Goal: Information Seeking & Learning: Understand process/instructions

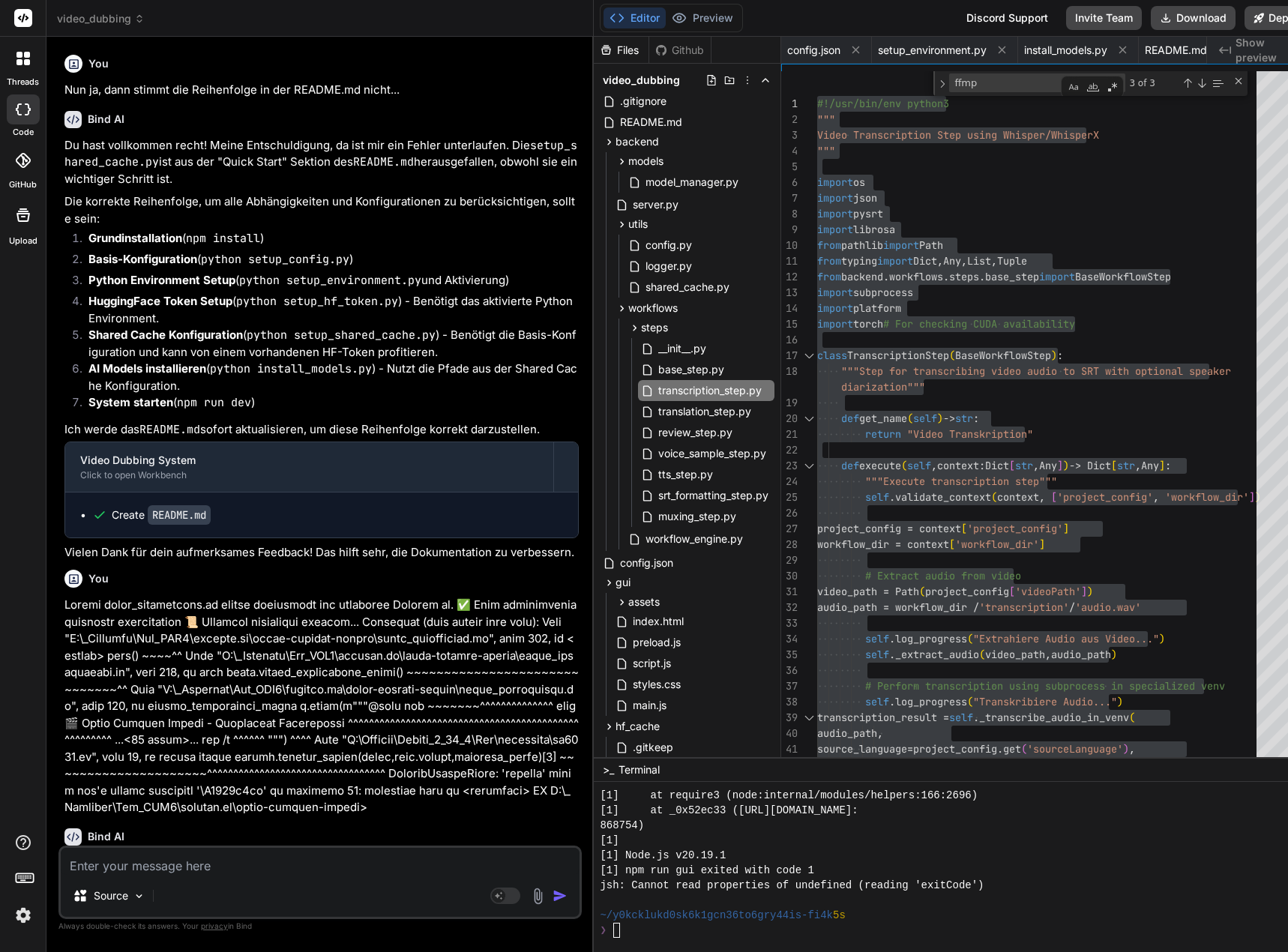
click at [406, 862] on textarea at bounding box center [320, 862] width 518 height 27
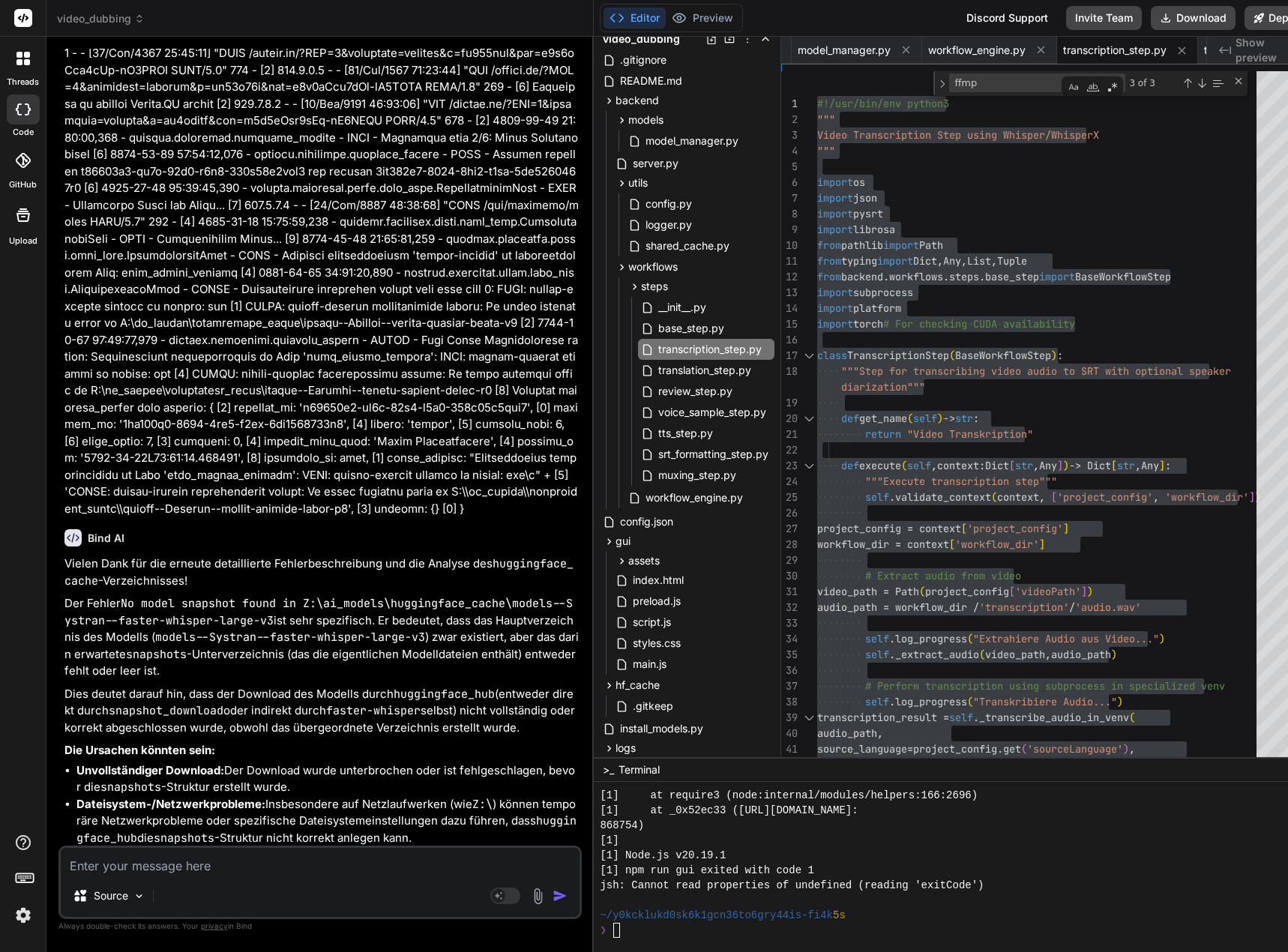
scroll to position [14992, 0]
type textarea "D"
type textarea "x"
type textarea "Di"
type textarea "x"
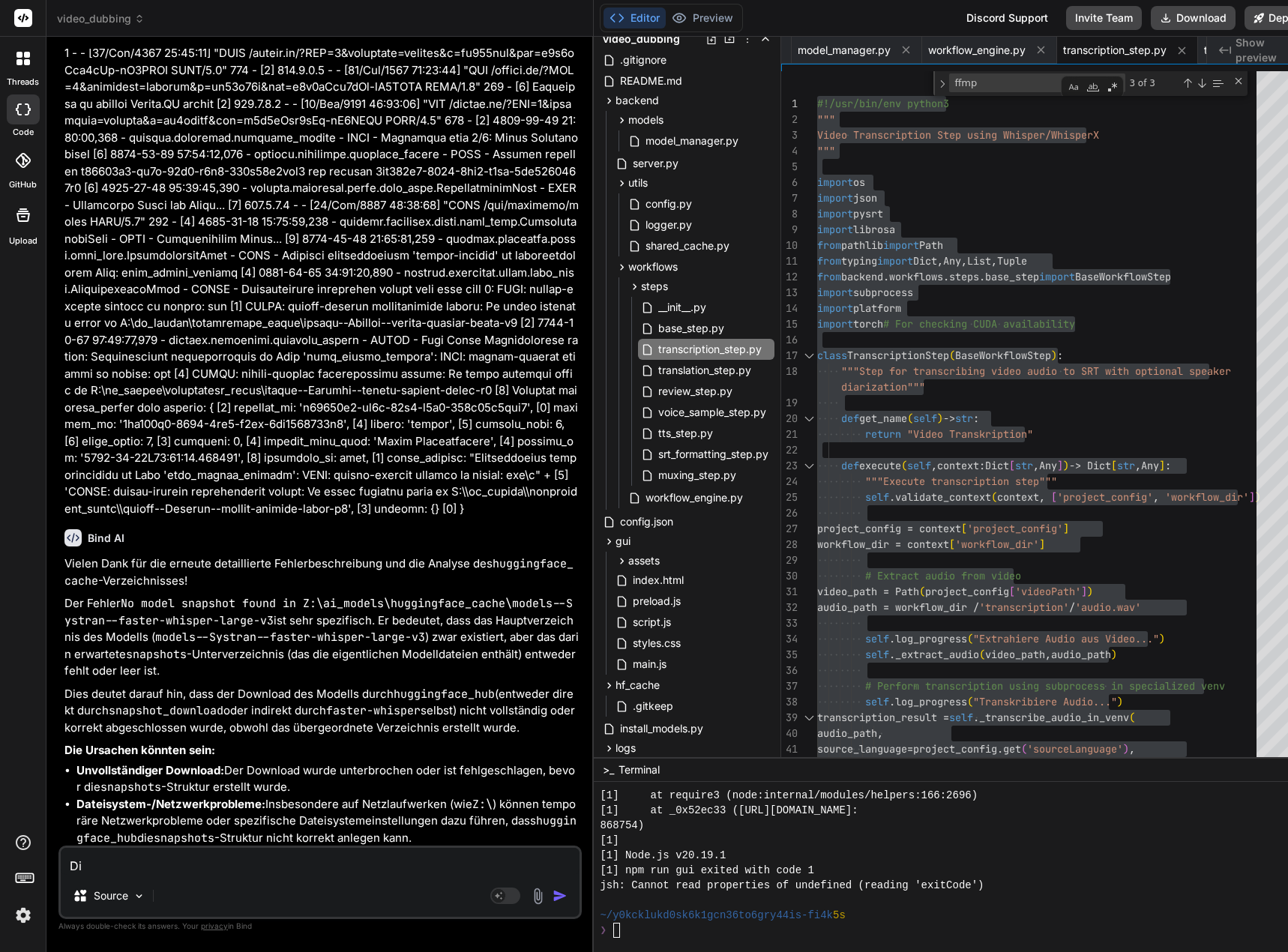
type textarea "Die"
type textarea "x"
type textarea "Die"
type textarea "x"
type textarea "Die D"
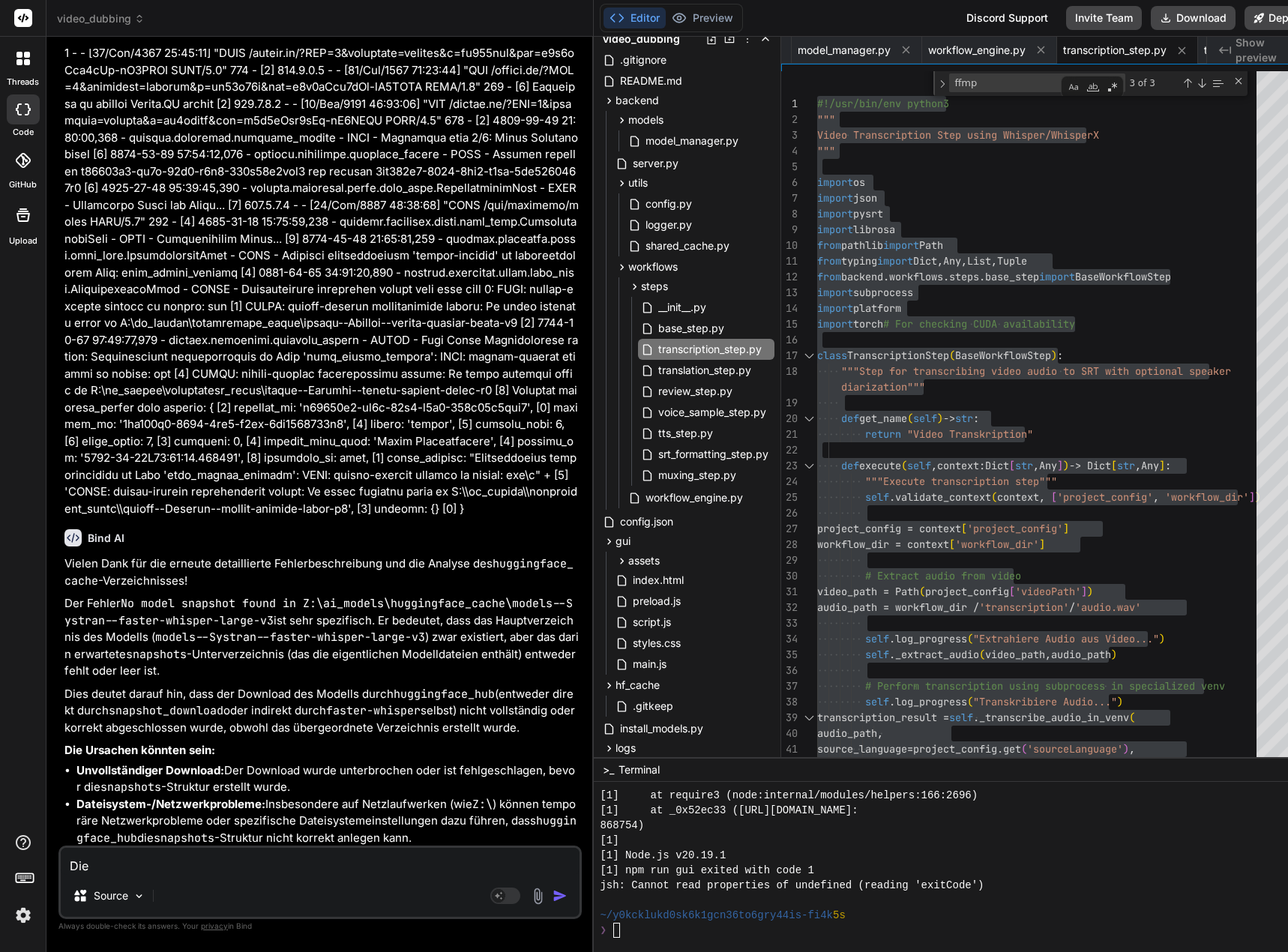
type textarea "x"
type textarea "Die Da"
type textarea "x"
type textarea "Die Dat"
type textarea "x"
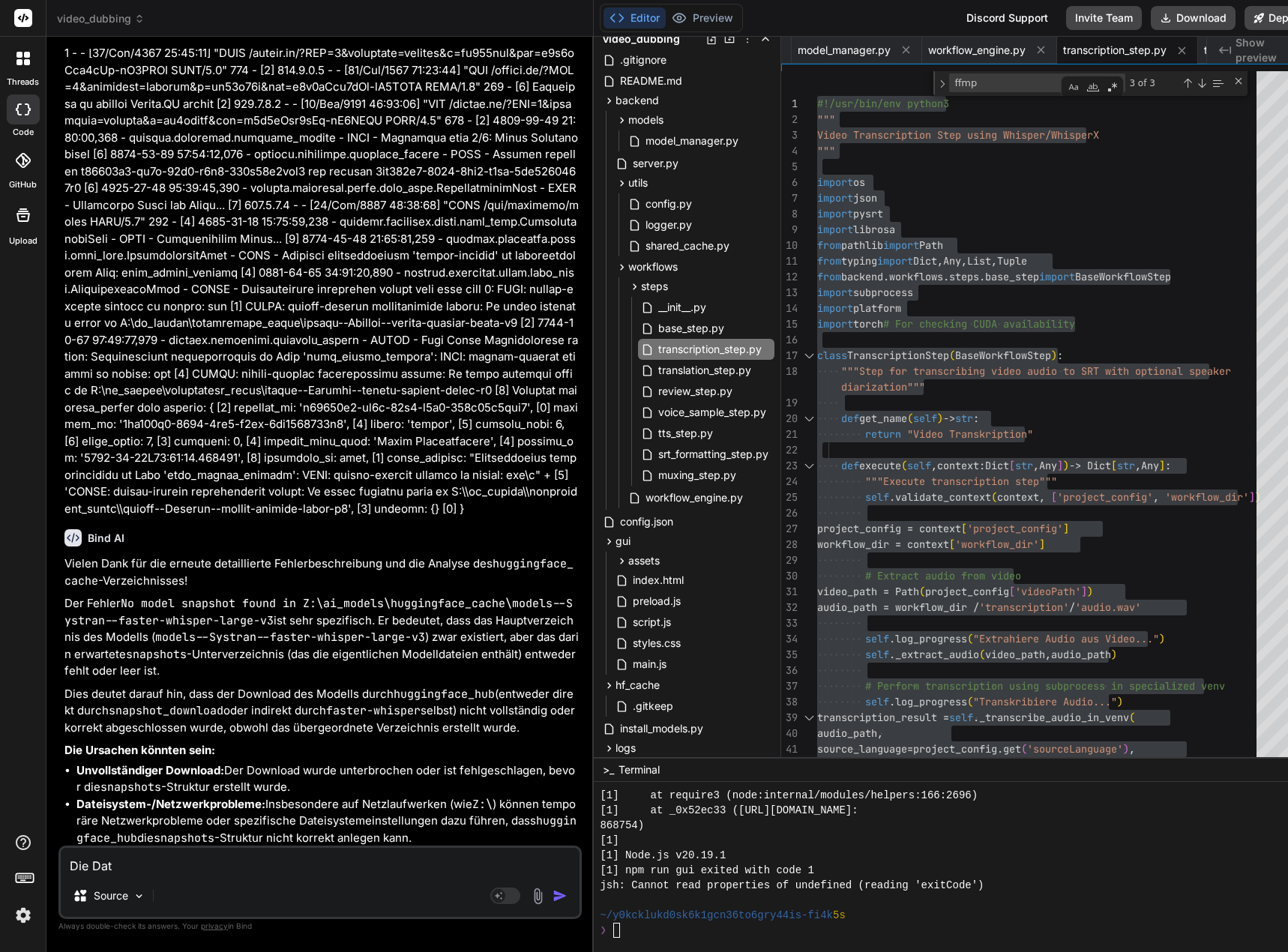
type textarea "Die Date"
type textarea "x"
type textarea "Die Datei"
type textarea "x"
type textarea "Die Datei"
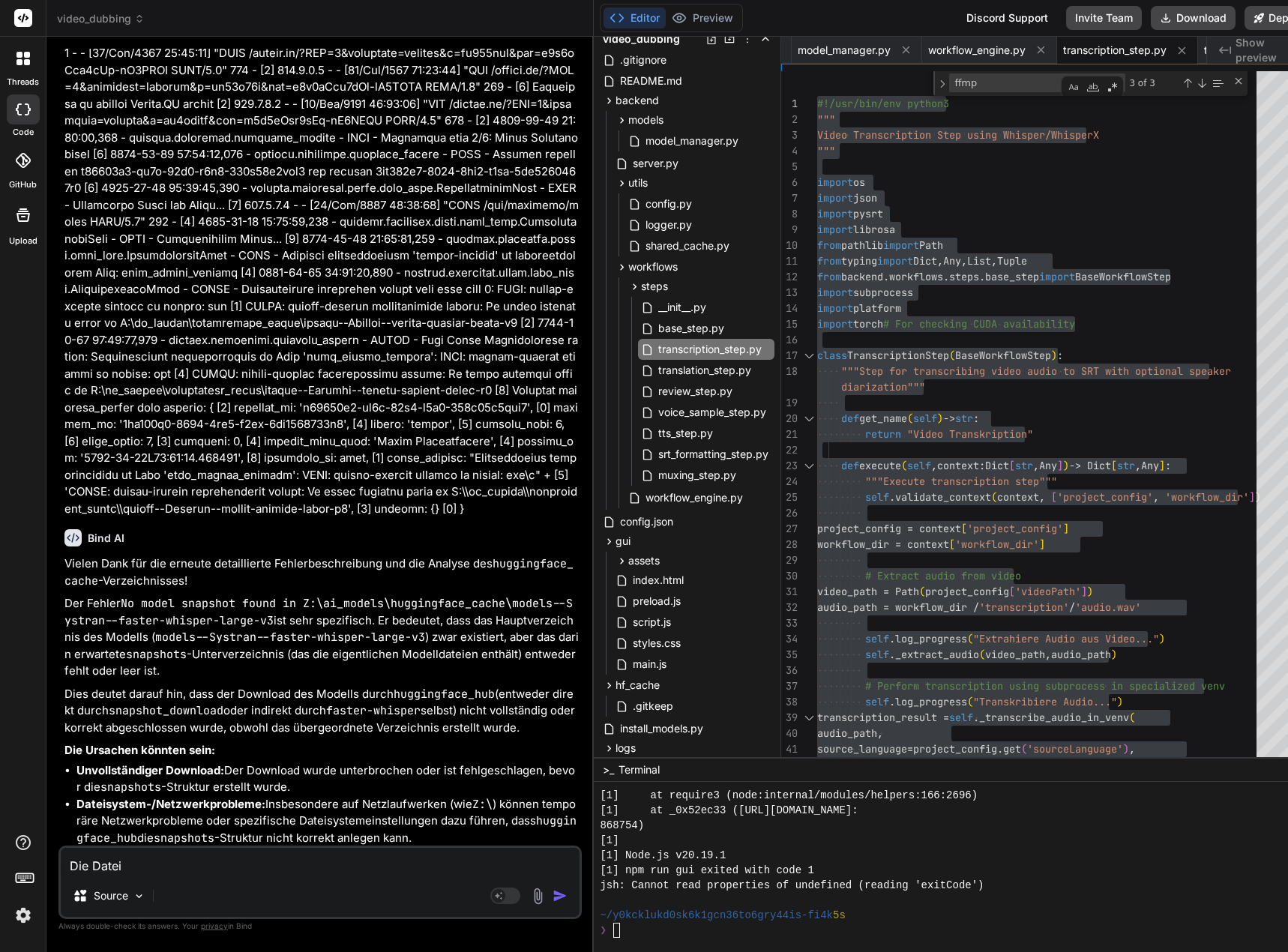
type textarea "x"
type textarea "Die Datei e"
type textarea "x"
type textarea "Die Datei ex"
type textarea "x"
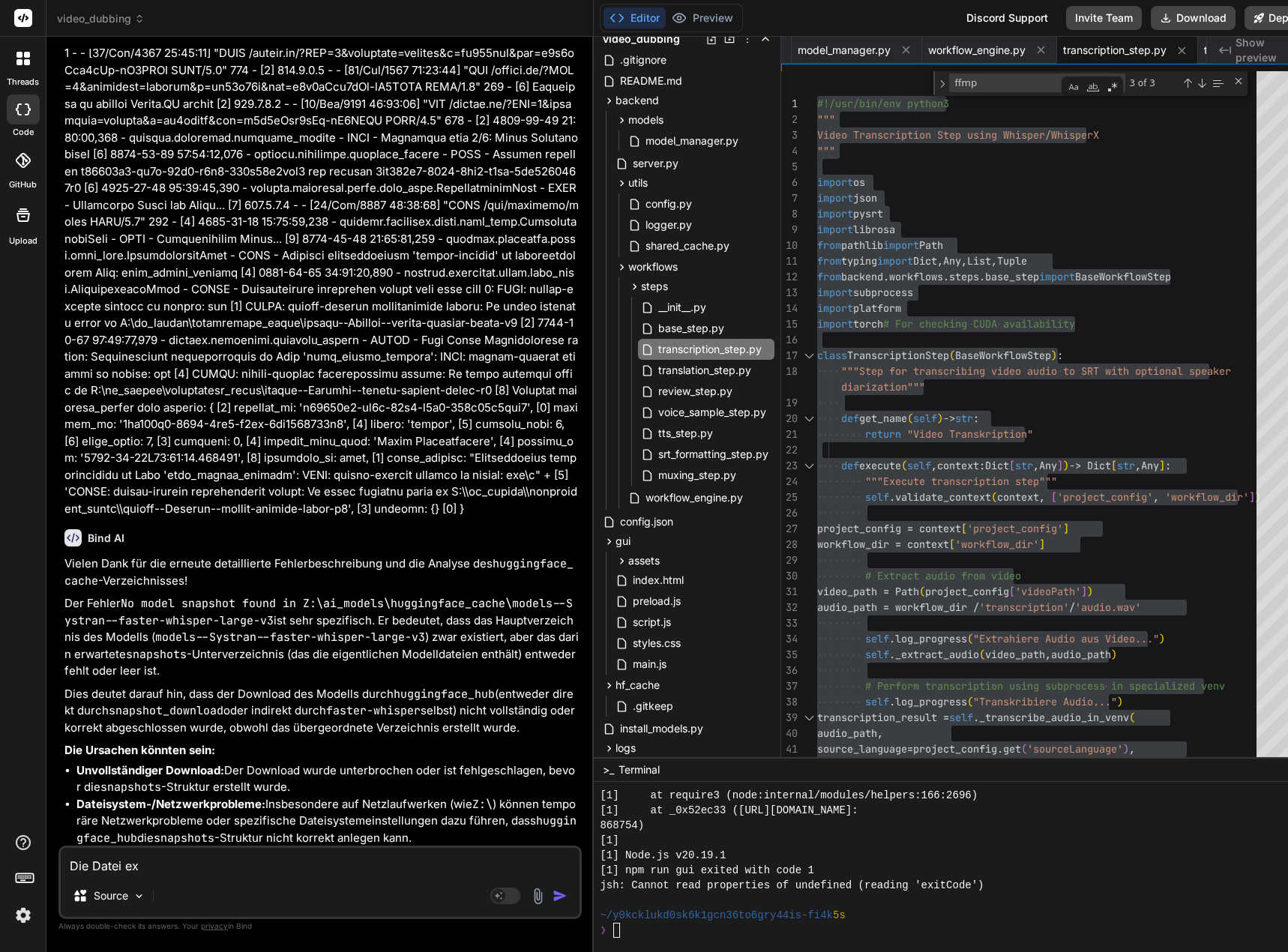
type textarea "Die Datei ext"
type textarea "x"
type textarea "Die Datei ex"
type textarea "x"
type textarea "Die Datei exi"
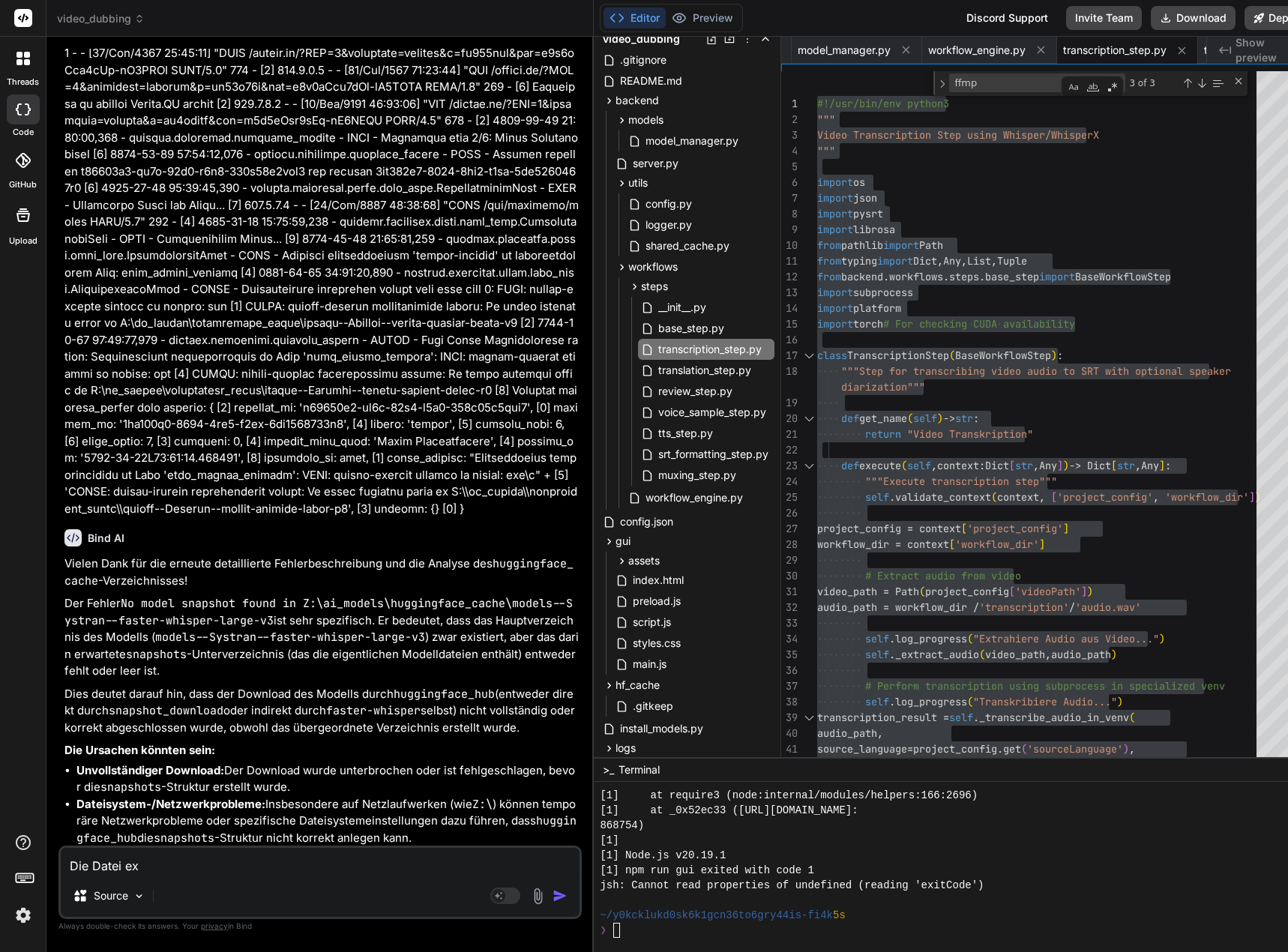
type textarea "x"
type textarea "Die Datei exis"
type textarea "x"
type textarea "Die Datei exist"
type textarea "x"
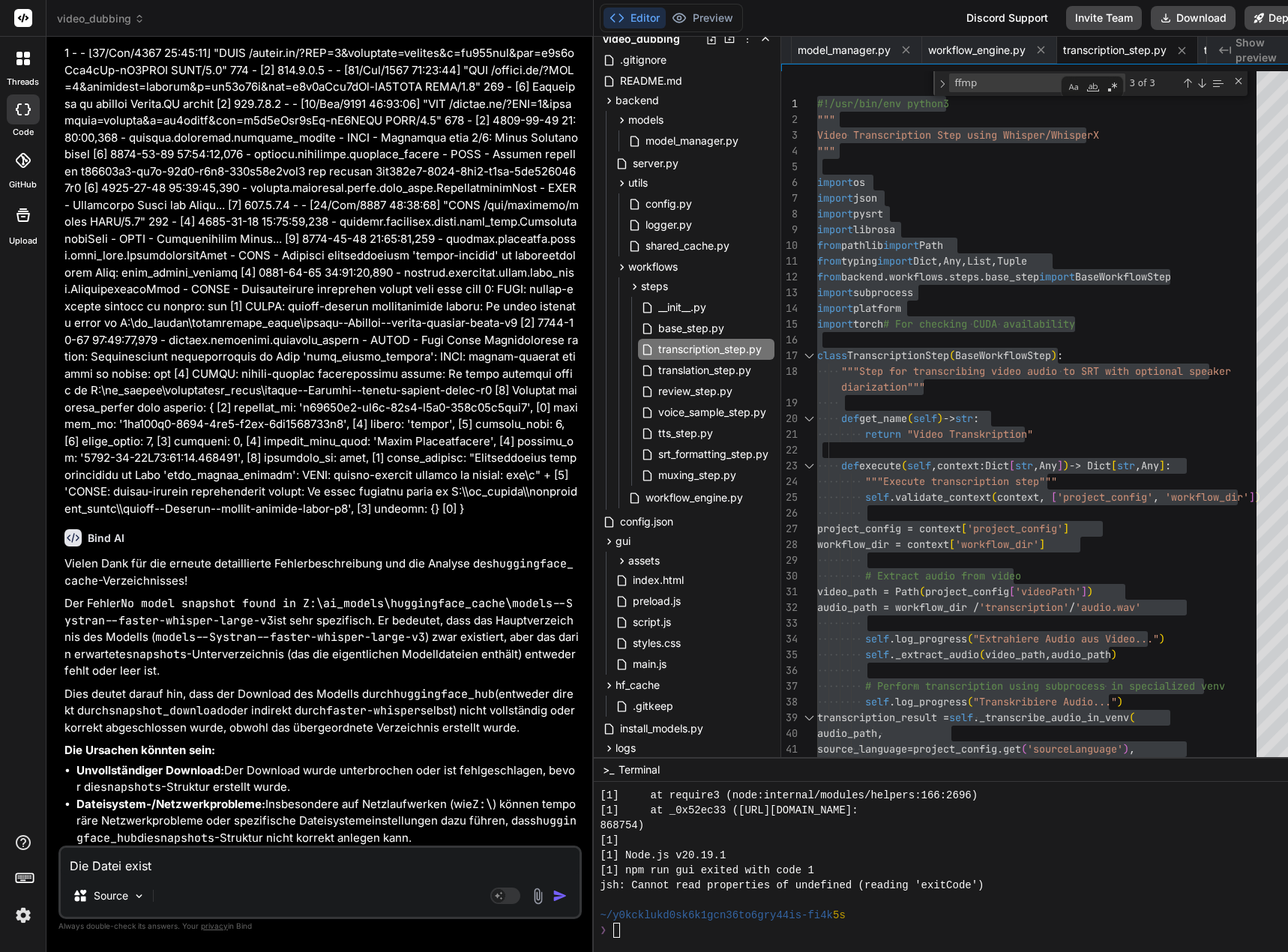
type textarea "Die Datei existi"
type textarea "x"
type textarea "Die Datei existie"
type textarea "x"
type textarea "Die Datei existier"
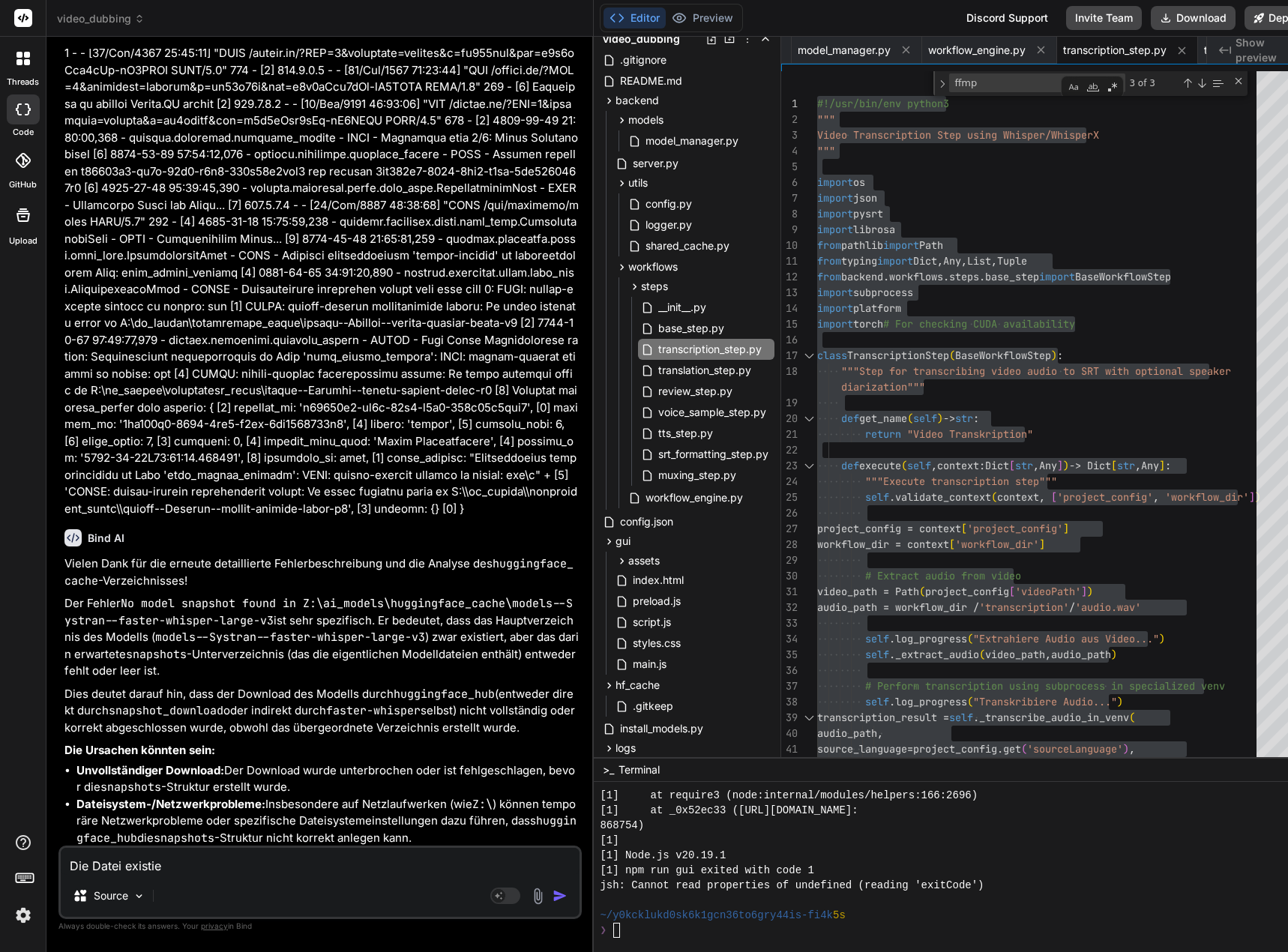
type textarea "x"
type textarea "Die Datei existiert"
type textarea "x"
type textarea "Die Datei existiert"
type textarea "x"
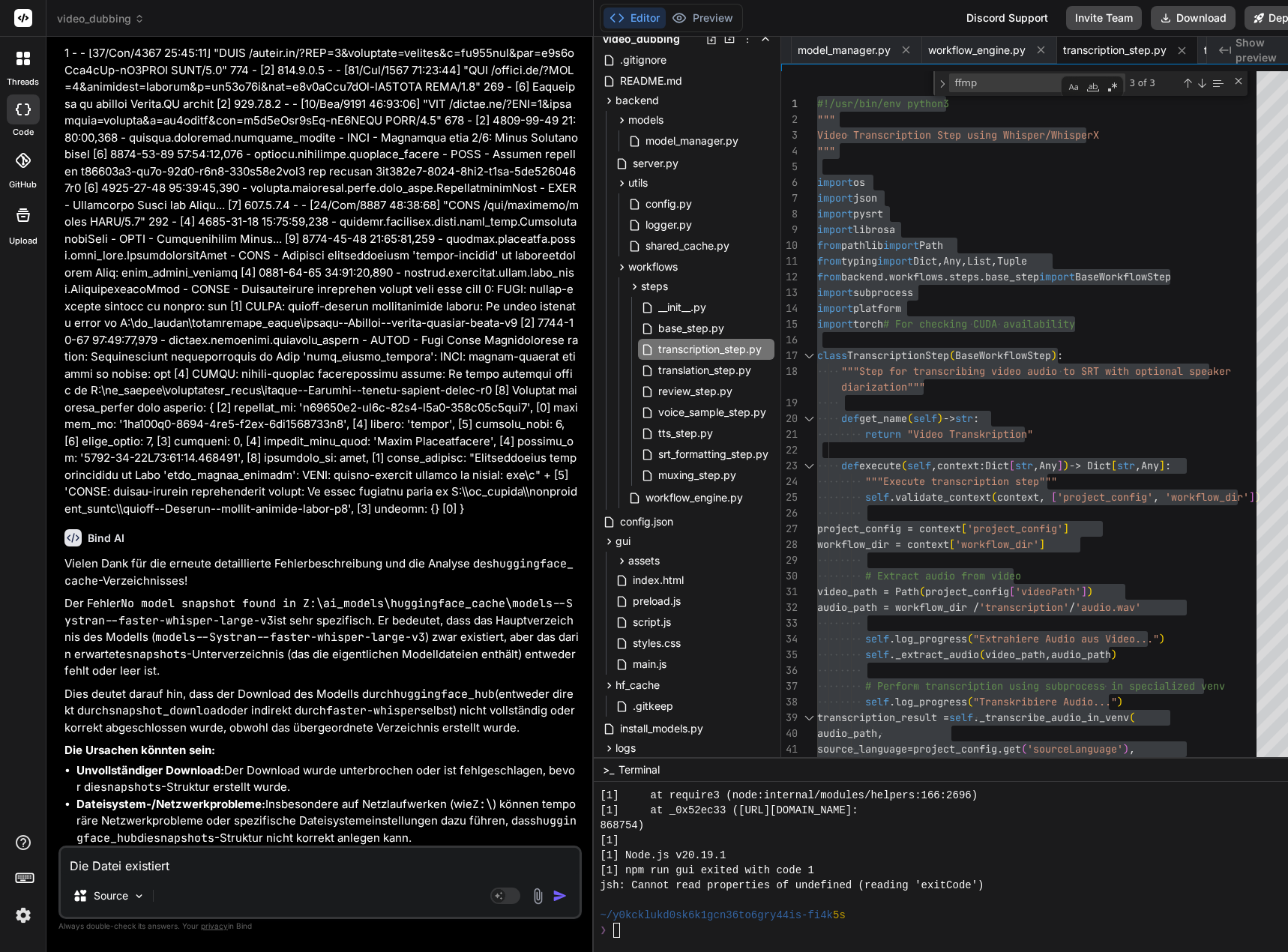
type textarea "Die Datei existiert a"
type textarea "x"
type textarea "Die Datei existiert ab"
type textarea "x"
type textarea "Die Datei existiert abe"
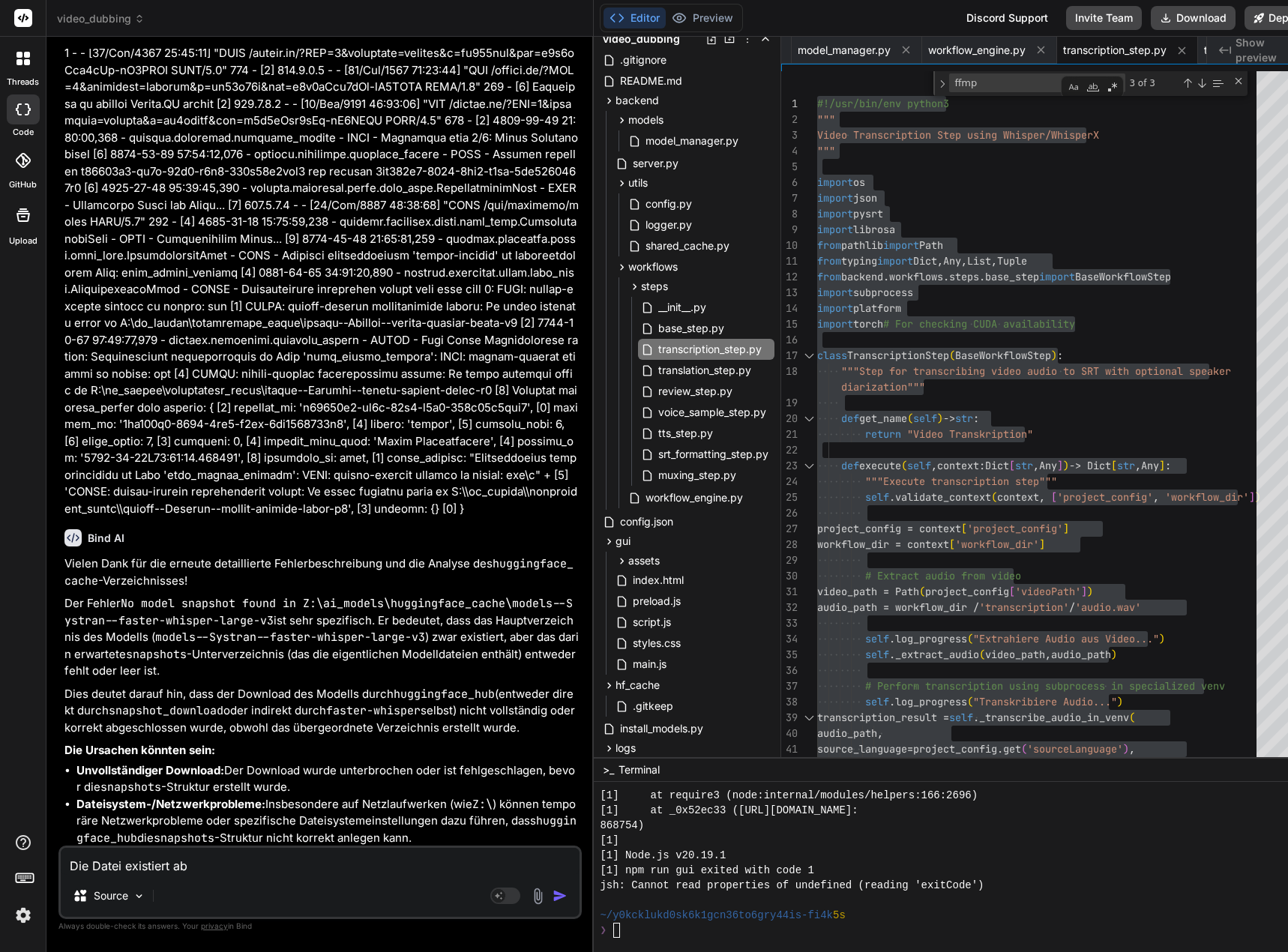
type textarea "x"
type textarea "Die Datei existiert aber"
type textarea "x"
click at [206, 866] on textarea "Die Datei existiert aber" at bounding box center [320, 862] width 518 height 27
type textarea "Die Datei existiert abe"
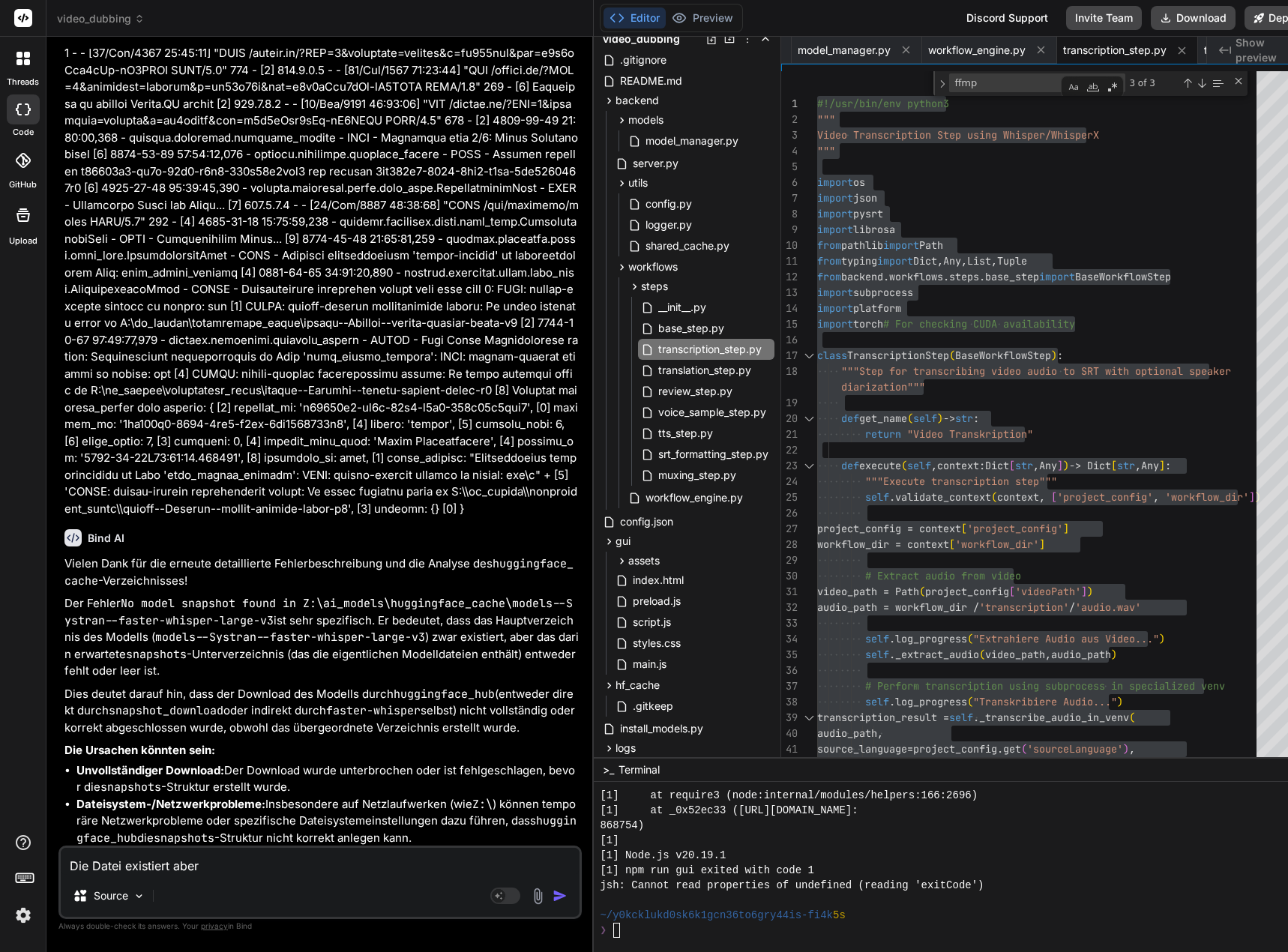
type textarea "x"
type textarea "Die Datei existiert ab"
type textarea "x"
type textarea "Die Datei existiert a"
type textarea "x"
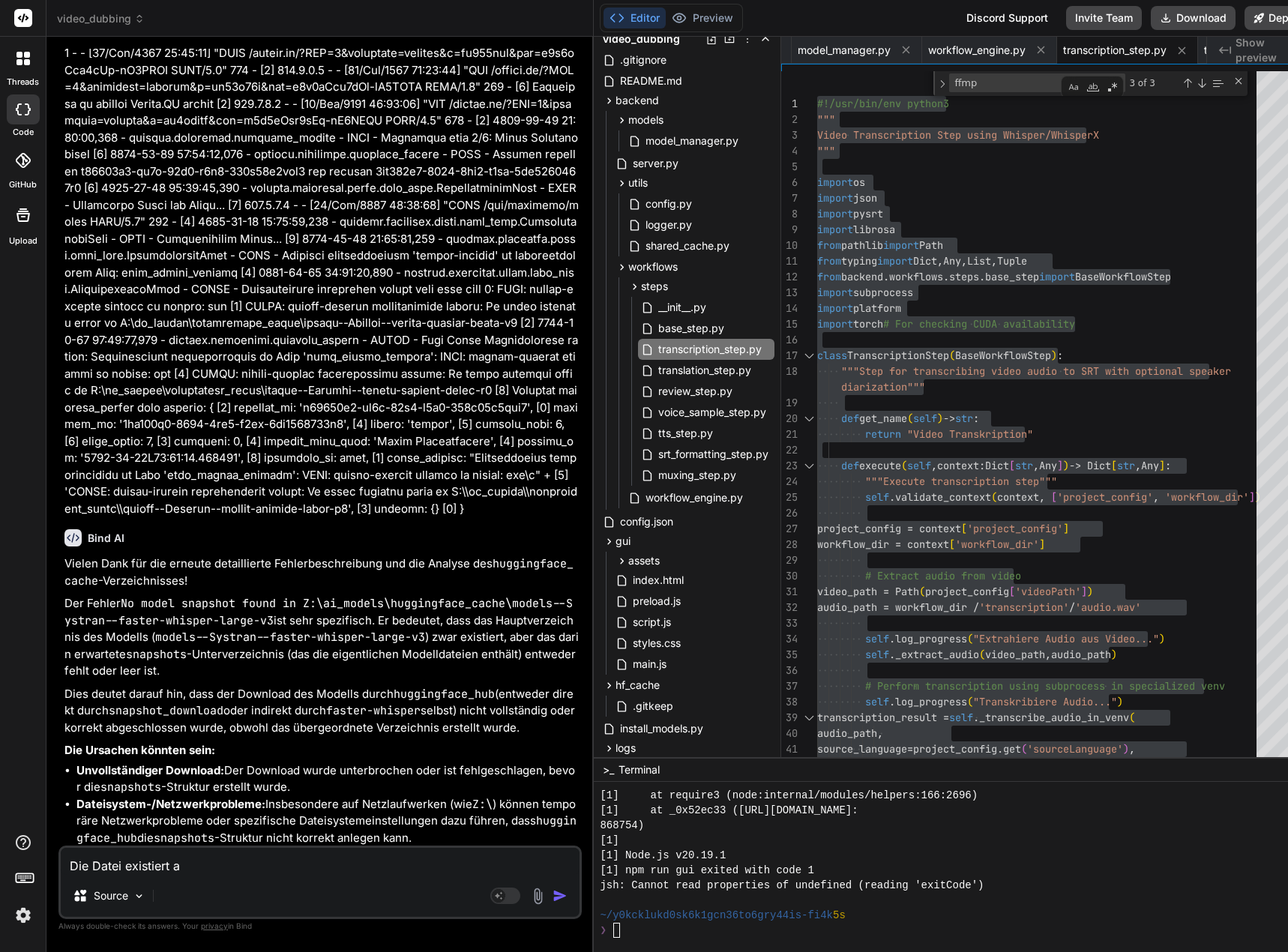
type textarea "Die Datei existiert"
type textarea "x"
type textarea "Die Datei existiert u"
type textarea "x"
type textarea "Die Datei existiert un"
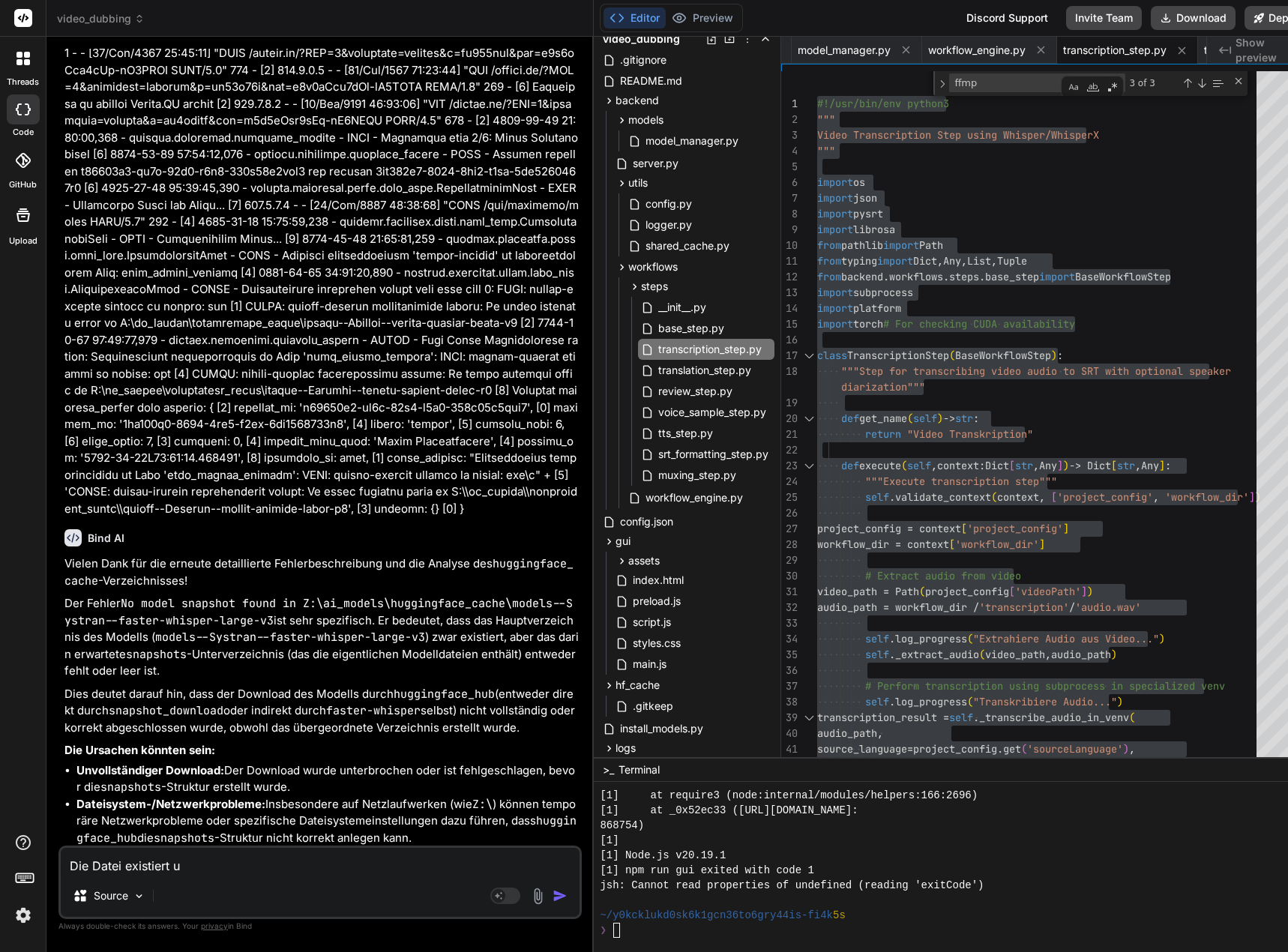
type textarea "x"
type textarea "Die Datei existiert und"
type textarea "x"
type textarea "Die Datei existiert und"
type textarea "x"
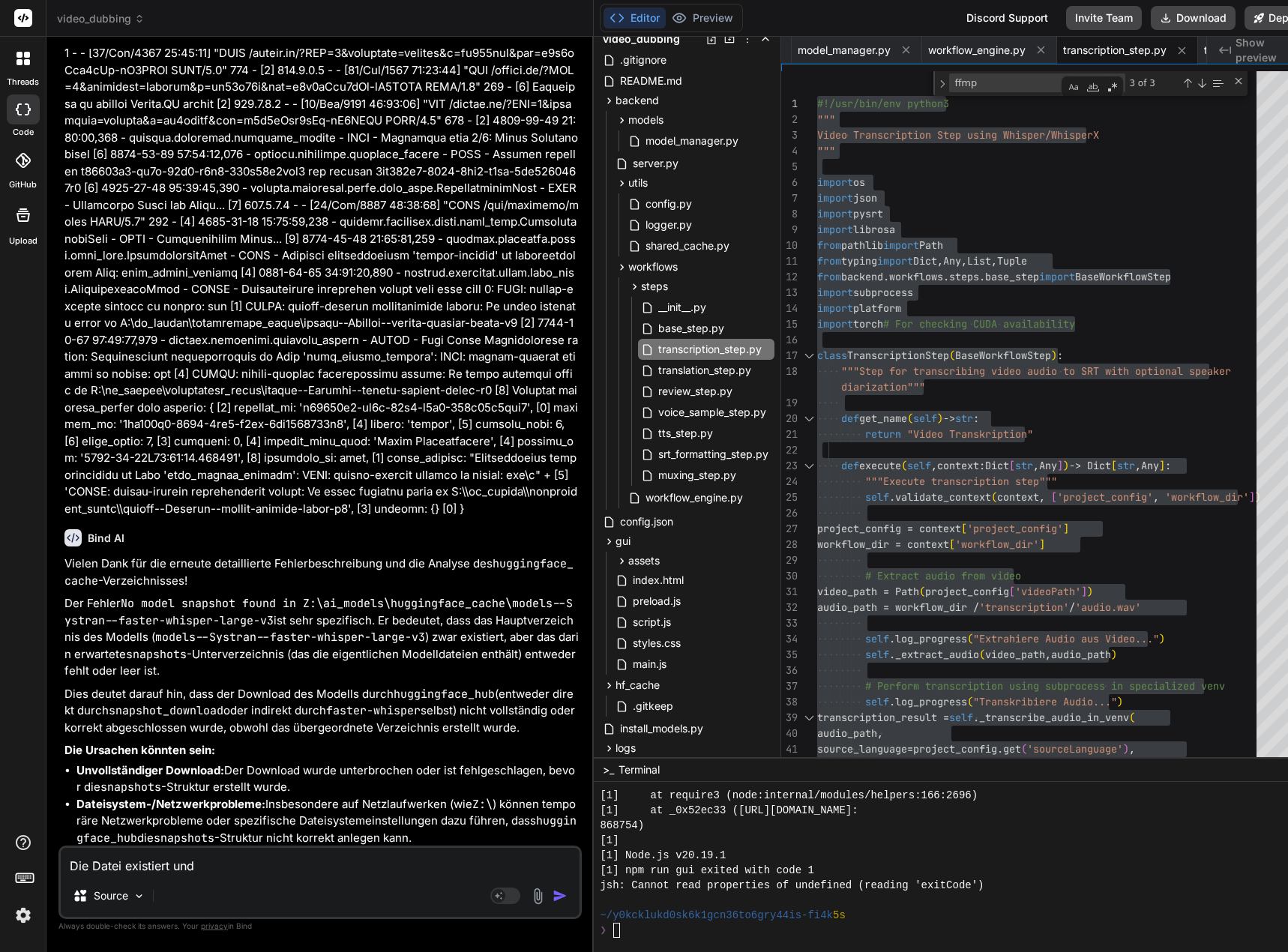
type textarea "Die Datei existiert und w"
type textarea "x"
type textarea "Die Datei existiert und wu"
type textarea "x"
type textarea "Die Datei existiert und wur"
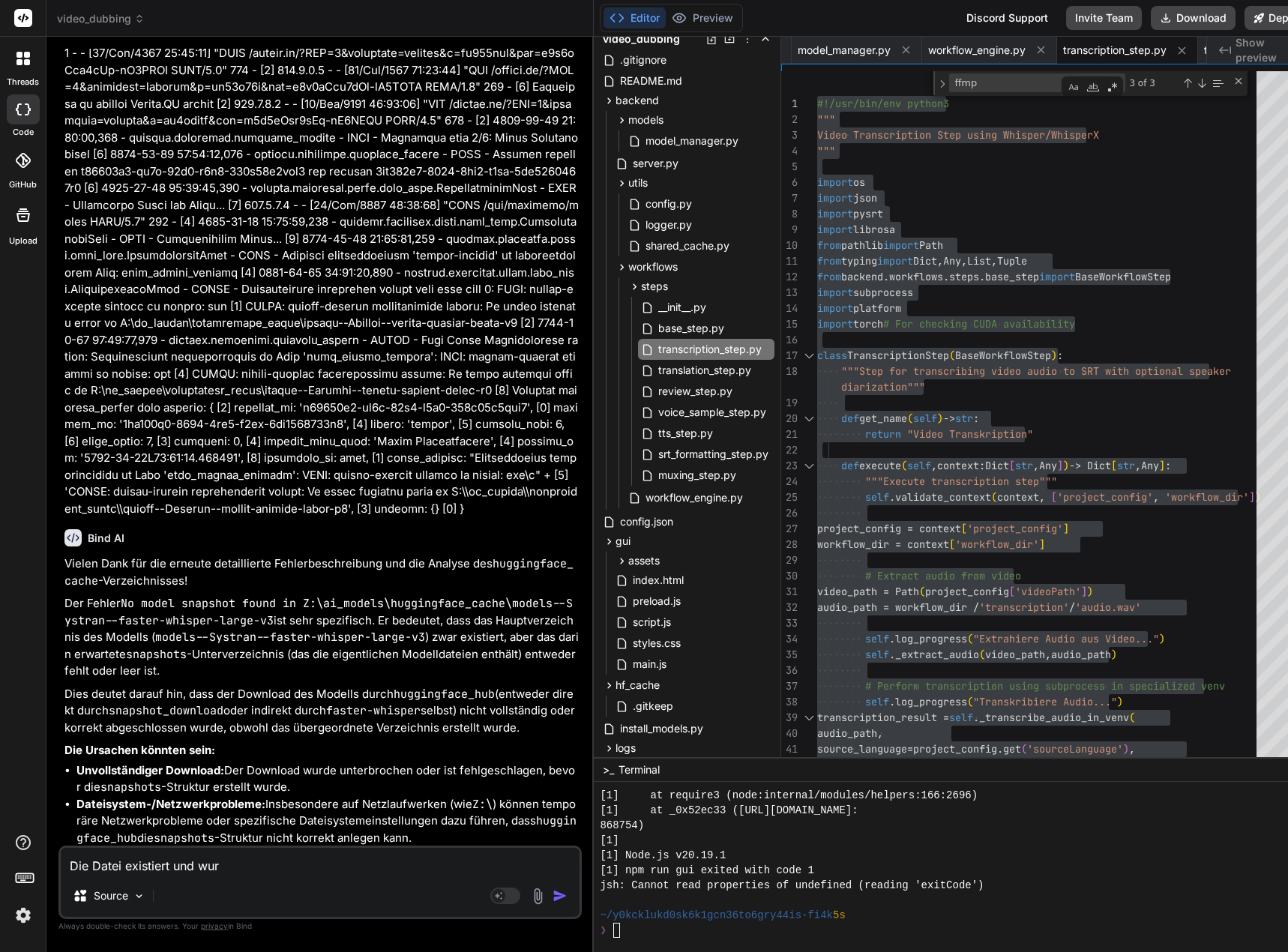
type textarea "x"
type textarea "Die Datei existiert und wurd"
type textarea "x"
type textarea "Die Datei existiert und wurde"
type textarea "x"
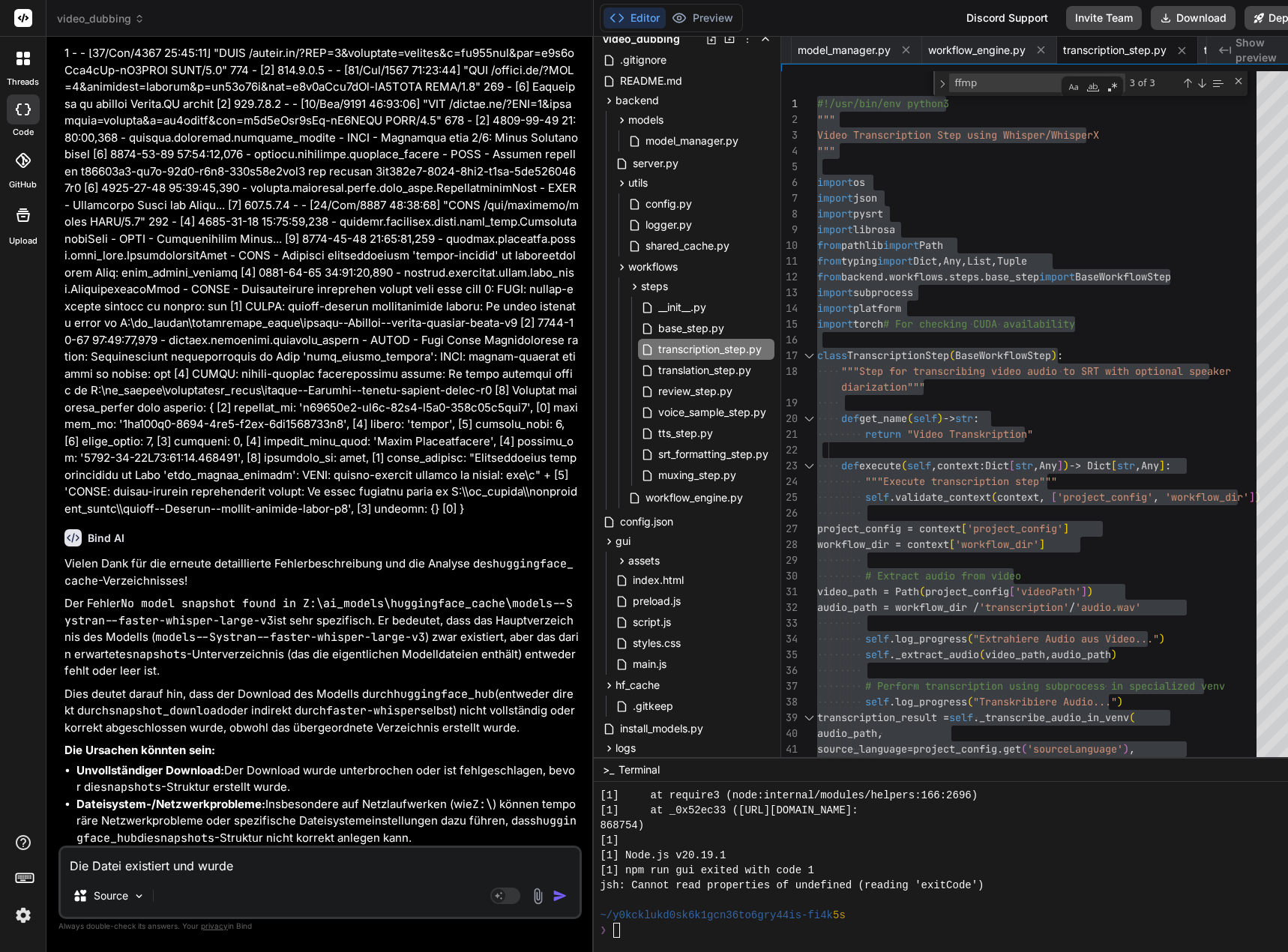
type textarea "Die Datei existiert und wurde"
type textarea "x"
type textarea "Die Datei existiert und wurde v"
type textarea "x"
type textarea "Die Datei existiert und wurde vv"
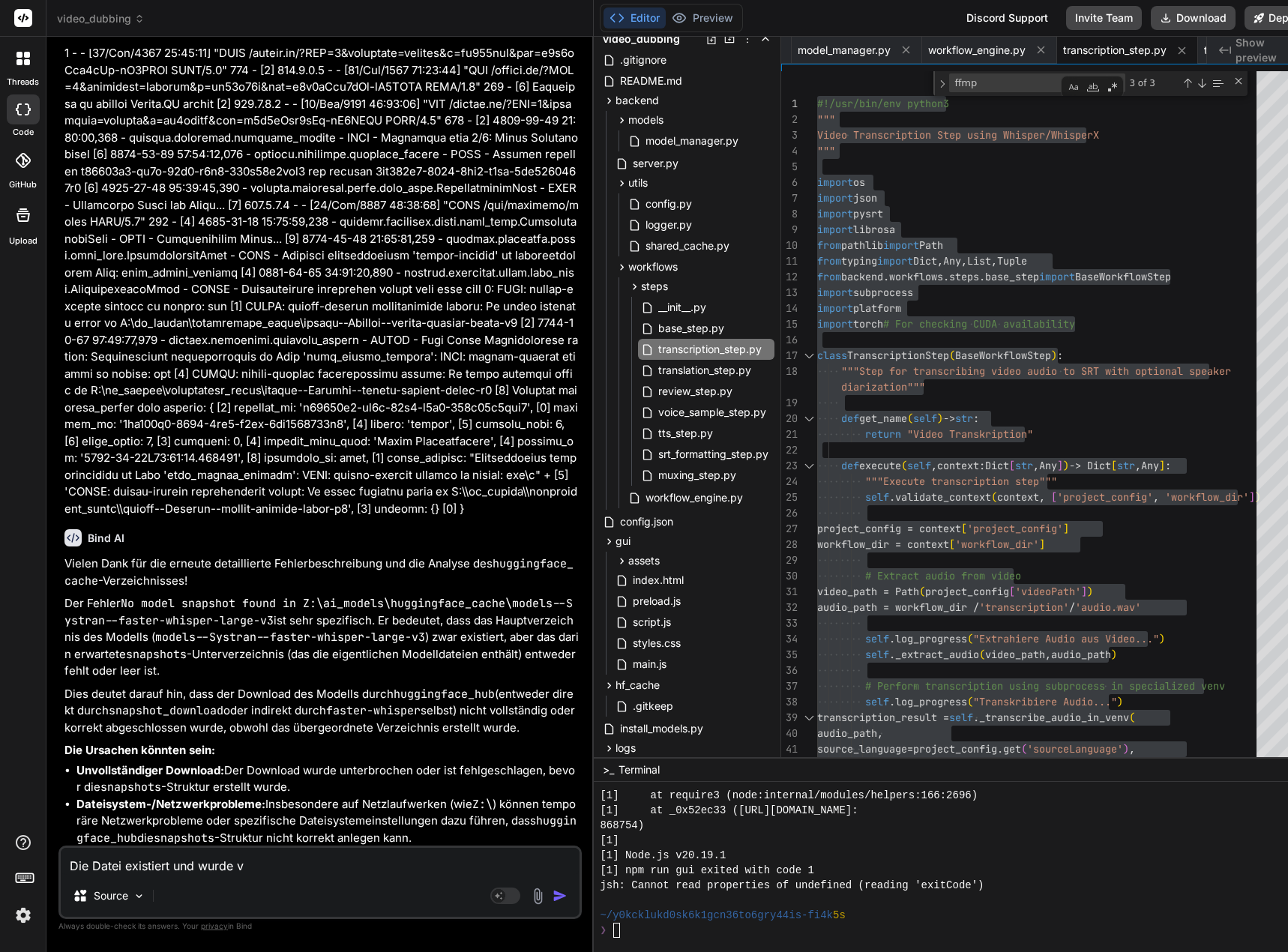
type textarea "x"
type textarea "Die Datei existiert und wurde v"
type textarea "x"
type textarea "Die Datei existiert und wurde vo"
type textarea "x"
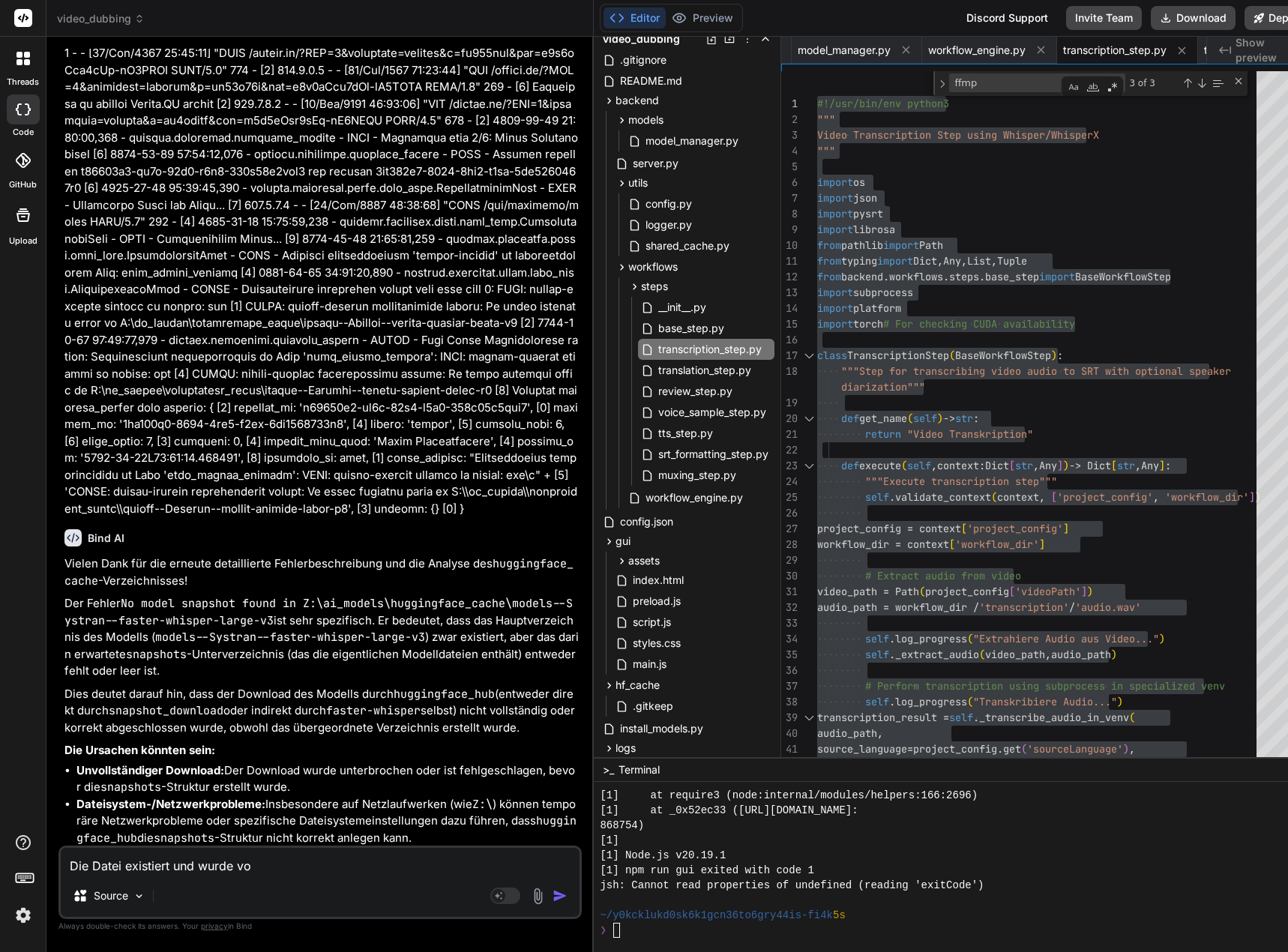
type textarea "Die Datei existiert und wurde vom"
type textarea "x"
type textarea "Die Datei existiert und wurde vom"
type textarea "x"
type textarea "Die Datei existiert und wurde vom P"
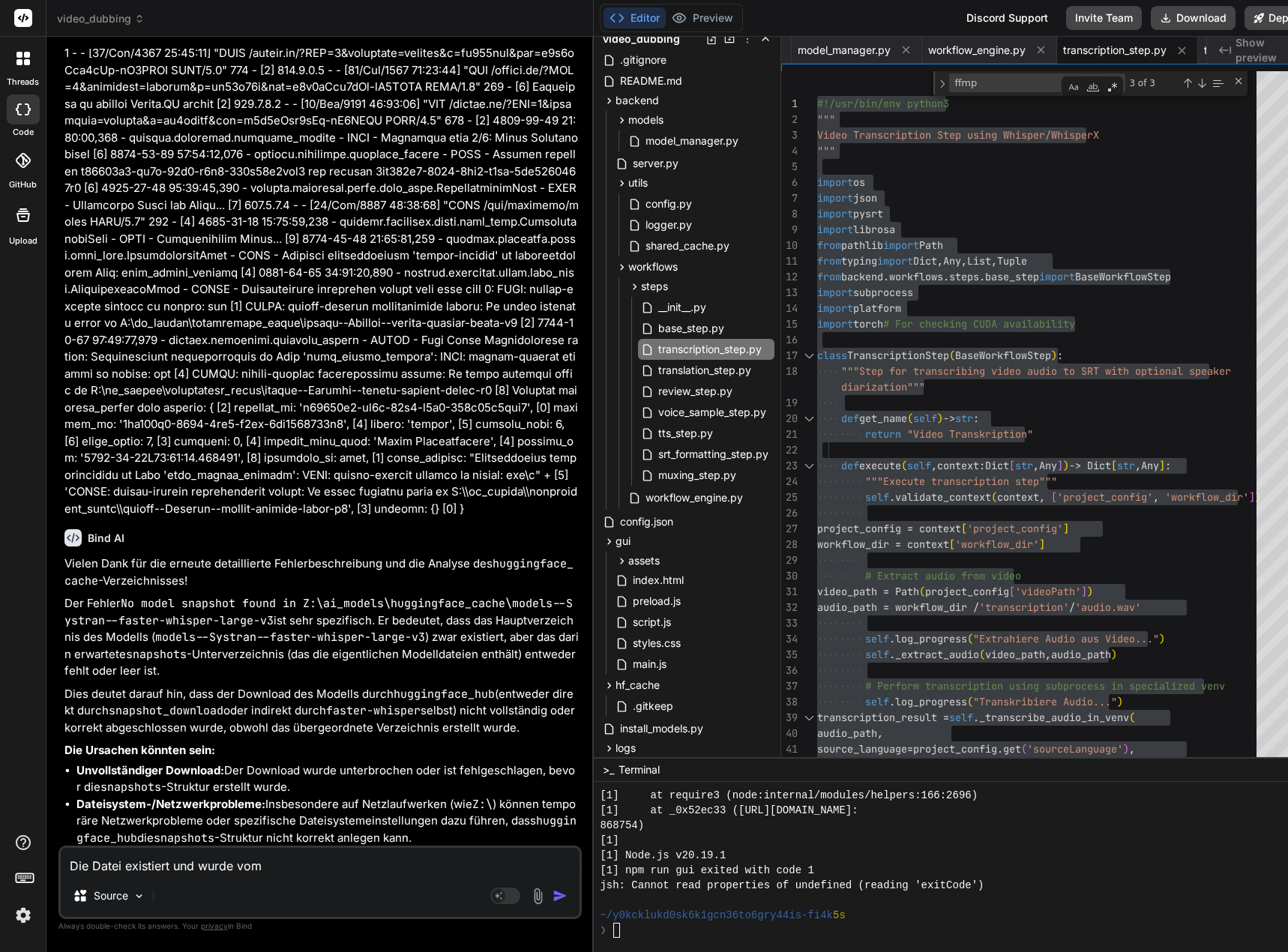
type textarea "x"
type textarea "Die Datei existiert und wurde vom Pr"
type textarea "x"
type textarea "Die Datei existiert und wurde vom Pro"
type textarea "x"
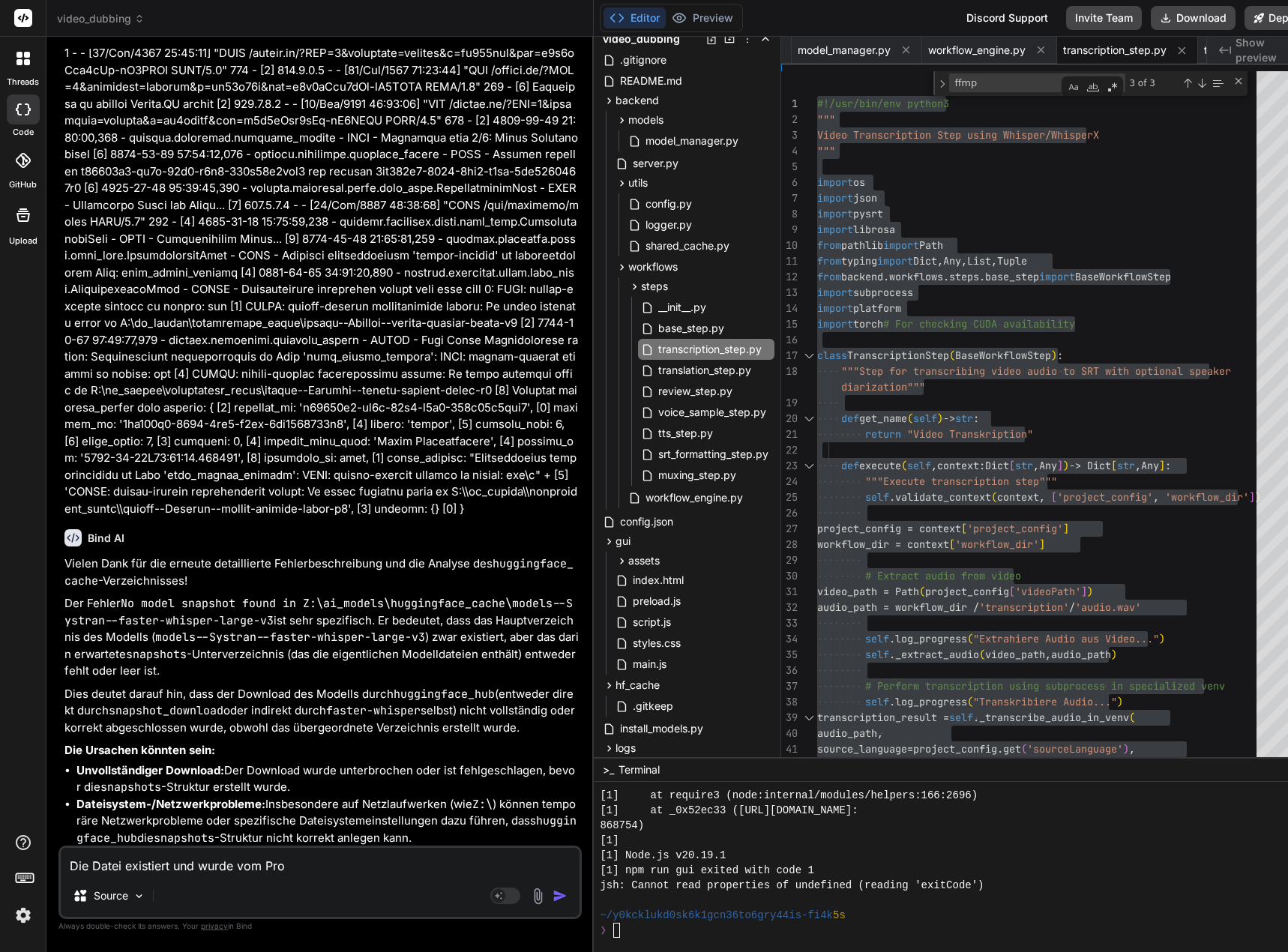
type textarea "Die Datei existiert und wurde vom Prog"
type textarea "x"
type textarea "Die Datei existiert und wurde vom Progr"
type textarea "x"
type textarea "Die Datei existiert und wurde vom Progra"
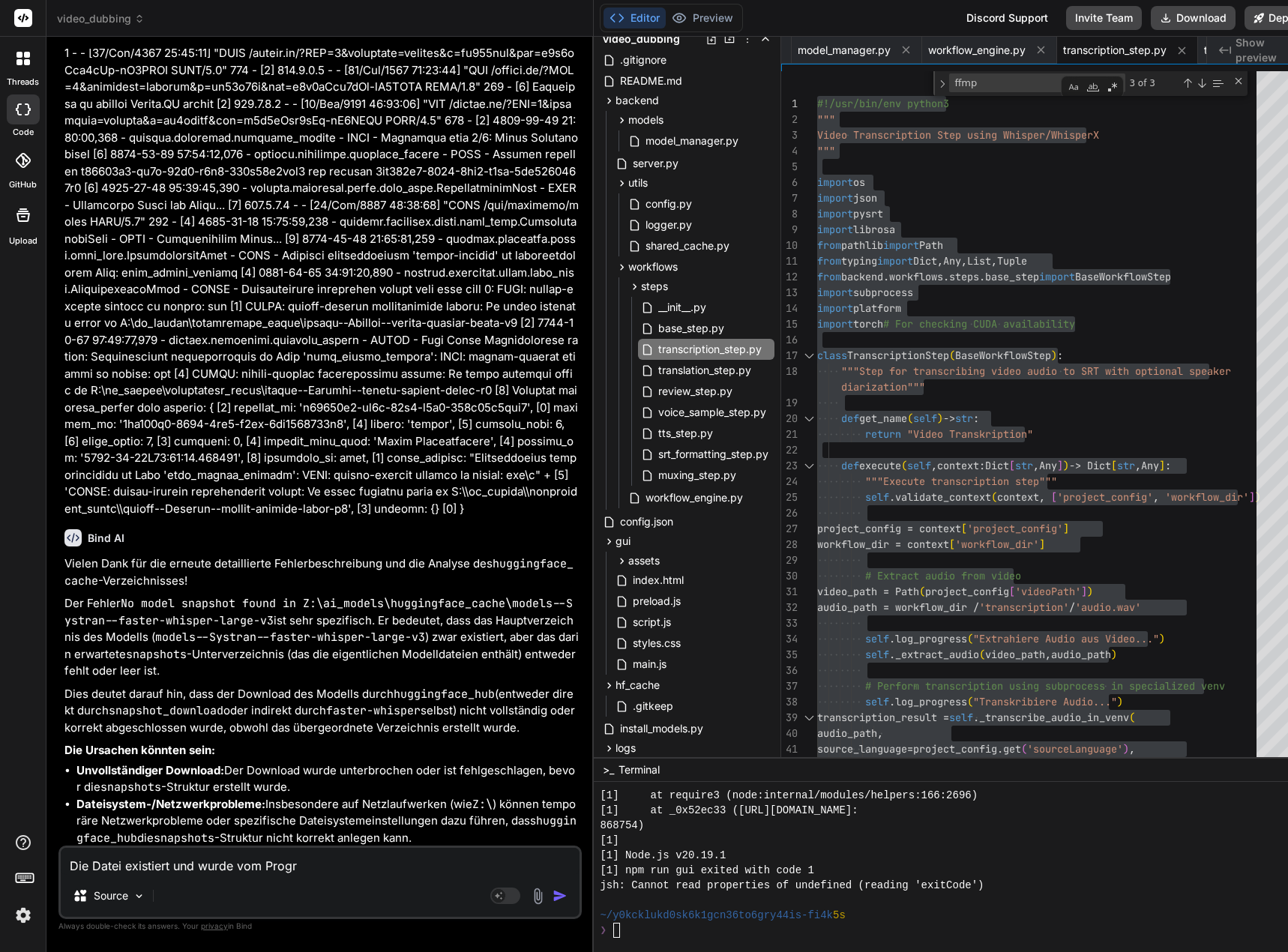
type textarea "x"
type textarea "Die Datei existiert und wurde vom Program"
type textarea "x"
type textarea "Die Datei existiert und wurde vom Programm"
type textarea "x"
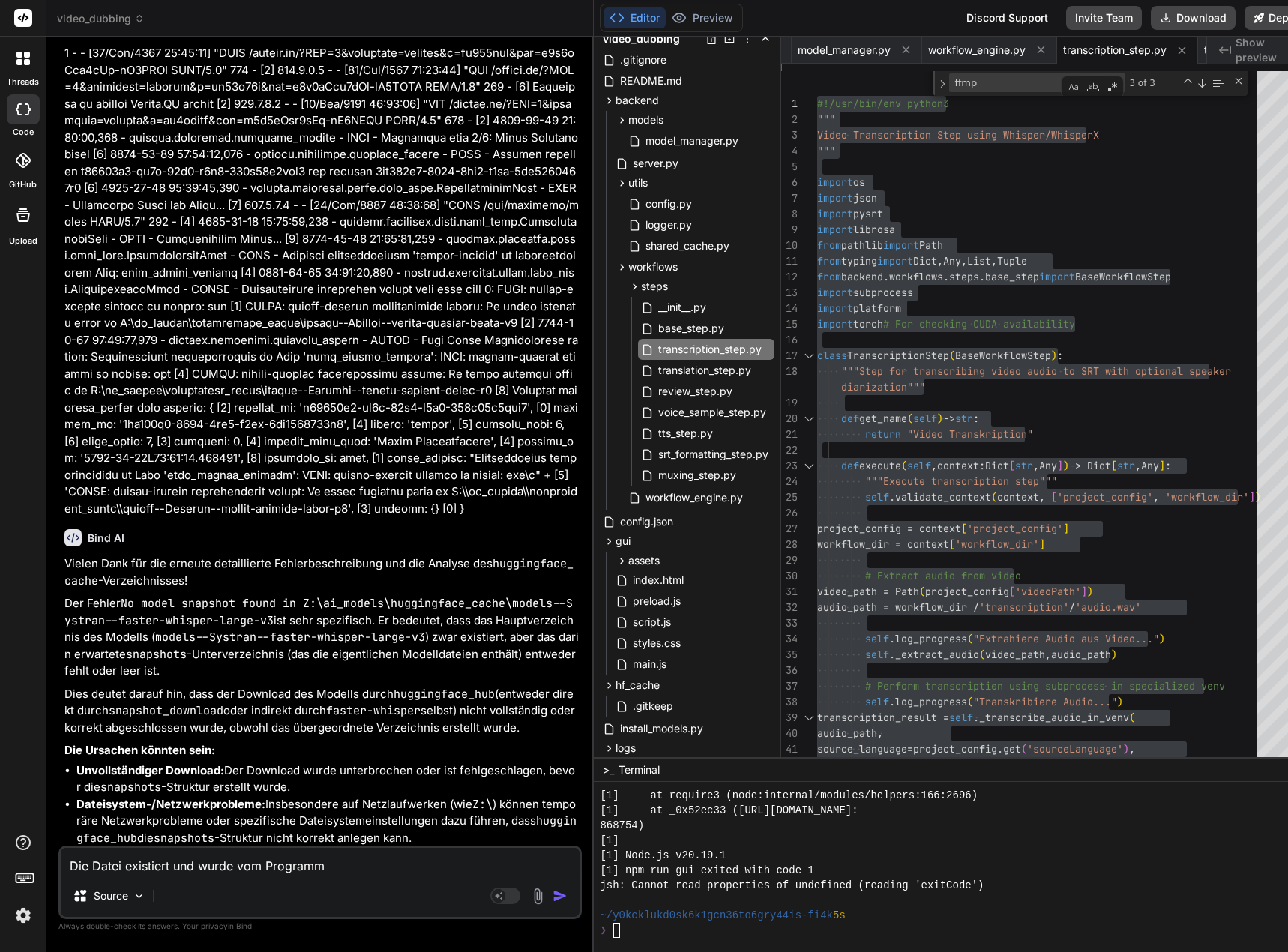
type textarea "Die Datei existiert und wurde vom Programm"
type textarea "x"
type textarea "Die Datei existiert und wurde vom Programm s"
type textarea "x"
type textarea "Die Datei existiert und wurde vom Programm se"
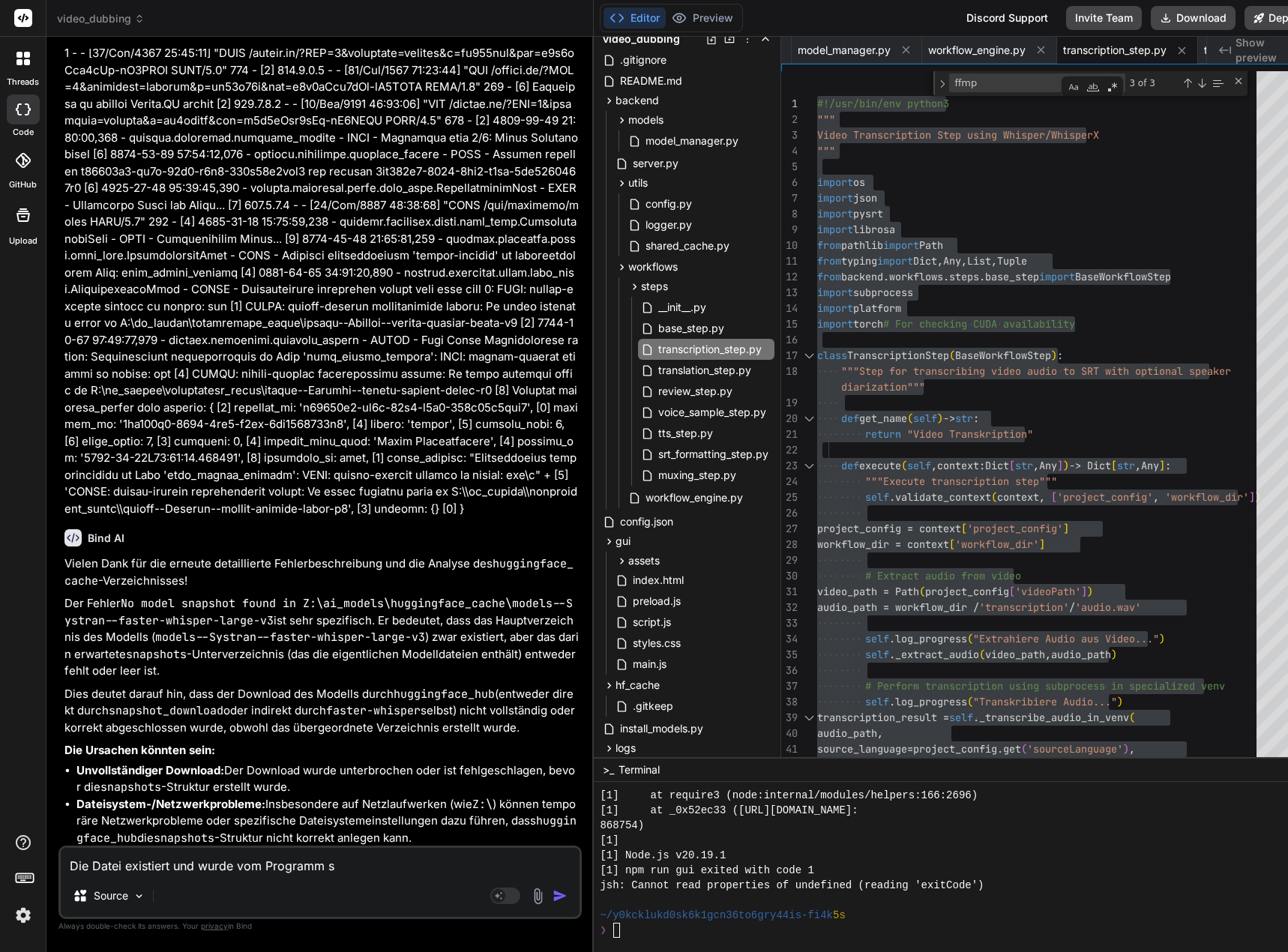
type textarea "x"
type textarea "Die Datei existiert und wurde vom Programm sel"
type textarea "x"
type textarea "Die Datei existiert und wurde vom Programm selb"
type textarea "x"
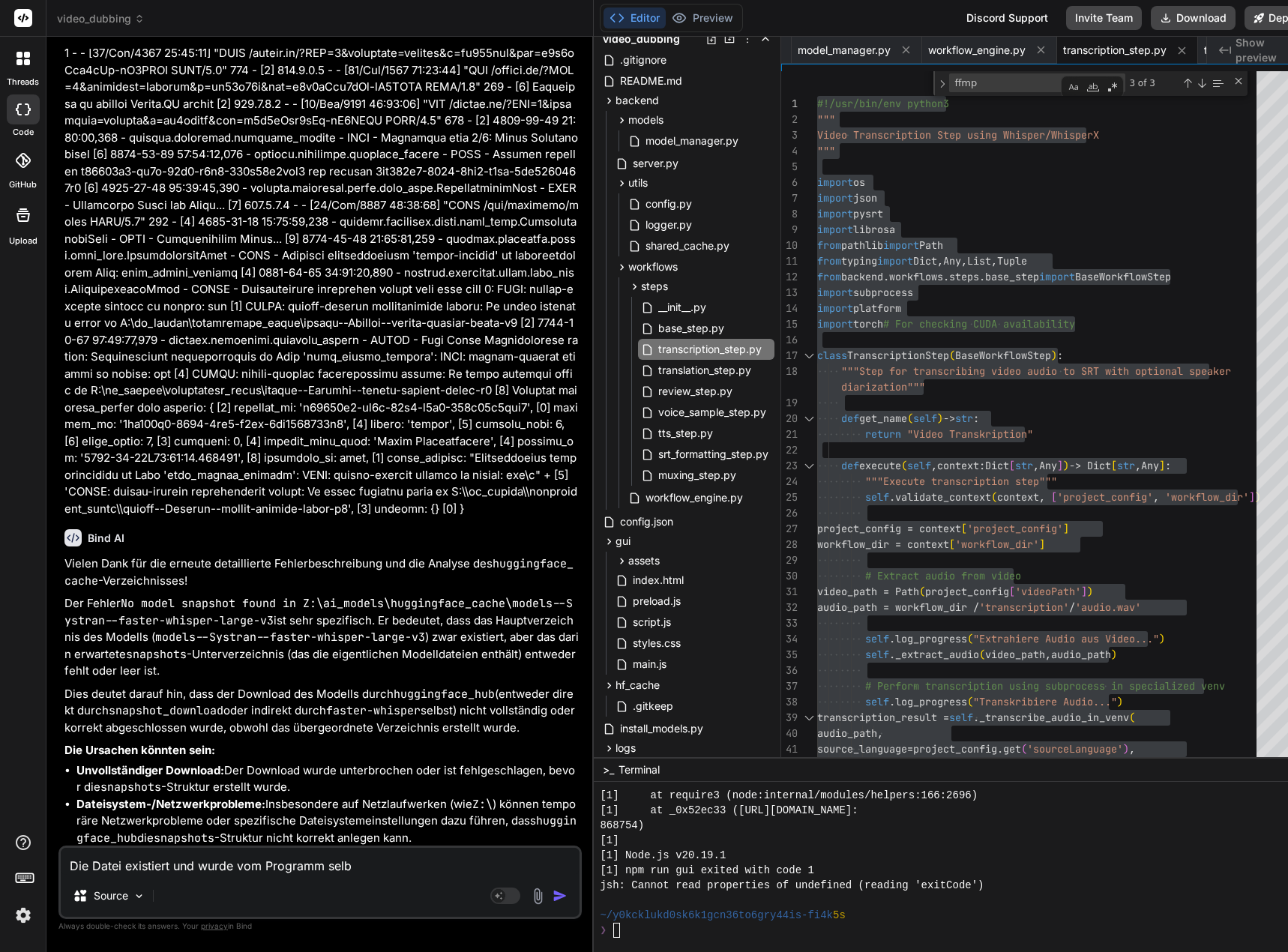
type textarea "Die Datei existiert und wurde vom Programm selbe"
type textarea "x"
type textarea "Die Datei existiert und wurde vom Programm selber"
type textarea "x"
type textarea "Die Datei existiert und wurde vom Programm selber"
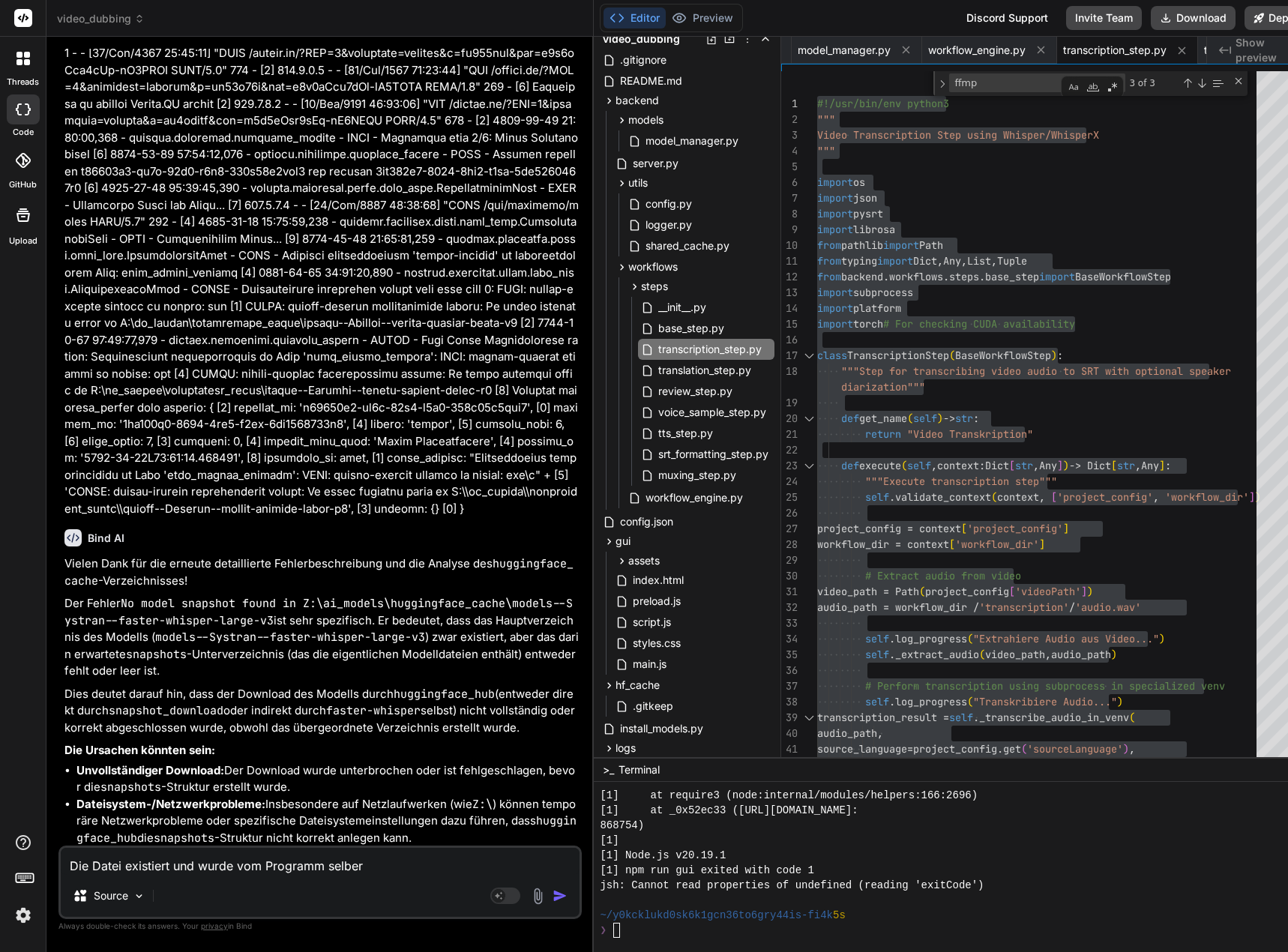
type textarea "x"
type textarea "Die Datei existiert und wurde vom Programm selber h"
type textarea "x"
type textarea "Die Datei existiert und wurde vom Programm selber he"
type textarea "x"
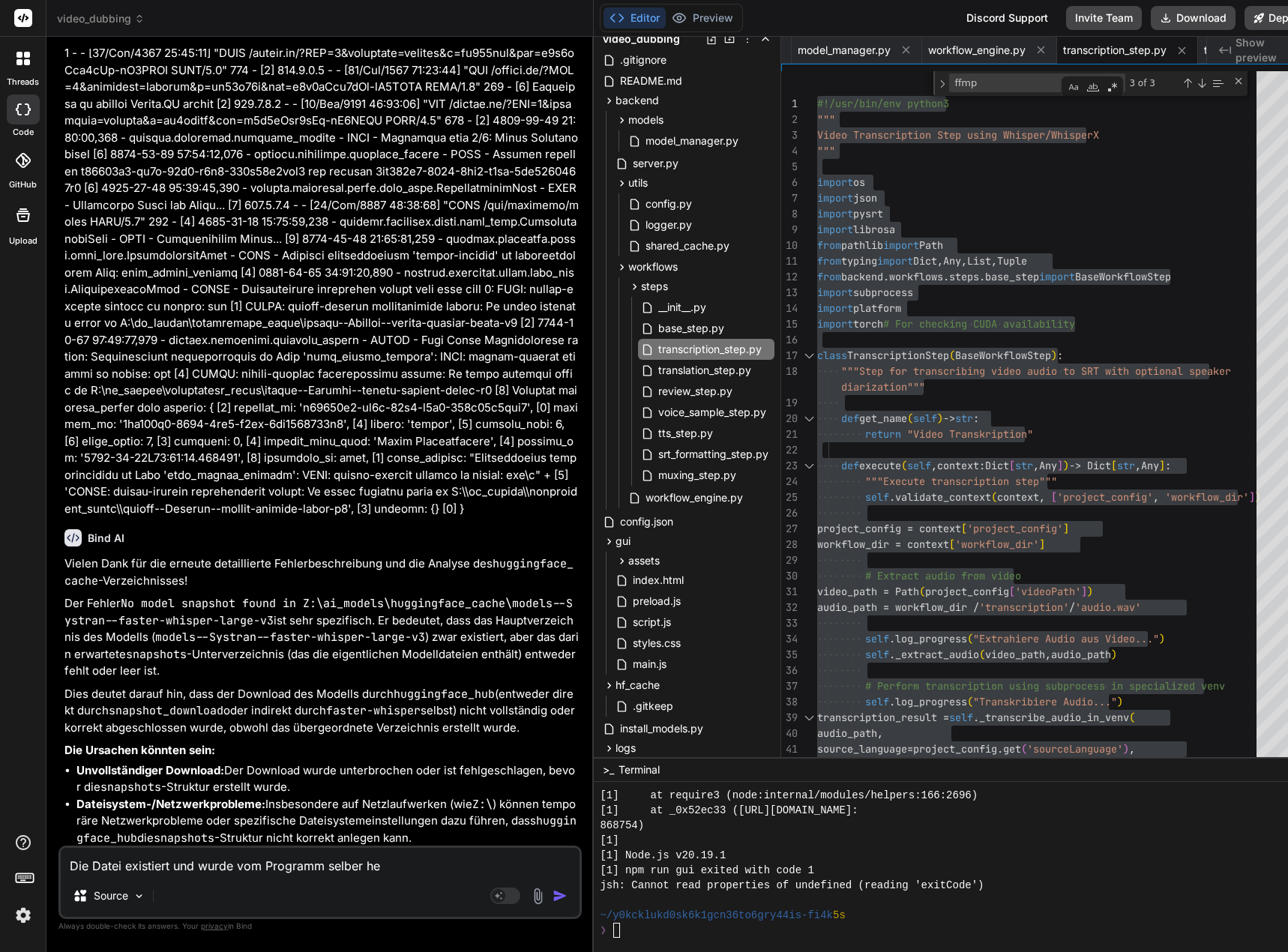
type textarea "Die Datei existiert und wurde vom Programm selber her"
type textarea "x"
type textarea "Die Datei existiert und wurde vom Programm selber heru"
type textarea "x"
type textarea "Die Datei existiert und wurde vom Programm selber herun"
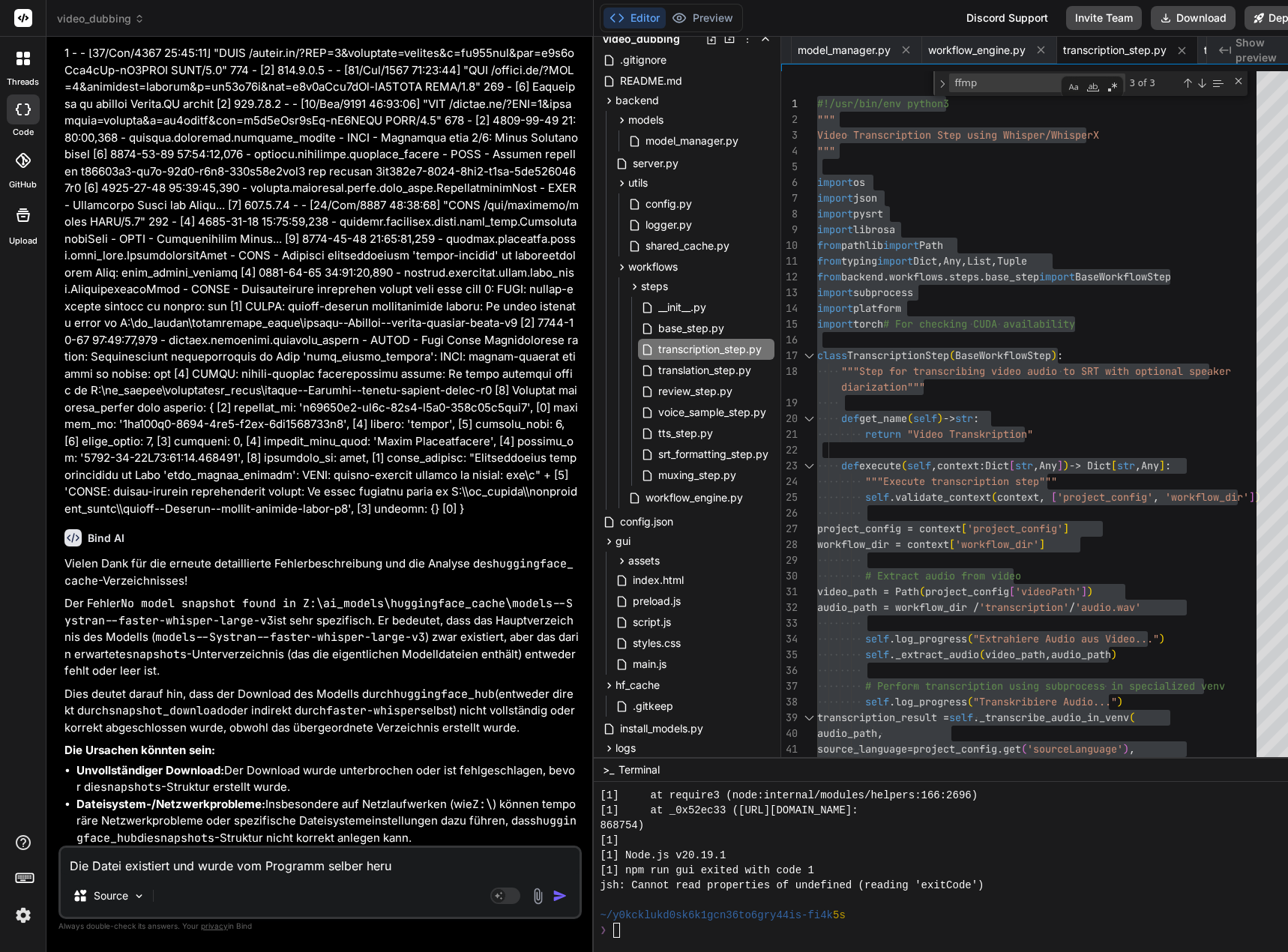
type textarea "x"
type textarea "Die Datei existiert und wurde vom Programm selber herunt"
type textarea "x"
type textarea "Die Datei existiert und wurde vom Programm selber herunte"
type textarea "x"
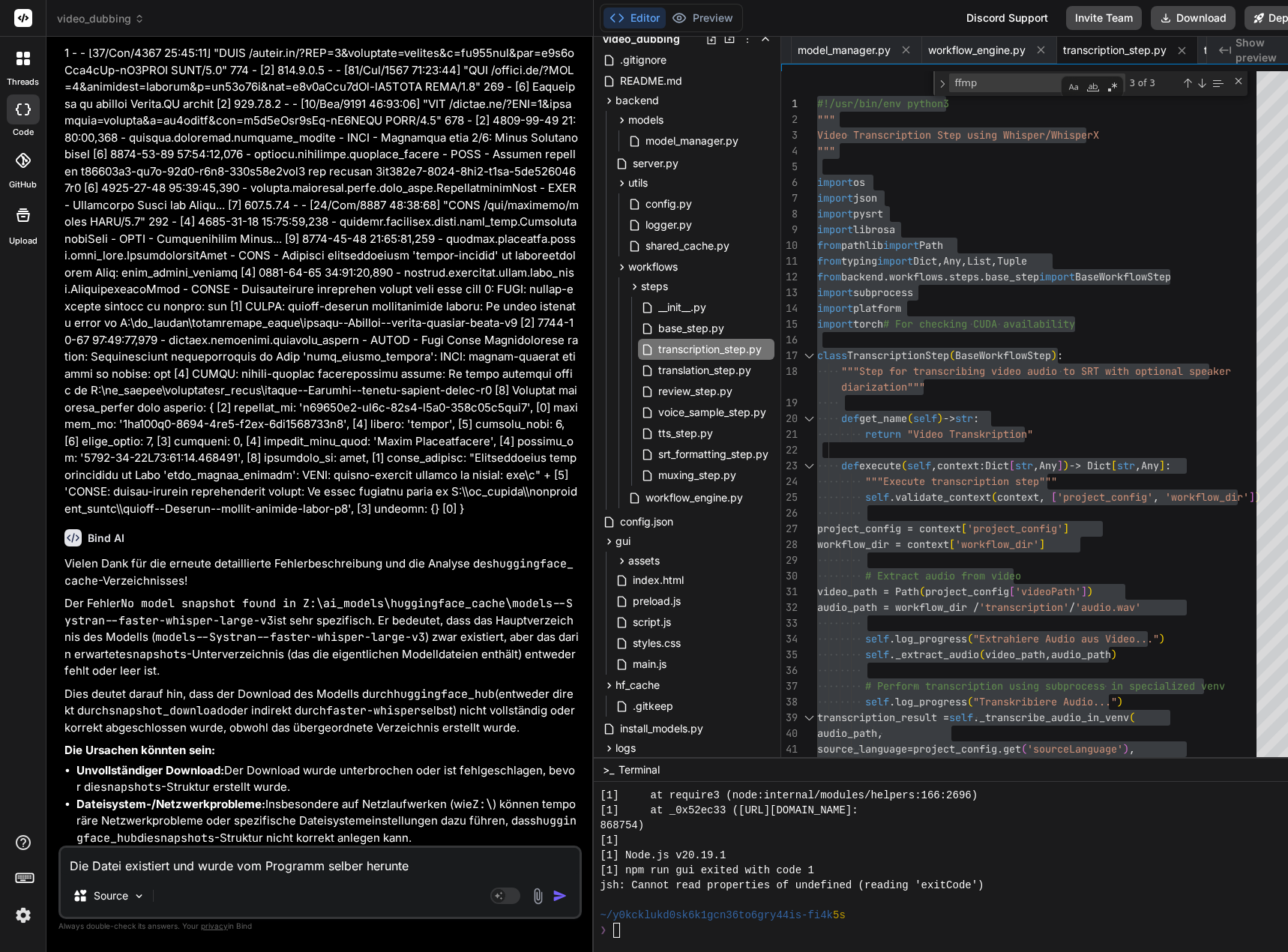
type textarea "Die Datei existiert und wurde vom Programm selber herunter"
type textarea "x"
type textarea "Die Datei existiert und wurde vom Programm selber herunterg"
type textarea "x"
type textarea "Die Datei existiert und wurde vom Programm selber herunterge"
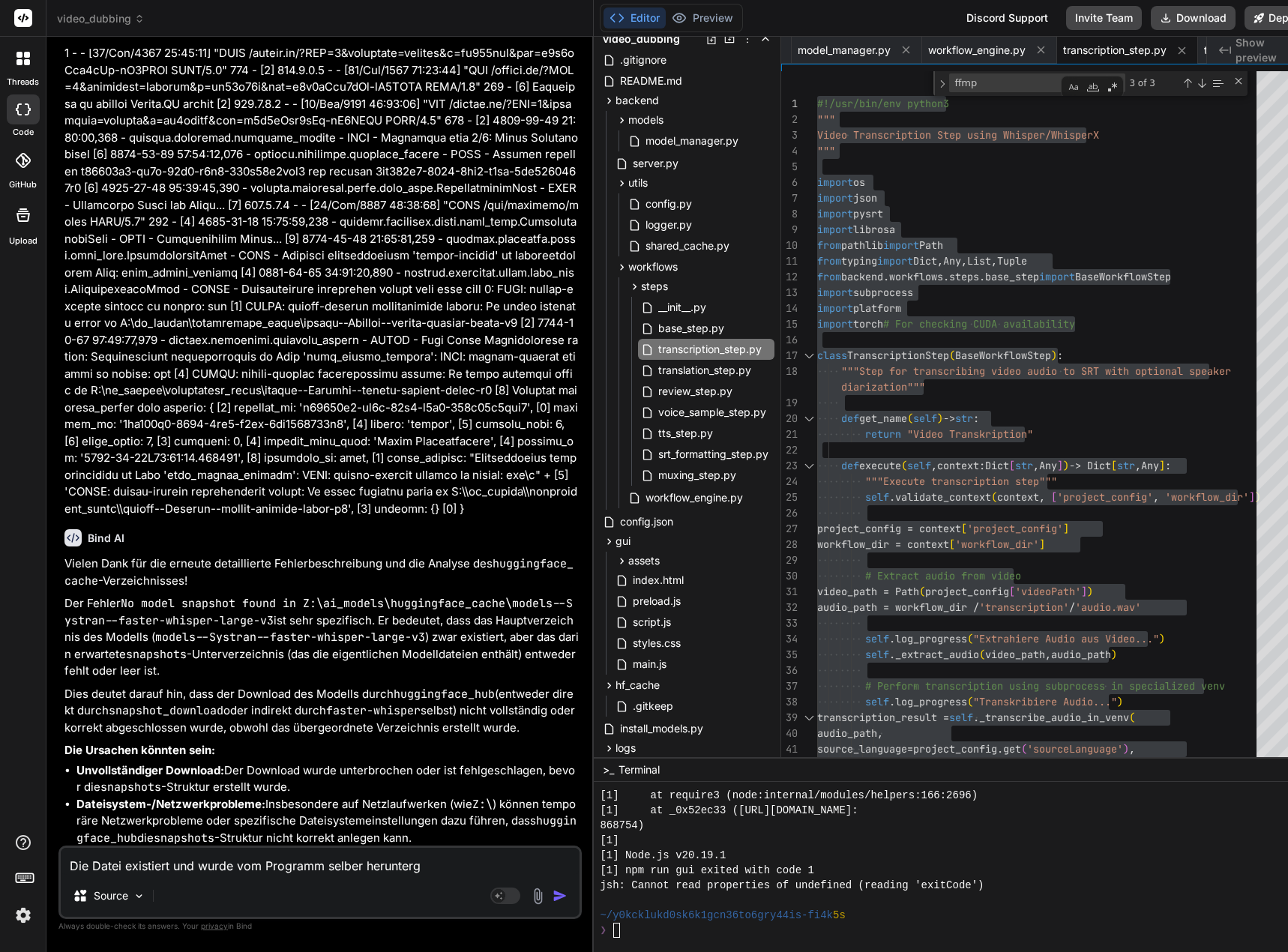
type textarea "x"
type textarea "Die Datei existiert und wurde vom Programm selber heruntergel"
type textarea "x"
type textarea "Die Datei existiert und wurde vom Programm selber heruntergela"
type textarea "x"
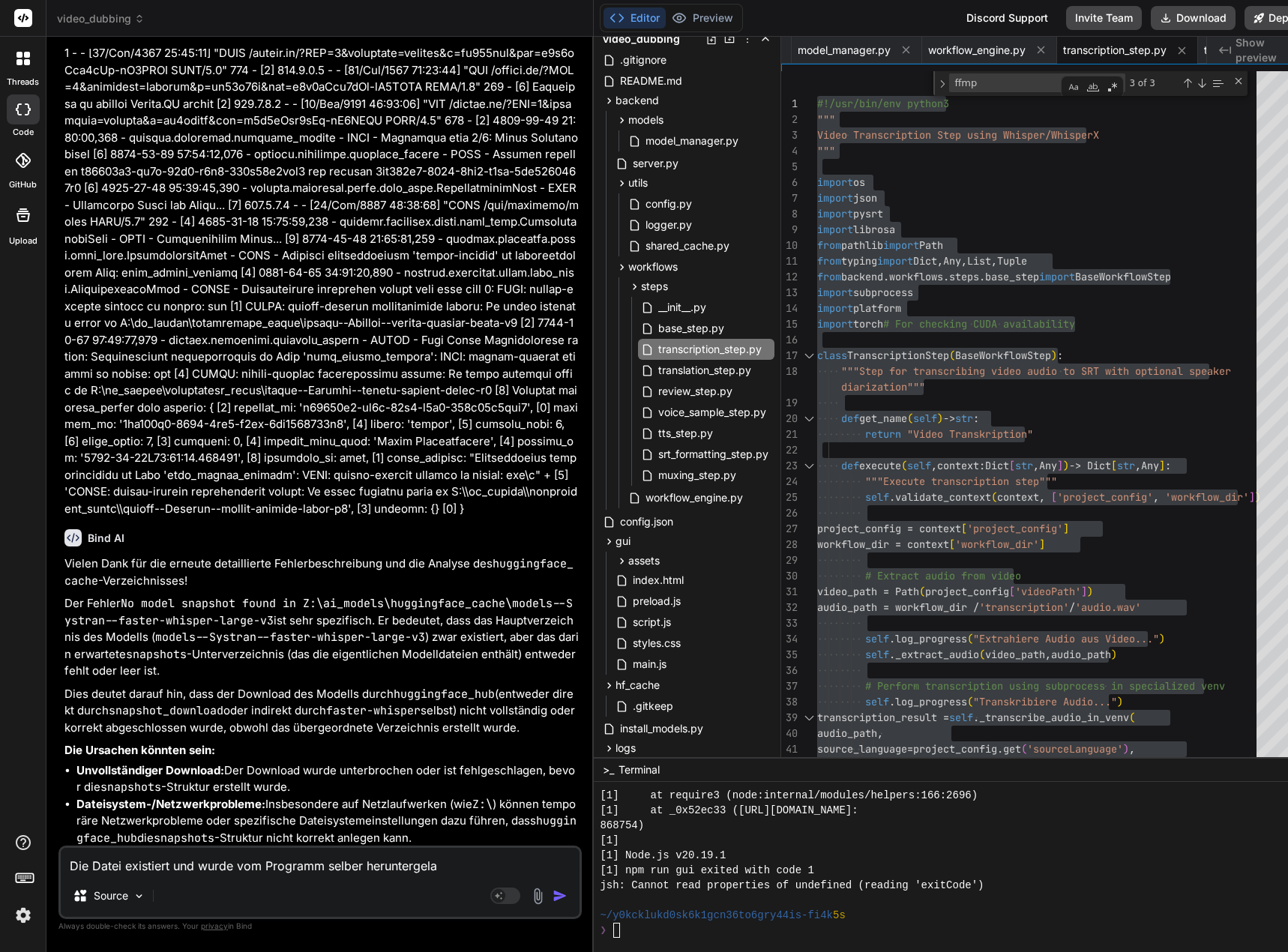
type textarea "Die Datei existiert und wurde vom Programm selber heruntergelad"
type textarea "x"
type textarea "Die Datei existiert und wurde vom Programm selber heruntergelade"
type textarea "x"
type textarea "Die Datei existiert und wurde vom Programm selber heruntergeladen"
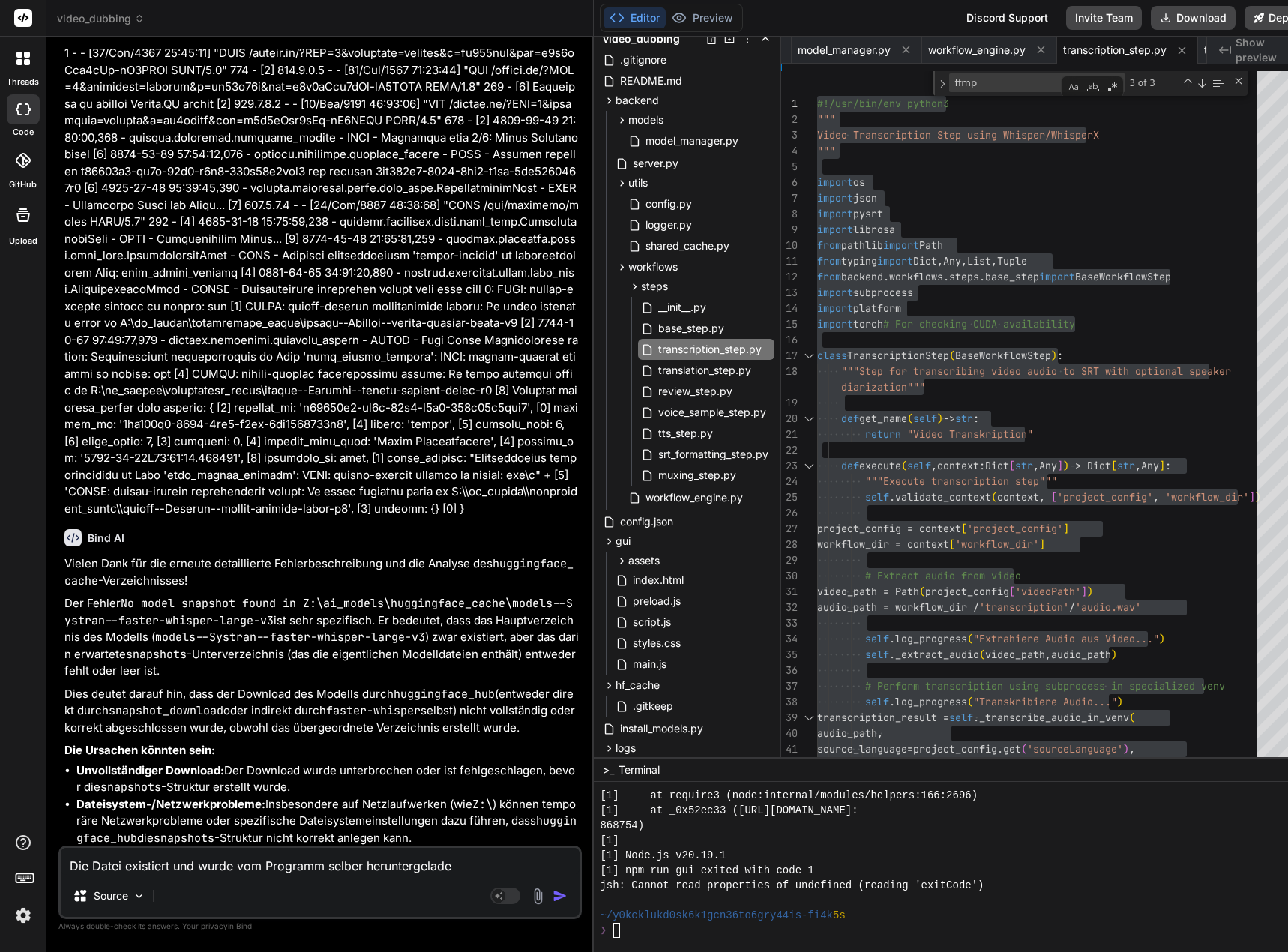
type textarea "x"
type textarea "Die Datei existiert und wurde vom Programm selber heruntergeladen."
type textarea "x"
type textarea "Die Datei existiert und wurde vom Programm selber heruntergeladen."
type textarea "x"
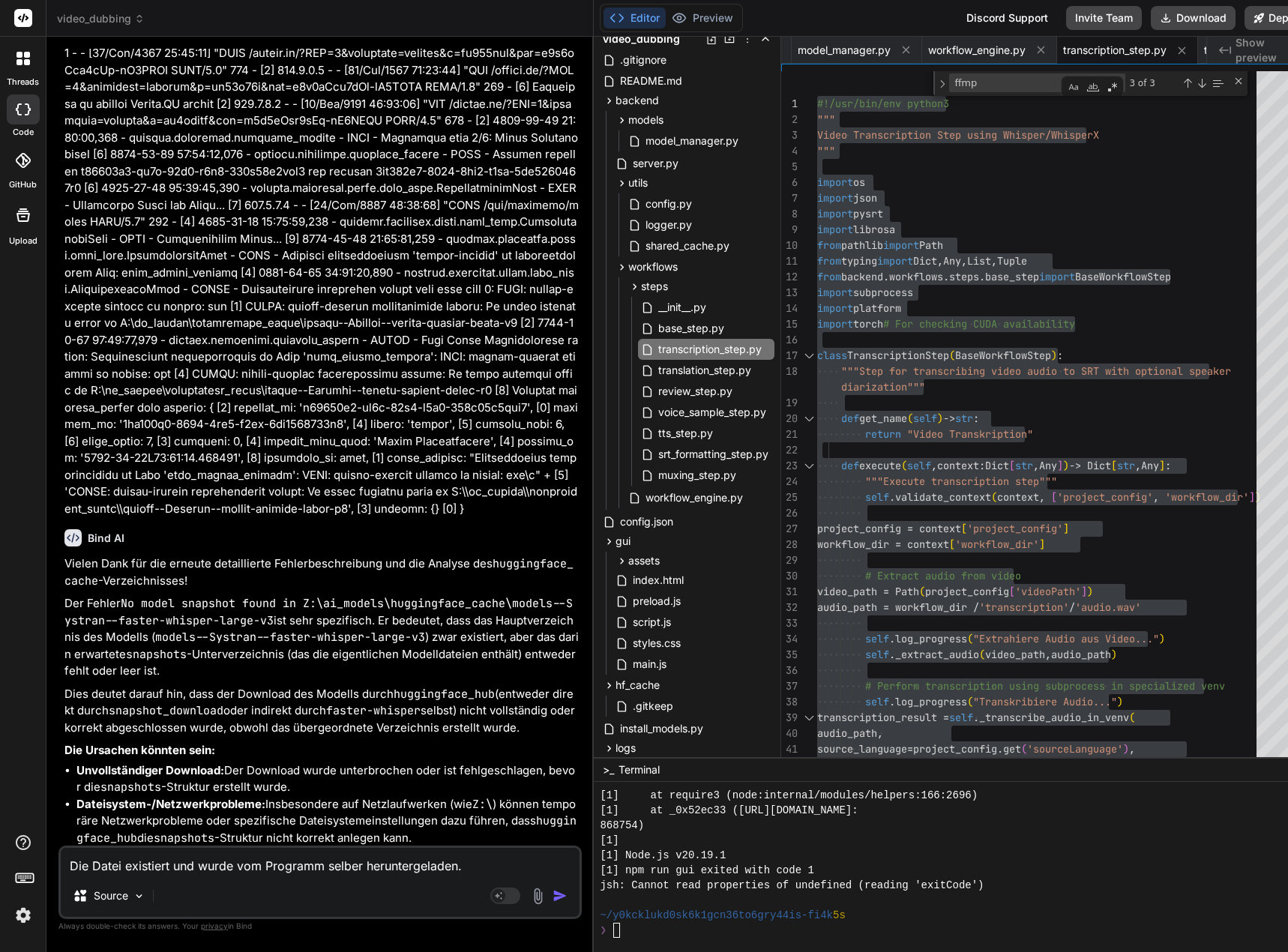
type textarea "Die Datei existiert und wurde vom Programm selber heruntergeladen. H"
type textarea "x"
type textarea "Die Datei existiert und wurde vom Programm selber heruntergeladen. Ha"
type textarea "x"
type textarea "Die Datei existiert und wurde vom Programm selber heruntergeladen. Hat"
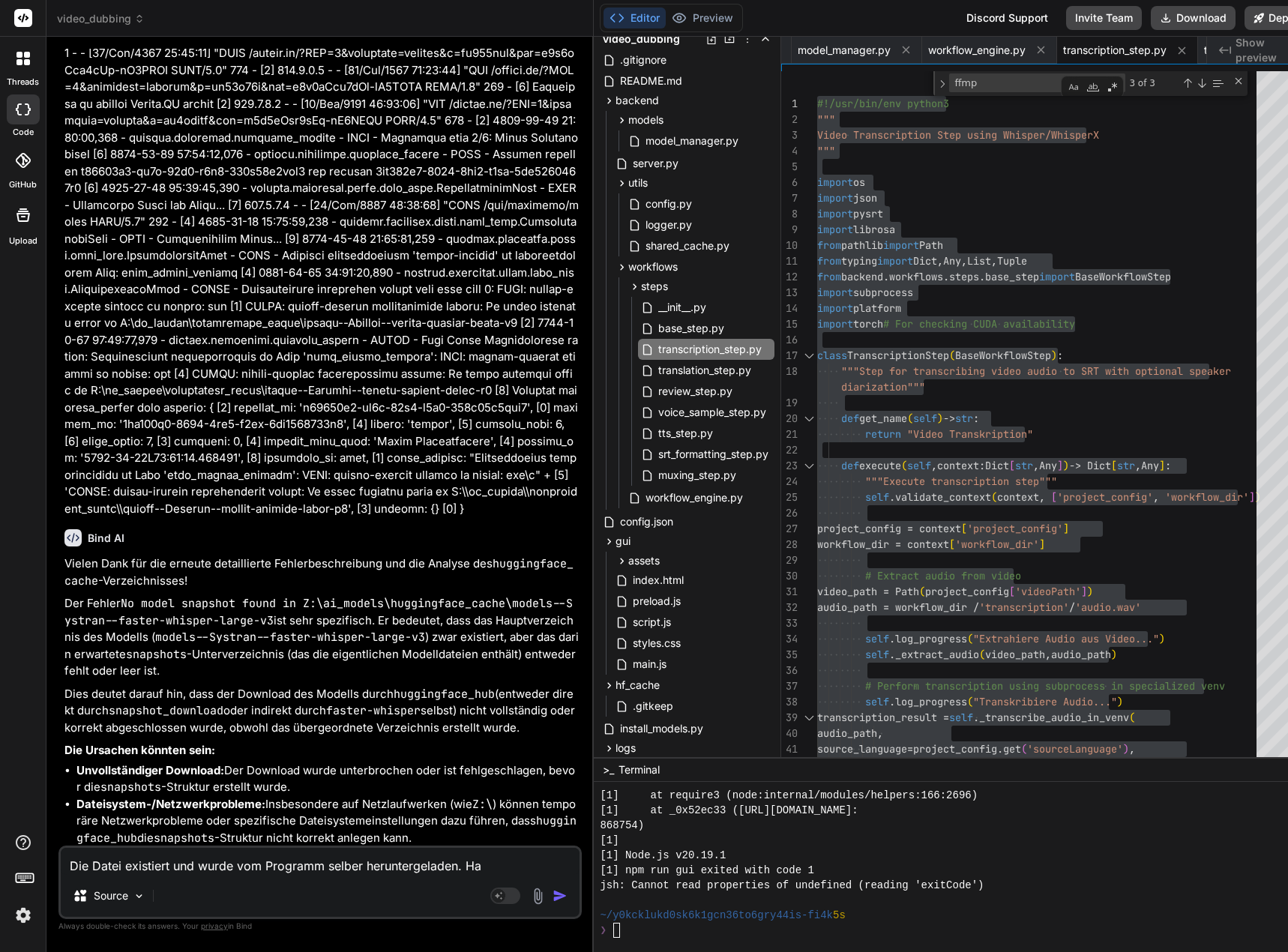
type textarea "x"
type textarea "Die Datei existiert und wurde vom Programm selber heruntergeladen. Hat"
type textarea "x"
type textarea "Die Datei existiert und wurde vom Programm selber heruntergeladen. Hat a"
type textarea "x"
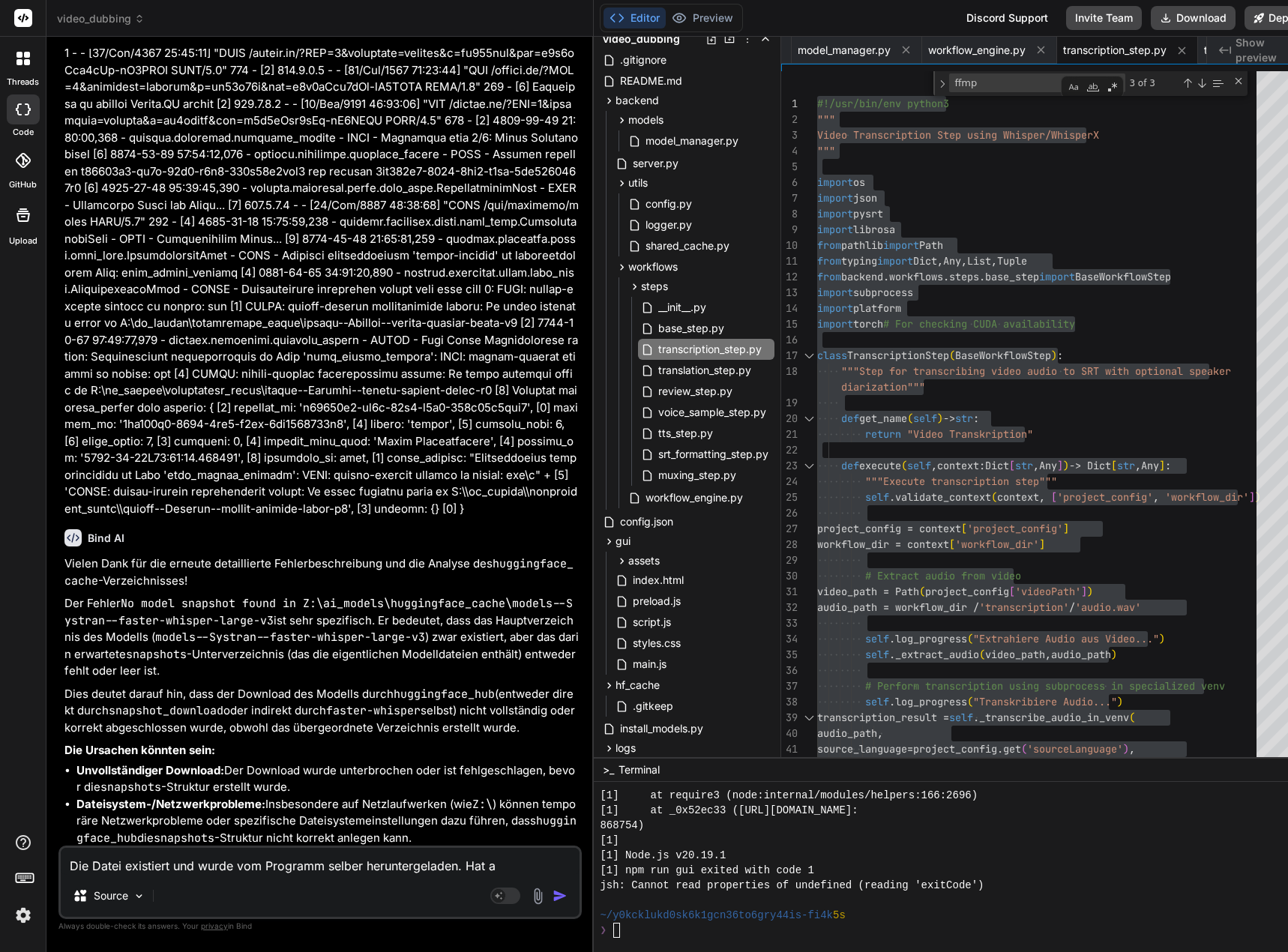
type textarea "Die Datei existiert und wurde vom Programm selber heruntergeladen. Hat al"
type textarea "x"
type textarea "Die Datei existiert und wurde vom Programm selber heruntergeladen. Hat als"
type textarea "x"
type textarea "Die Datei existiert und wurde vom Programm selber heruntergeladen. Hat also"
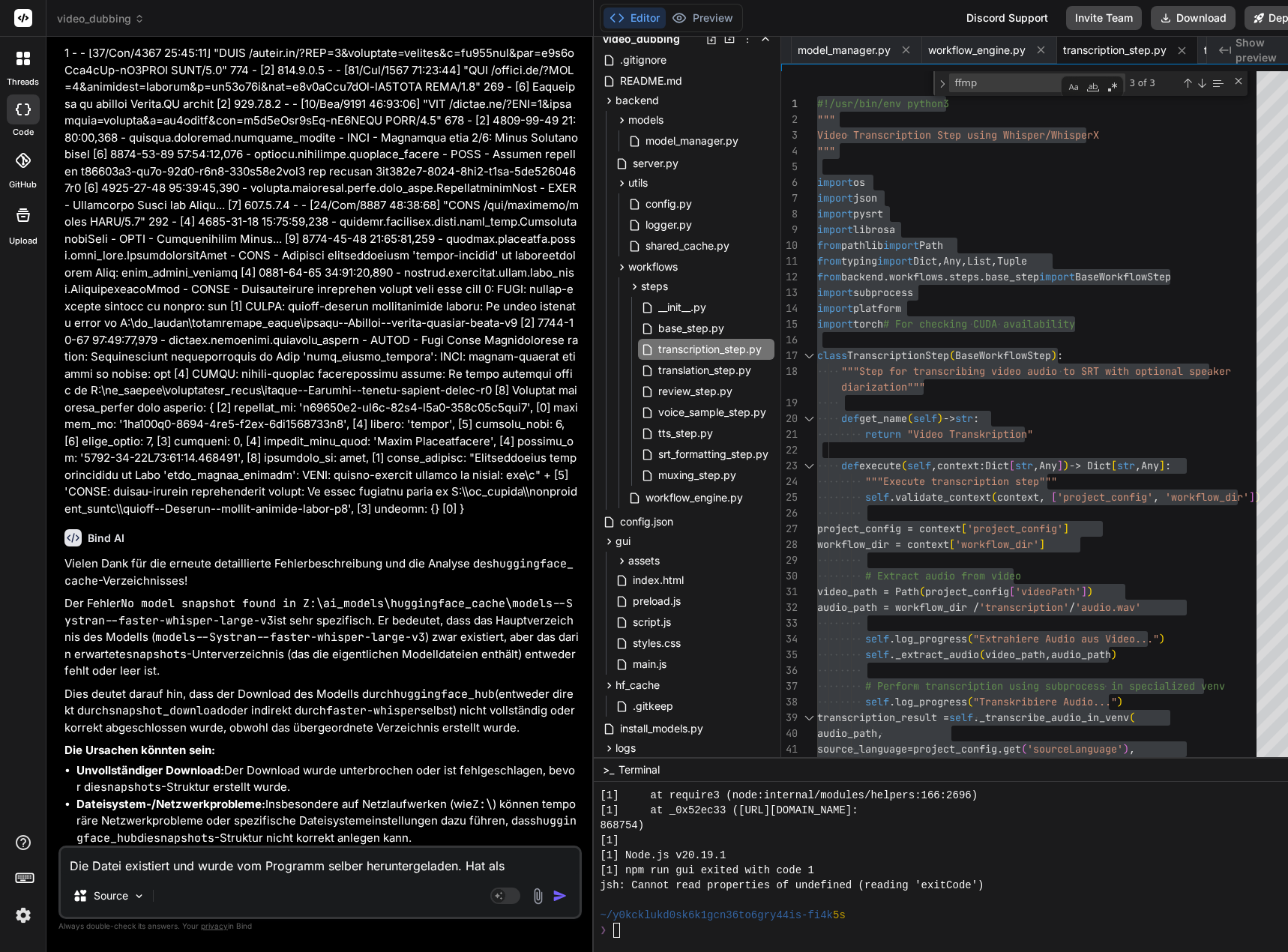
type textarea "x"
type textarea "Die Datei existiert und wurde vom Programm selber heruntergeladen. Hat also"
type textarea "x"
type textarea "Die Datei existiert und wurde vom Programm selber heruntergeladen. Hat also Z"
type textarea "x"
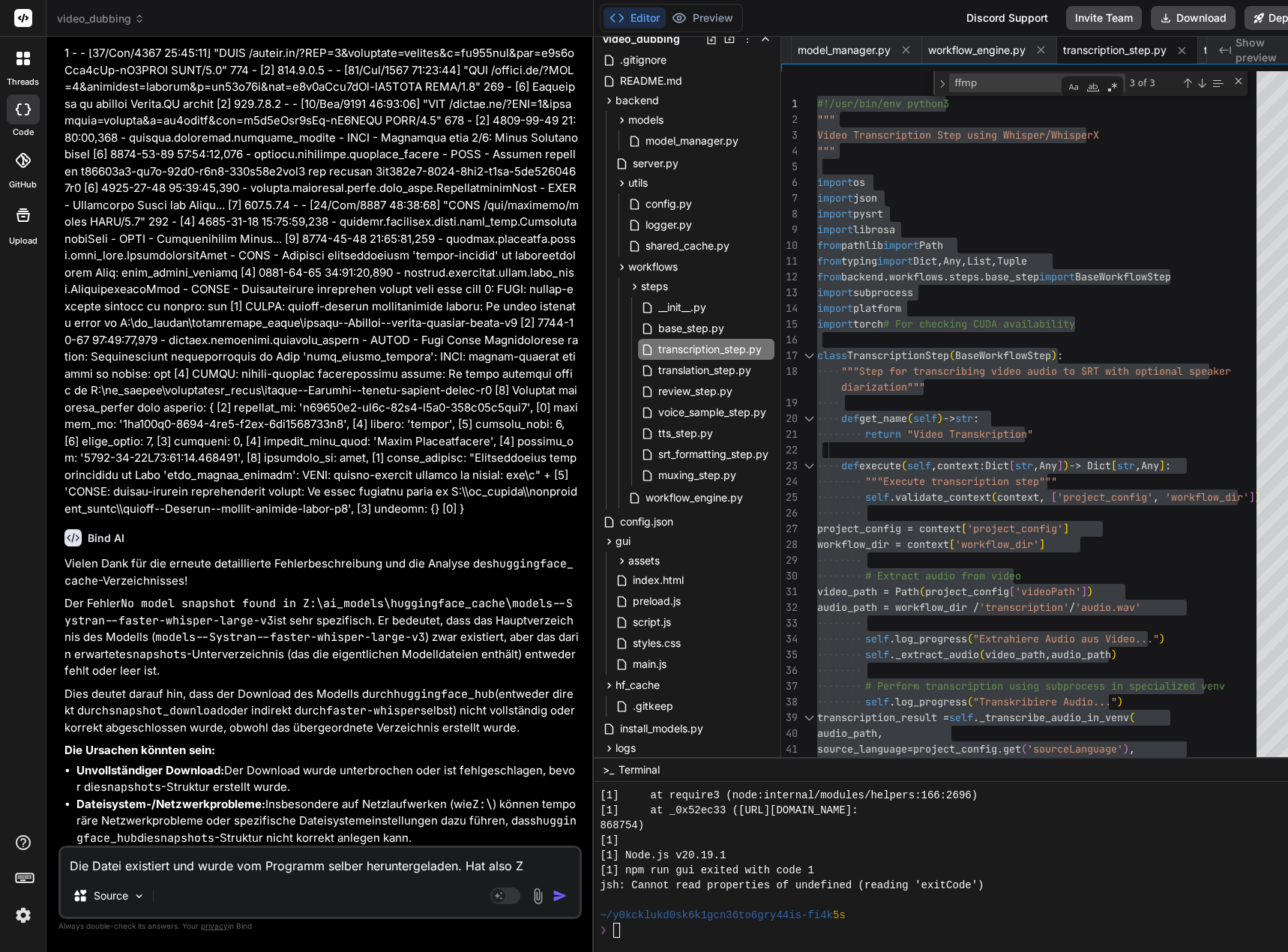
type textarea "Die Datei existiert und wurde vom Programm selber heruntergeladen. Hat also Zu"
type textarea "x"
type textarea "Die Datei existiert und wurde vom Programm selber heruntergeladen. Hat also Zug"
type textarea "x"
type textarea "Die Datei existiert und wurde vom Programm selber heruntergeladen. Hat also Zugr"
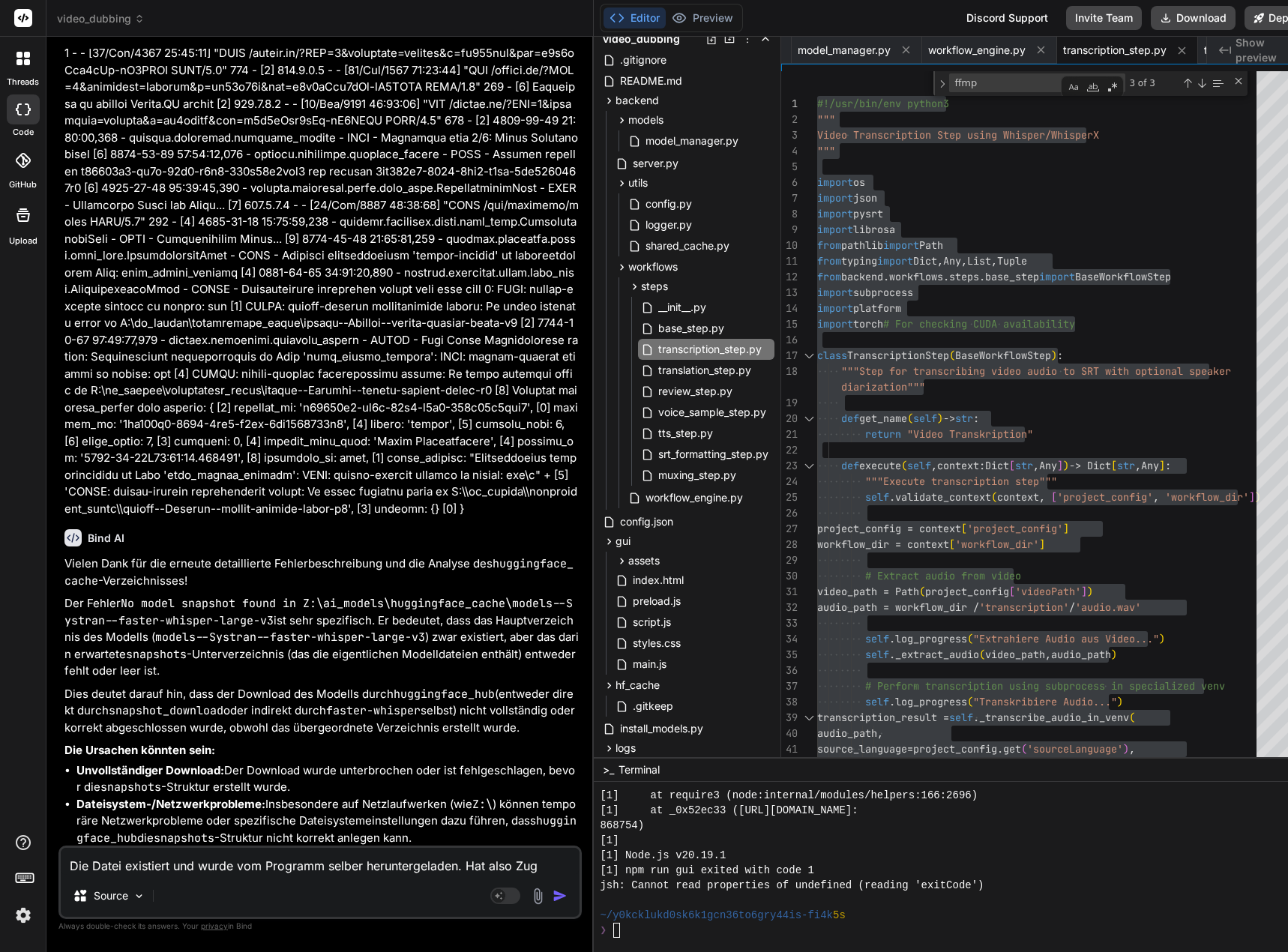
type textarea "x"
type textarea "Die Datei existiert und wurde vom Programm selber heruntergeladen. Hat also Zug"
type textarea "x"
type textarea "Die Datei existiert und wurde vom Programm selber heruntergeladen. Hat also Zu"
type textarea "x"
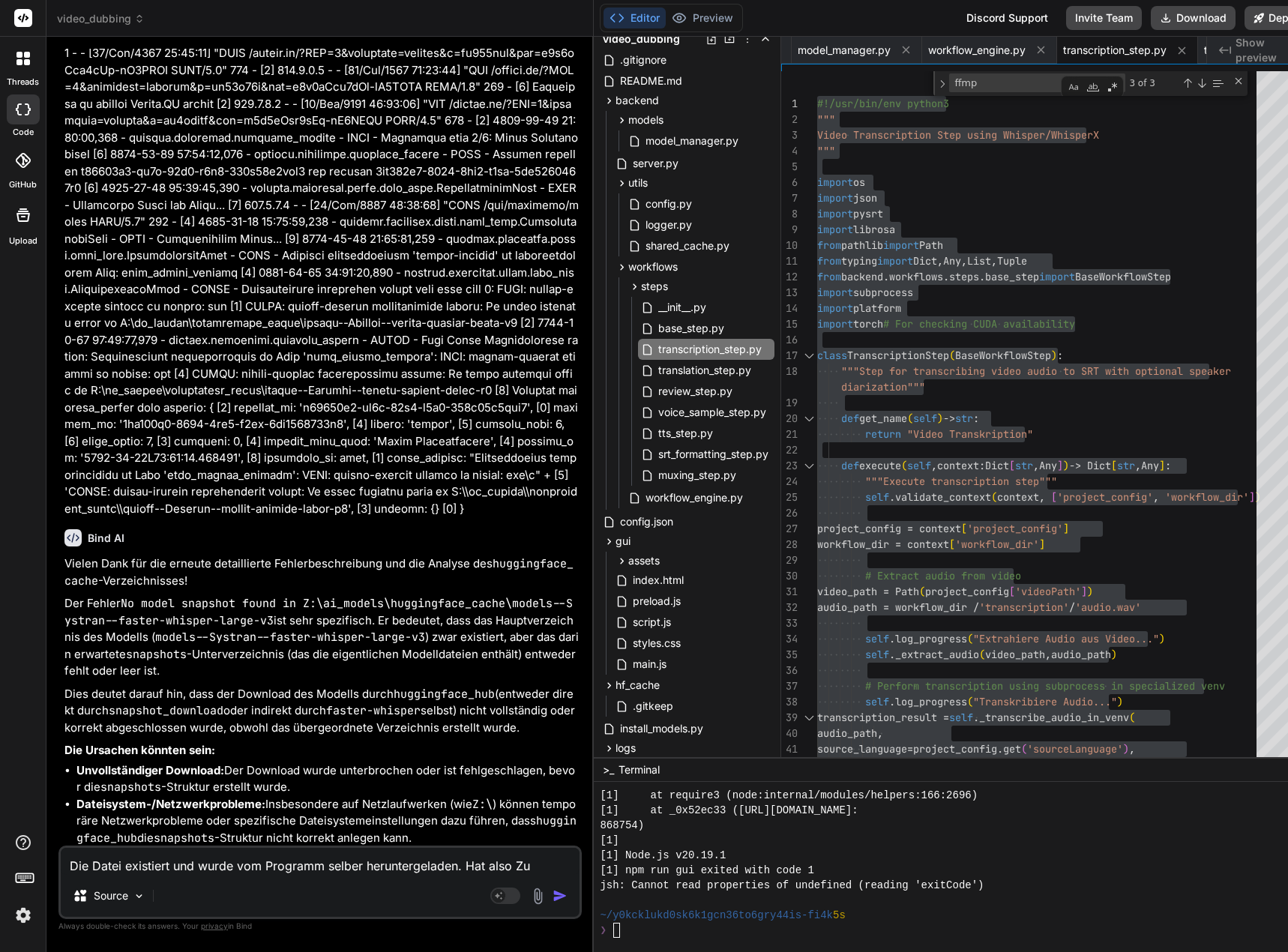
type textarea "Die Datei existiert und wurde vom Programm selber heruntergeladen. Hat also Z"
type textarea "x"
type textarea "Die Datei existiert und wurde vom Programm selber heruntergeladen. Hat also"
type textarea "x"
type textarea "Die Datei existiert und wurde vom Programm selber heruntergeladen. Hat also"
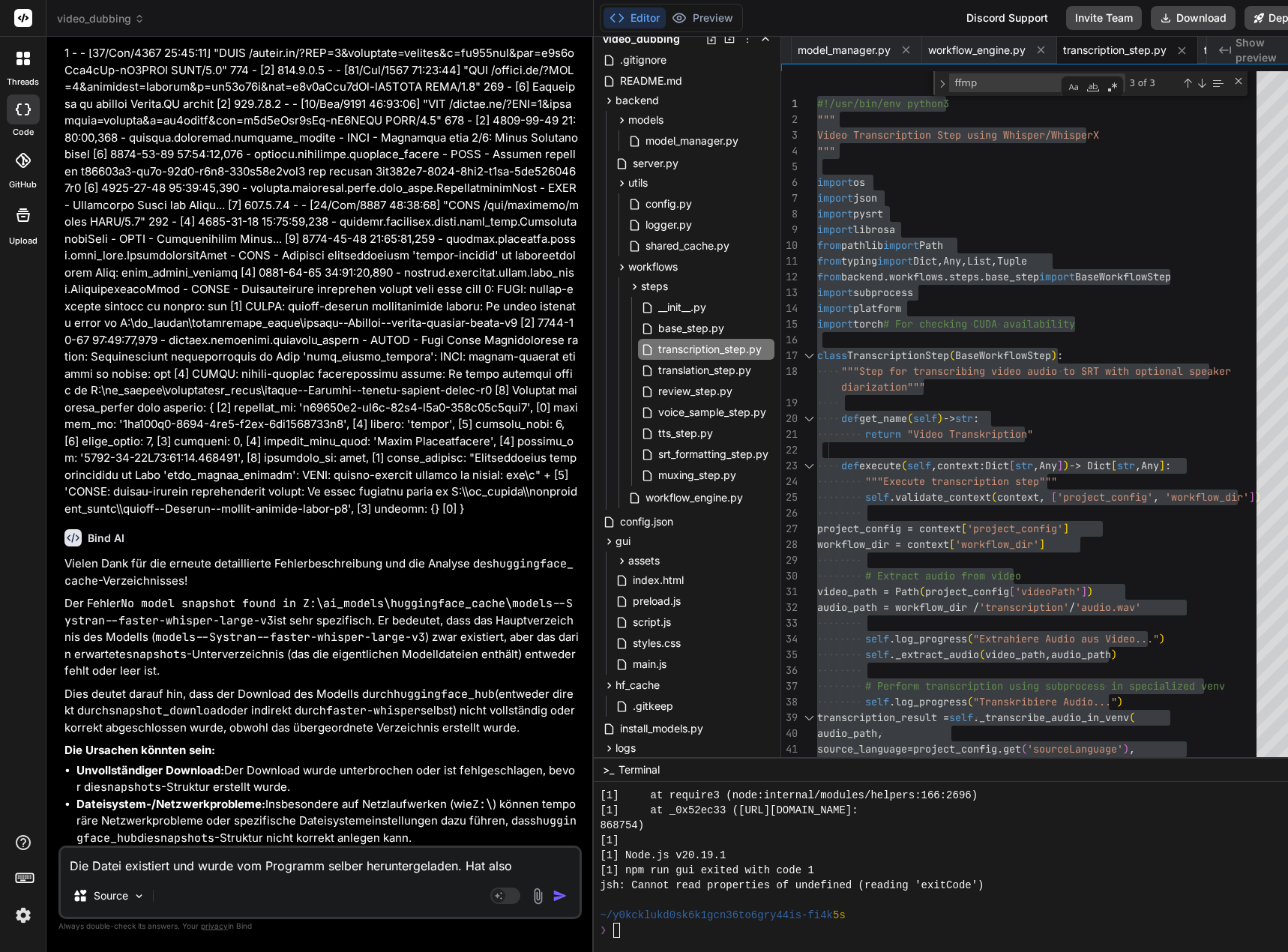
type textarea "x"
type textarea "Die Datei existiert und wurde vom Programm selber heruntergeladen. Hat also"
type textarea "x"
type textarea "Die Datei existiert und wurde vom Programm selber heruntergeladen. Hat also a"
type textarea "x"
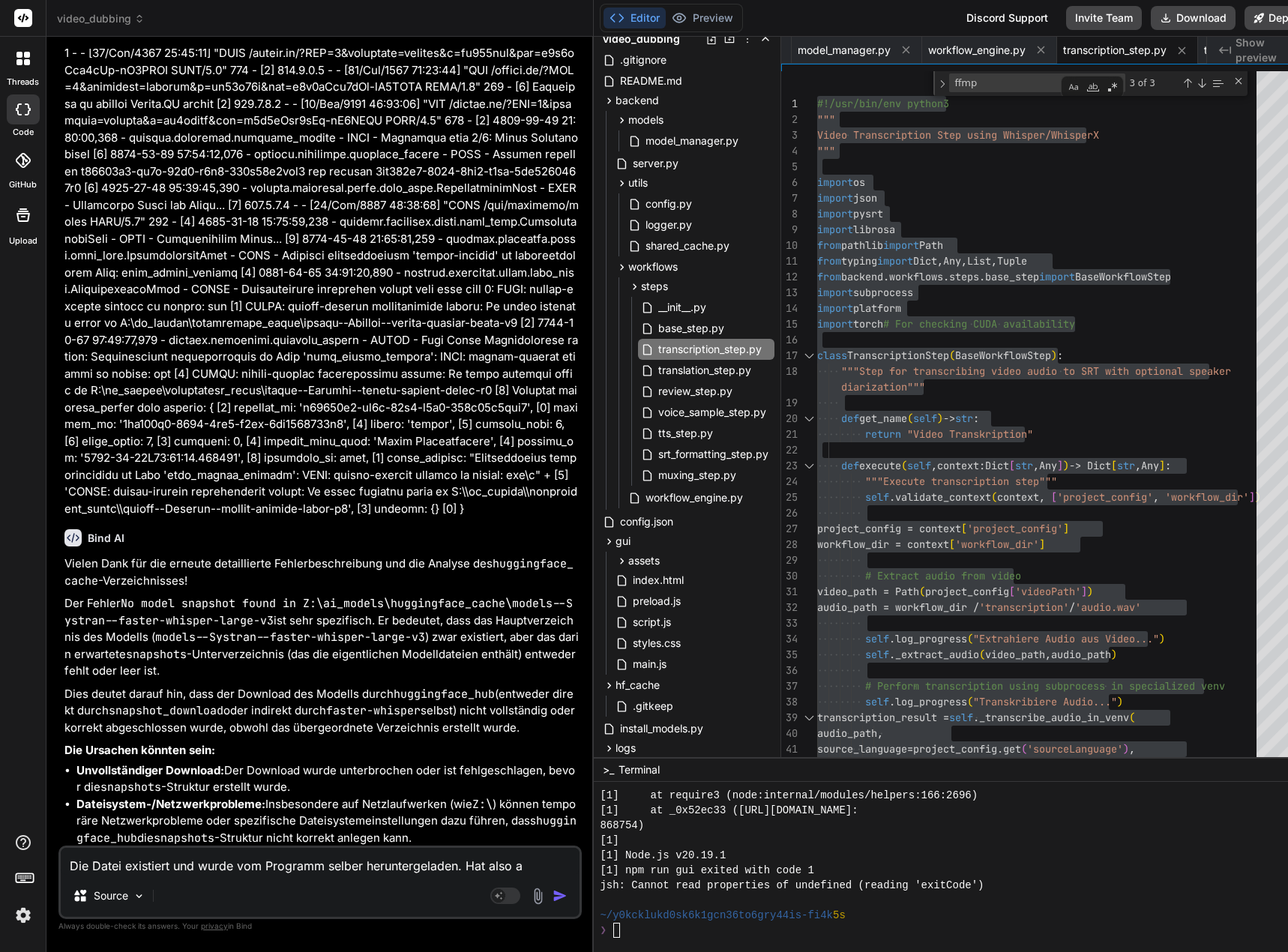
type textarea "Die Datei existiert und wurde vom Programm selber heruntergeladen. Hat also au"
type textarea "x"
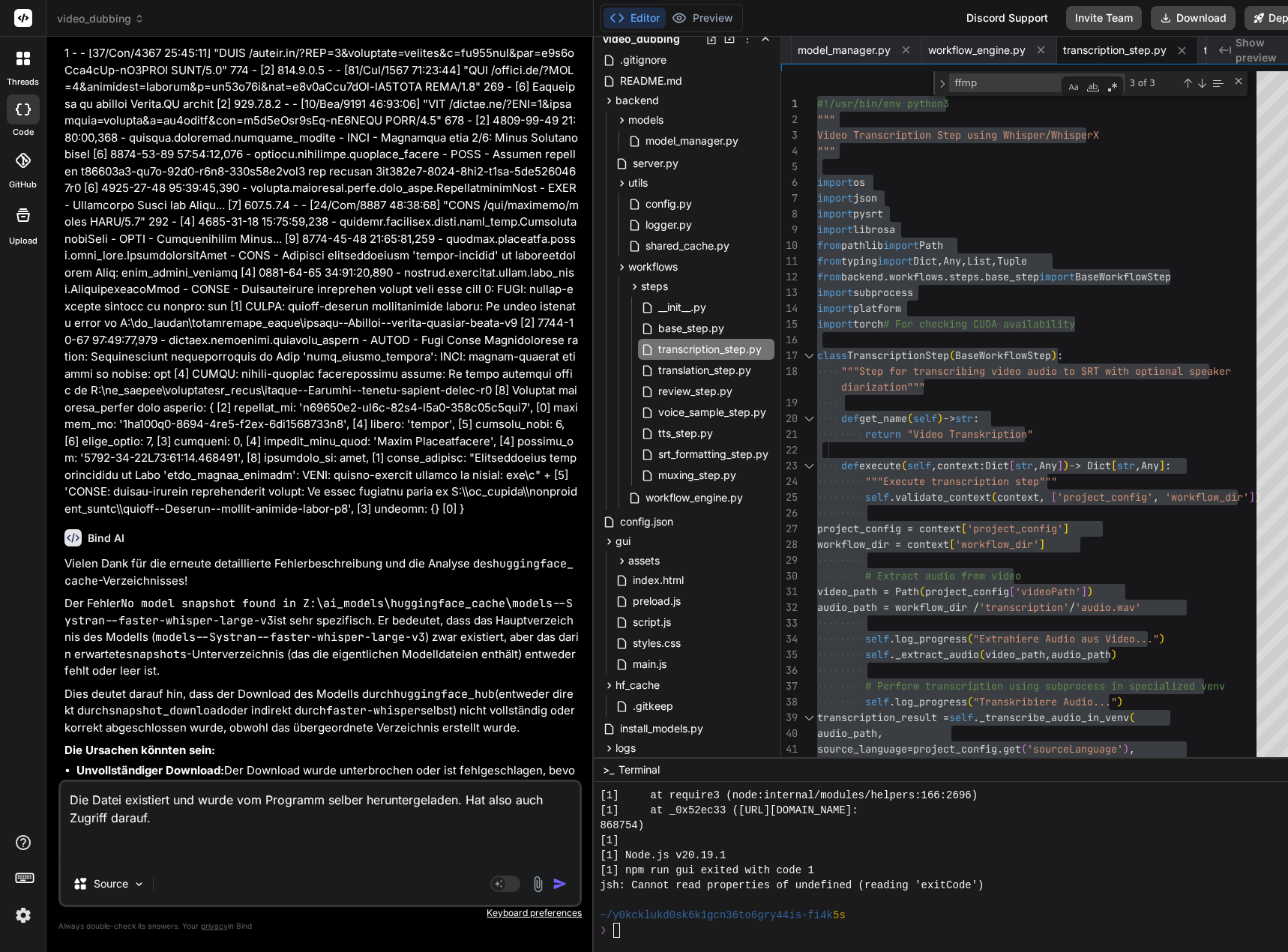
paste textarea "D:\_Projekte\Syn_PRG1\getbind.co\video-dubbing-system>npm run dev > video-dubbi…"
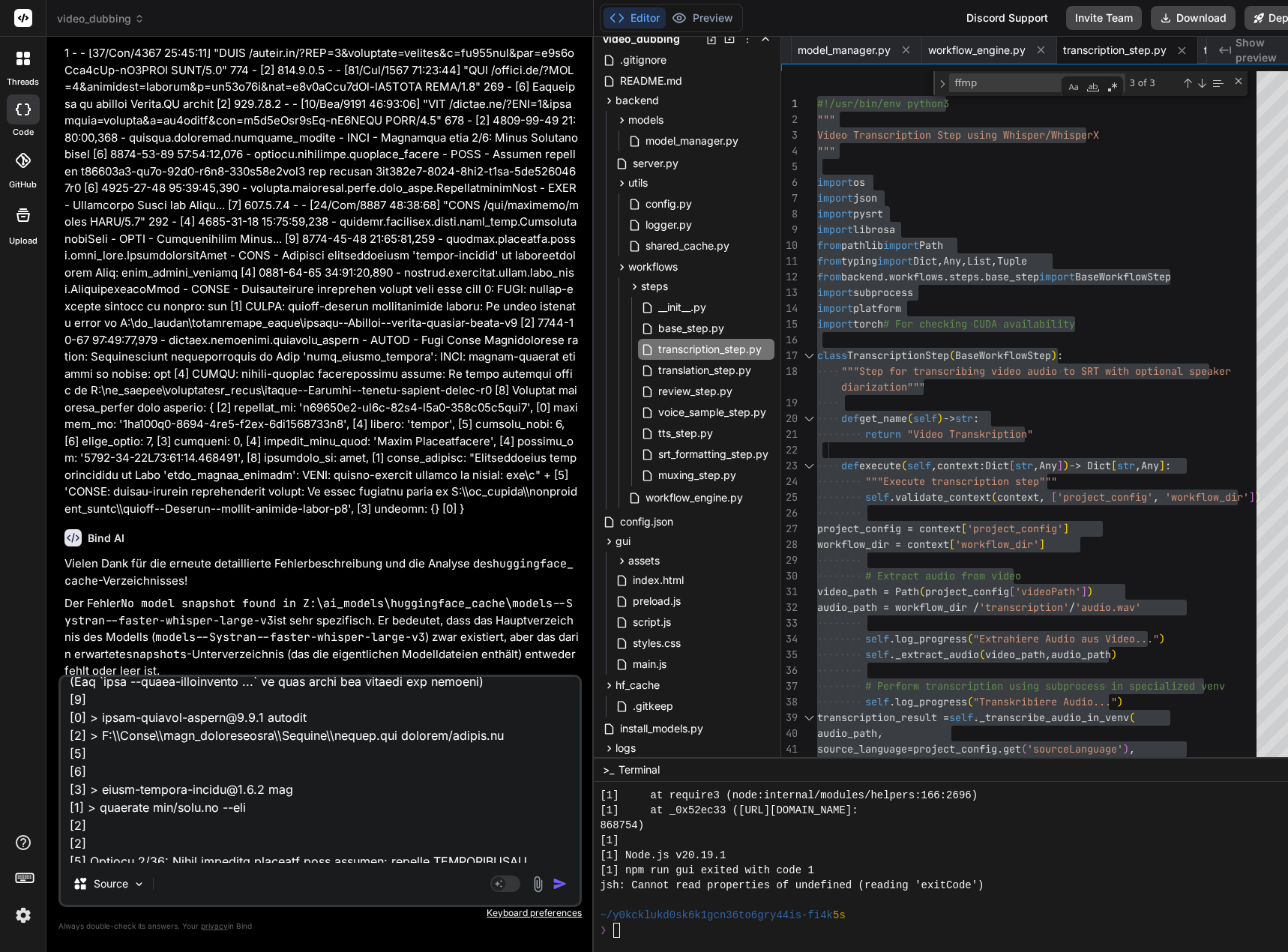
scroll to position [0, 0]
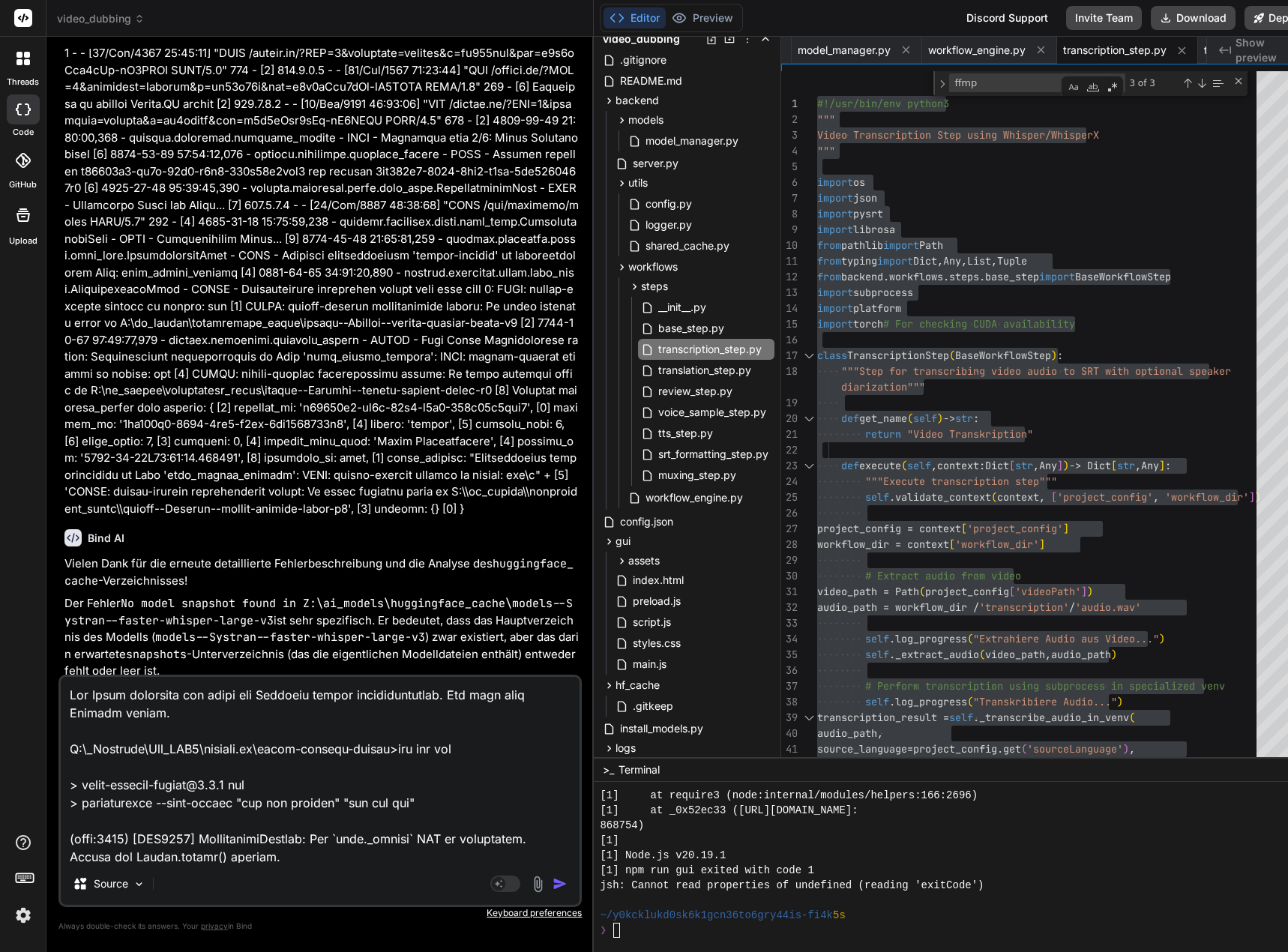
click at [194, 708] on textarea at bounding box center [320, 770] width 518 height 186
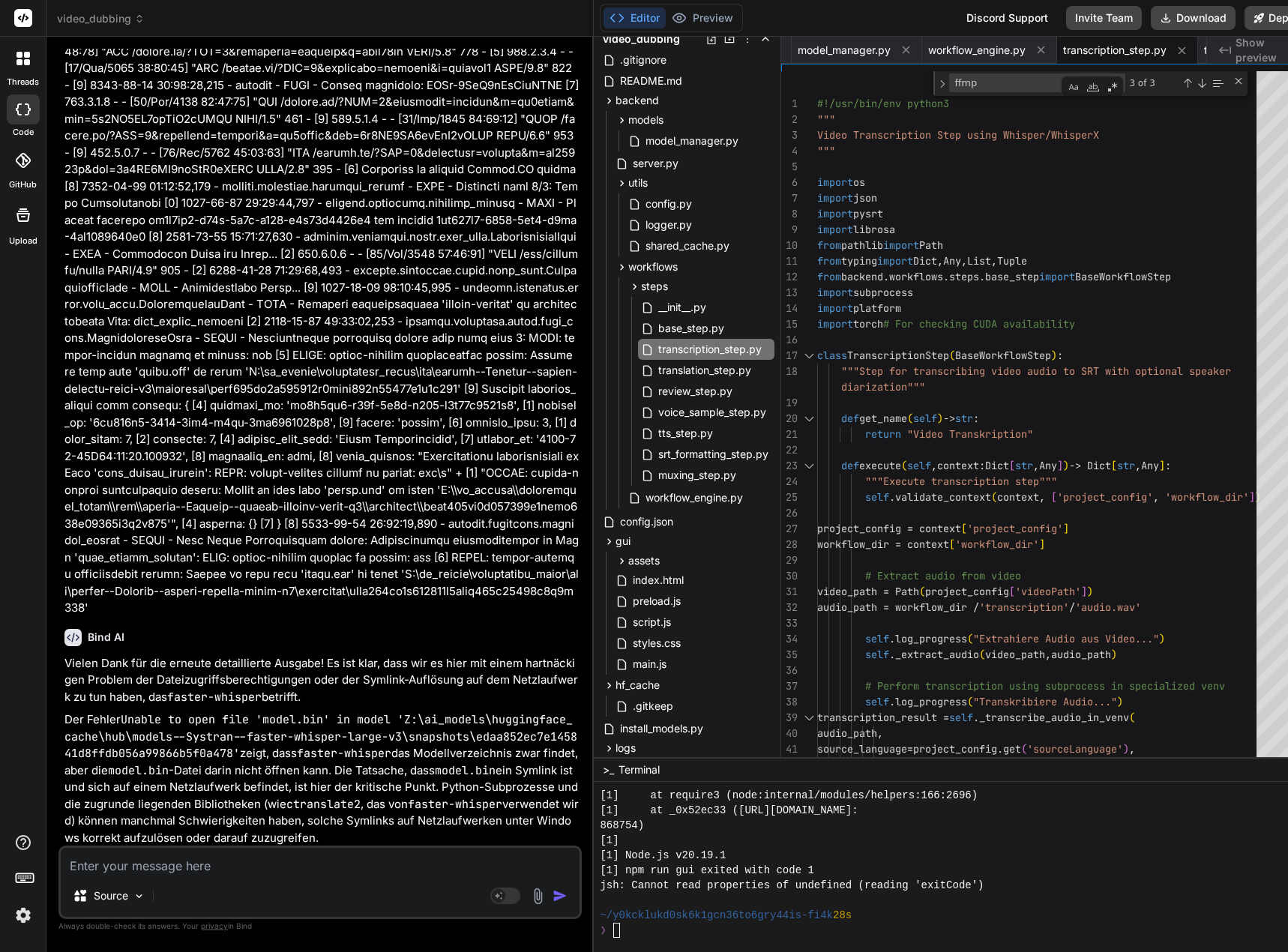
scroll to position [15, 0]
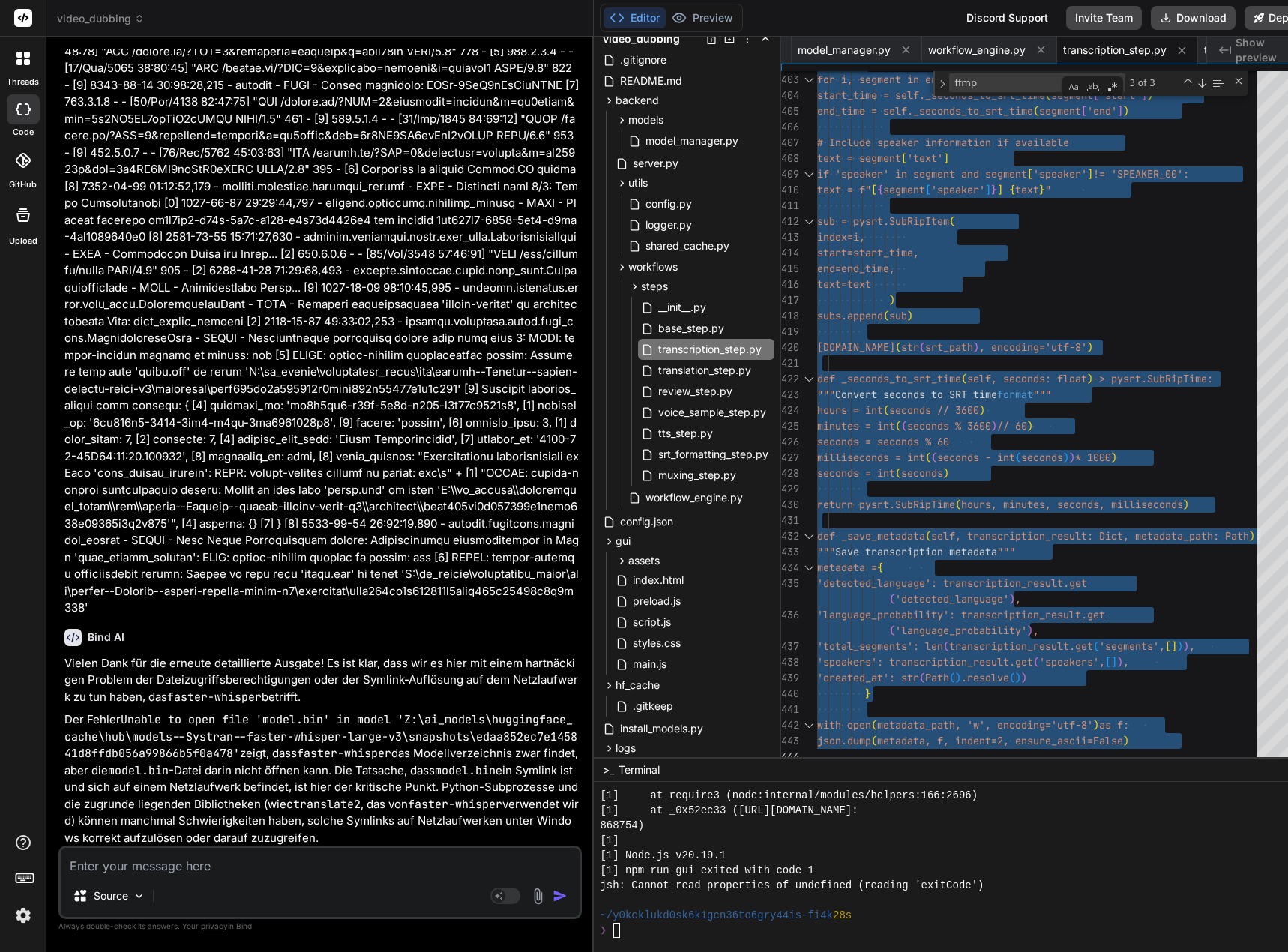
drag, startPoint x: 828, startPoint y: 103, endPoint x: 900, endPoint y: 698, distance: 599.3
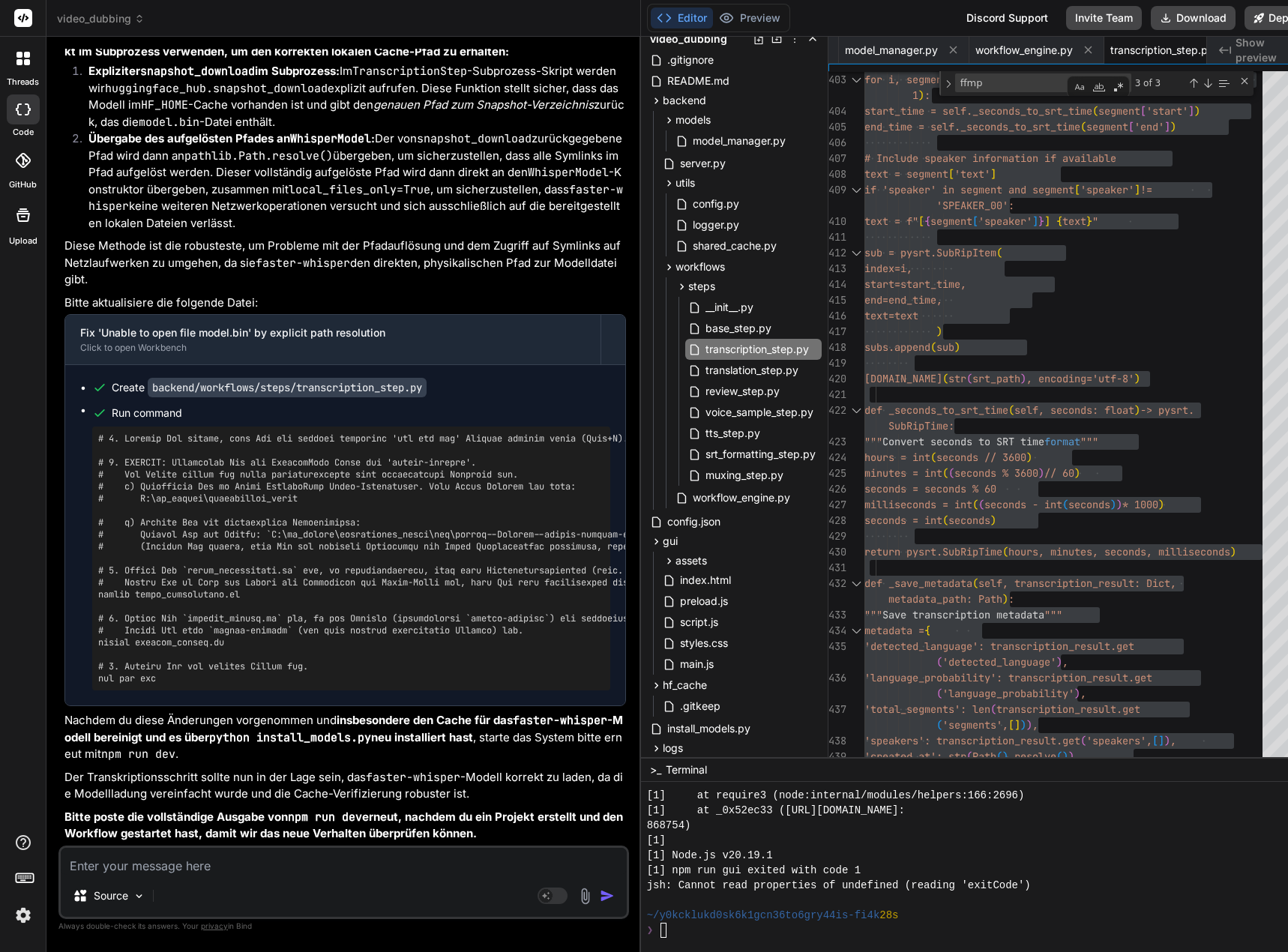
scroll to position [96114, 0]
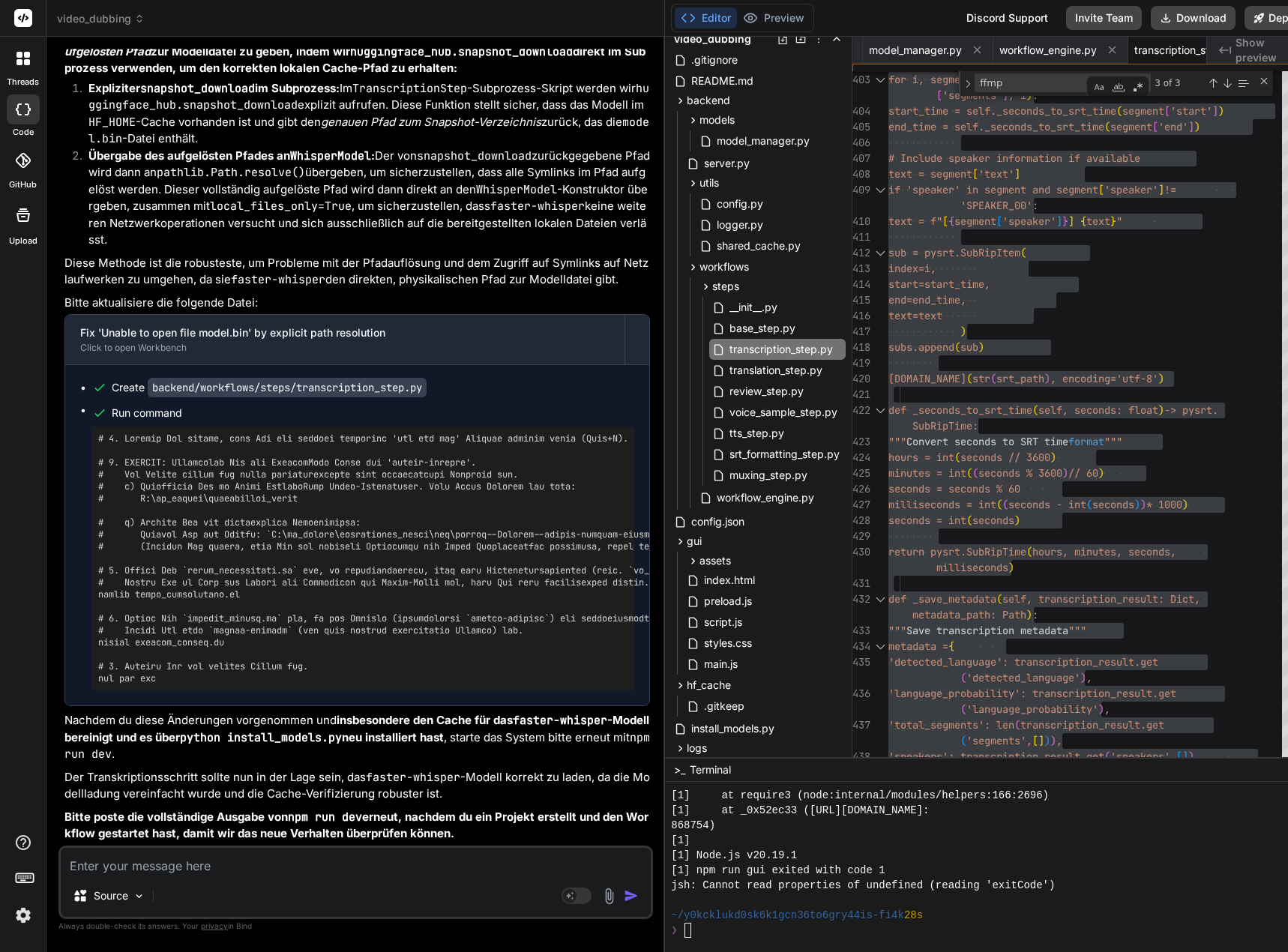
drag, startPoint x: 601, startPoint y: 636, endPoint x: 625, endPoint y: 637, distance: 24.0
click at [626, 637] on div "Bind AI Web Search Created with Pixso. Code Generator You Nun ja, dann stimmt d…" at bounding box center [355, 494] width 618 height 915
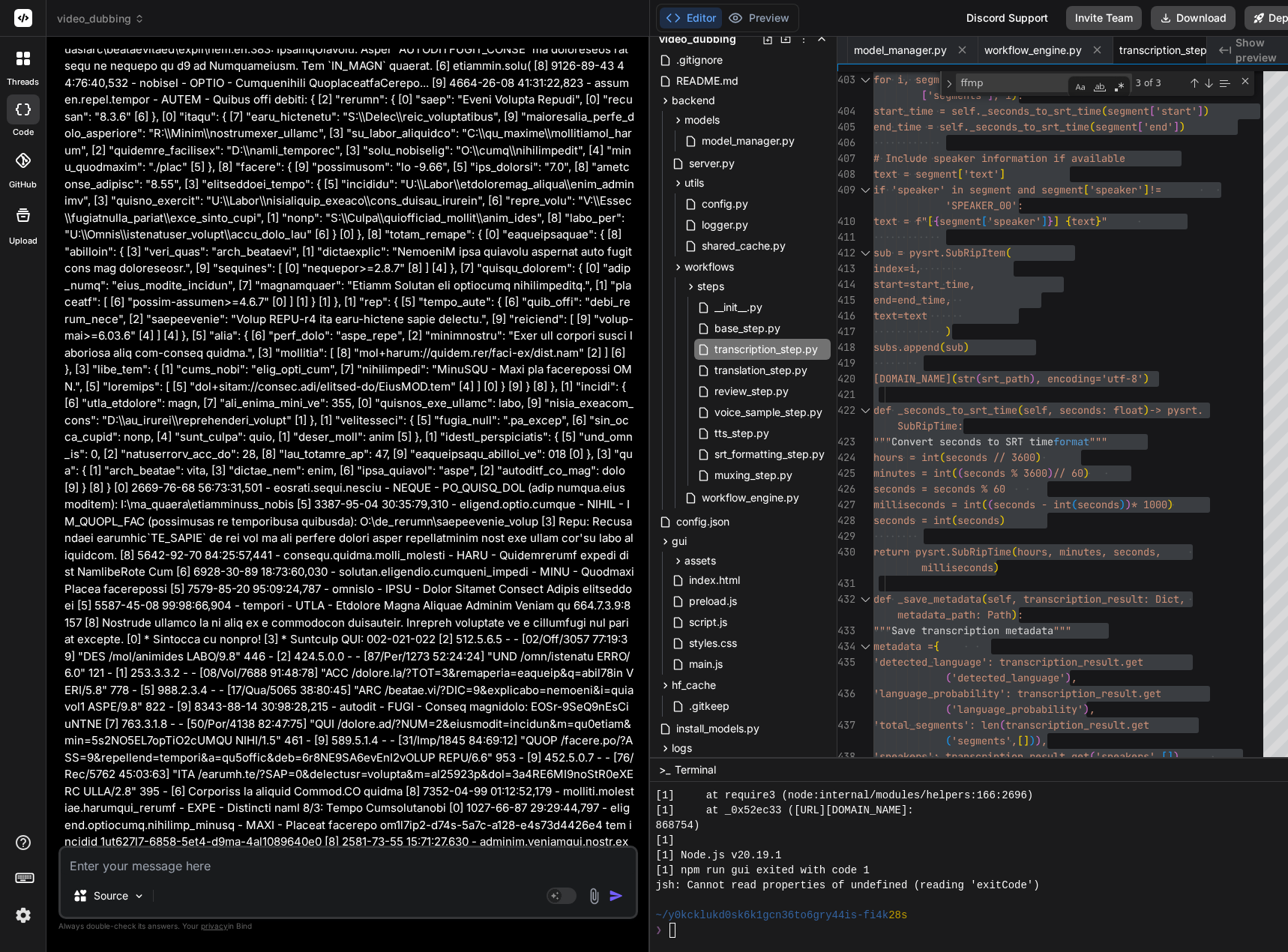
scroll to position [95254, 0]
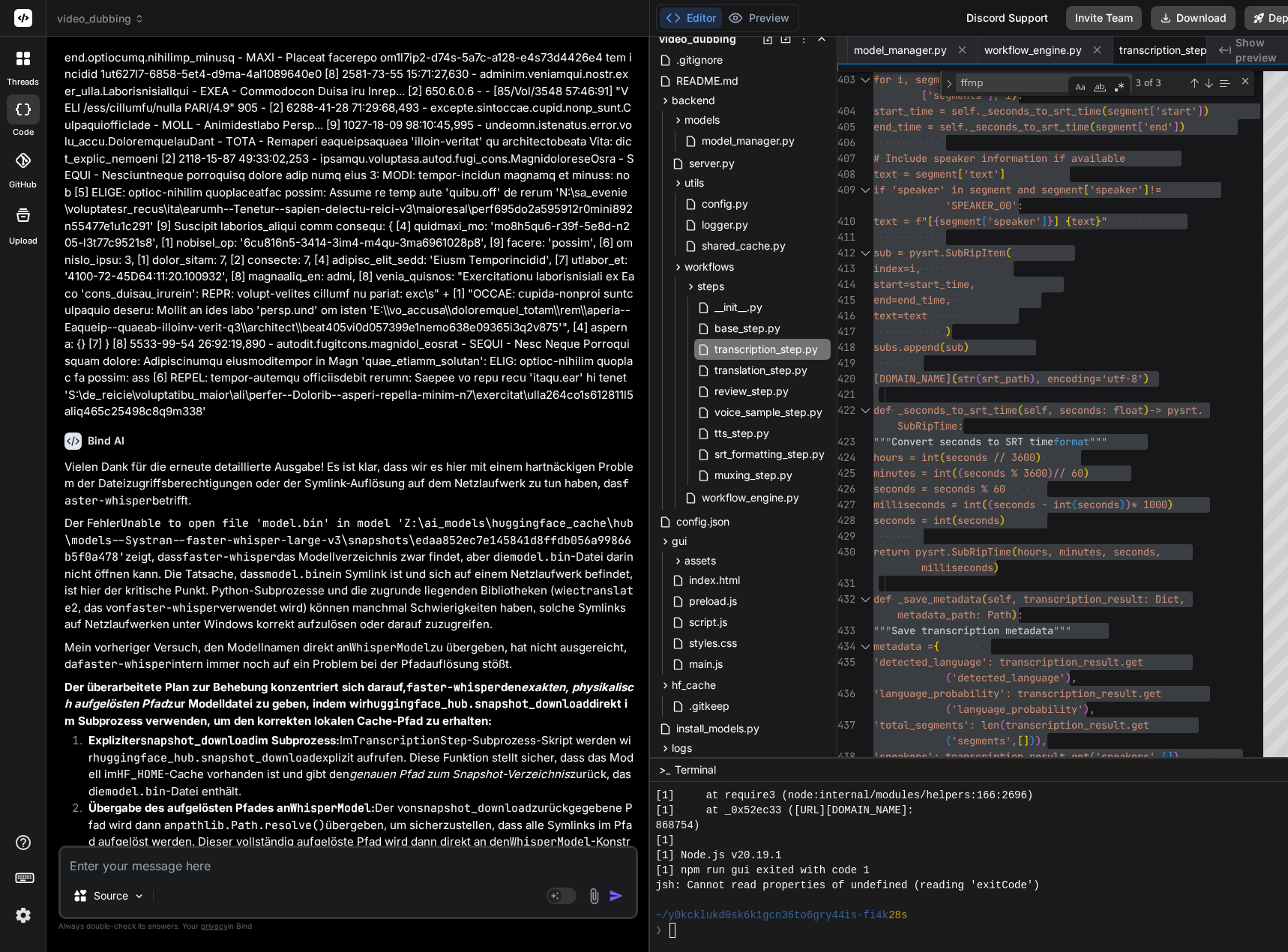
drag, startPoint x: 674, startPoint y: 638, endPoint x: 610, endPoint y: 635, distance: 64.1
click at [610, 635] on div "Bind AI Web Search Created with Pixso. Code Generator You Nun ja, dann stimmt d…" at bounding box center [348, 494] width 603 height 915
click at [251, 862] on textarea at bounding box center [348, 862] width 575 height 27
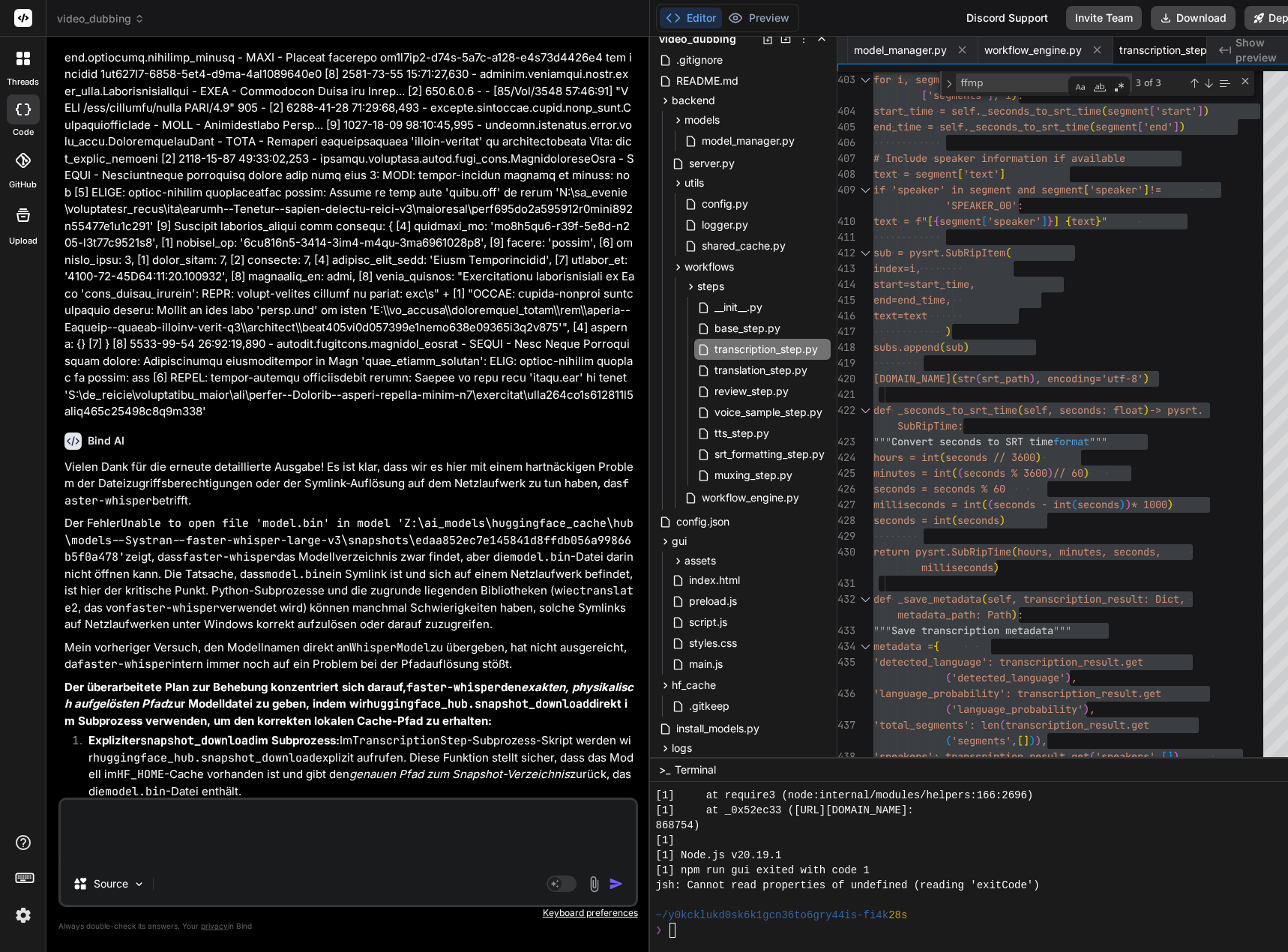
paste textarea "D:\_Projekte\Syn_PRG1\getbind.co\video-dubbing-system>npm run dev > video-dubbi…"
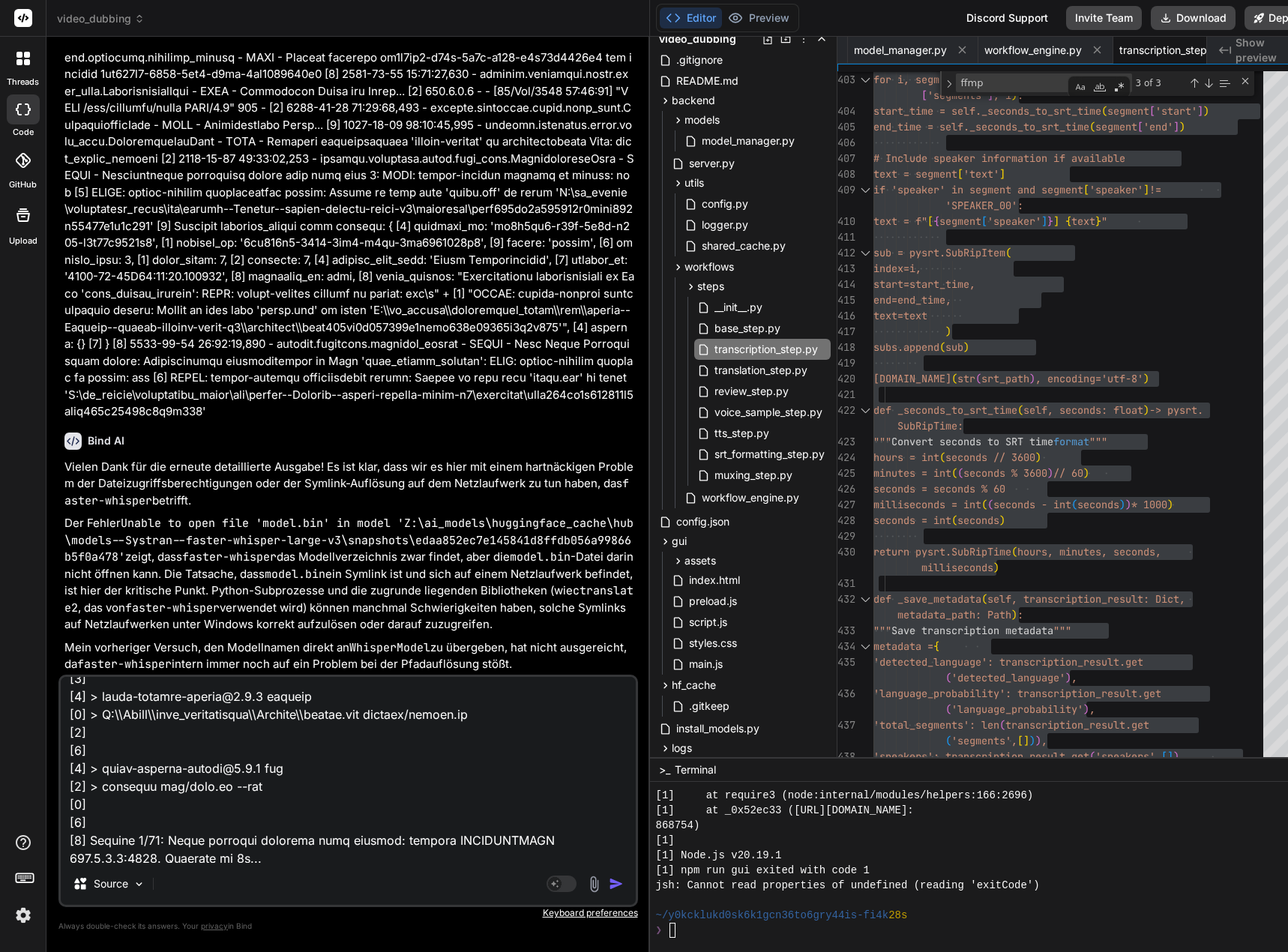
scroll to position [0, 0]
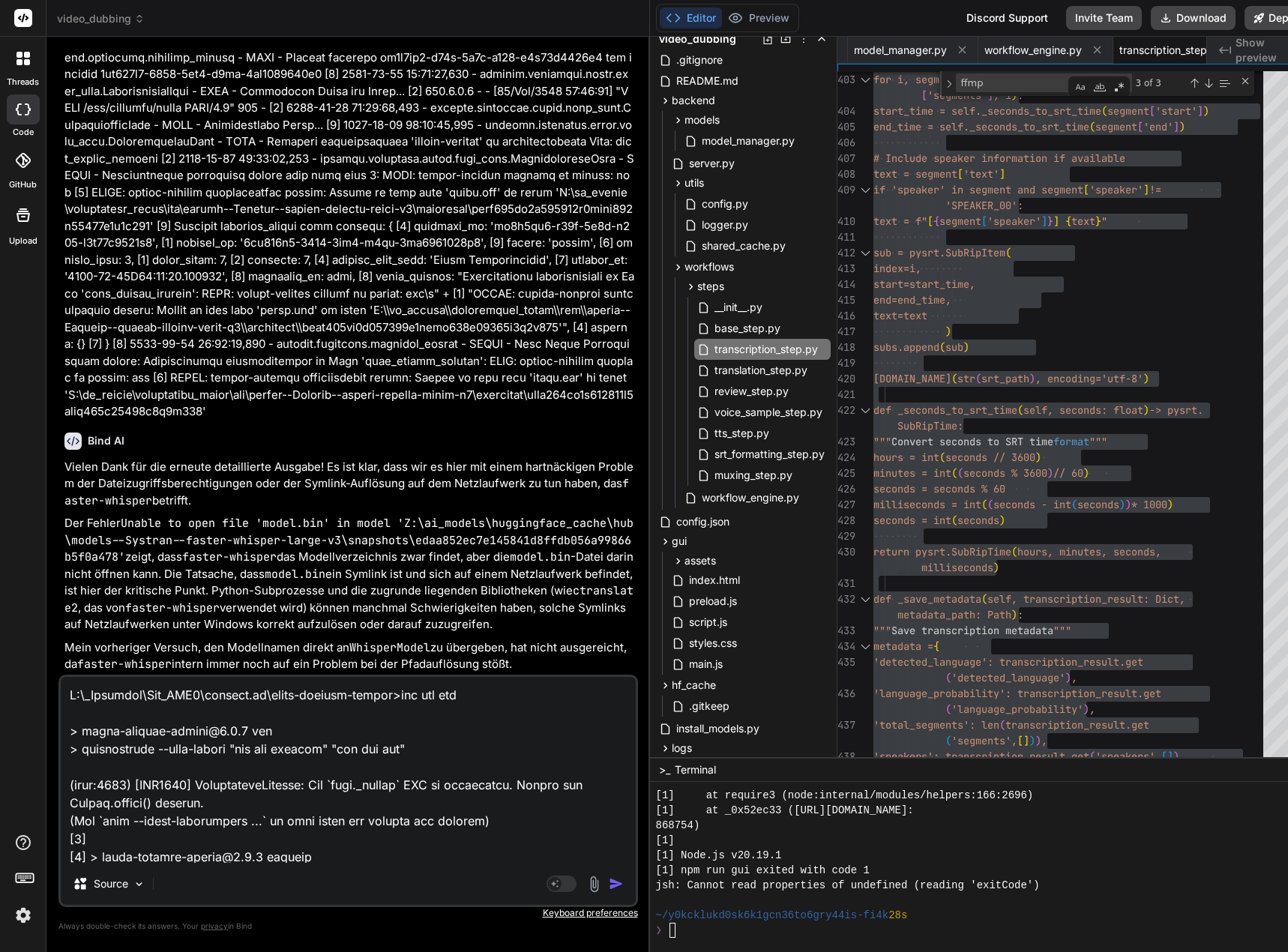
click at [116, 691] on textarea at bounding box center [348, 770] width 575 height 186
click at [159, 694] on textarea at bounding box center [348, 770] width 575 height 186
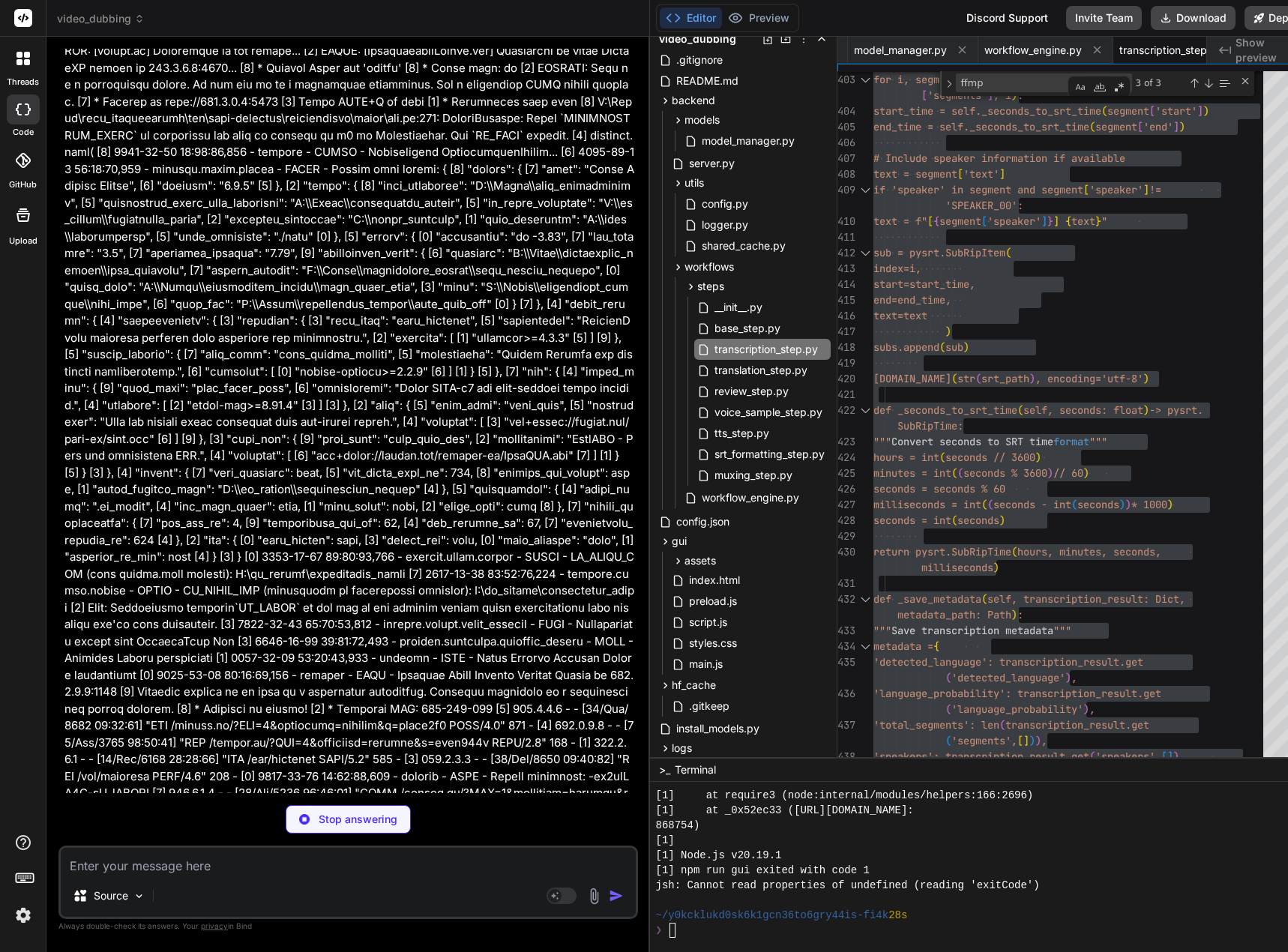
scroll to position [98866, 0]
type textarea "x"
type textarea "with open(metadata_path, 'w', encoding='utf-8') as f: json.dump(metadata, f, in…"
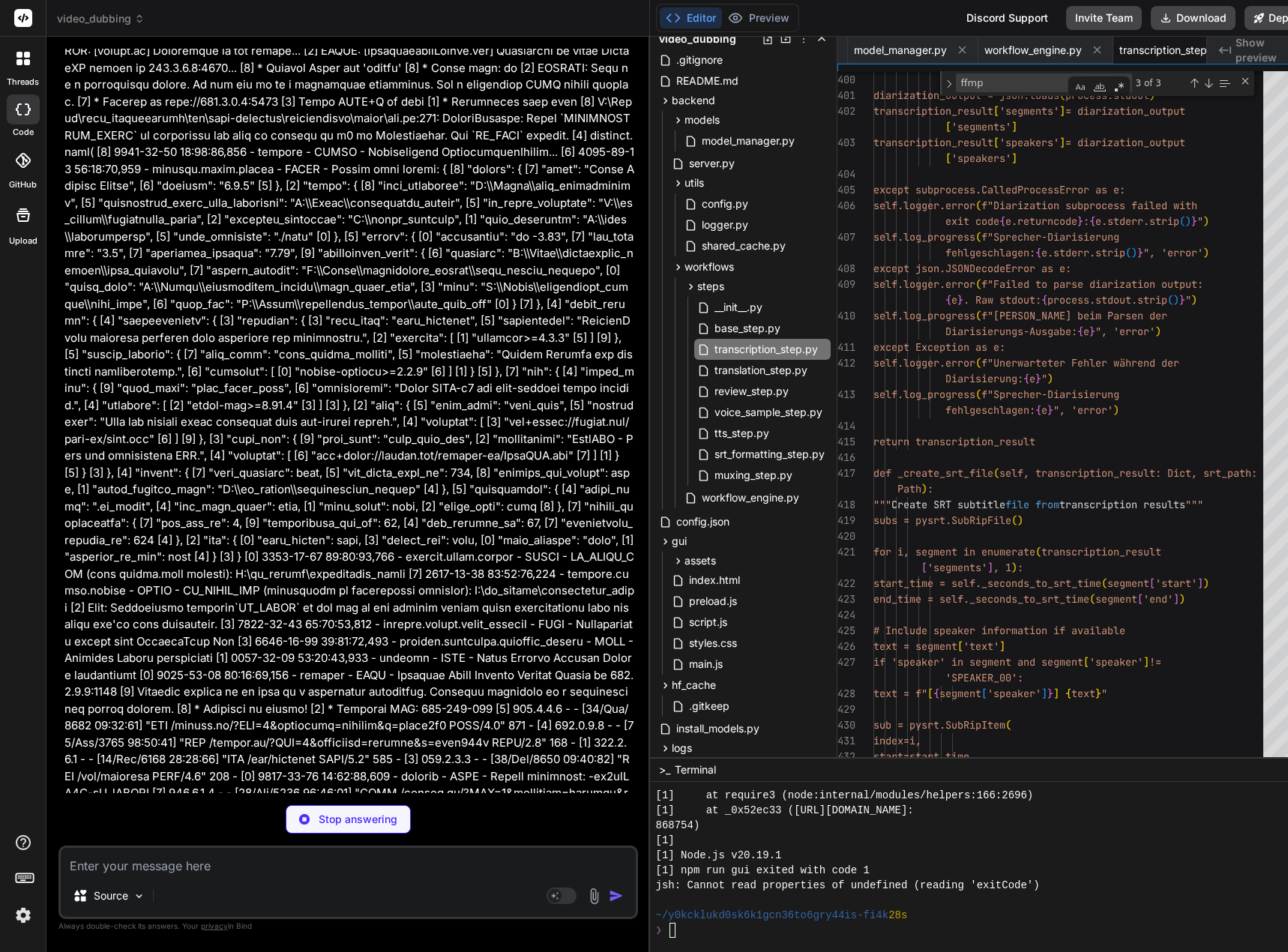
scroll to position [0, 1417]
type textarea "x"
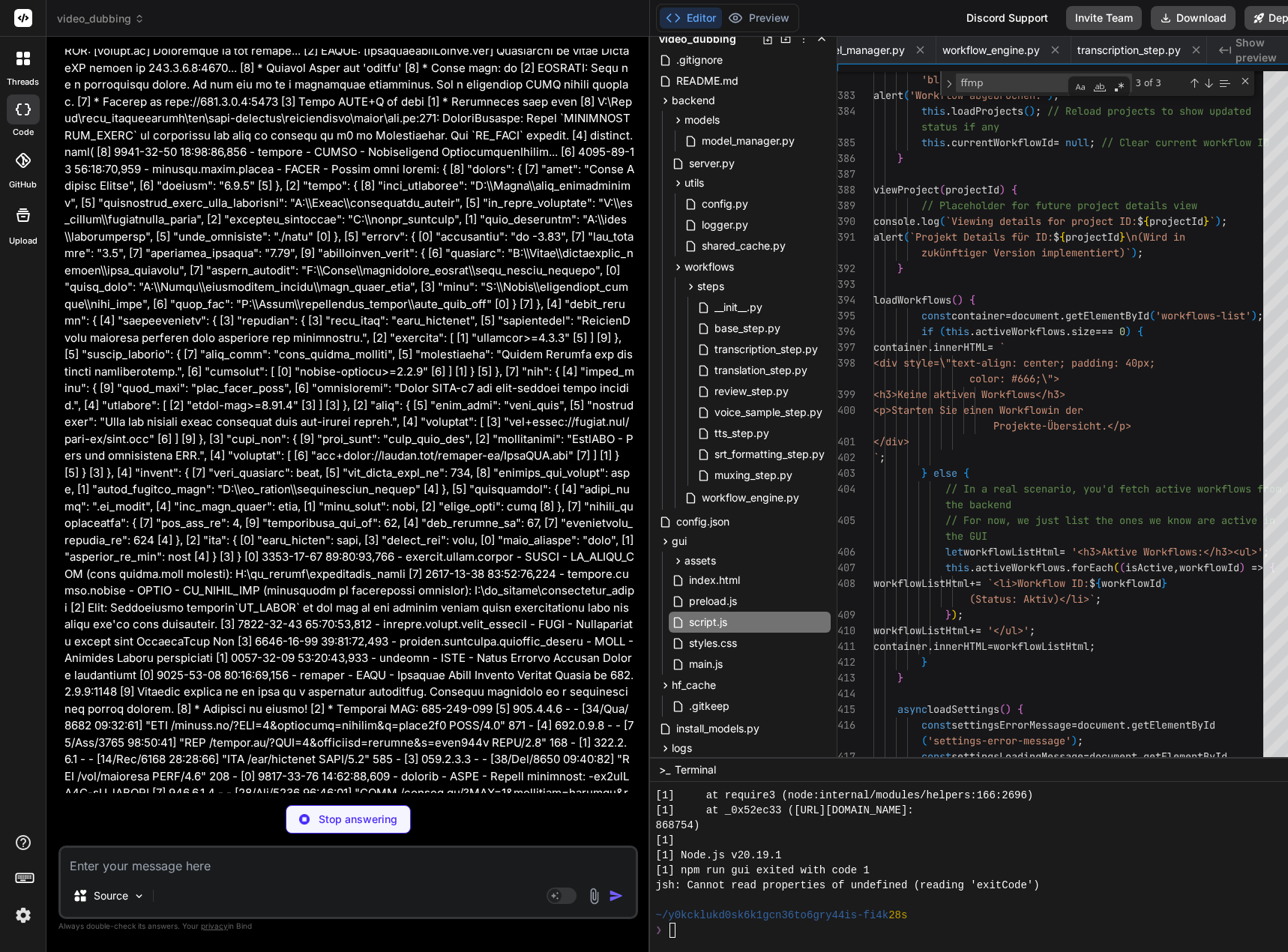
type textarea "loaded\ndocument.addEventListener('DOMContentLoaded', () => {\n window.gui = ne…"
type textarea "x"
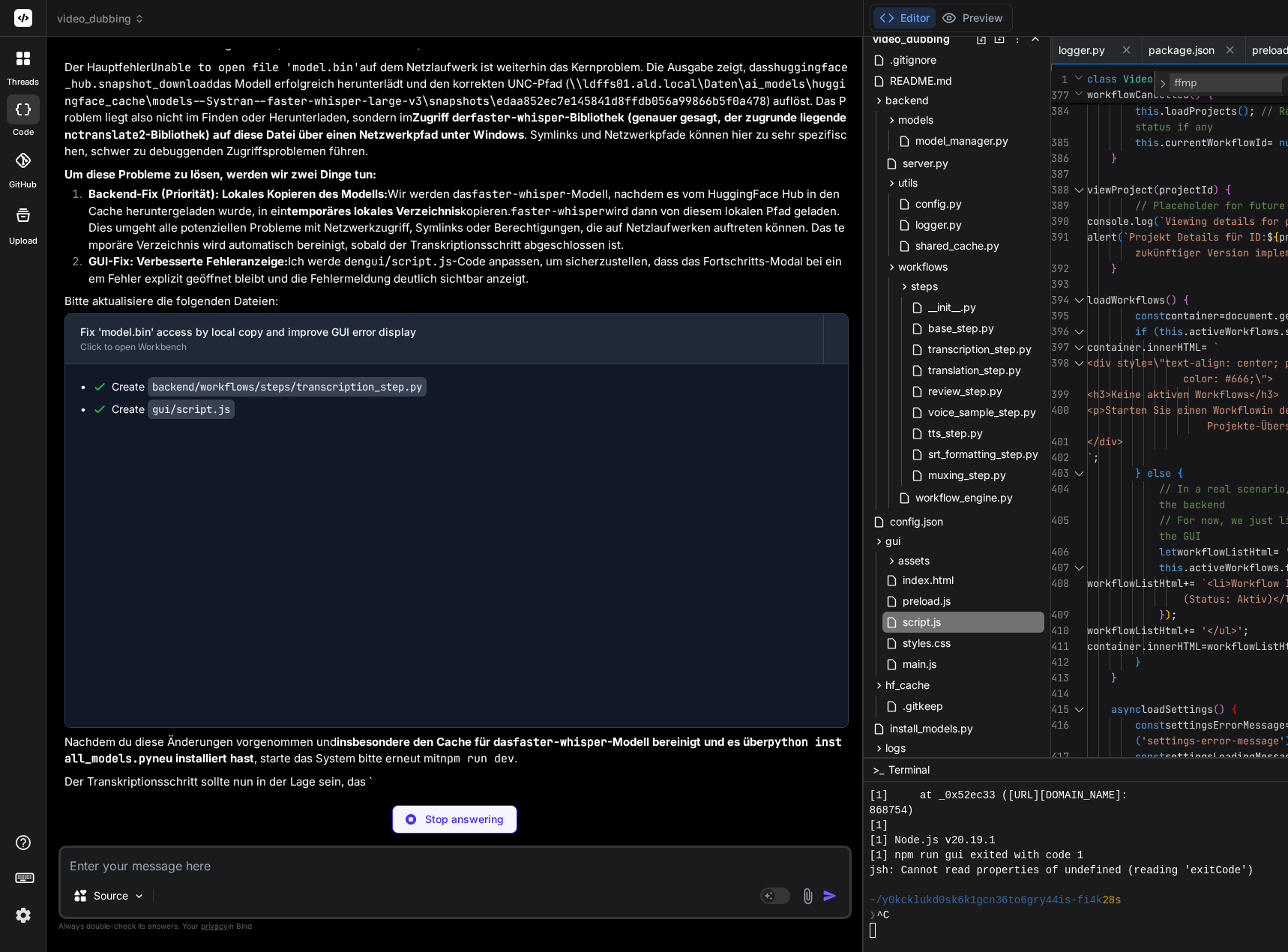
type textarea "} catch (error) {\n console.error('Error loading settings:', error);\n settings…"
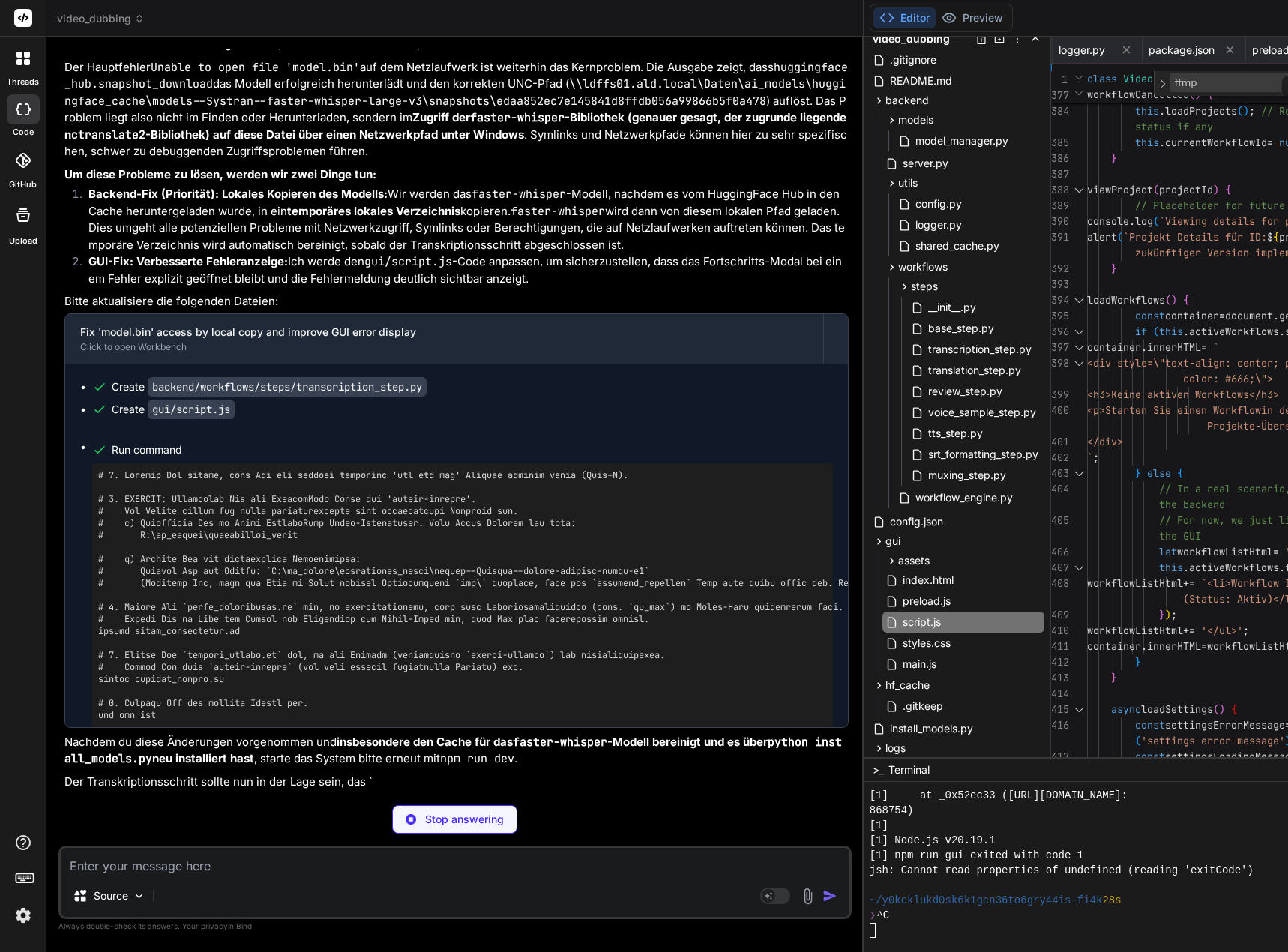
type textarea "x"
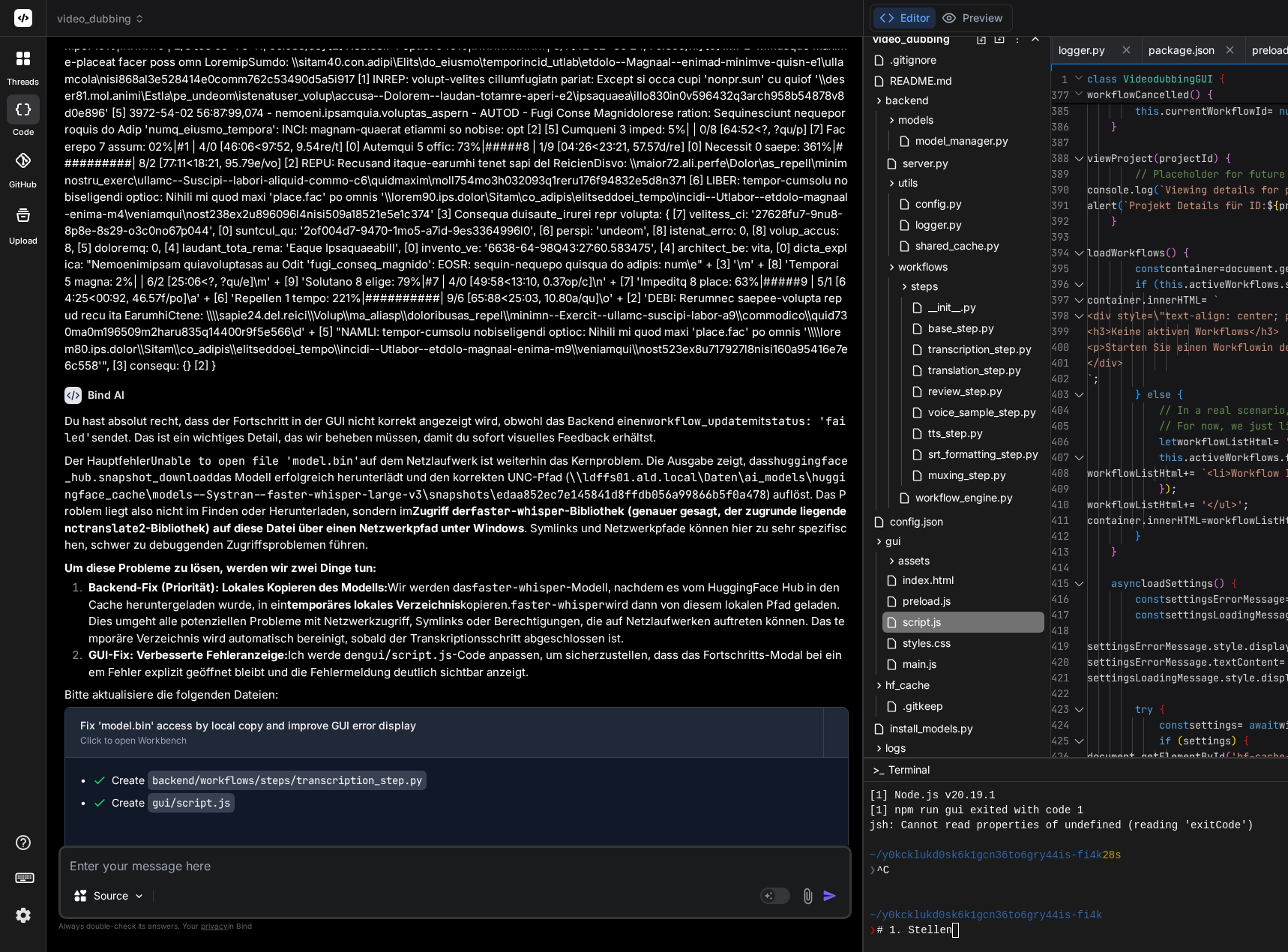
scroll to position [83379, 0]
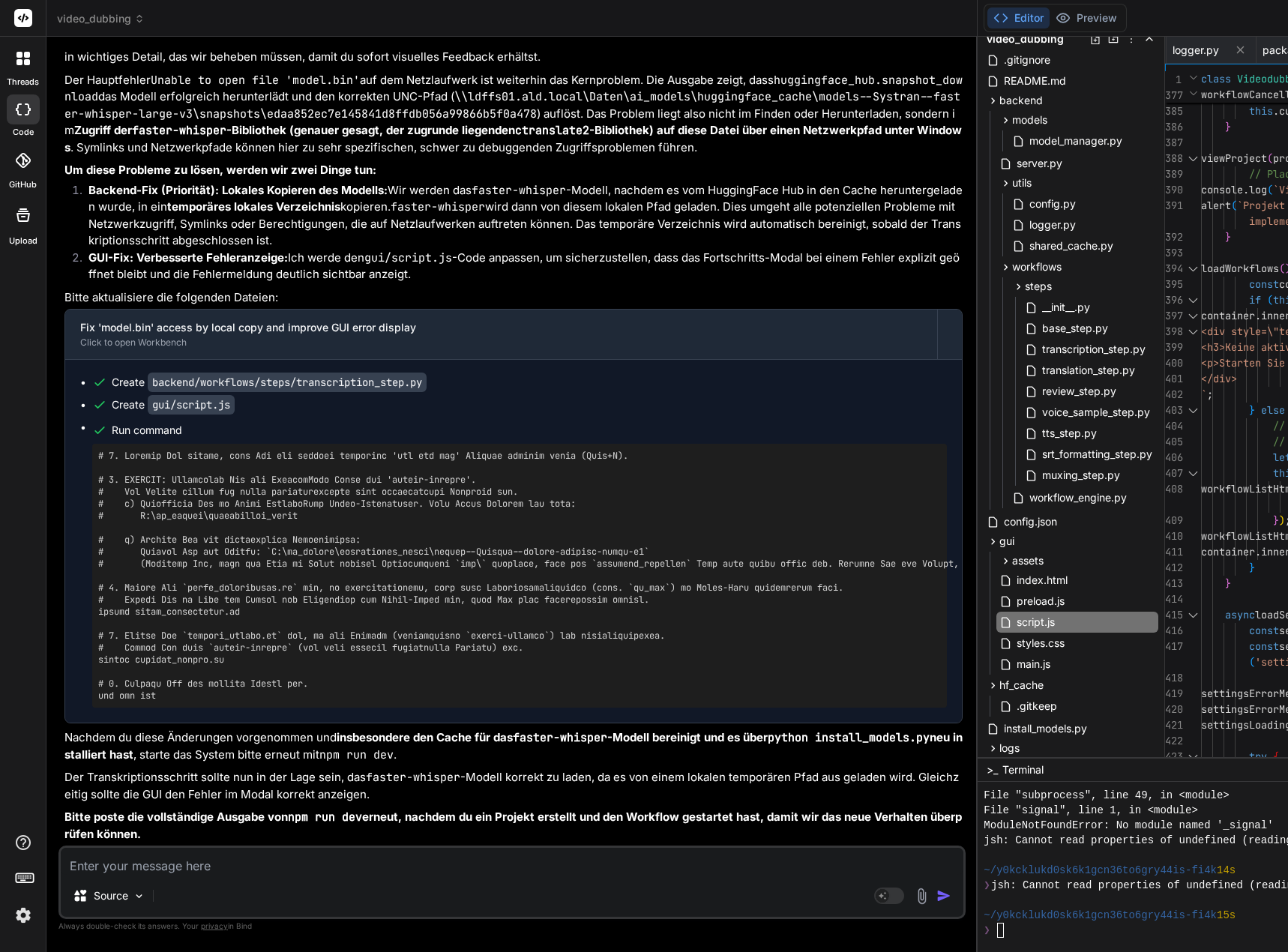
type textarea "style.display = 'block';\n settingsLoadingMessage.style.display = 'none'; // Hi…"
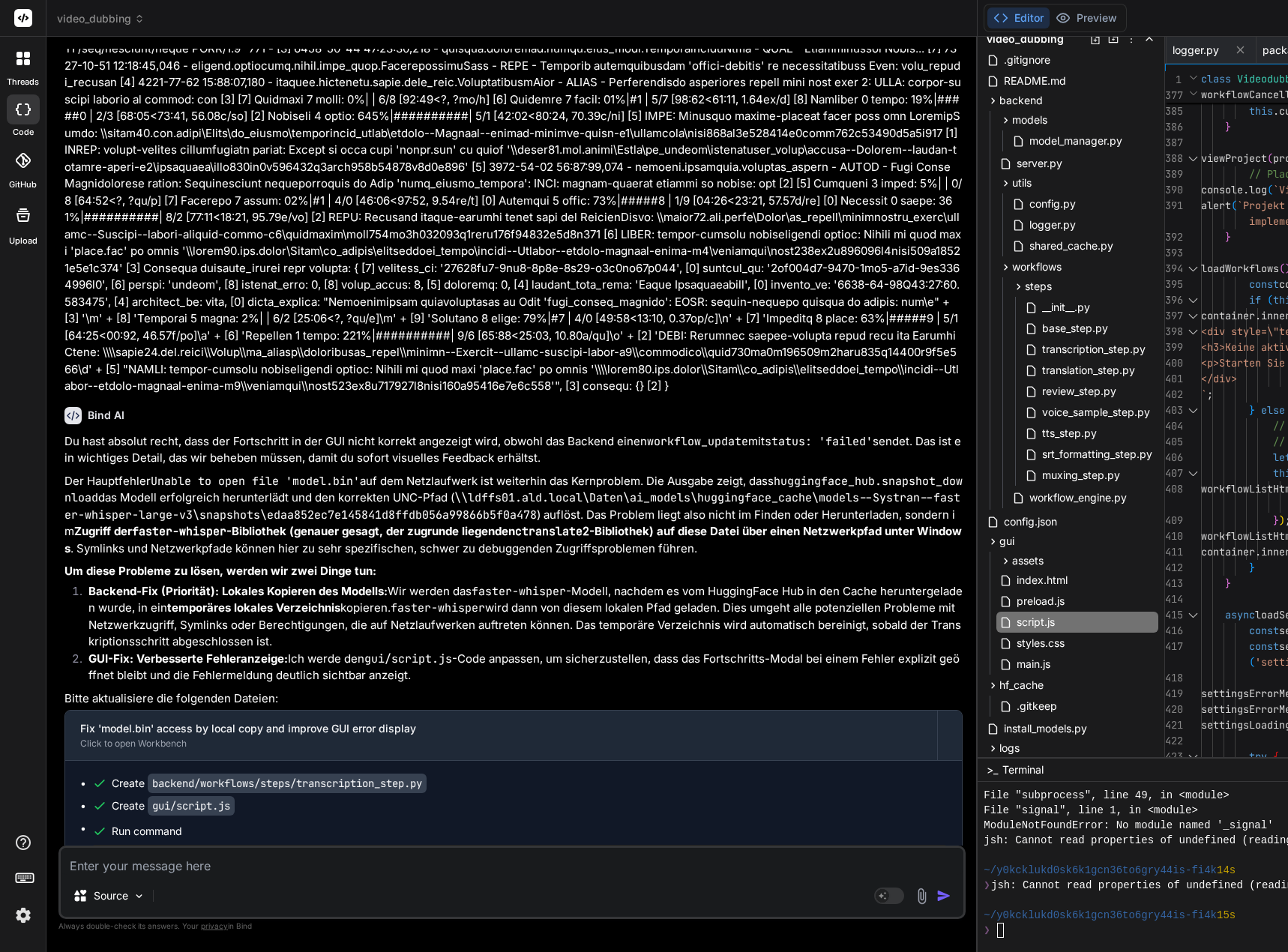
type textarea "x"
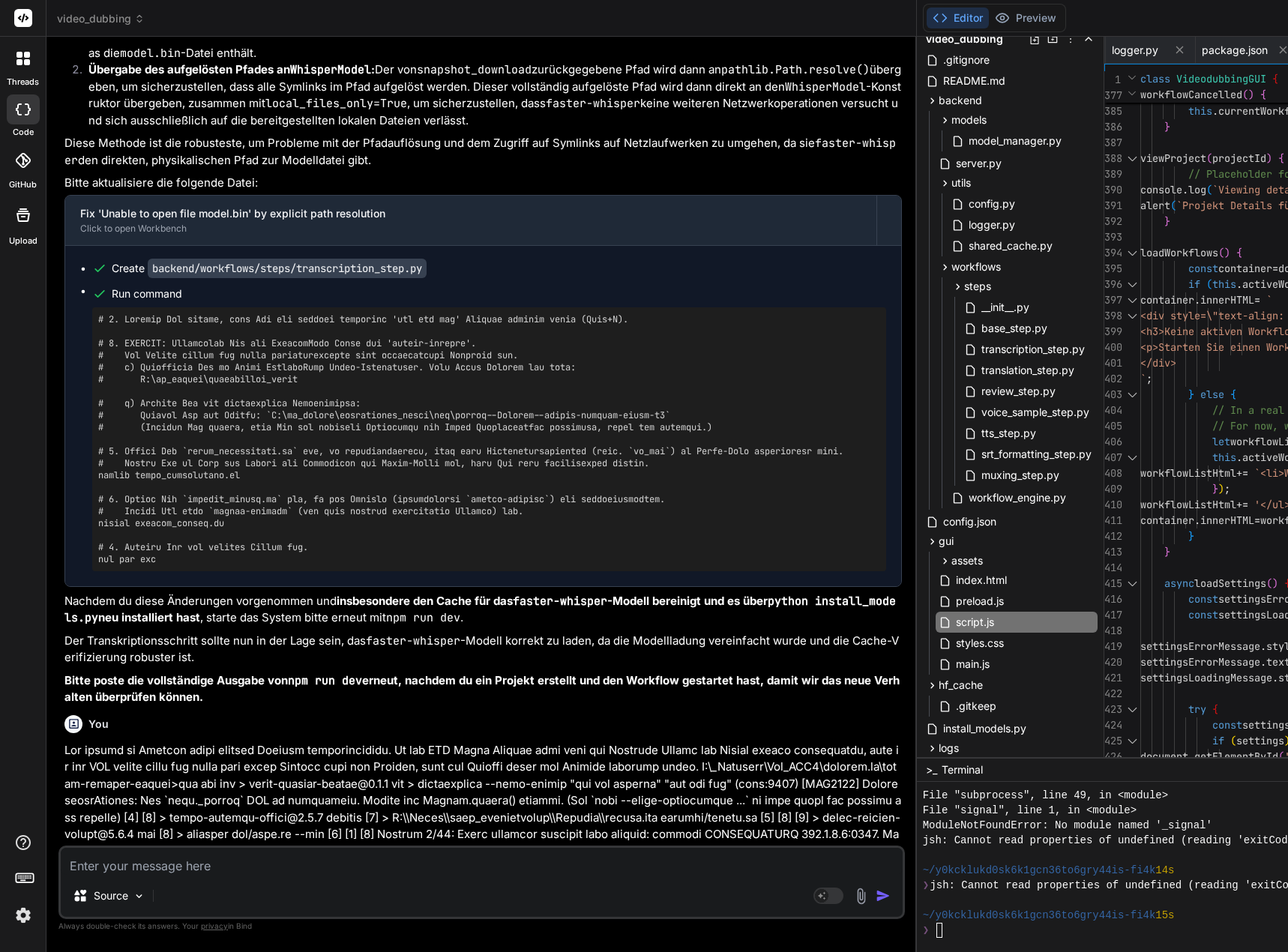
type textarea "Initialize GUI when DOM is loaded\ndocument.addEventListener('DOMContentLoaded'…"
type textarea "x"
type textarea "loaded\ndocument.addEventListener('DOMContentLoaded', () => {\n window.gui = ne…"
type textarea "x"
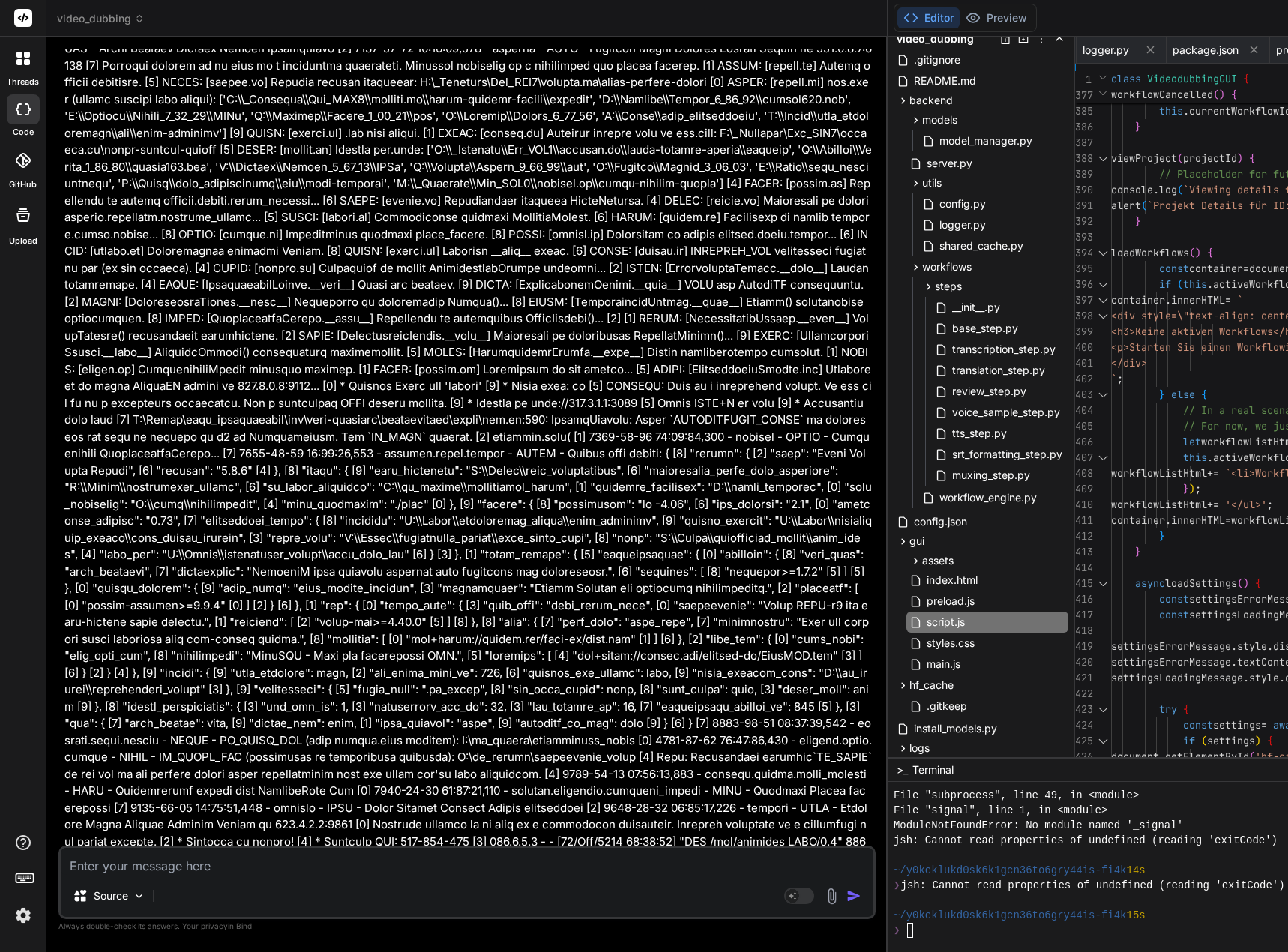
scroll to position [82054, 0]
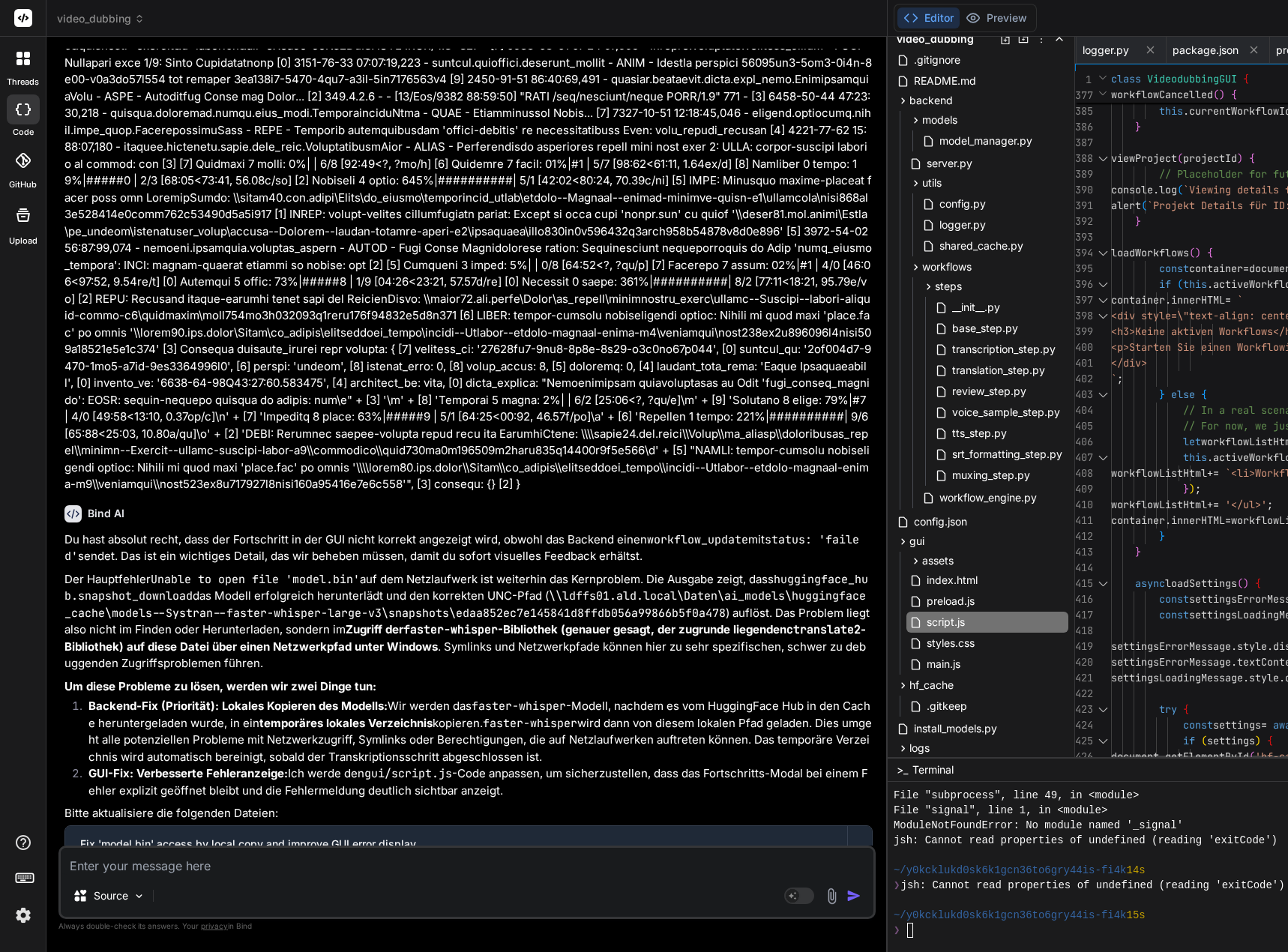
drag, startPoint x: 878, startPoint y: 482, endPoint x: 846, endPoint y: 470, distance: 34.2
click at [628, 483] on div "Bind AI Web Search Created with Pixso. Code Generator You Nun ja, dann stimmt d…" at bounding box center [466, 494] width 841 height 915
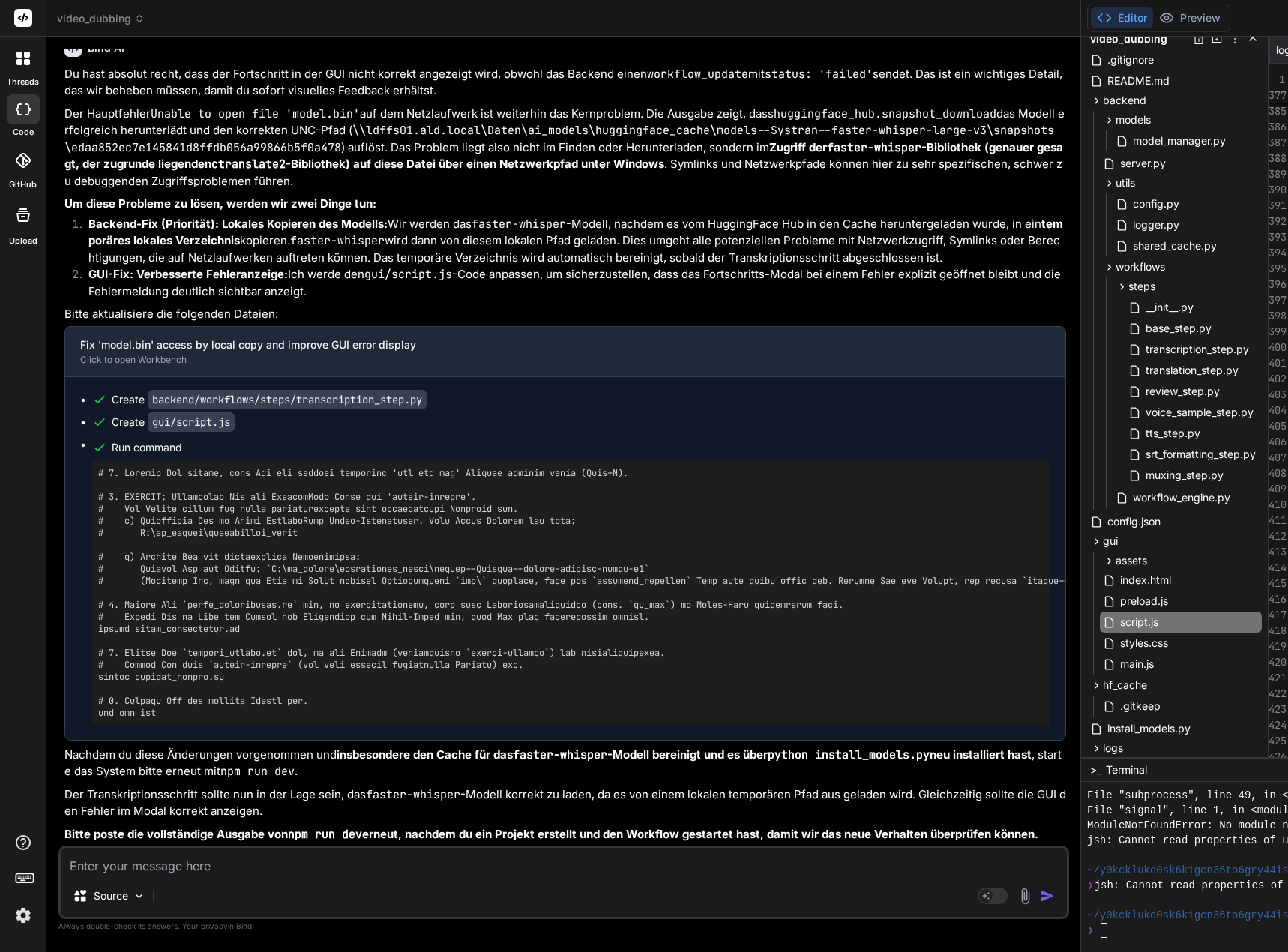
type textarea "{\n console.error('Error loading settings:', error);\n settingsErrorMessage.tex…"
type textarea "x"
type textarea "('DOMContentLoaded', () => {\n window.gui = new VideodubbingGUI();\n});\n"
type textarea "x"
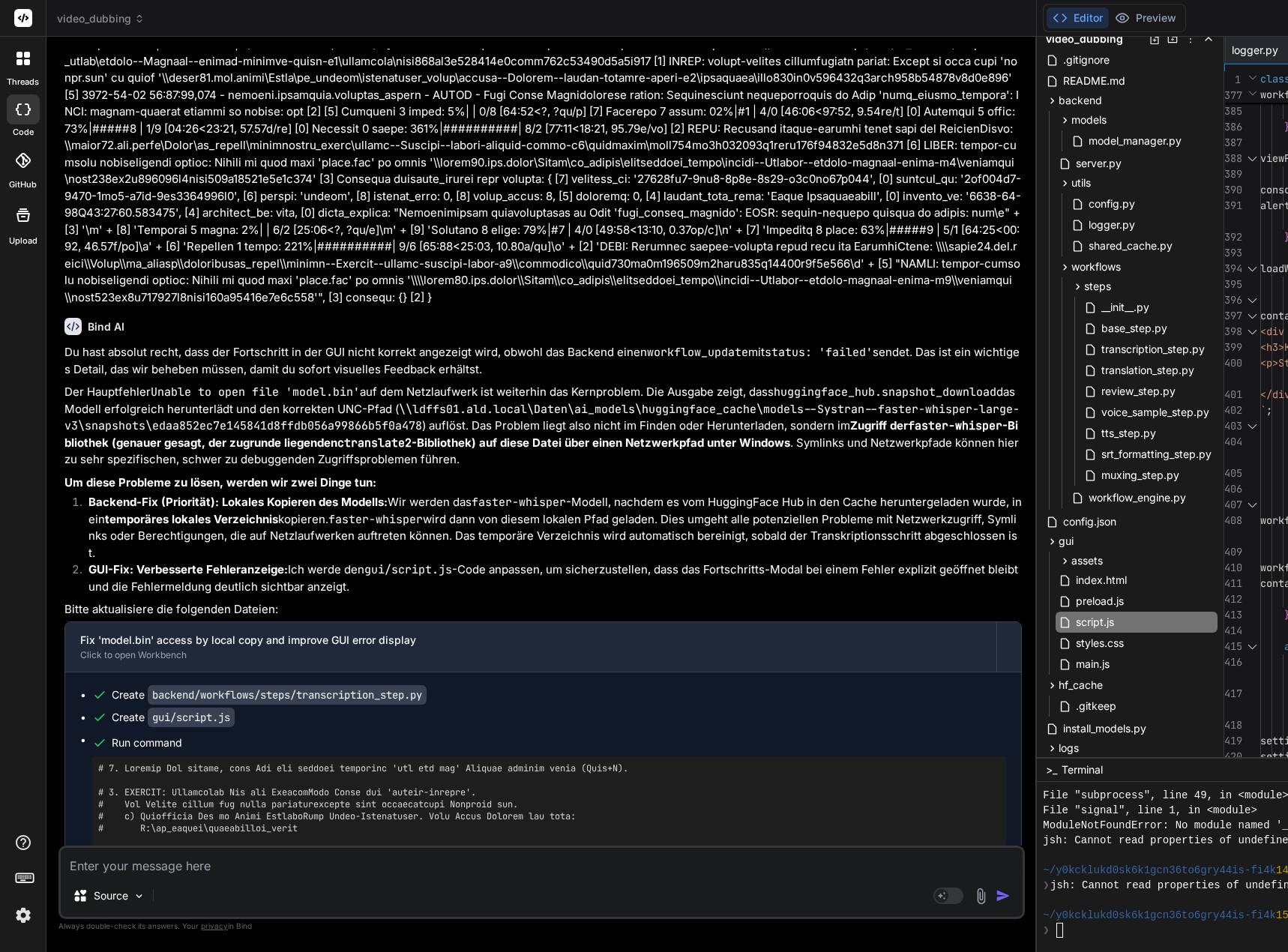
type textarea "x"
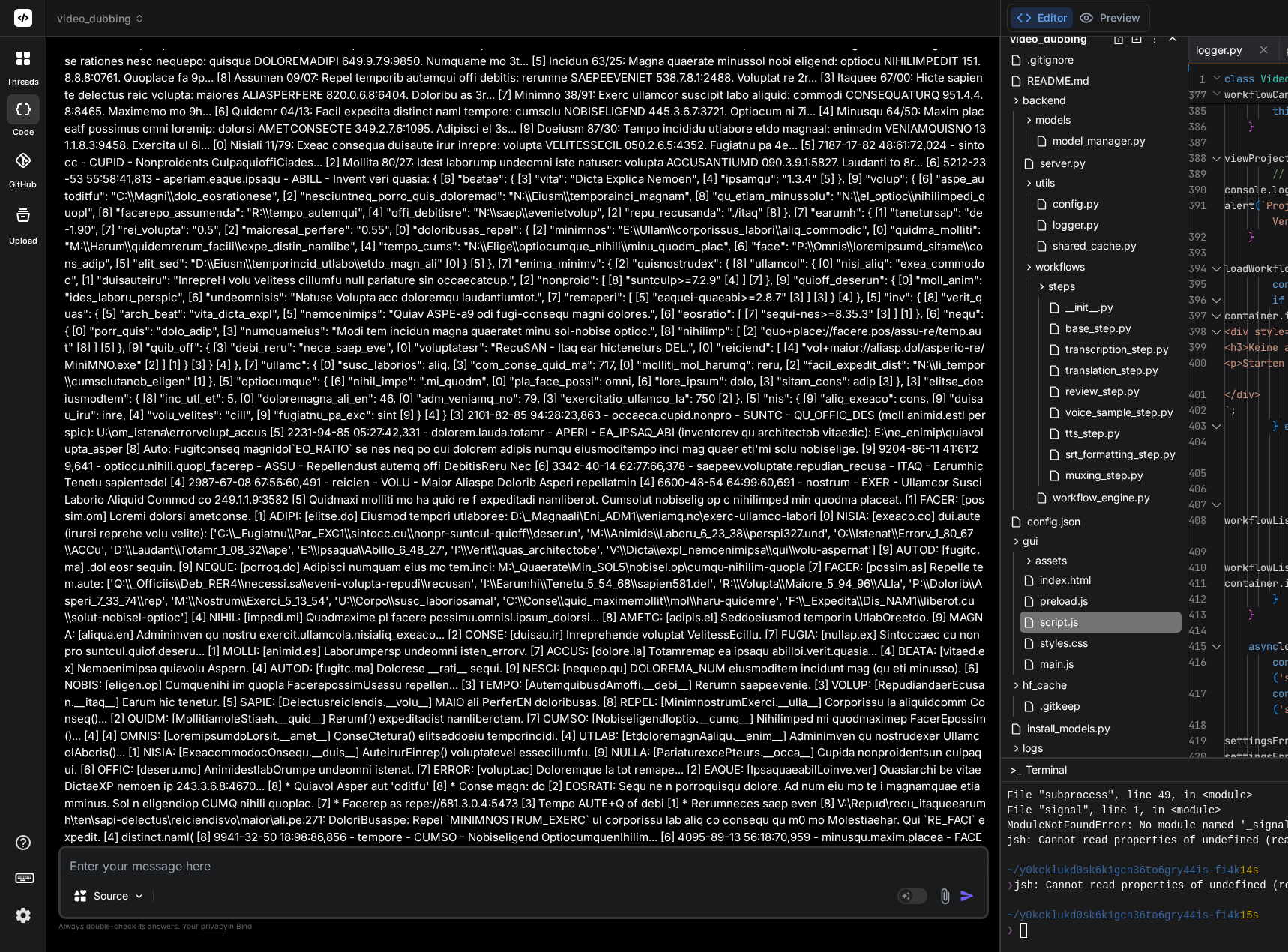
type textarea "window.gui = new VideodubbingGUI();\n});\n"
type textarea "x"
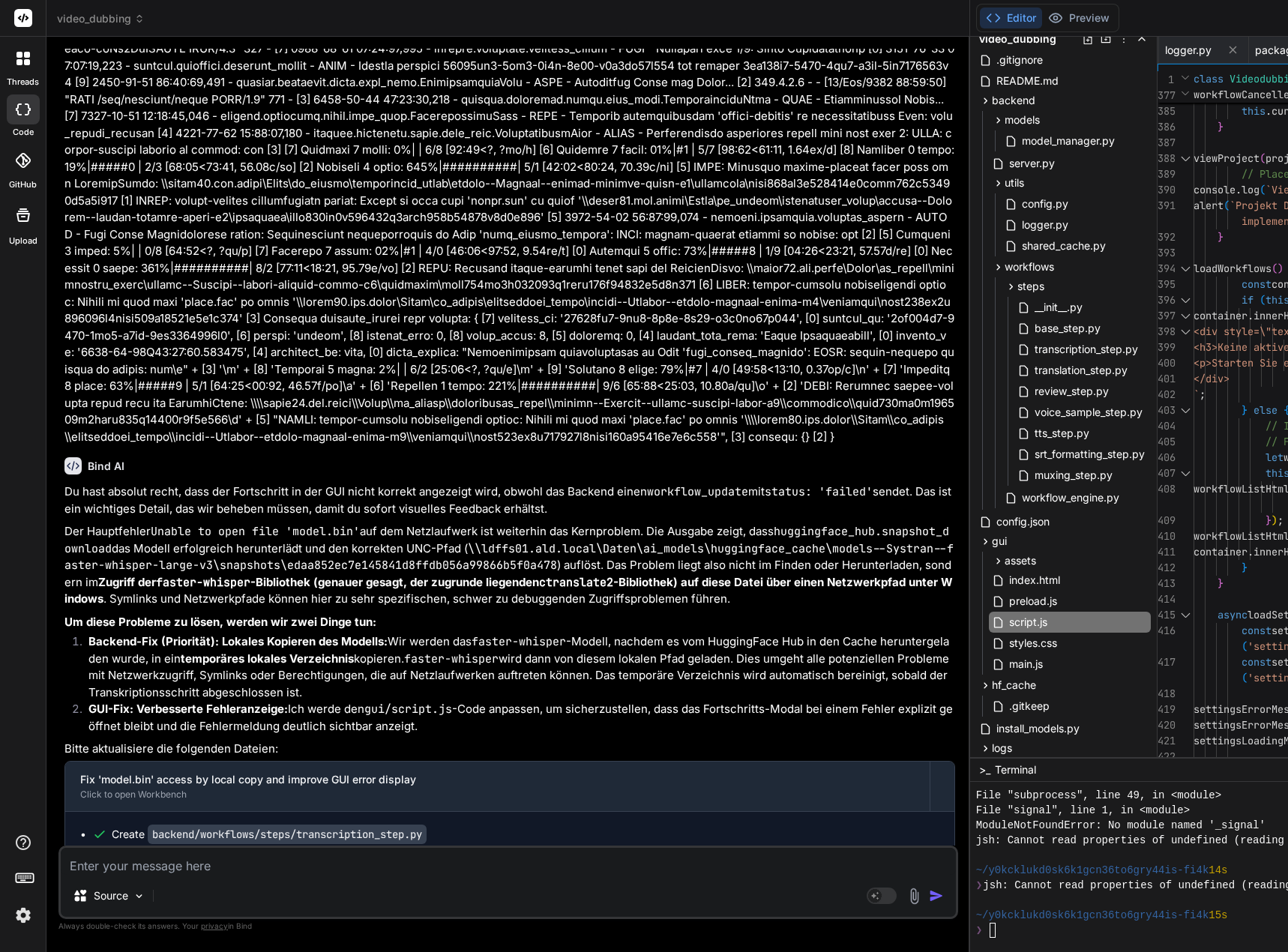
type textarea "GUI when DOM is loaded\ndocument.addEventListener('DOMContentLoaded', () => {\n…"
type textarea "x"
type textarea "\n settingsErrorMessage.textContent = 'Fehler beim Laden der Einstellungen: ' +…"
type textarea "x"
type textarea "} catch (error) {\n console.error('Error loading settings:', error);\n settings…"
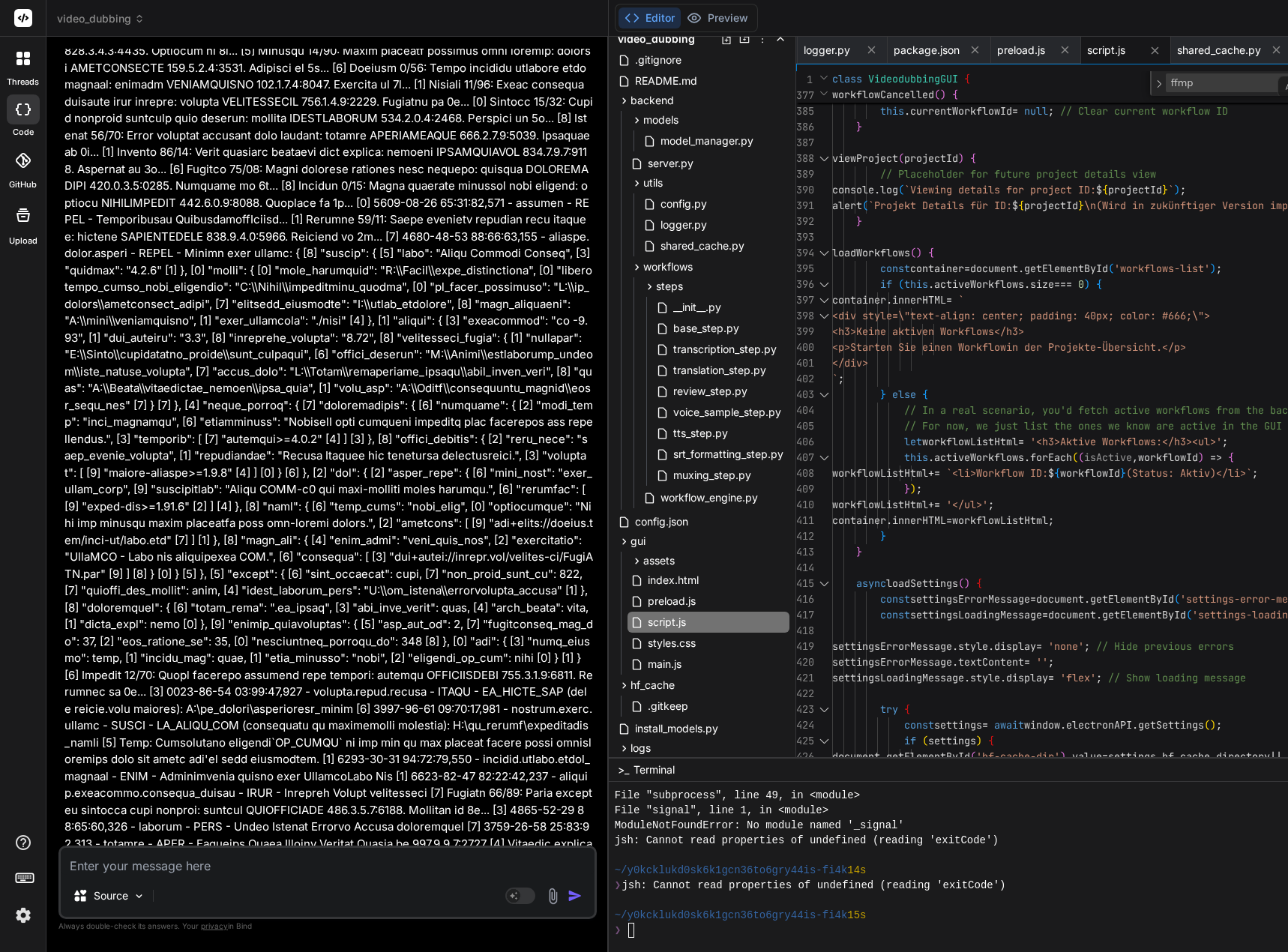
scroll to position [102942, 0]
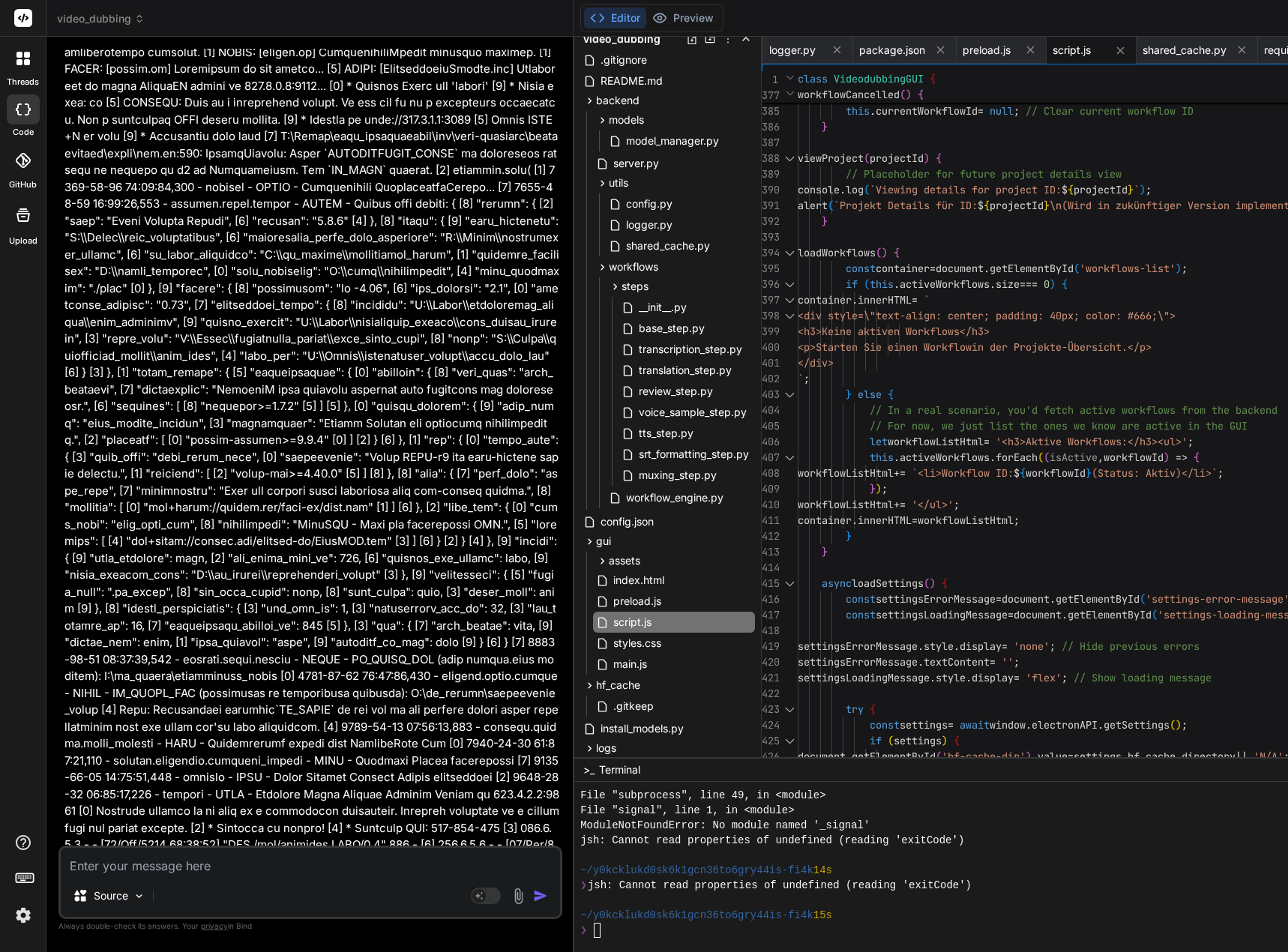
type textarea "x"
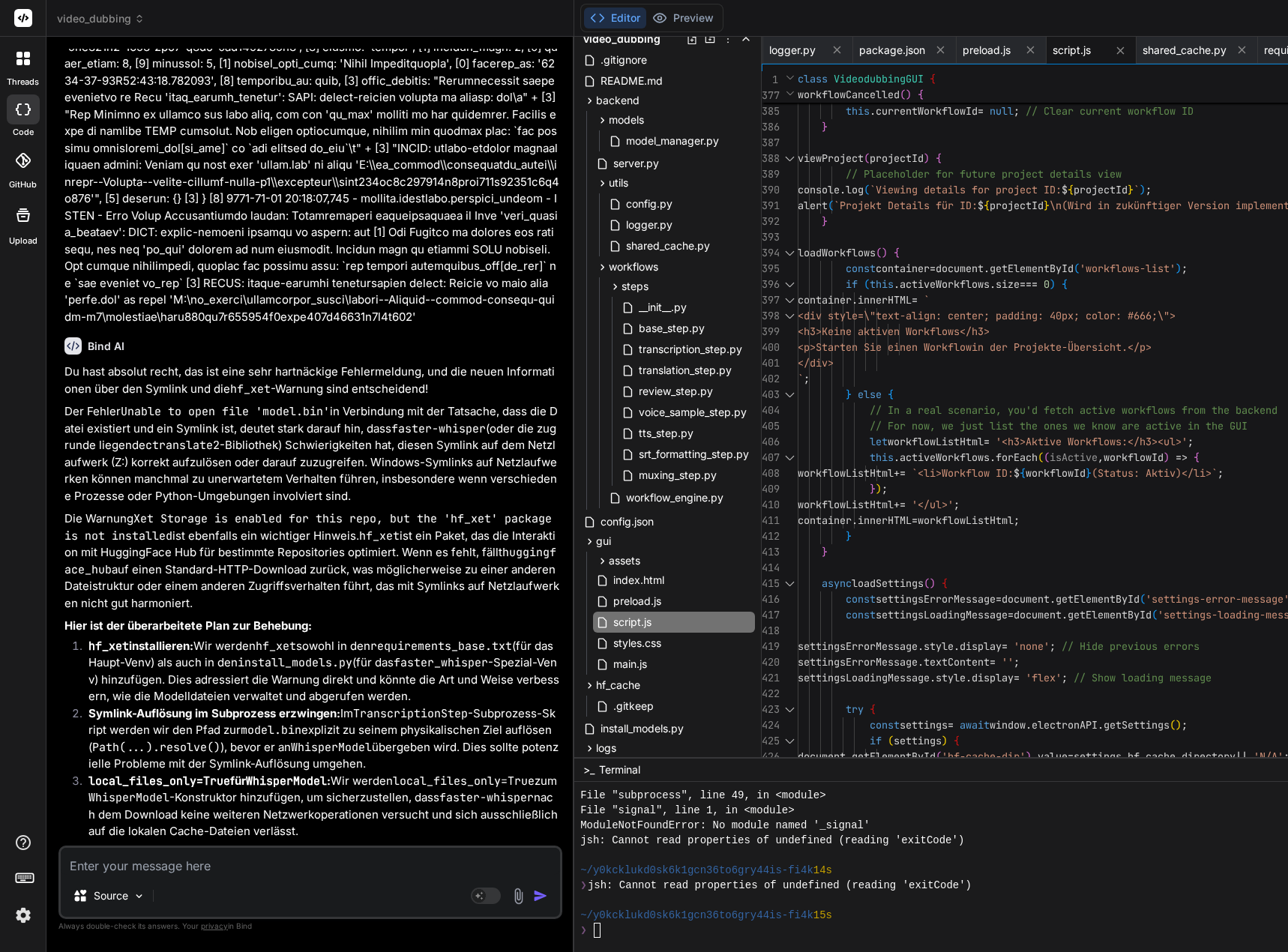
scroll to position [0, 2580]
type textarea "x"
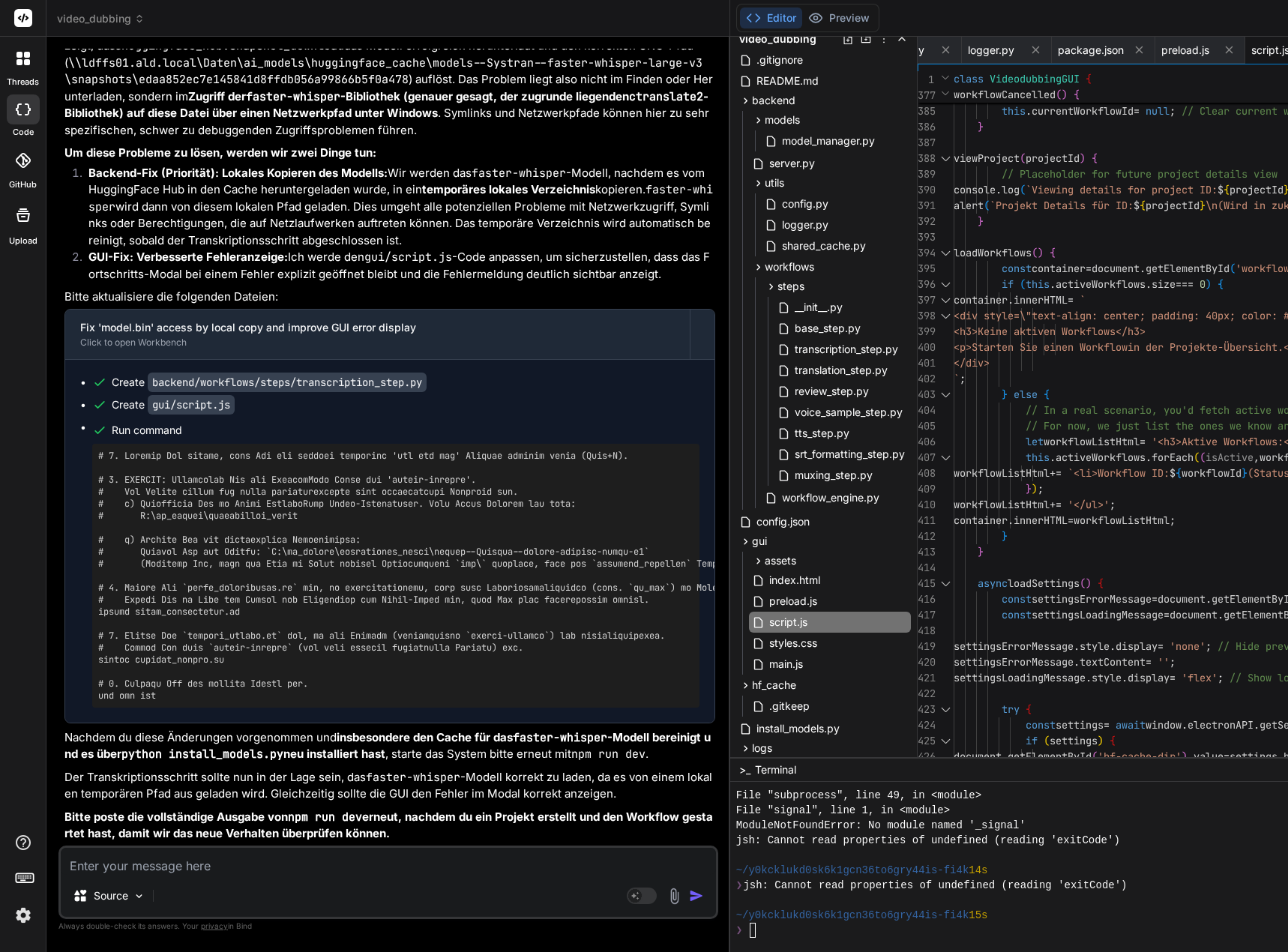
type textarea "Initialize GUI when DOM is loaded\ndocument.addEventListener('DOMContentLoaded'…"
type textarea "x"
type textarea "style.display = 'block';\n settingsLoadingMessage.style.display = 'none'; // Hi…"
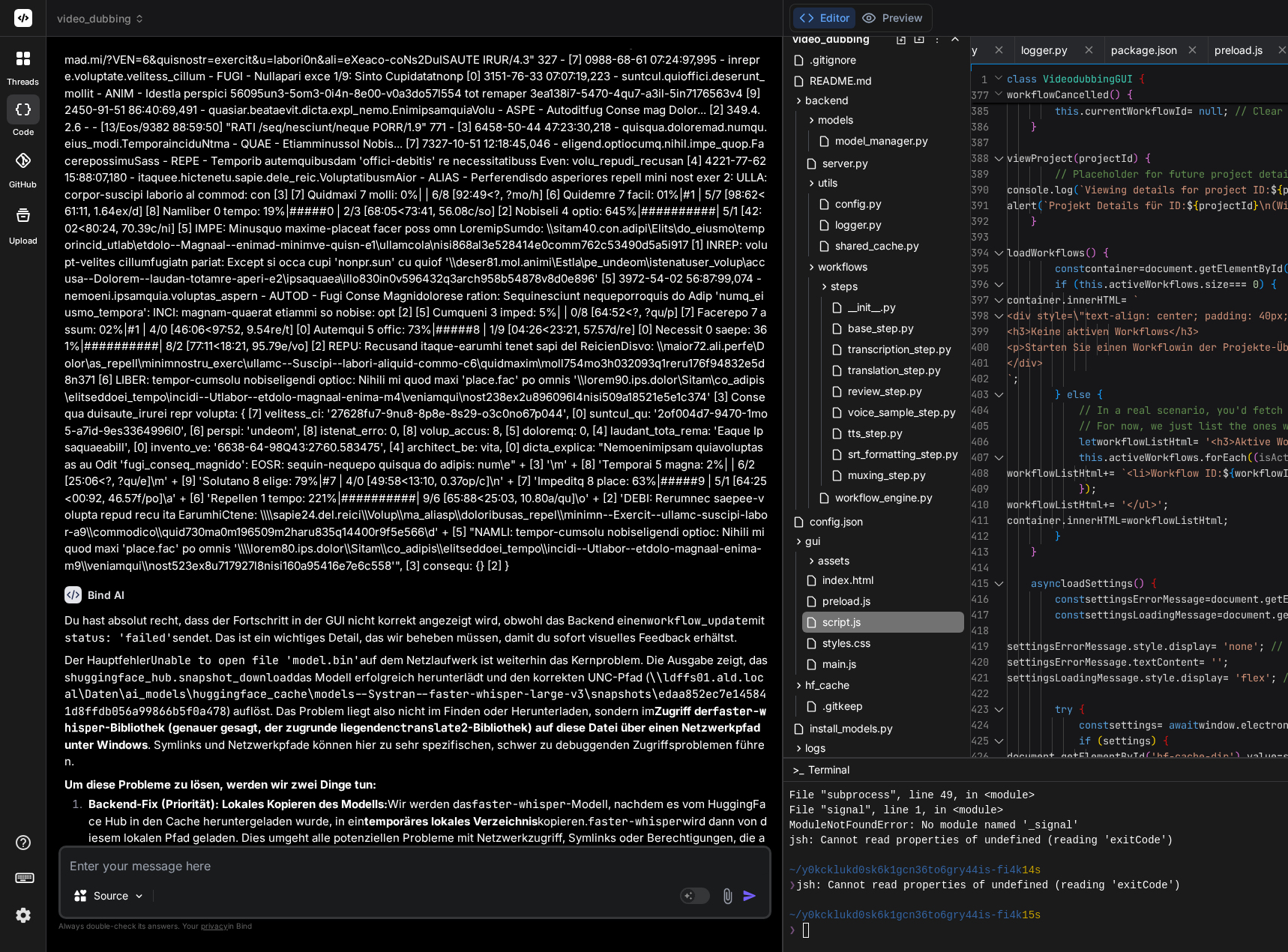
type textarea "x"
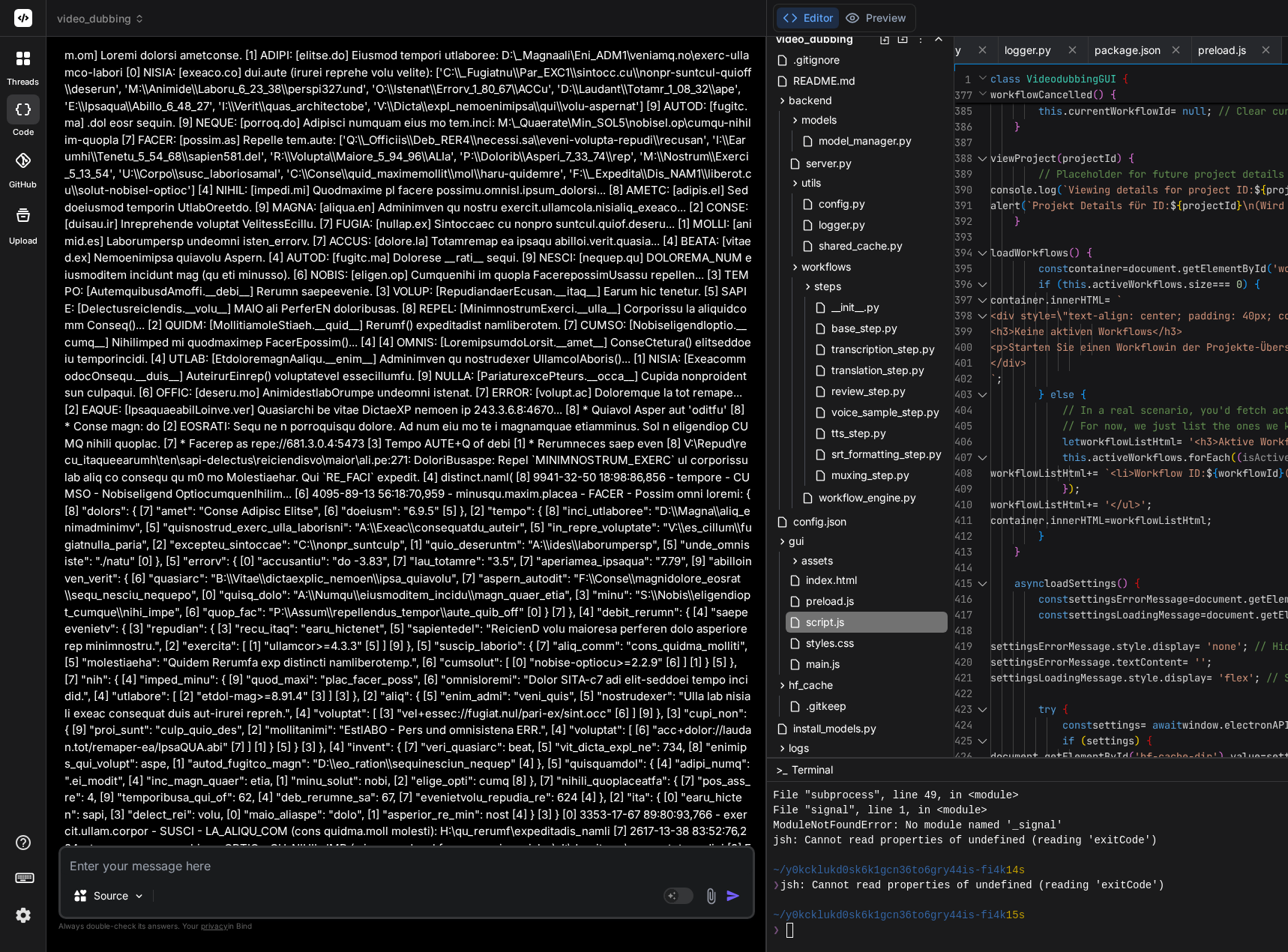
type textarea "error\n }\n }\n}\n\n// Initialize GUI when DOM is loaded\ndocument.addEventList…"
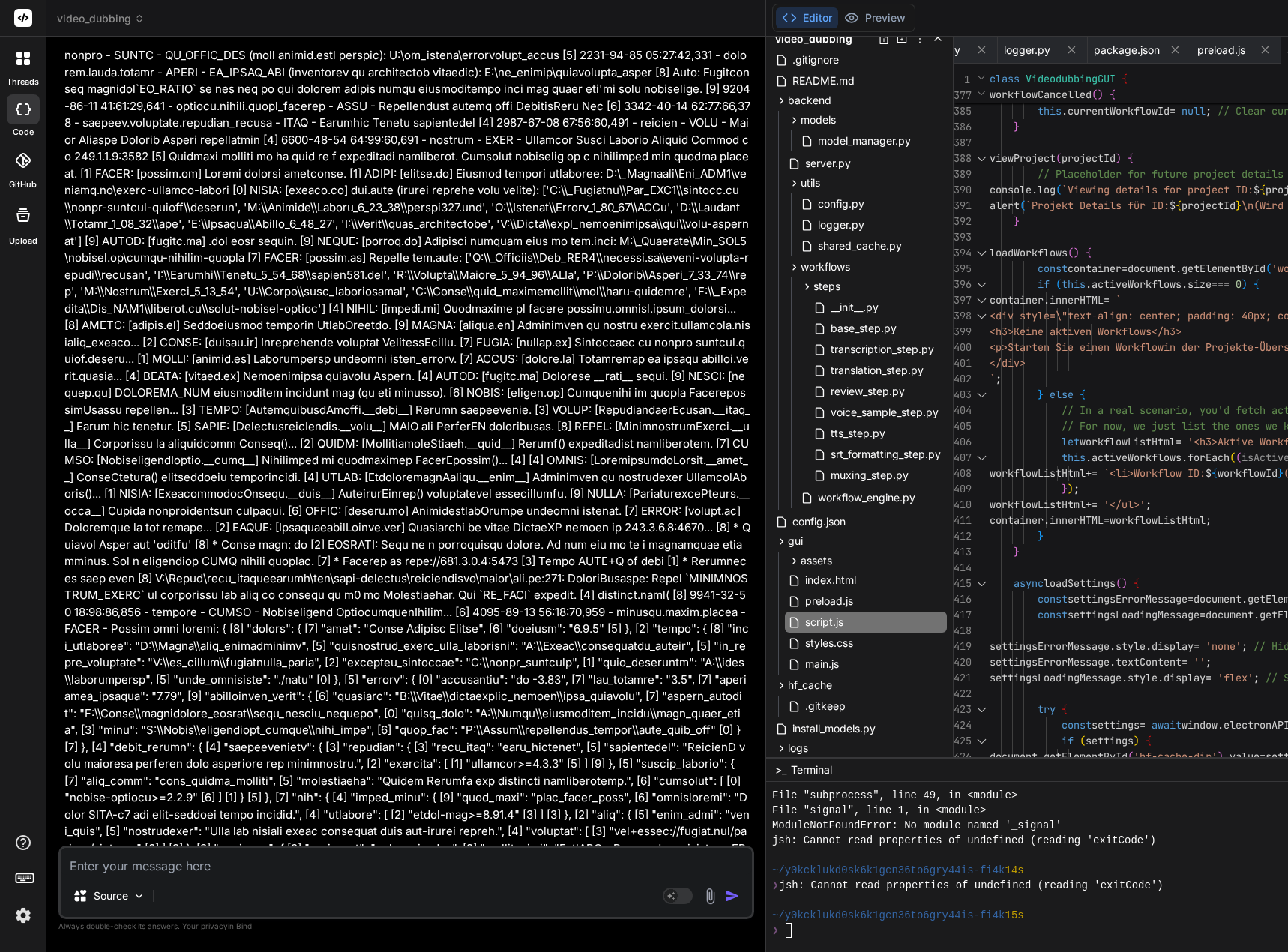
scroll to position [88815, 0]
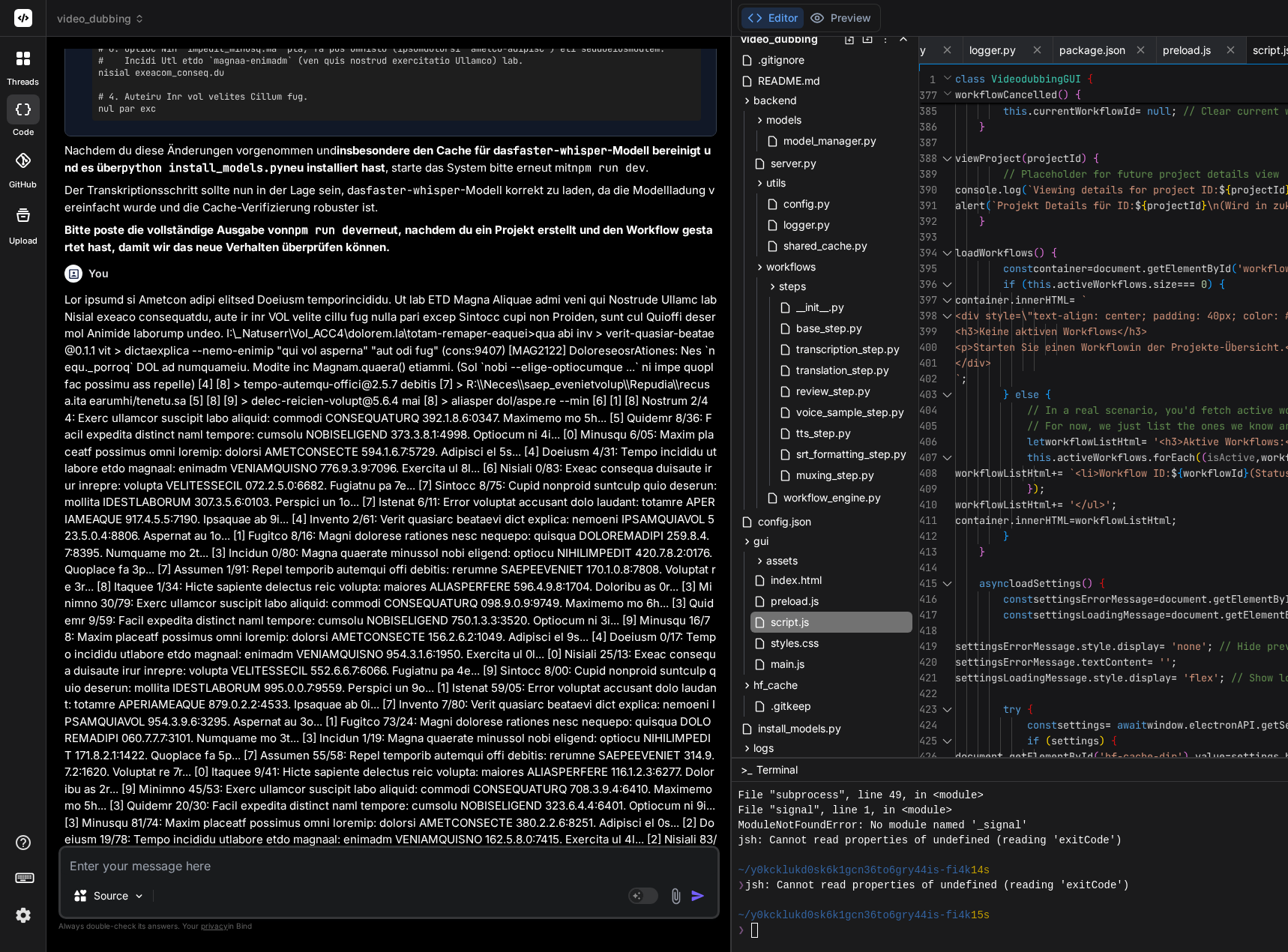
type textarea "x"
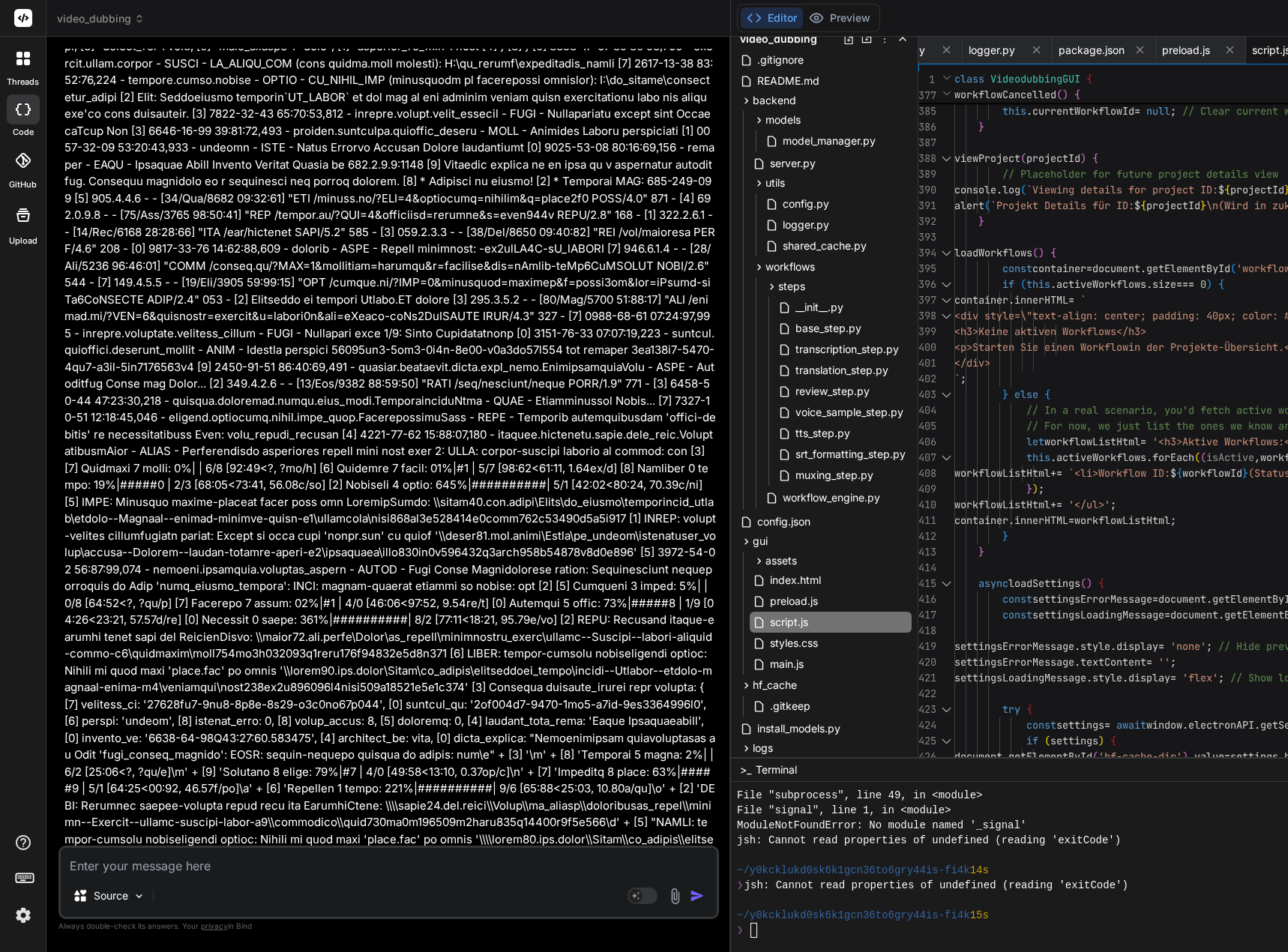
drag, startPoint x: 903, startPoint y: 473, endPoint x: 511, endPoint y: 497, distance: 392.7
click at [511, 497] on div "Bind AI Web Search Created with Pixso. Code Generator You Nun ja, dann stimmt d…" at bounding box center [388, 494] width 684 height 915
click at [954, 76] on div at bounding box center [946, 79] width 16 height 16
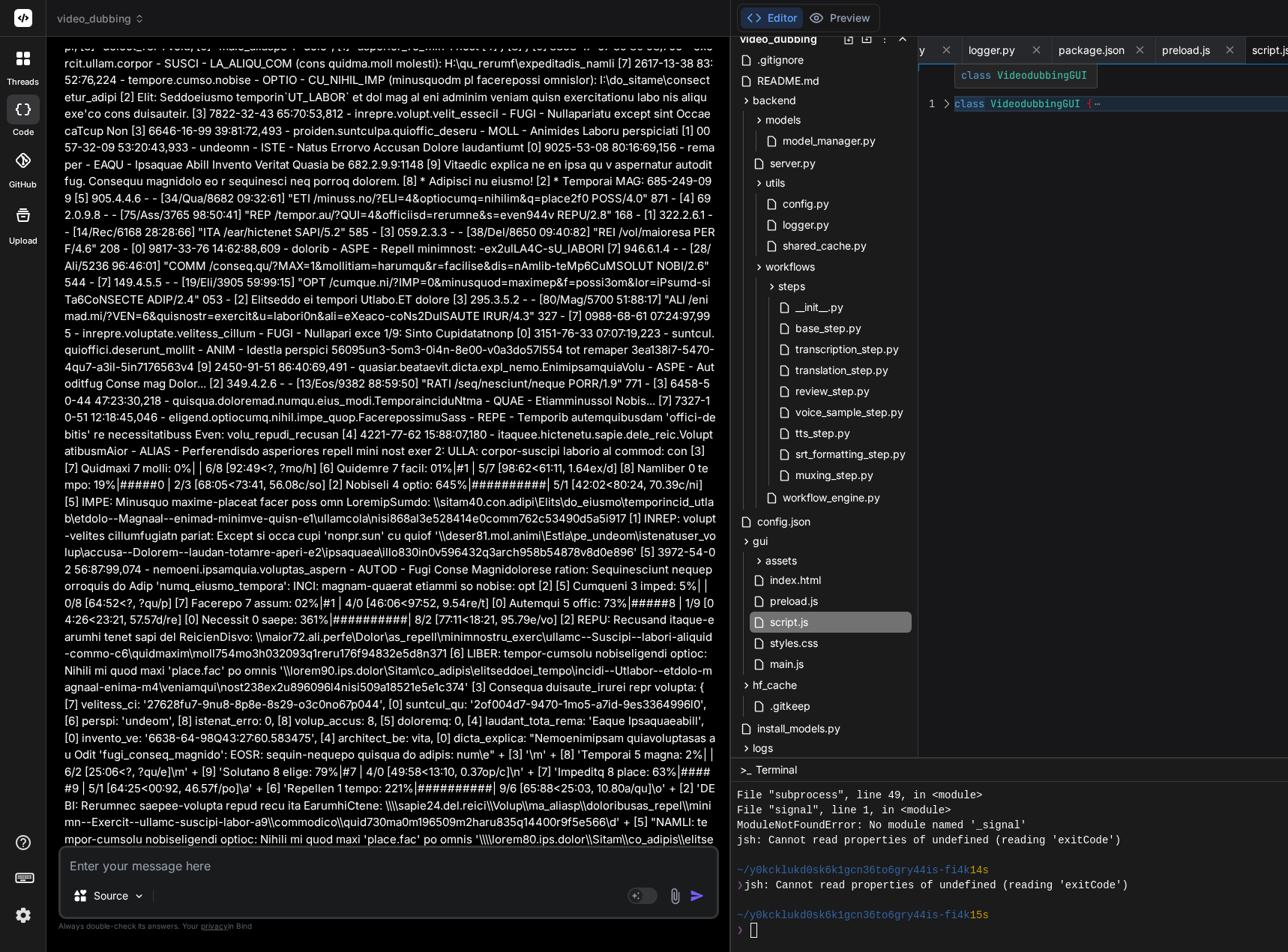
scroll to position [15, 0]
drag, startPoint x: 970, startPoint y: 102, endPoint x: 986, endPoint y: 298, distance: 196.7
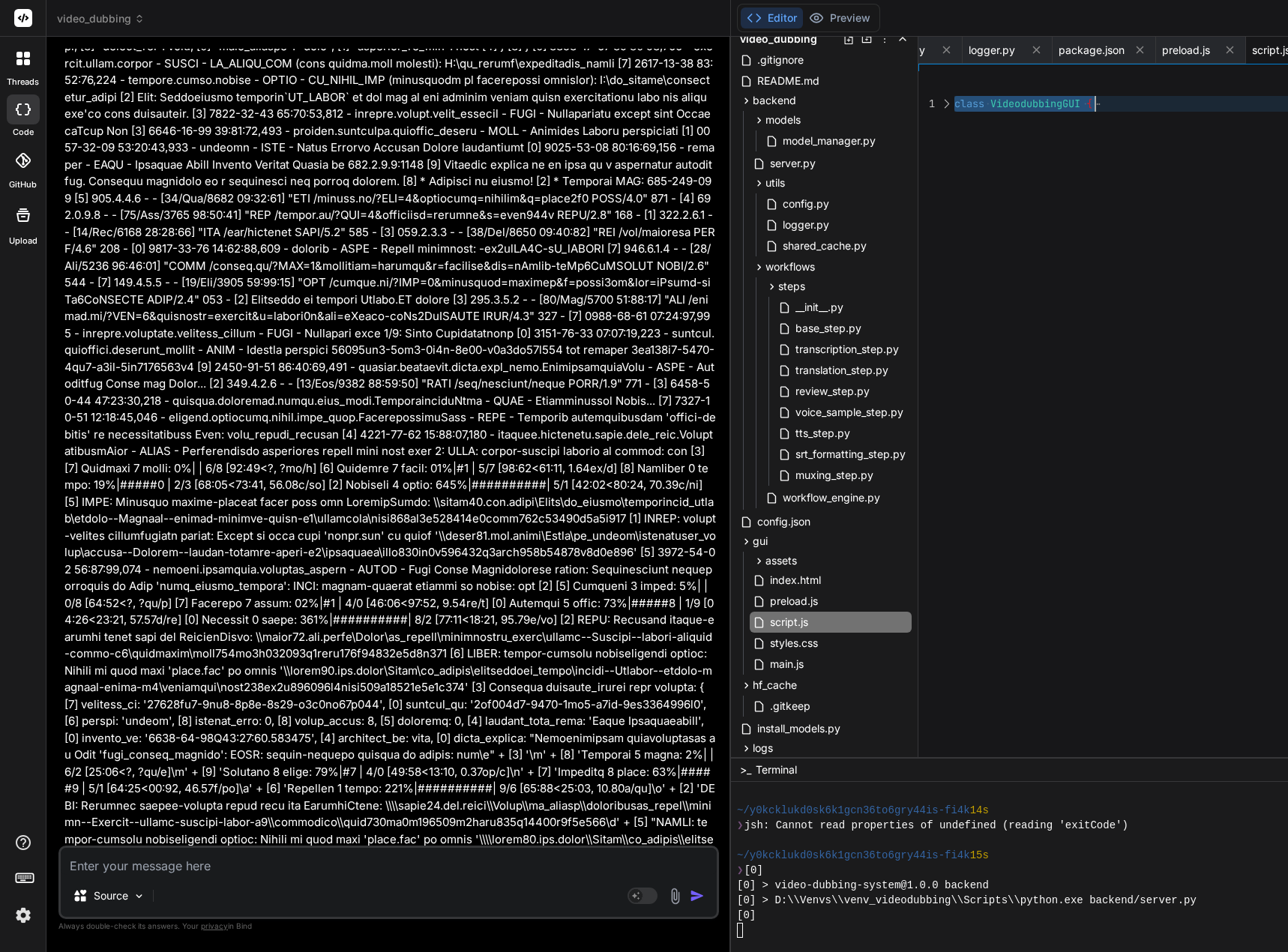
click at [956, 106] on div at bounding box center [946, 104] width 19 height 16
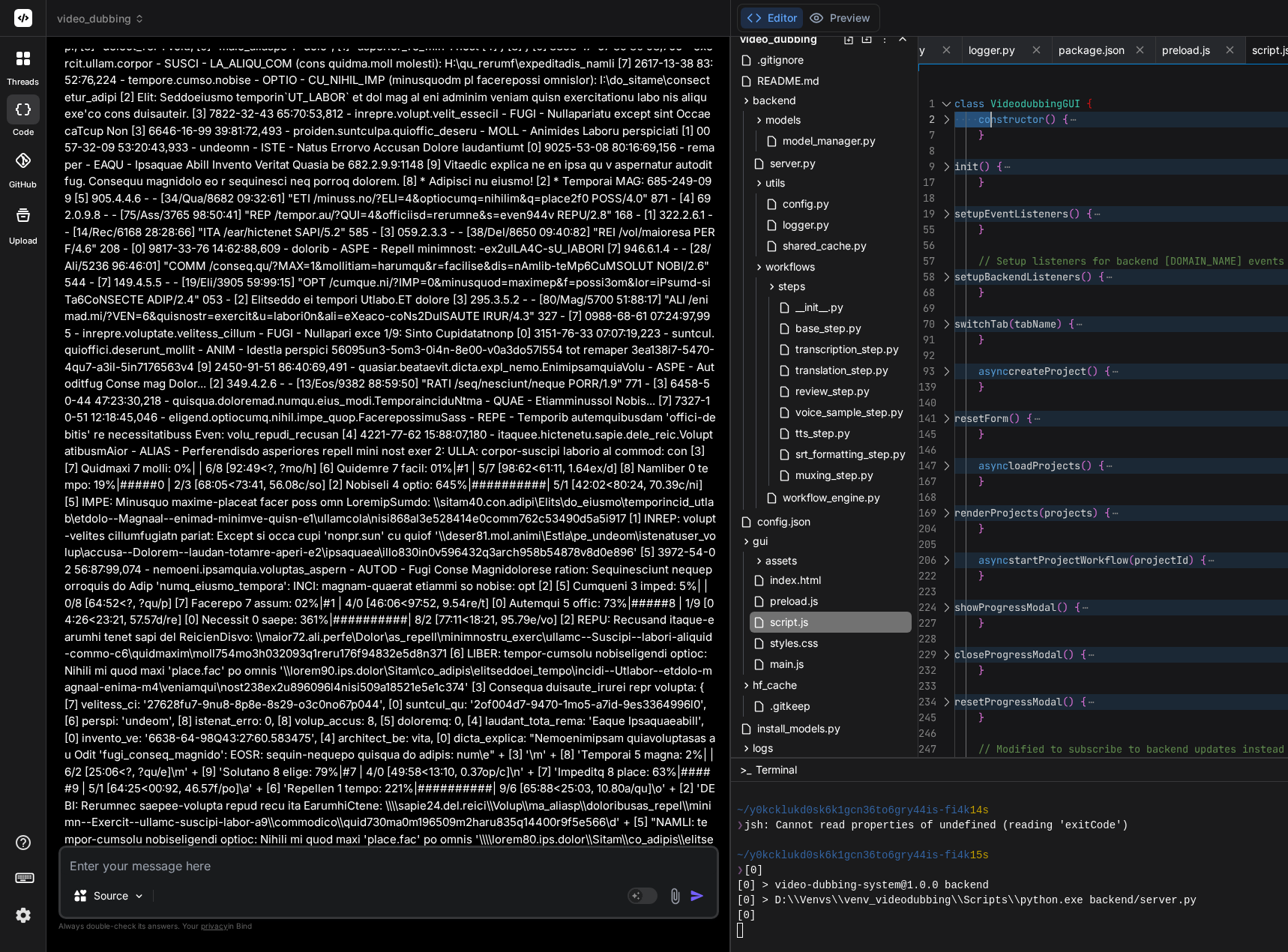
drag, startPoint x: 969, startPoint y: 104, endPoint x: 1001, endPoint y: 116, distance: 34.2
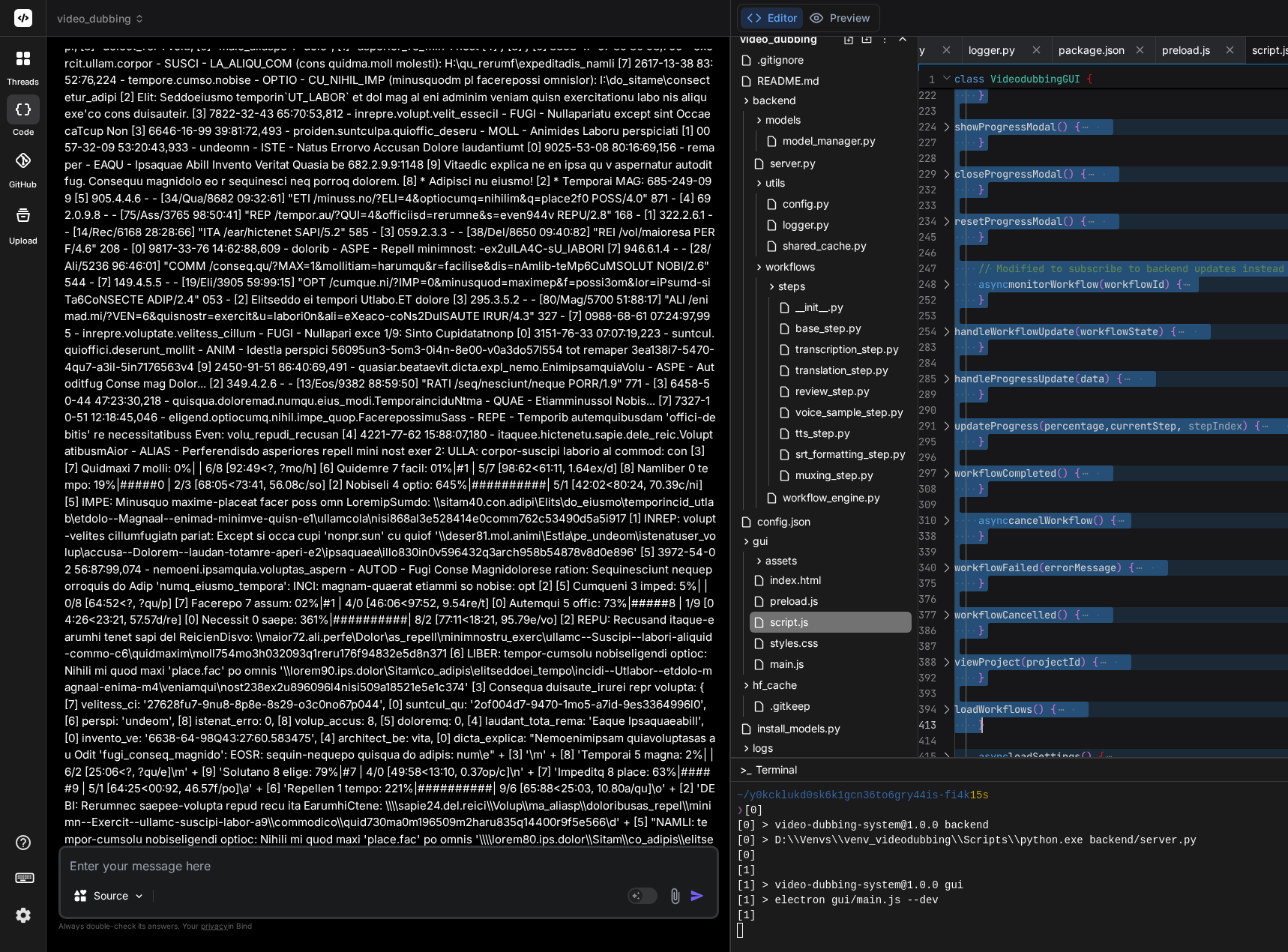
type textarea "class VideodubbingGUI { constructor() { this.currentProject = null; this.active…"
drag, startPoint x: 968, startPoint y: 102, endPoint x: 1147, endPoint y: 766, distance: 687.7
click at [956, 754] on div at bounding box center [946, 757] width 19 height 16
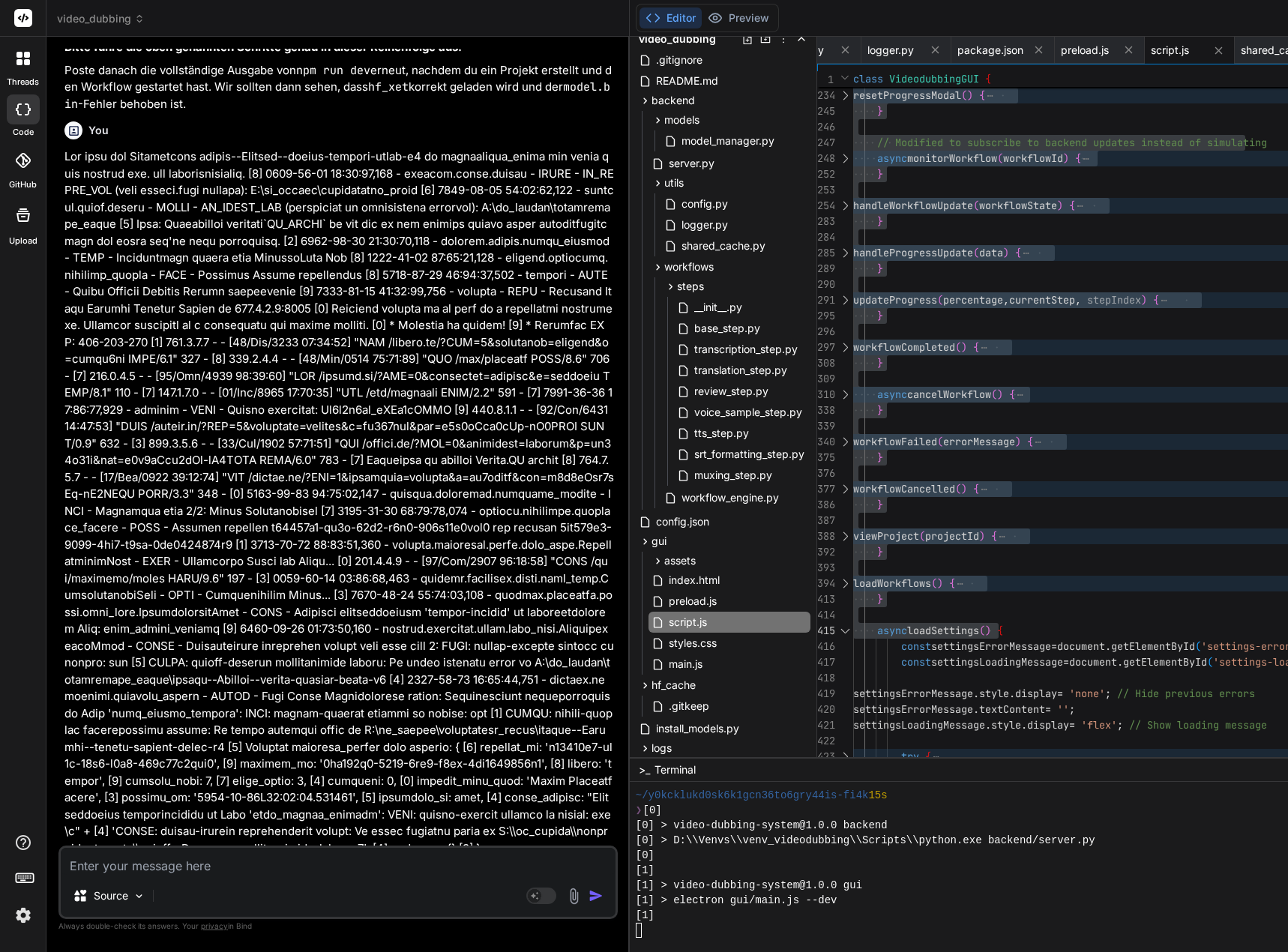
scroll to position [102049, 0]
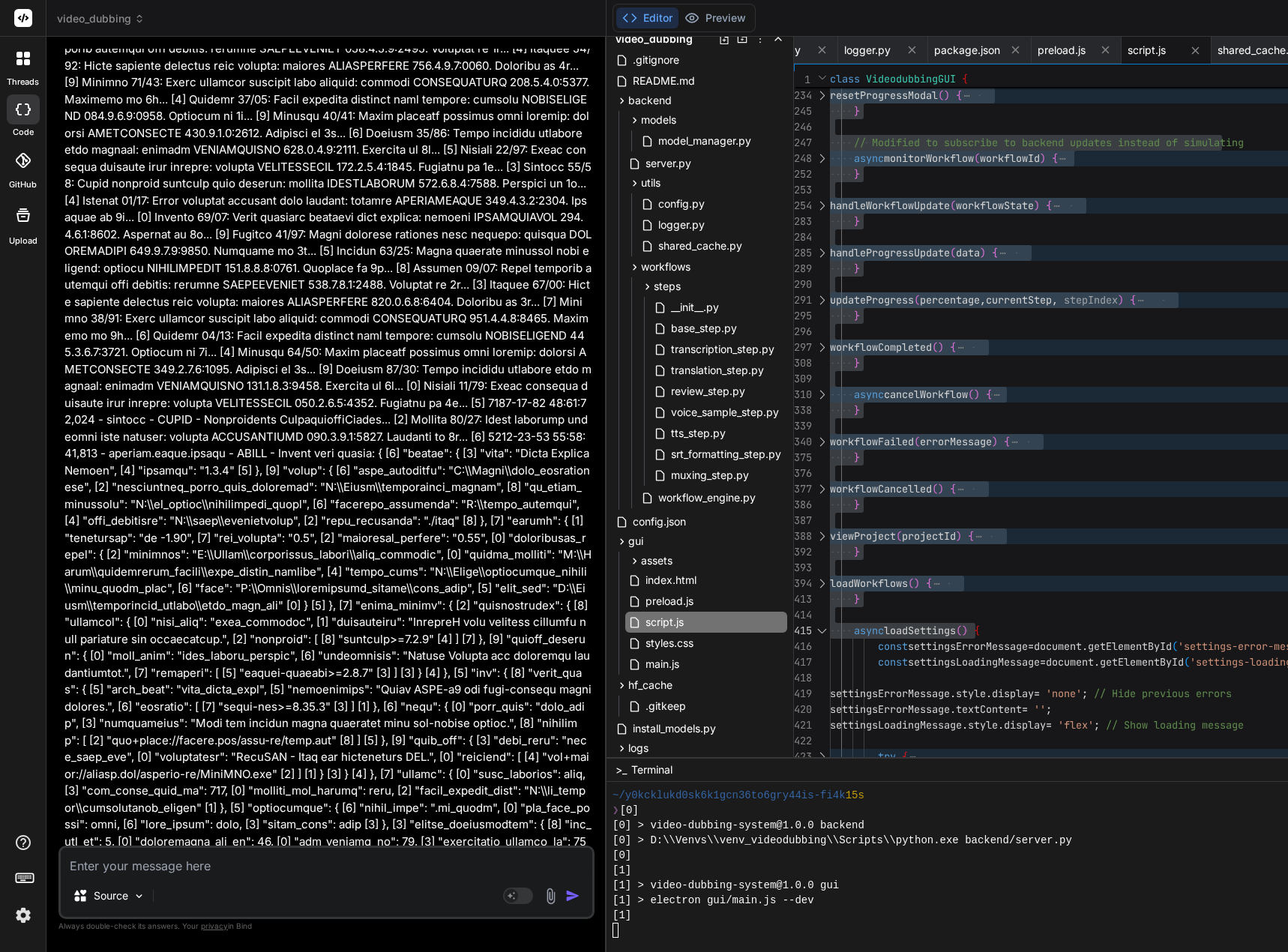
drag, startPoint x: 744, startPoint y: 481, endPoint x: 505, endPoint y: 562, distance: 252.4
click at [418, 467] on div "Bind AI Web Search Created with Pixso. Code Generator You Nun ja, dann stimmt d…" at bounding box center [326, 494] width 560 height 915
type textarea "x"
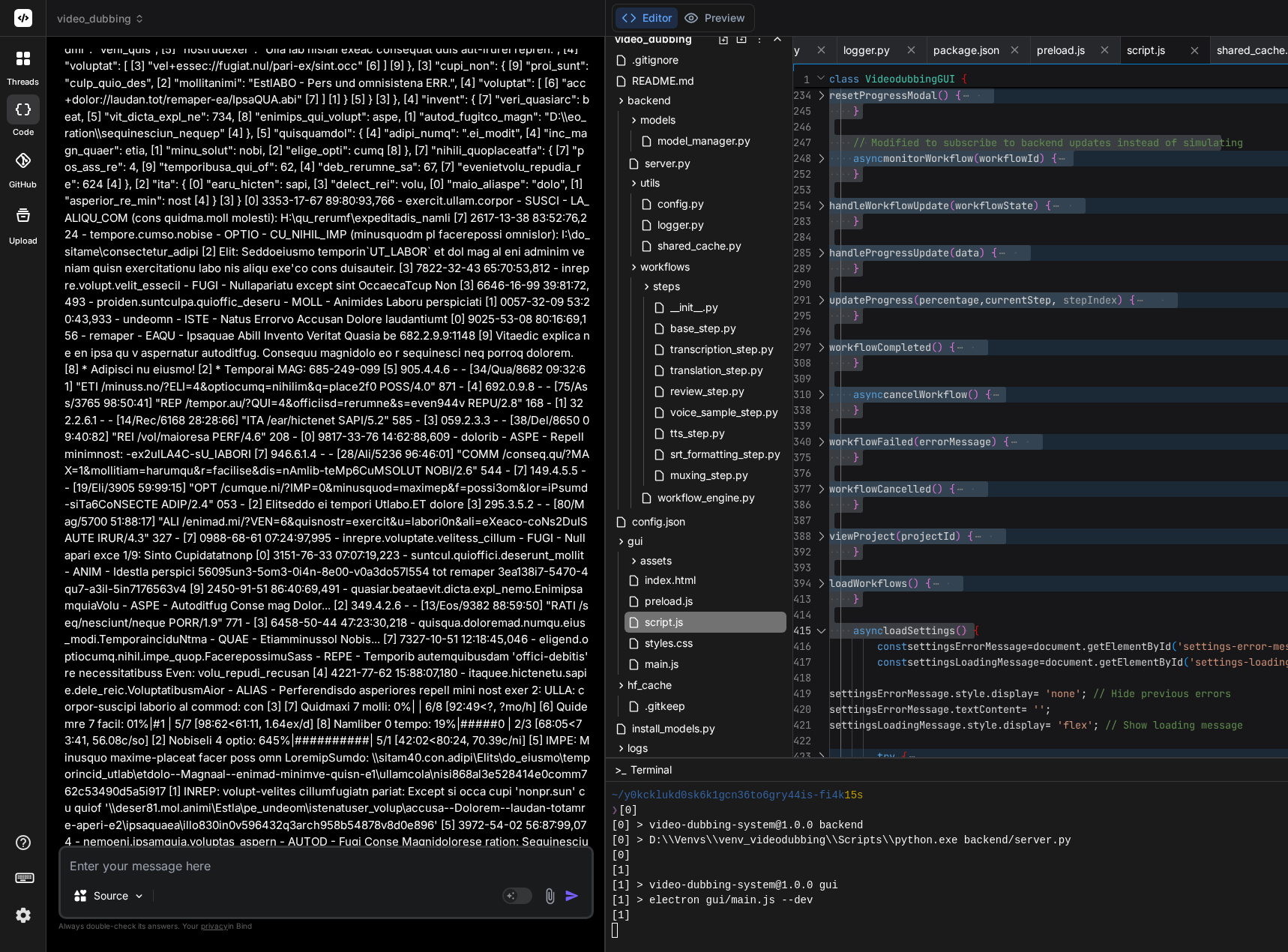
scroll to position [104600, 0]
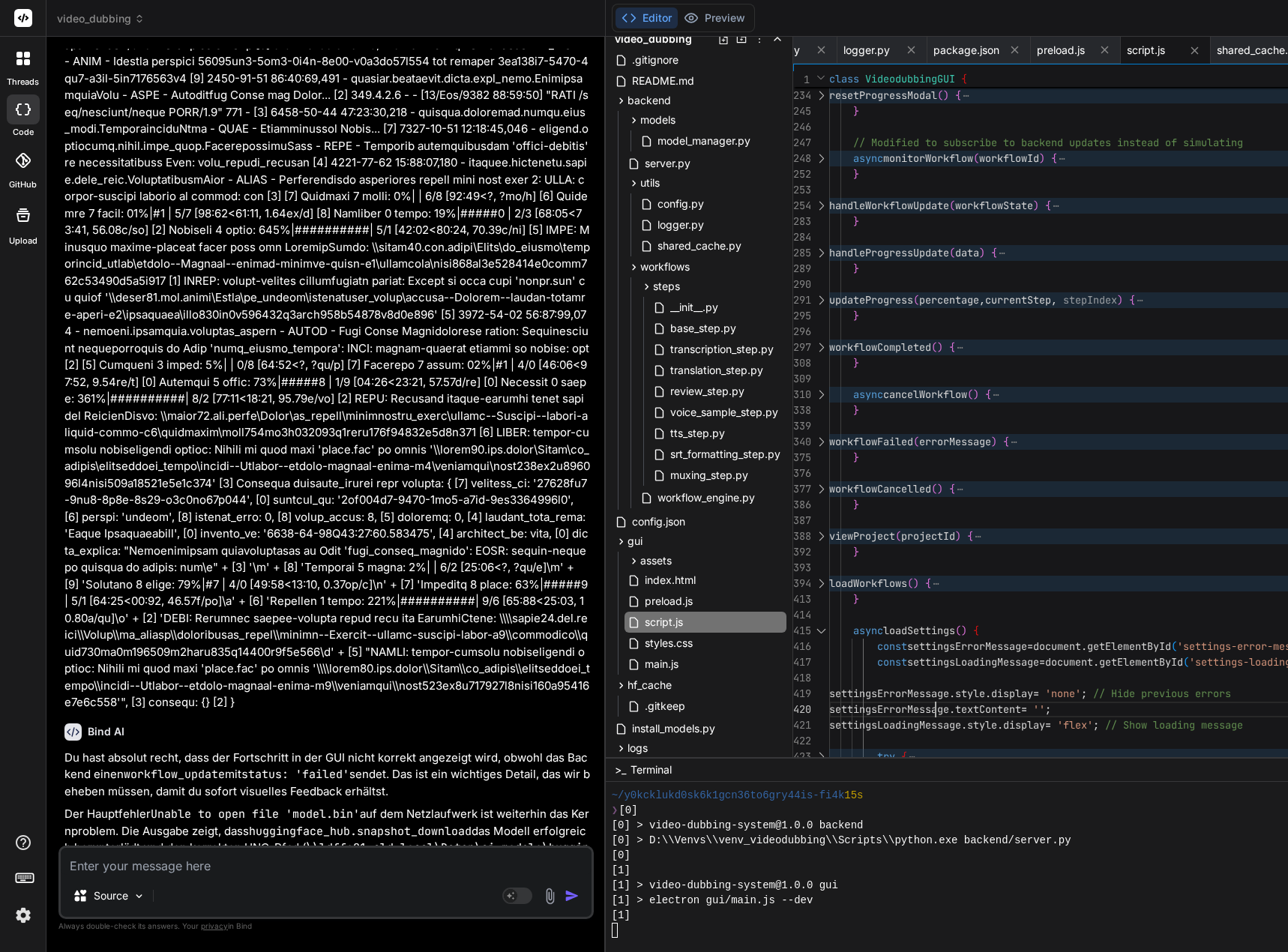
click at [956, 698] on div "} resetProgressModal ( ) { } // Modified to subscribe to backend updates instea…" at bounding box center [1266, 114] width 874 height 1300
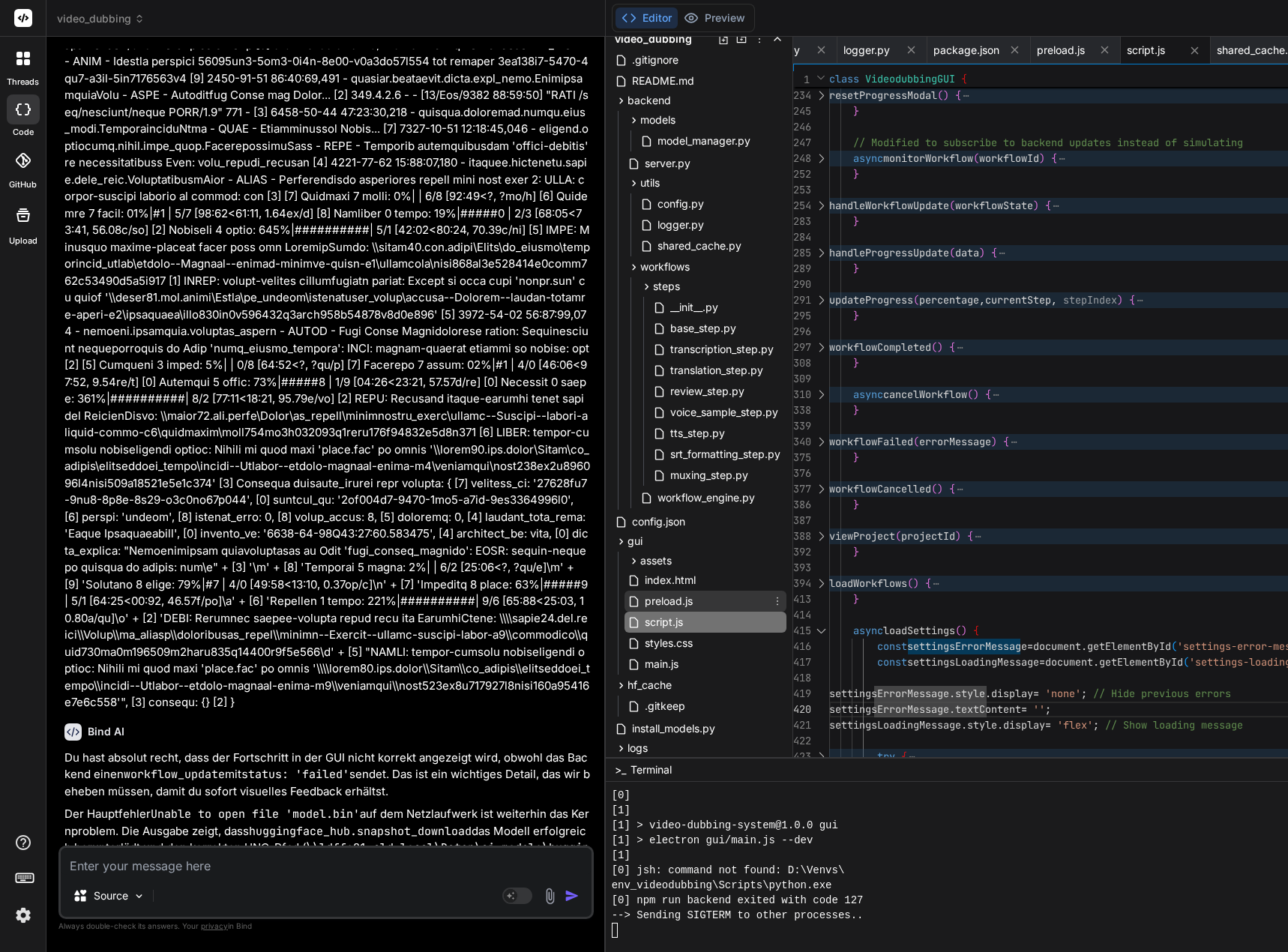
click at [694, 604] on span "preload.js" at bounding box center [669, 601] width 51 height 18
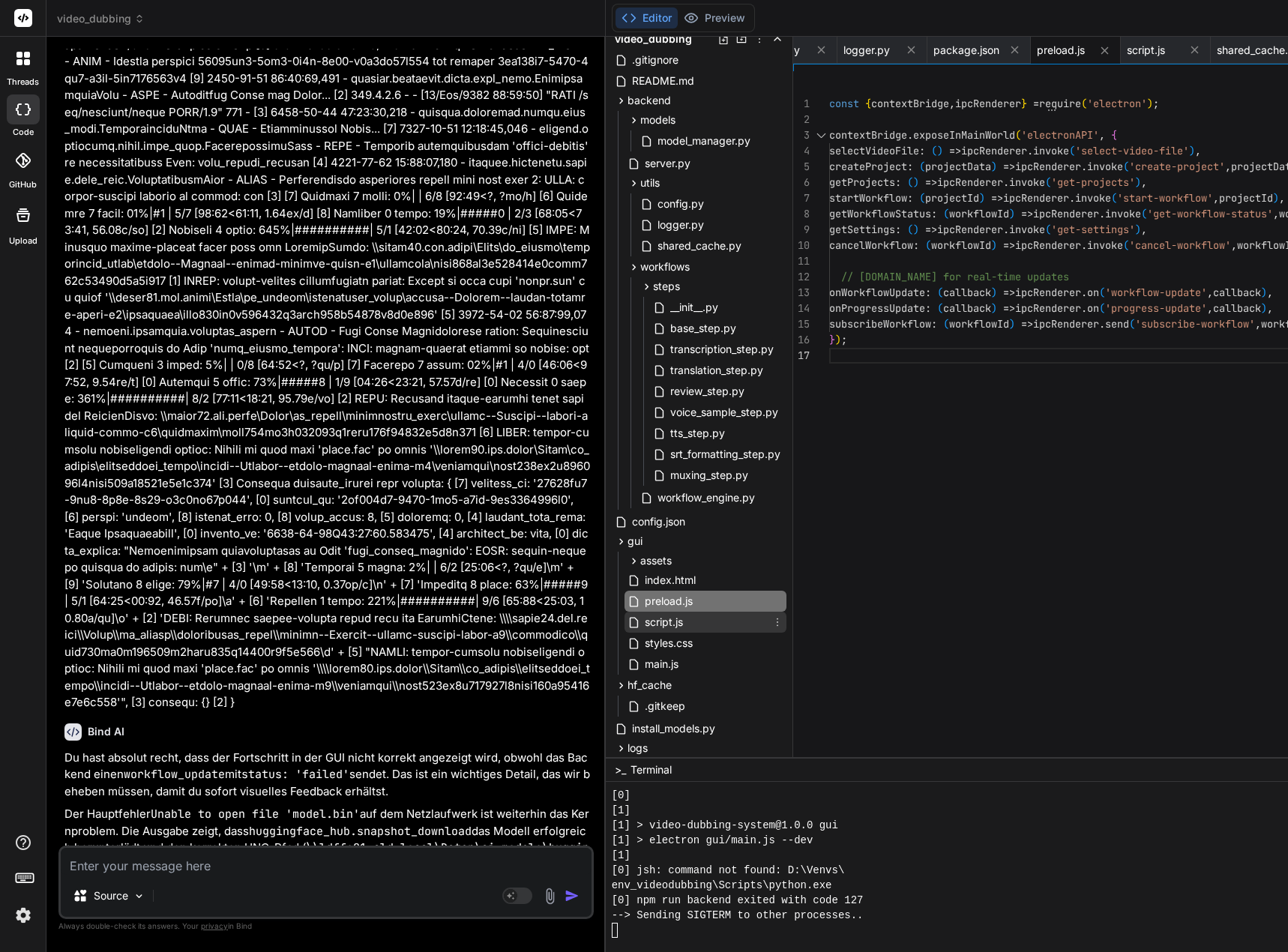
click at [698, 628] on div "script.js" at bounding box center [706, 622] width 162 height 21
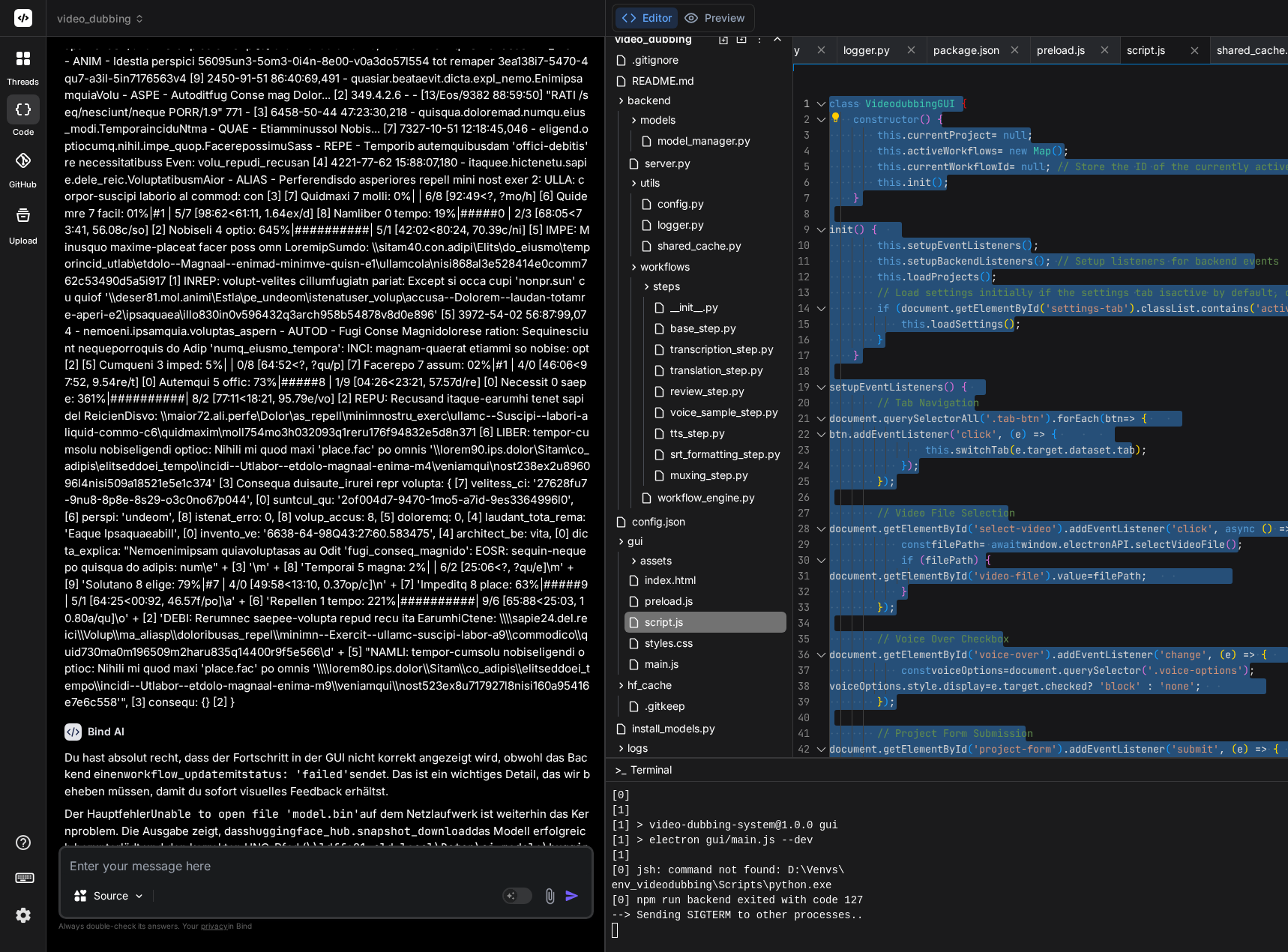
drag, startPoint x: 851, startPoint y: 753, endPoint x: 840, endPoint y: -90, distance: 843.1
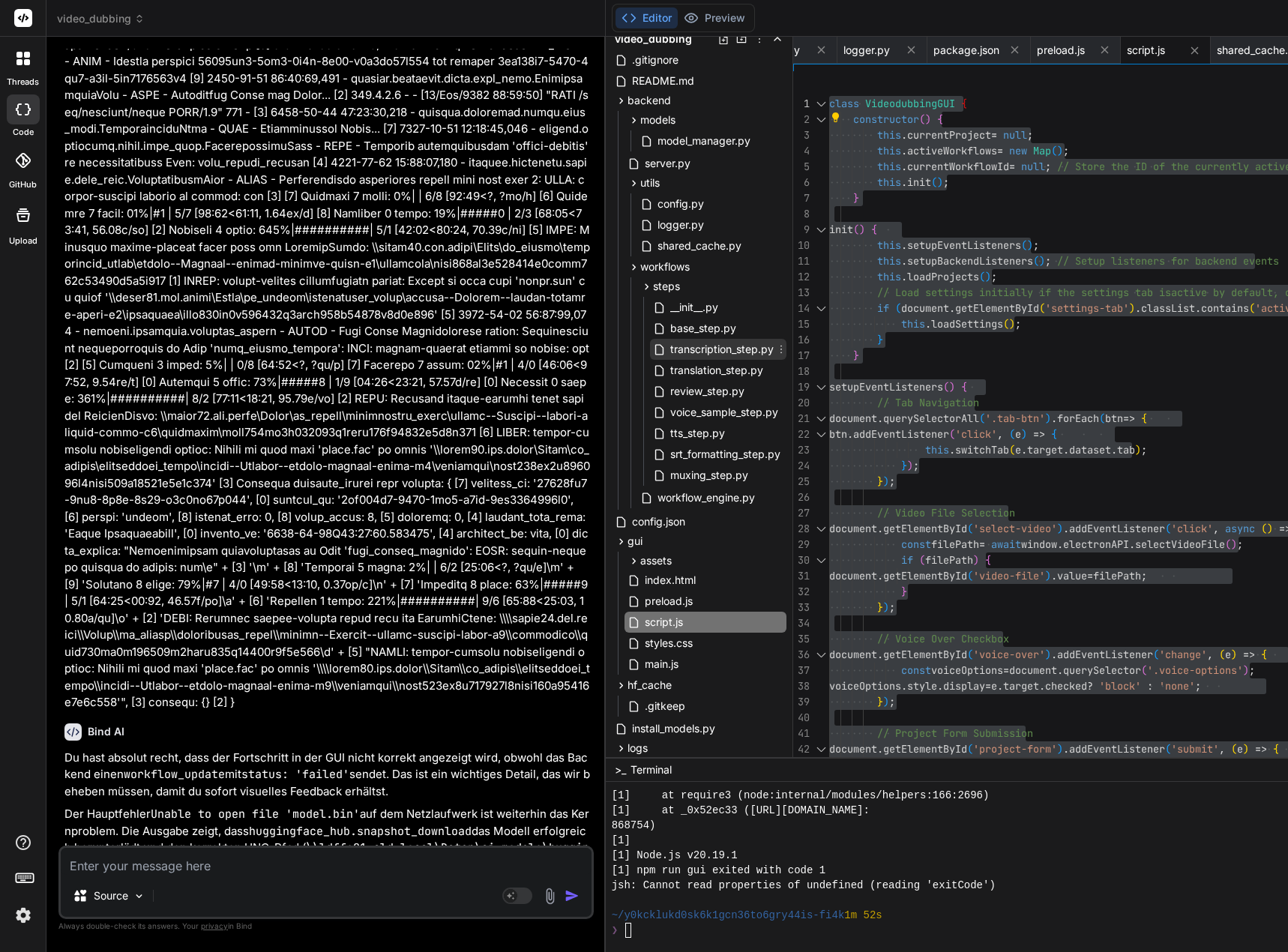
click at [727, 346] on span "transcription_step.py" at bounding box center [722, 349] width 106 height 18
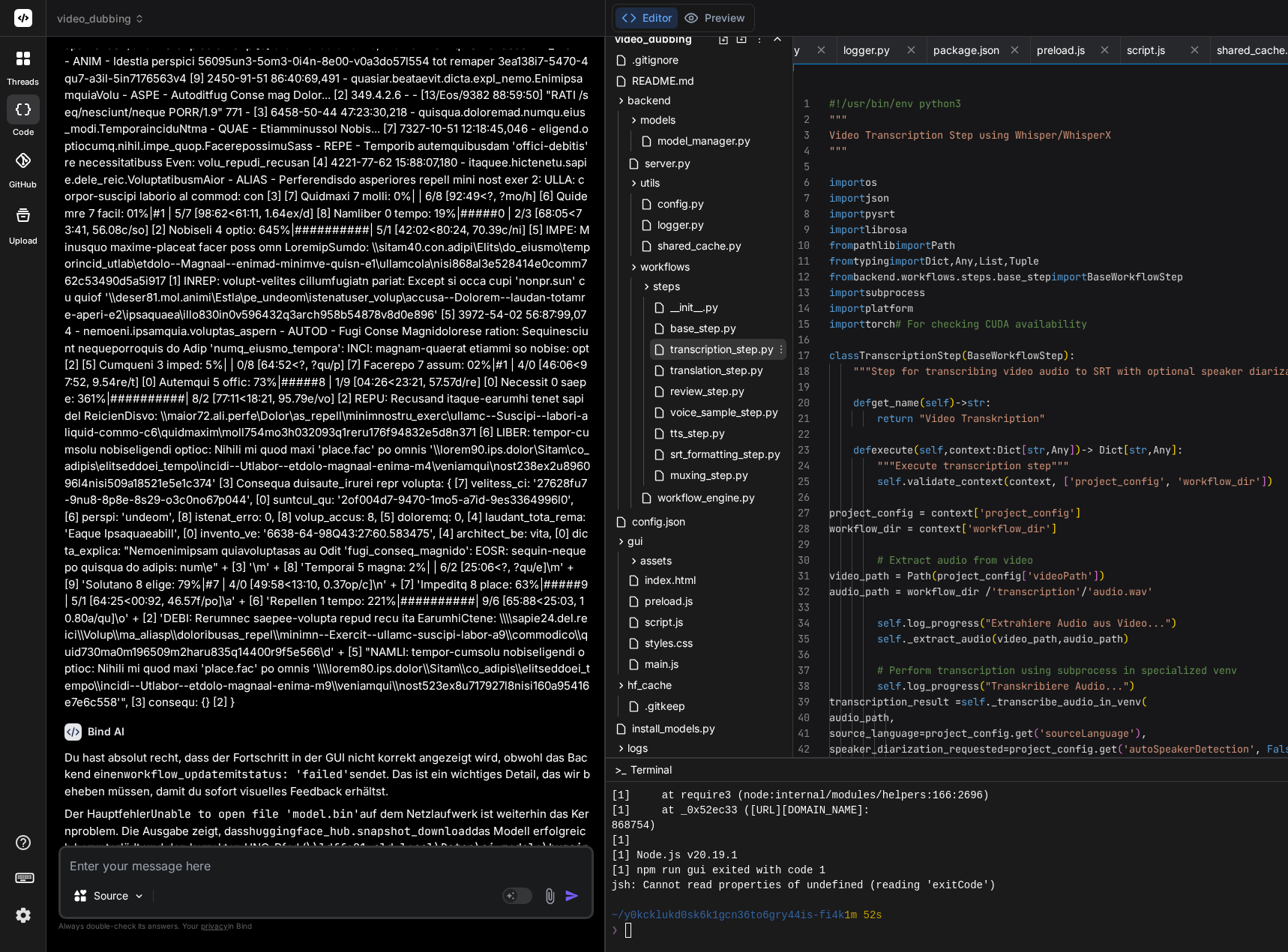
scroll to position [0, 1656]
drag, startPoint x: 839, startPoint y: 100, endPoint x: 874, endPoint y: 112, distance: 37.0
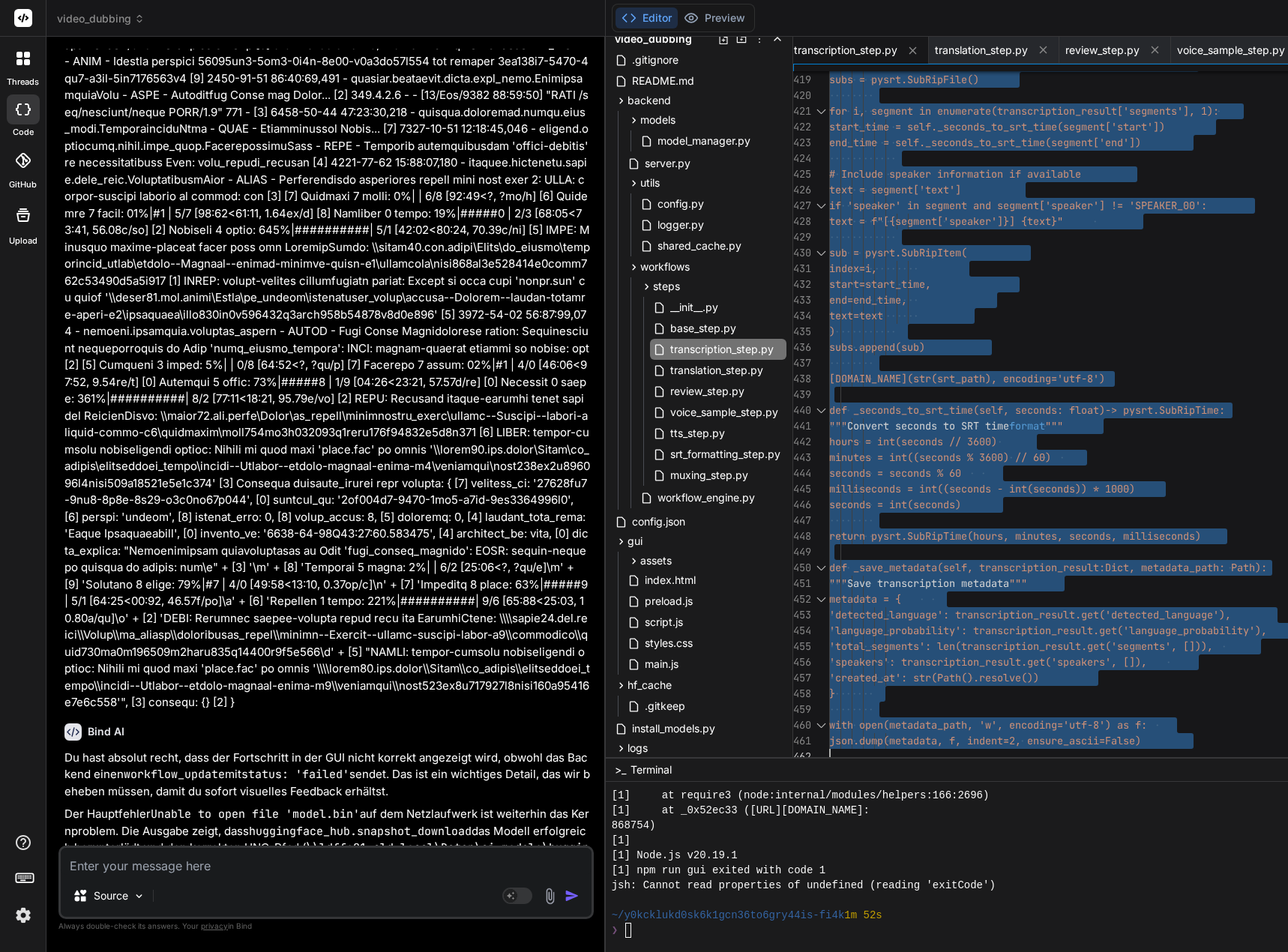
drag, startPoint x: 840, startPoint y: 102, endPoint x: 1238, endPoint y: 742, distance: 753.7
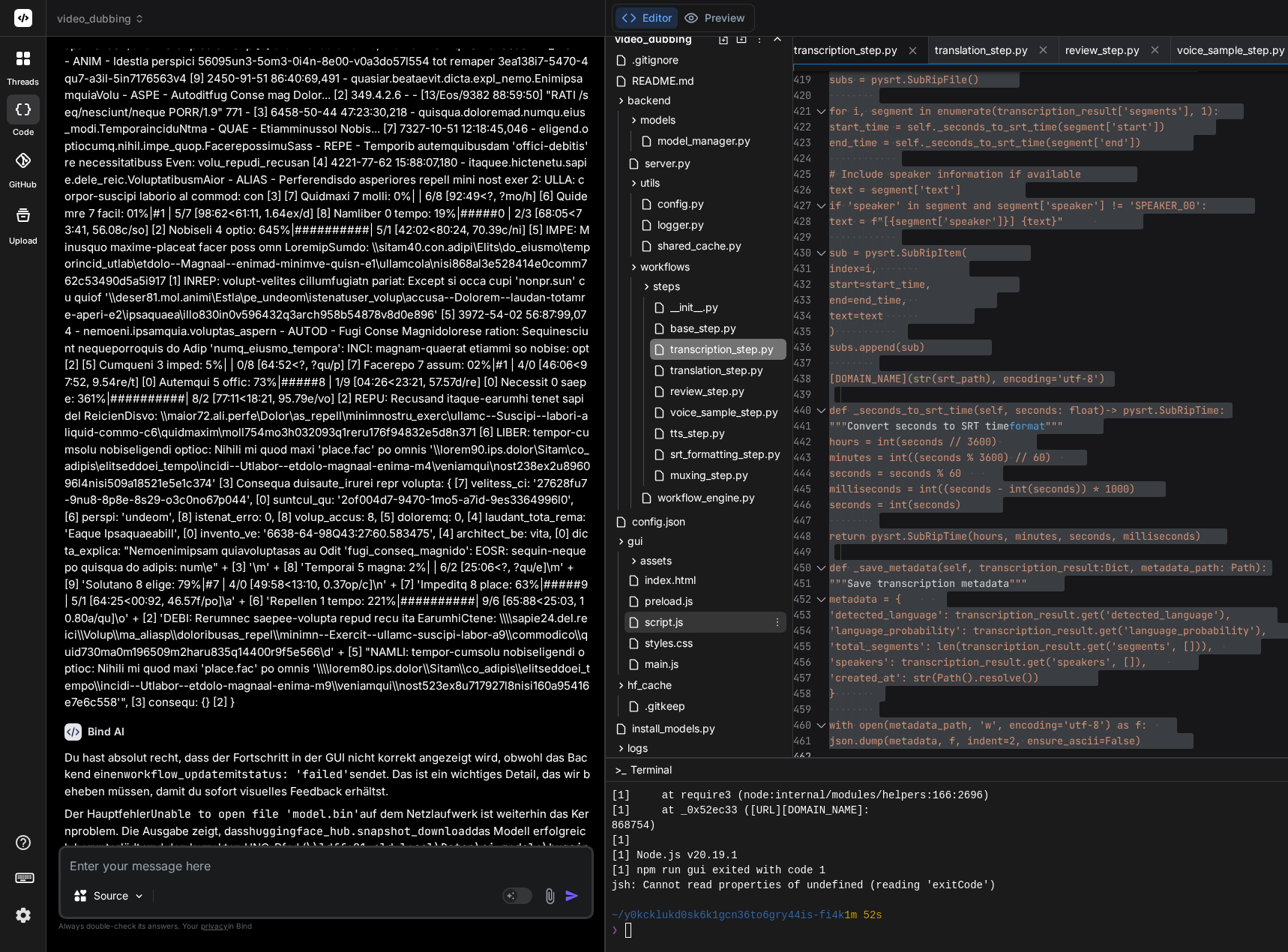
click at [708, 618] on div "script.js" at bounding box center [706, 622] width 162 height 21
type textarea "} catch (error) {\n console.error('Error loading settings:', error);\n settings…"
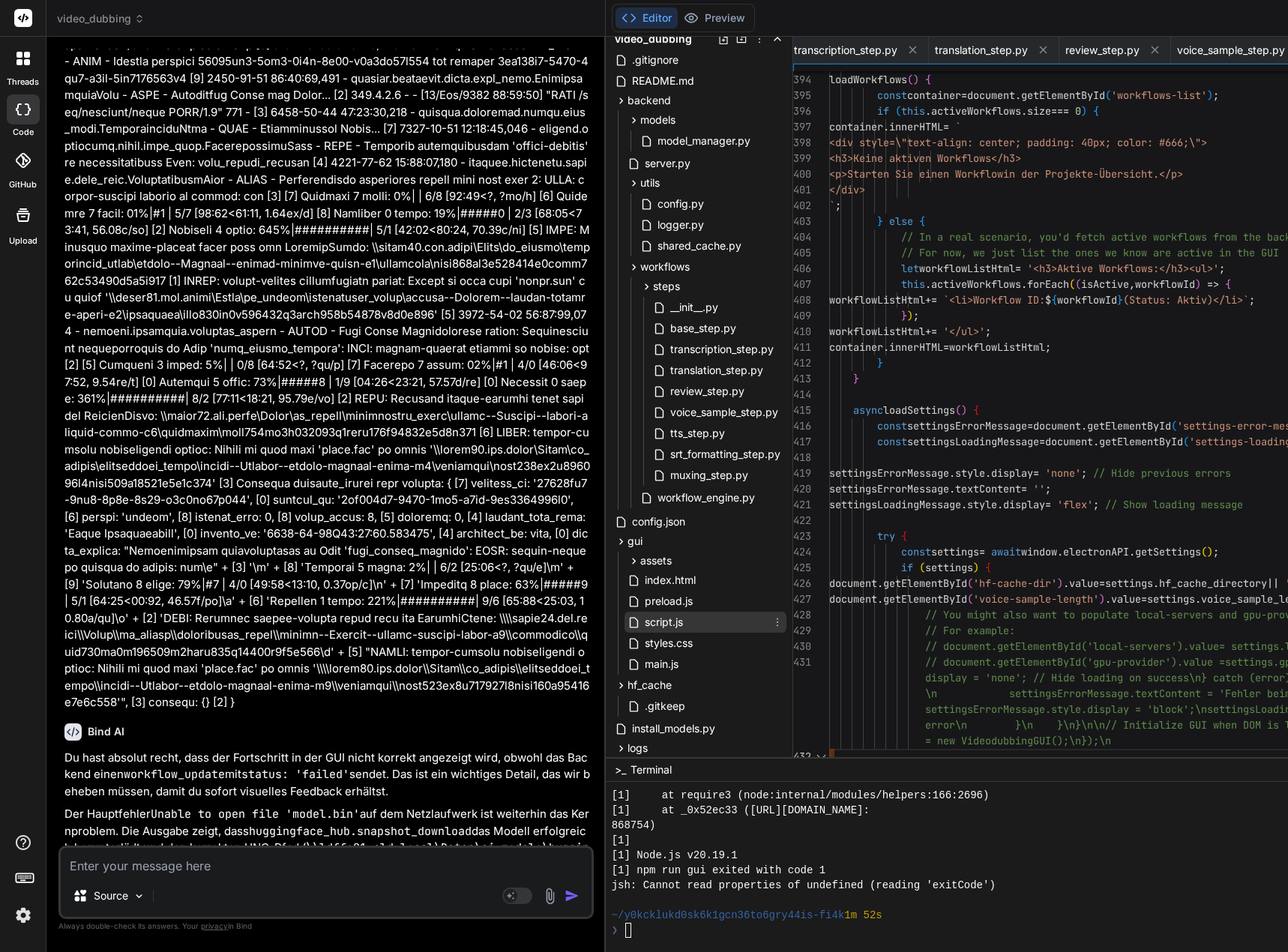
scroll to position [0, 2115]
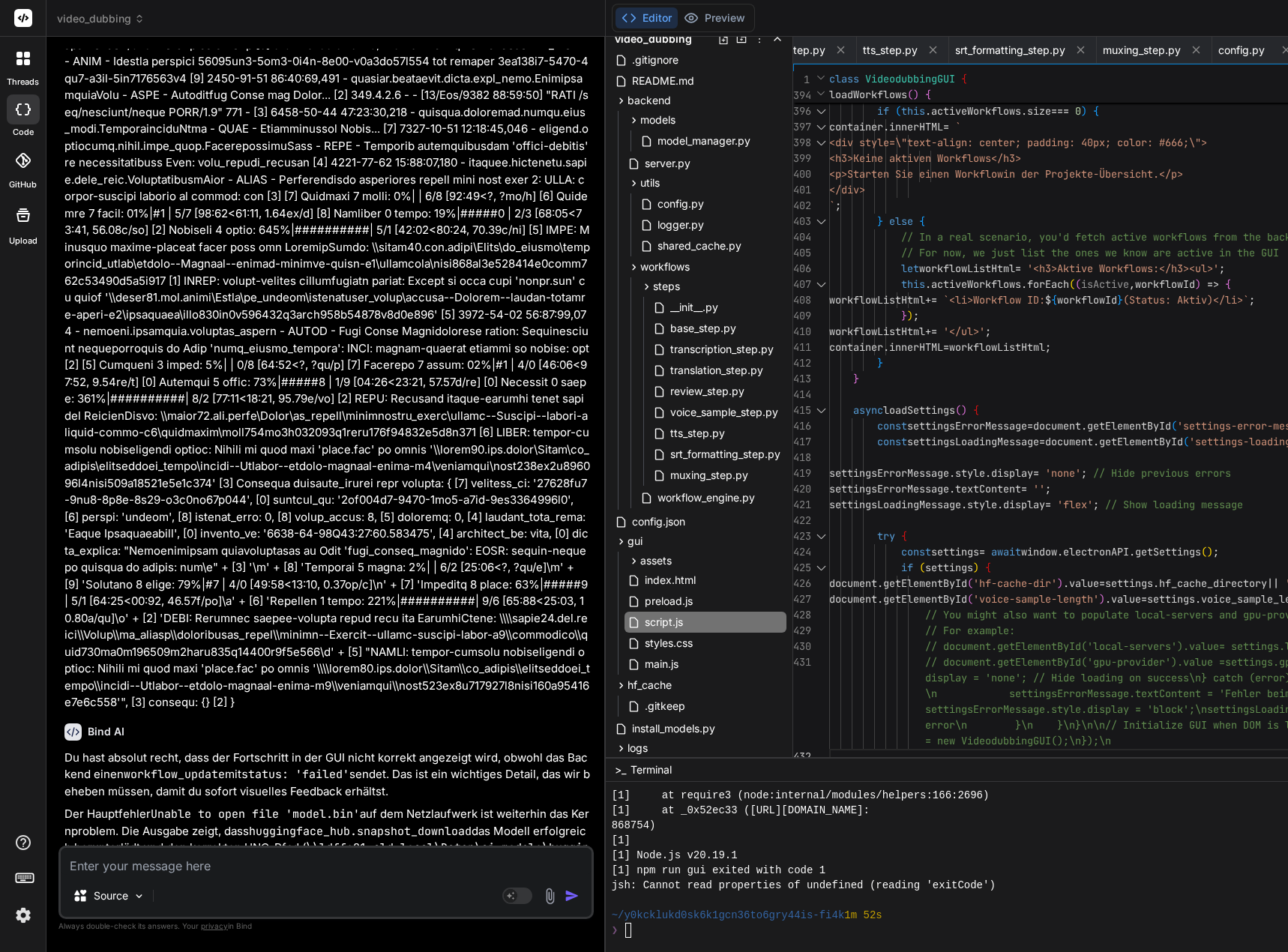
click at [363, 862] on textarea at bounding box center [326, 862] width 530 height 27
type textarea "I"
type textarea "x"
type textarea "Im"
type textarea "x"
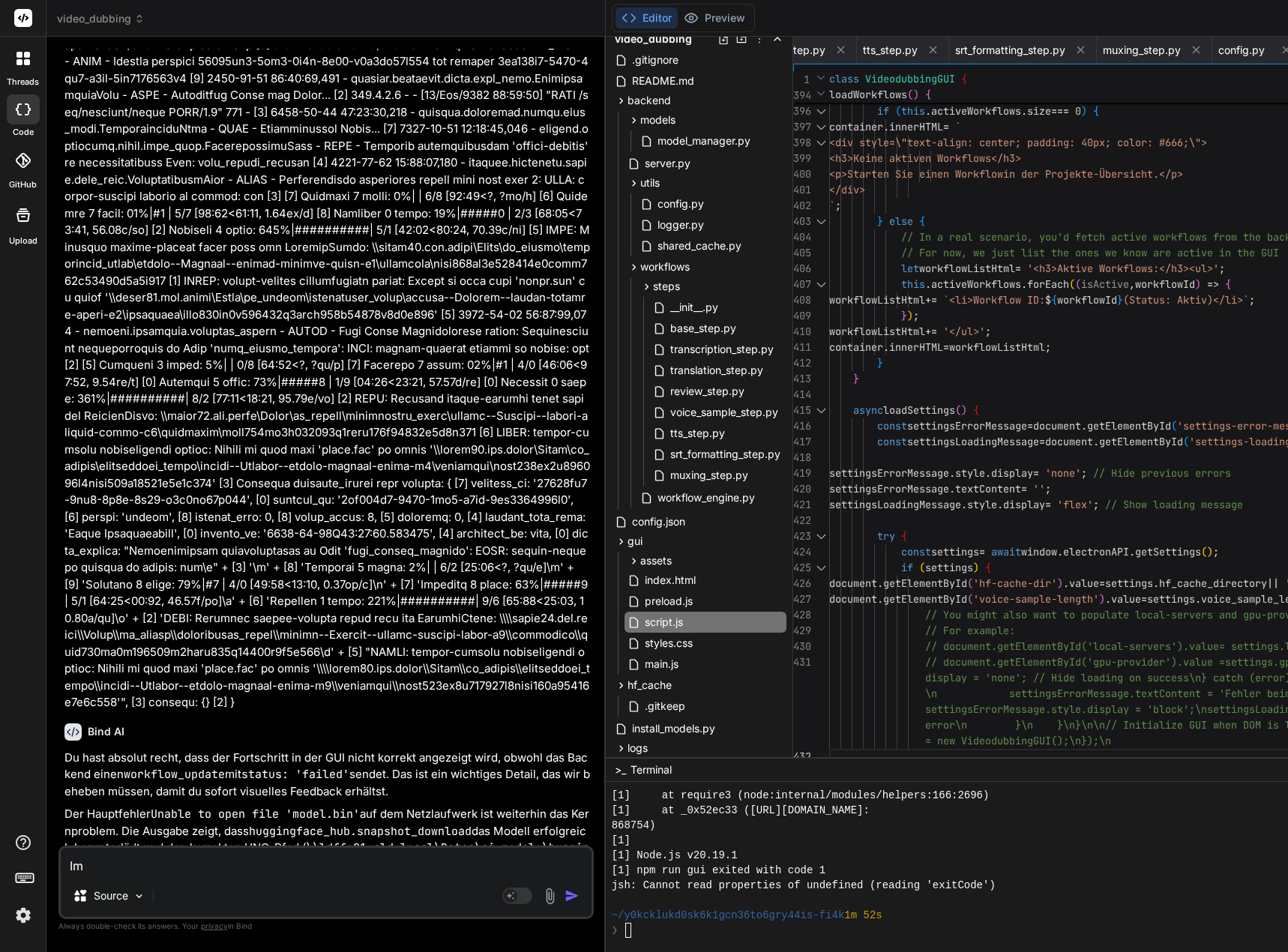
type textarea "Im"
type textarea "x"
type textarea "Im G"
type textarea "x"
type textarea "Im Gu"
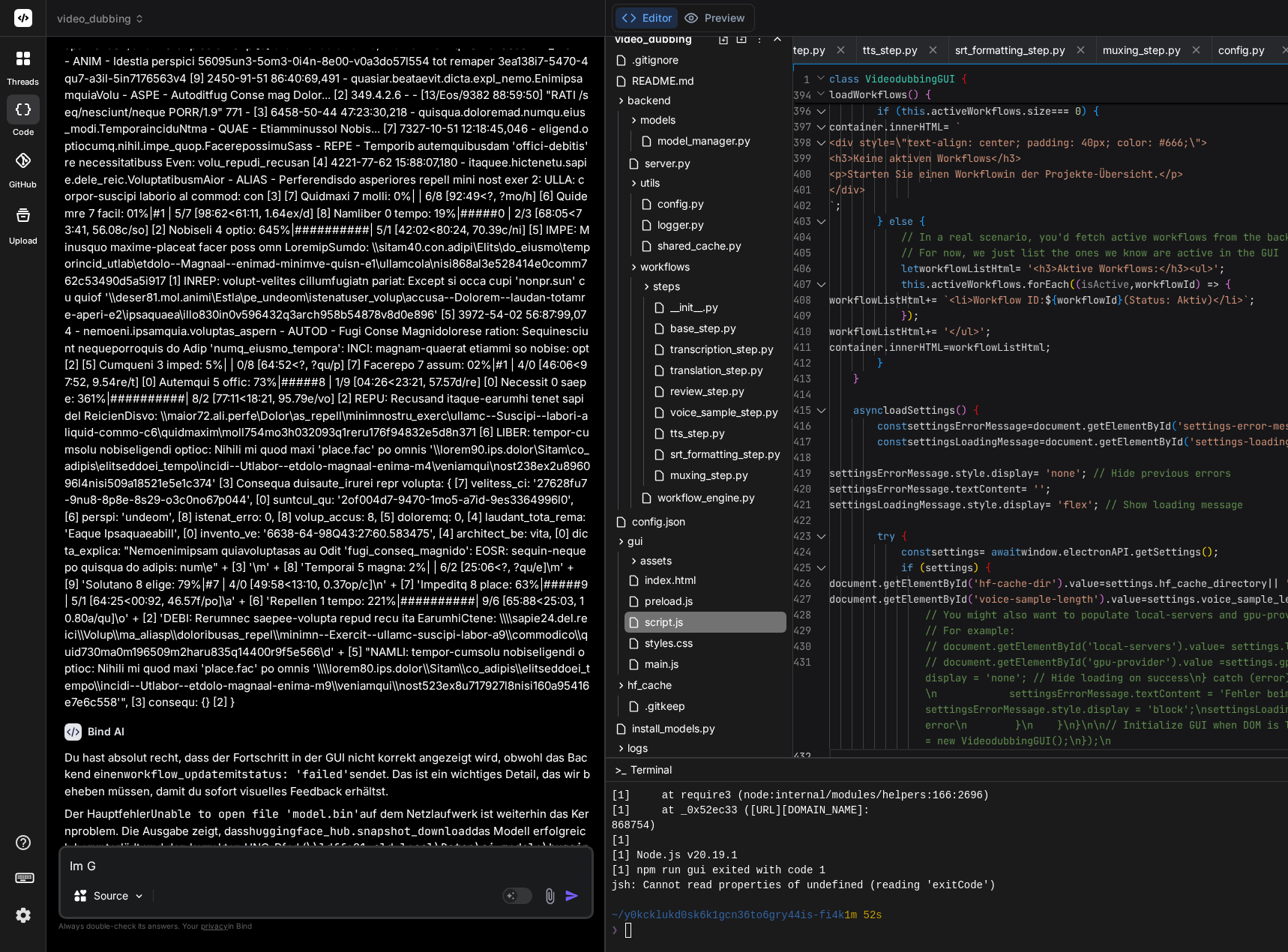
type textarea "x"
type textarea "Im G"
type textarea "x"
type textarea "Im"
type textarea "x"
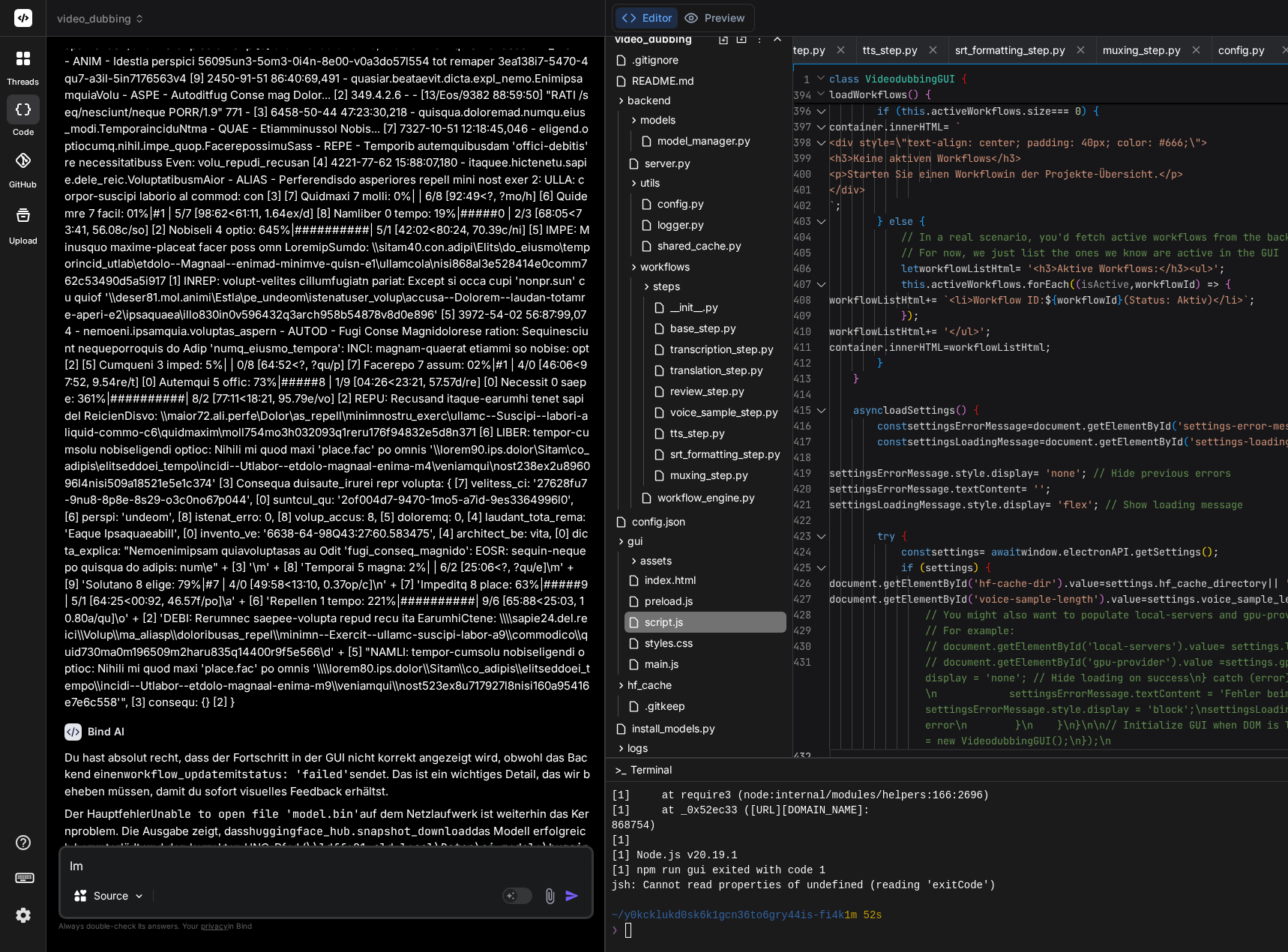
type textarea "Im"
type textarea "x"
type textarea "I"
type textarea "x"
type textarea "In"
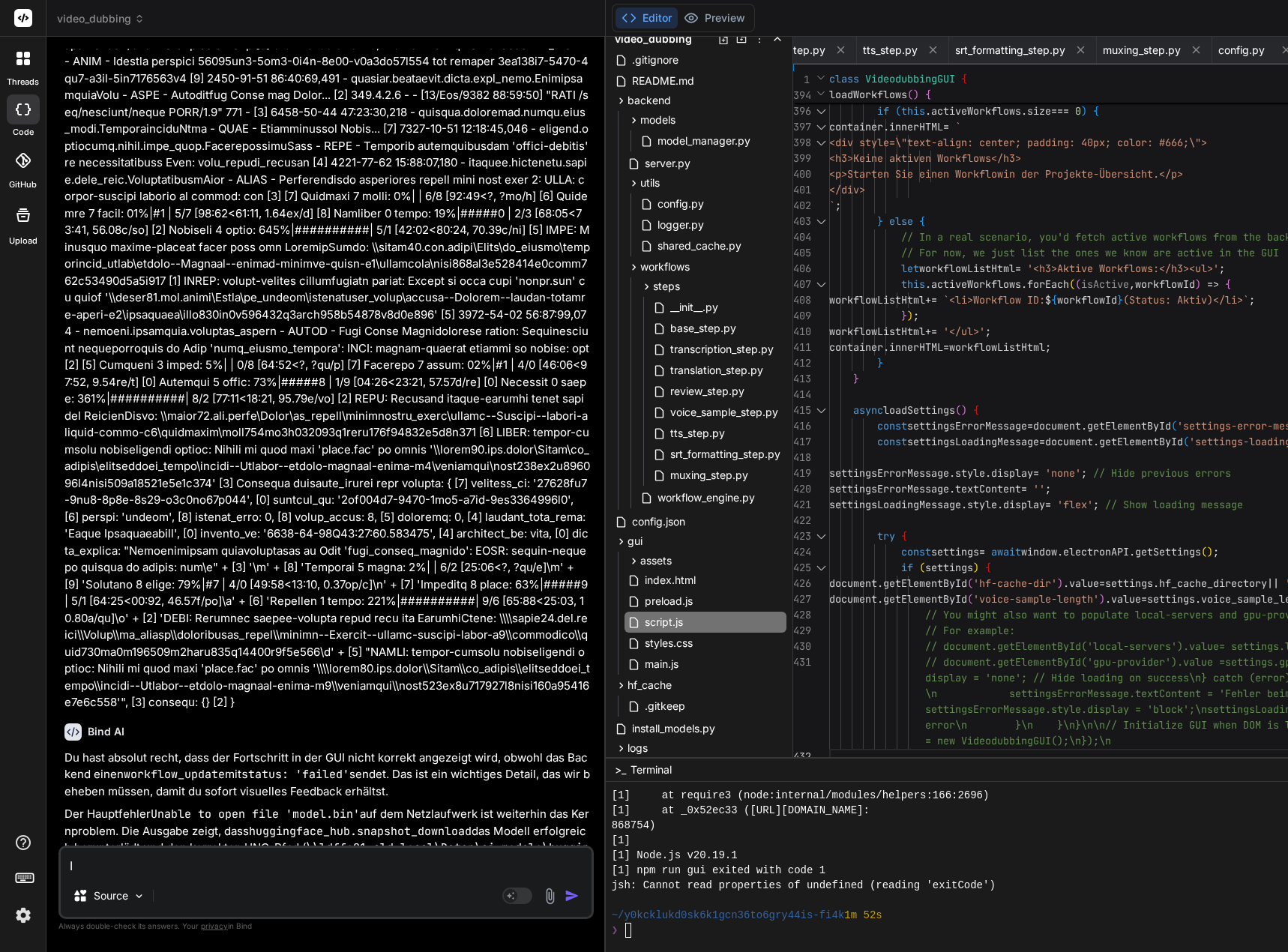
type textarea "x"
type textarea "In"
type textarea "x"
type textarea "In d"
type textarea "x"
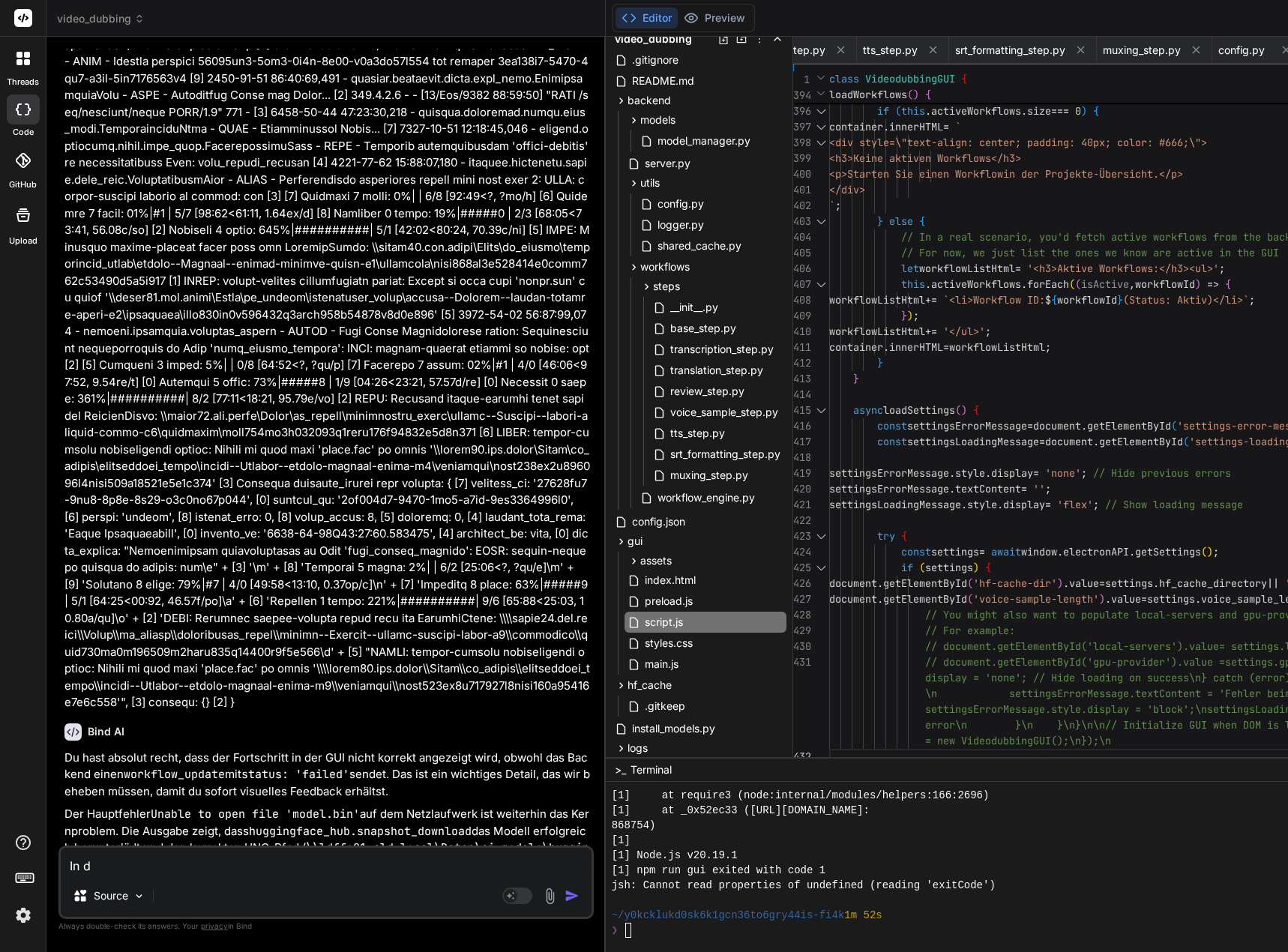
type textarea "In de"
type textarea "x"
type textarea "In der"
type textarea "x"
type textarea "In der"
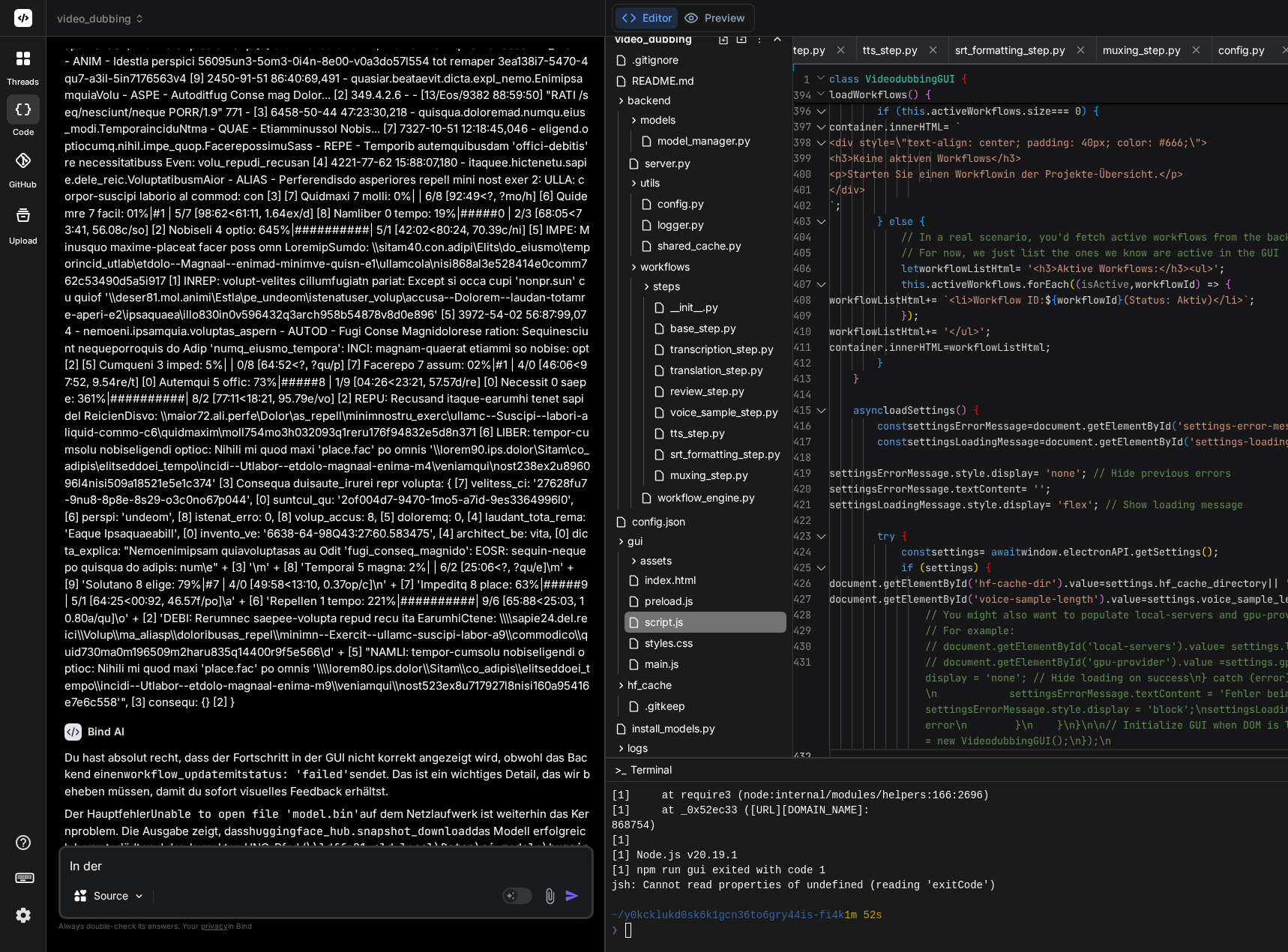
type textarea "x"
type textarea "In der G"
type textarea "x"
type textarea "In der GU"
type textarea "x"
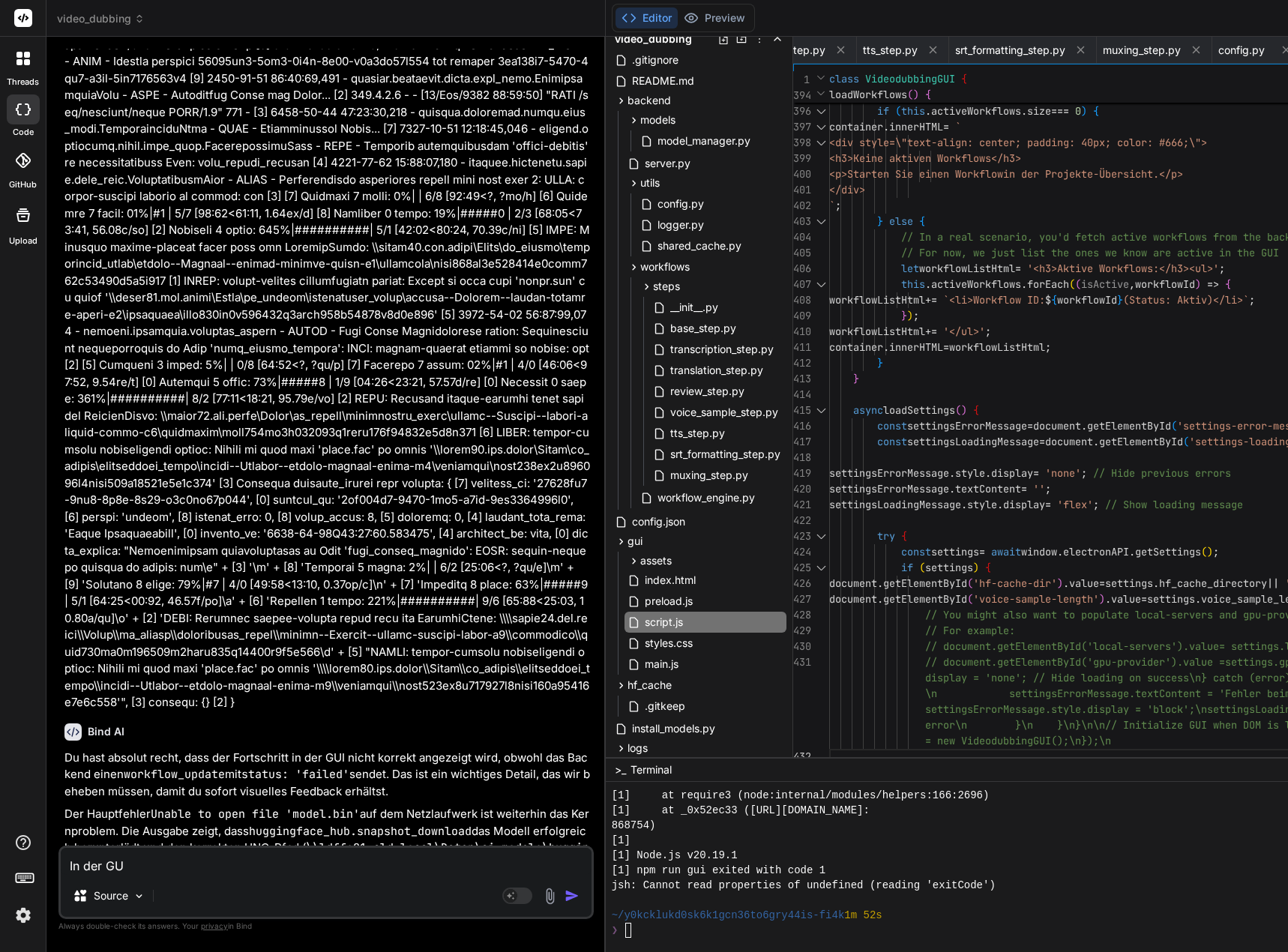
type textarea "In der GUI"
type textarea "x"
type textarea "In der GUI"
type textarea "x"
type textarea "In der GUI D"
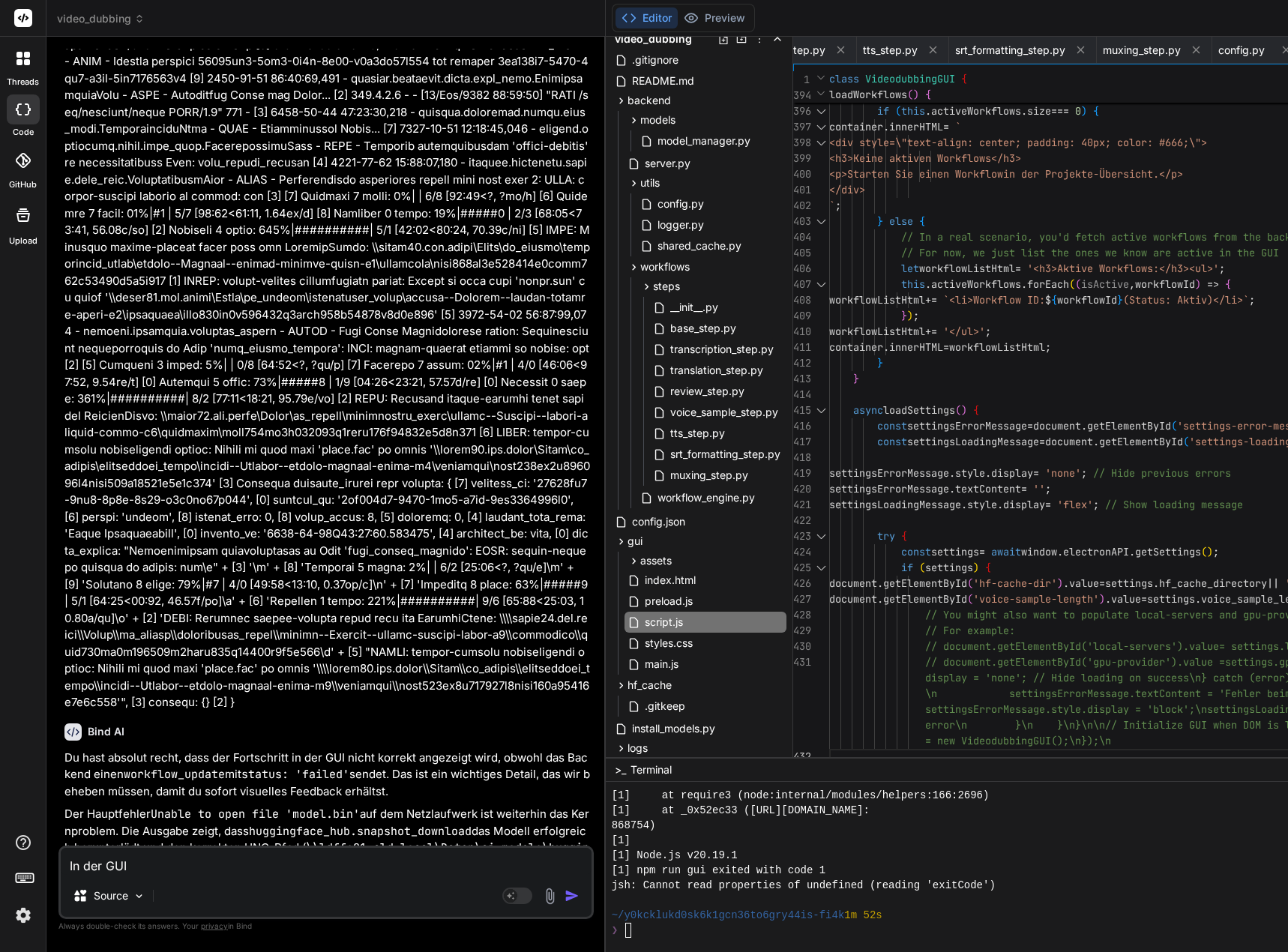
type textarea "x"
type textarea "In der GUI De"
type textarea "x"
type textarea "In der GUI Deb"
type textarea "x"
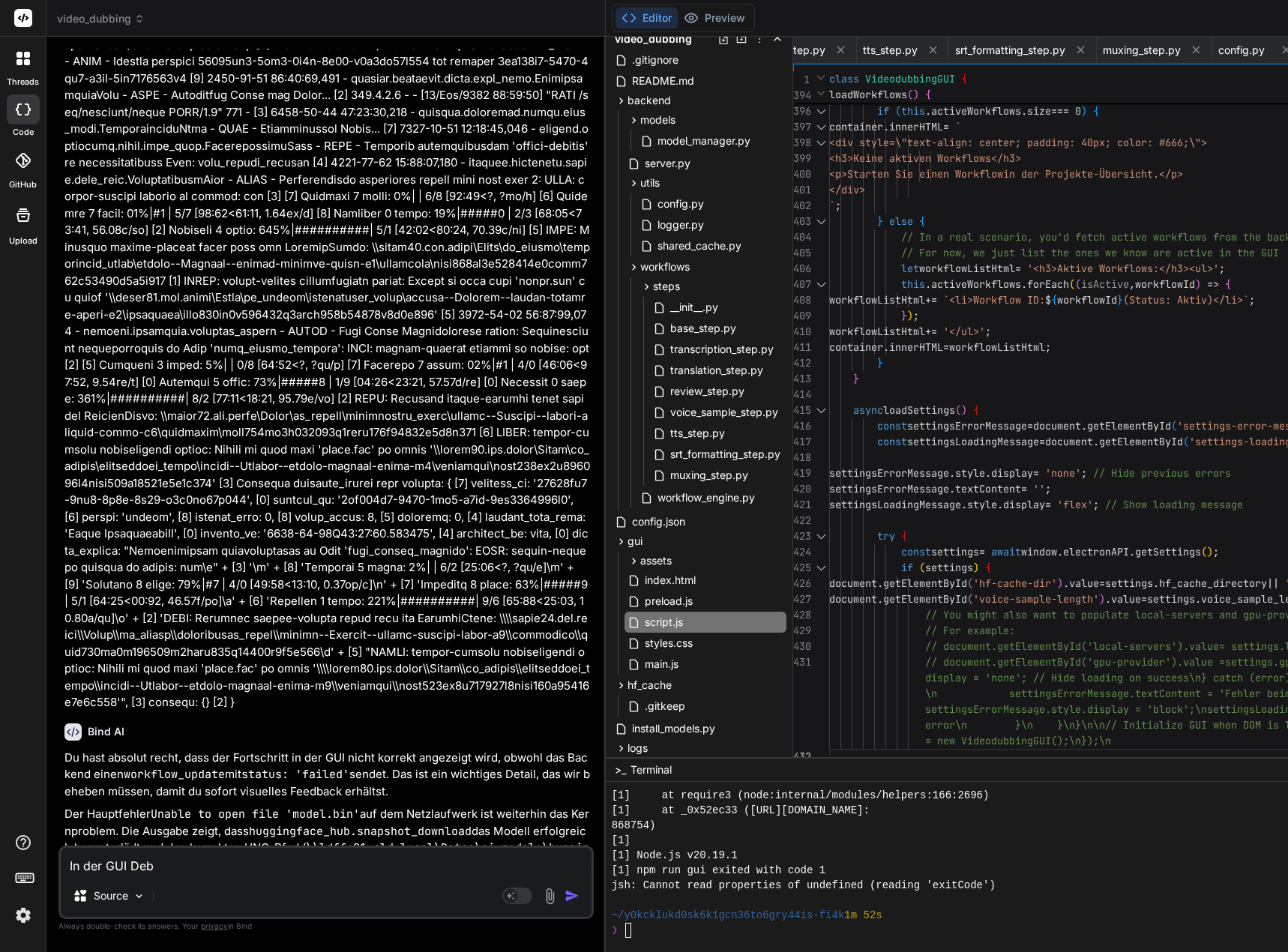
type textarea "In der GUI Debn"
type textarea "x"
type textarea "In der GUI Deb"
type textarea "x"
type textarea "In der GUI Debu"
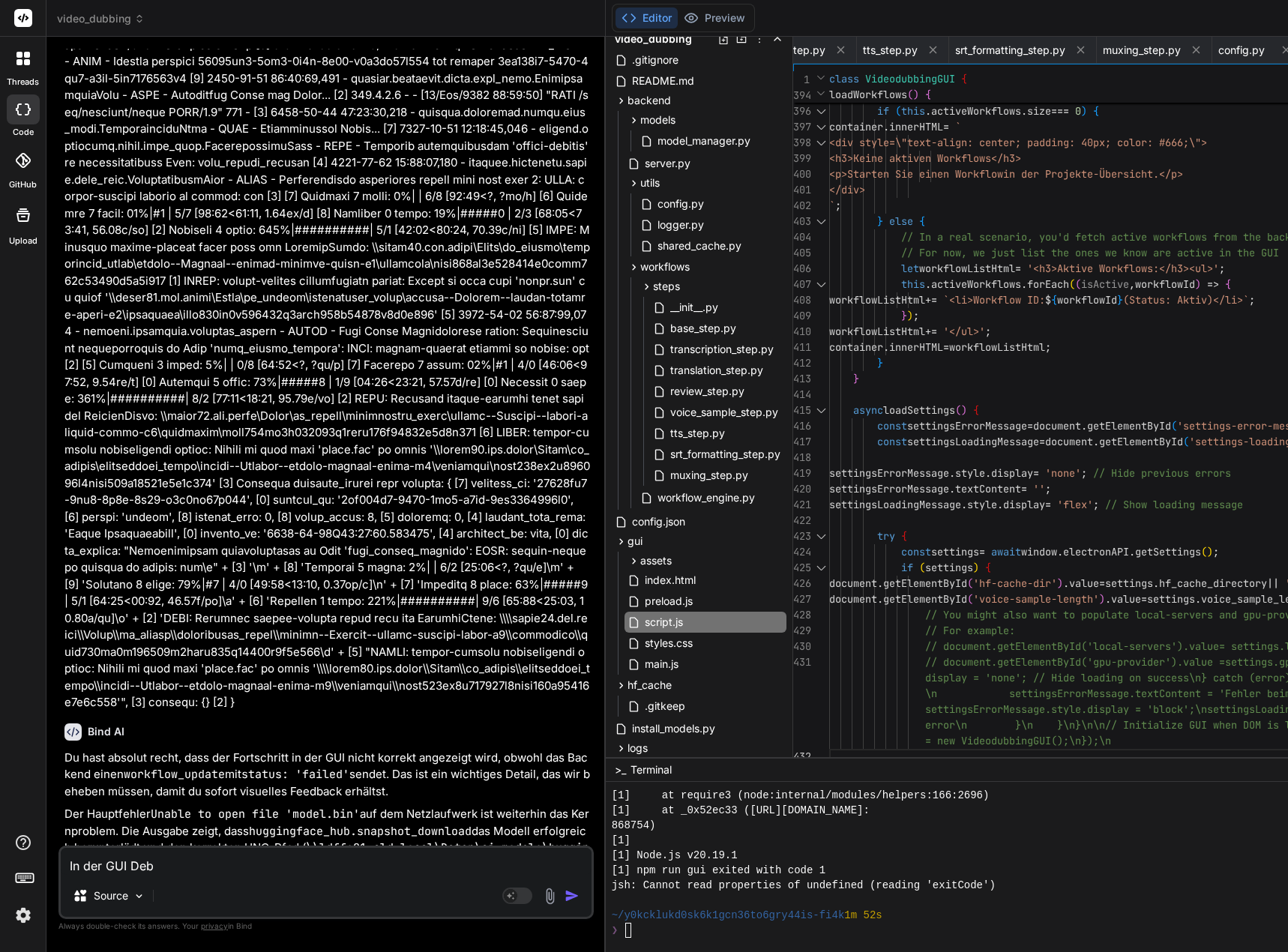
type textarea "x"
type textarea "In der GUI Debug"
type textarea "x"
type textarea "In der GUI Debug"
type textarea "x"
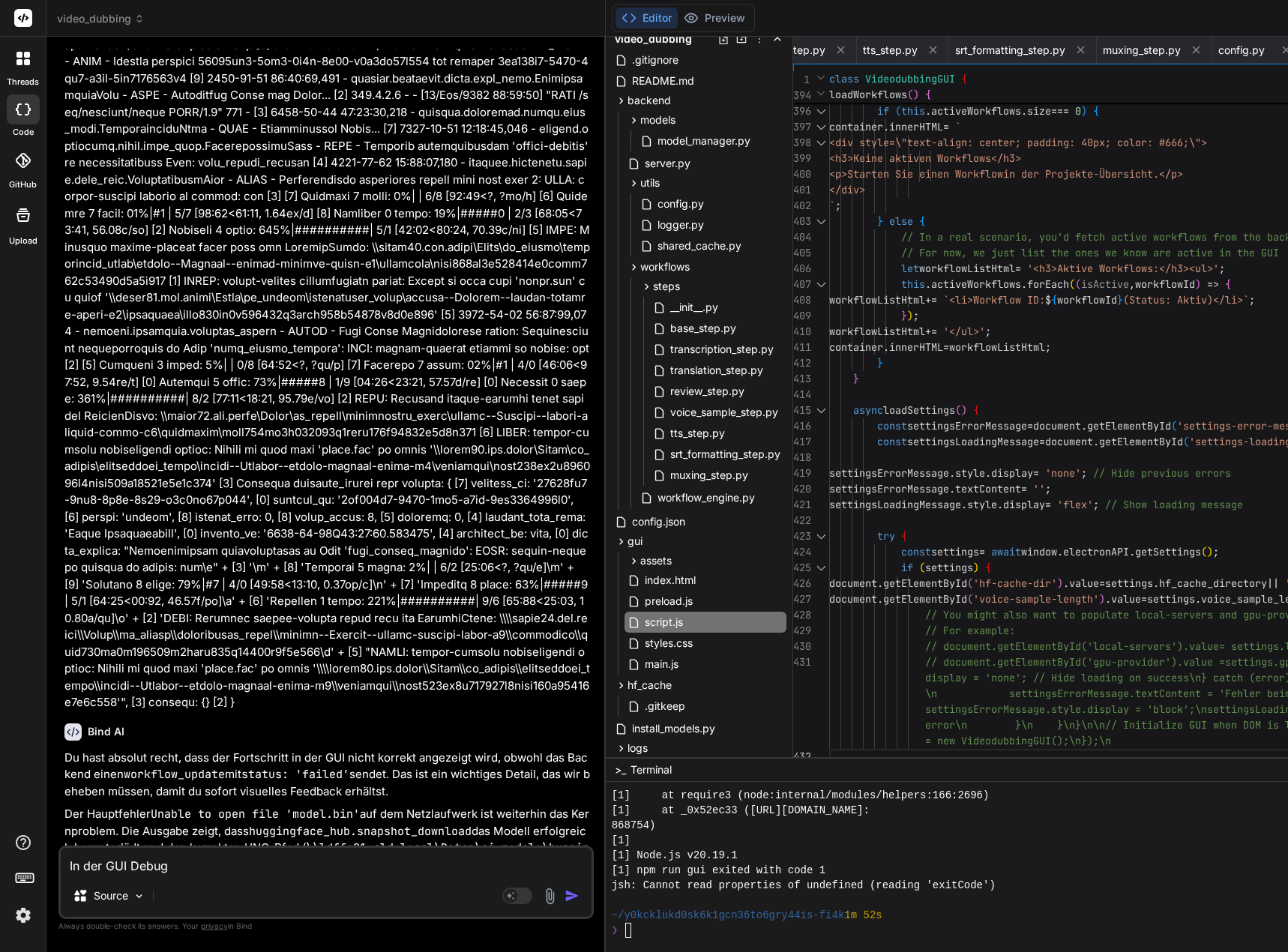
type textarea "In der GUI Debug C"
type textarea "x"
type textarea "In der GUI Debug Co"
type textarea "x"
type textarea "In der GUI Debug Con"
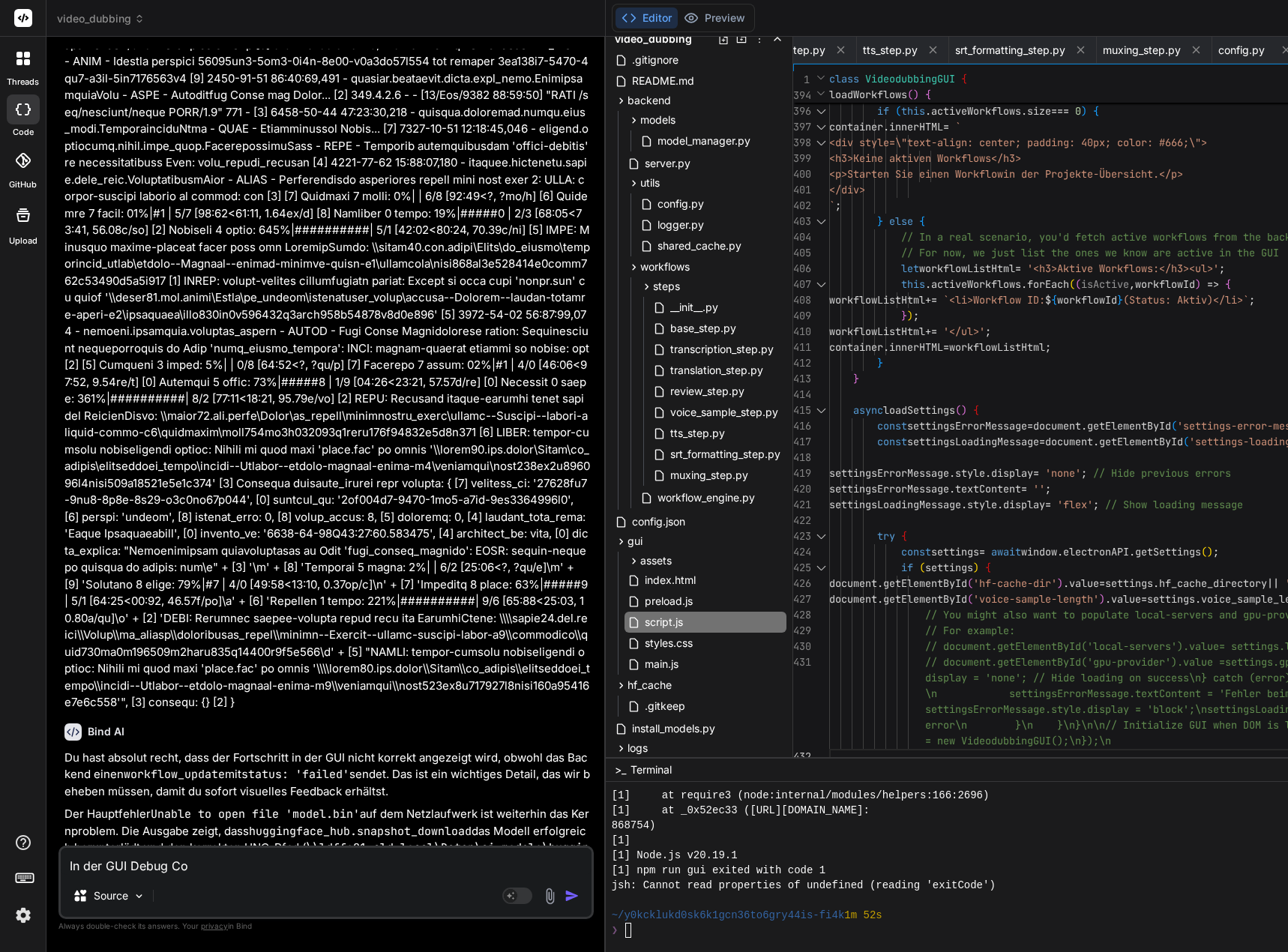
type textarea "x"
type textarea "In der GUI Debug Cons"
type textarea "x"
type textarea "In der GUI Debug Conso"
type textarea "x"
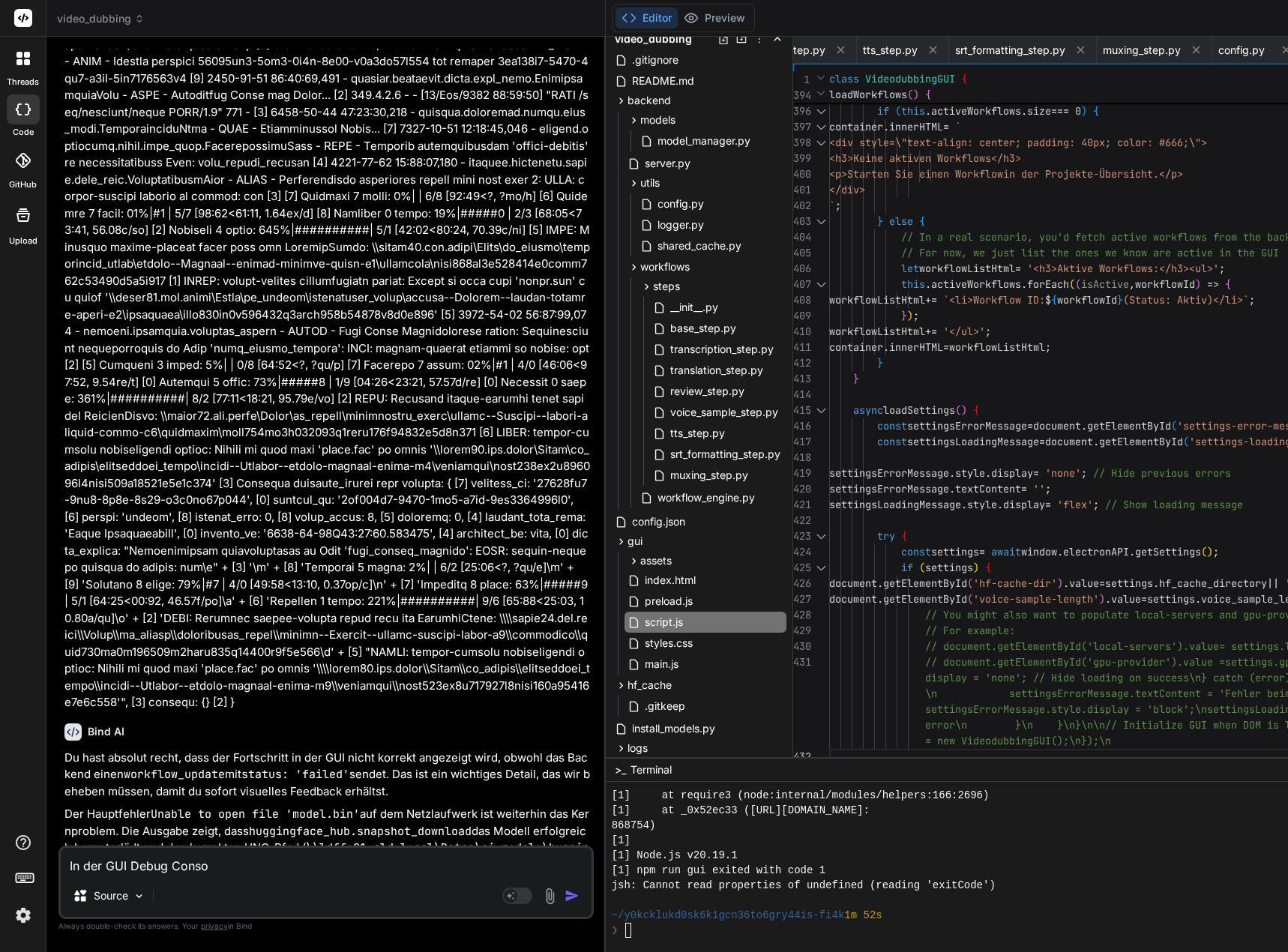
type textarea "In der GUI Debug Consol"
type textarea "x"
type textarea "In der GUI Debug Console"
type textarea "x"
type textarea "In der GUI Debug Console"
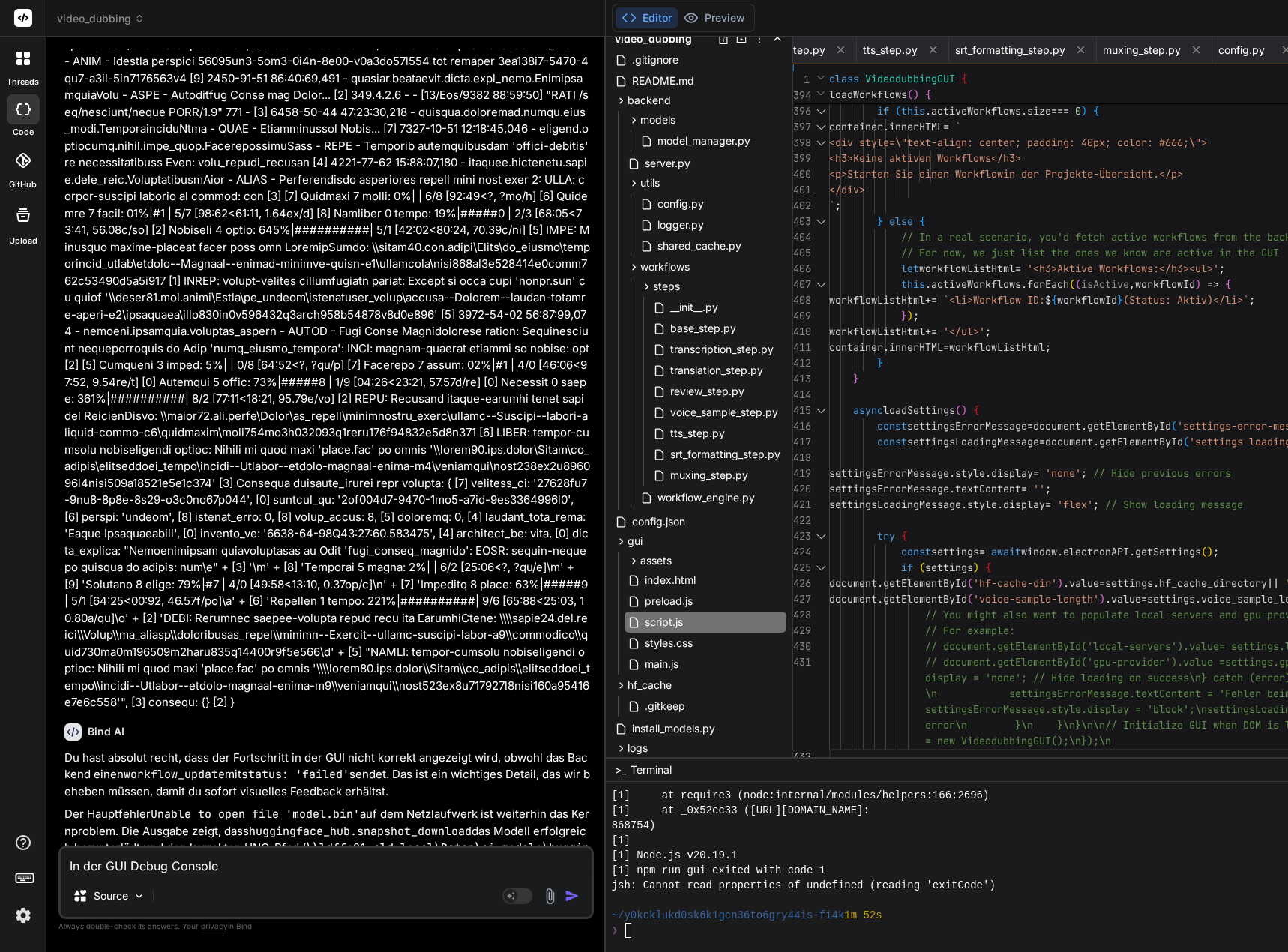
type textarea "x"
type textarea "In der GUI Debug Console k"
type textarea "x"
type textarea "In der GUI Debug Console ko"
type textarea "x"
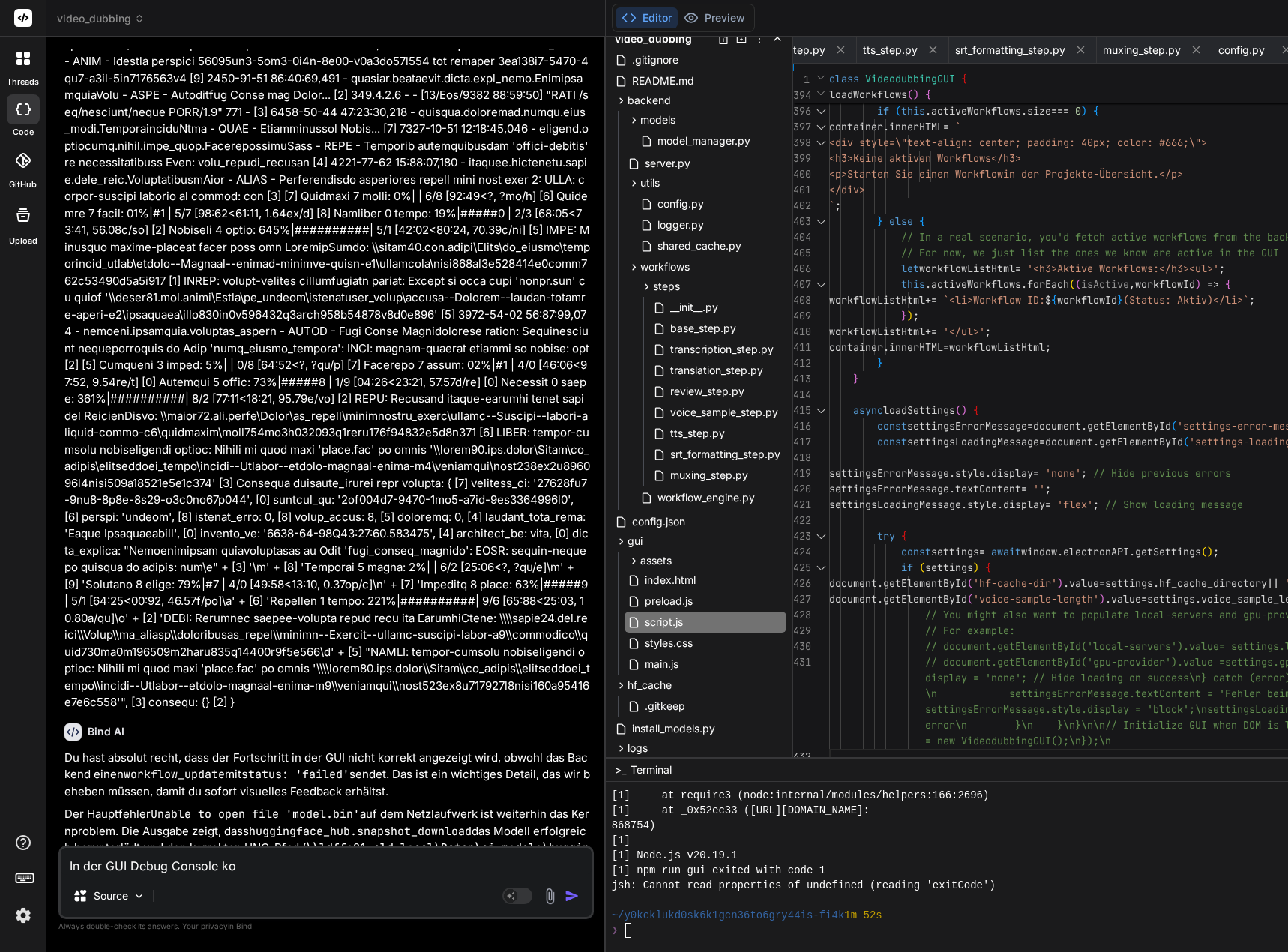
type textarea "In der GUI Debug Console kom"
type textarea "x"
type textarea "In der GUI Debug Console komm"
type textarea "x"
type textarea "In der GUI Debug Console kommt"
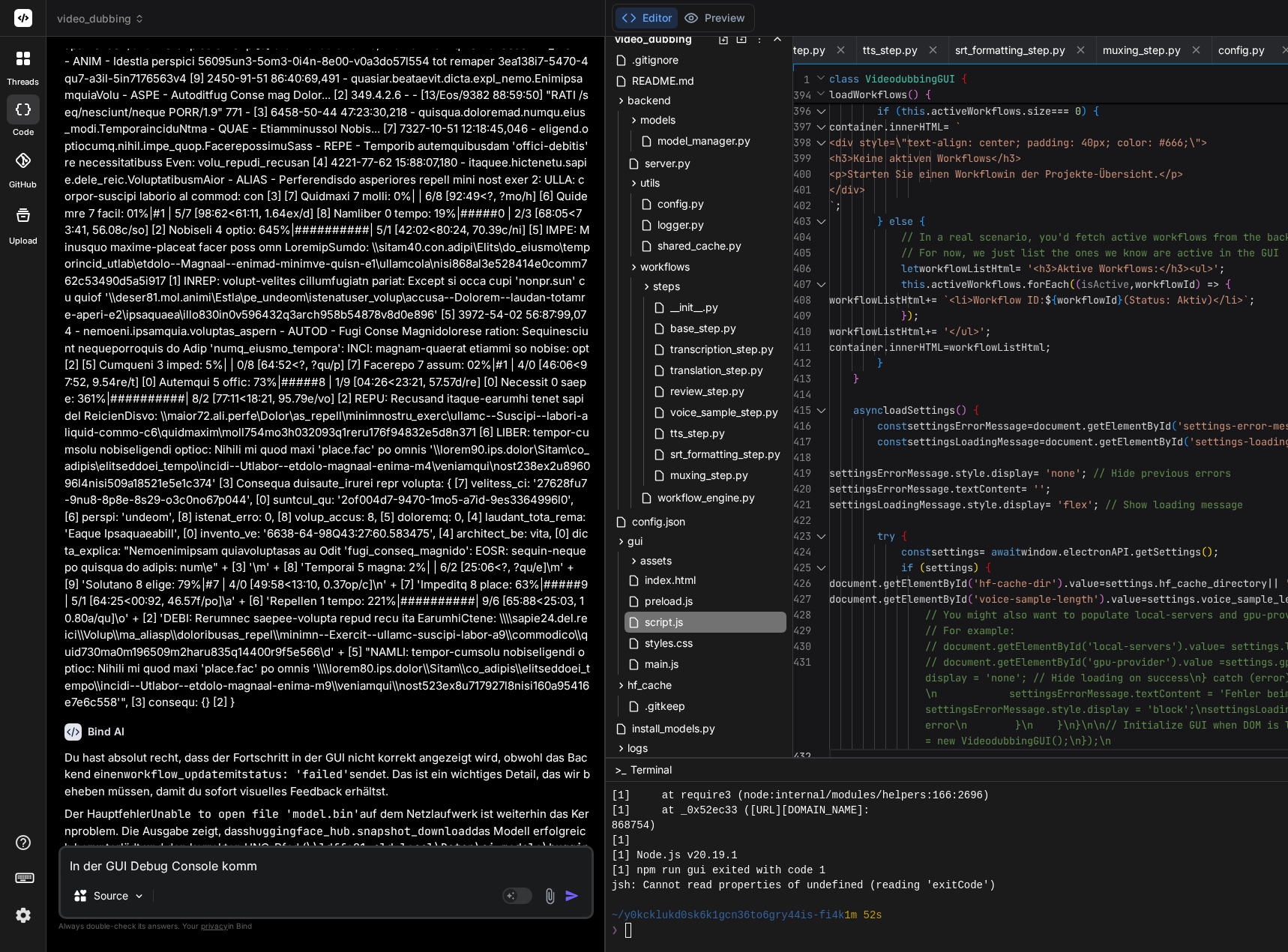
type textarea "x"
type textarea "In der GUI Debug Console kommt"
type textarea "x"
type textarea "In der GUI Debug Console kommt e"
type textarea "x"
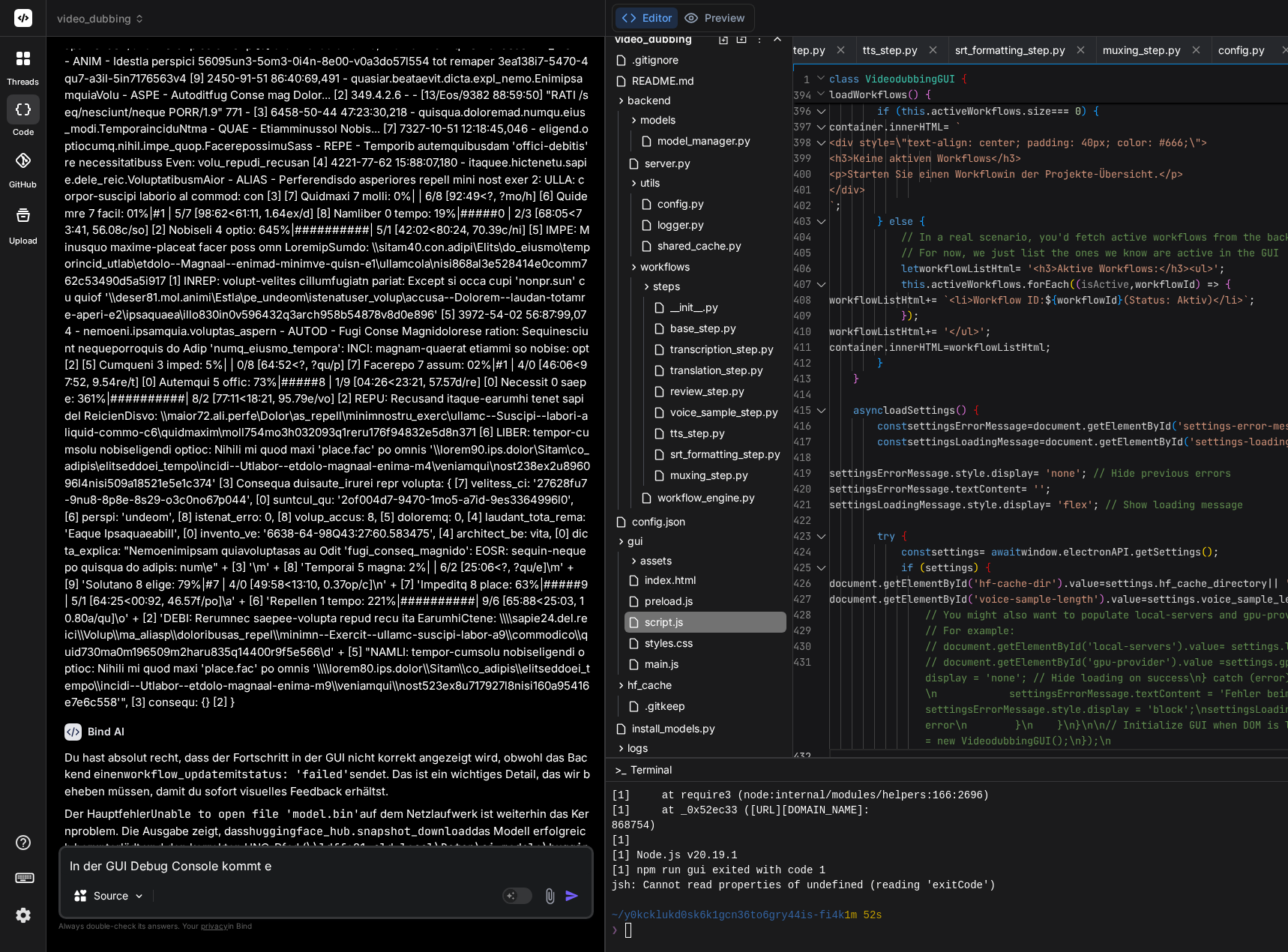
type textarea "In der GUI Debug Console kommt ei"
type textarea "x"
type textarea "In der GUI Debug Console kommt ein"
type textarea "x"
type textarea "In der GUI Debug Console kommt ei"
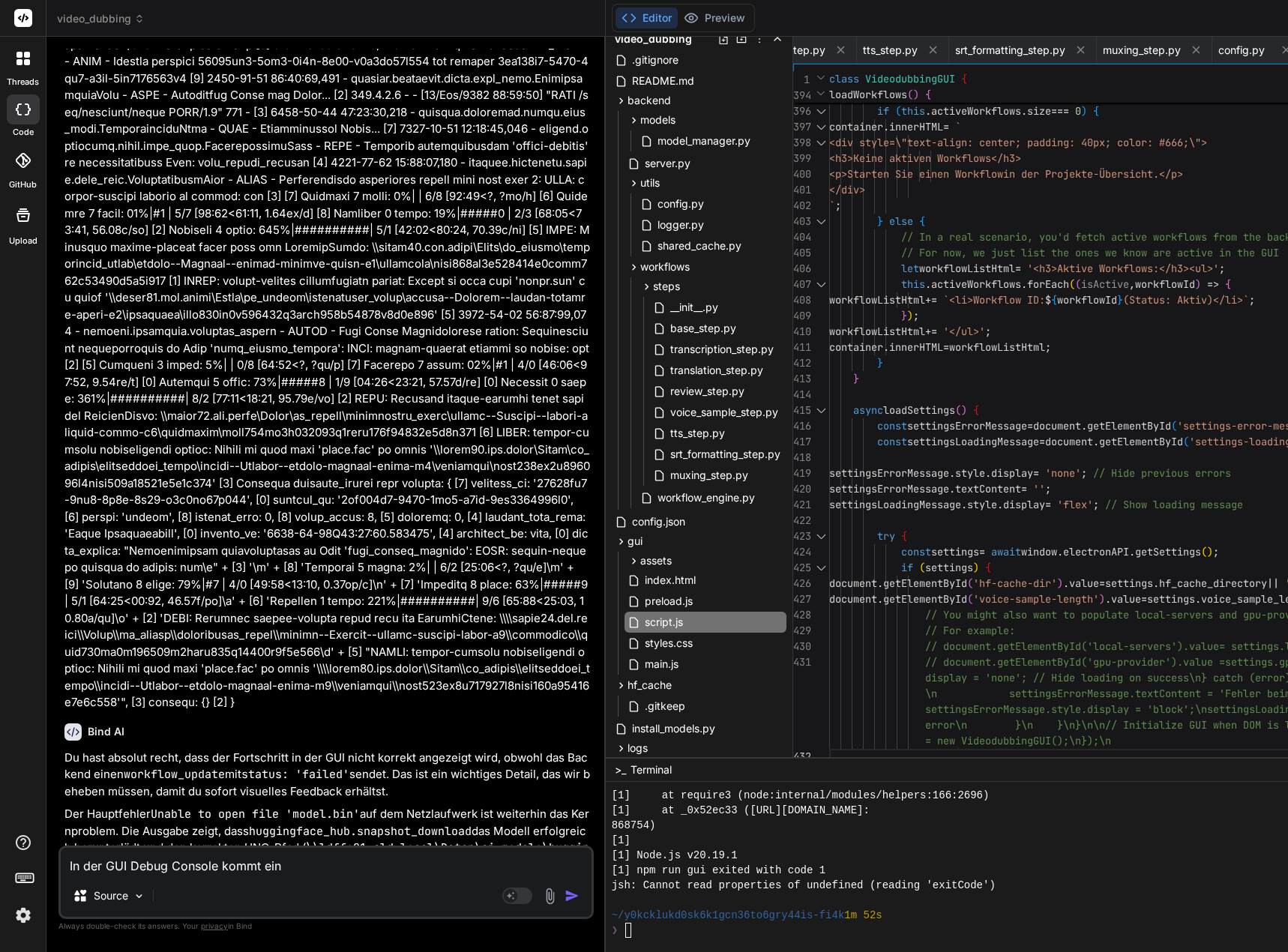
type textarea "x"
type textarea "In der GUI Debug Console kommt e"
type textarea "x"
type textarea "In der GUI Debug Console kommt"
type textarea "x"
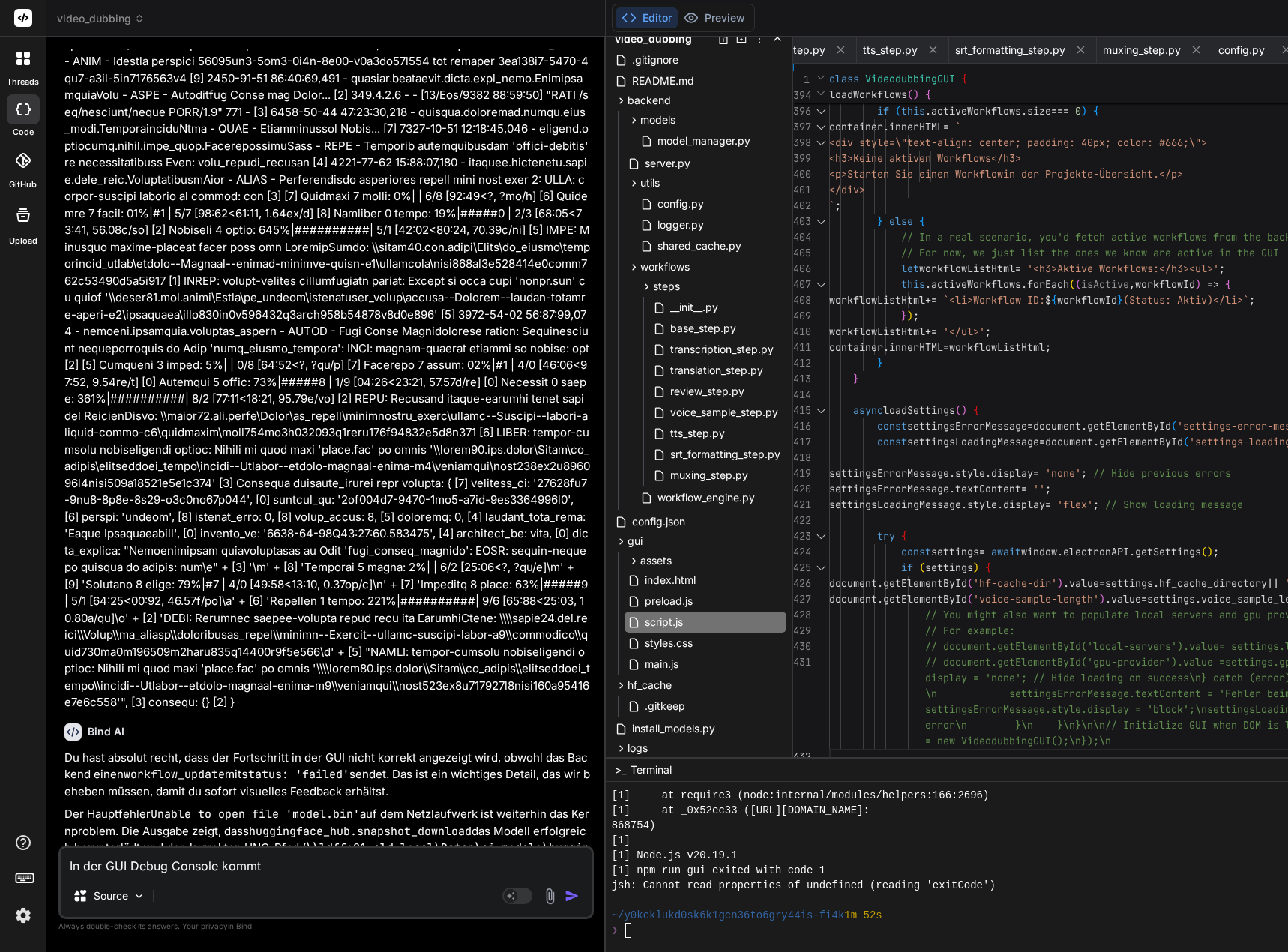
type textarea "In der GUI Debug Console kommt d"
type textarea "x"
type textarea "In der GUI Debug Console kommt de"
type textarea "x"
type textarea "In der GUI Debug Console kommt der"
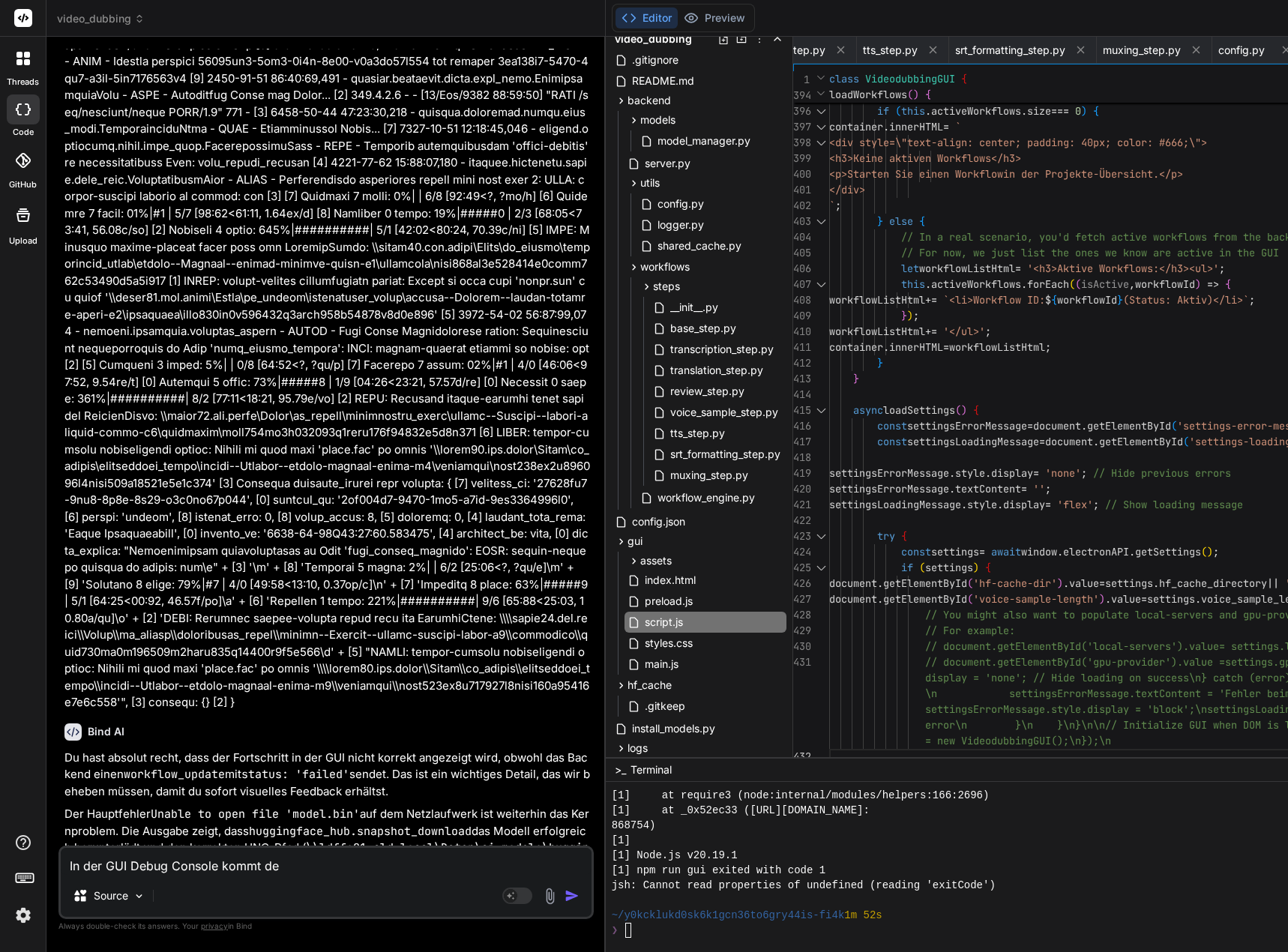
type textarea "x"
type textarea "In der GUI Debug Console kommt der"
type textarea "x"
type textarea "In der GUI Debug Console kommt der F"
type textarea "x"
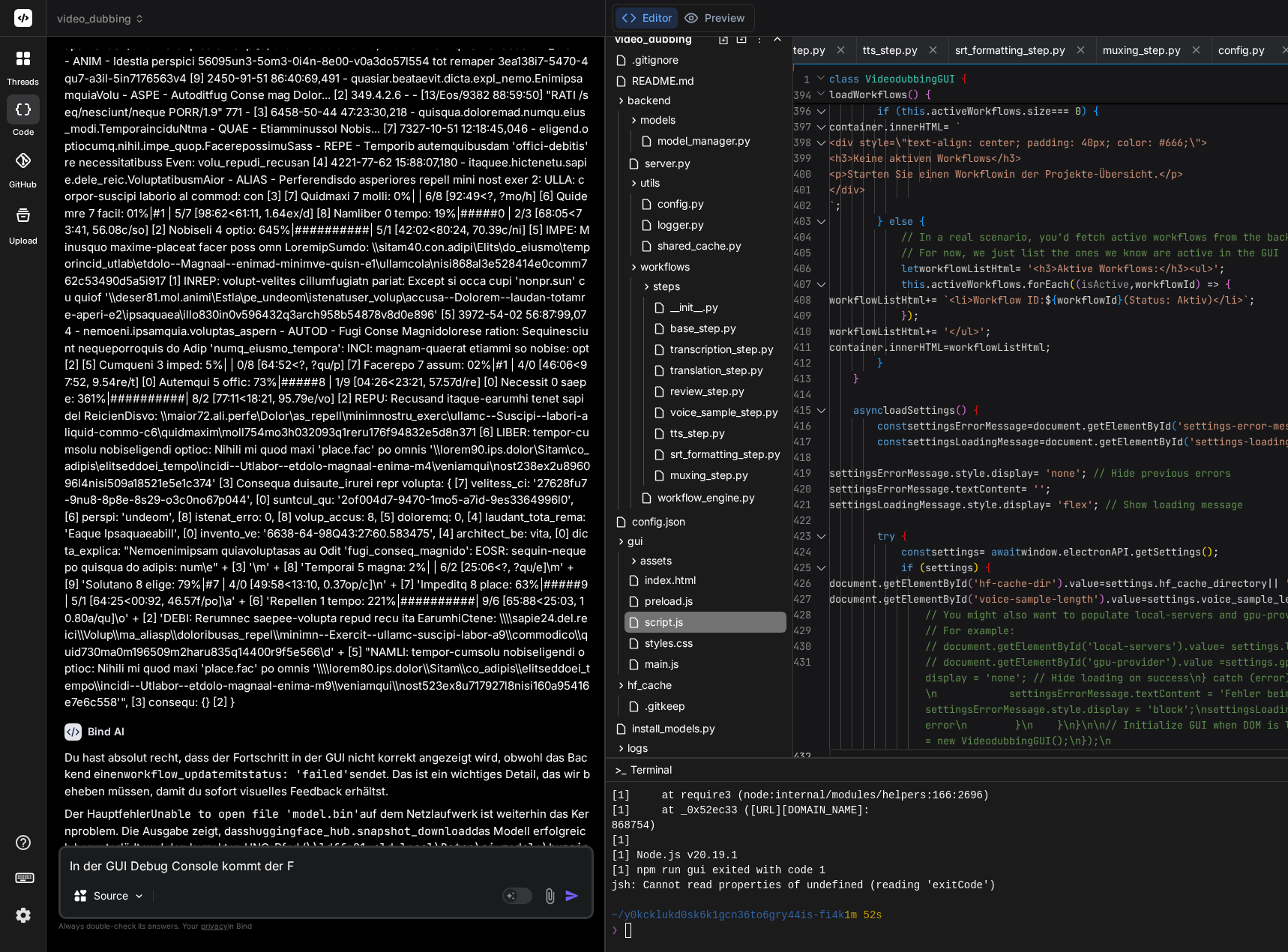
type textarea "In der GUI Debug Console kommt der Fe"
type textarea "x"
type textarea "In der GUI Debug Console kommt der Feh"
type textarea "x"
type textarea "In der GUI Debug Console kommt der Fehl"
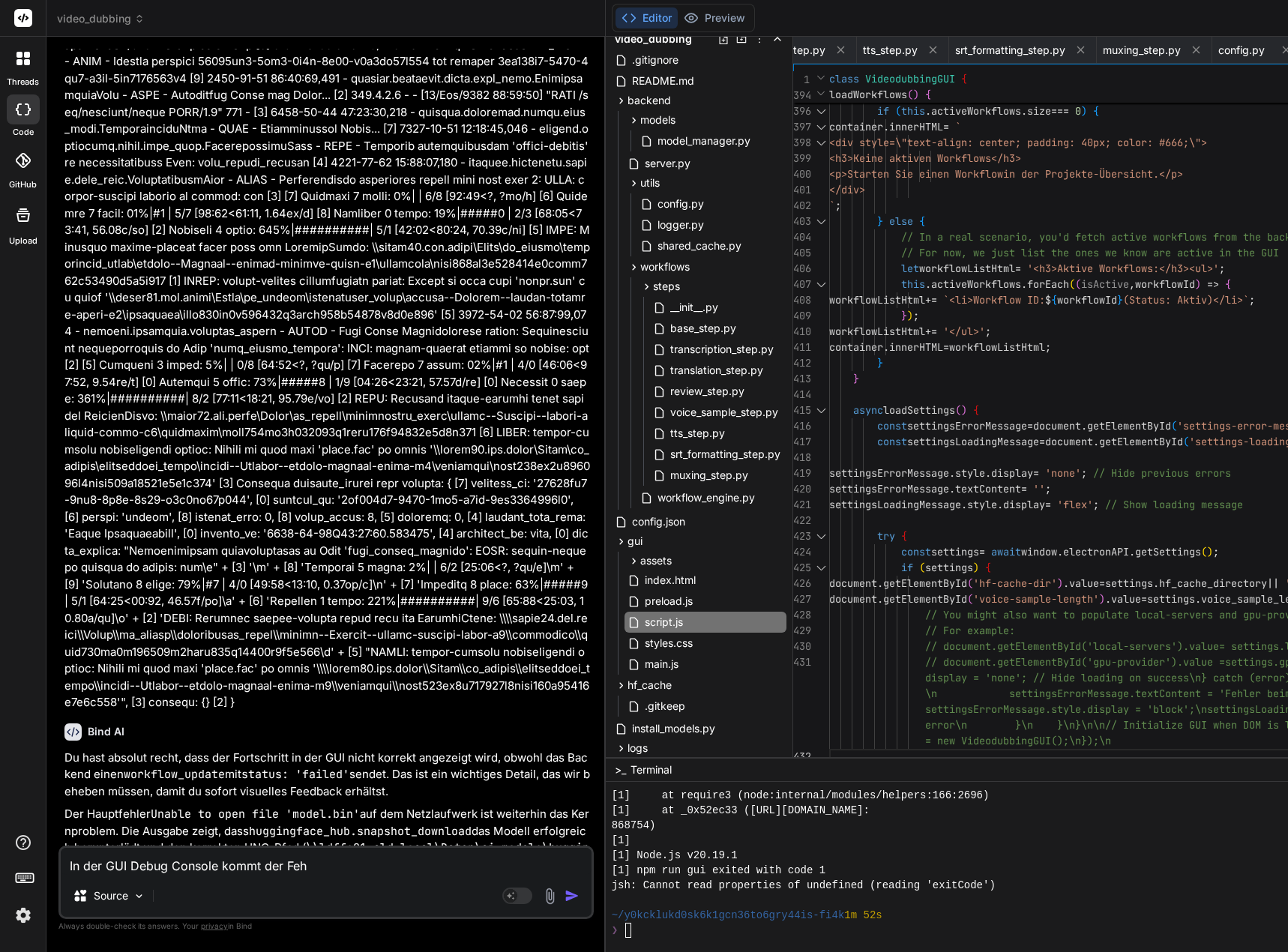
type textarea "x"
type textarea "In der GUI Debug Console kommt der Fehle"
type textarea "x"
type textarea "In der GUI Debug Console kommt der Fehler"
type textarea "x"
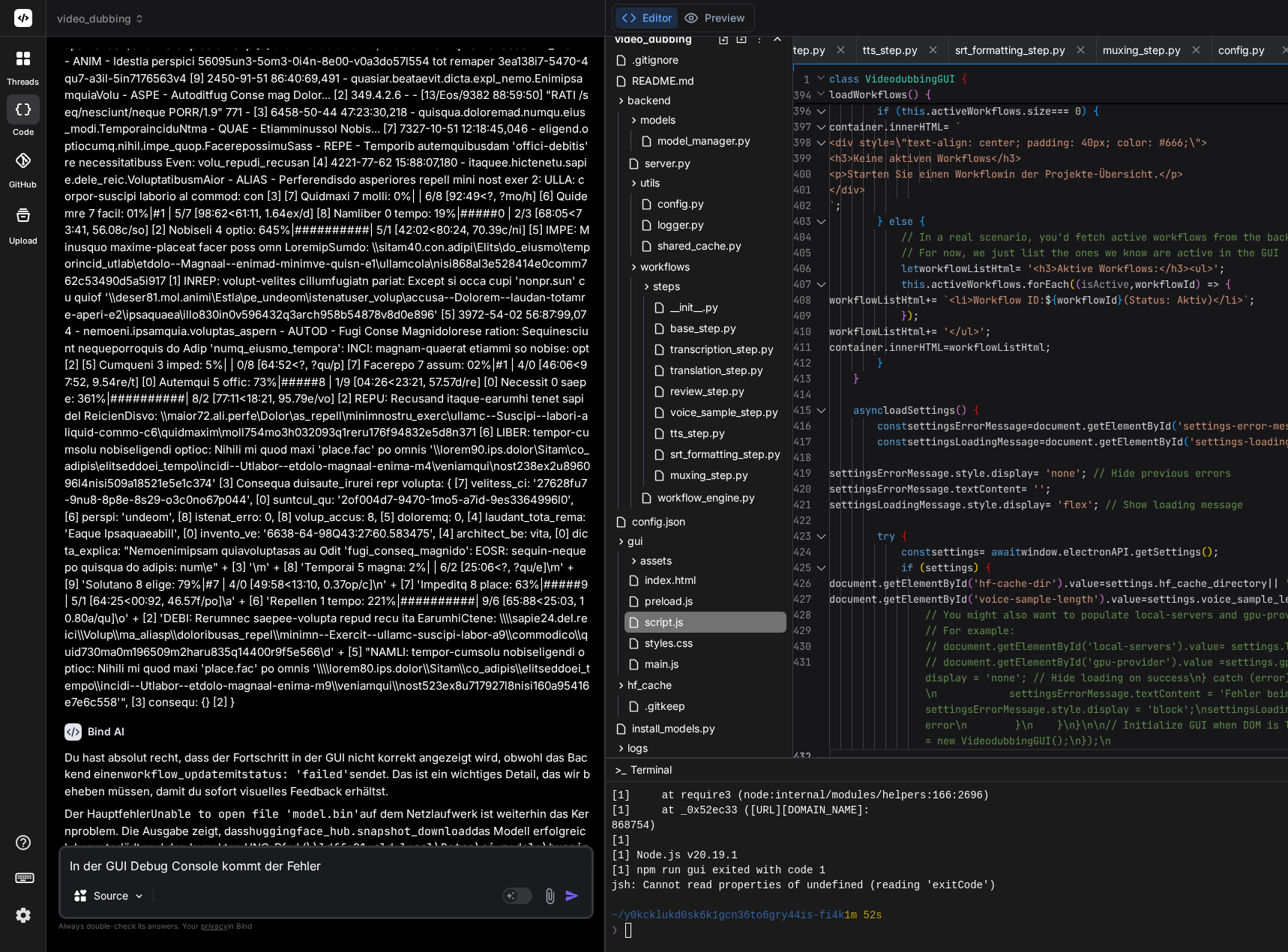
type textarea "In der GUI Debug Console kommt der Fehler"
type textarea "x"
type textarea "In der GUI Debug Console kommt der Fehler ""
type textarea "x"
paste textarea "Uncaught SyntaxError: Unexpected end of input"
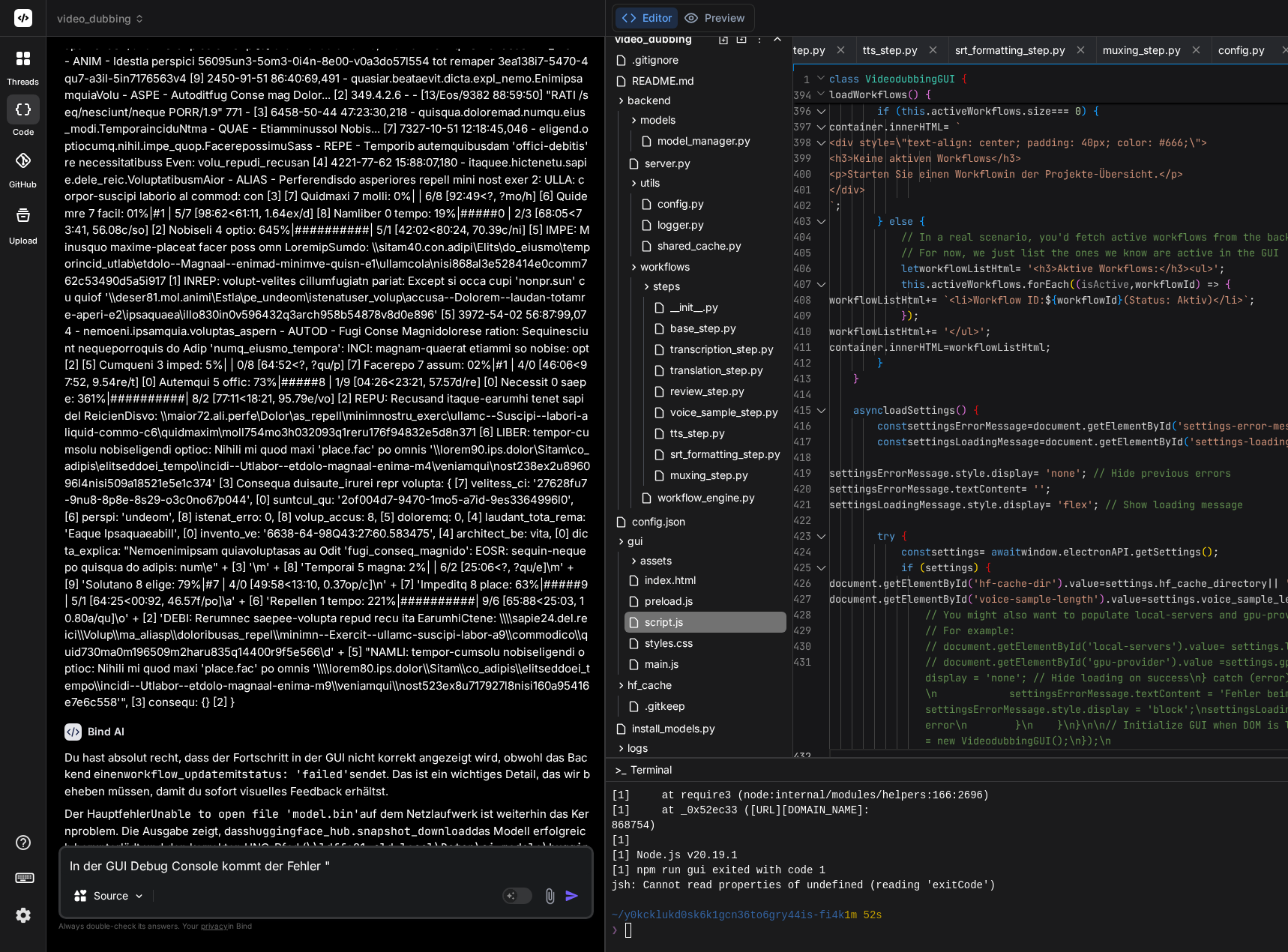
type textarea "In der GUI Debug Console kommt der Fehler "Uncaught SyntaxError: Unexpected end…"
type textarea "x"
type textarea "In der GUI Debug Console kommt der Fehler "Uncaught SyntaxError: Unexpected end…"
type textarea "x"
type textarea "In der GUI Debug Console kommt der Fehler "Uncaught SyntaxError: Unexpected end…"
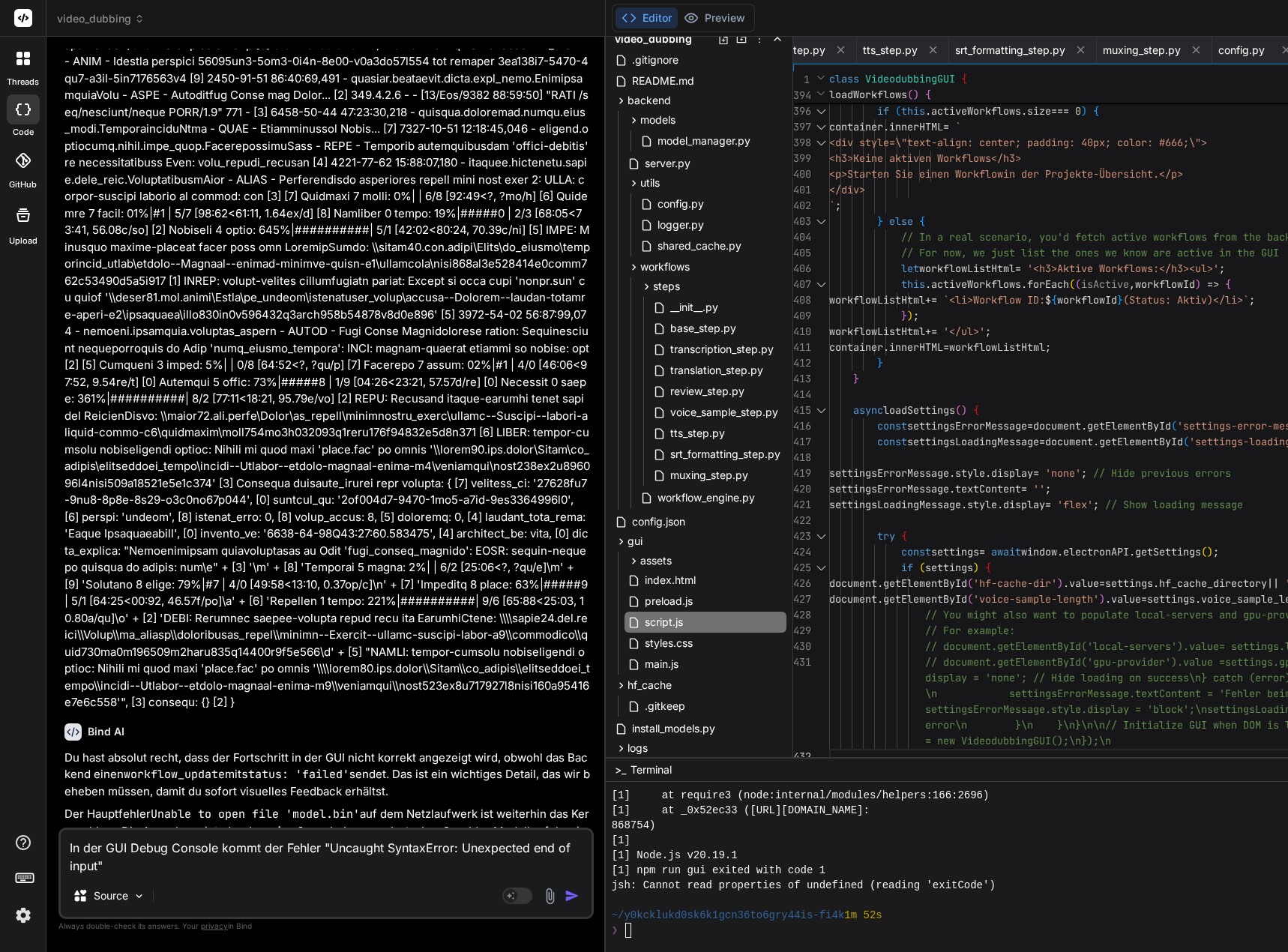
type textarea "x"
type textarea "In der GUI Debug Console kommt der Fehler "Uncaught SyntaxError: Unexpected end…"
type textarea "x"
type textarea "In der GUI Debug Console kommt der Fehler "Uncaught SyntaxError: Unexpected end…"
type textarea "x"
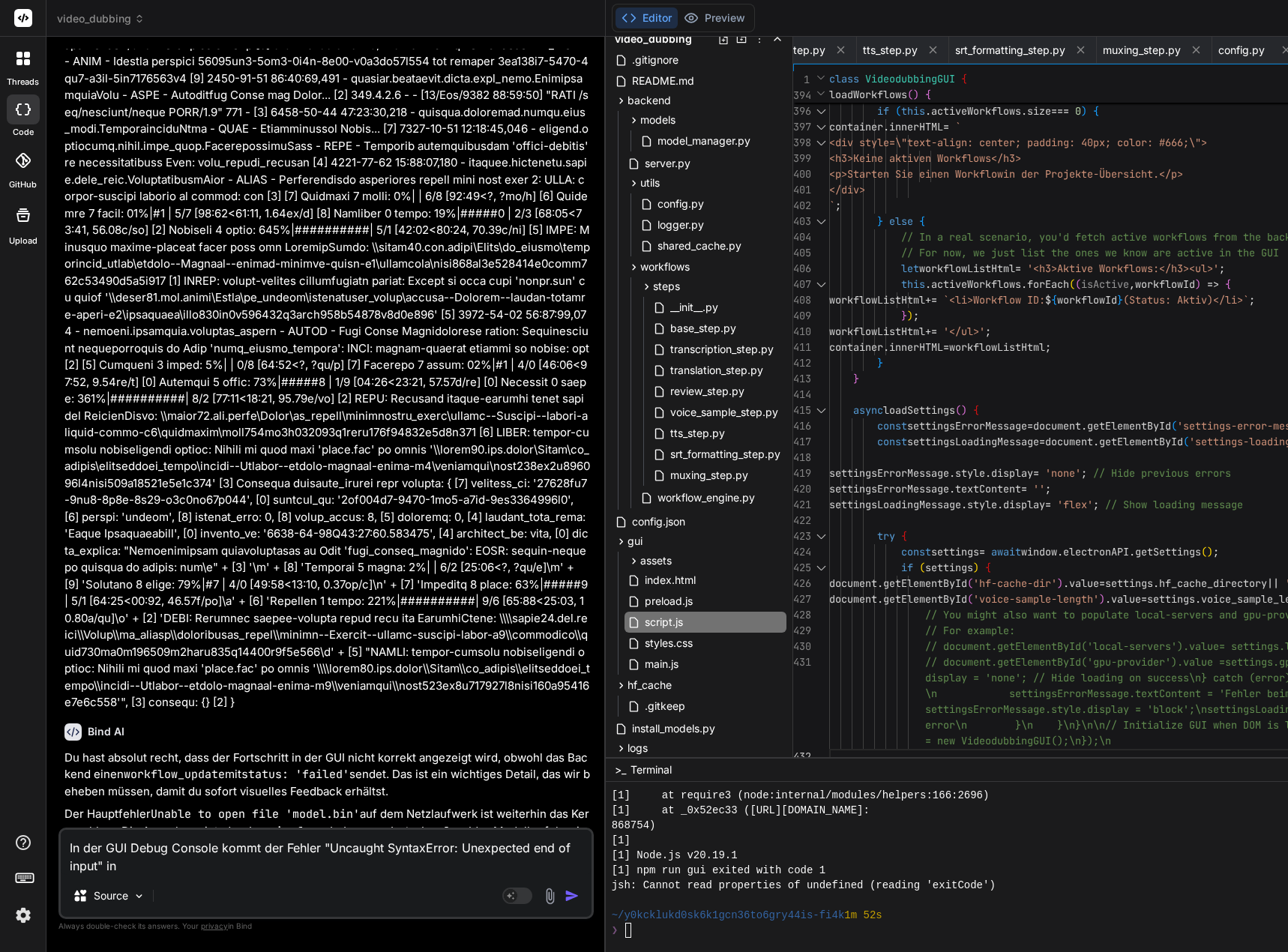
type textarea "In der GUI Debug Console kommt der Fehler "Uncaught SyntaxError: Unexpected end…"
type textarea "x"
type textarea "In der GUI Debug Console kommt der Fehler "Uncaught SyntaxError: Unexpected end…"
type textarea "x"
type textarea "In der GUI Debug Console kommt der Fehler "Uncaught SyntaxError: Unexpected end…"
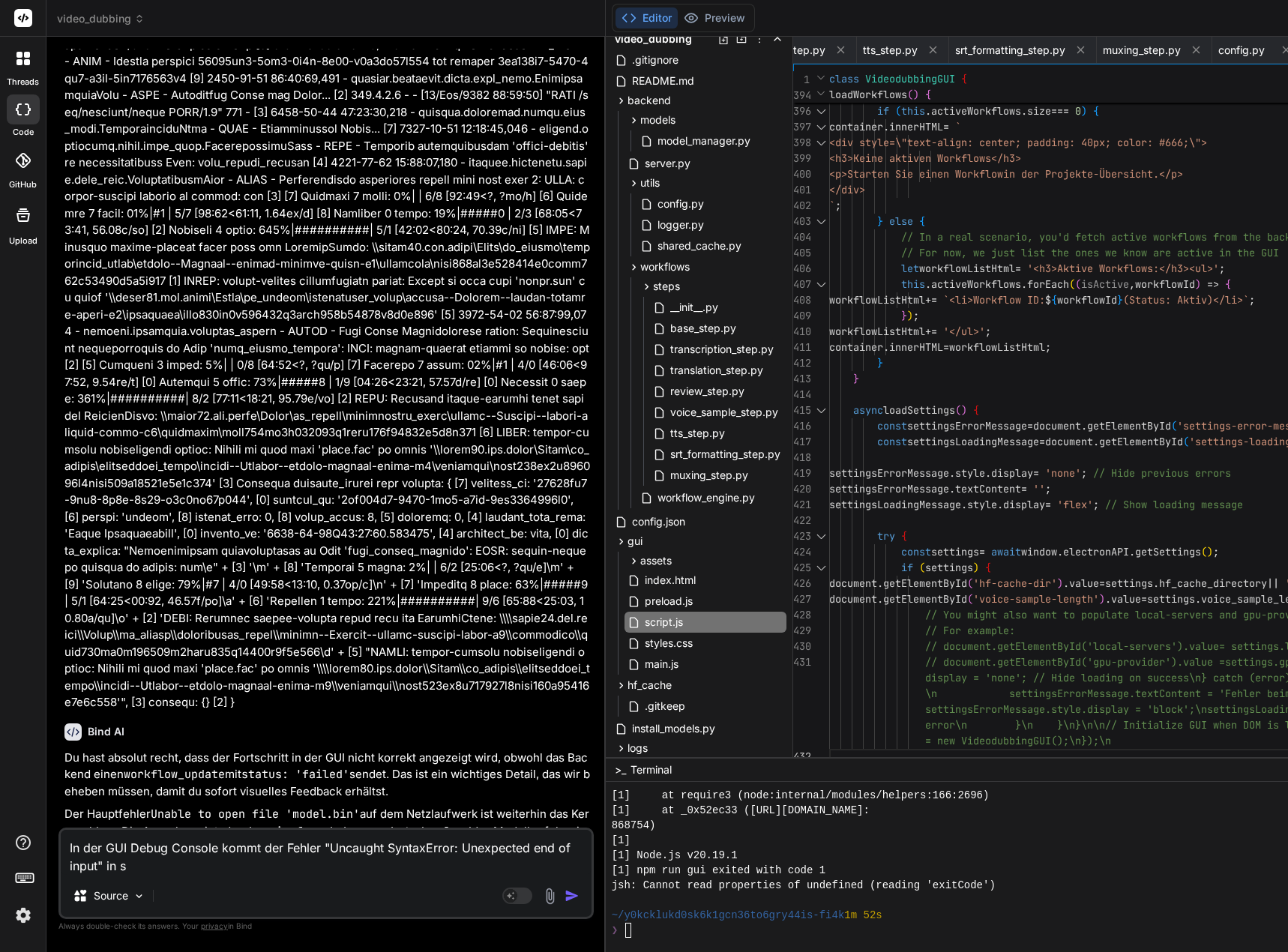
type textarea "x"
type textarea "In der GUI Debug Console kommt der Fehler "Uncaught SyntaxError: Unexpected end…"
type textarea "x"
type textarea "In der GUI Debug Console kommt der Fehler "Uncaught SyntaxError: Unexpected end…"
type textarea "x"
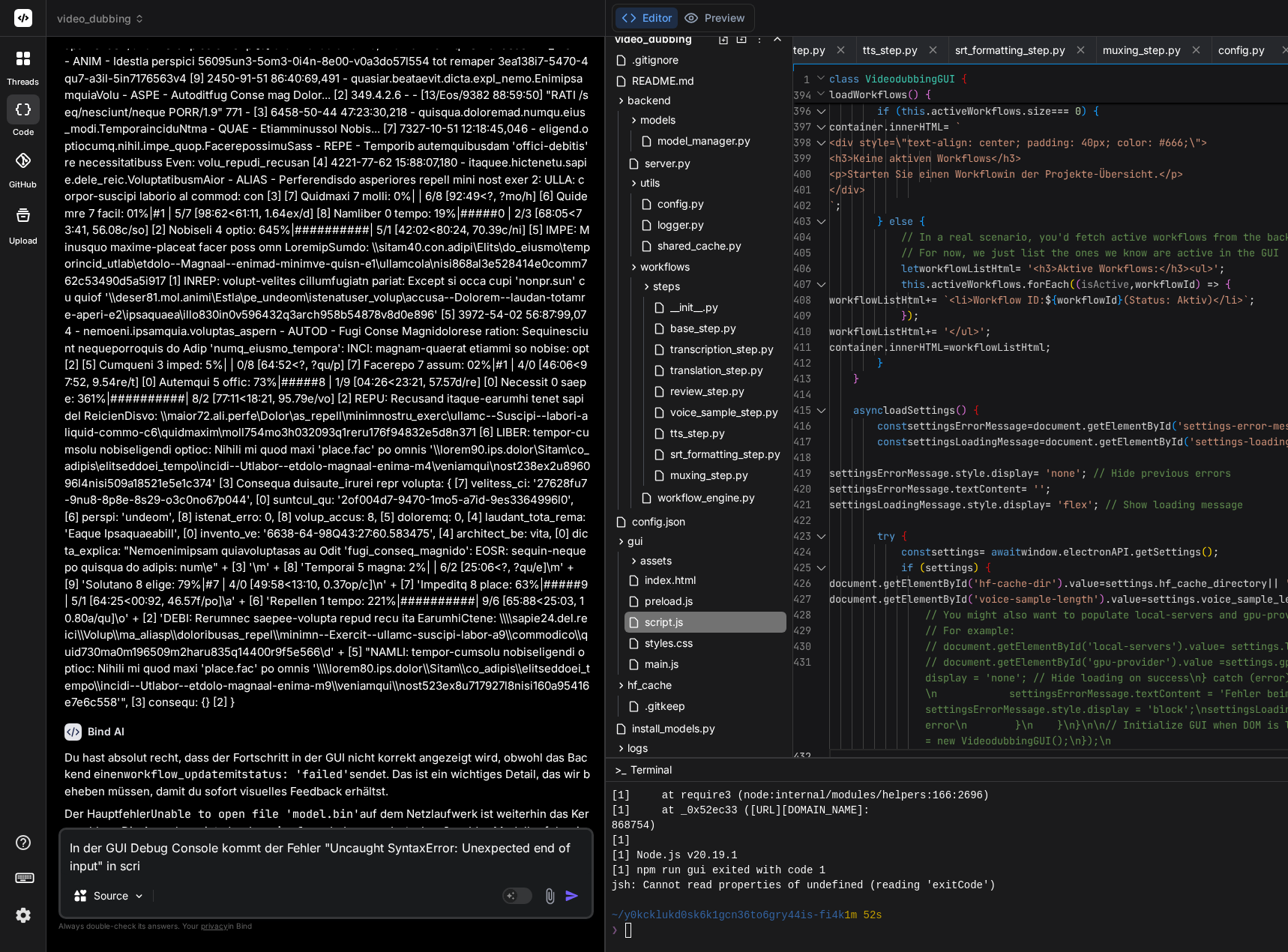
type textarea "In der GUI Debug Console kommt der Fehler "Uncaught SyntaxError: Unexpected end…"
type textarea "x"
type textarea "In der GUI Debug Console kommt der Fehler "Uncaught SyntaxError: Unexpected end…"
type textarea "x"
type textarea "In der GUI Debug Console kommt der Fehler "Uncaught SyntaxError: Unexpected end…"
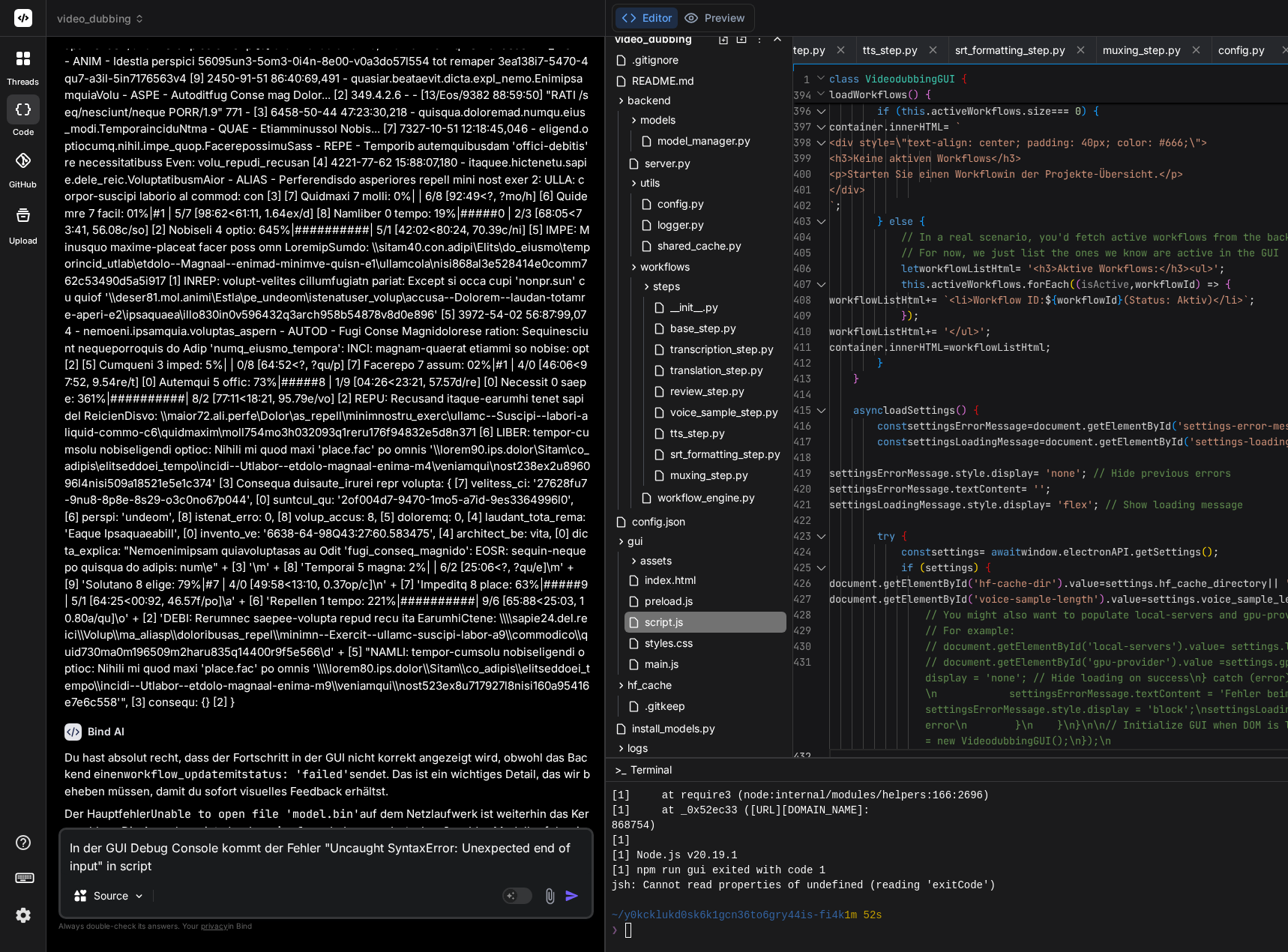
type textarea "x"
type textarea "In der GUI Debug Console kommt der Fehler "Uncaught SyntaxError: Unexpected end…"
type textarea "x"
type textarea "In der GUI Debug Console kommt der Fehler "Uncaught SyntaxError: Unexpected end…"
type textarea "x"
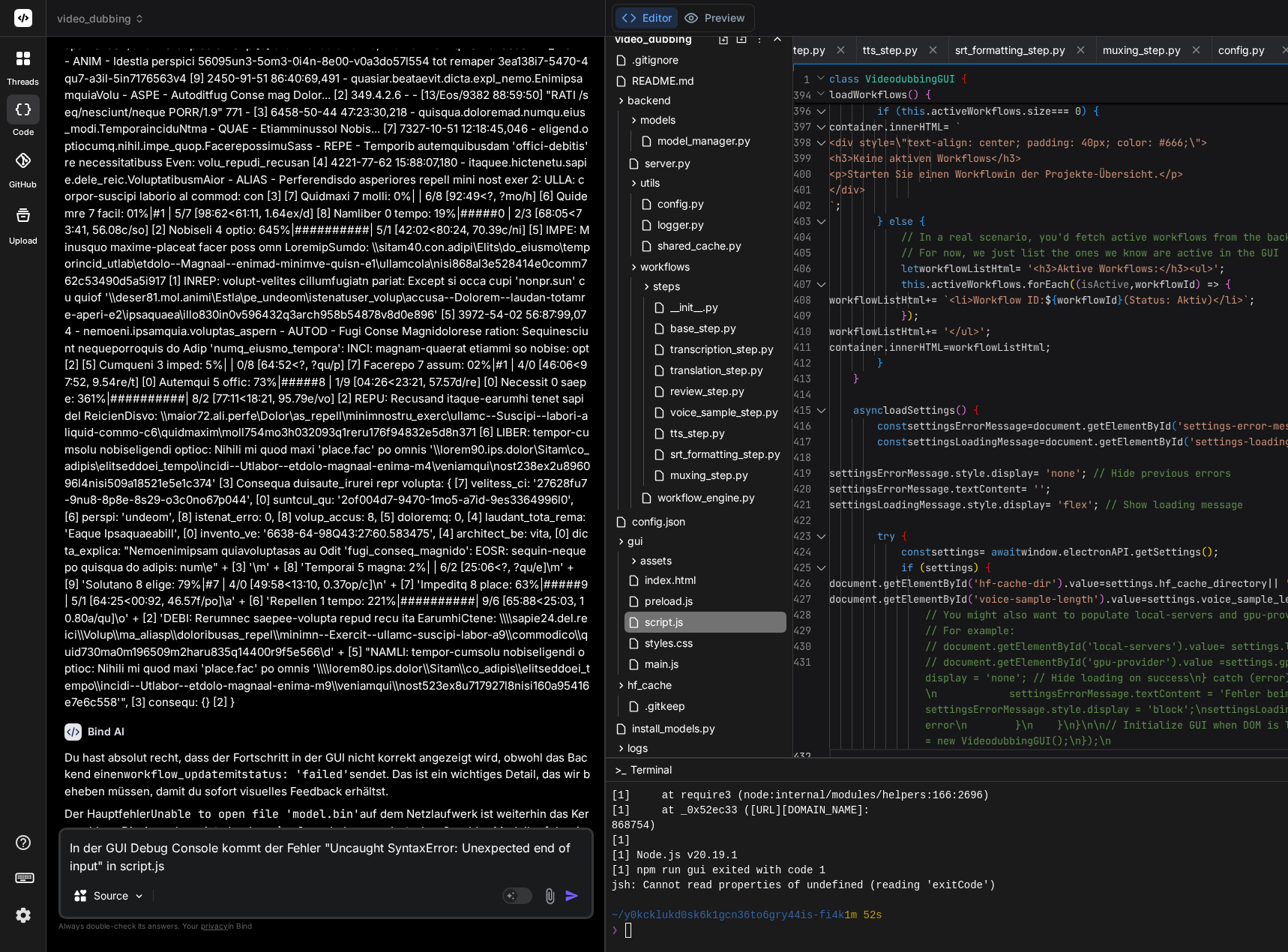
type textarea "In der GUI Debug Console kommt der Fehler "Uncaught SyntaxError: Unexpected end…"
type textarea "x"
type textarea "In der GUI Debug Console kommt der Fehler "Uncaught SyntaxError: Unexpected end…"
type textarea "x"
type textarea "In der GUI Debug Console kommt der Fehler "Uncaught SyntaxError: Unexpected end…"
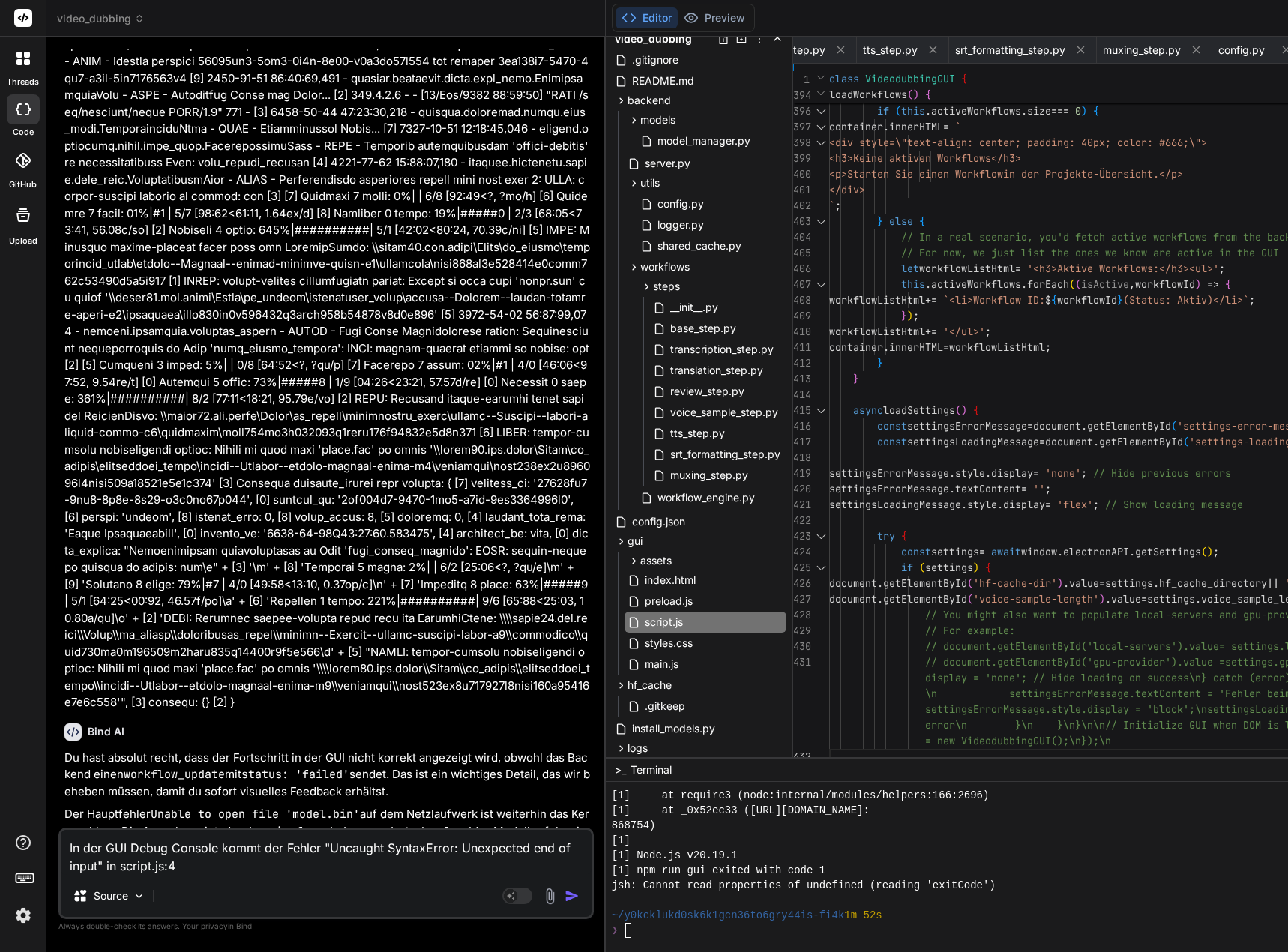
type textarea "x"
type textarea "In der GUI Debug Console kommt der Fehler "Uncaught SyntaxError: Unexpected end…"
type textarea "x"
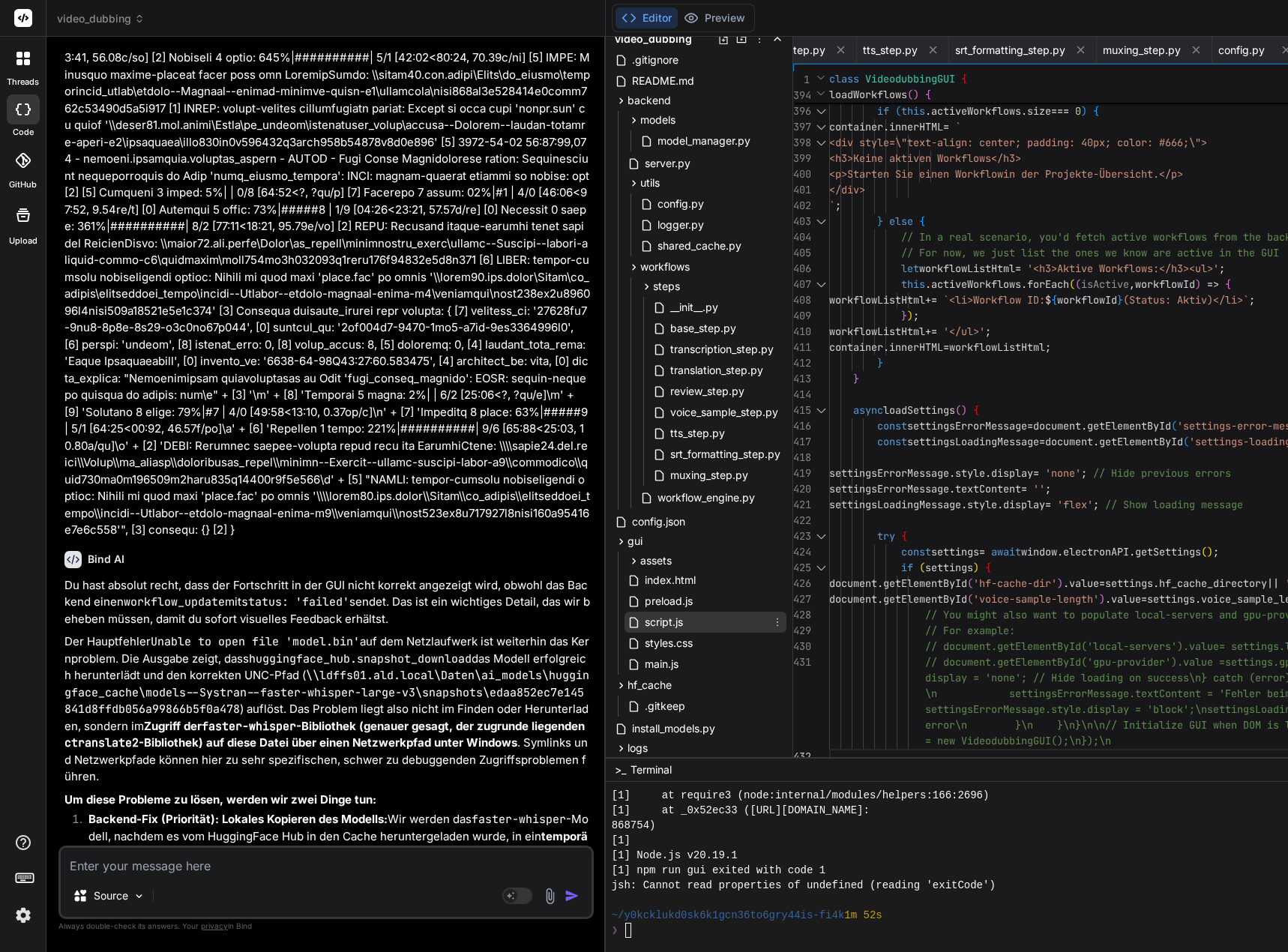
drag, startPoint x: 692, startPoint y: 621, endPoint x: 683, endPoint y: 624, distance: 9.5
click at [683, 624] on span "script.js" at bounding box center [664, 622] width 42 height 18
click at [783, 624] on icon at bounding box center [777, 622] width 12 height 12
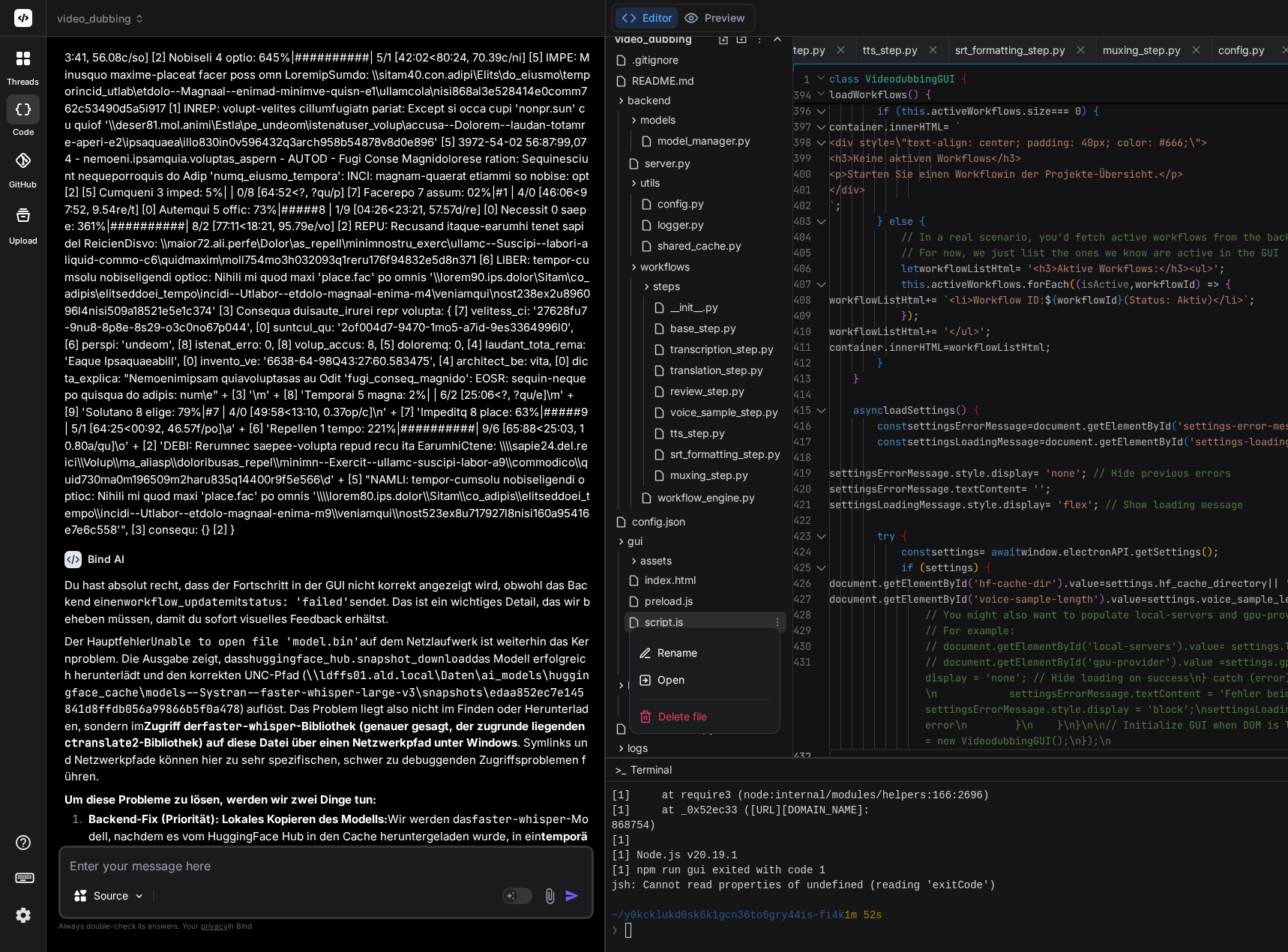
click at [688, 620] on div at bounding box center [1188, 494] width 1165 height 915
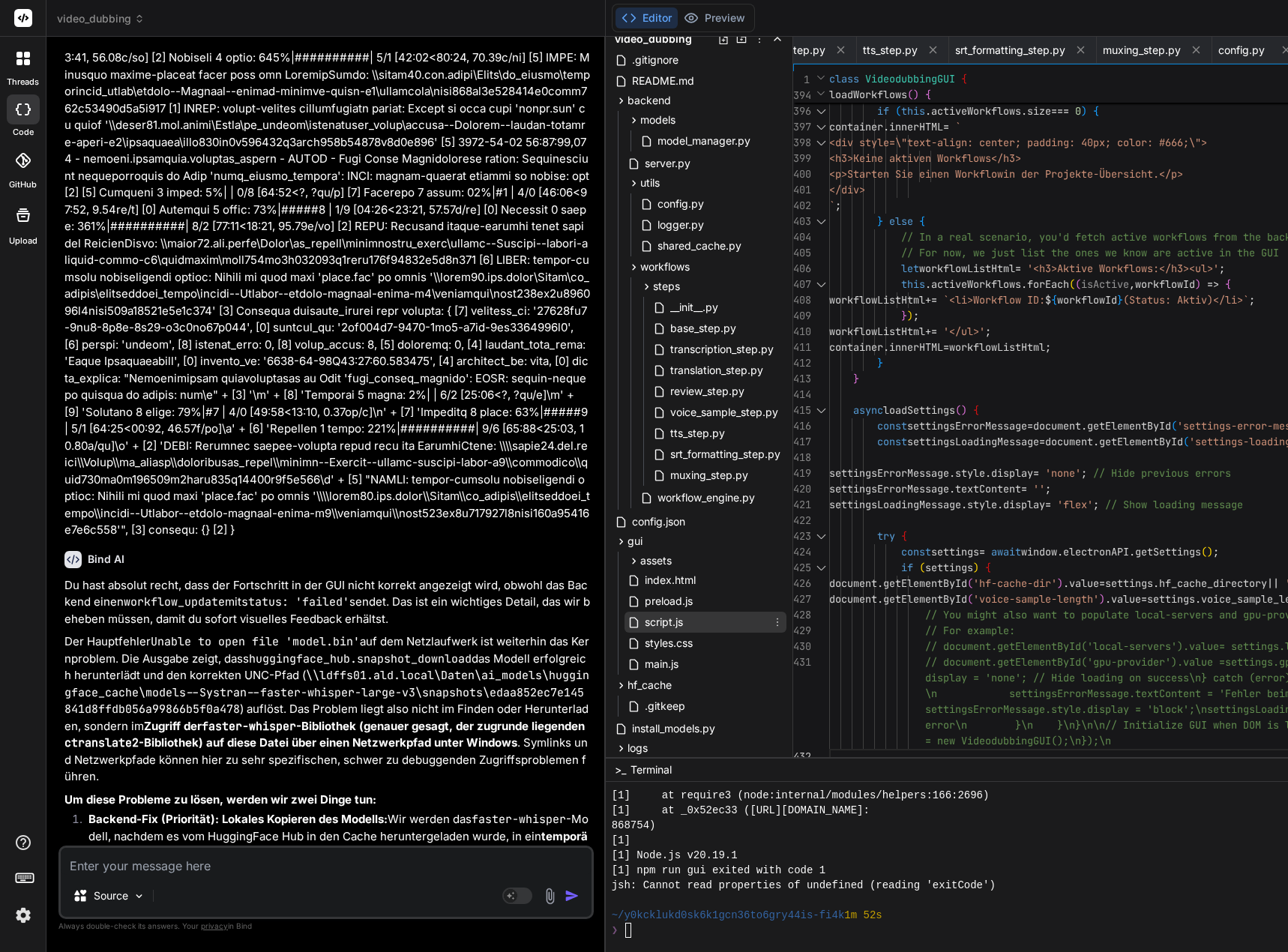
click at [684, 620] on span "script.js" at bounding box center [664, 622] width 42 height 18
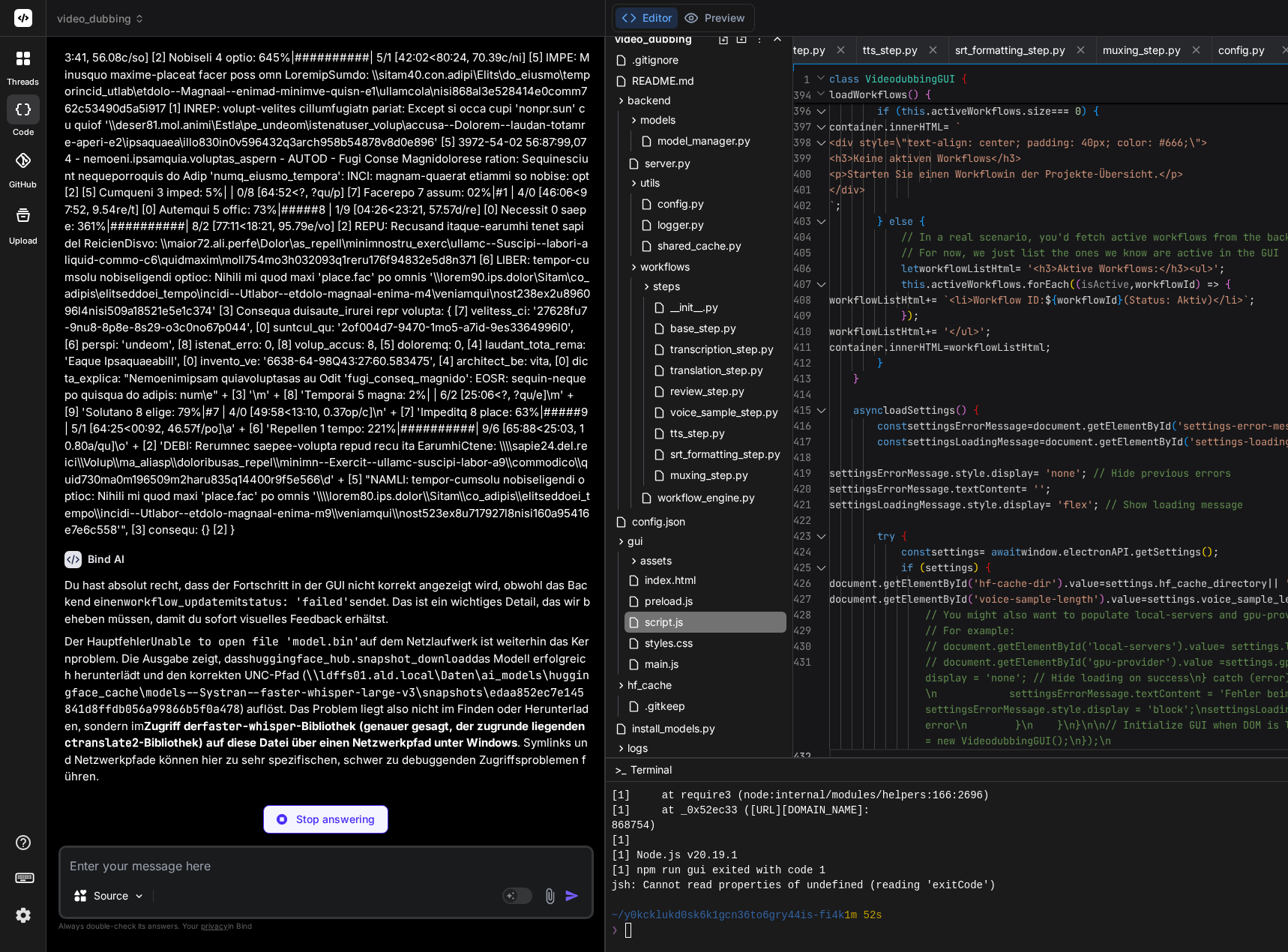
scroll to position [105043, 0]
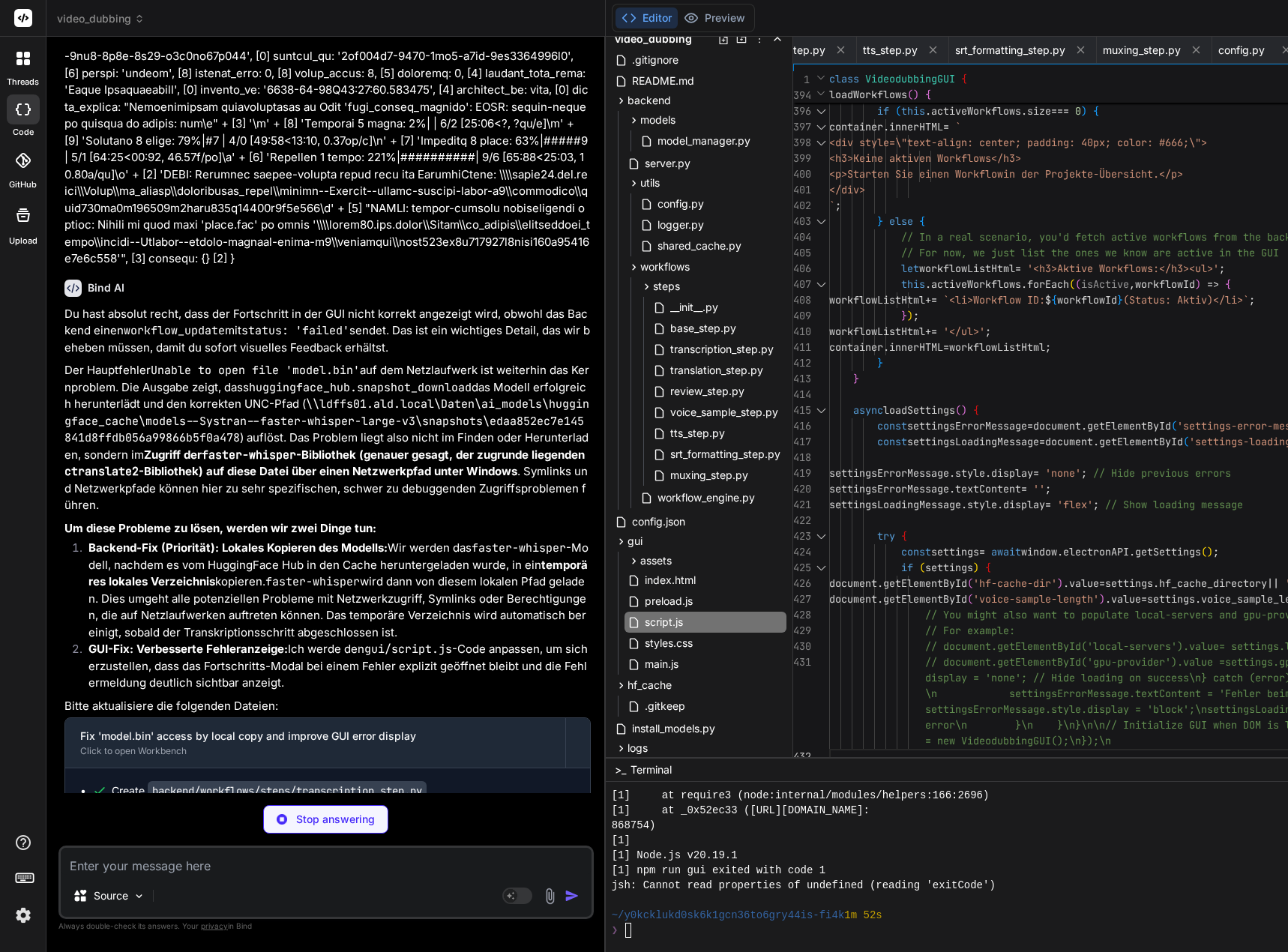
type textarea "x"
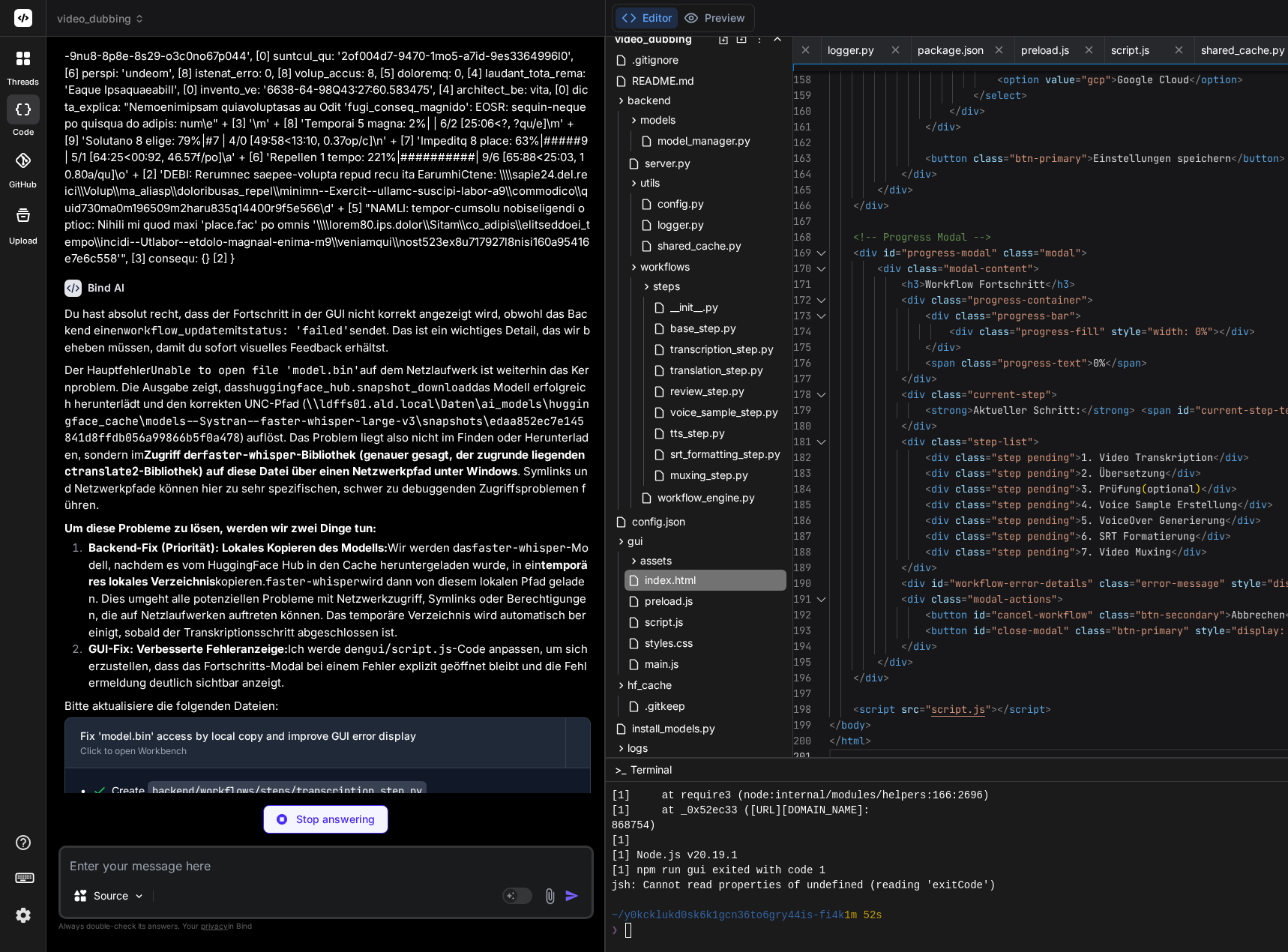
scroll to position [105066, 0]
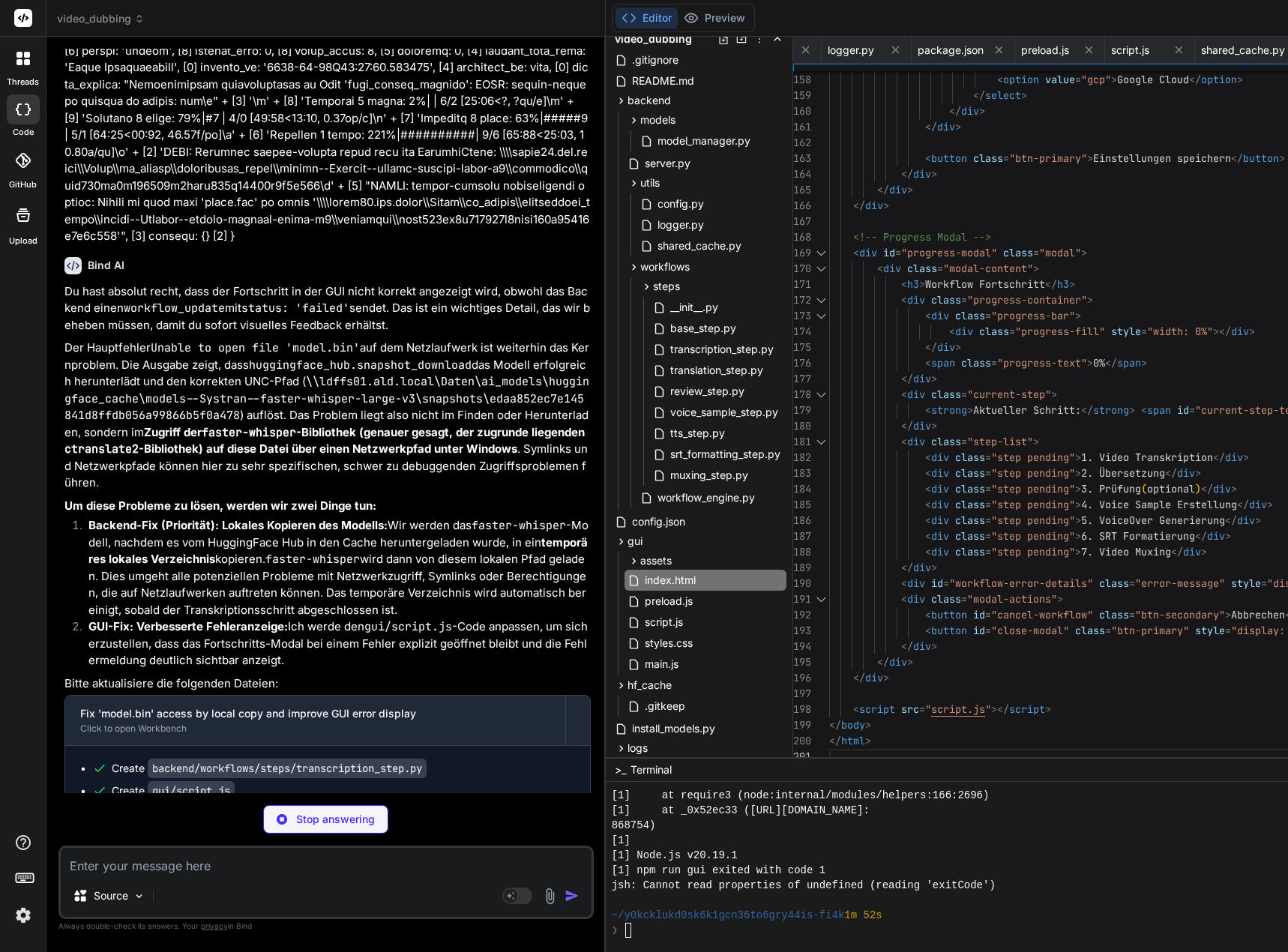
type textarea "x"
type textarea "<h3>Workflow Fortschritt</h3> <div class="progress-container"> <div class="prog…"
type textarea "x"
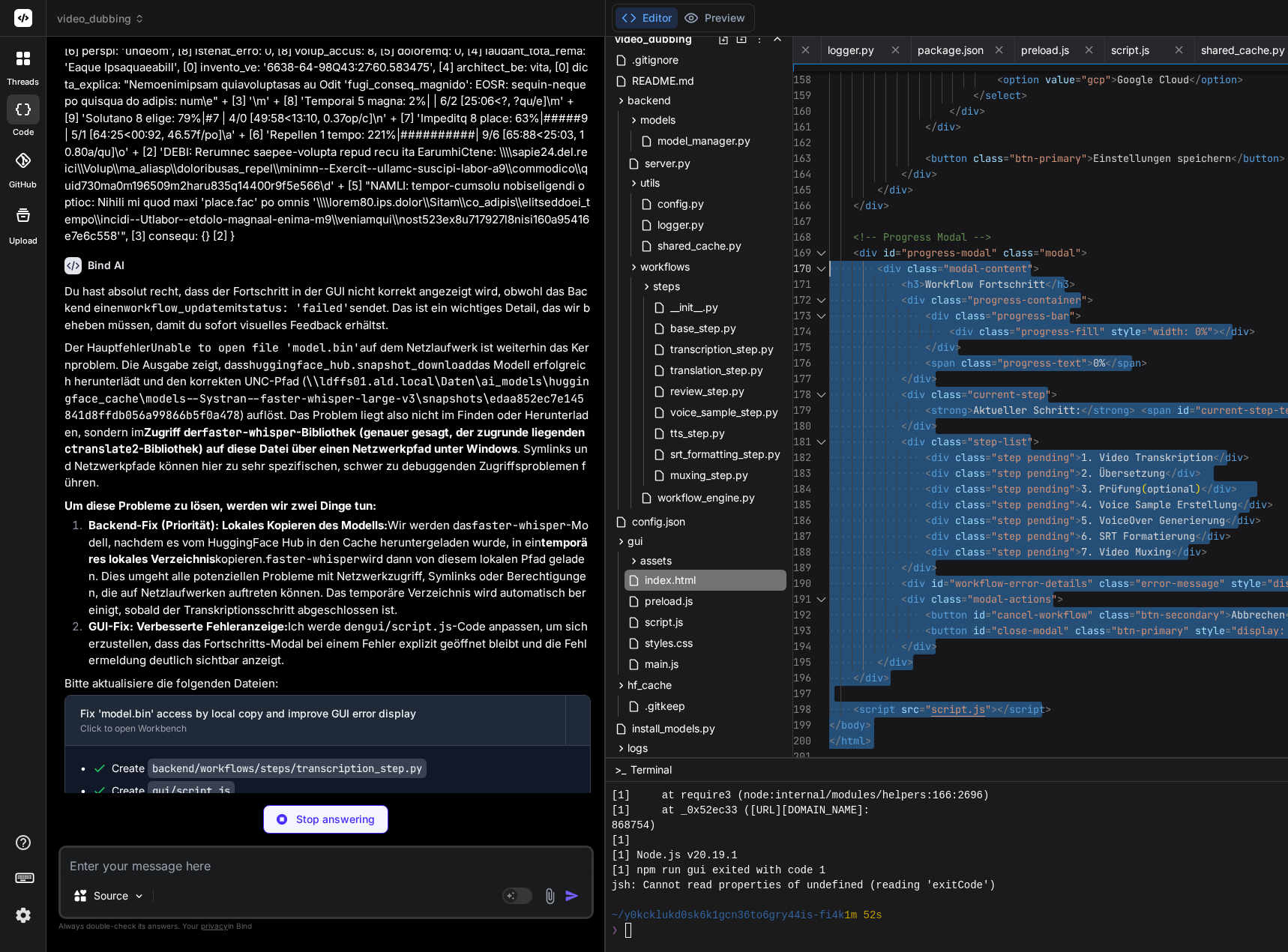
scroll to position [15, 0]
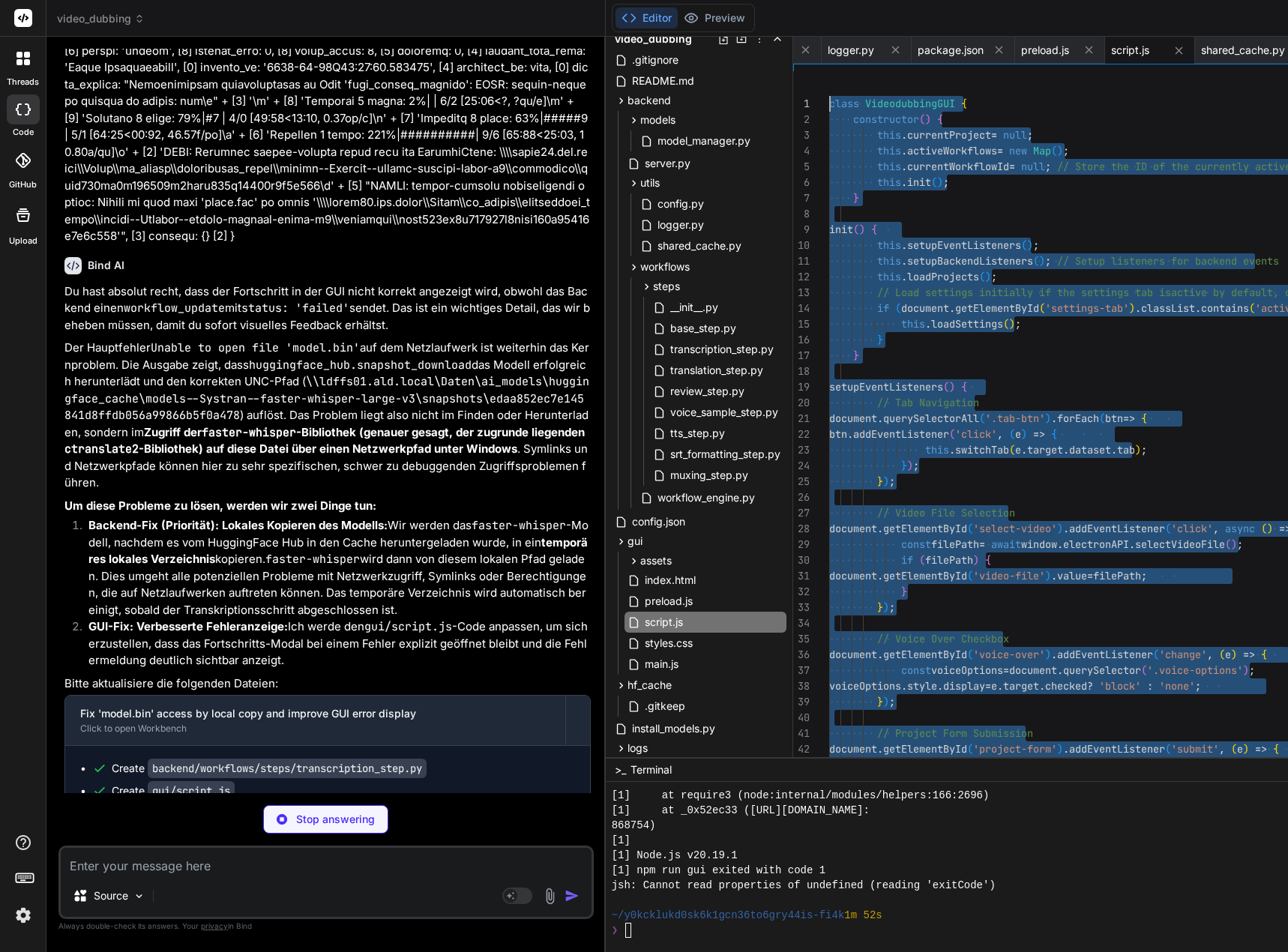
drag, startPoint x: 846, startPoint y: 755, endPoint x: 821, endPoint y: -90, distance: 845.4
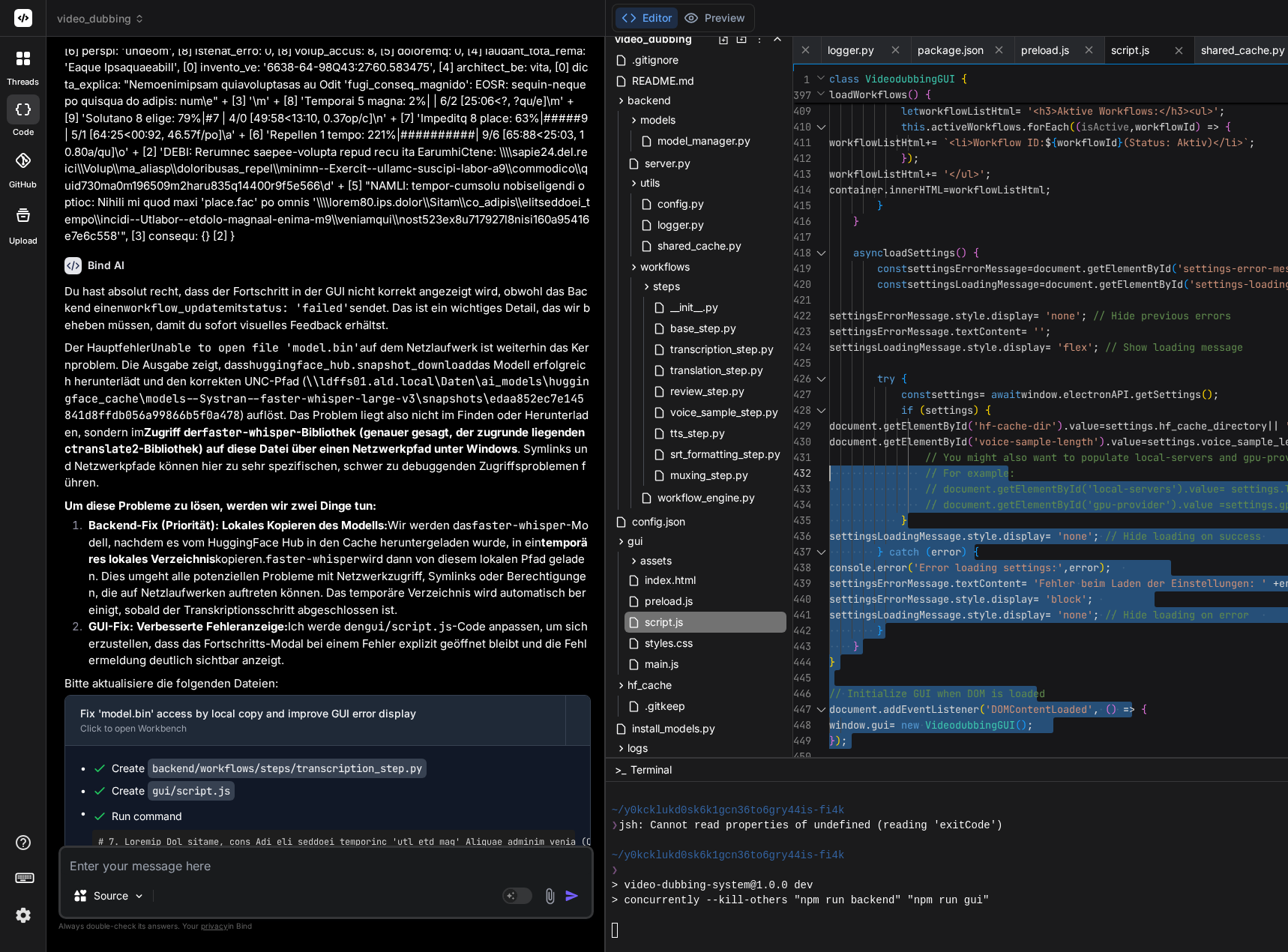
scroll to position [341, 0]
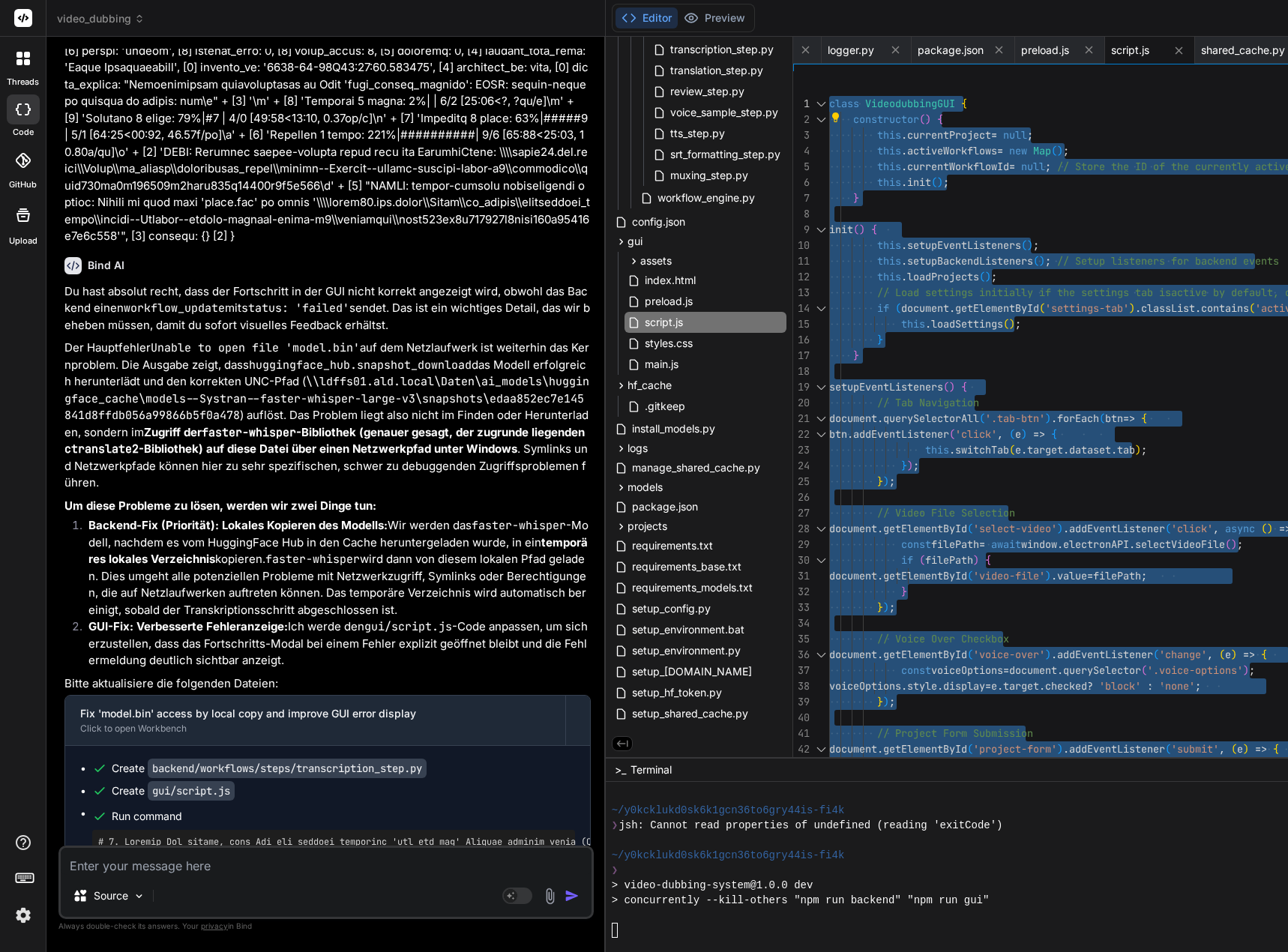
drag, startPoint x: 859, startPoint y: 755, endPoint x: 846, endPoint y: -58, distance: 813.1
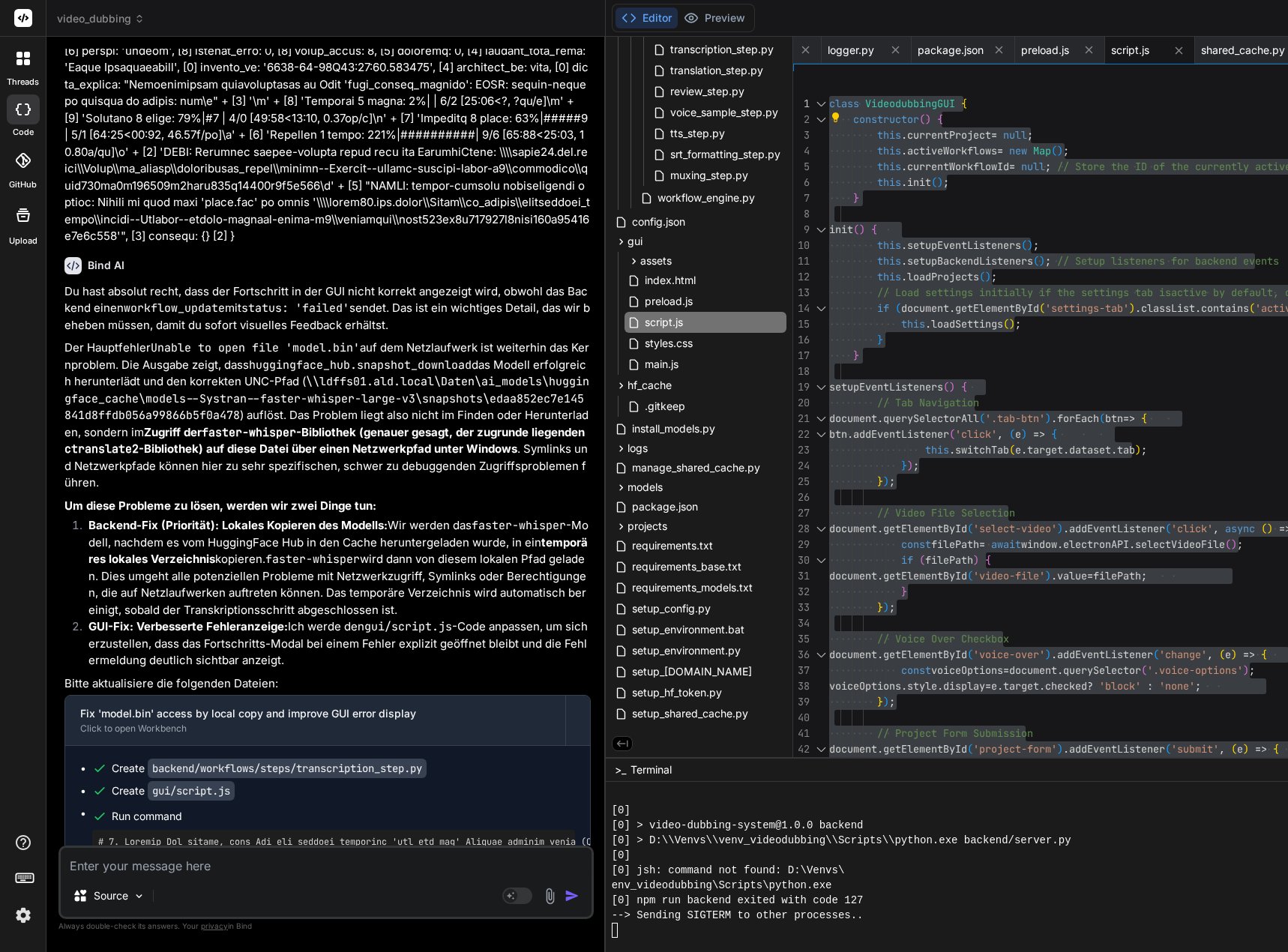
scroll to position [105187, 0]
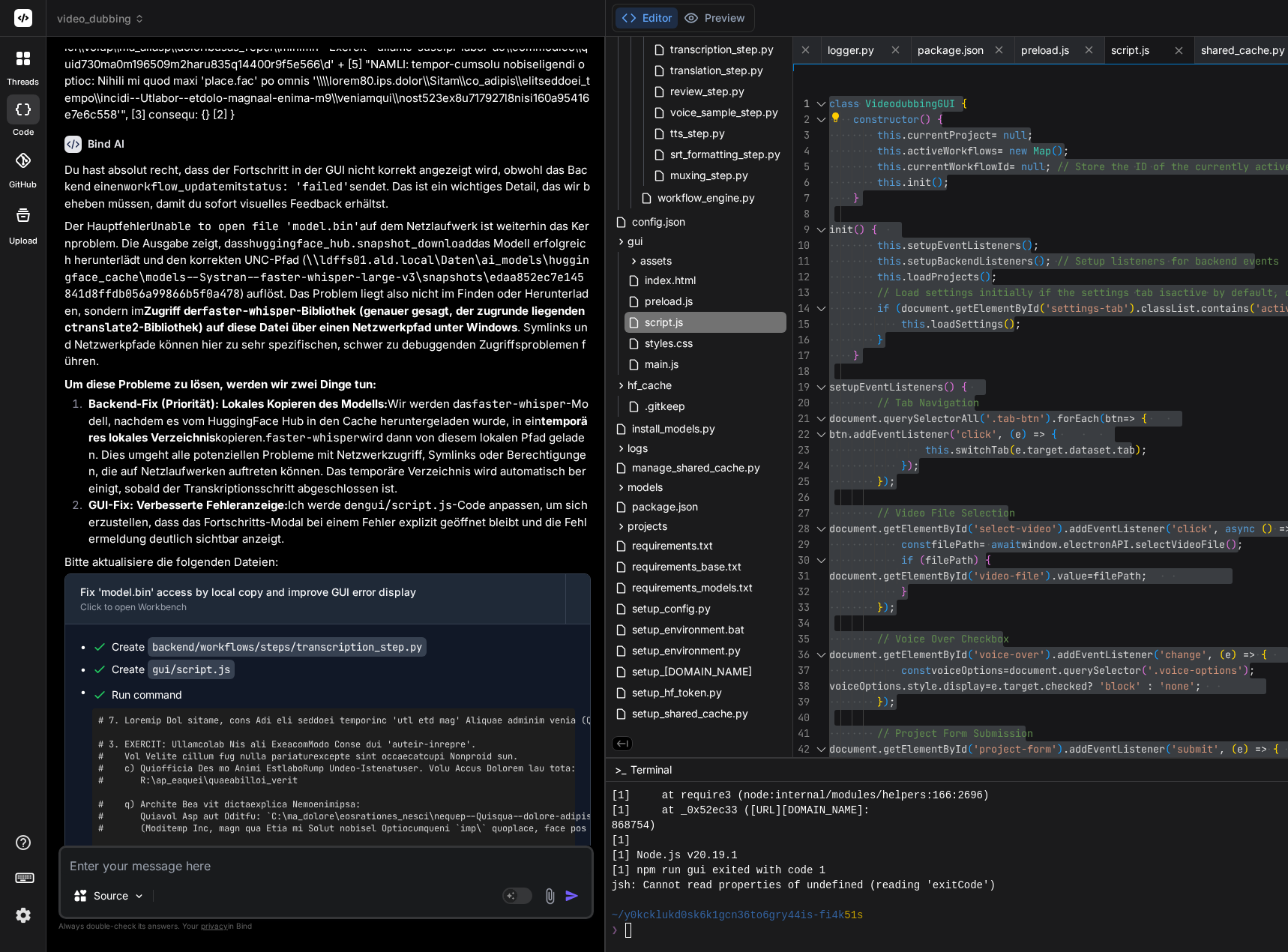
click at [271, 857] on textarea at bounding box center [326, 862] width 530 height 27
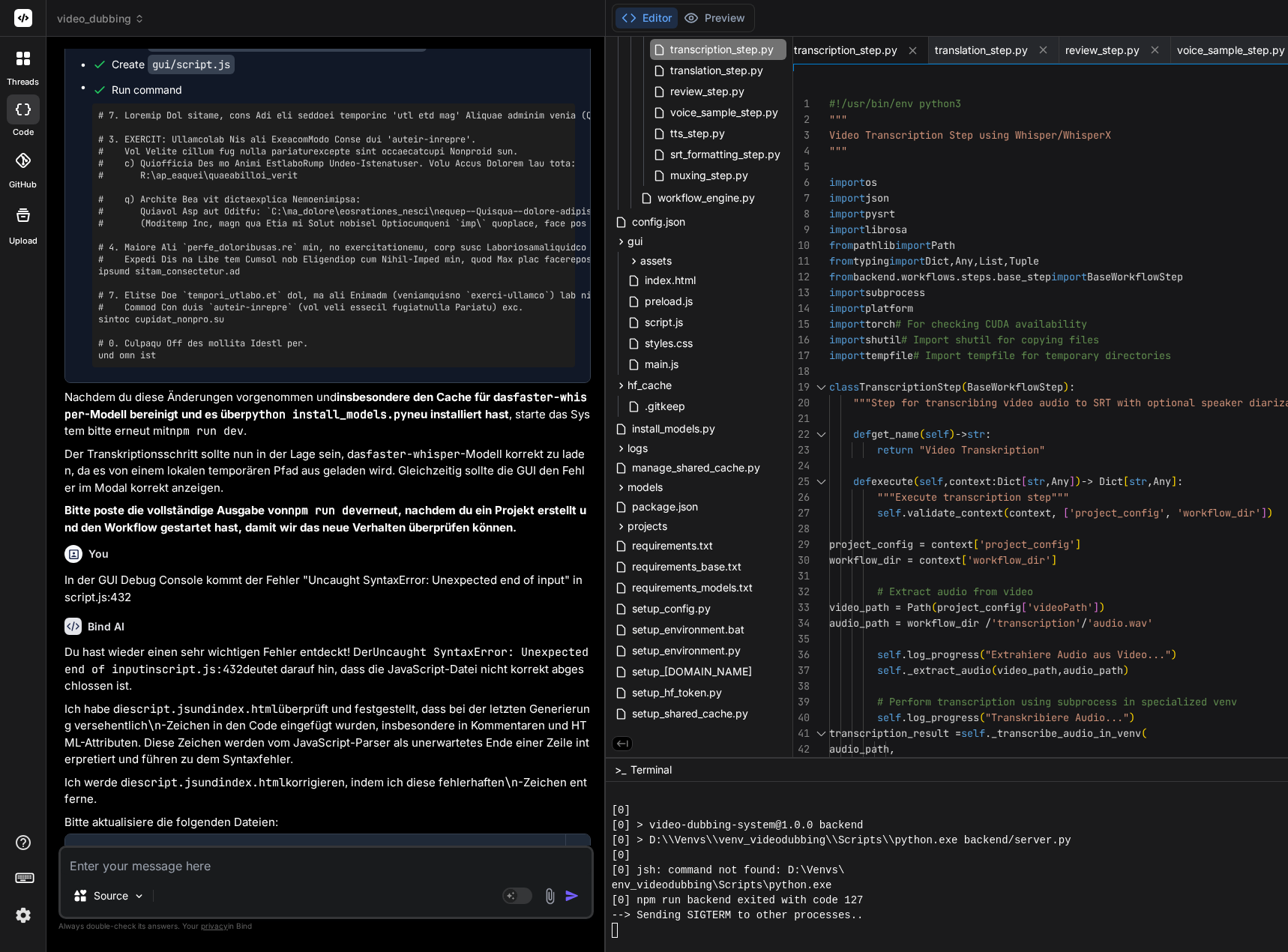
scroll to position [105831, 0]
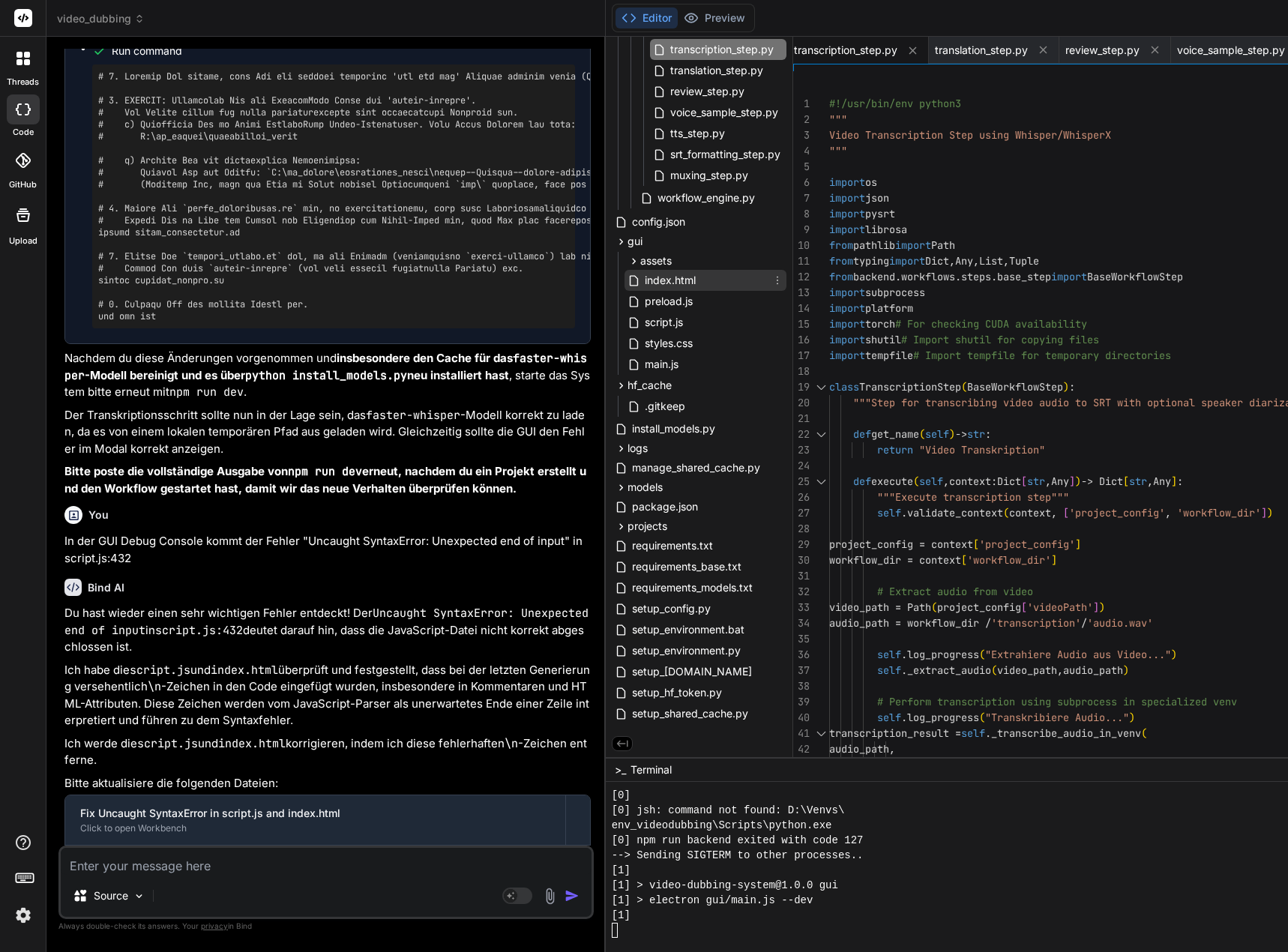
click at [697, 278] on span "index.html" at bounding box center [670, 280] width 54 height 18
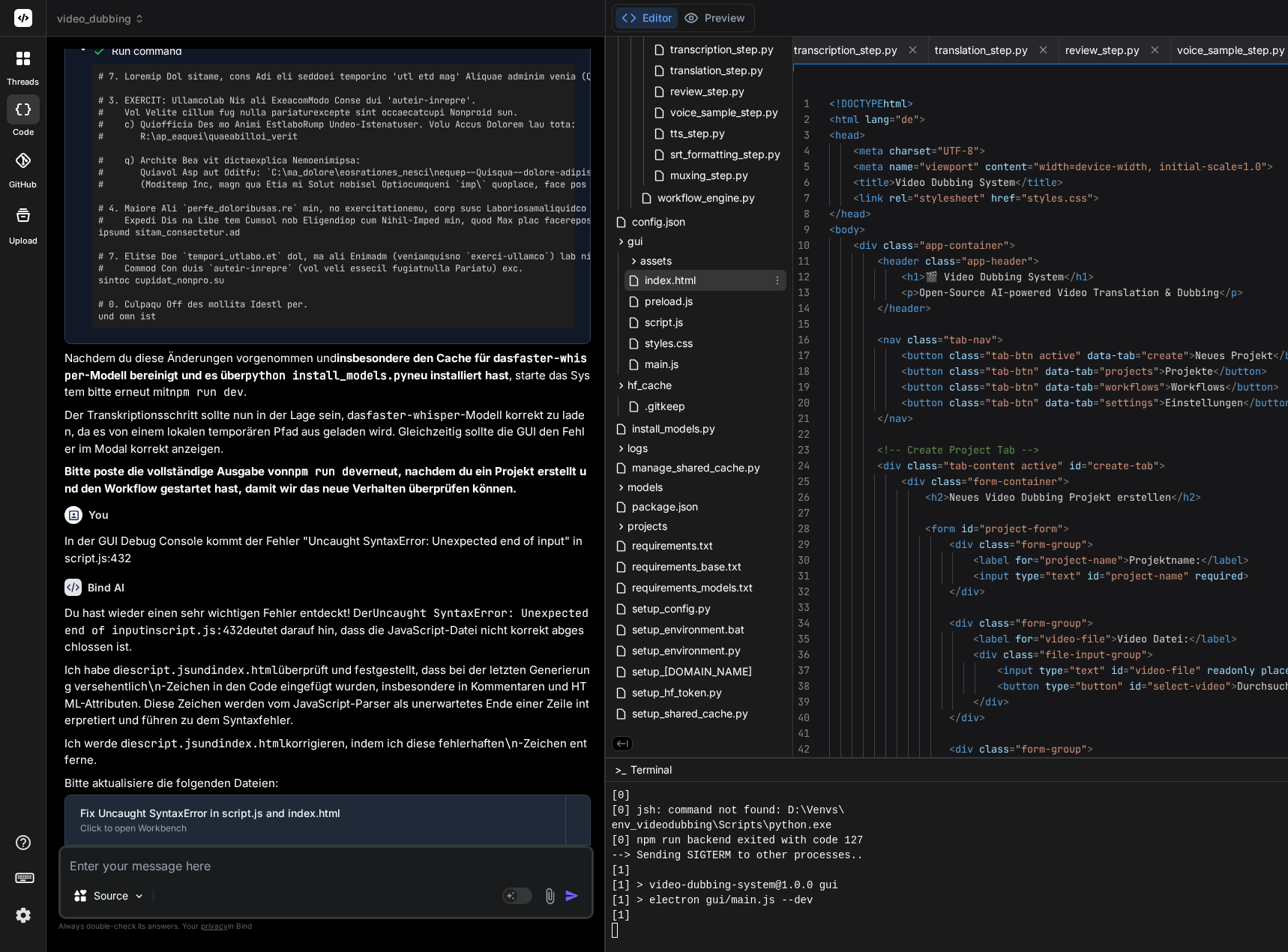
scroll to position [0, 2596]
drag, startPoint x: 839, startPoint y: 103, endPoint x: 861, endPoint y: 332, distance: 230.1
drag, startPoint x: 839, startPoint y: 101, endPoint x: 879, endPoint y: 187, distance: 94.8
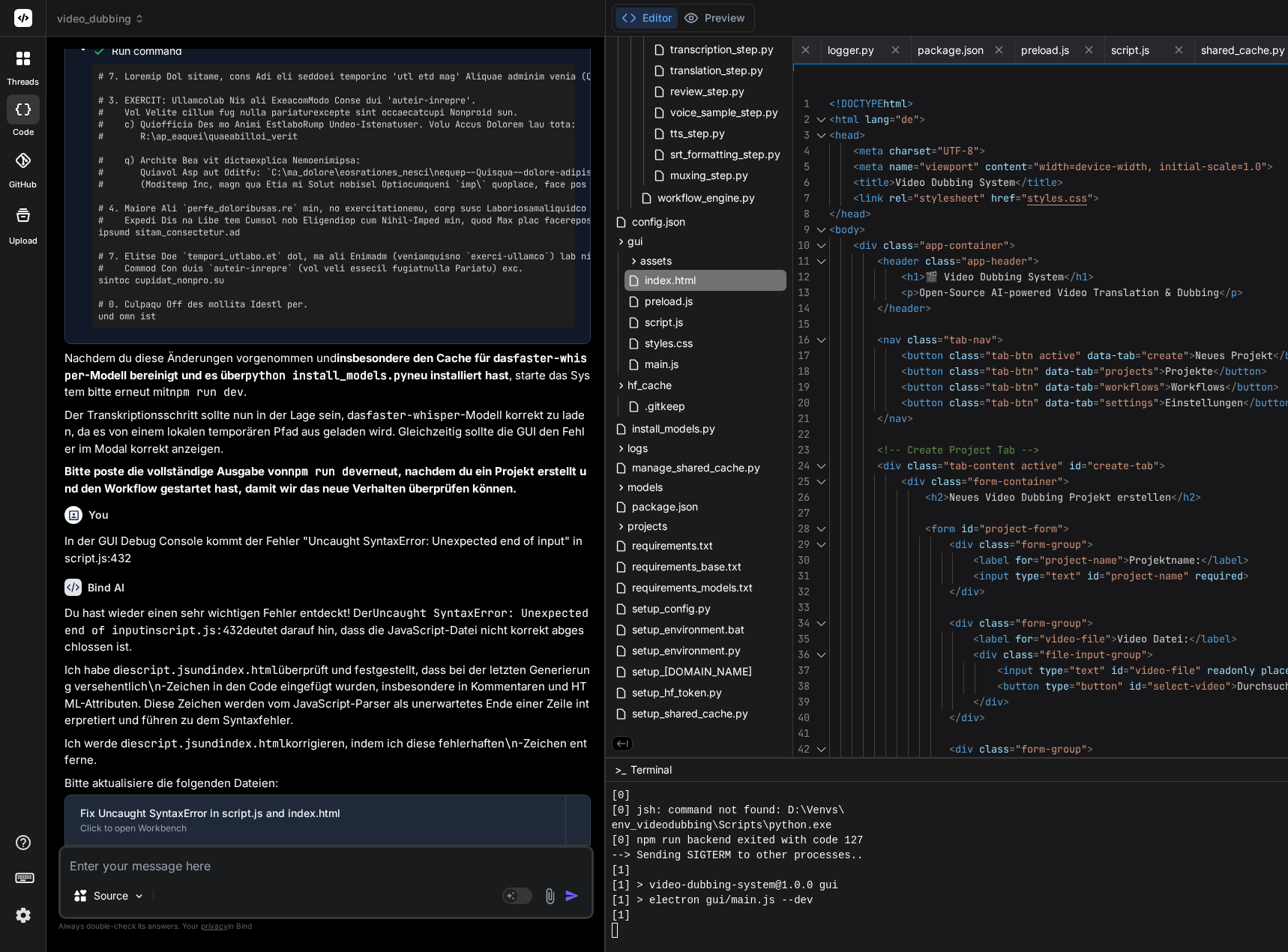
scroll to position [15, 0]
click at [839, 102] on span "<!DOCTYPE" at bounding box center [855, 103] width 54 height 14
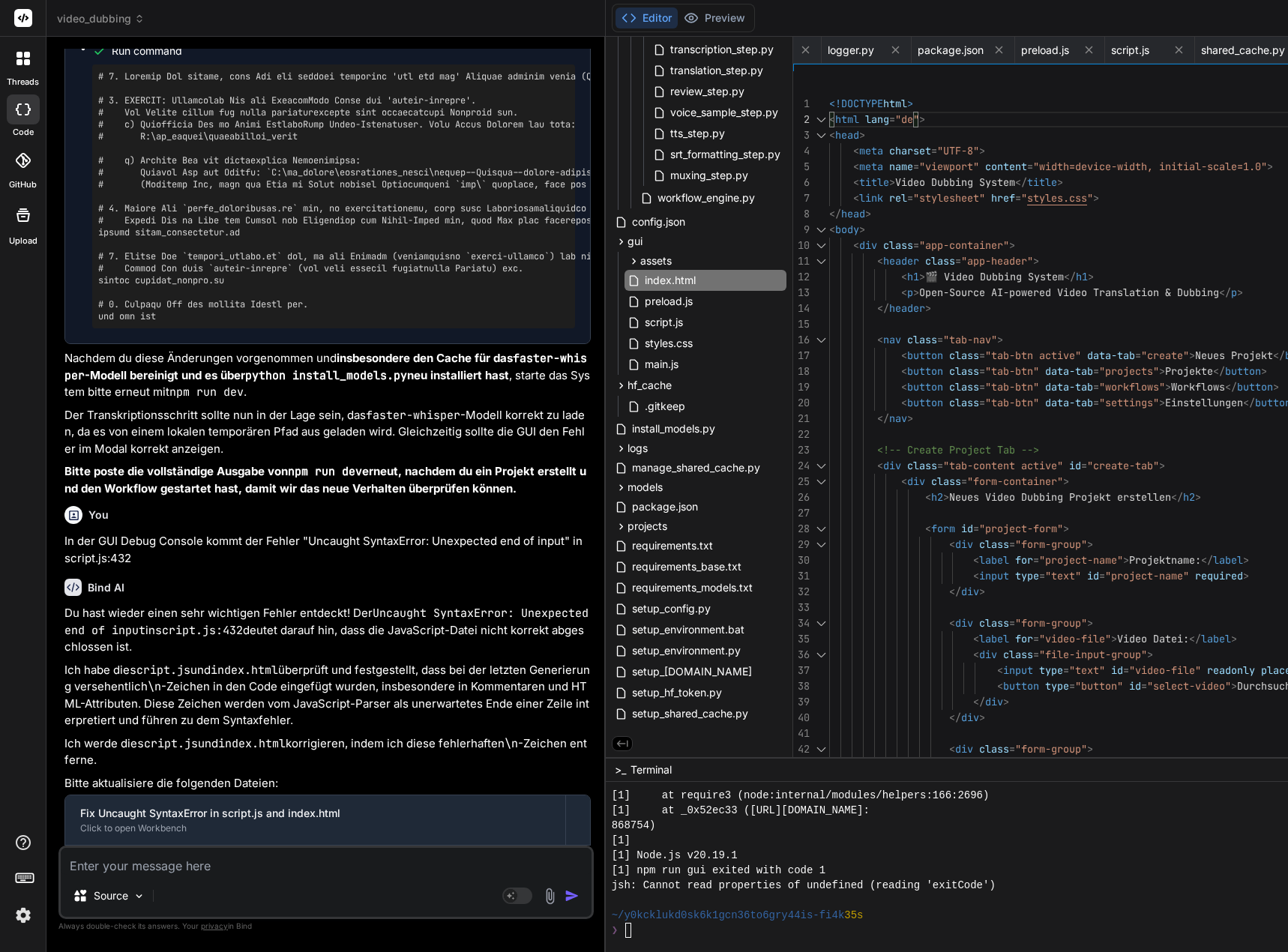
click at [839, 101] on span "<!DOCTYPE" at bounding box center [855, 103] width 54 height 14
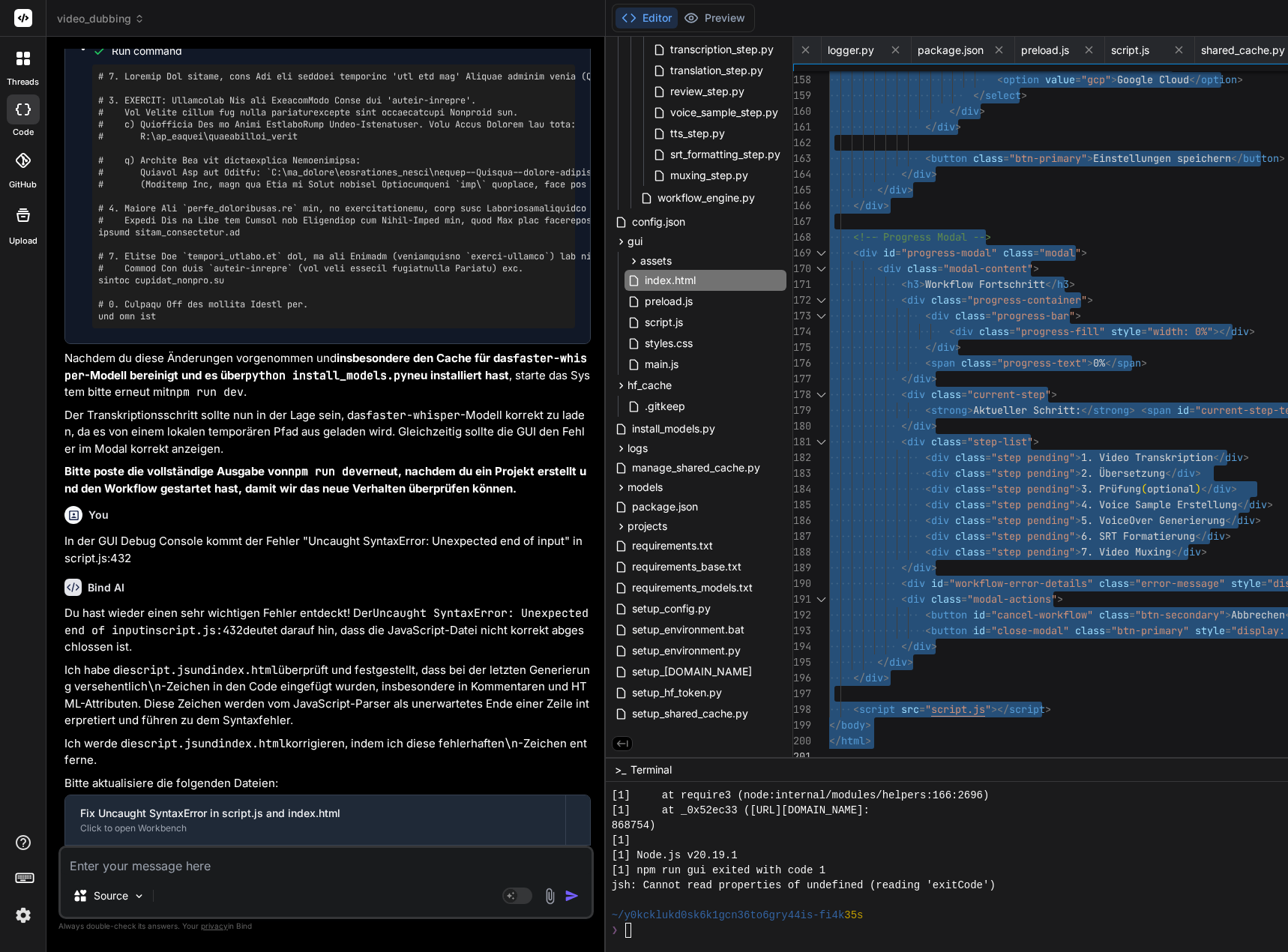
drag, startPoint x: 841, startPoint y: 102, endPoint x: 922, endPoint y: 893, distance: 795.1
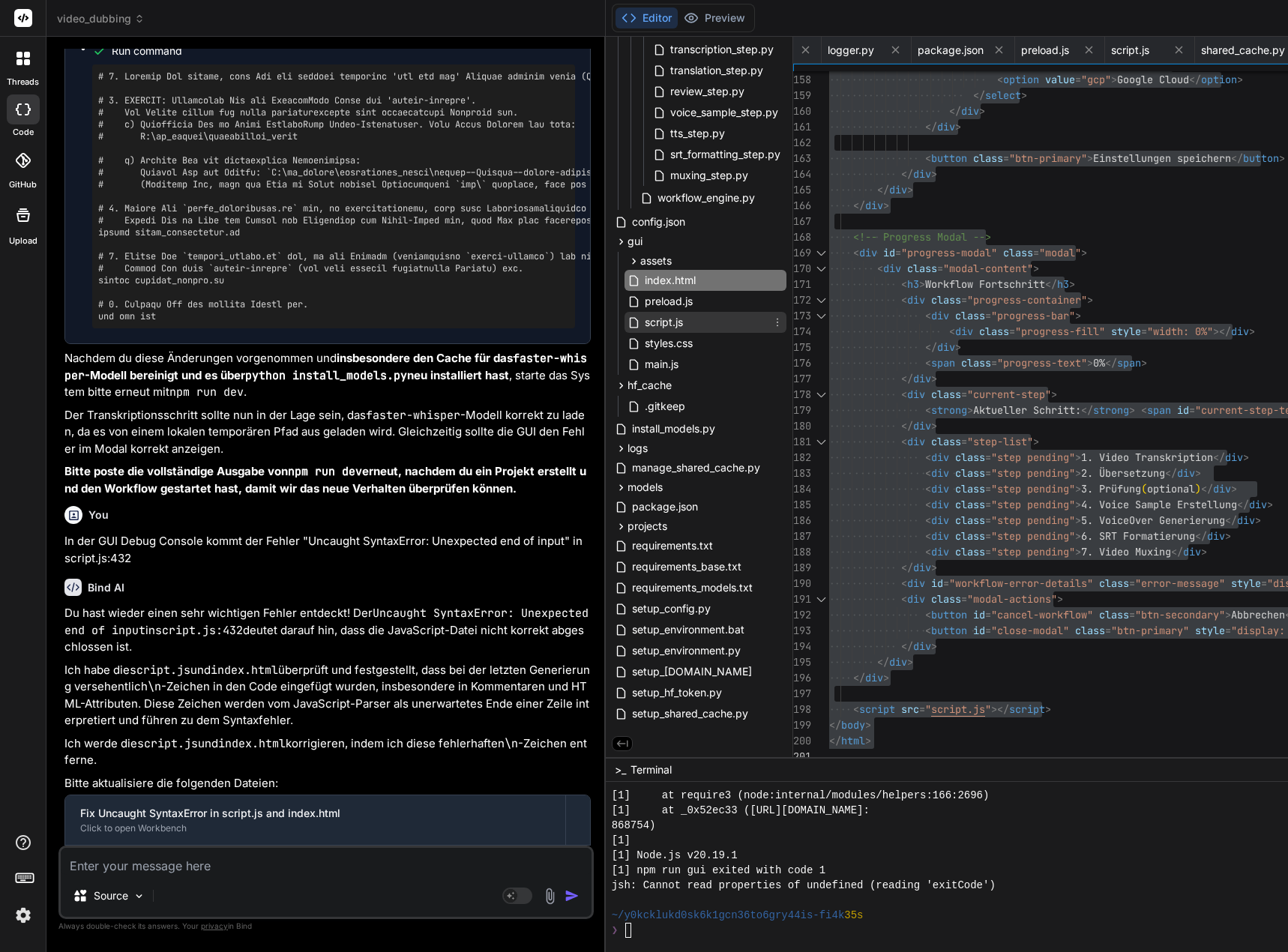
click at [684, 326] on span "script.js" at bounding box center [664, 322] width 42 height 18
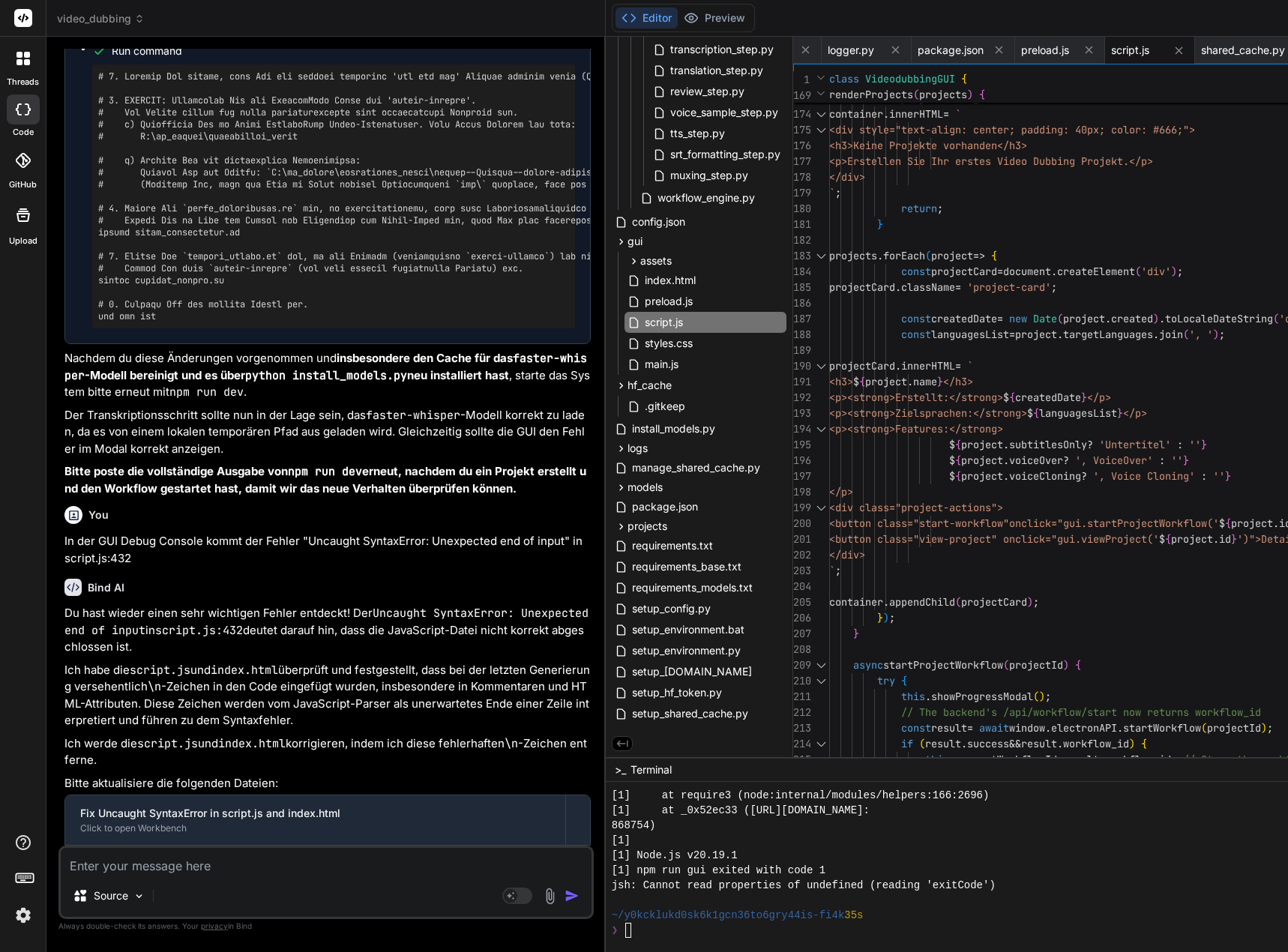
click at [845, 78] on span "class" at bounding box center [843, 78] width 30 height 14
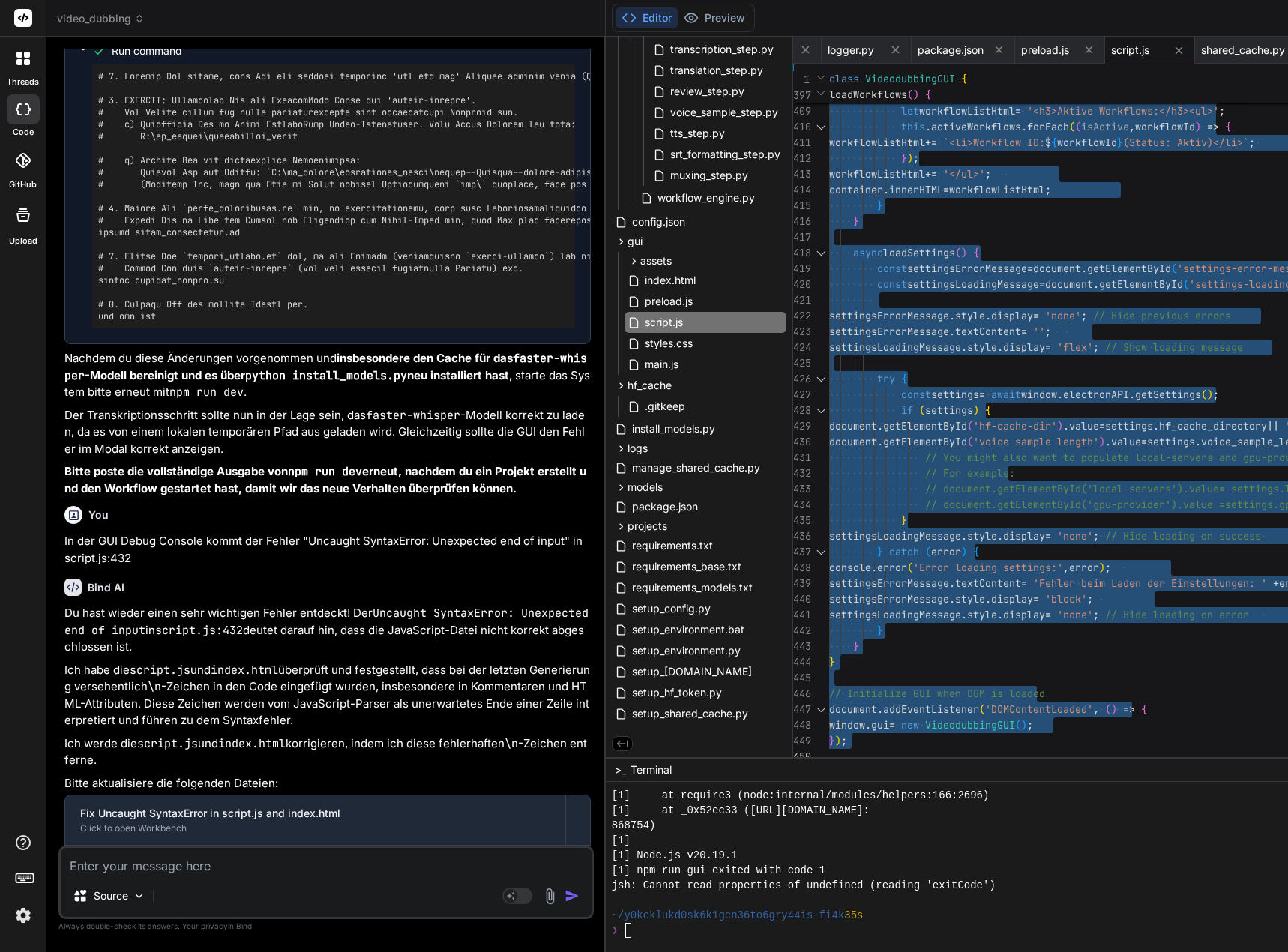
drag, startPoint x: 842, startPoint y: 103, endPoint x: 946, endPoint y: 959, distance: 862.3
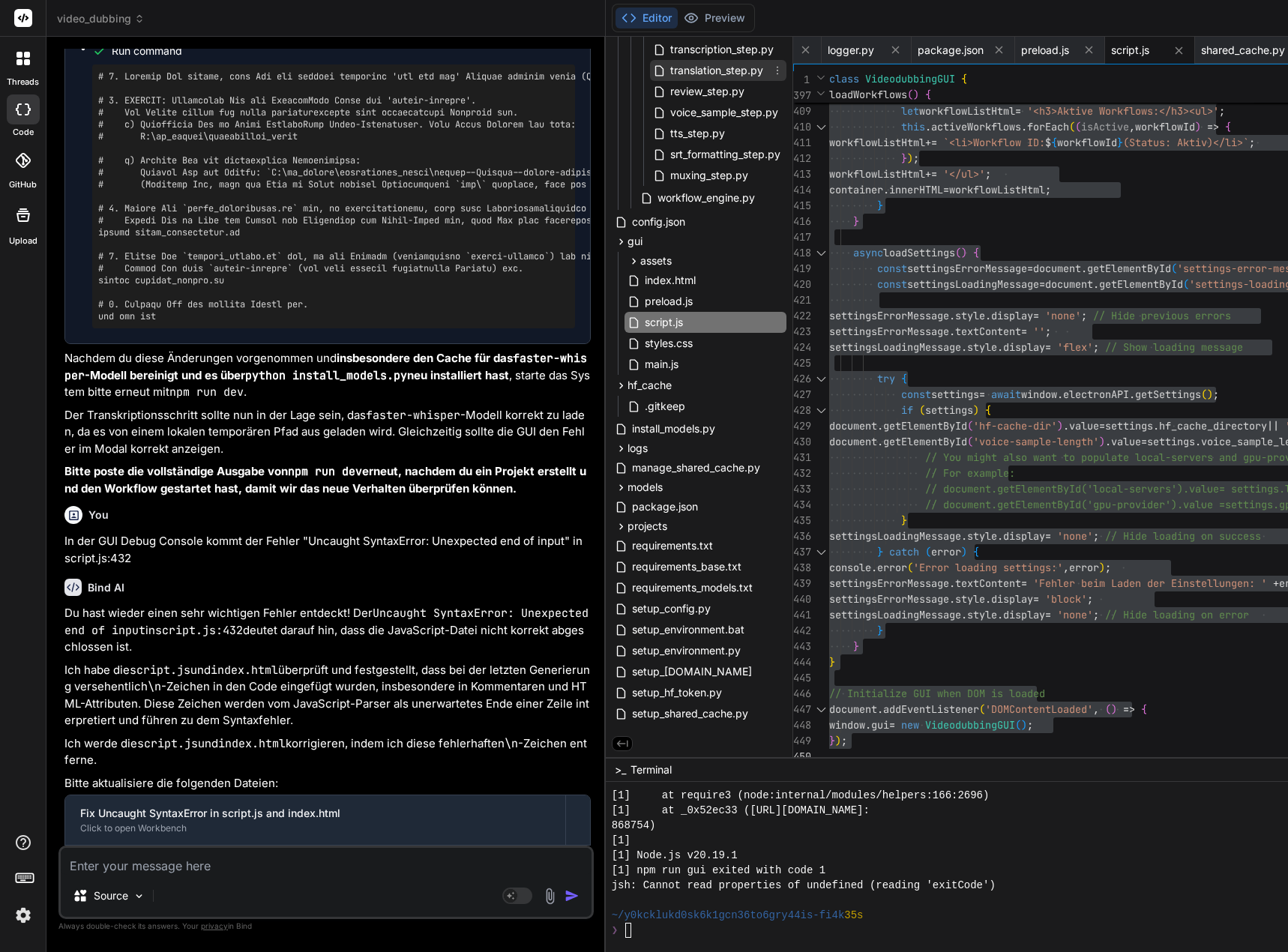
click at [732, 70] on span "translation_step.py" at bounding box center [717, 70] width 96 height 18
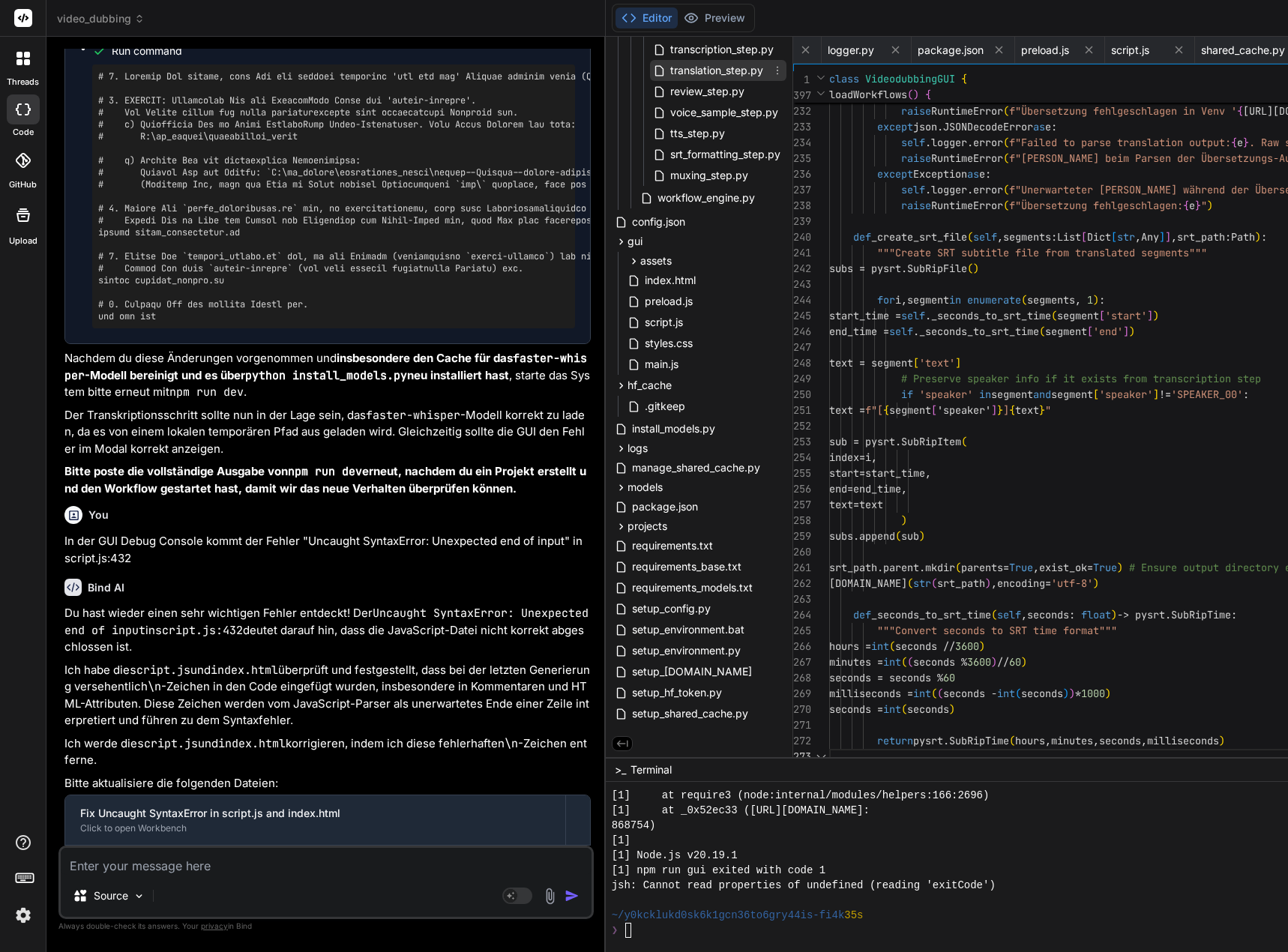
scroll to position [0, 1797]
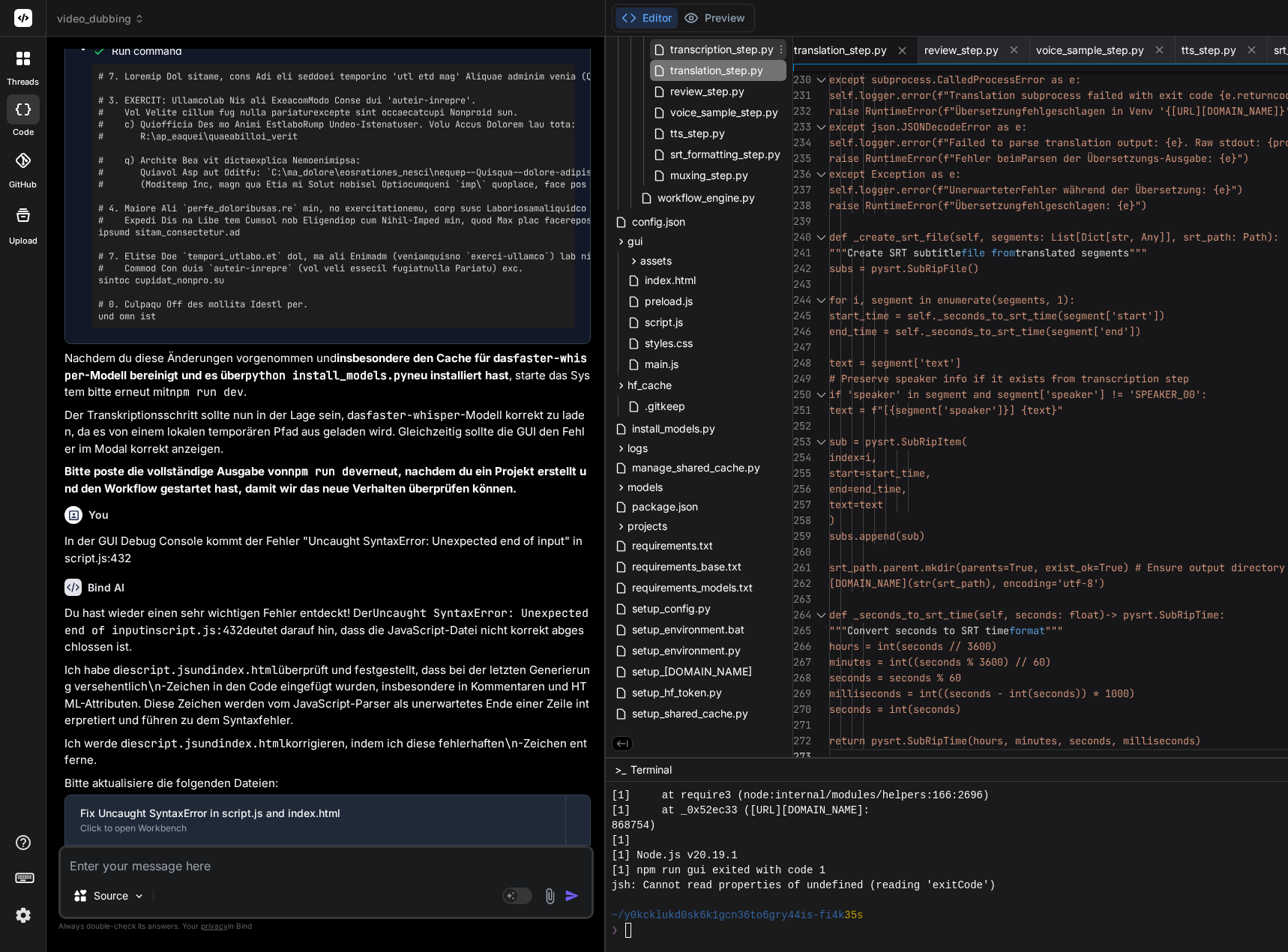
click at [751, 54] on span "transcription_step.py" at bounding box center [722, 50] width 106 height 18
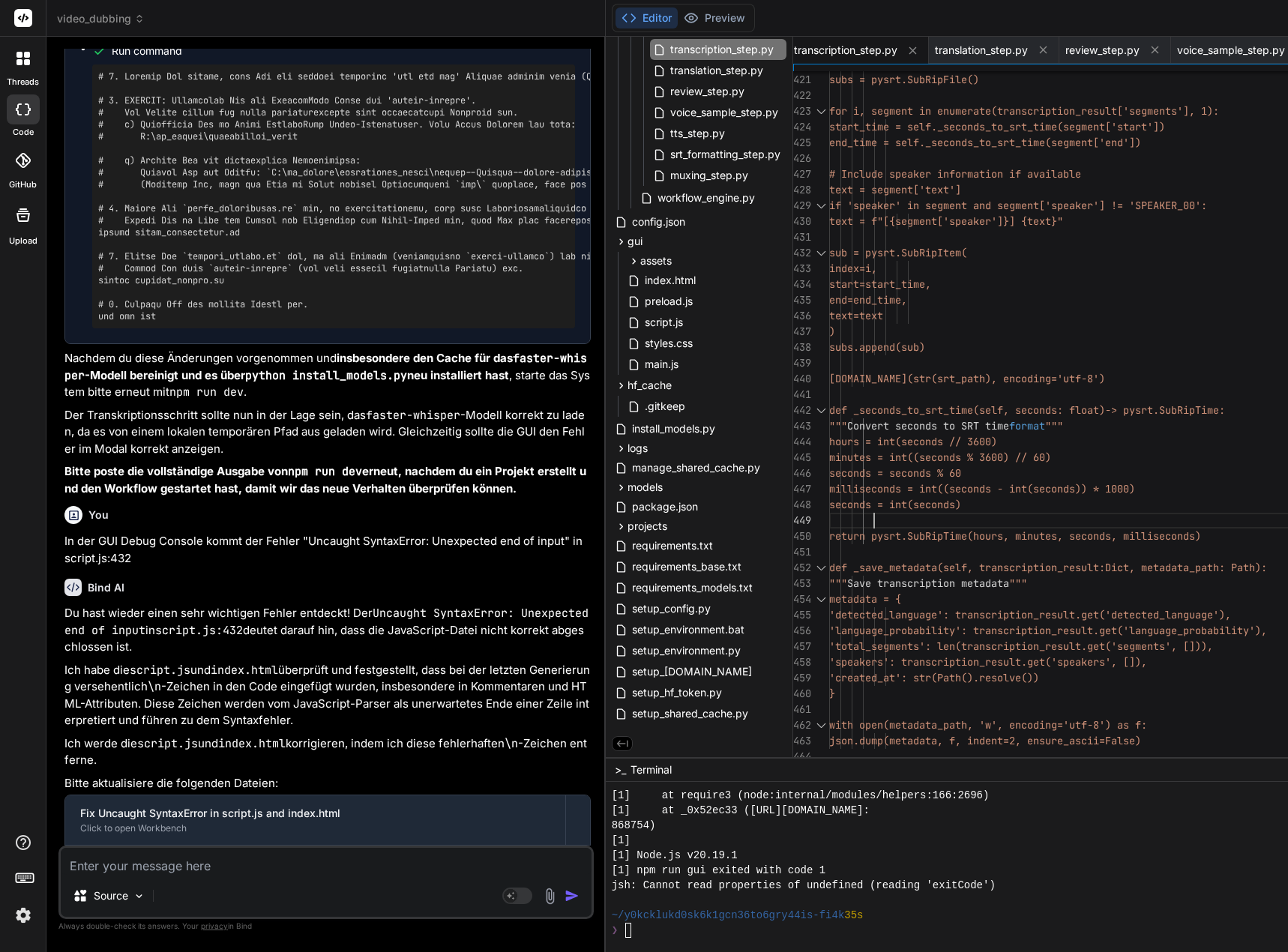
click at [722, 73] on span "translation_step.py" at bounding box center [717, 70] width 96 height 18
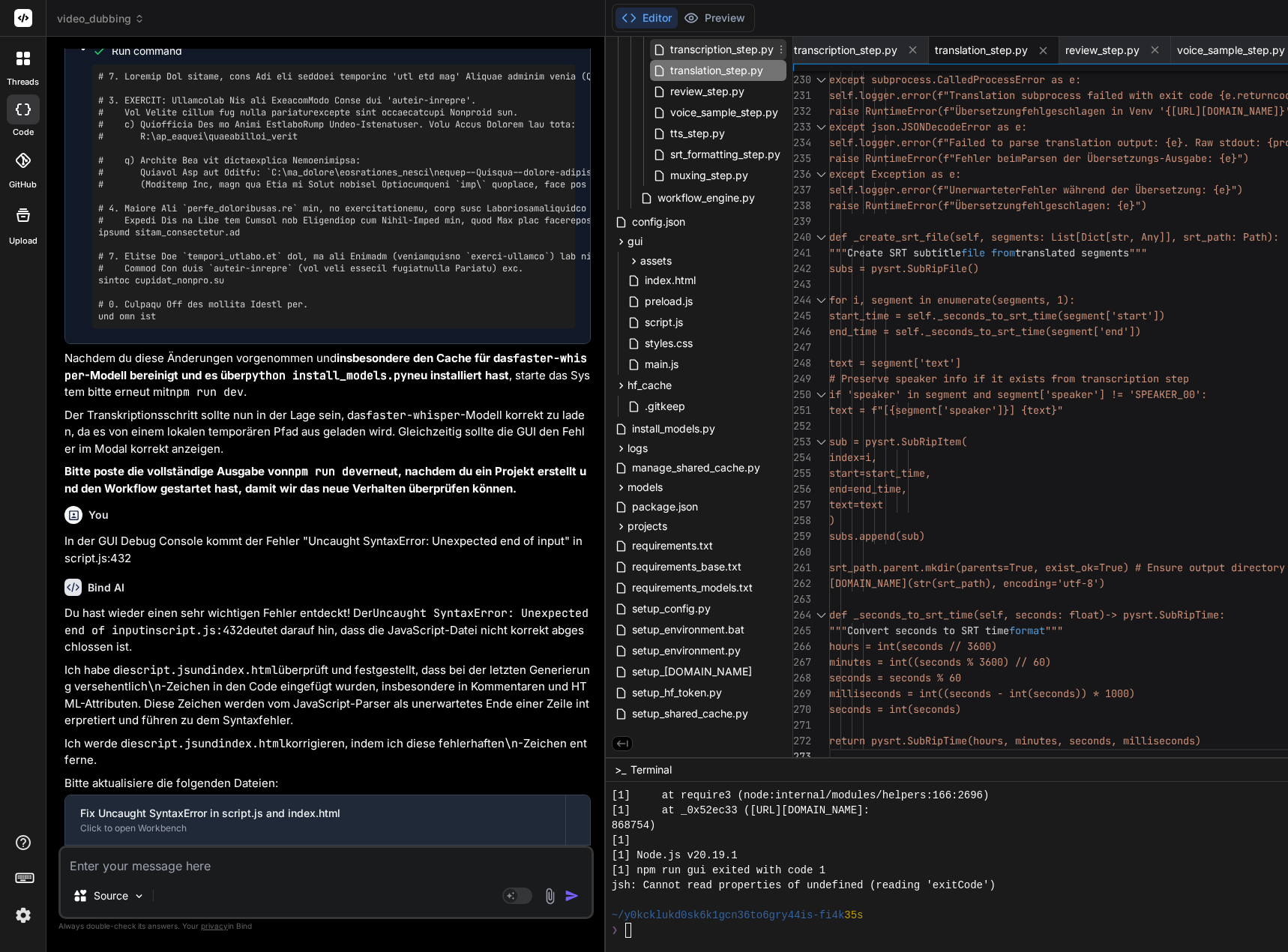
click at [719, 50] on span "transcription_step.py" at bounding box center [722, 50] width 106 height 18
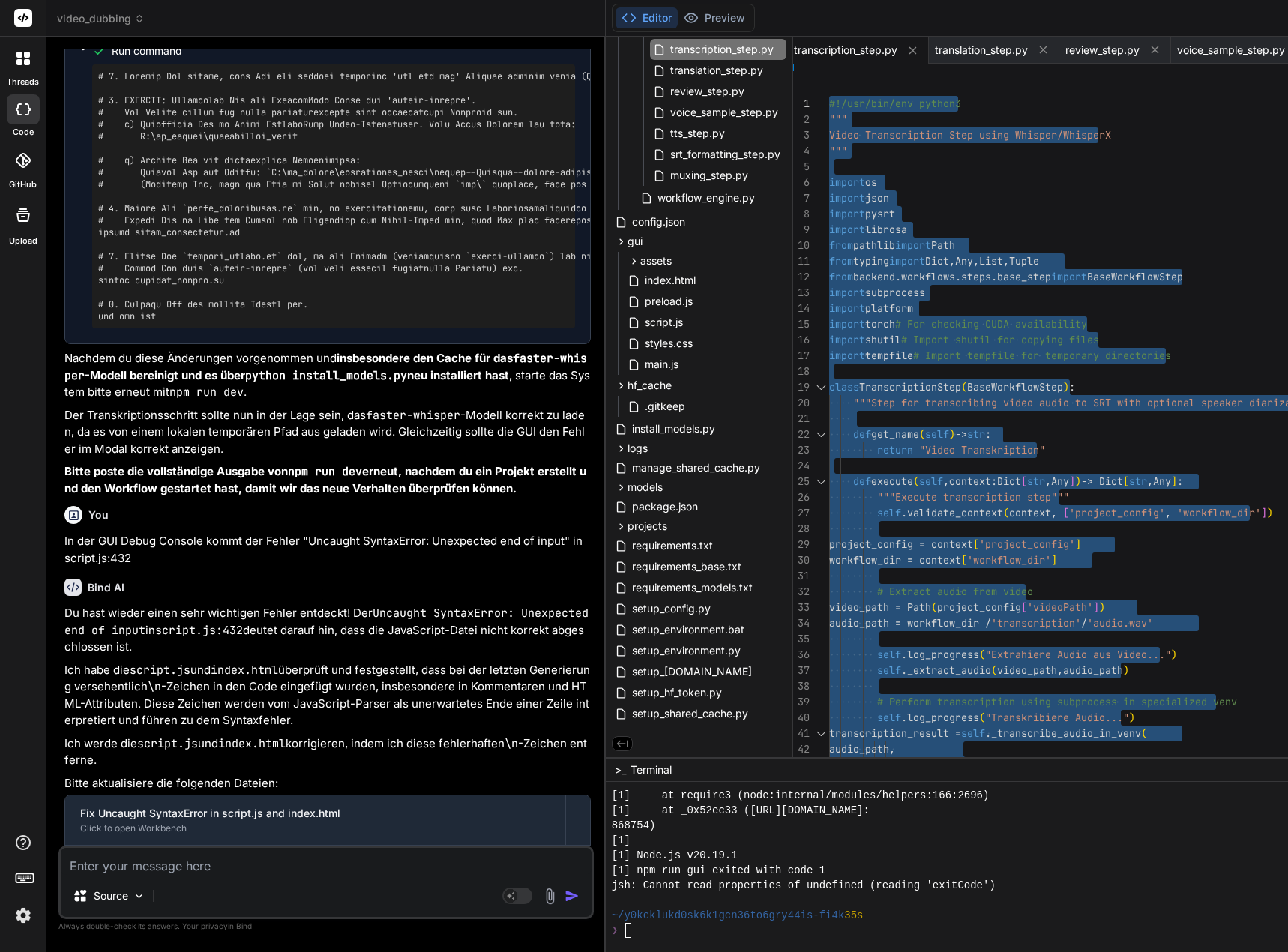
drag, startPoint x: 846, startPoint y: 753, endPoint x: 779, endPoint y: -90, distance: 845.7
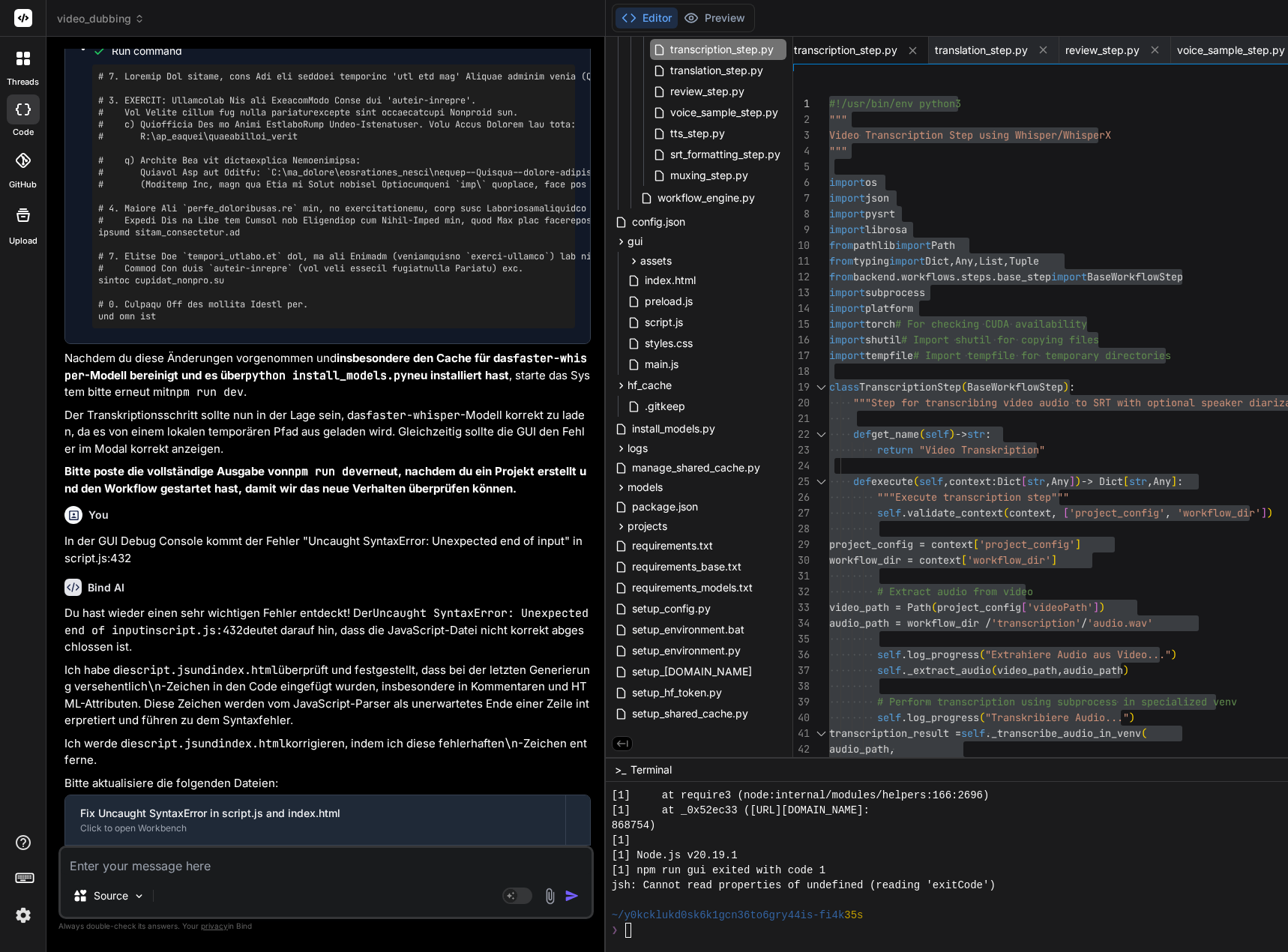
click at [74, 864] on textarea at bounding box center [326, 862] width 530 height 27
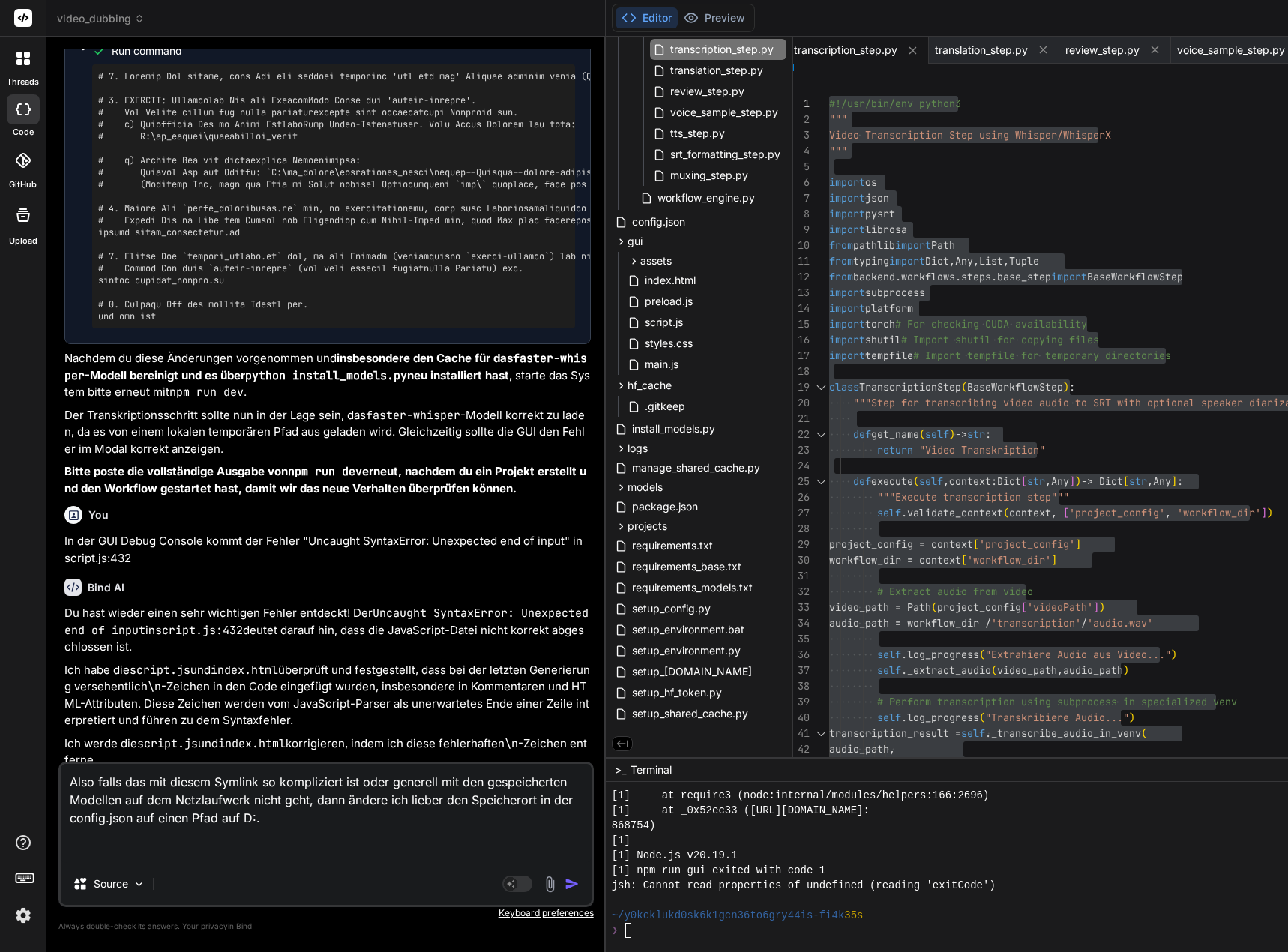
paste textarea "D:\_Projekte\Syn_PRG1\getbind.co\video-dubbing-system>npm run dev > video-dubbi…"
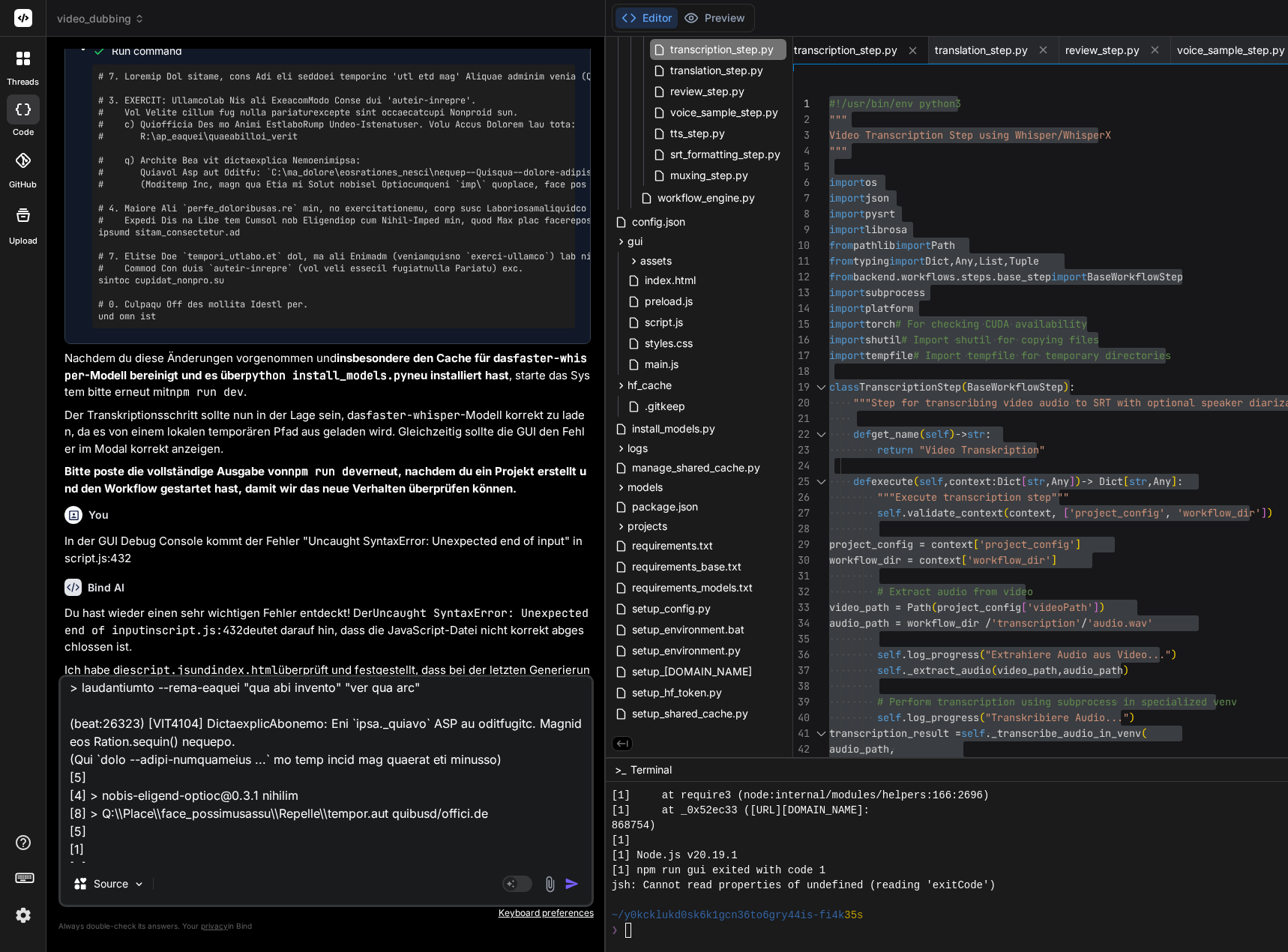
scroll to position [0, 0]
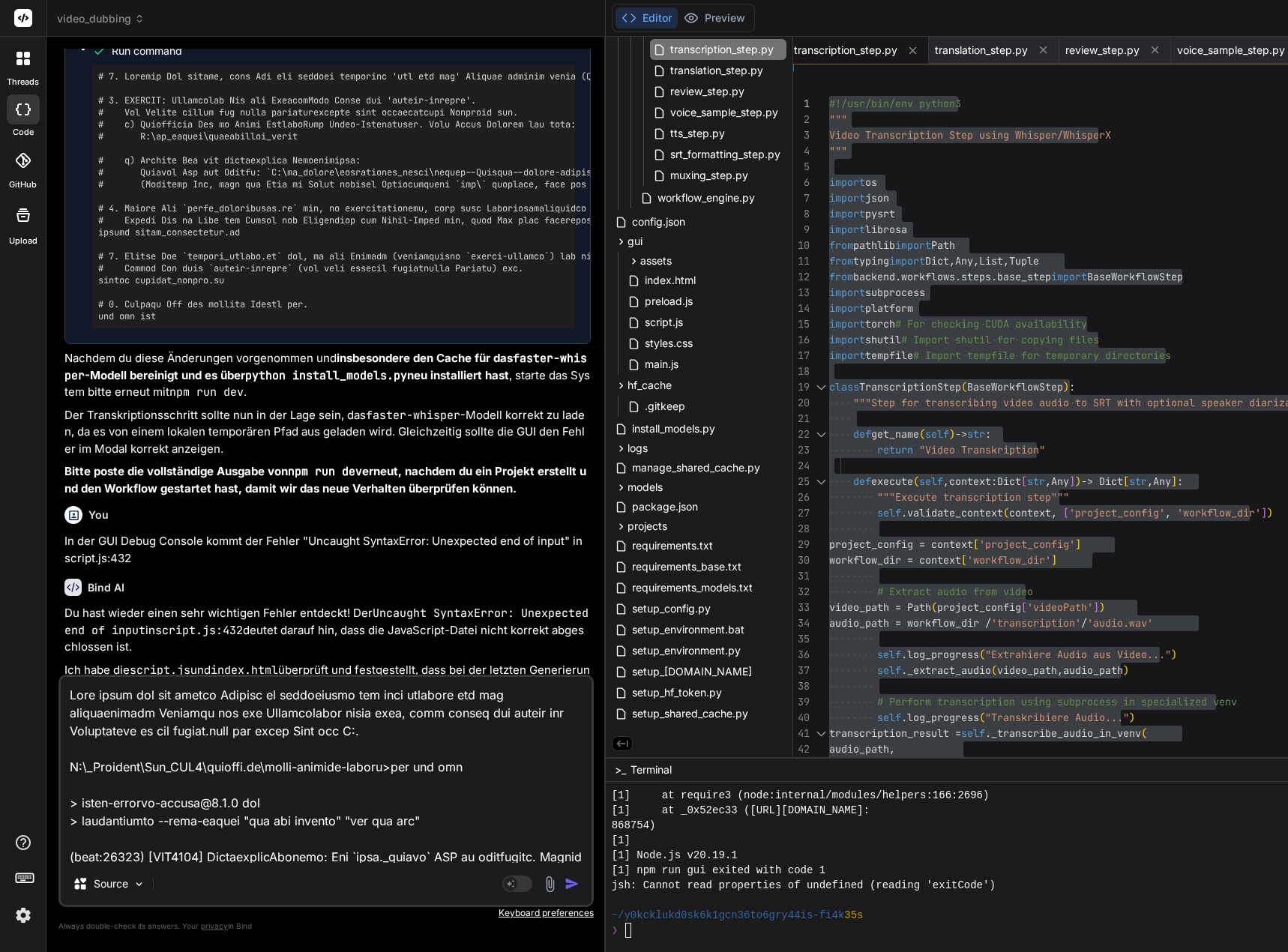
click at [579, 882] on img "button" at bounding box center [572, 883] width 15 height 15
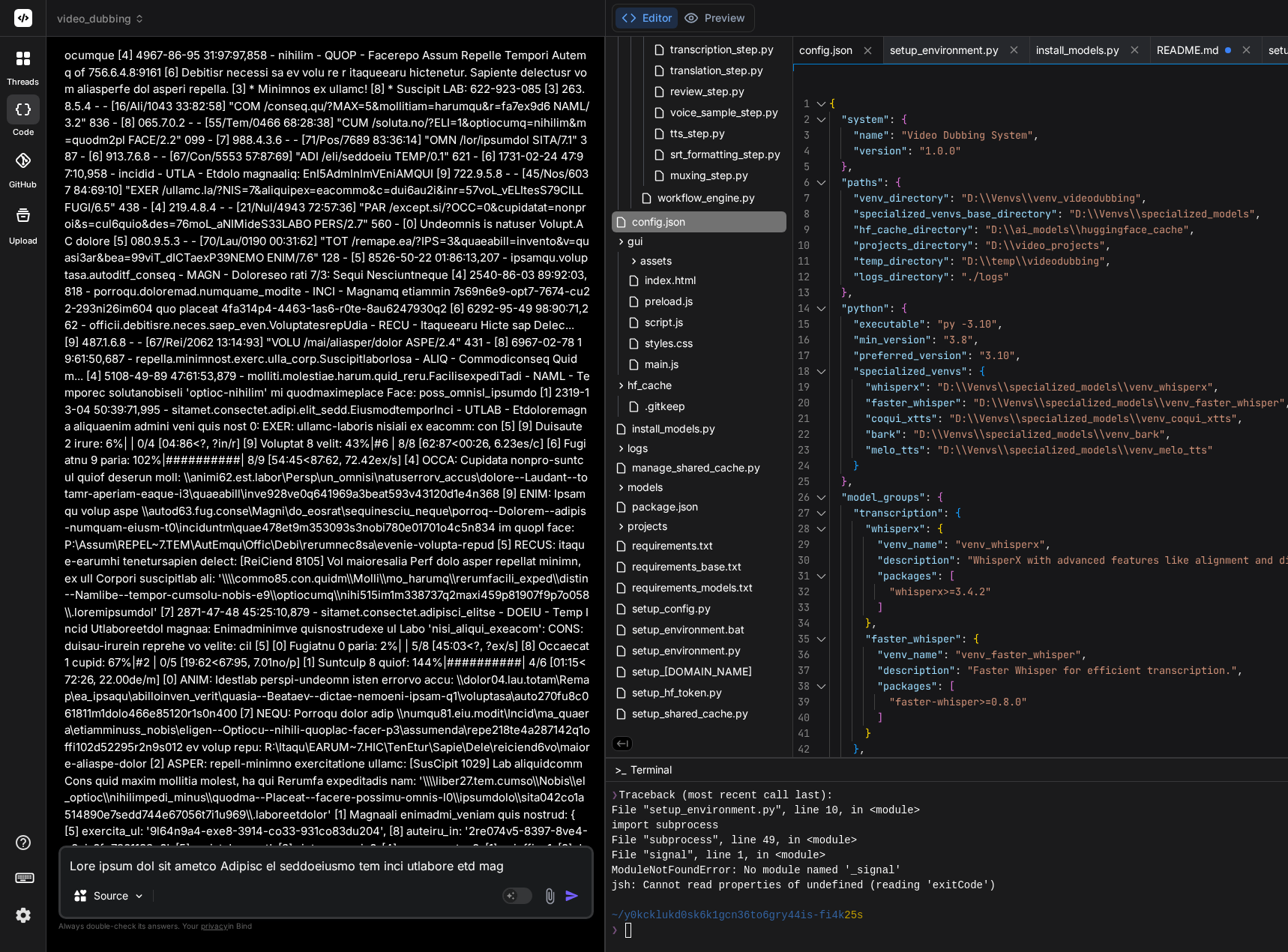
scroll to position [110117, 0]
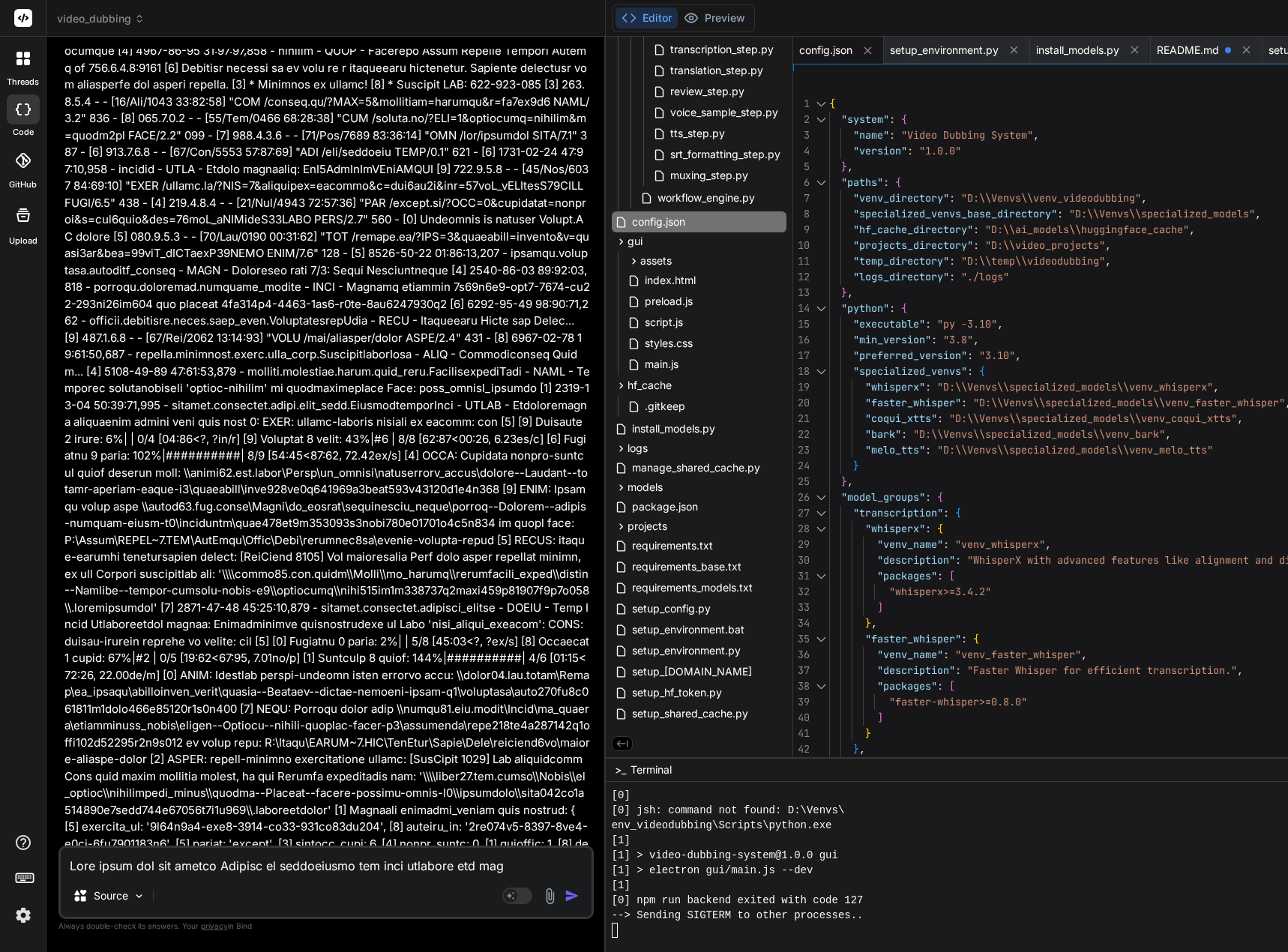
drag, startPoint x: 255, startPoint y: 578, endPoint x: 89, endPoint y: 580, distance: 166.0
copy pre "python setup_environment.py"
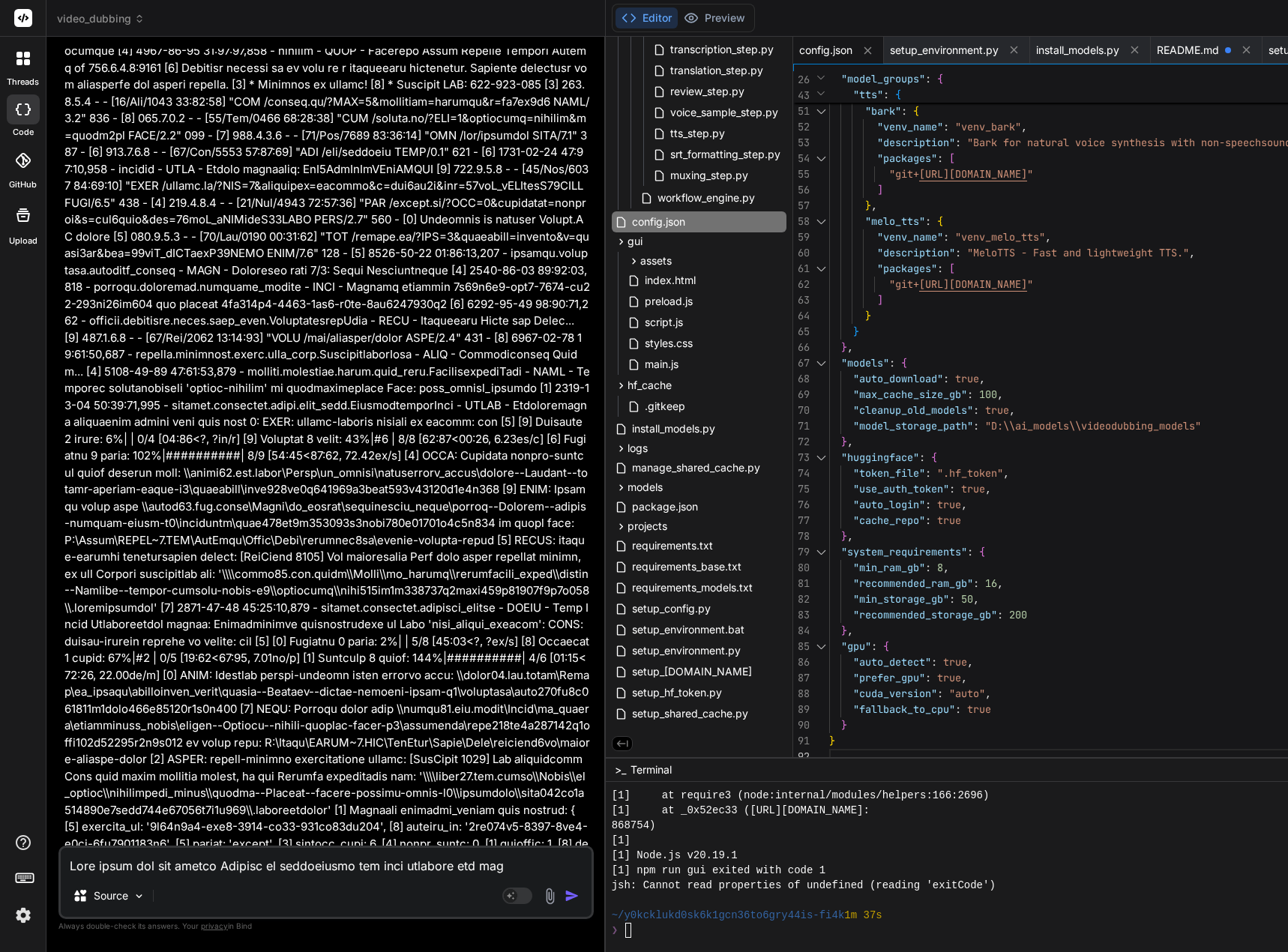
scroll to position [15, 0]
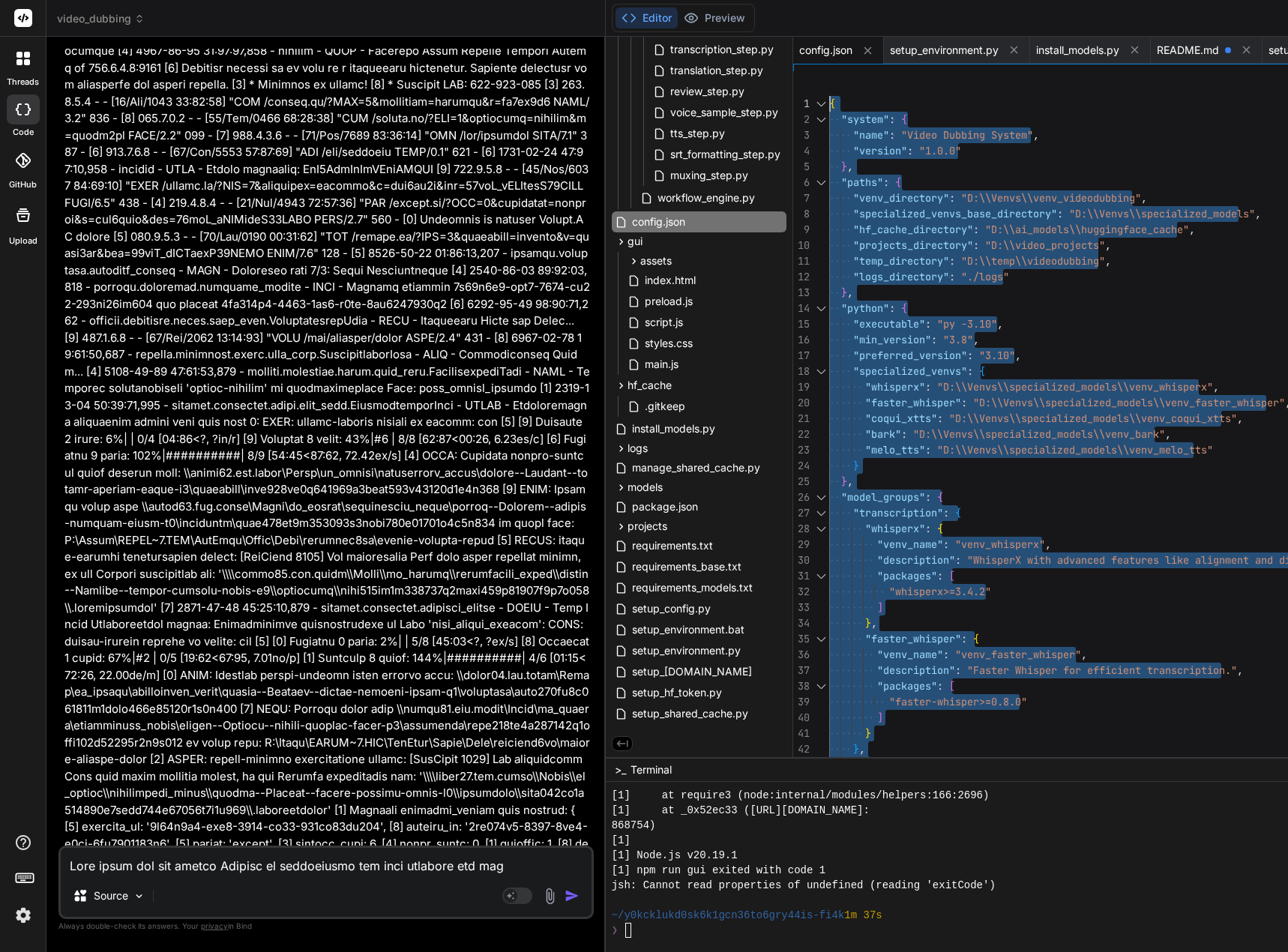
drag, startPoint x: 862, startPoint y: 739, endPoint x: 744, endPoint y: -79, distance: 826.5
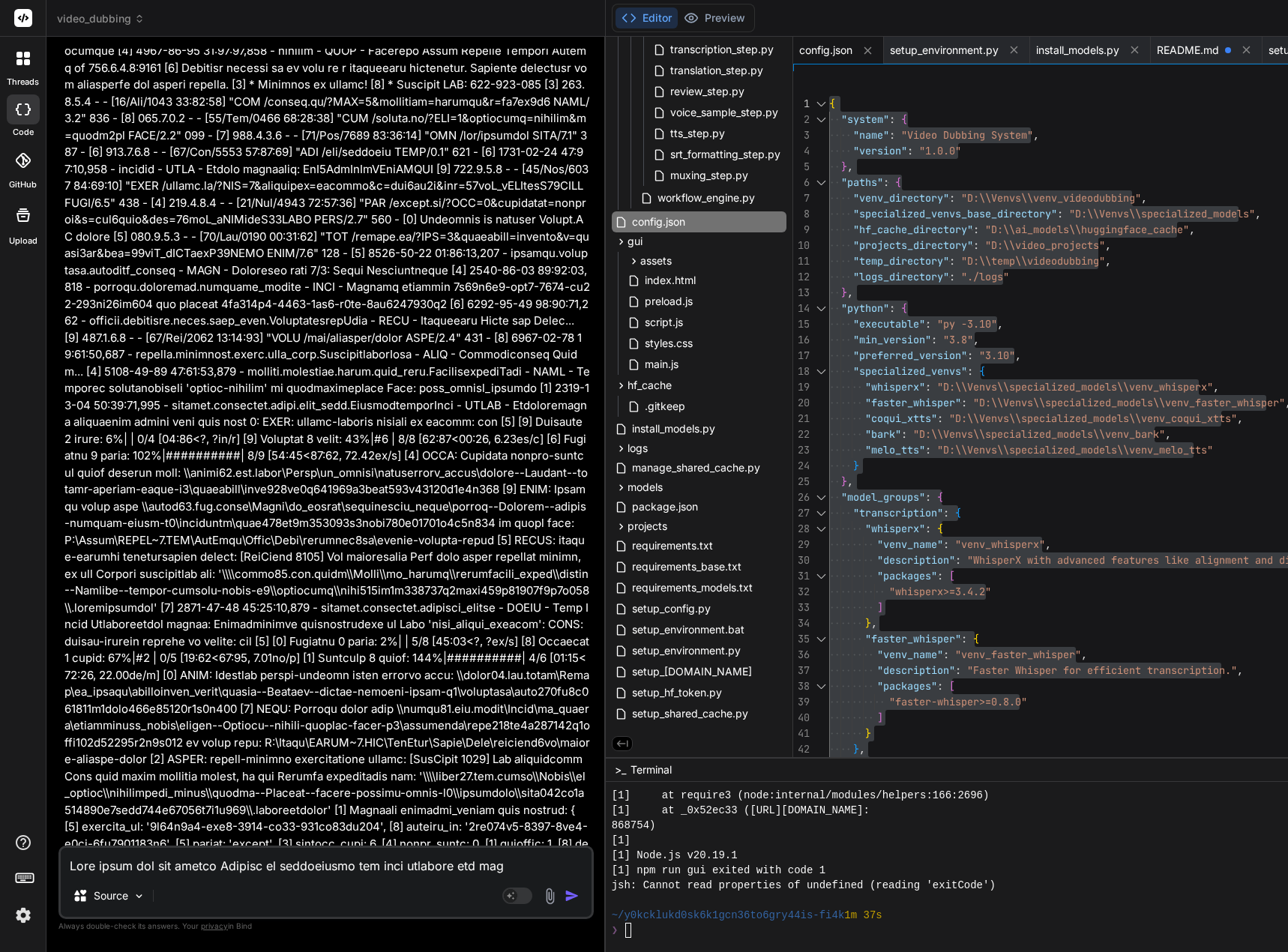
click at [146, 856] on textarea at bounding box center [326, 862] width 530 height 27
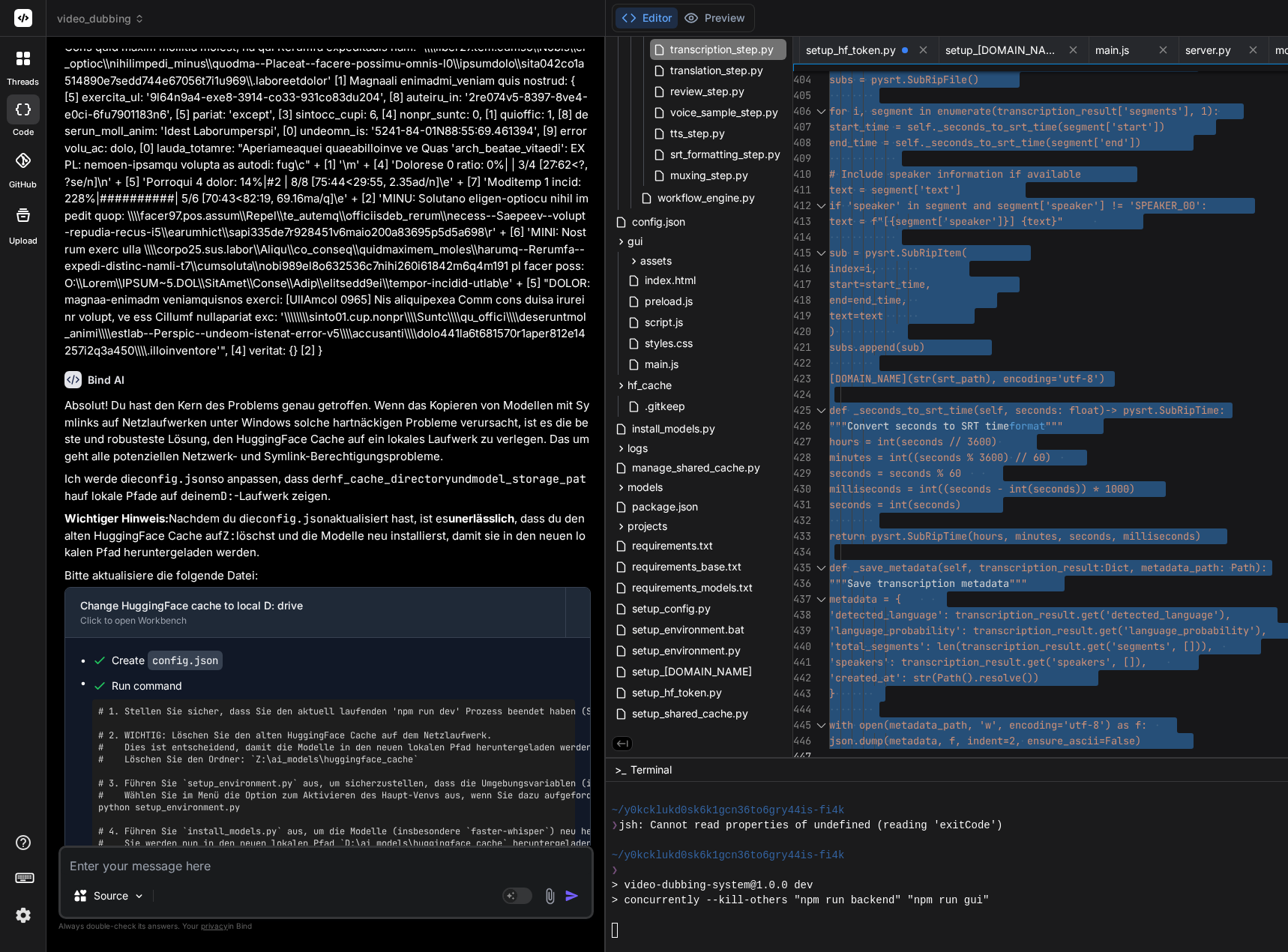
drag, startPoint x: 841, startPoint y: 102, endPoint x: 1192, endPoint y: 780, distance: 763.5
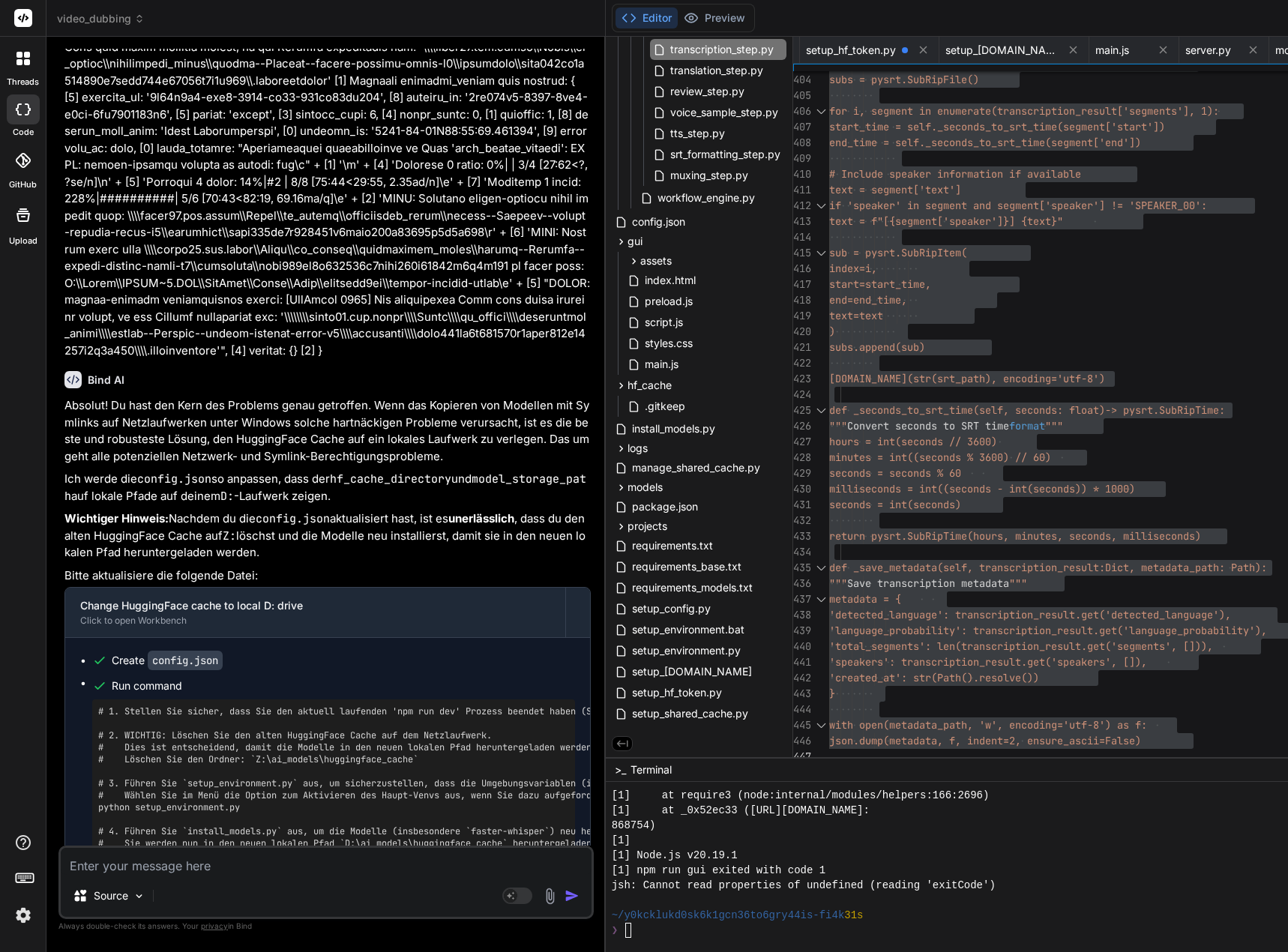
click at [369, 851] on textarea at bounding box center [326, 862] width 530 height 27
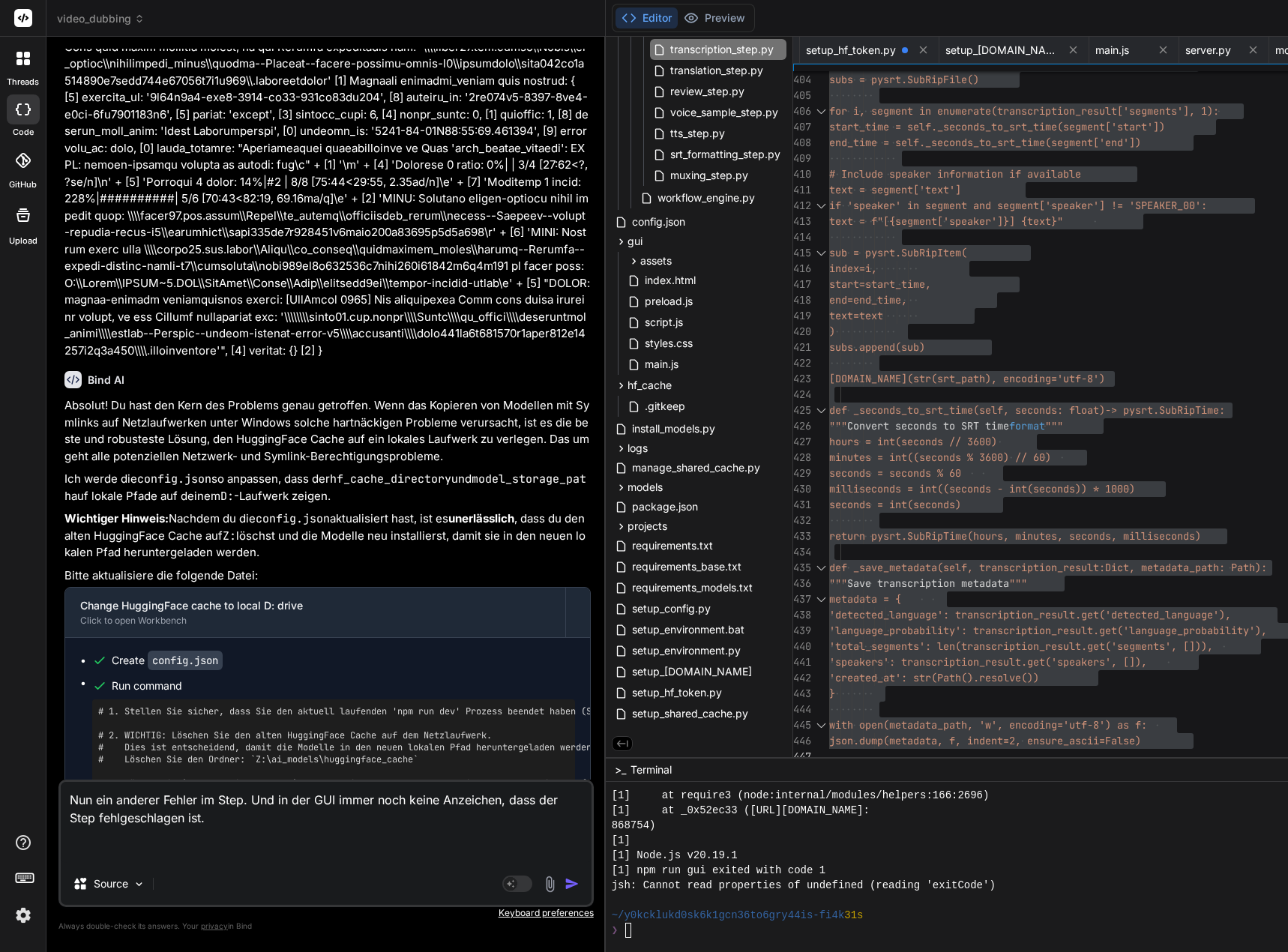
paste textarea "[0] 2025-09-21 10:12:41,275 - backend.workflows.steps.base_step.TranscriptionSt…"
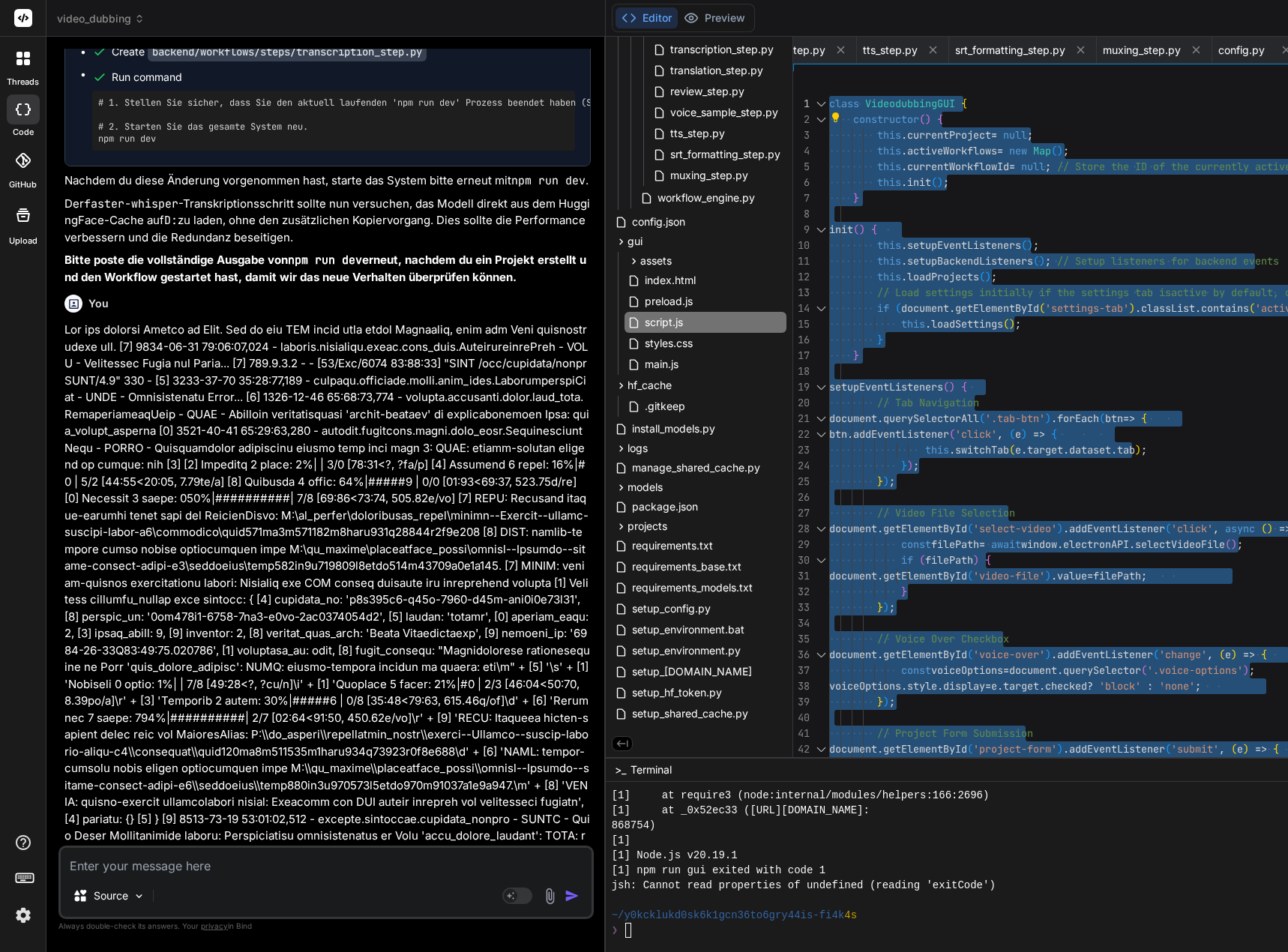
drag, startPoint x: 840, startPoint y: 754, endPoint x: 841, endPoint y: 22, distance: 732.0
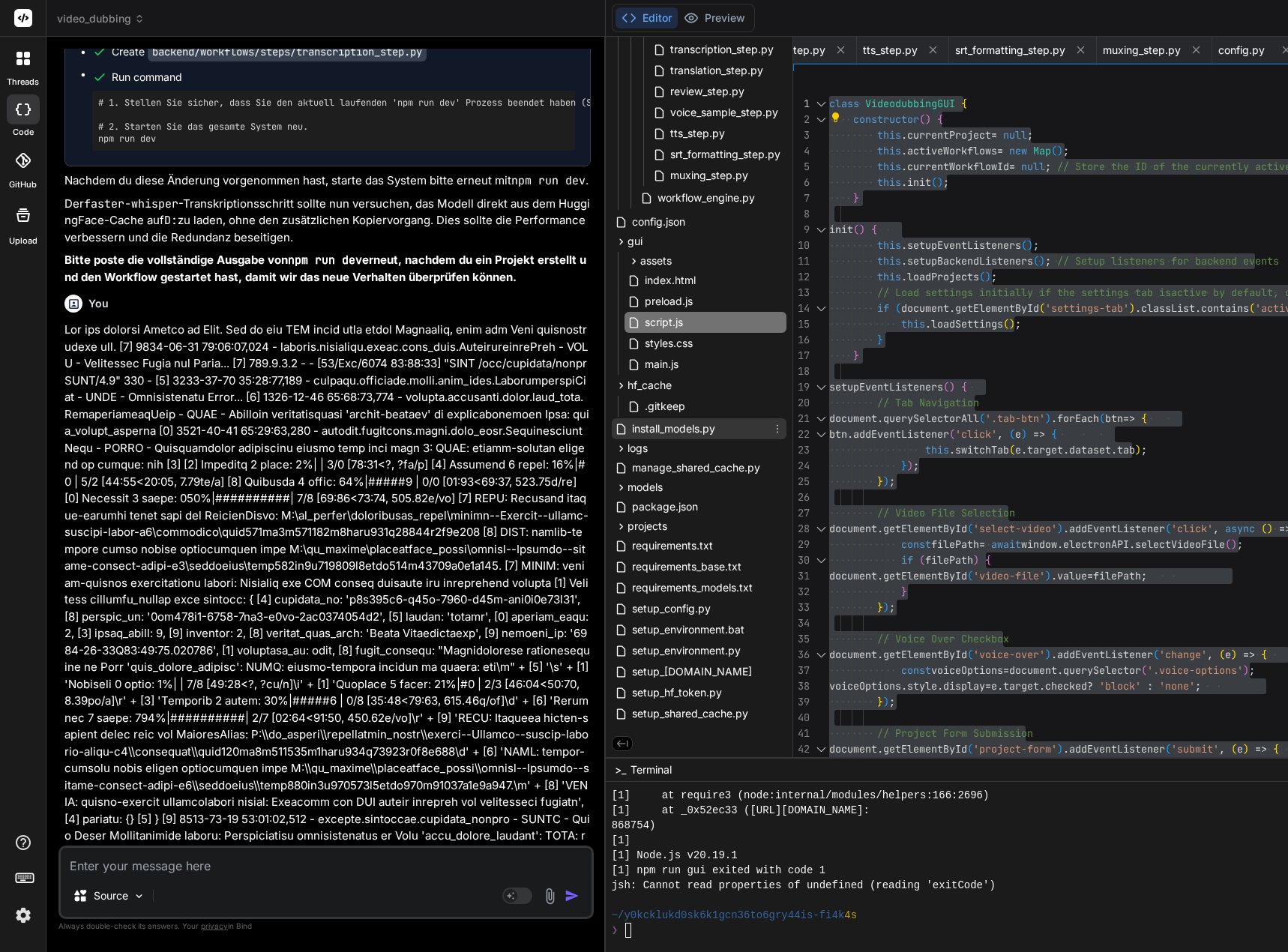
click at [690, 431] on span "install_models.py" at bounding box center [674, 429] width 86 height 18
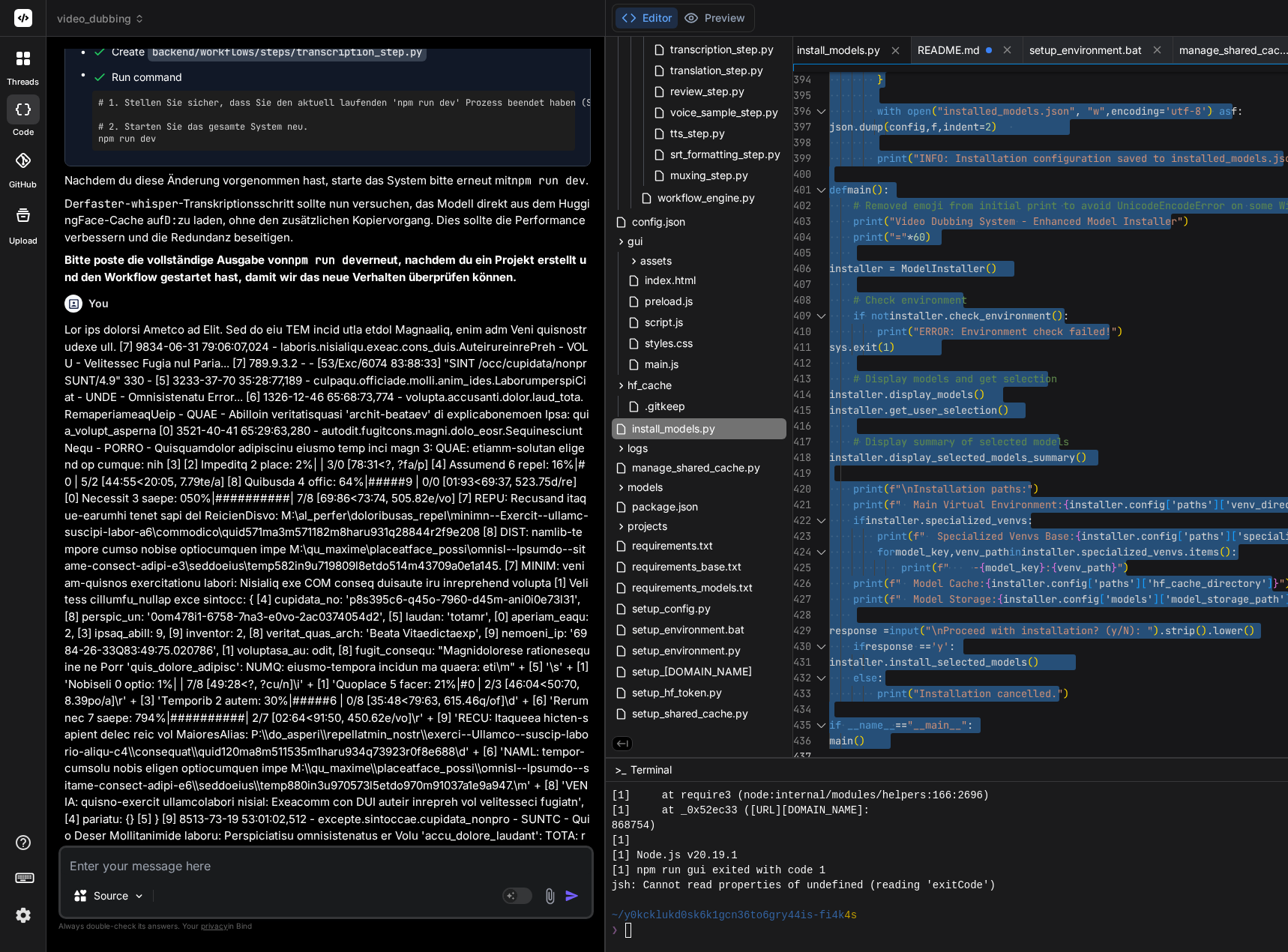
drag, startPoint x: 840, startPoint y: 101, endPoint x: 846, endPoint y: 862, distance: 761.0
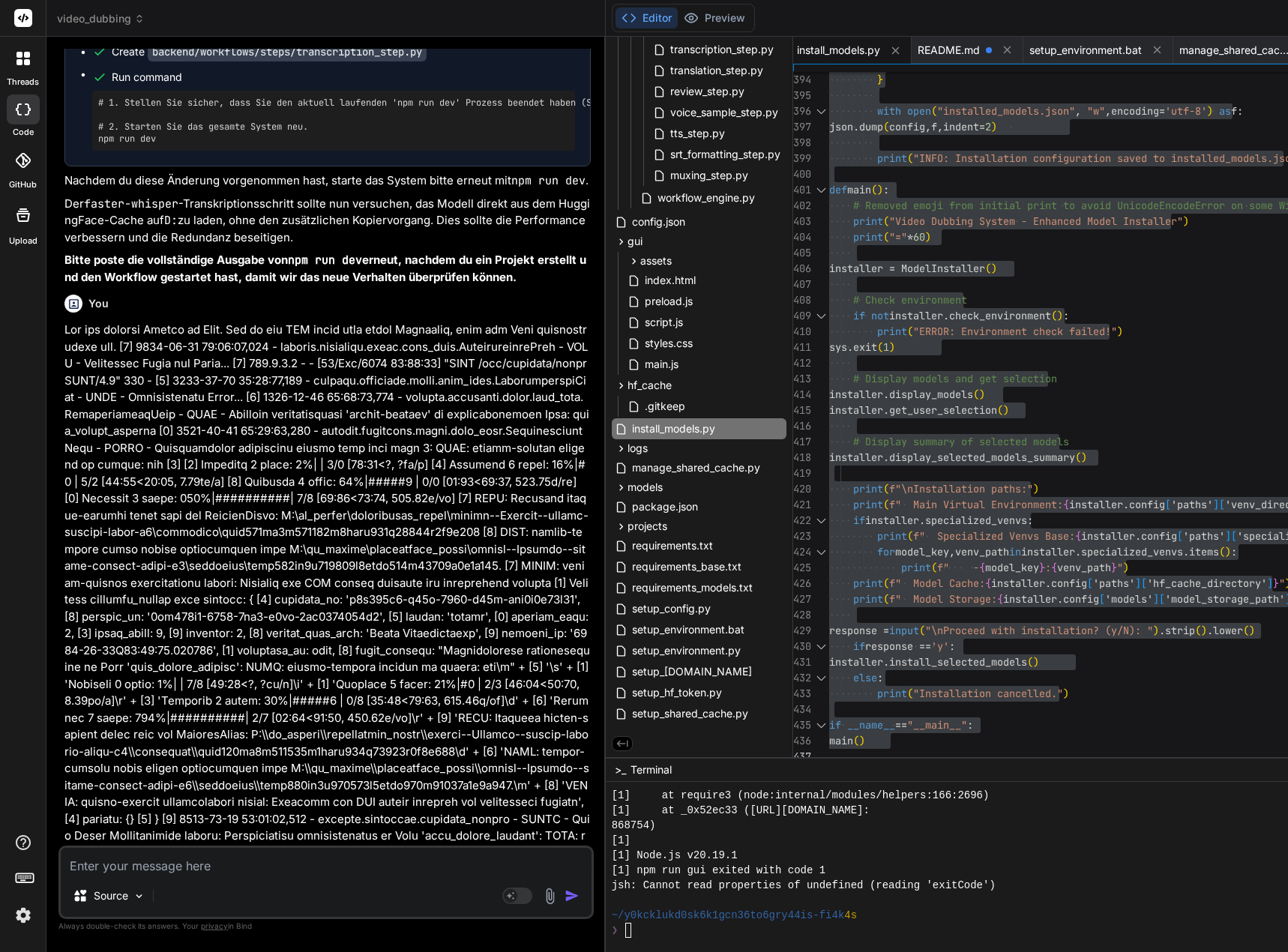
drag, startPoint x: 232, startPoint y: 626, endPoint x: 90, endPoint y: 622, distance: 142.1
copy code "onnxruntime"
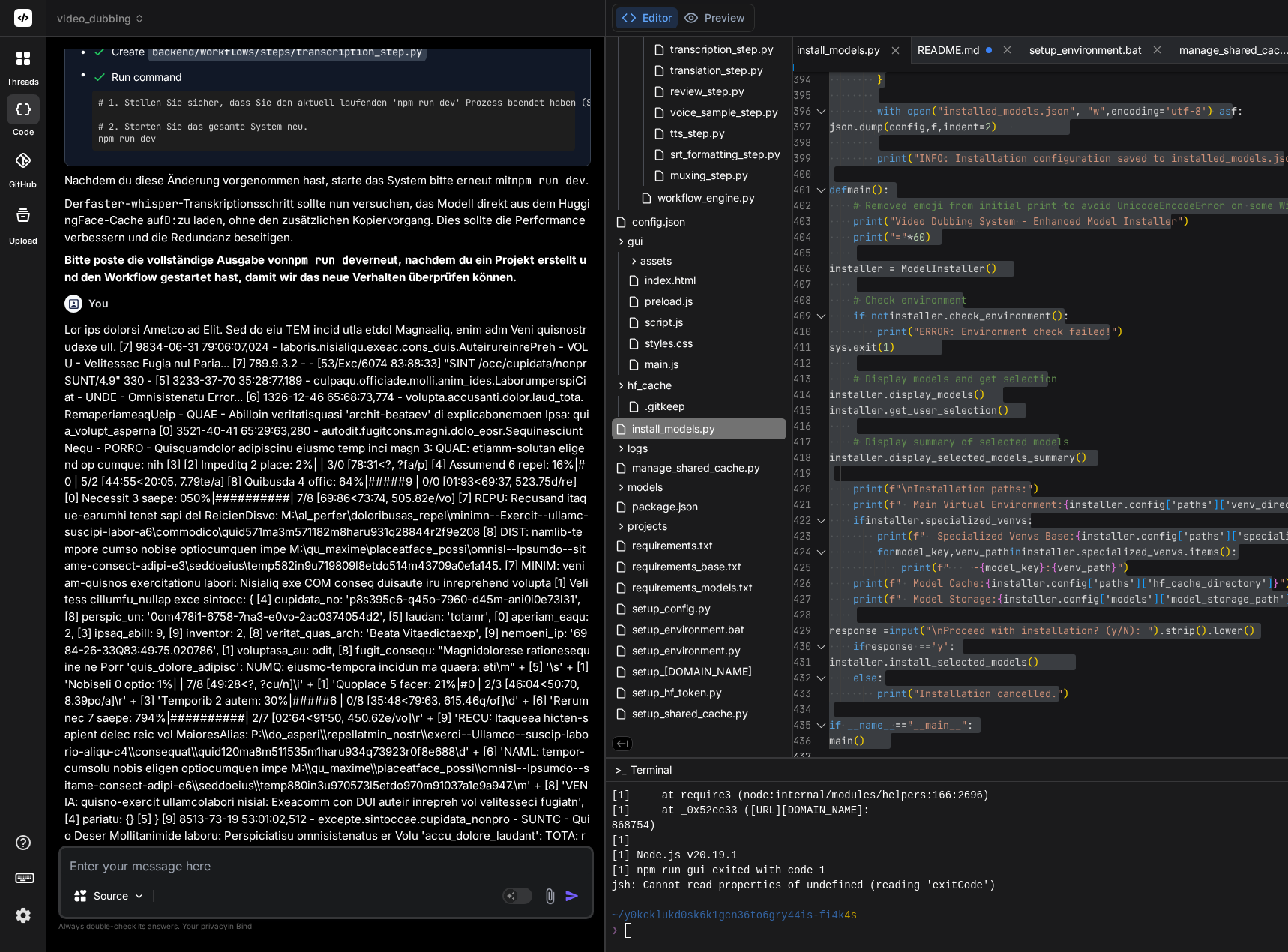
click at [84, 863] on textarea at bounding box center [326, 862] width 530 height 27
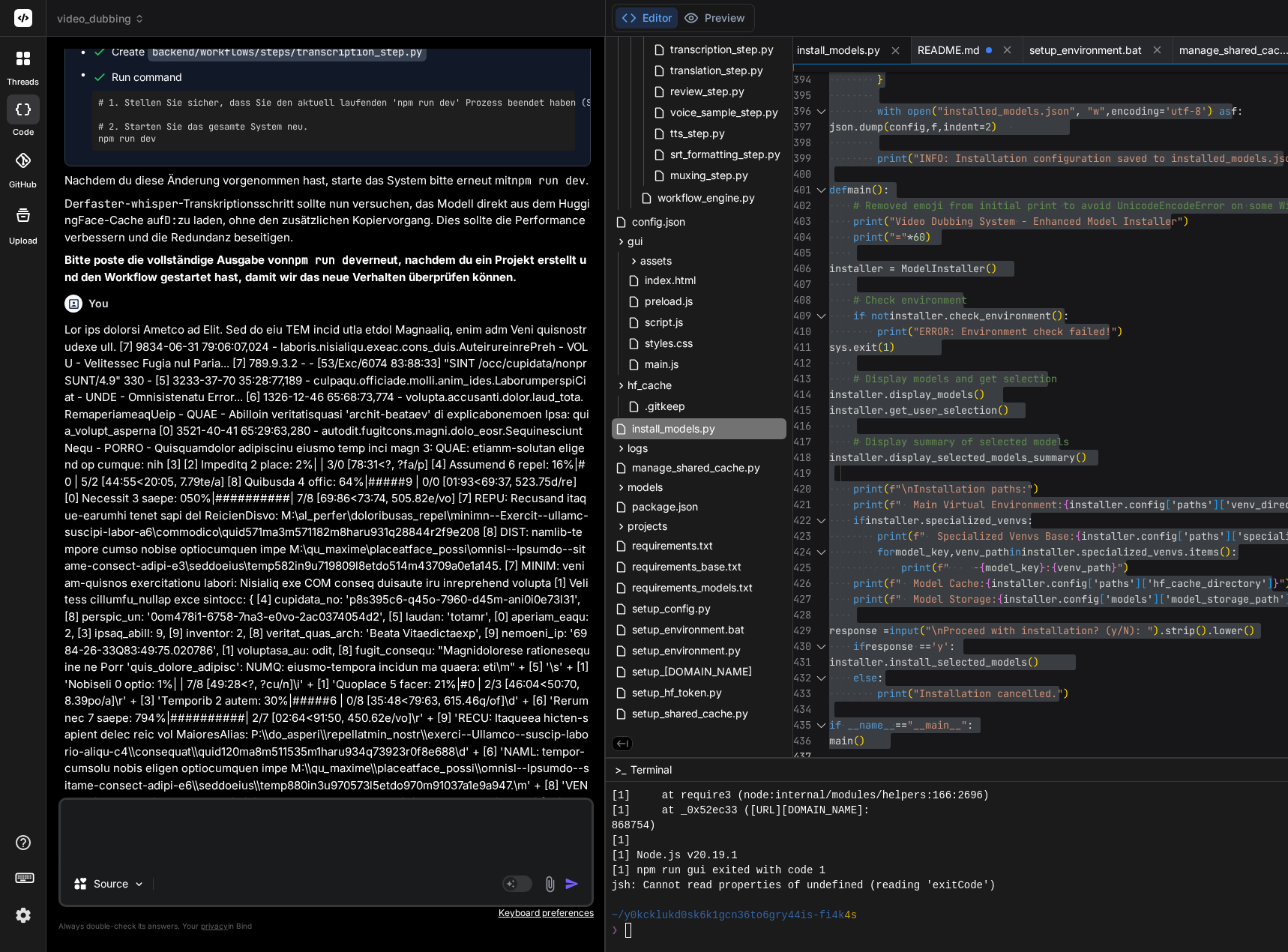
paste textarea "handleWorkflowUpdate triggered with state:"
click at [356, 858] on textarea "handleWorkflowUpdate triggered with state:" at bounding box center [326, 831] width 530 height 63
paste textarea "{workflow_id: '2e2b51d1-e5a3-43f0-be5d-8382ecdafb9c', project_id: '3be850f5-040…"
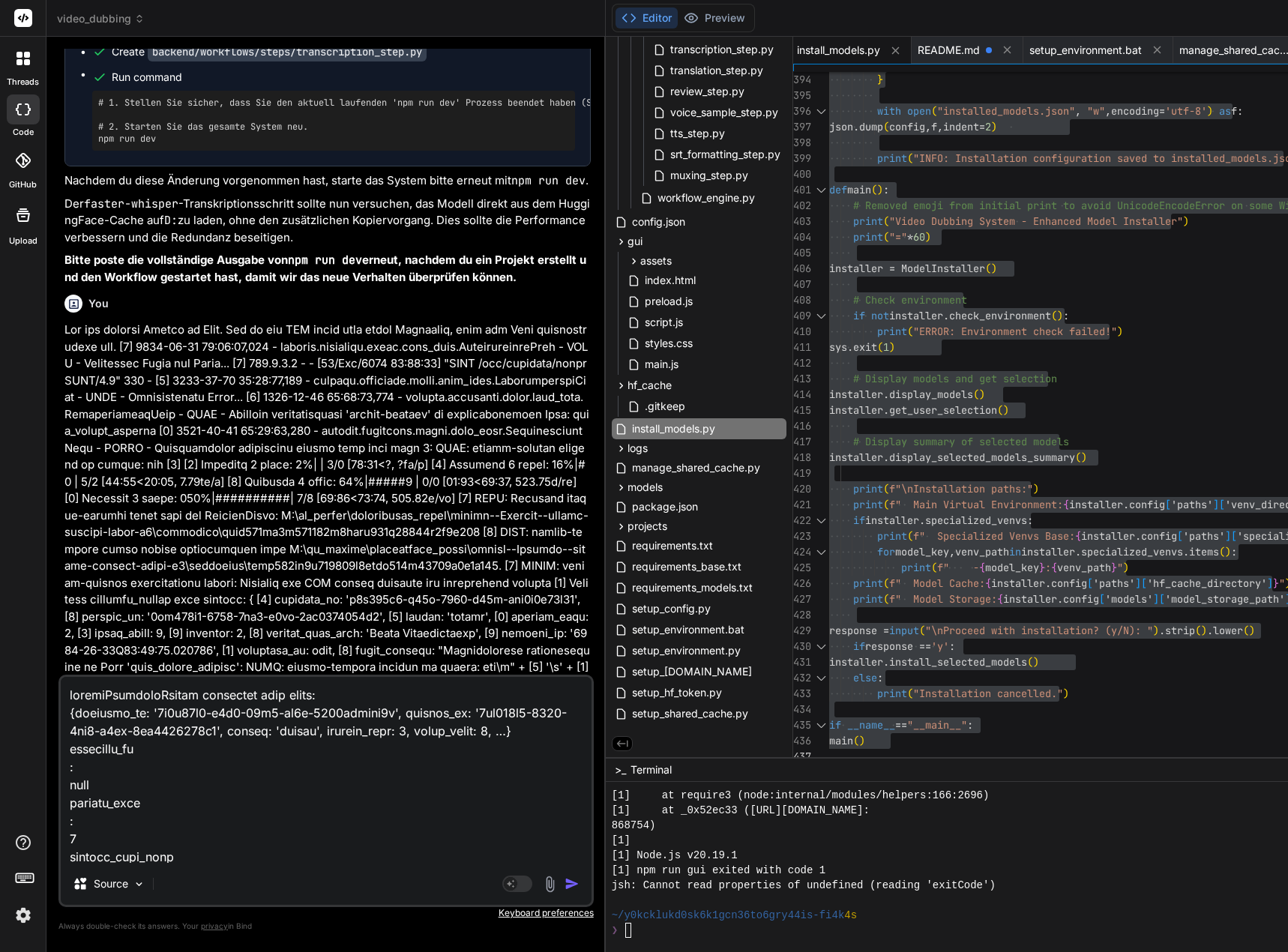
scroll to position [649, 0]
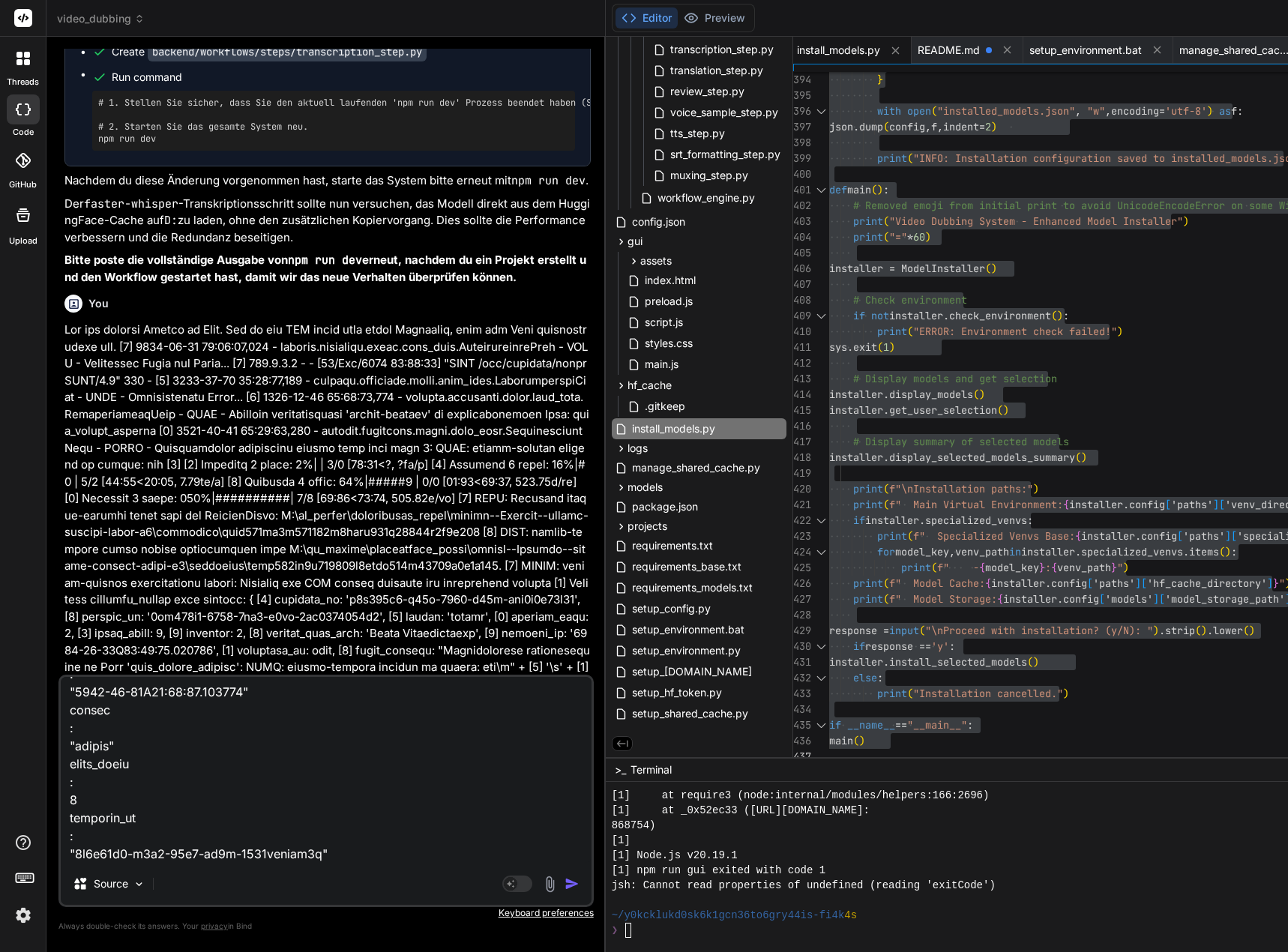
drag, startPoint x: 381, startPoint y: 864, endPoint x: 363, endPoint y: 863, distance: 18.0
click at [381, 864] on div "Source Agent Mode. When this toggle is activated, AI automatically makes decisi…" at bounding box center [326, 790] width 535 height 232
click at [335, 856] on textarea at bounding box center [326, 770] width 530 height 186
click at [127, 855] on textarea at bounding box center [326, 770] width 530 height 186
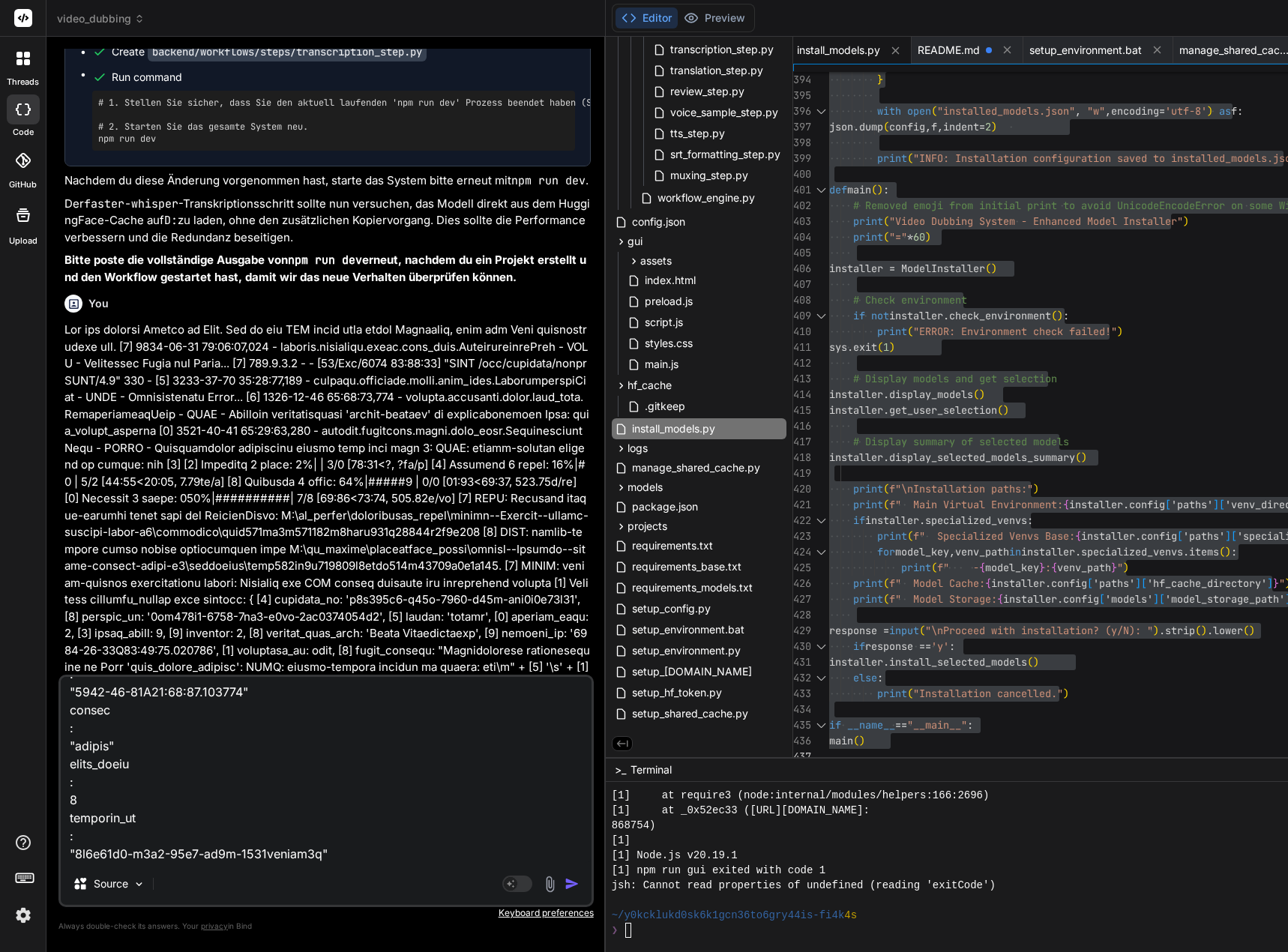
paste textarea "[0] 2025-09-21 11:32:11,859 - backend.workflows.steps.base_step.TranscriptionSt…"
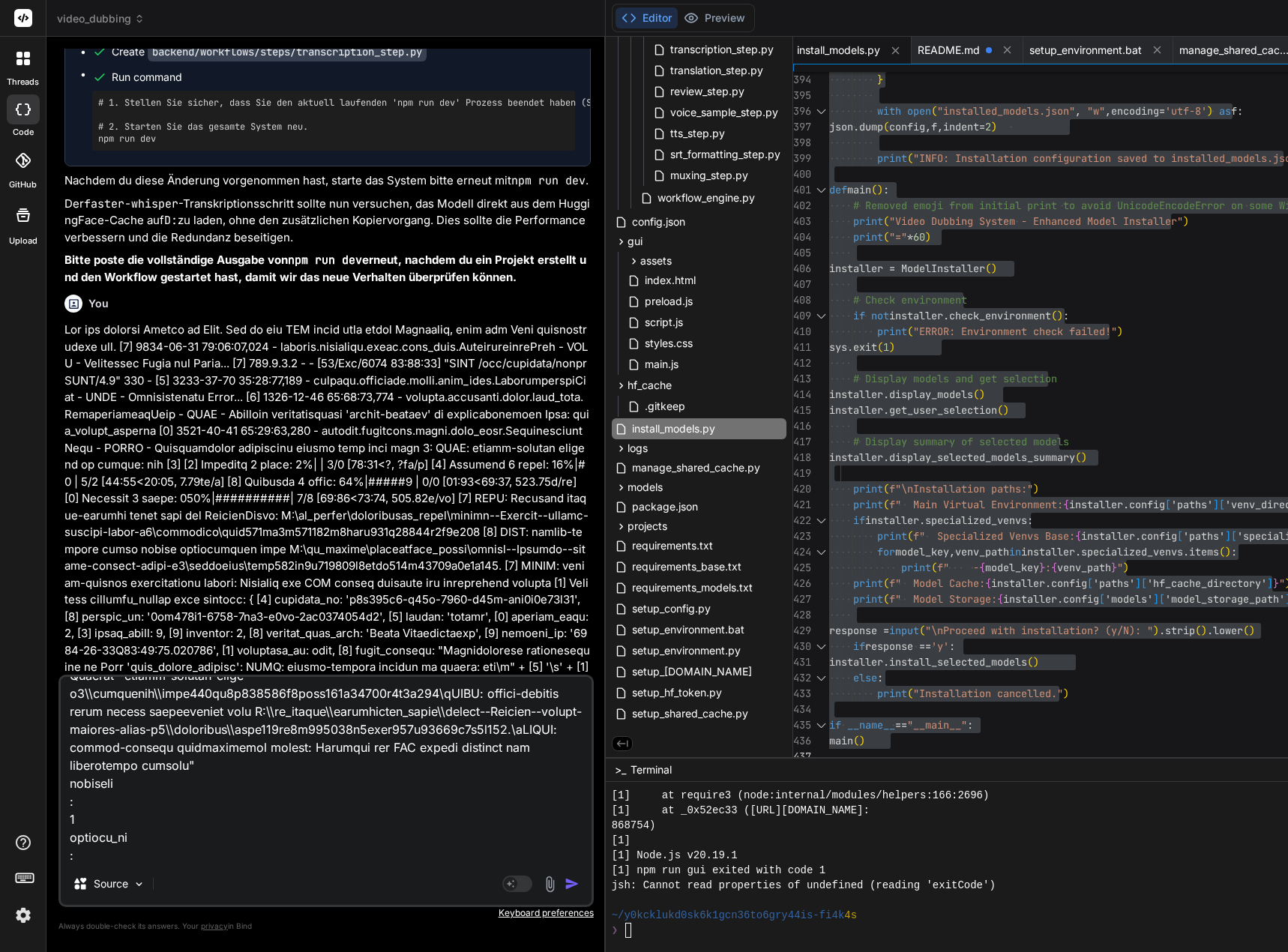
scroll to position [0, 0]
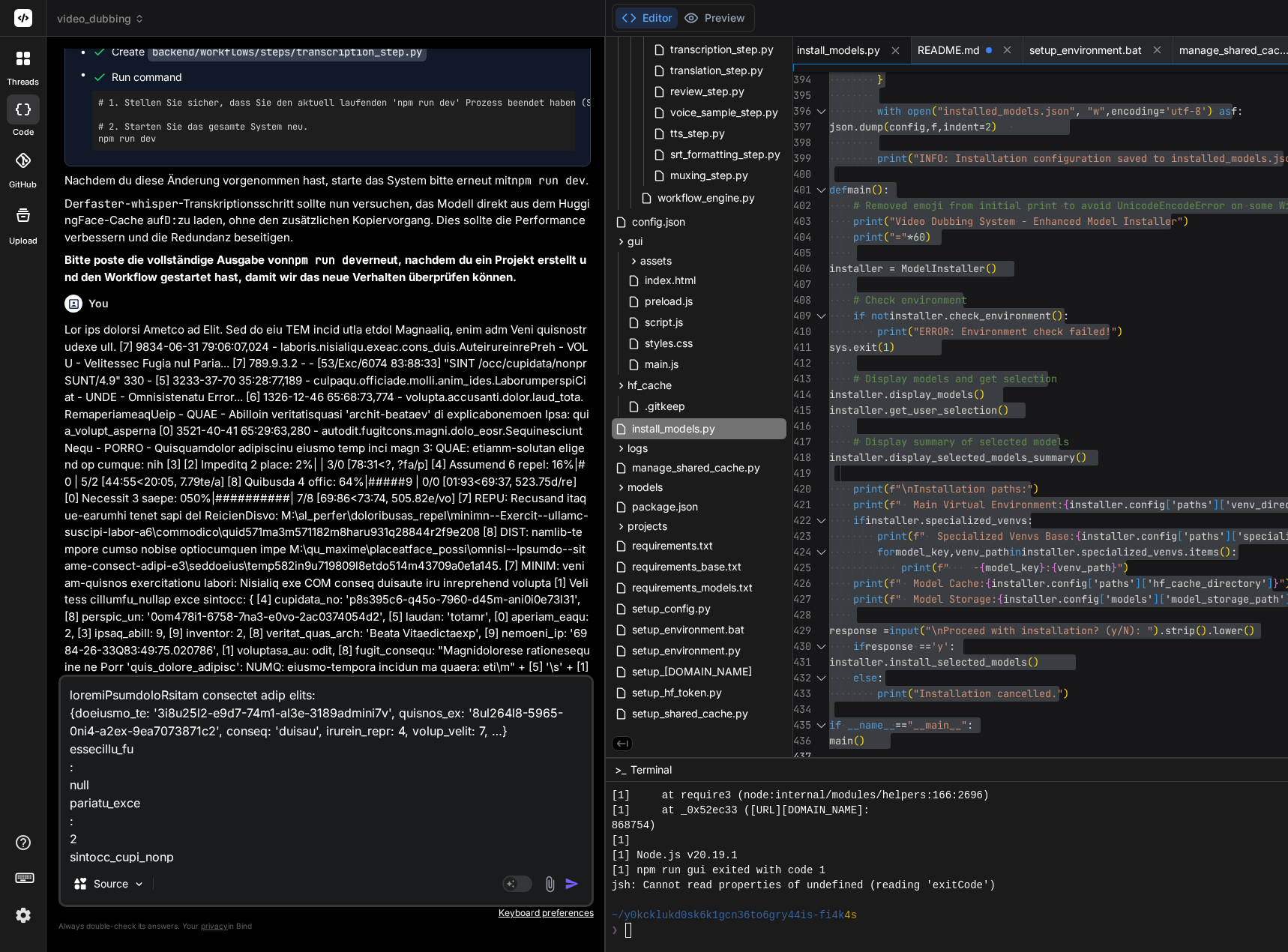
click at [147, 682] on textarea at bounding box center [326, 770] width 530 height 186
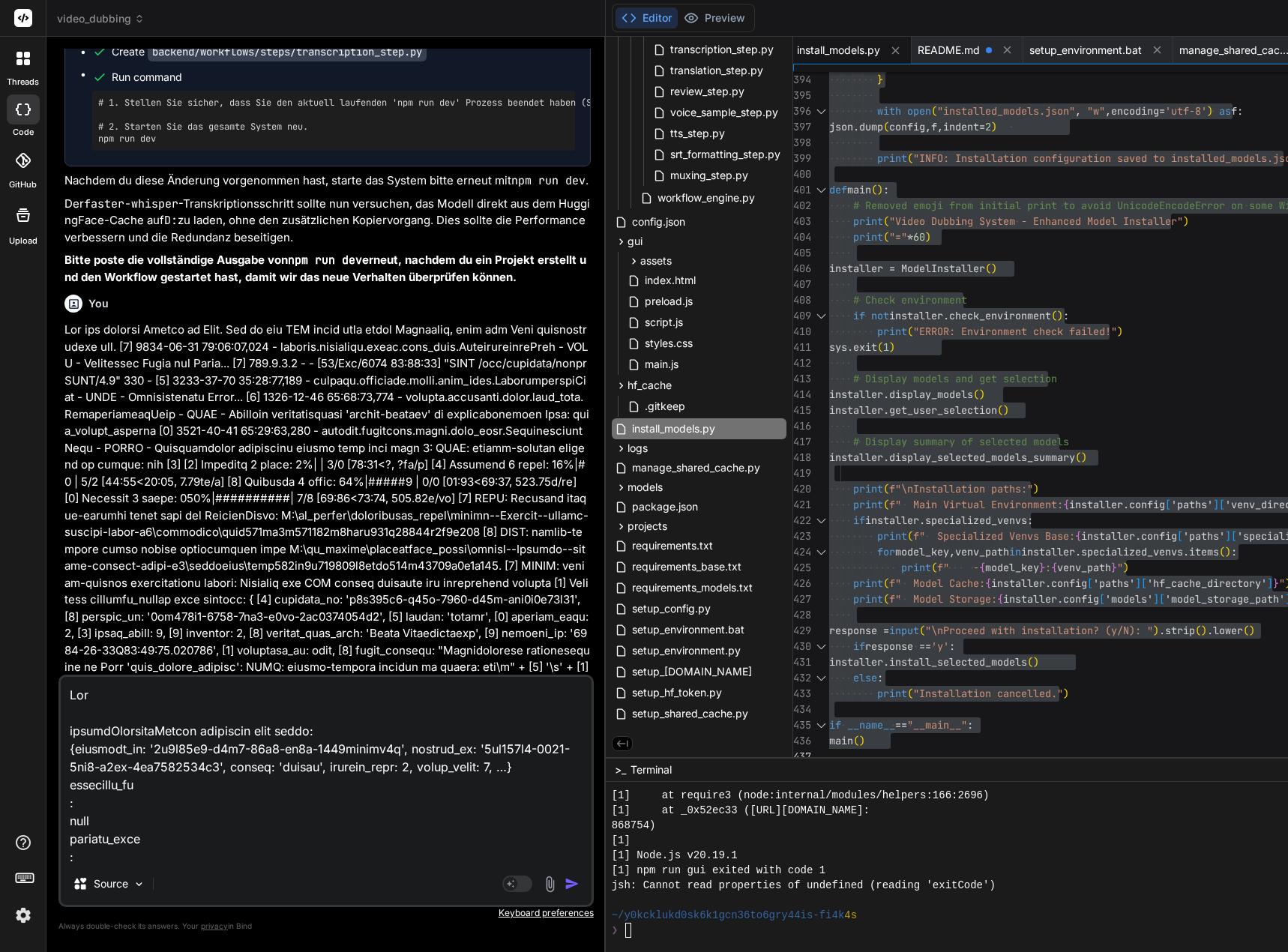
click at [99, 729] on textarea at bounding box center [326, 770] width 530 height 186
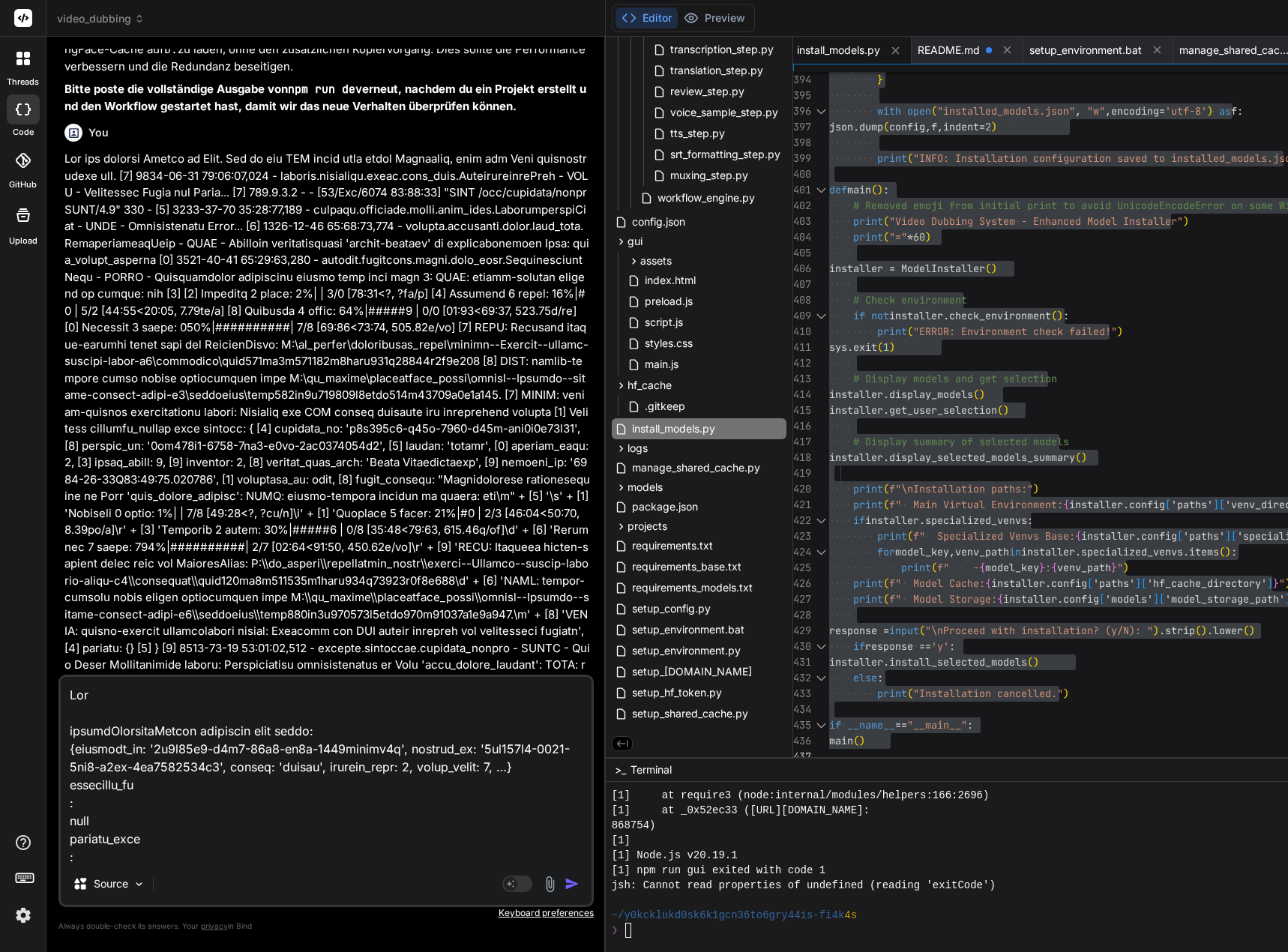
click at [123, 693] on textarea at bounding box center [326, 770] width 530 height 186
paste textarea "[0] 2025-09-21 11:32:11,859 - backend.workflows.steps.base_step.TranscriptionSt…"
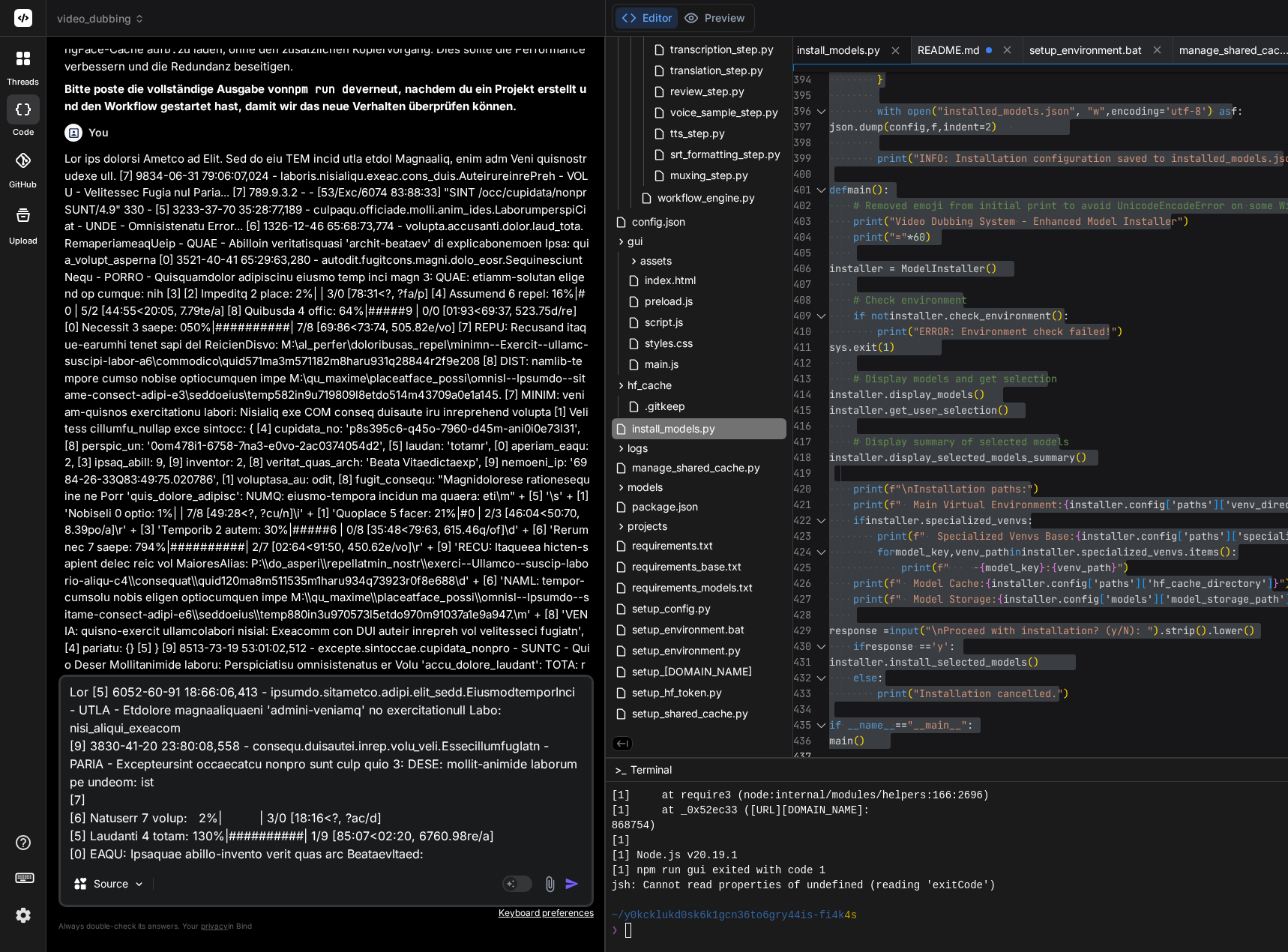
scroll to position [0, 0]
click at [93, 694] on textarea at bounding box center [326, 770] width 530 height 186
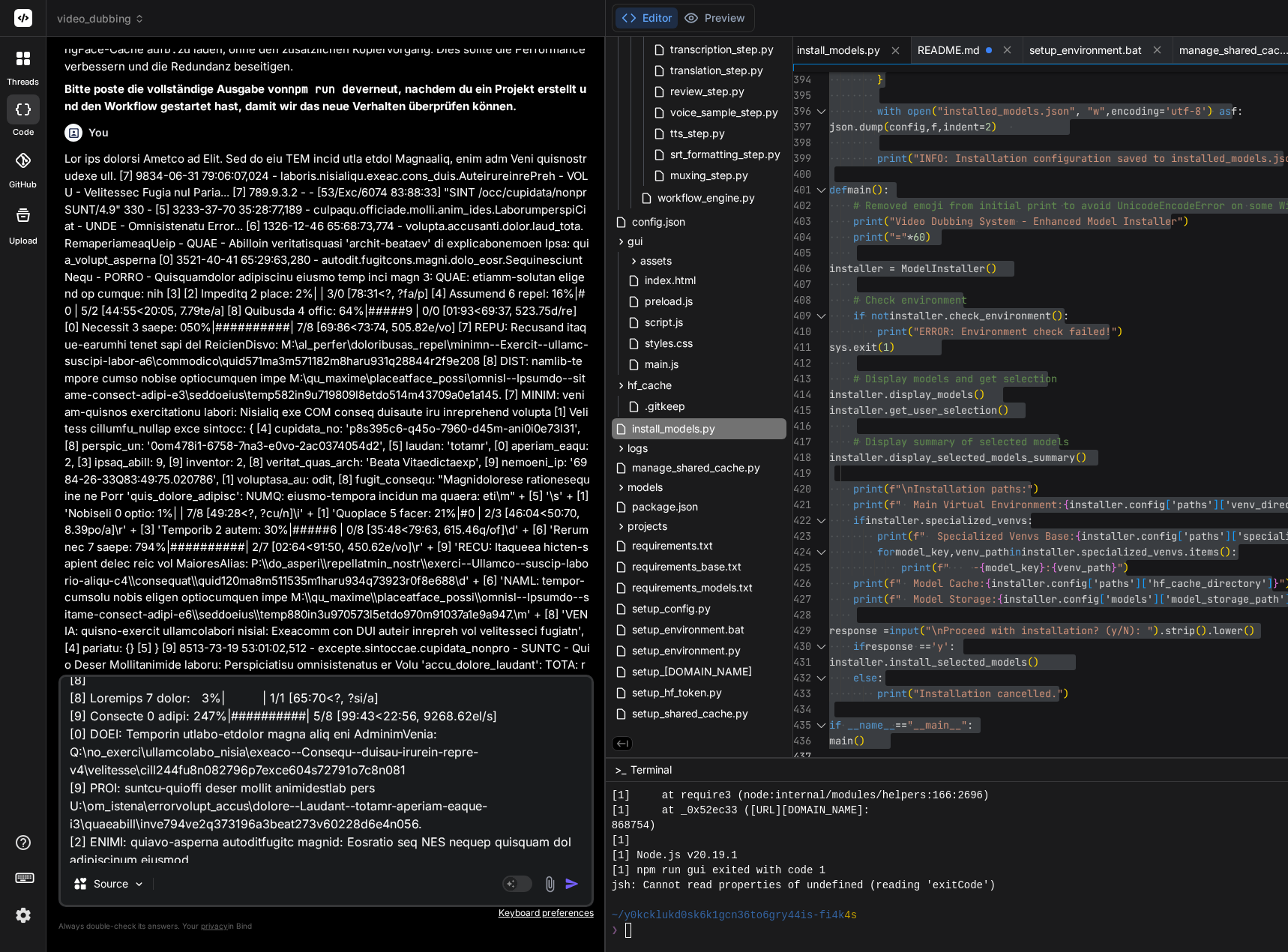
scroll to position [899, 0]
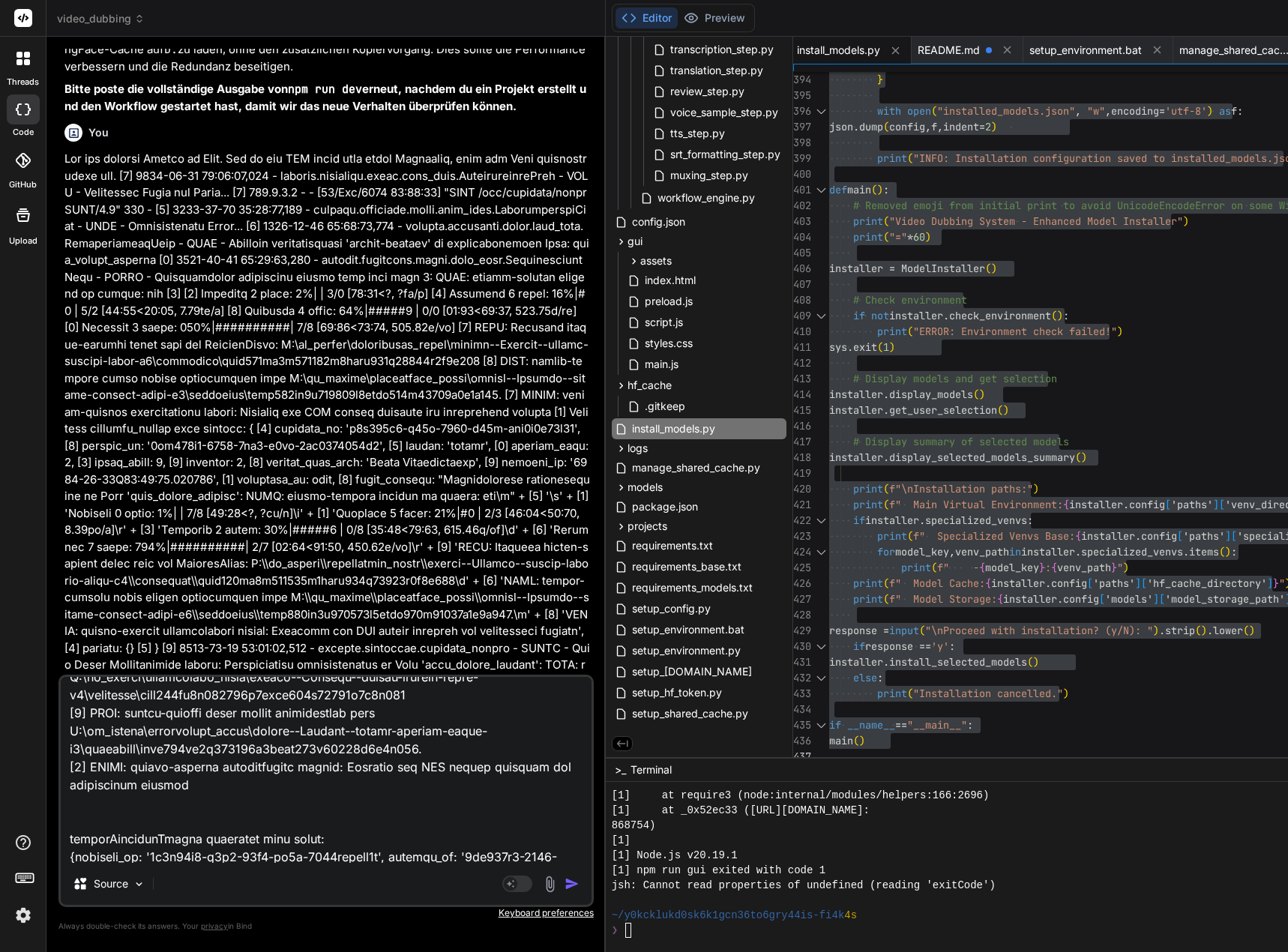
click at [98, 810] on textarea at bounding box center [326, 770] width 530 height 186
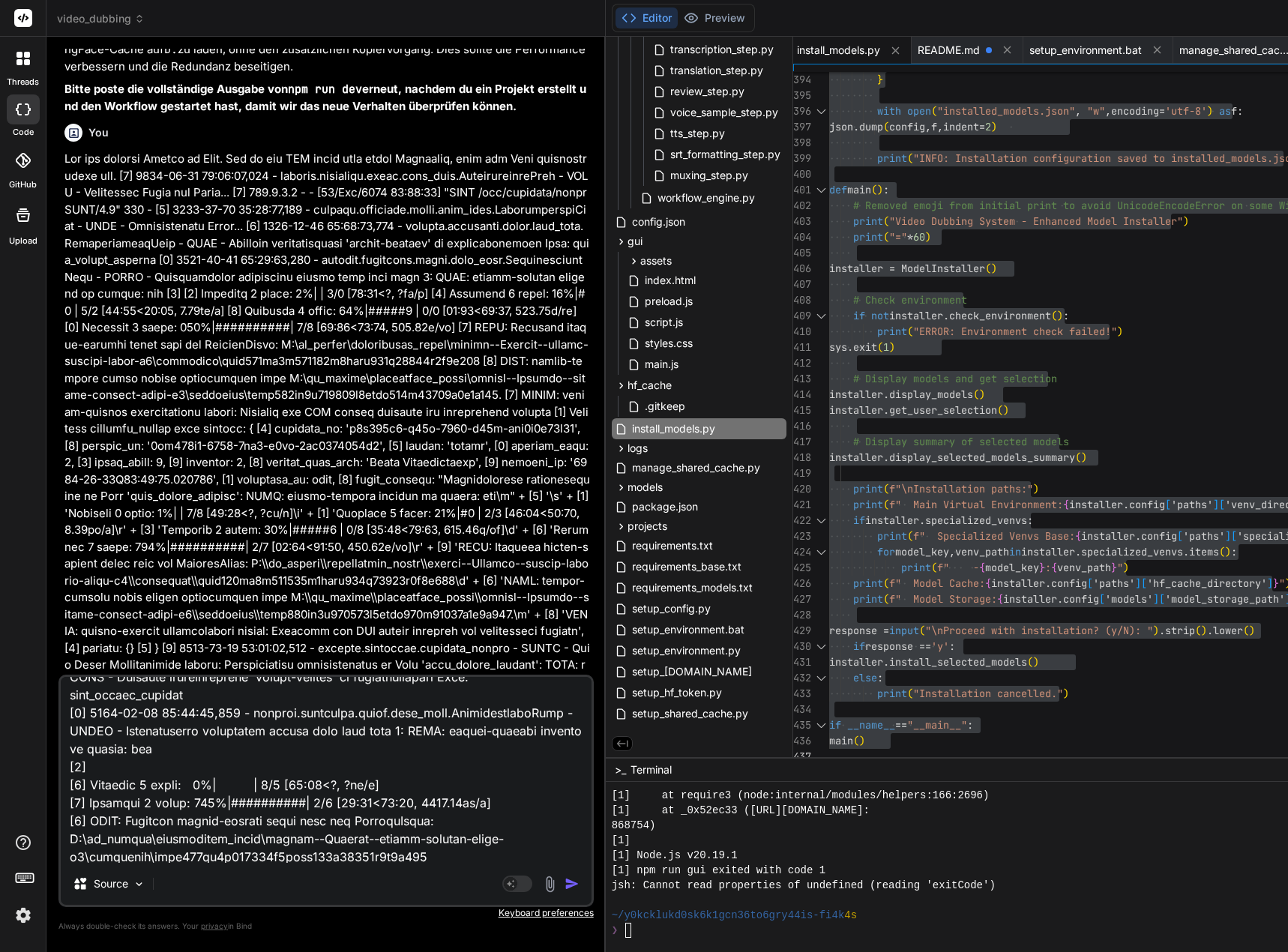
scroll to position [0, 0]
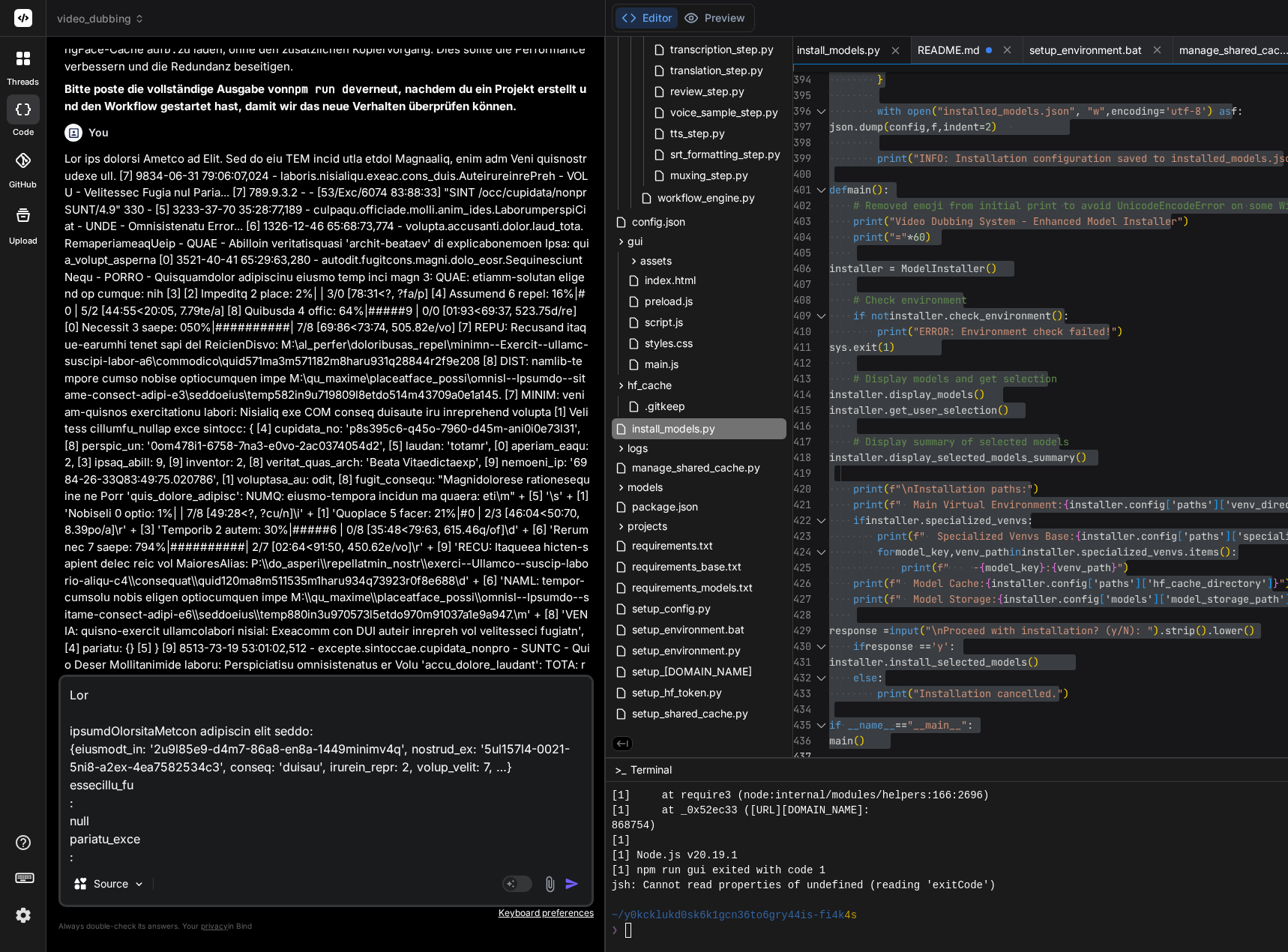
click at [135, 729] on textarea at bounding box center [326, 770] width 530 height 186
click at [140, 691] on textarea at bounding box center [326, 770] width 530 height 186
paste textarea "handleWorkflowUpdate"
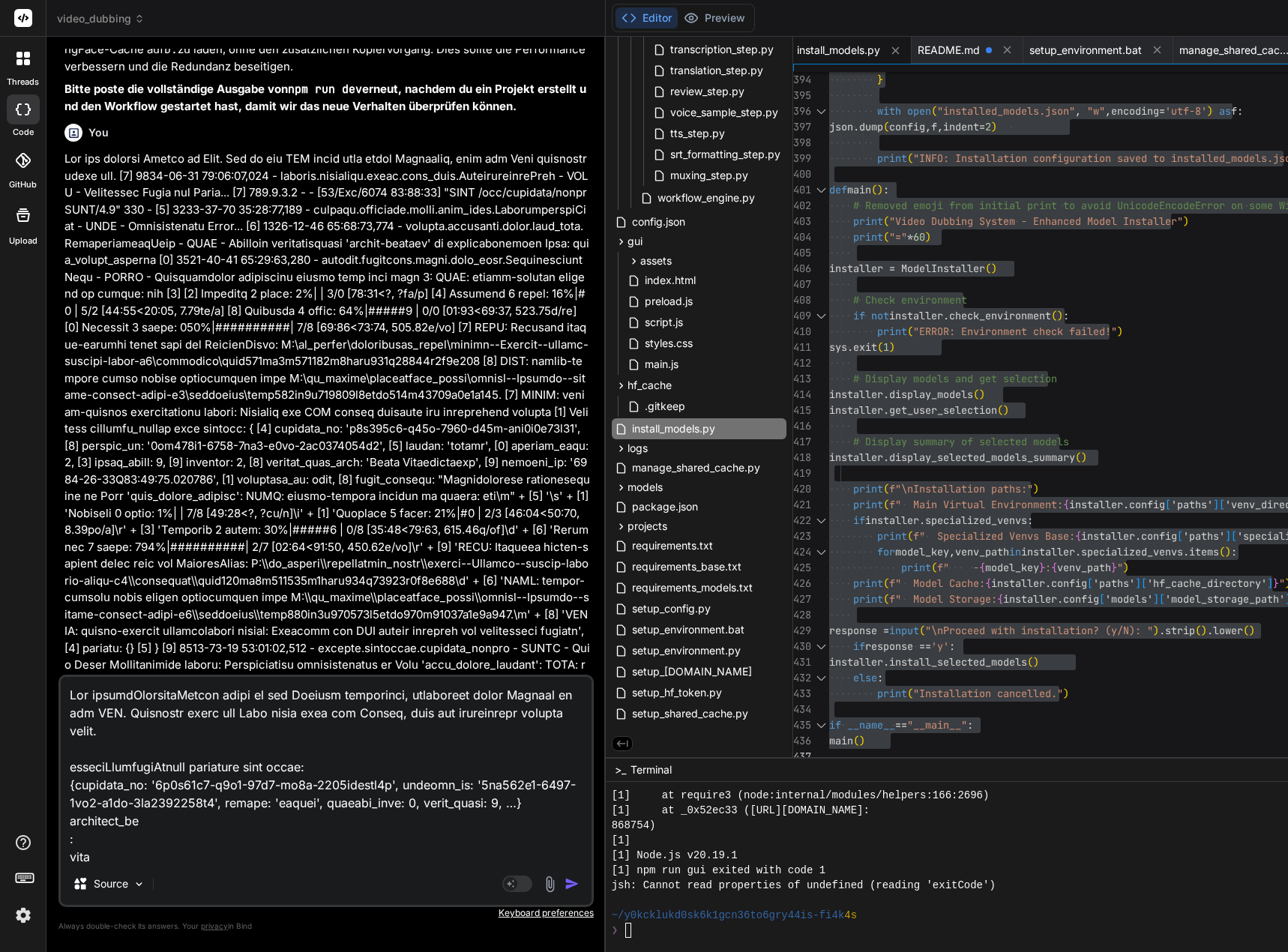
click at [126, 751] on textarea at bounding box center [326, 770] width 530 height 186
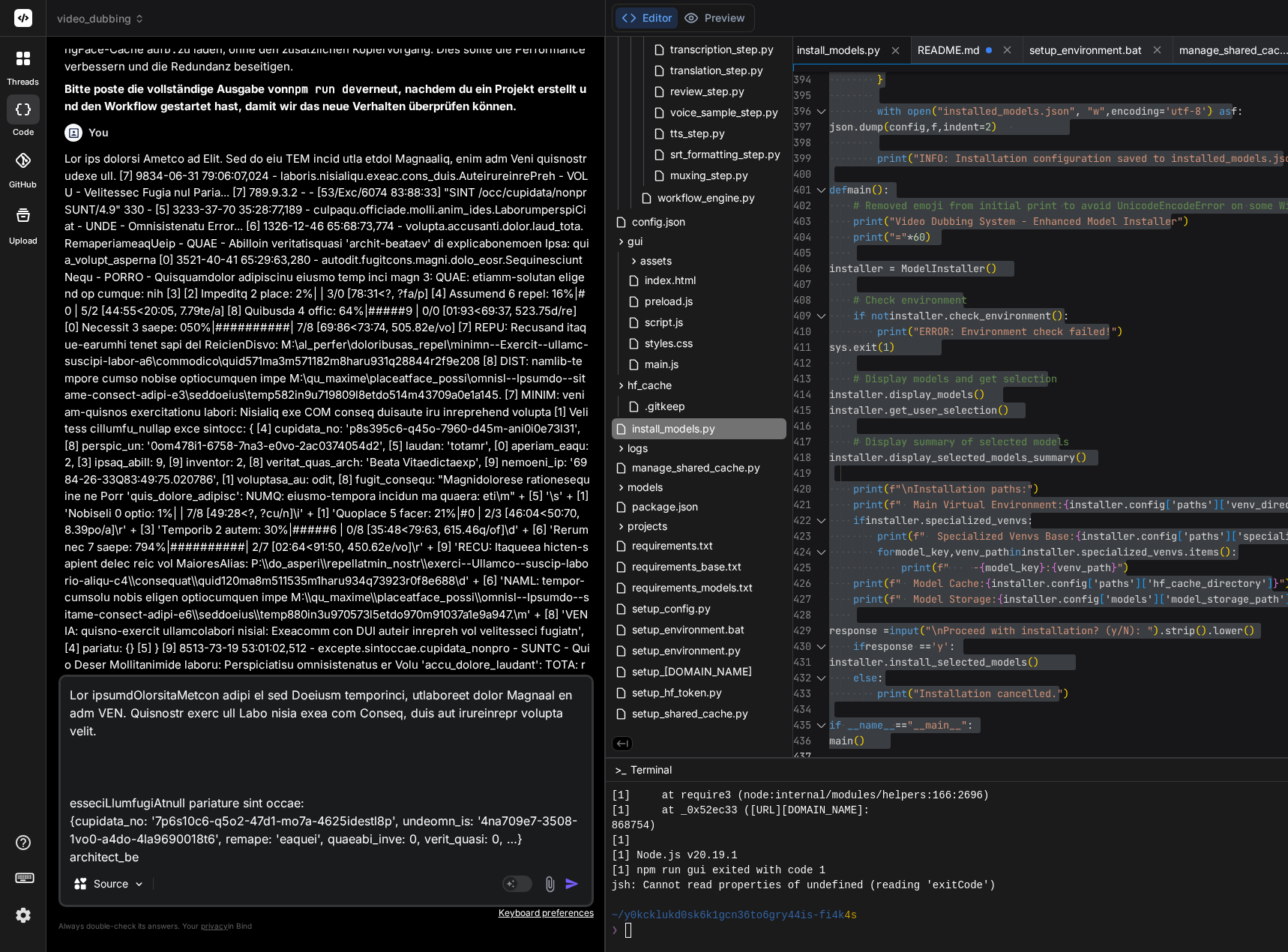
paste textarea "(venv_faster_whisper) D:\_Projekte\Syn_PRG1\getbind.co\video-dubbing-system>pip…"
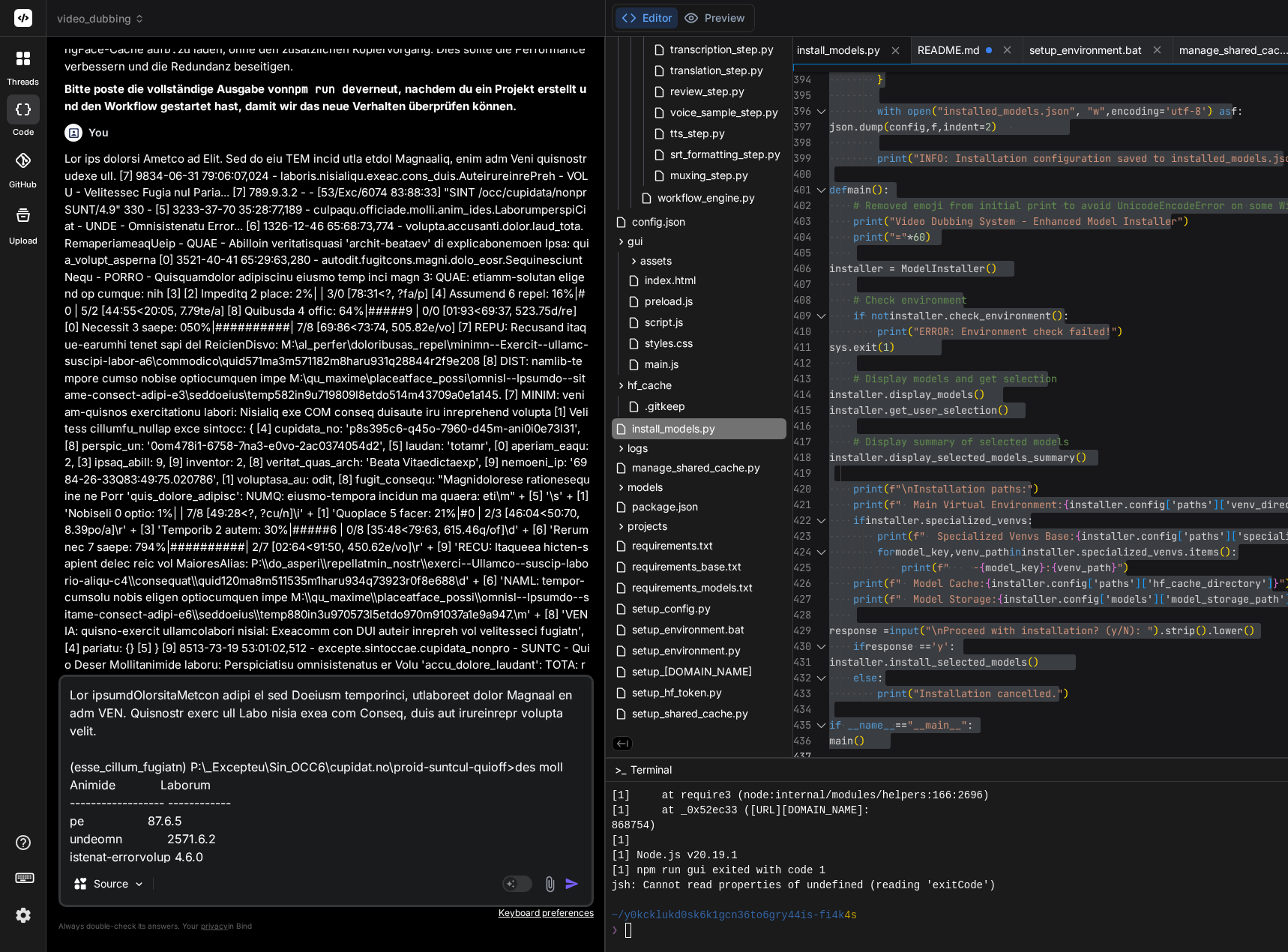
click at [137, 731] on textarea at bounding box center [326, 770] width 530 height 186
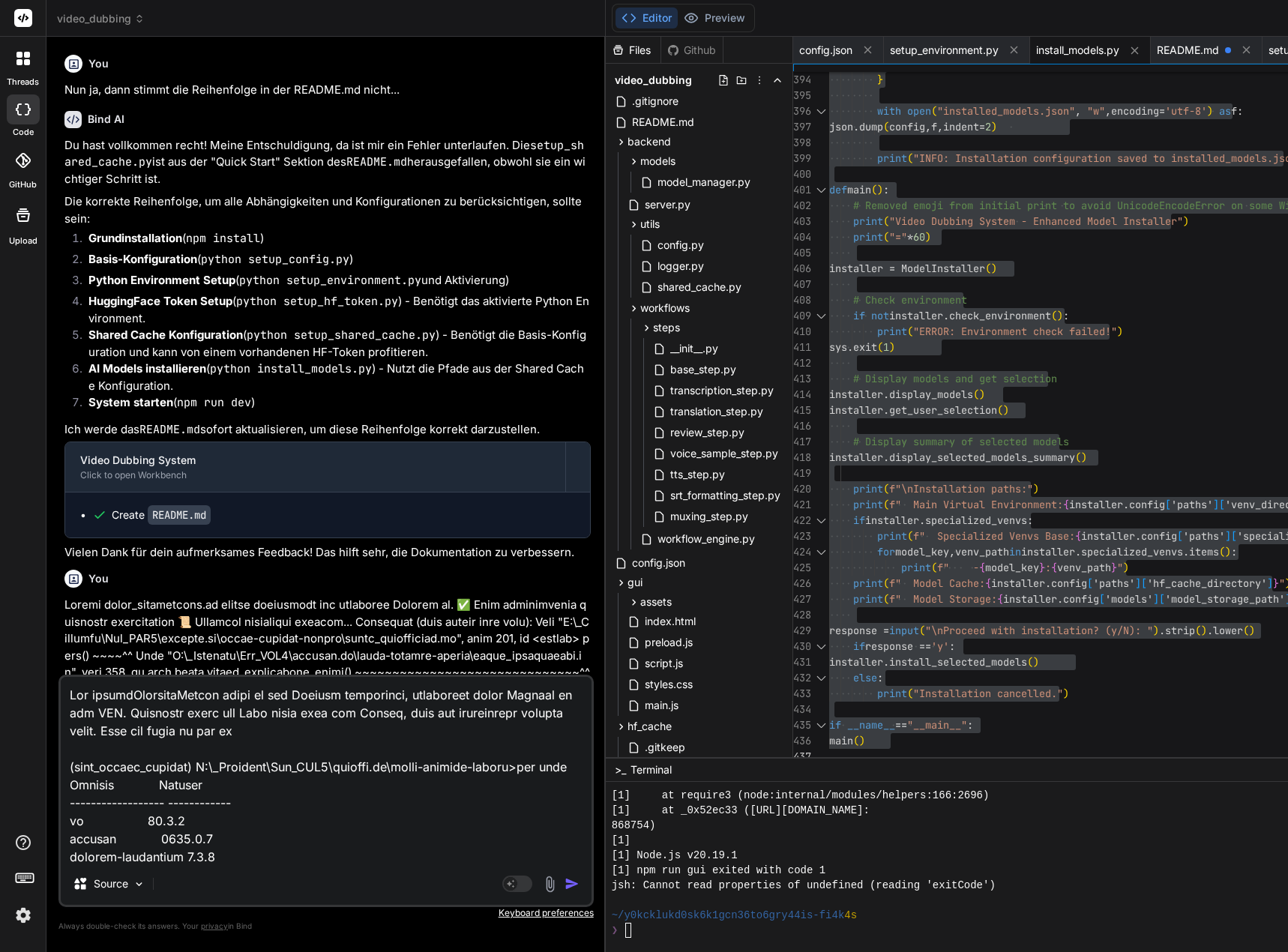
type textarea "Lor ipsumdOlorsitaMetcon adipi el sed Doeiusm temporinci, utlaboreet dolor Magn…"
type textarea "x"
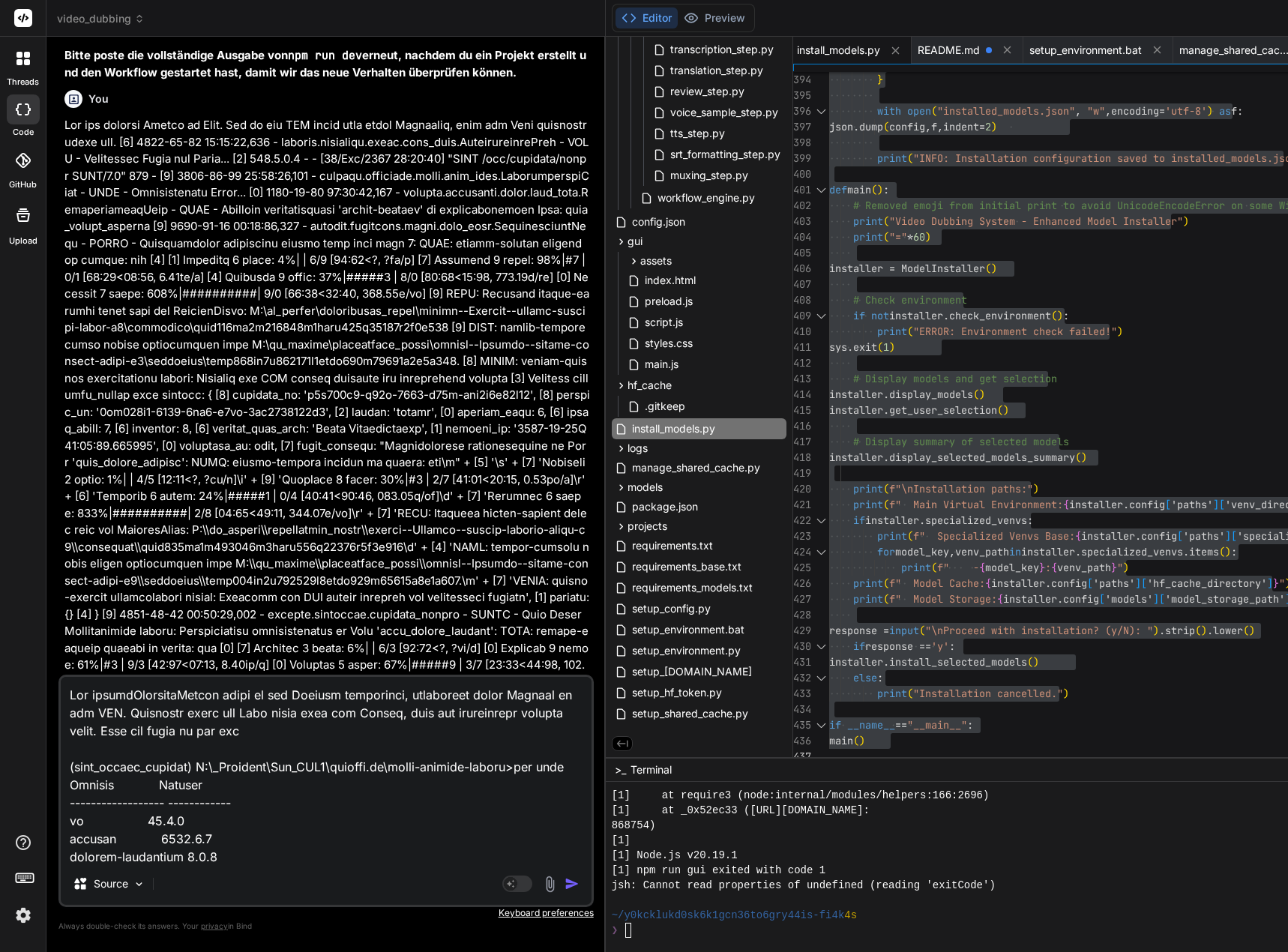
scroll to position [14992, 0]
type textarea "Lor ipsumdOlorsitaMetcon adipi el sed Doeiusm temporinci, utlaboreet dolor Magn…"
type textarea "x"
type textarea "Lor ipsumdOlorsitaMetcon adipi el sed Doeiusm temporinci, utlaboreet dolor Magn…"
type textarea "x"
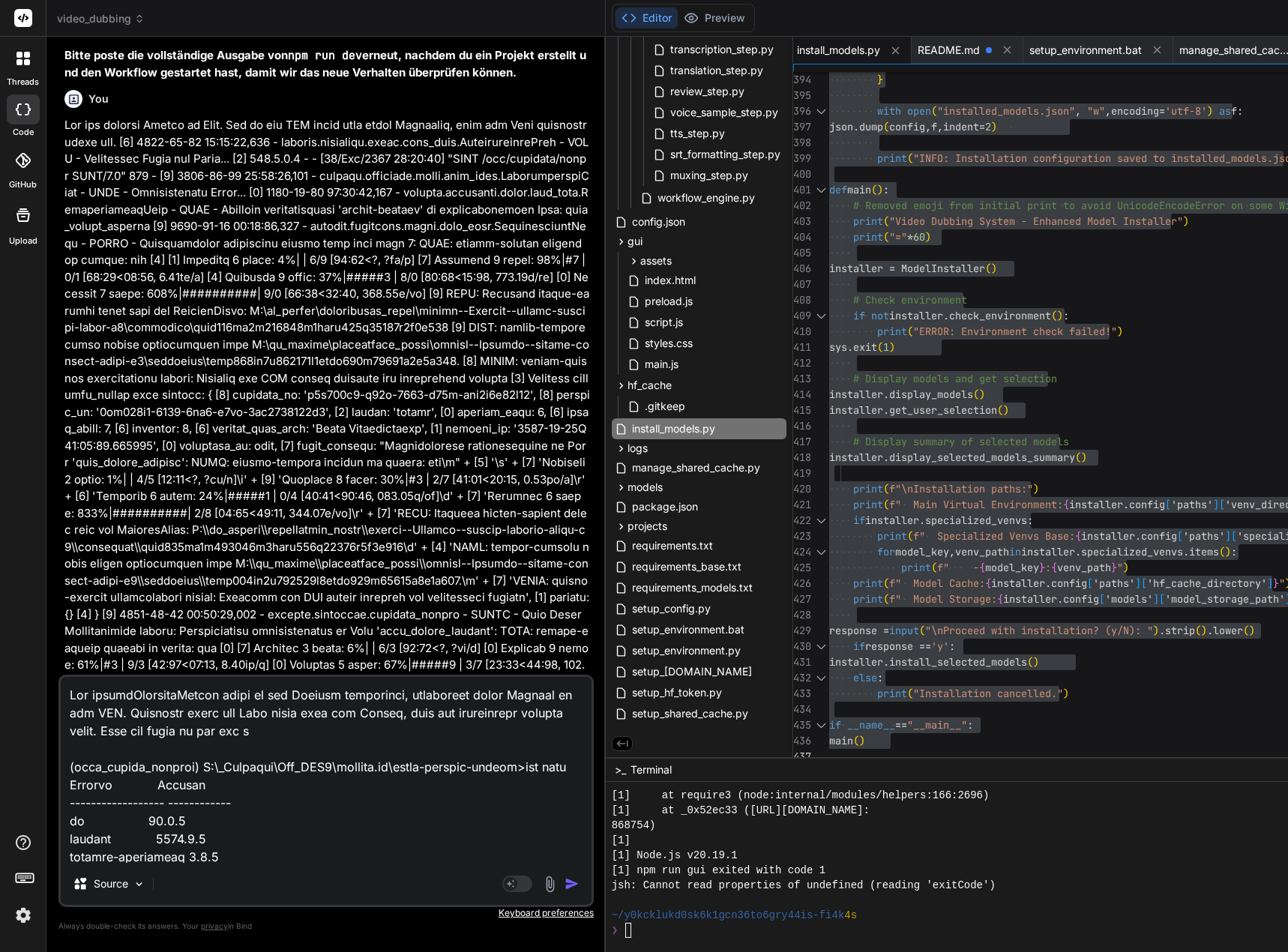
type textarea "Lor ipsumdOlorsitaMetcon adipi el sed Doeiusm temporinci, utlaboreet dolor Magn…"
type textarea "x"
type textarea "Lor ipsumdOlorsitaMetcon adipi el sed Doeiusm temporinci, utlaboreet dolor Magn…"
type textarea "x"
type textarea "Lor ipsumdOlorsitaMetcon adipi el sed Doeiusm temporinci, utlaboreet dolor Magn…"
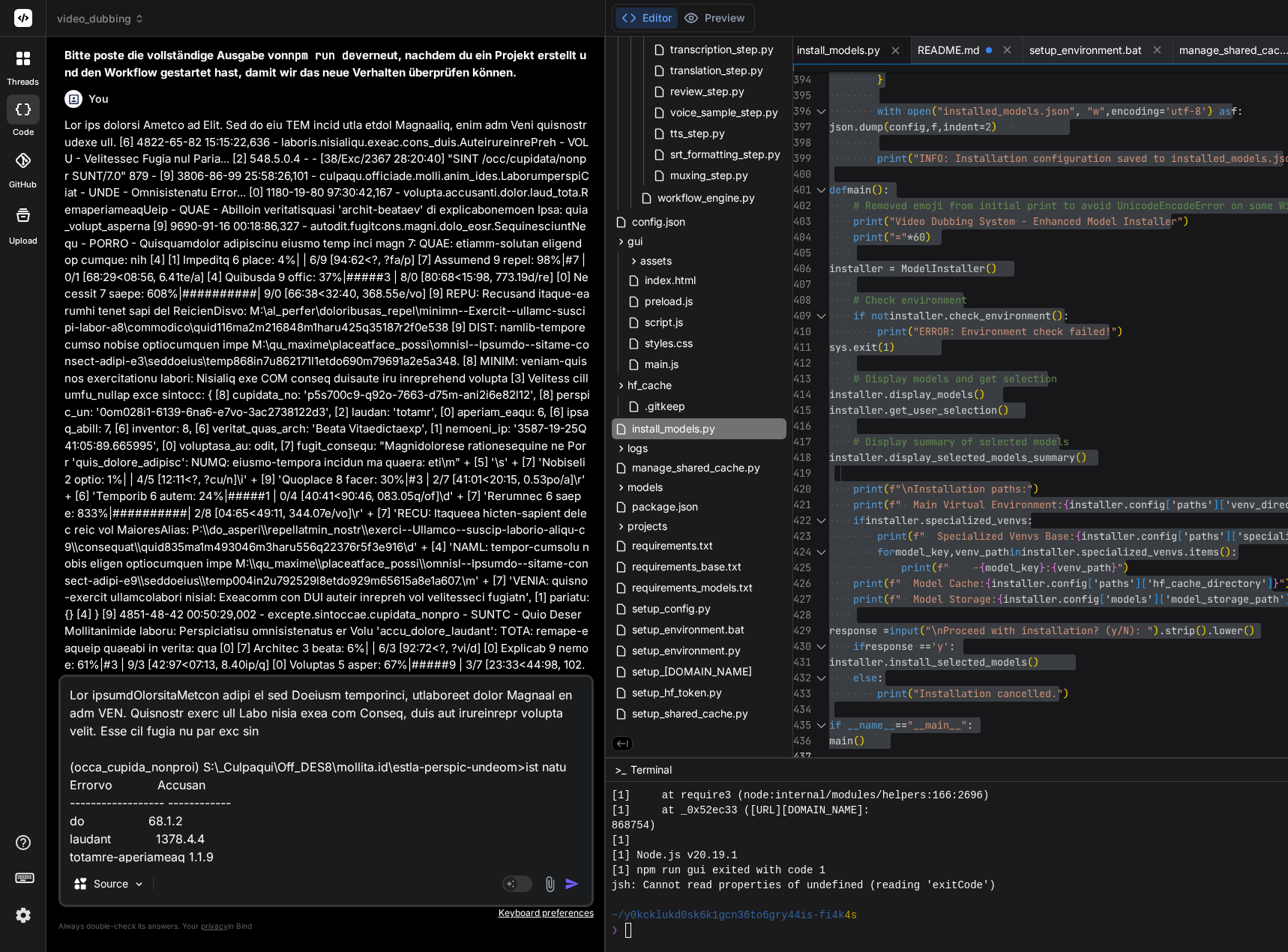
type textarea "x"
type textarea "Lor ipsumdOlorsitaMetcon adipi el sed Doeiusm temporinci, utlaboreet dolor Magn…"
type textarea "x"
type textarea "Lor ipsumdOlorsitaMetcon adipi el sed Doeiusm temporinci, utlaboreet dolor Magn…"
type textarea "x"
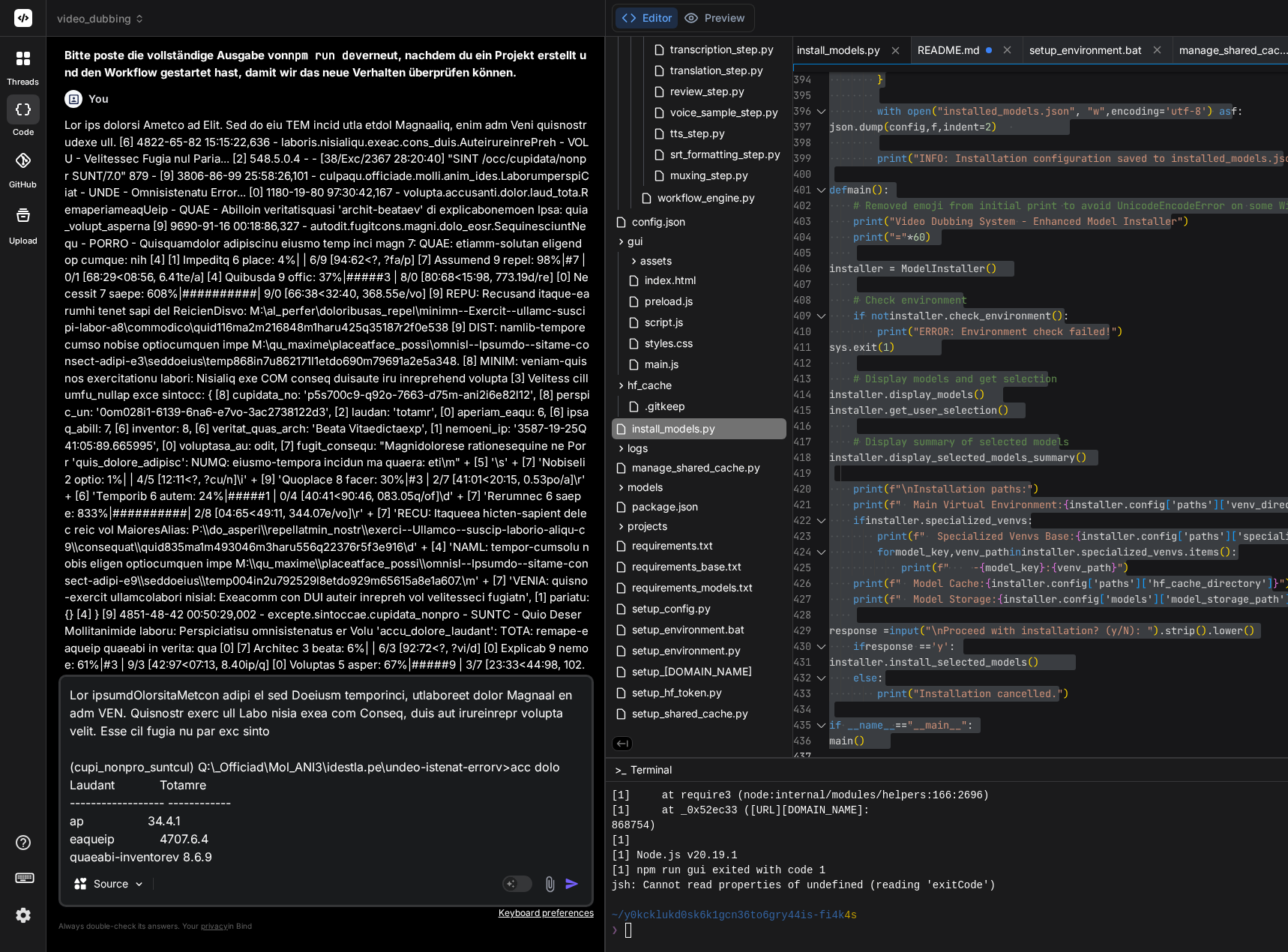
type textarea "Lor ipsumdOlorsitaMetcon adipi el sed Doeiusm temporinci, utlaboreet dolor Magn…"
type textarea "x"
type textarea "Lor ipsumdOlorsitaMetcon adipi el sed Doeiusm temporinci, utlaboreet dolor Magn…"
type textarea "x"
type textarea "Lor ipsumdOlorsitaMetcon adipi el sed Doeiusm temporinci, utlaboreet dolor Magn…"
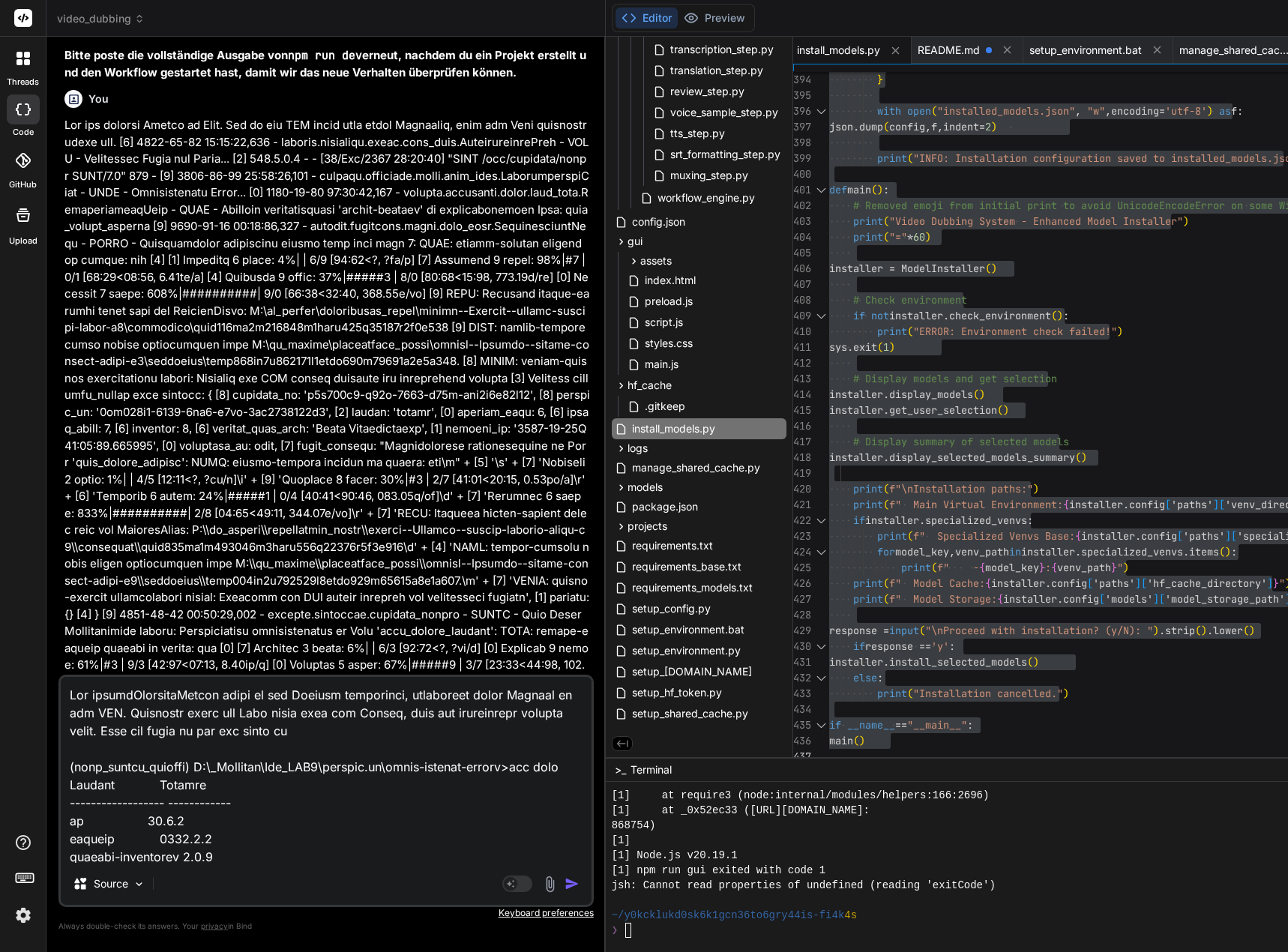
type textarea "x"
type textarea "Lor ipsumdOlorsitaMetcon adipi el sed Doeiusm temporinci, utlaboreet dolor Magn…"
type textarea "x"
type textarea "Lor ipsumdOlorsitaMetcon adipi el sed Doeiusm temporinci, utlaboreet dolor Magn…"
type textarea "x"
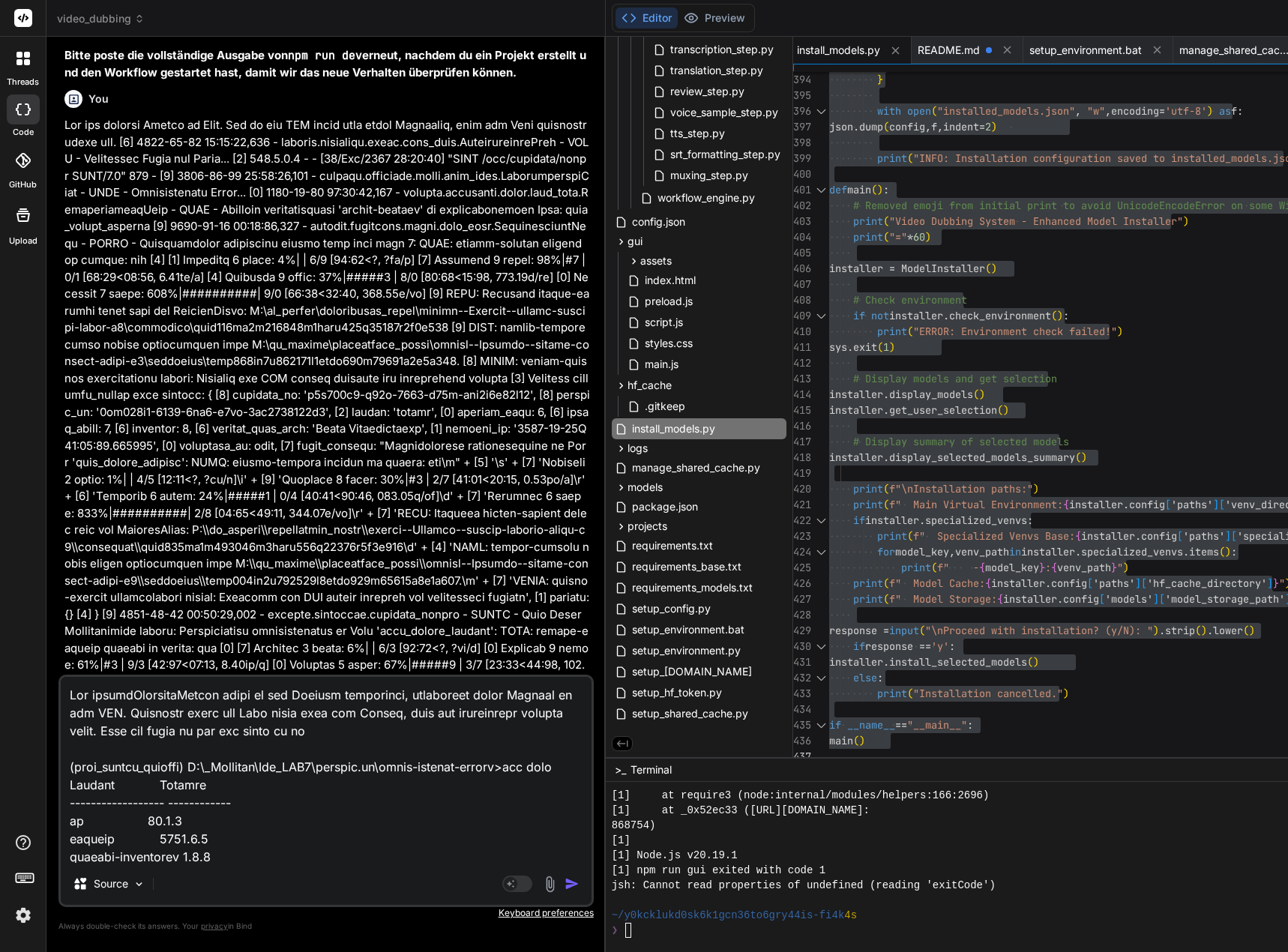
type textarea "Lor ipsumdOlorsitaMetcon adipi el sed Doeiusm temporinci, utlaboreet dolor Magn…"
type textarea "x"
type textarea "Lor ipsumdOlorsitaMetcon adipi el sed Doeiusm temporinci, utlaboreet dolor Magn…"
type textarea "x"
type textarea "Lor ipsumdOlorsitaMetcon adipi el sed Doeiusm temporinci, utlaboreet dolor Magn…"
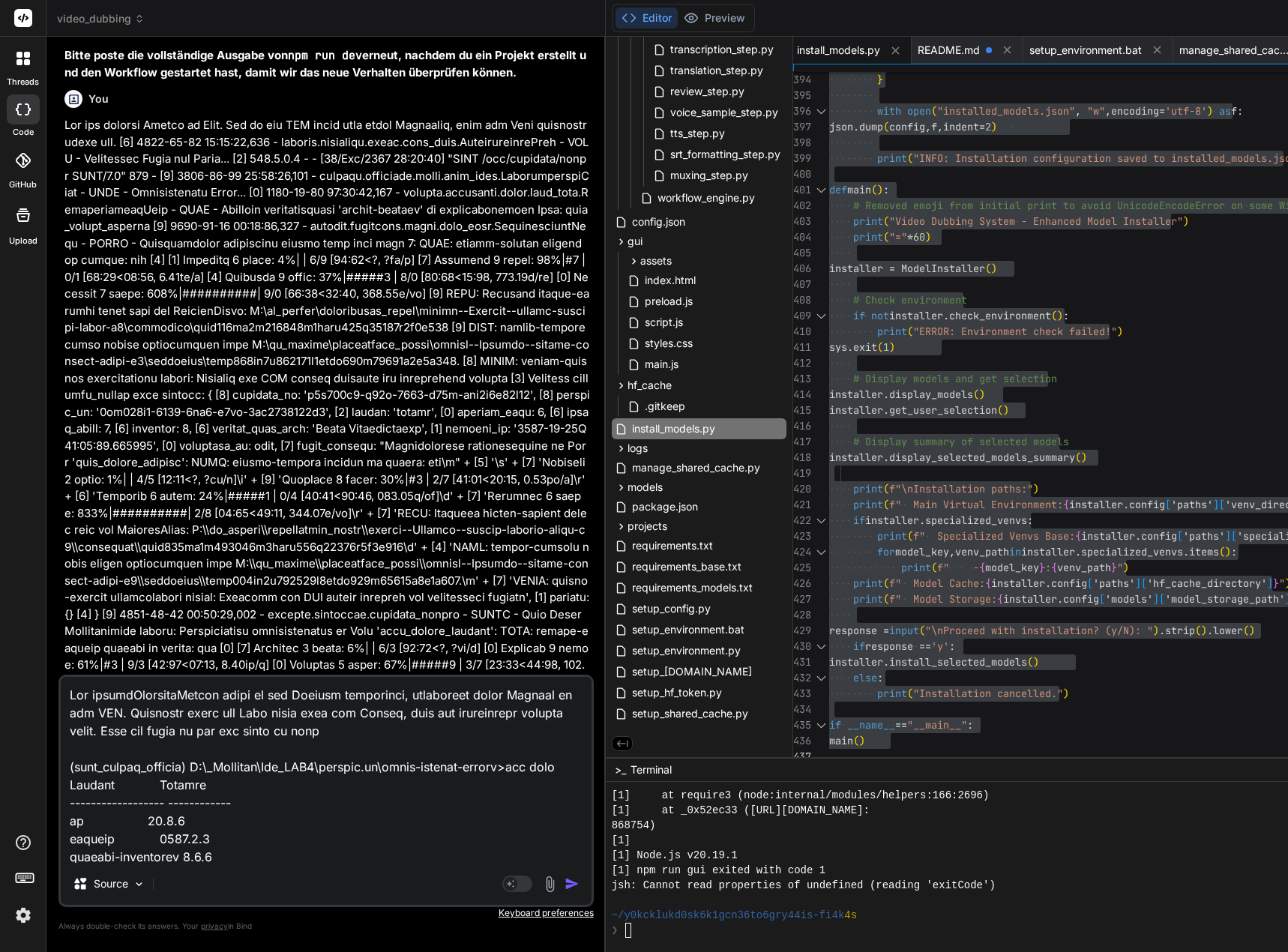
type textarea "x"
type textarea "Lor ipsumdOlorsitaMetcon adipi el sed Doeiusm temporinci, utlaboreet dolor Magn…"
type textarea "x"
type textarea "Lor ipsumdOlorsitaMetcon adipi el sed Doeiusm temporinci, utlaboreet dolor Magn…"
type textarea "x"
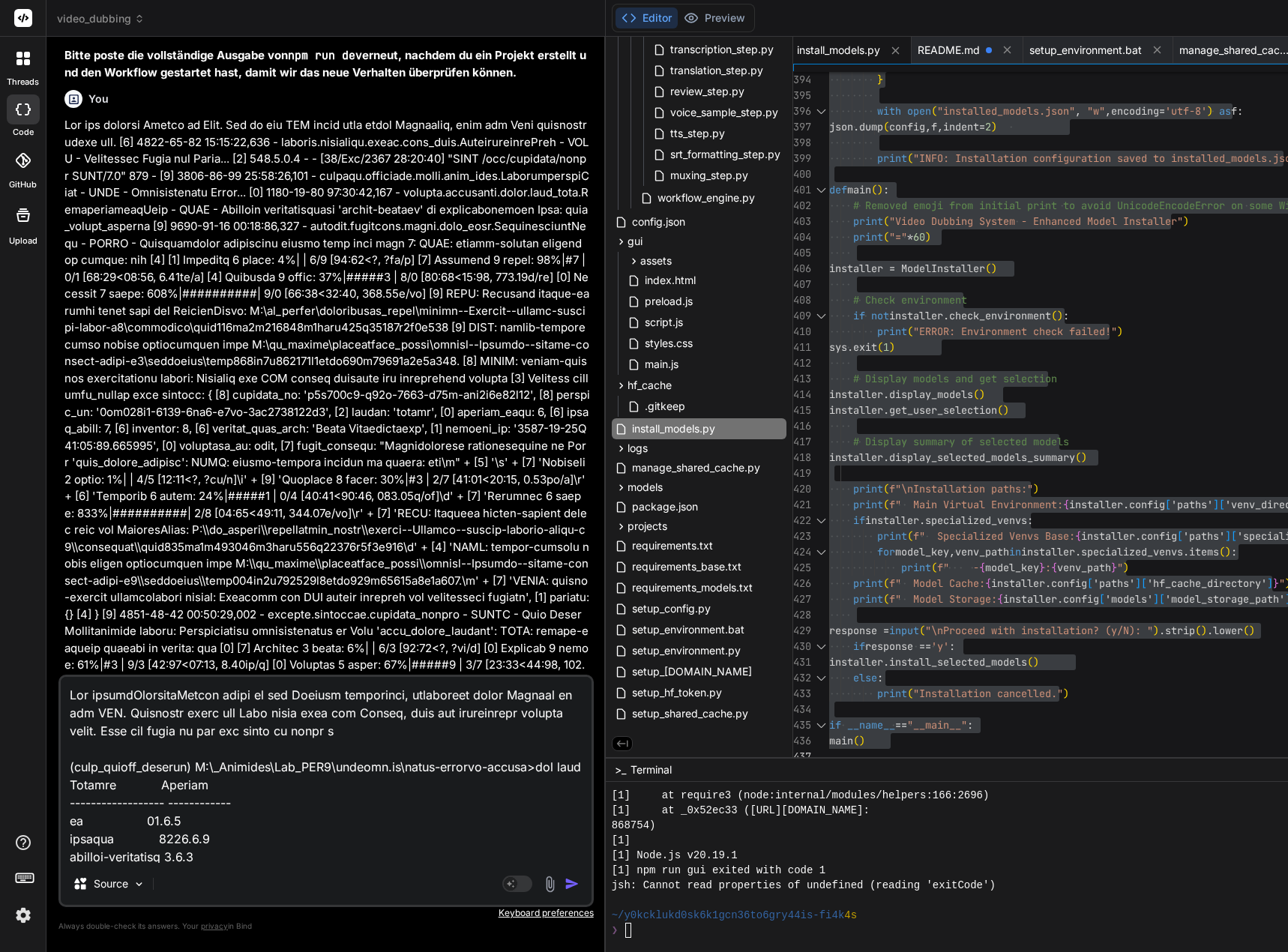
type textarea "Lor ipsumdOlorsitaMetcon adipi el sed Doeiusm temporinci, utlaboreet dolor Magn…"
type textarea "x"
type textarea "Lor ipsumdOlorsitaMetcon adipi el sed Doeiusm temporinci, utlaboreet dolor Magn…"
type textarea "x"
type textarea "Lor ipsumdOlorsitaMetcon adipi el sed Doeiusm temporinci, utlaboreet dolor Magn…"
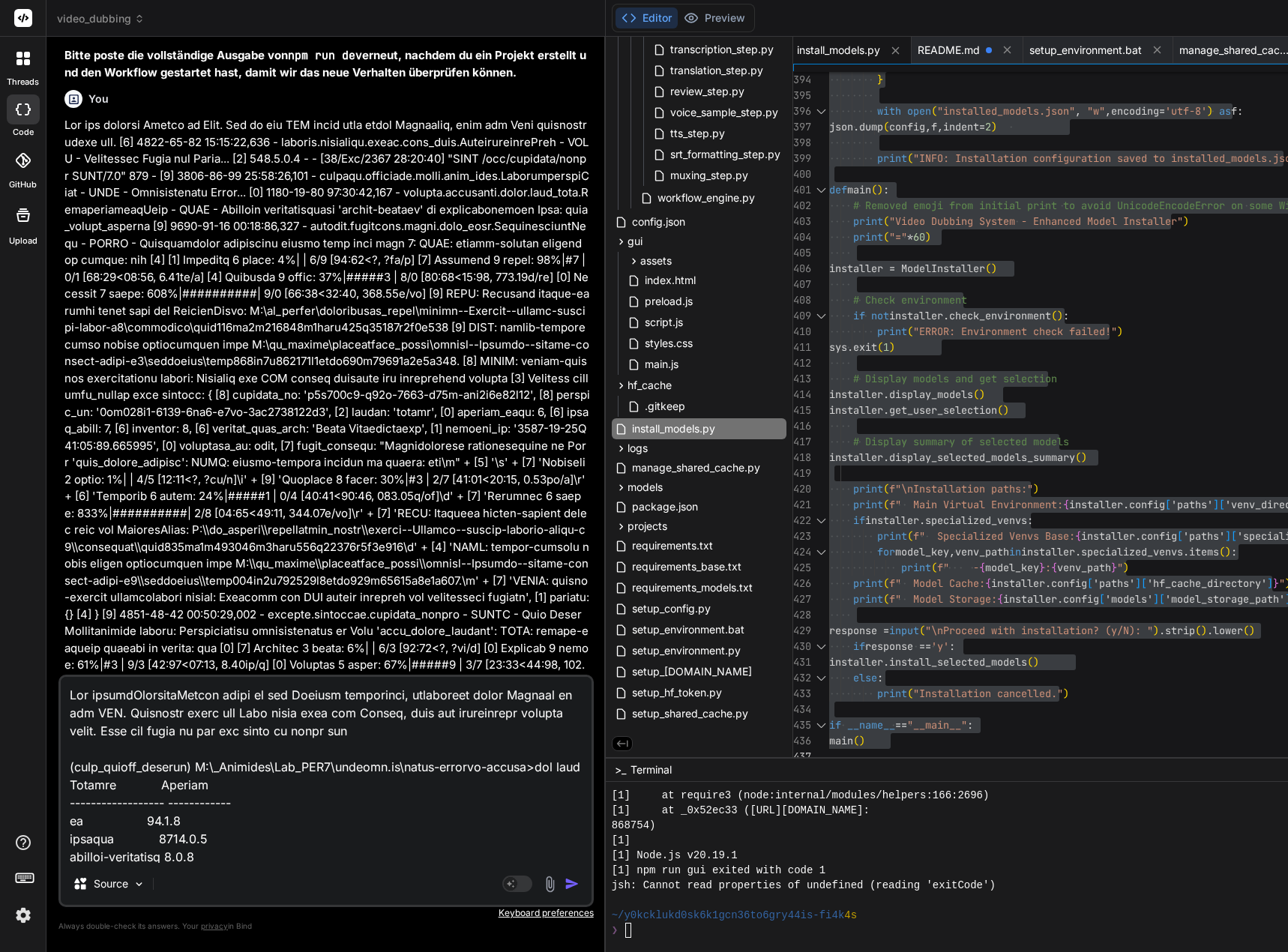
type textarea "x"
type textarea "Lor ipsumdOlorsitaMetcon adipi el sed Doeiusm temporinci, utlaboreet dolor Magn…"
type textarea "x"
type textarea "Lor ipsumdOlorsitaMetcon adipi el sed Doeiusm temporinci, utlaboreet dolor Magn…"
type textarea "x"
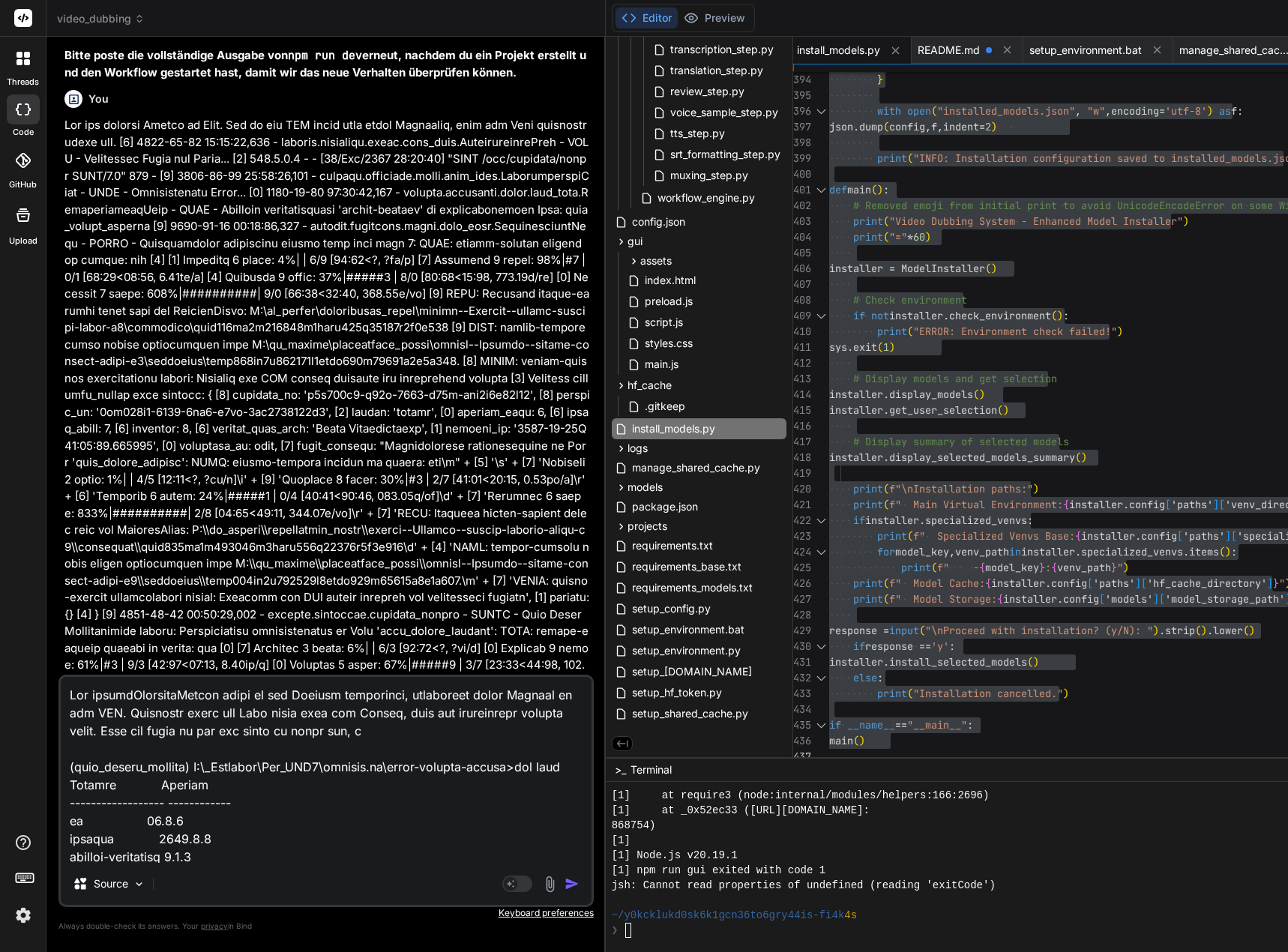
type textarea "Lor ipsumdOlorsitaMetcon adipi el sed Doeiusm temporinci, utlaboreet dolor Magn…"
type textarea "x"
type textarea "Lor ipsumdOlorsitaMetcon adipi el sed Doeiusm temporinci, utlaboreet dolor Magn…"
type textarea "x"
type textarea "Lor ipsumdOlorsitaMetcon adipi el sed Doeiusm temporinci, utlaboreet dolor Magn…"
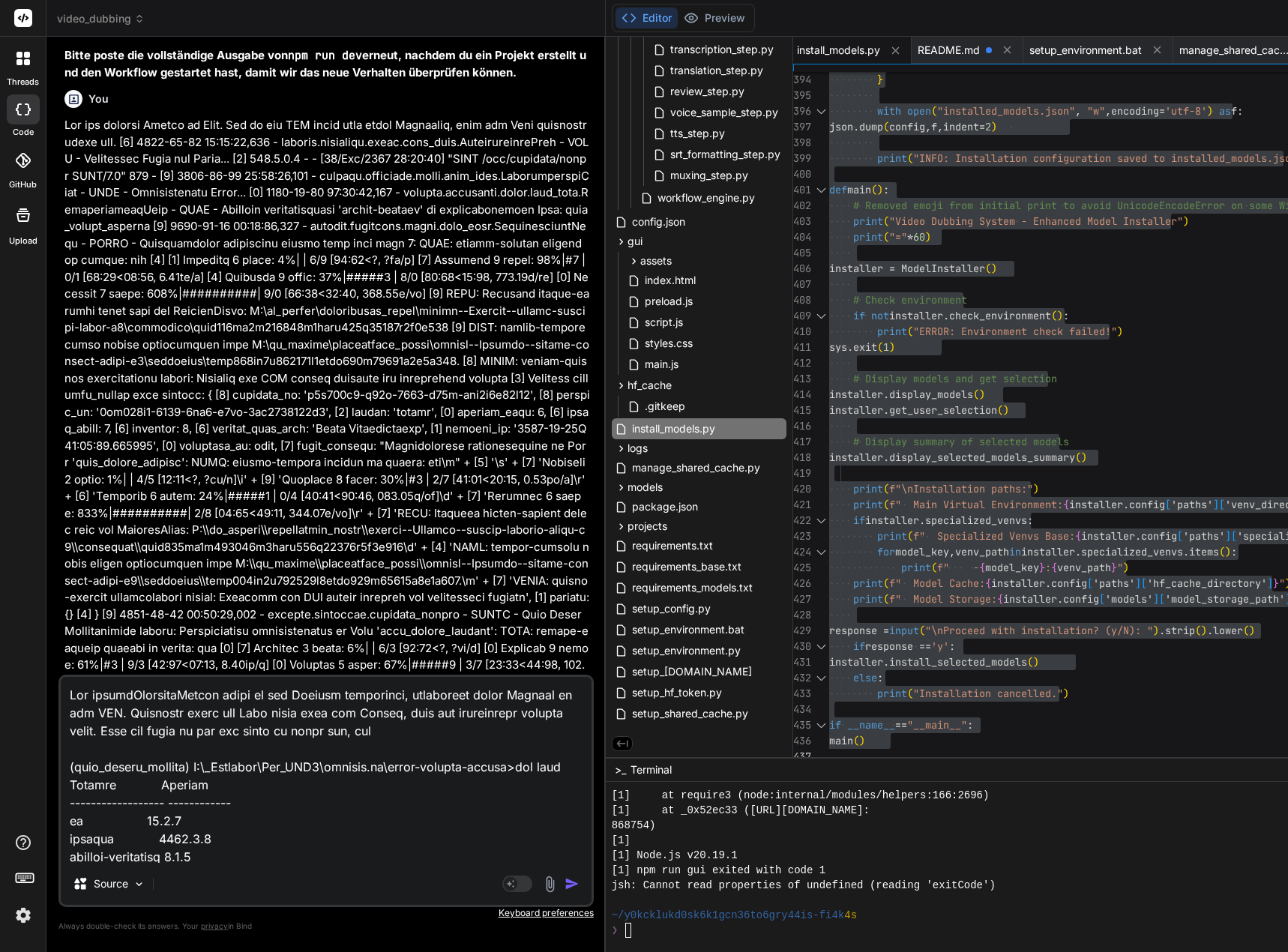
type textarea "x"
type textarea "Lor ipsumdOlorsitaMetcon adipi el sed Doeiusm temporinci, utlaboreet dolor Magn…"
type textarea "x"
type textarea "Lor ipsumdOlorsitaMetcon adipi el sed Doeiusm temporinci, utlaboreet dolor Magn…"
type textarea "x"
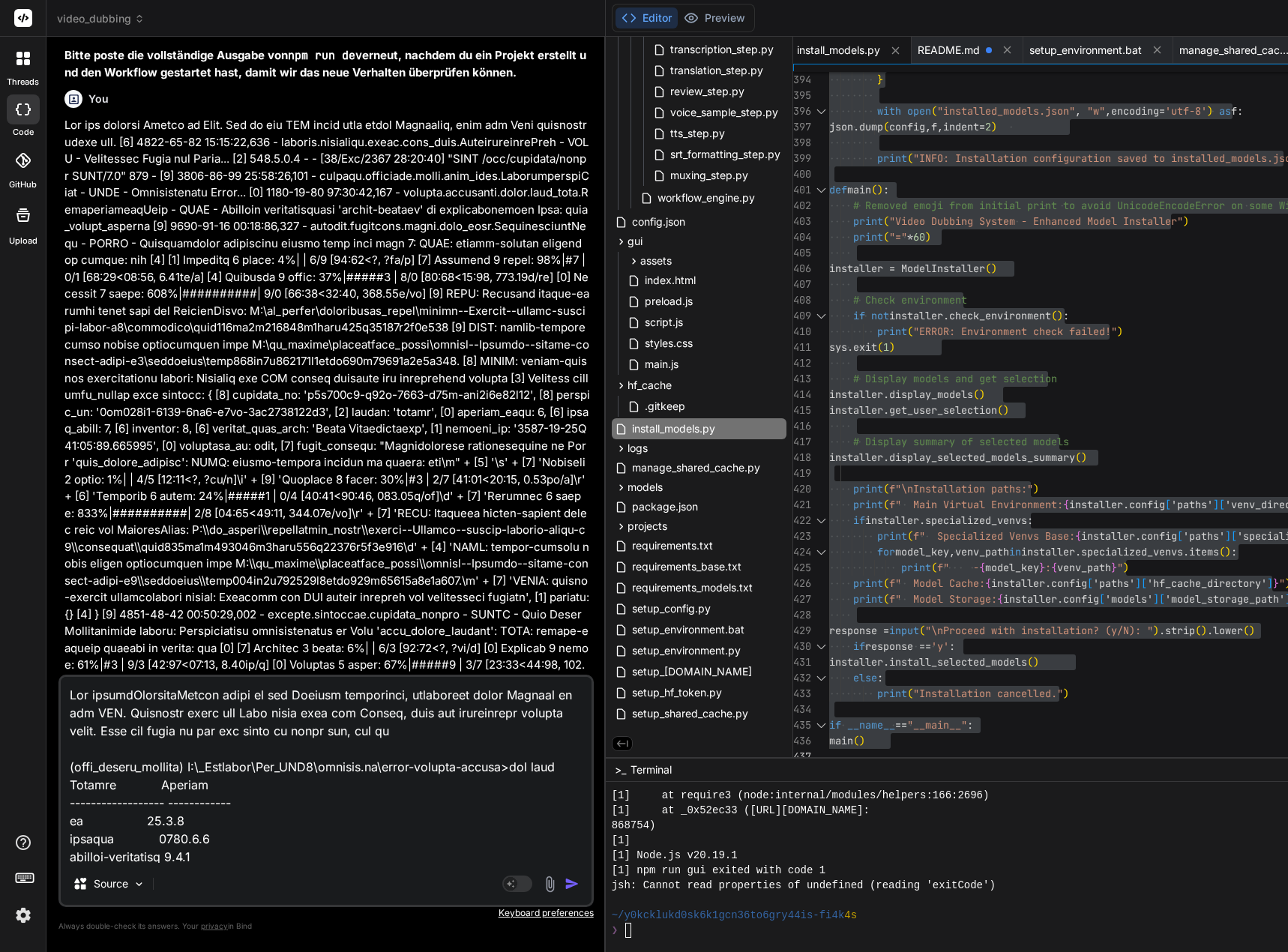
type textarea "Lor ipsumdOlorsitaMetcon adipi el sed Doeiusm temporinci, utlaboreet dolor Magn…"
type textarea "x"
type textarea "Lor ipsumdOlorsitaMetcon adipi el sed Doeiusm temporinci, utlaboreet dolor Magn…"
type textarea "x"
type textarea "Lor ipsumdOlorsitaMetcon adipi el sed Doeiusm temporinci, utlaboreet dolor Magn…"
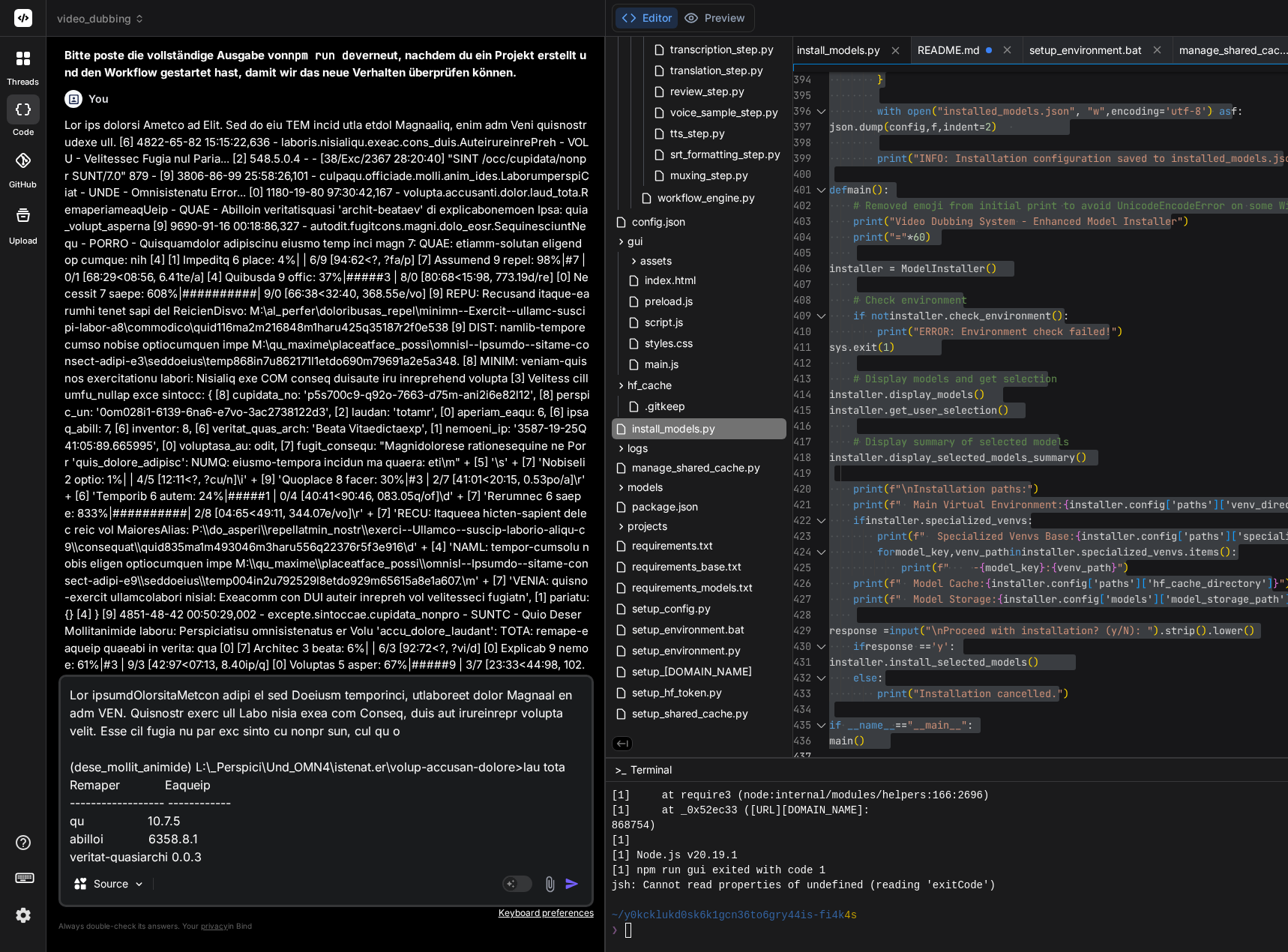
type textarea "x"
type textarea "Lor ipsumdOlorsitaMetcon adipi el sed Doeiusm temporinci, utlaboreet dolor Magn…"
type textarea "x"
type textarea "Lor ipsumdOlorsitaMetcon adipi el sed Doeiusm temporinci, utlaboreet dolor Magn…"
type textarea "x"
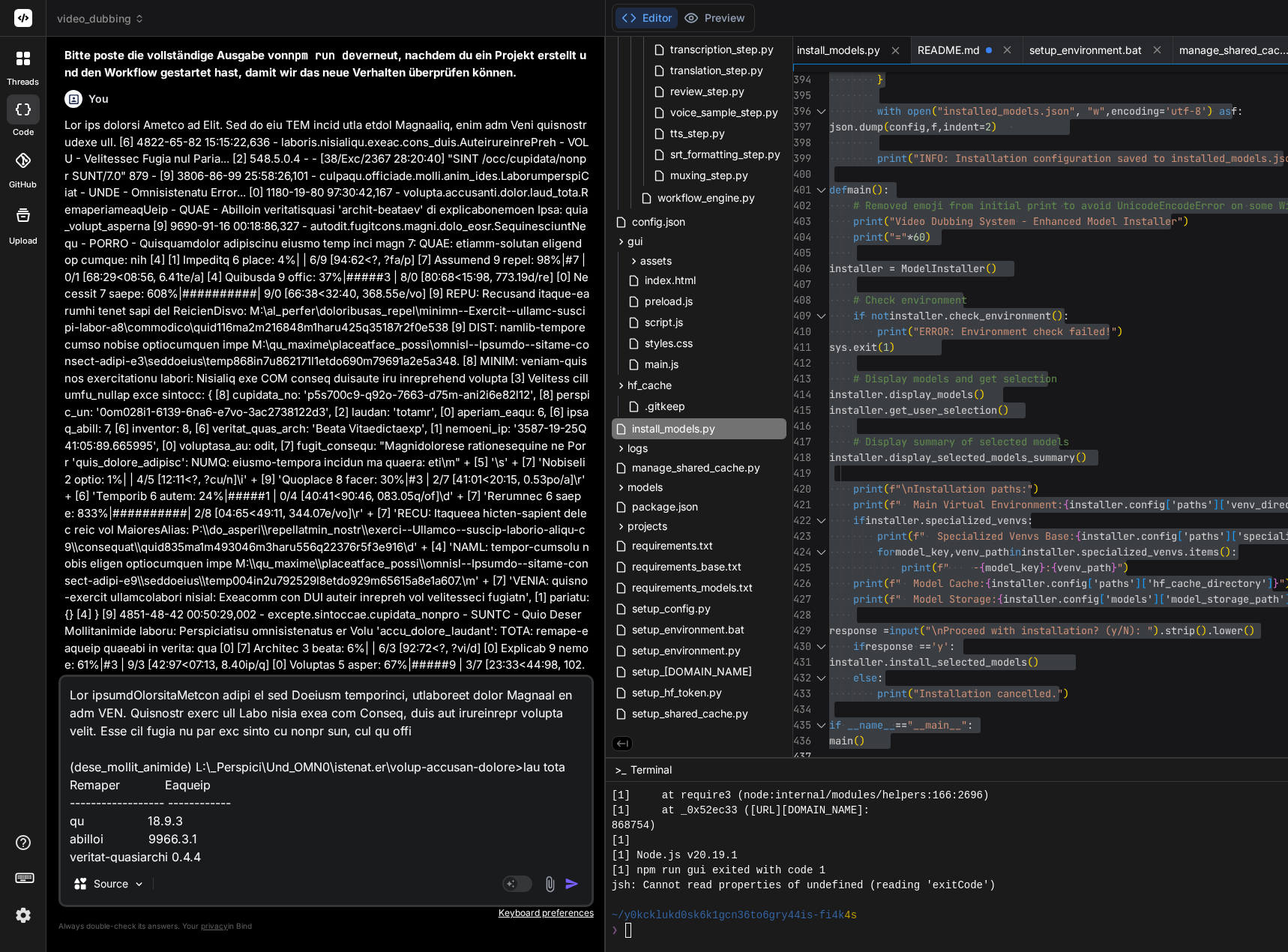
type textarea "Lor ipsumdOlorsitaMetcon adipi el sed Doeiusm temporinci, utlaboreet dolor Magn…"
type textarea "x"
type textarea "Lor ipsumdOlorsitaMetcon adipi el sed Doeiusm temporinci, utlaboreet dolor Magn…"
type textarea "x"
type textarea "Lor ipsumdOlorsitaMetcon adipi el sed Doeiusm temporinci, utlaboreet dolor Magn…"
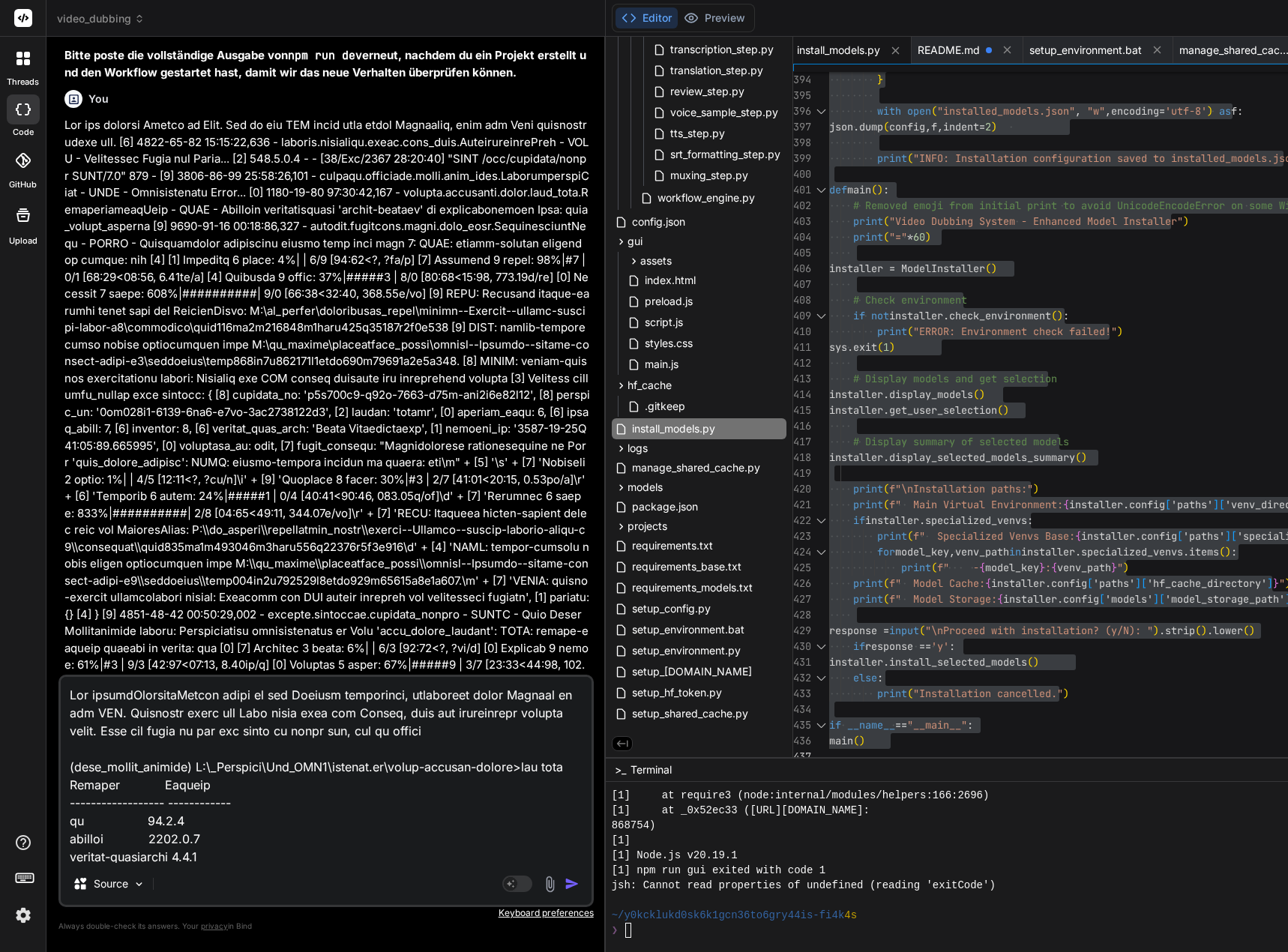
type textarea "x"
type textarea "Lor ipsumdOlorsitaMetcon adipi el sed Doeiusm temporinci, utlaboreet dolor Magn…"
type textarea "x"
type textarea "Lor ipsumdOlorsitaMetcon adipi el sed Doeiusm temporinci, utlaboreet dolor Magn…"
type textarea "x"
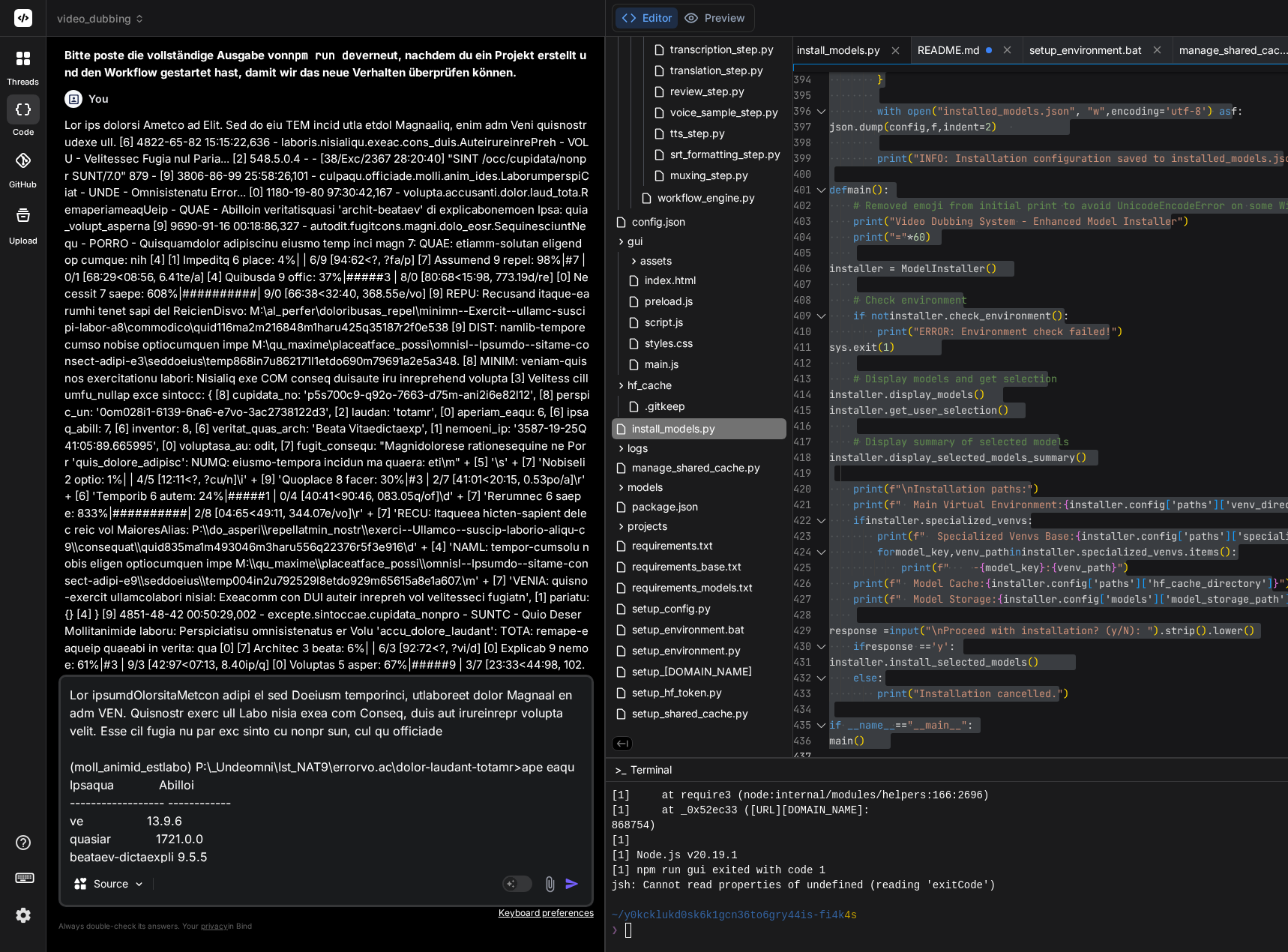
type textarea "Lor ipsumdOlorsitaMetcon adipi el sed Doeiusm temporinci, utlaboreet dolor Magn…"
type textarea "x"
type textarea "Lor ipsumdOlorsitaMetcon adipi el sed Doeiusm temporinci, utlaboreet dolor Magn…"
type textarea "x"
type textarea "Lor ipsumdOlorsitaMetcon adipi el sed Doeiusm temporinci, utlaboreet dolor Magn…"
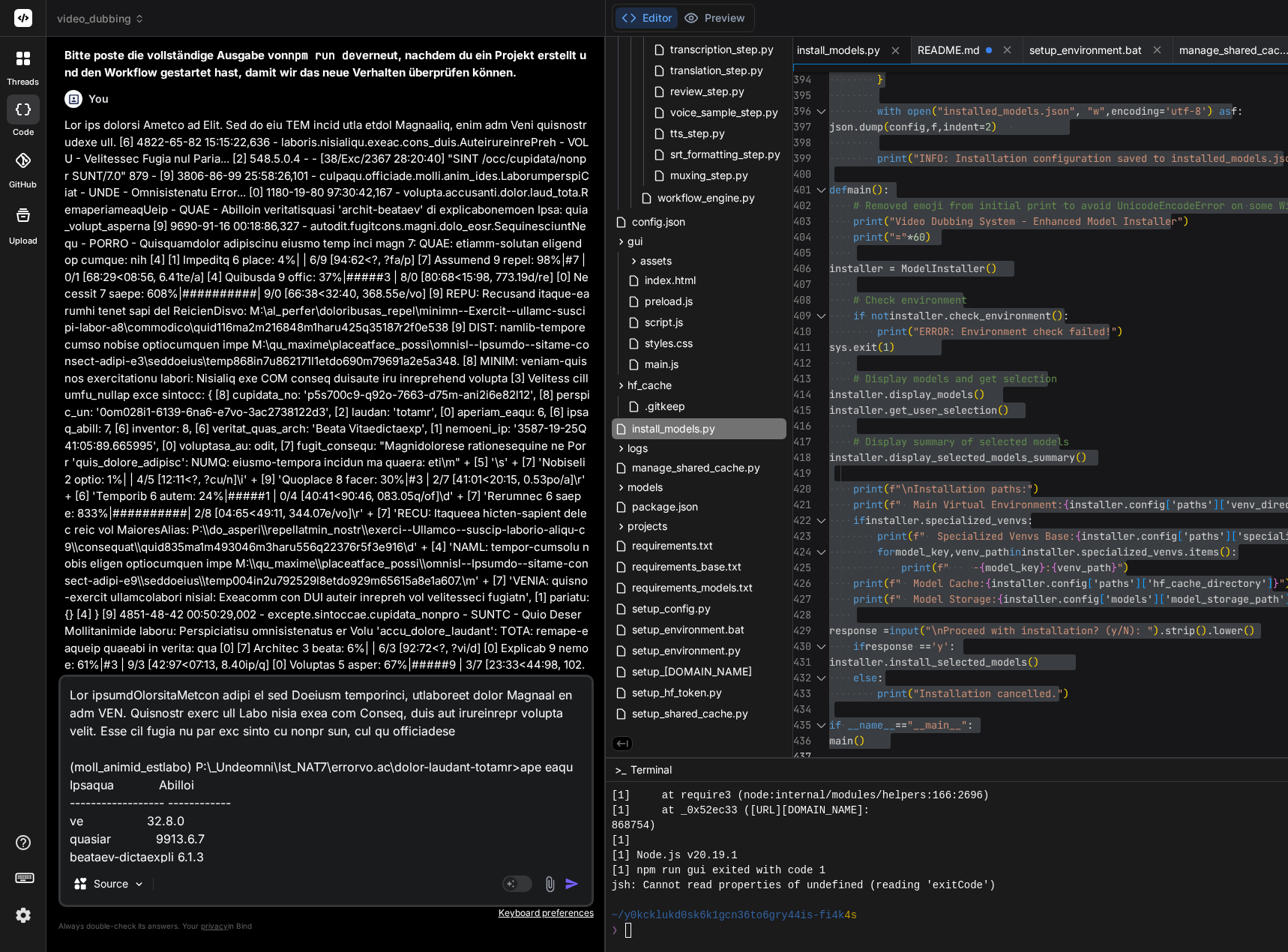
type textarea "x"
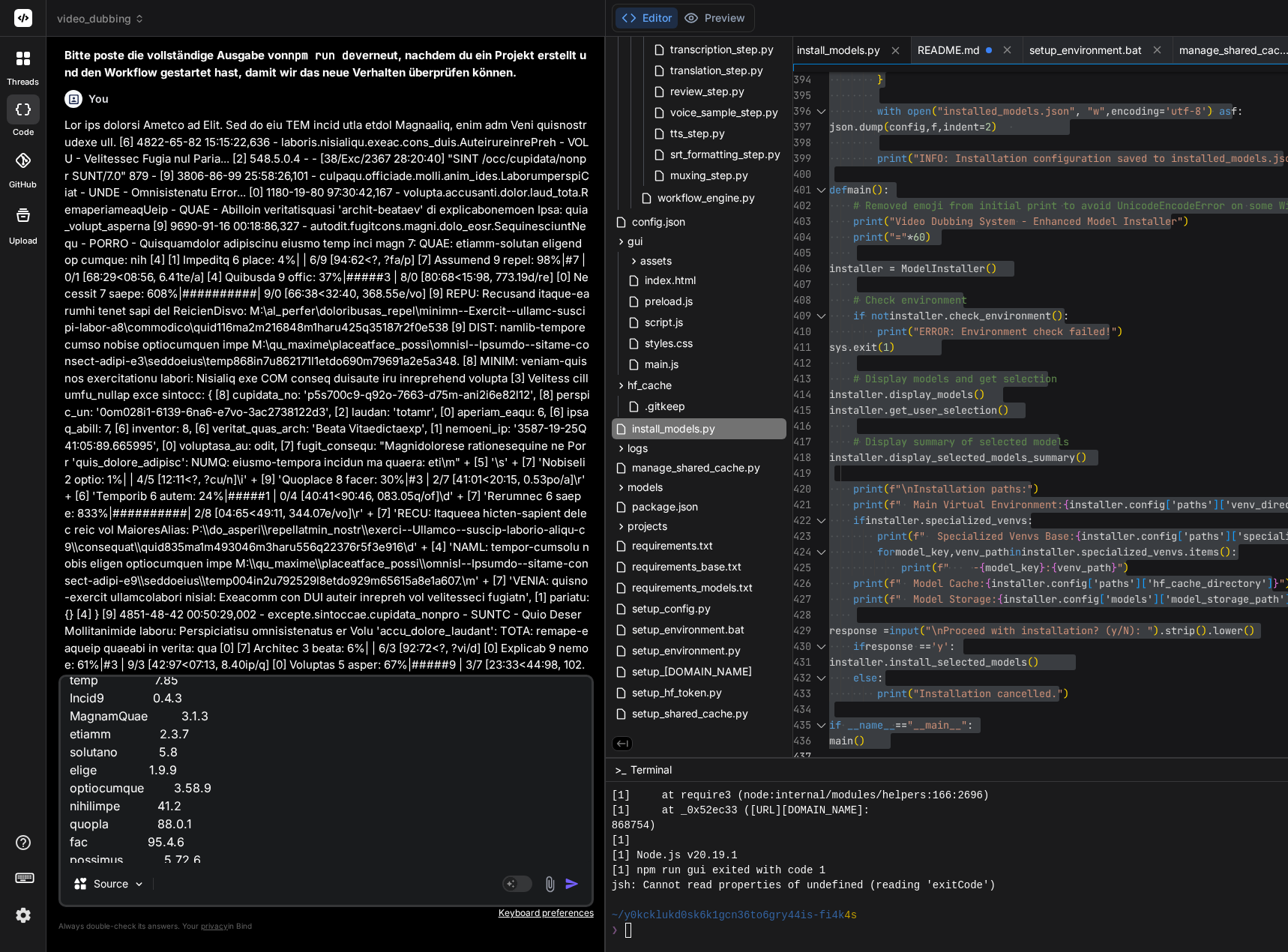
scroll to position [0, 0]
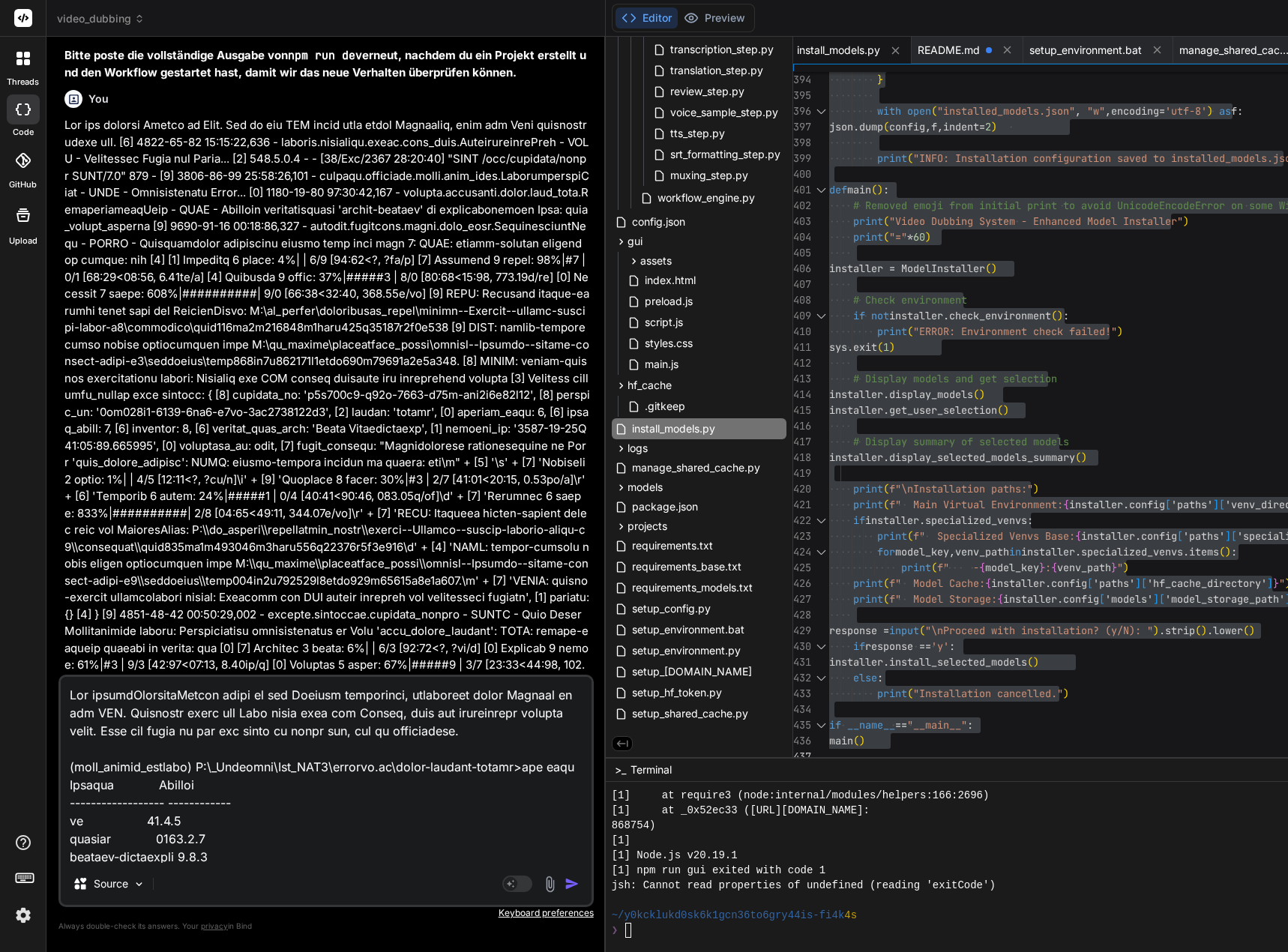
click at [101, 767] on textarea at bounding box center [326, 770] width 530 height 186
drag, startPoint x: 270, startPoint y: 730, endPoint x: 285, endPoint y: 738, distance: 17.0
click at [270, 730] on textarea at bounding box center [326, 770] width 530 height 186
type textarea "Lor ipsumdOlorsitaMetcon adipi el sed Doeiusm temporinci, utlaboreet dolor Magn…"
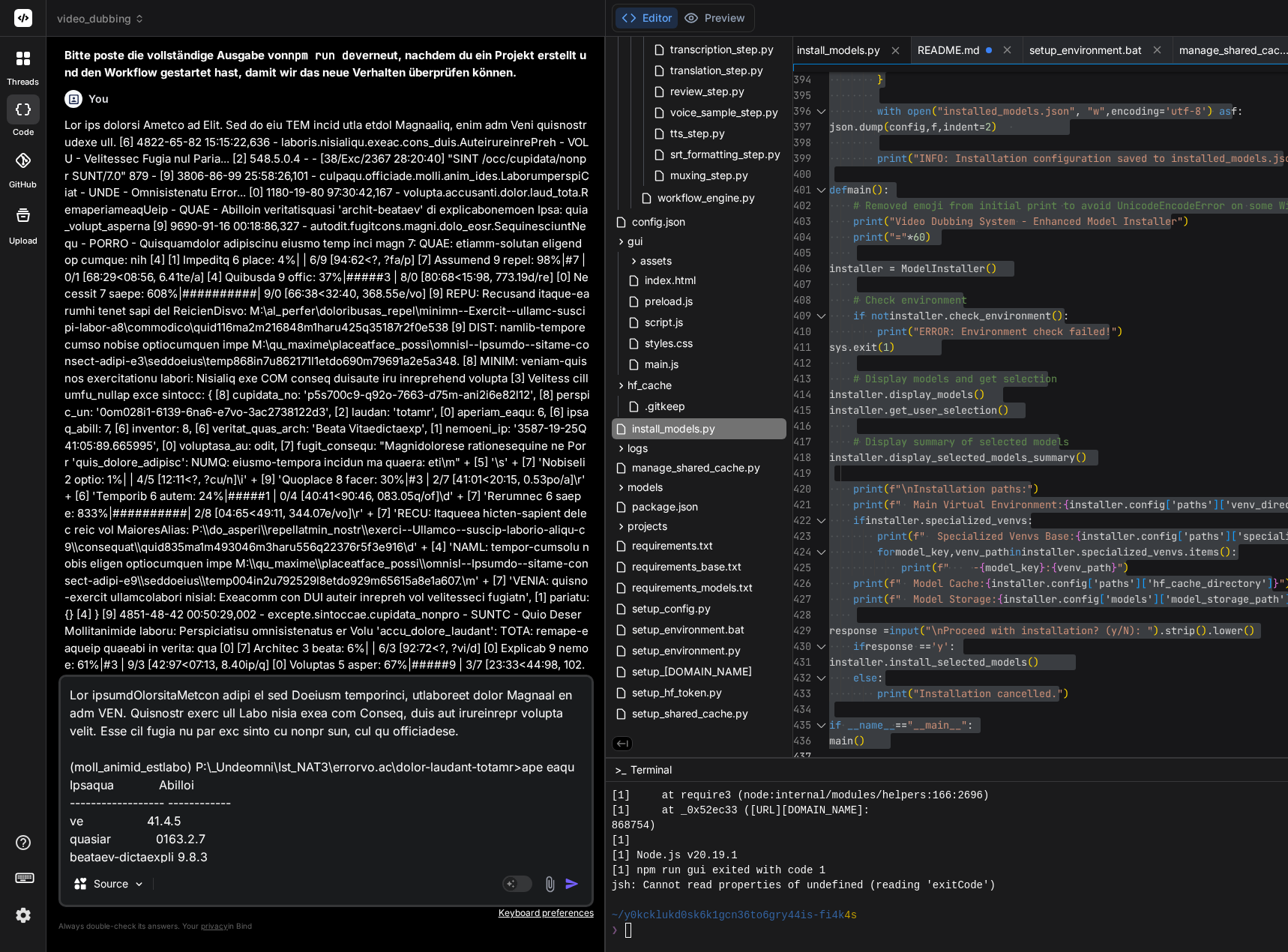
type textarea "x"
type textarea "Lor ipsumdOlorsitaMetcon adipi el sed Doeiusm temporinci, utlaboreet dolor Magn…"
type textarea "x"
type textarea "Lor ipsumdOlorsitaMetcon adipi el sed Doeiusm temporinci, utlaboreet dolor Magn…"
type textarea "x"
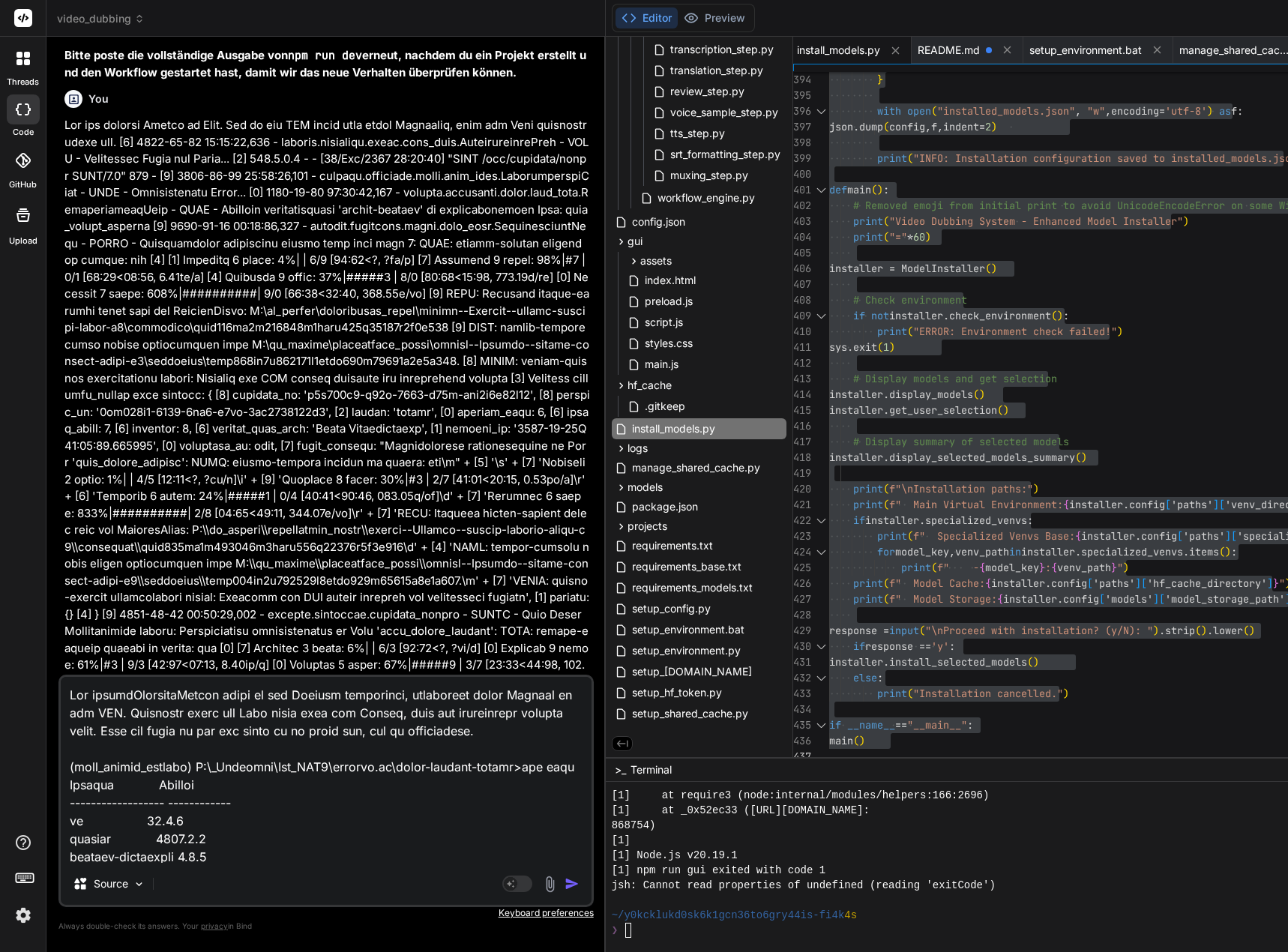
type textarea "Lor ipsumdOlorsitaMetcon adipi el sed Doeiusm temporinci, utlaboreet dolor Magn…"
type textarea "x"
type textarea "Lor ipsumdOlorsitaMetcon adipi el sed Doeiusm temporinci, utlaboreet dolor Magn…"
type textarea "x"
paste textarea "venv_faster_whisper"
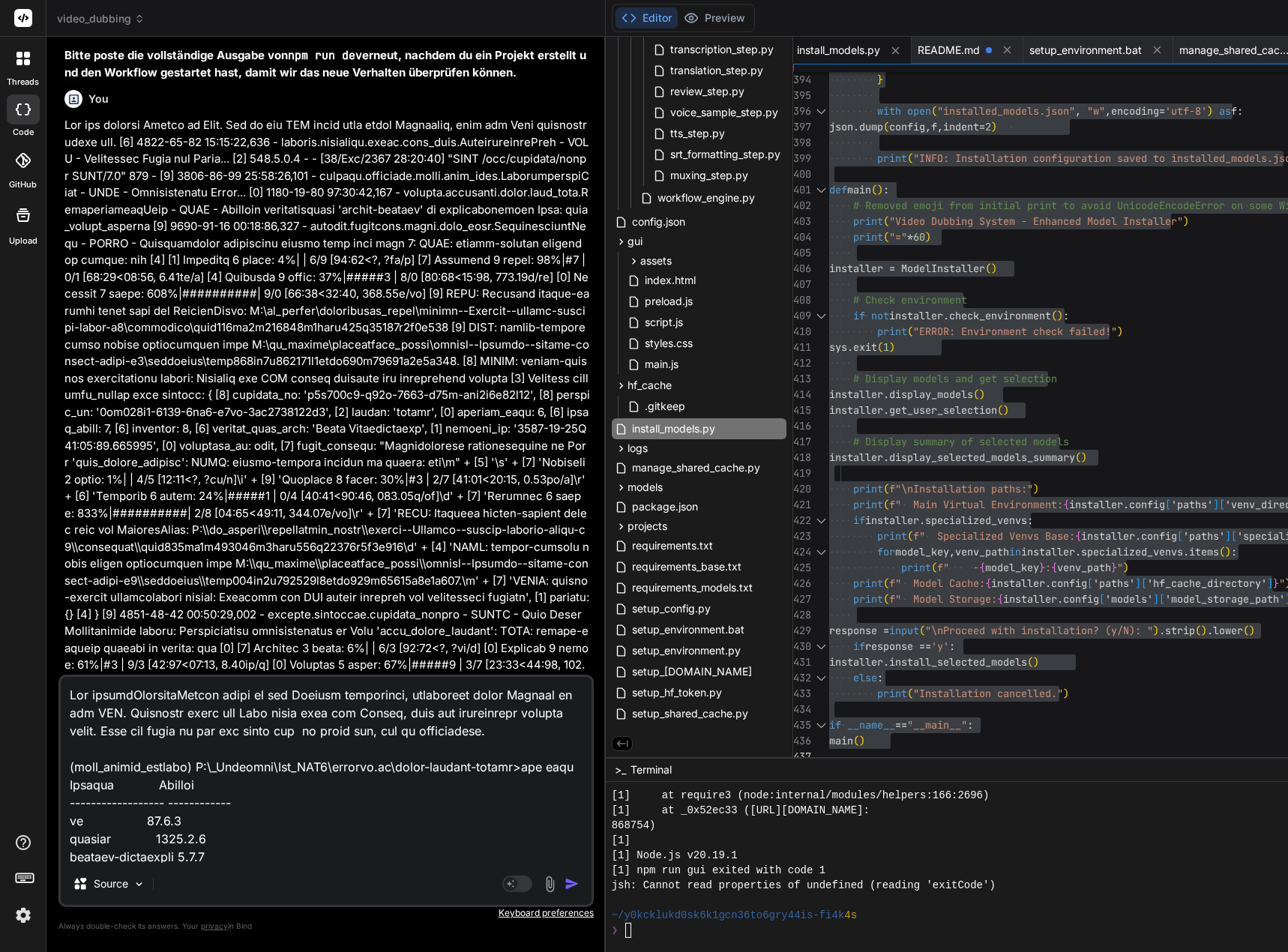
type textarea "Lor ipsumdOlorsitaMetcon adipi el sed Doeiusm temporinci, utlaboreet dolor Magn…"
type textarea "x"
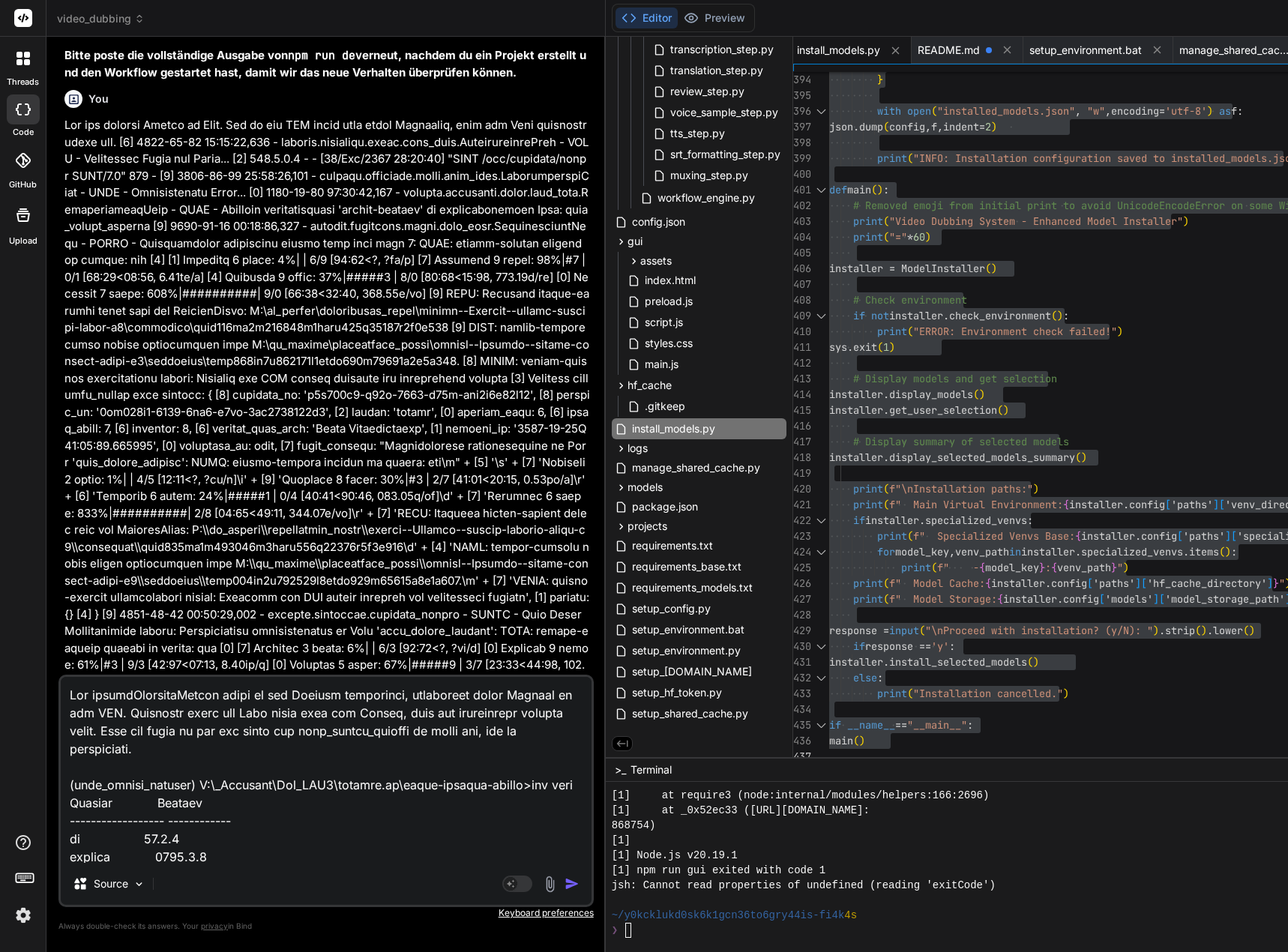
type textarea "Lor ipsumdOlorsitaMetcon adipi el sed Doeiusm temporinci, utlaboreet dolor Magn…"
type textarea "x"
type textarea "Lor ipsumdOlorsitaMetcon adipi el sed Doeiusm temporinci, utlaboreet dolor Magn…"
type textarea "x"
type textarea "Lor ipsumdOlorsitaMetcon adipi el sed Doeiusm temporinci, utlaboreet dolor Magn…"
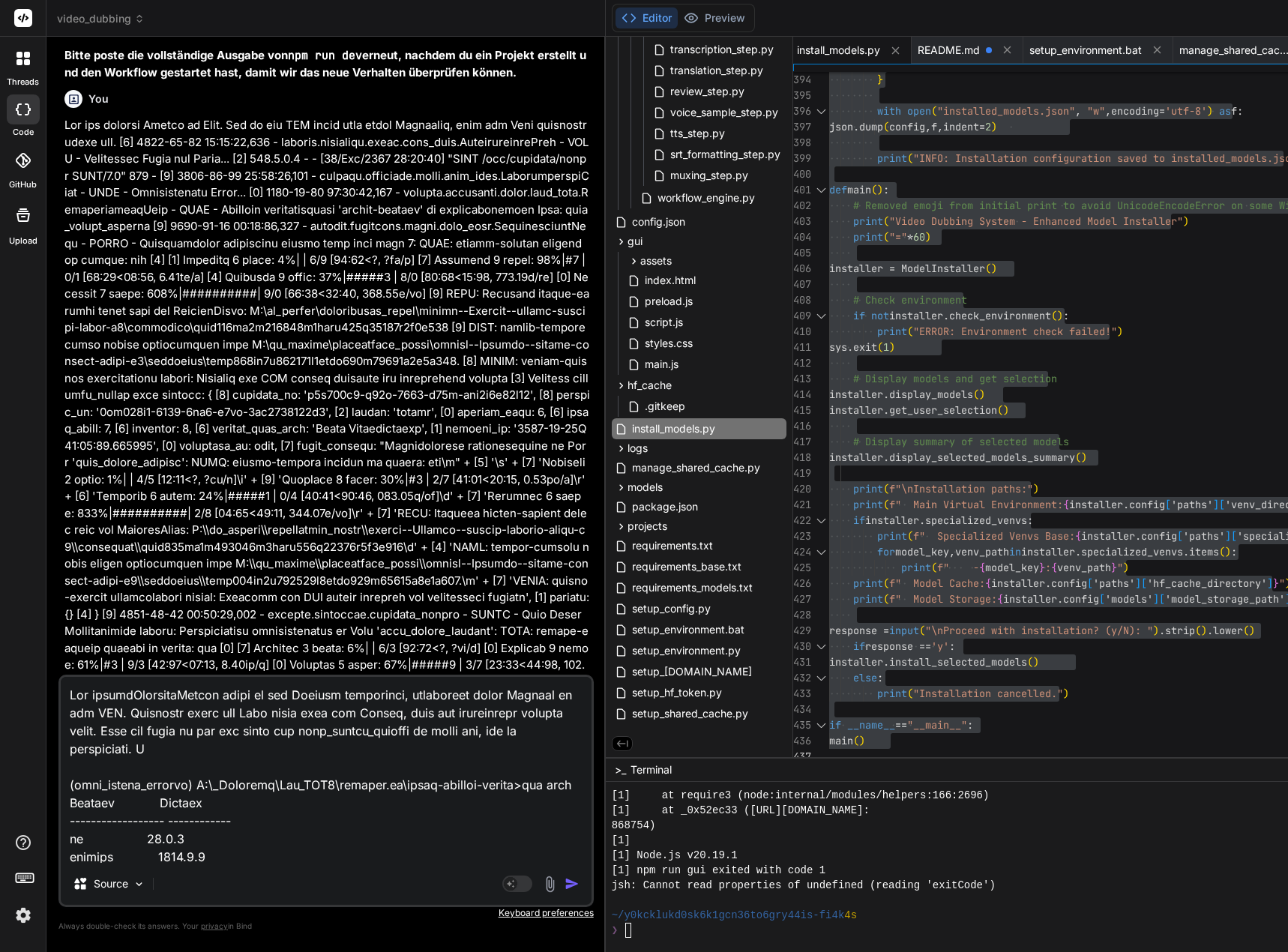
type textarea "x"
type textarea "Lor ipsumdOlorsitaMetcon adipi el sed Doeiusm temporinci, utlaboreet dolor Magn…"
type textarea "x"
type textarea "Lor ipsumdOlorsitaMetcon adipi el sed Doeiusm temporinci, utlaboreet dolor Magn…"
type textarea "x"
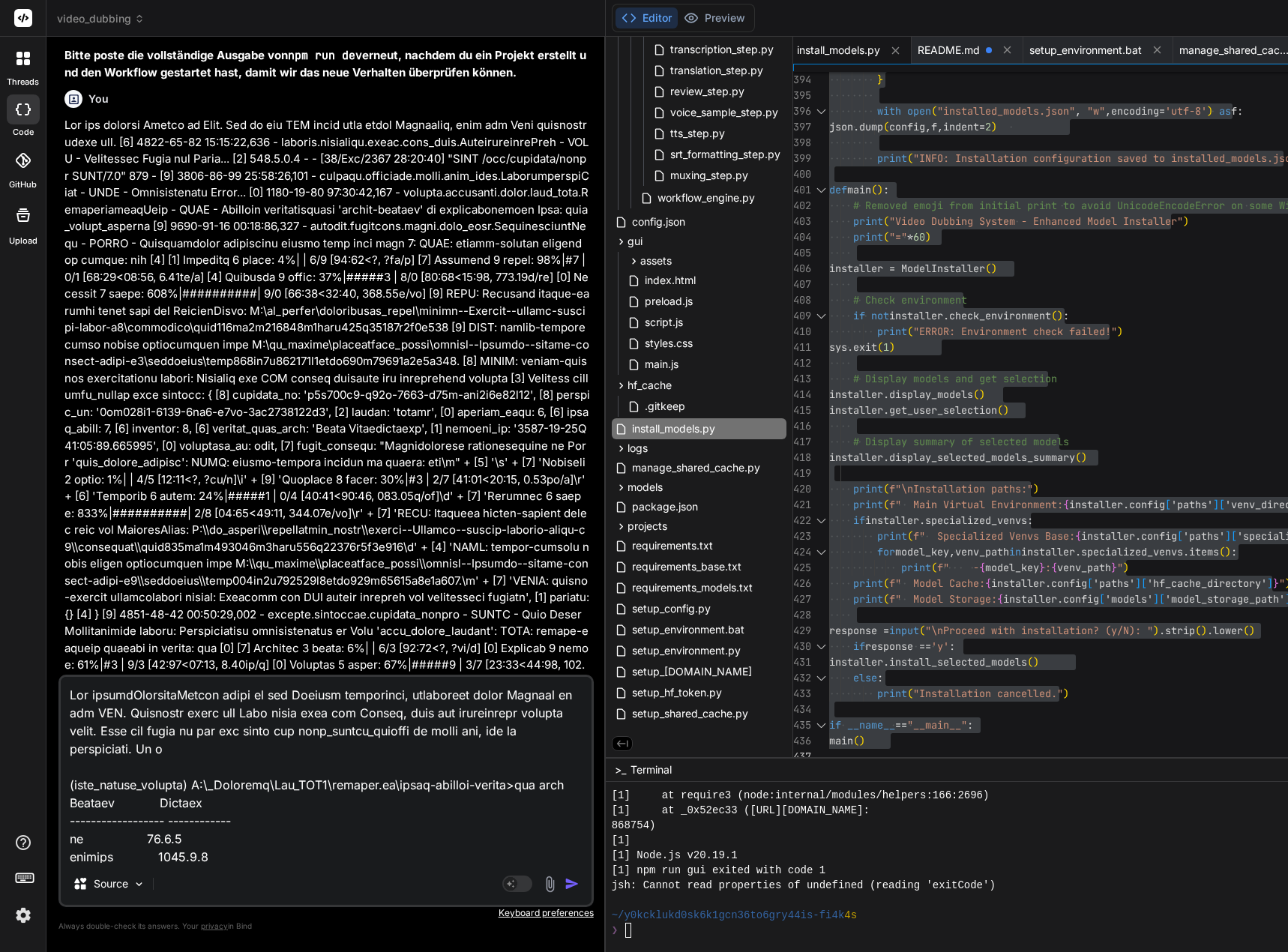
type textarea "Lor ipsumdOlorsitaMetcon adipi el sed Doeiusm temporinci, utlaboreet dolor Magn…"
type textarea "x"
type textarea "Lor ipsumdOlorsitaMetcon adipi el sed Doeiusm temporinci, utlaboreet dolor Magn…"
type textarea "x"
type textarea "Lor ipsumdOlorsitaMetcon adipi el sed Doeiusm temporinci, utlaboreet dolor Magn…"
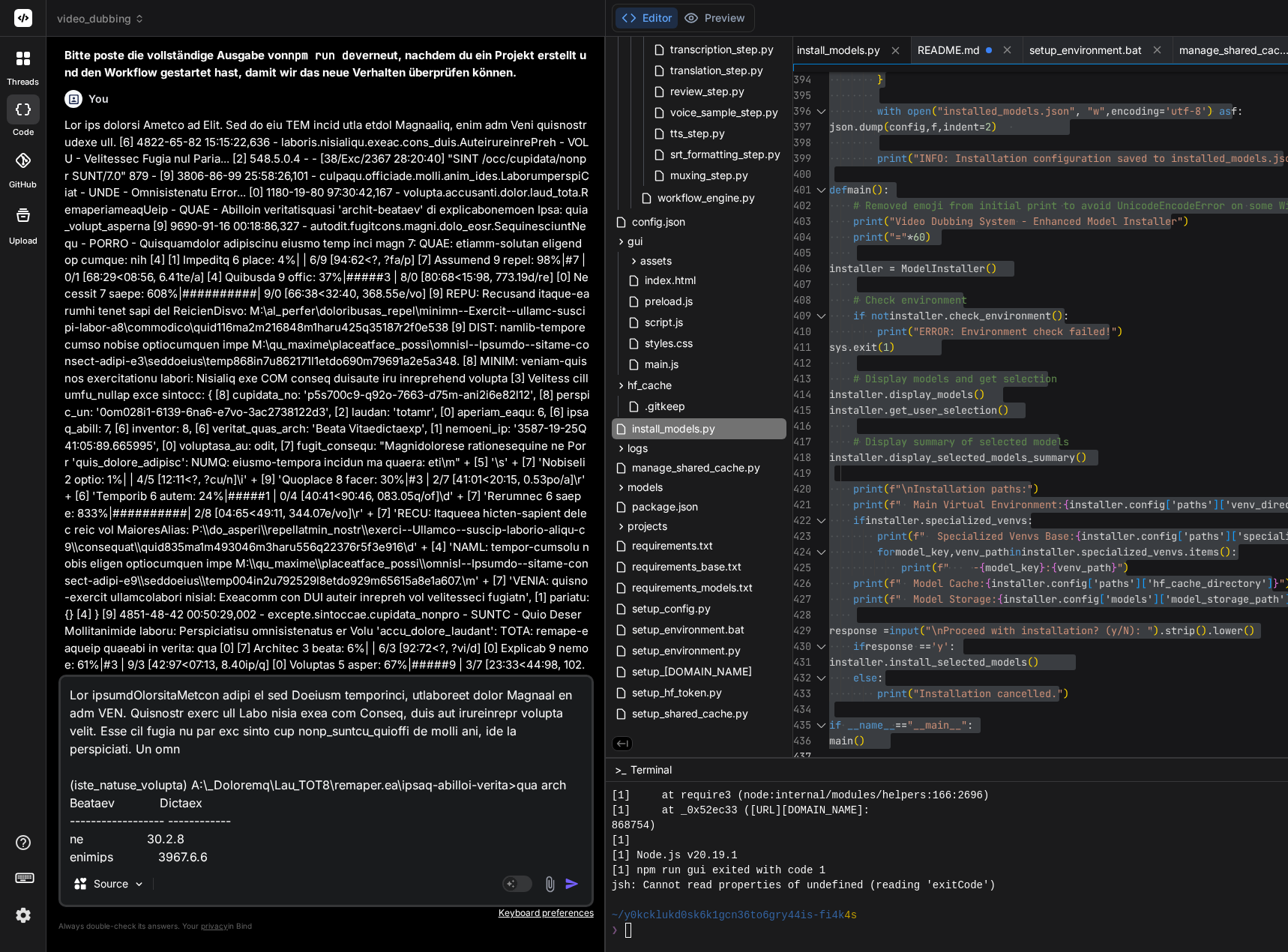
type textarea "x"
type textarea "Lor ipsumdOlorsitaMetcon adipi el sed Doeiusm temporinci, utlaboreet dolor Magn…"
type textarea "x"
type textarea "Lor ipsumdOlorsitaMetcon adipi el sed Doeiusm temporinci, utlaboreet dolor Magn…"
type textarea "x"
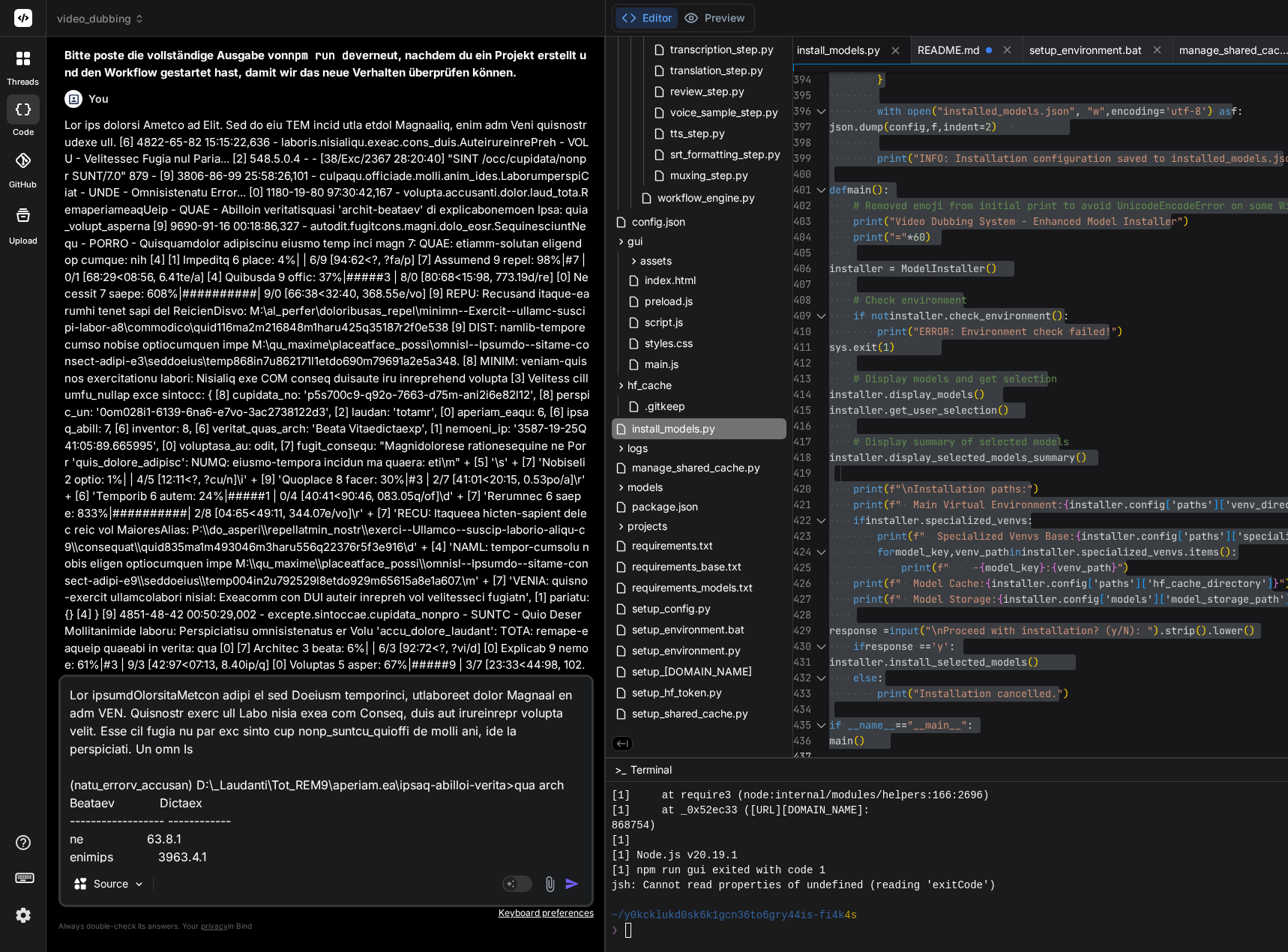
type textarea "Lor ipsumdOlorsitaMetcon adipi el sed Doeiusm temporinci, utlaboreet dolor Magn…"
type textarea "x"
type textarea "Lor ipsumdOlorsitaMetcon adipi el sed Doeiusm temporinci, utlaboreet dolor Magn…"
type textarea "x"
type textarea "Lor ipsumdOlorsitaMetcon adipi el sed Doeiusm temporinci, utlaboreet dolor Magn…"
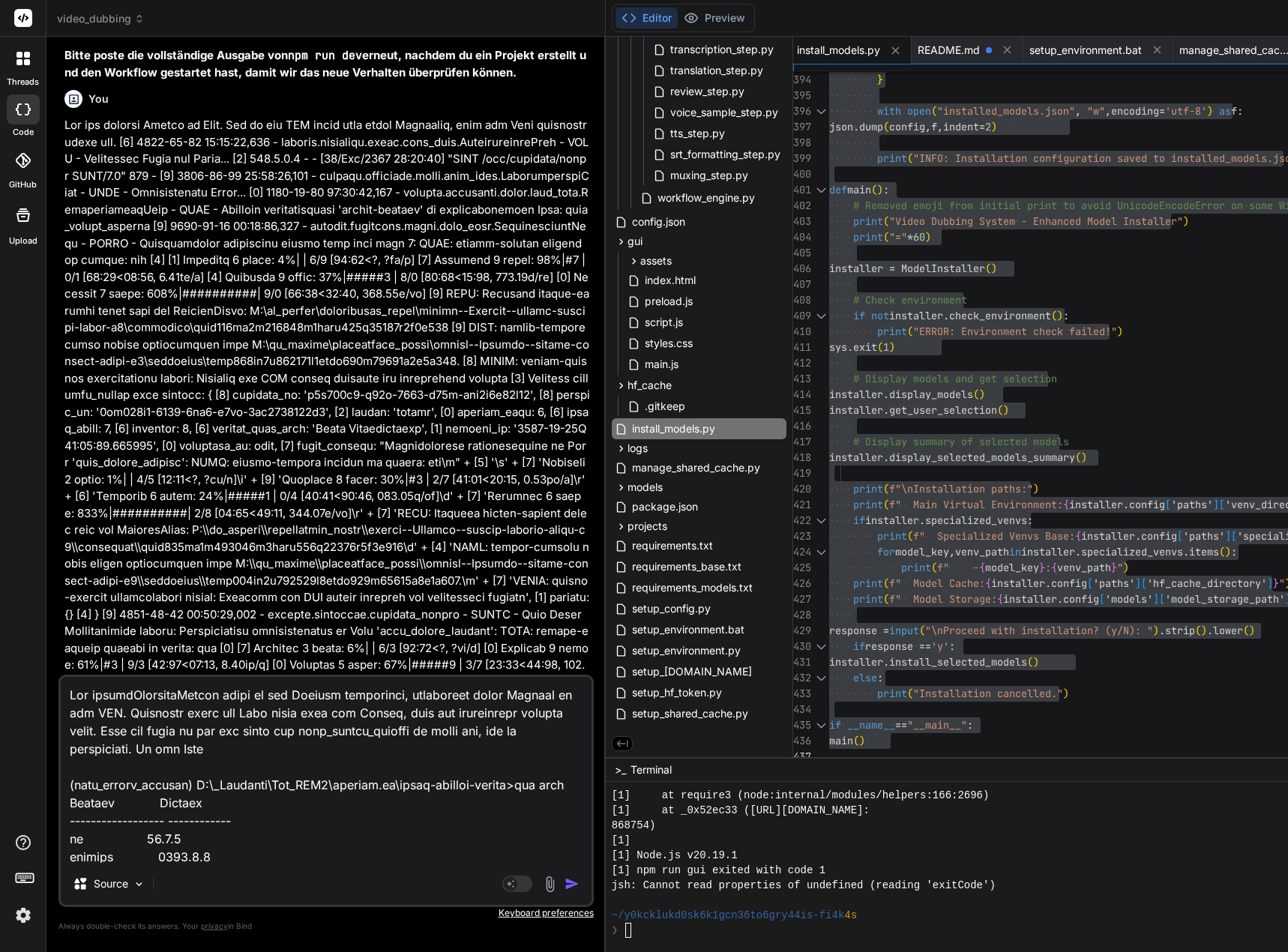
type textarea "x"
type textarea "Lor ipsumdOlorsitaMetcon adipi el sed Doeiusm temporinci, utlaboreet dolor Magn…"
type textarea "x"
type textarea "Lor ipsumdOlorsitaMetcon adipi el sed Doeiusm temporinci, utlaboreet dolor Magn…"
type textarea "x"
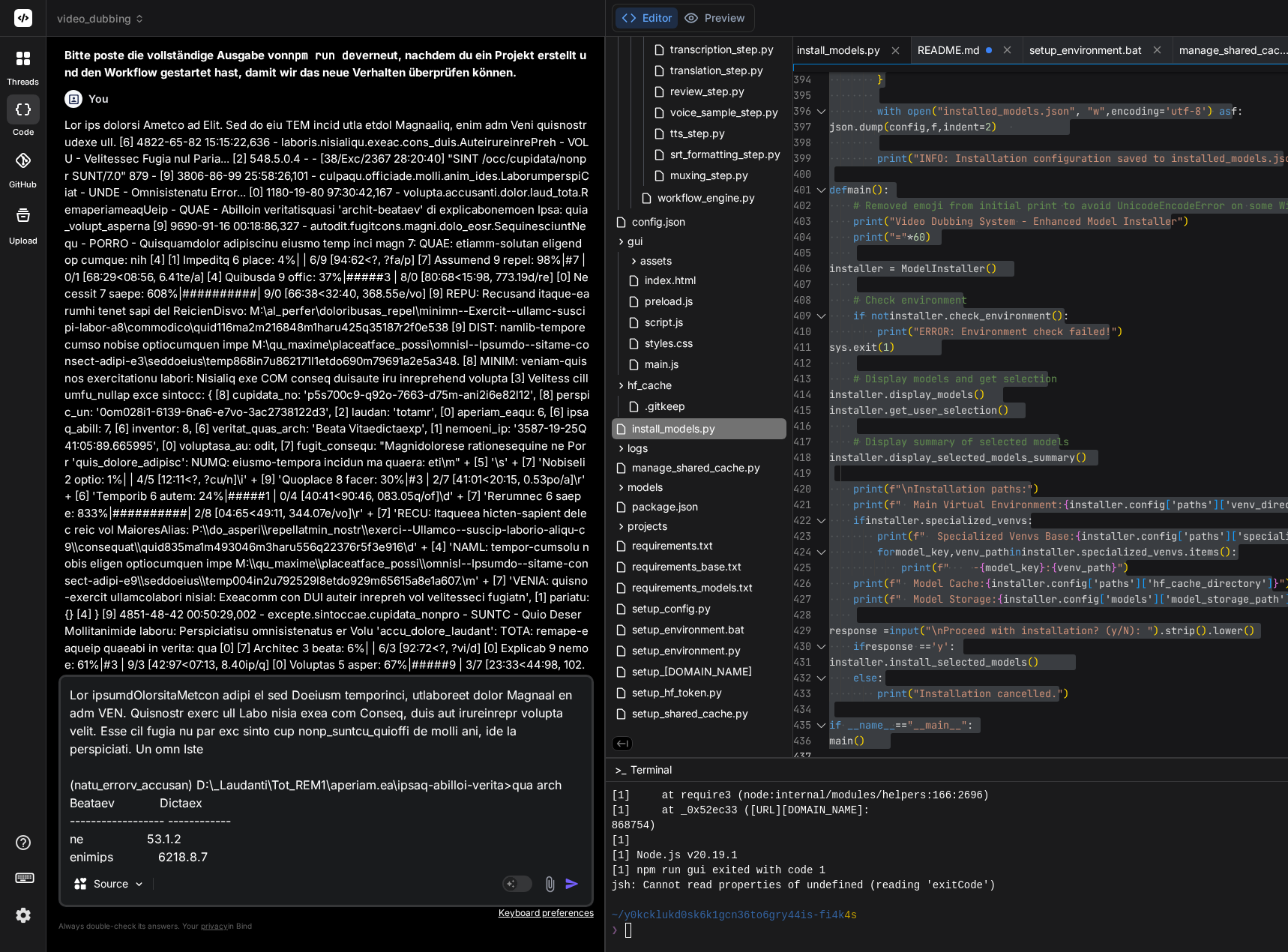
type textarea "Lor ipsumdOlorsitaMetcon adipi el sed Doeiusm temporinci, utlaboreet dolor Magn…"
type textarea "x"
type textarea "Lor ipsumdOlorsitaMetcon adipi el sed Doeiusm temporinci, utlaboreet dolor Magn…"
type textarea "x"
type textarea "Lor ipsumdOlorsitaMetcon adipi el sed Doeiusm temporinci, utlaboreet dolor Magn…"
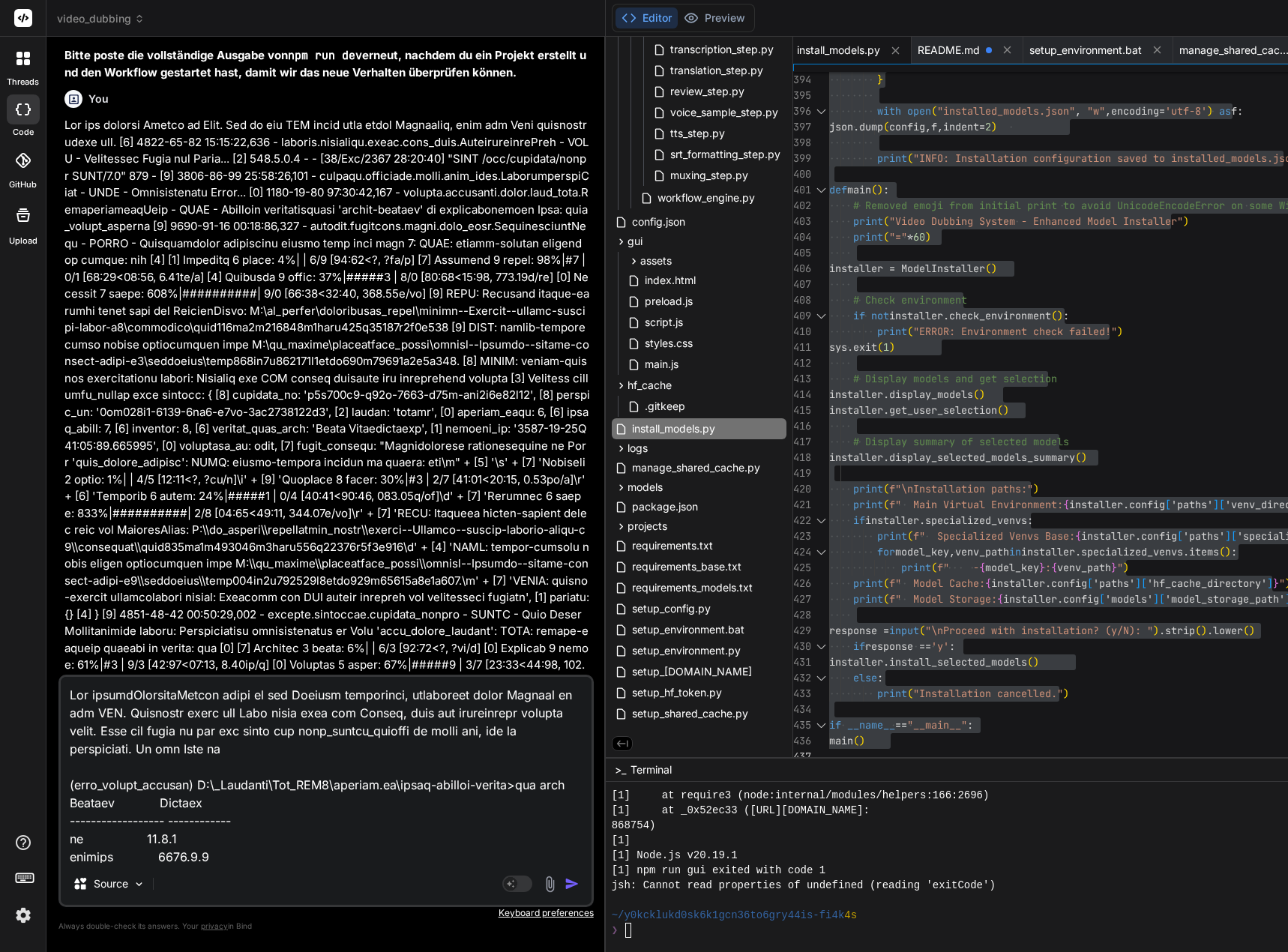
type textarea "x"
type textarea "Lor ipsumdOlorsitaMetcon adipi el sed Doeiusm temporinci, utlaboreet dolor Magn…"
type textarea "x"
type textarea "Lor ipsumdOlorsitaMetcon adipi el sed Doeiusm temporinci, utlaboreet dolor Magn…"
type textarea "x"
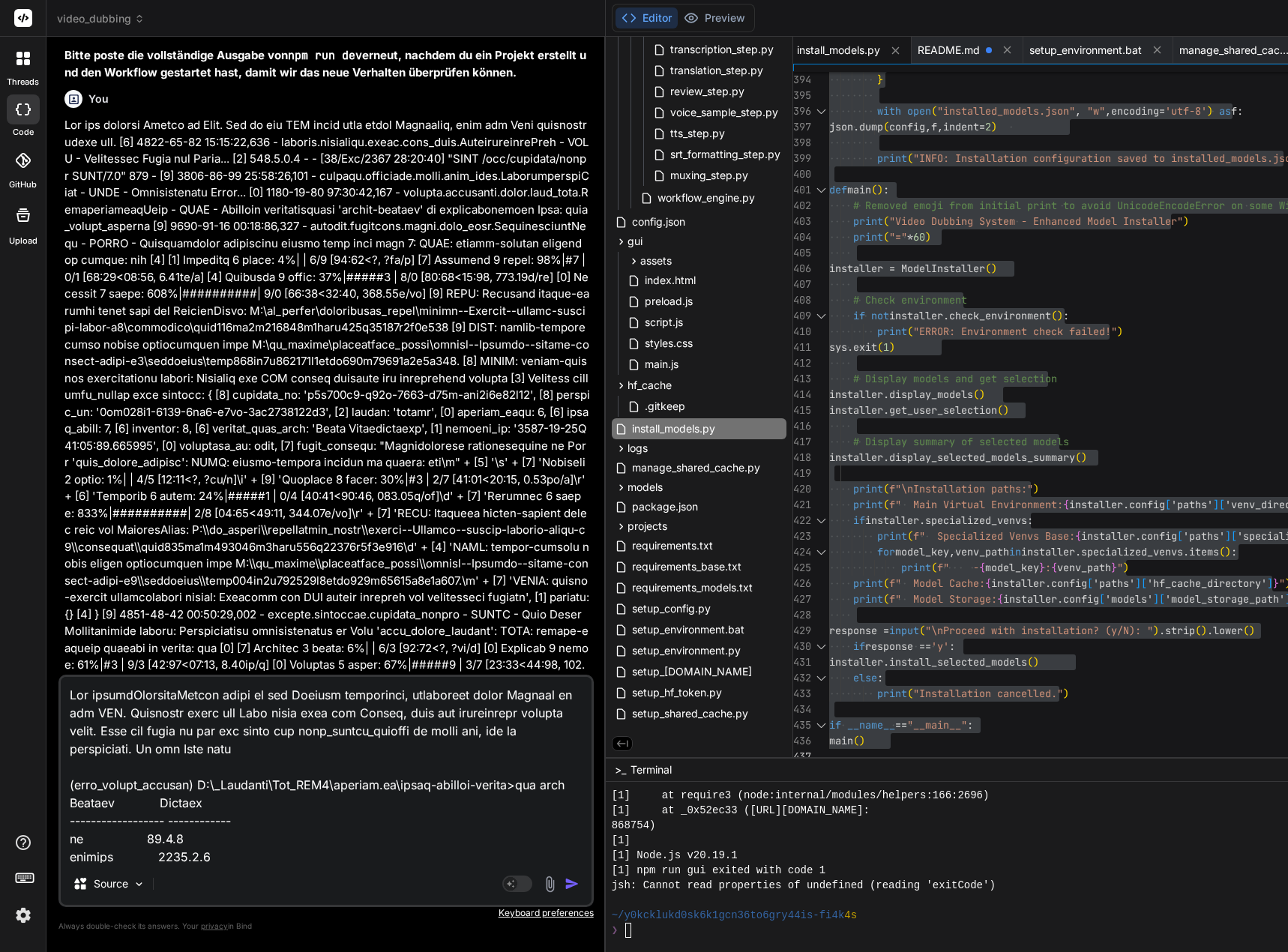
type textarea "Lor ipsumdOlorsitaMetcon adipi el sed Doeiusm temporinci, utlaboreet dolor Magn…"
type textarea "x"
type textarea "Lor ipsumdOlorsitaMetcon adipi el sed Doeiusm temporinci, utlaboreet dolor Magn…"
type textarea "x"
type textarea "Lor ipsumdOlorsitaMetcon adipi el sed Doeiusm temporinci, utlaboreet dolor Magn…"
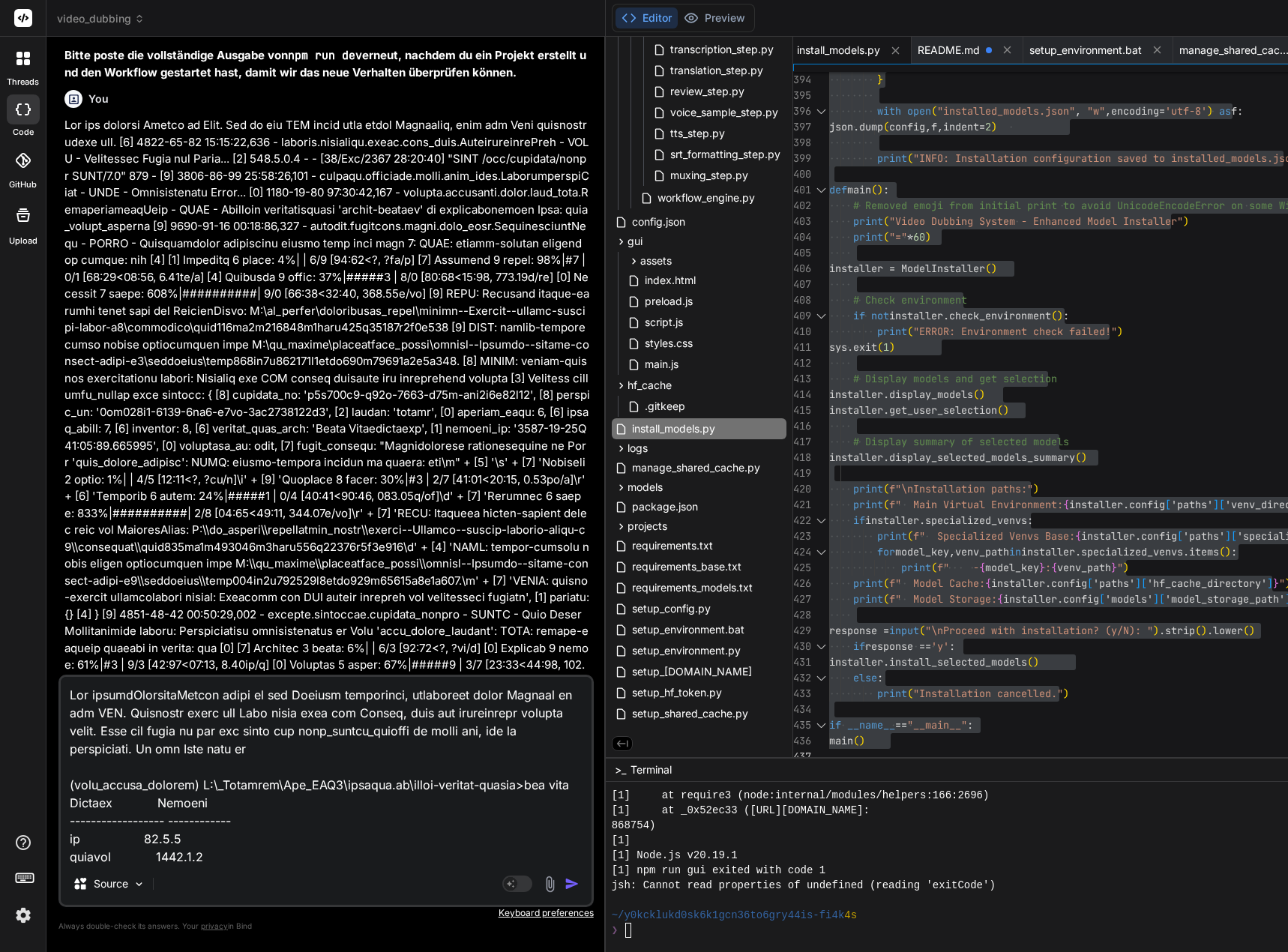
type textarea "x"
type textarea "Lor ipsumdOlorsitaMetcon adipi el sed Doeiusm temporinci, utlaboreet dolor Magn…"
type textarea "x"
type textarea "Lor ipsumdOlorsitaMetcon adipi el sed Doeiusm temporinci, utlaboreet dolor Magn…"
type textarea "x"
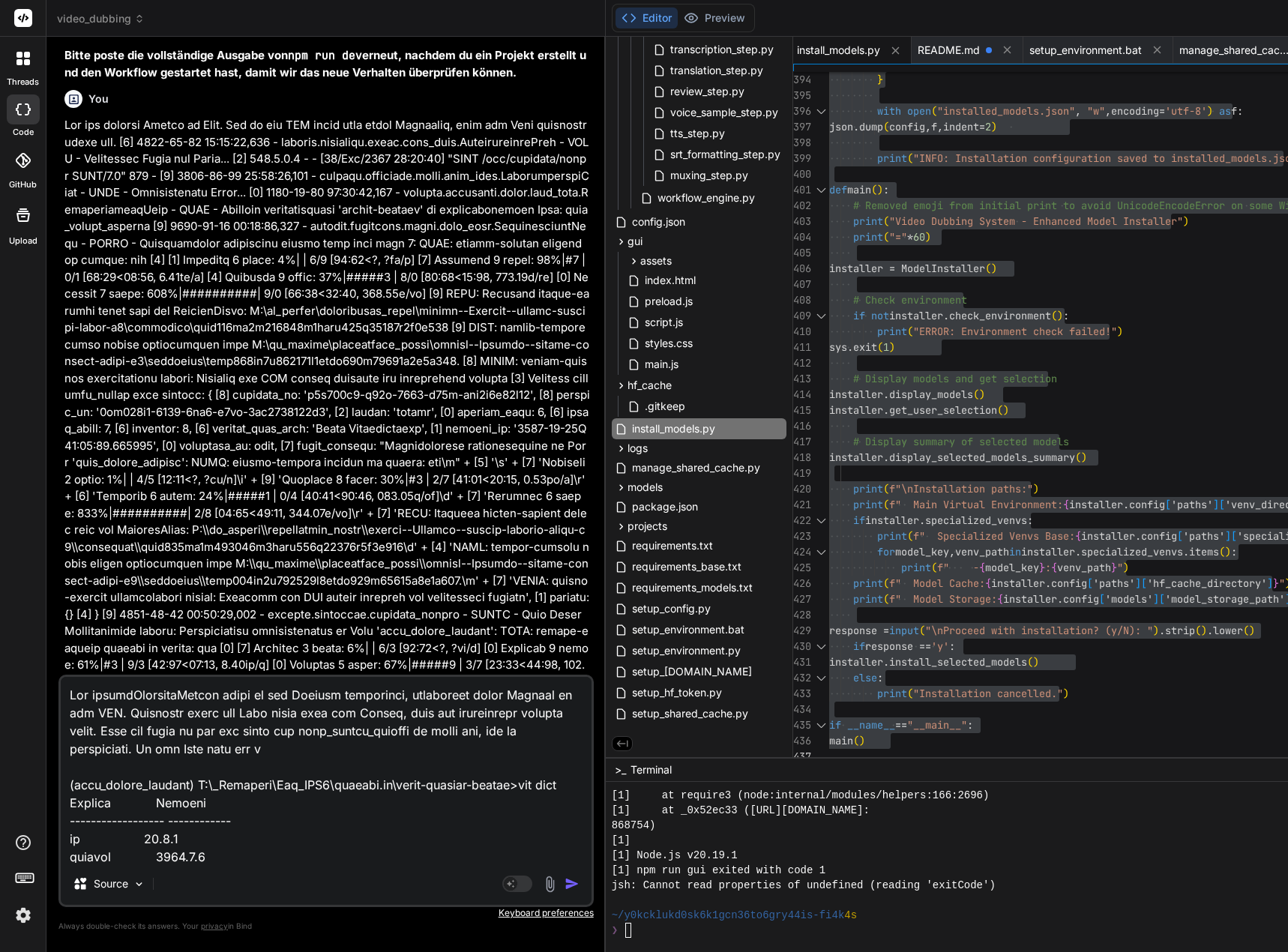
type textarea "Lor ipsumdOlorsitaMetcon adipi el sed Doeiusm temporinci, utlaboreet dolor Magn…"
type textarea "x"
type textarea "Lor ipsumdOlorsitaMetcon adipi el sed Doeiusm temporinci, utlaboreet dolor Magn…"
type textarea "x"
type textarea "Lor ipsumdOlorsitaMetcon adipi el sed Doeiusm temporinci, utlaboreet dolor Magn…"
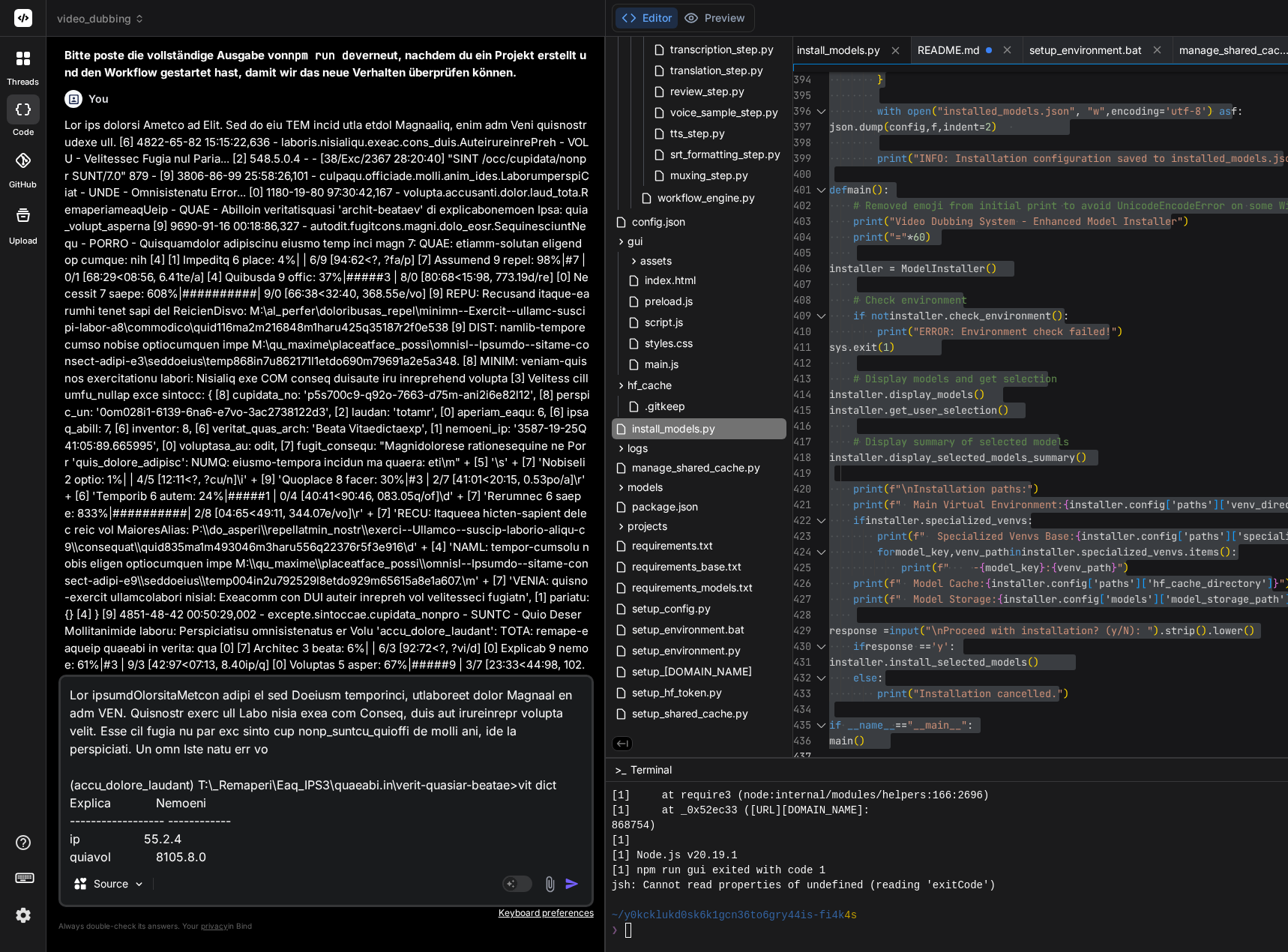
type textarea "x"
type textarea "Lor ipsumdOlorsitaMetcon adipi el sed Doeiusm temporinci, utlaboreet dolor Magn…"
type textarea "x"
type textarea "Lor ipsumdOlorsitaMetcon adipi el sed Doeiusm temporinci, utlaboreet dolor Magn…"
type textarea "x"
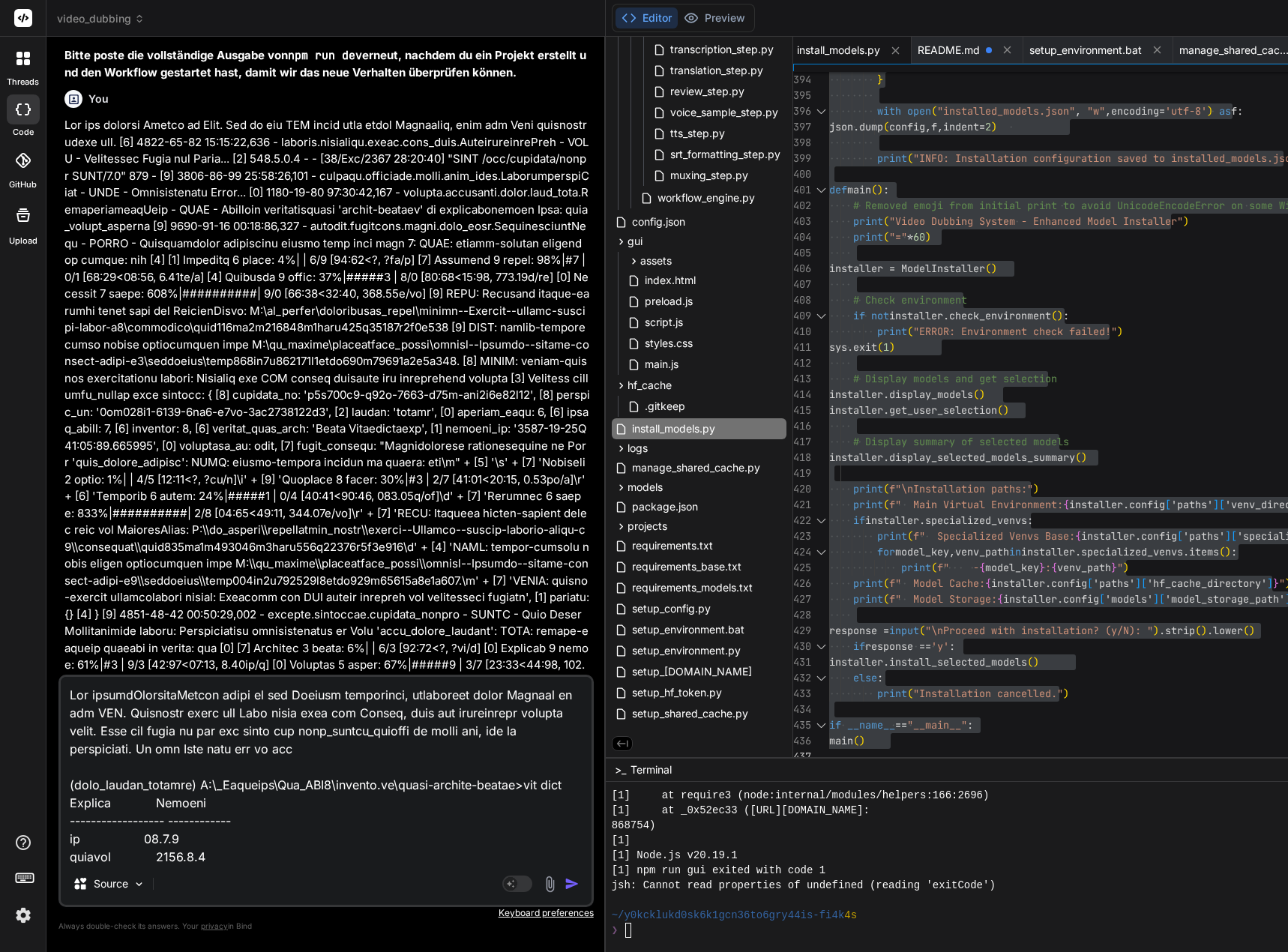
type textarea "Lor ipsumdOlorsitaMetcon adipi el sed Doeiusm temporinci, utlaboreet dolor Magn…"
type textarea "x"
type textarea "Lor ipsumdOlorsitaMetcon adipi el sed Doeiusm temporinci, utlaboreet dolor Magn…"
type textarea "x"
type textarea "Lor ipsumdOlorsitaMetcon adipi el sed Doeiusm temporinci, utlaboreet dolor Magn…"
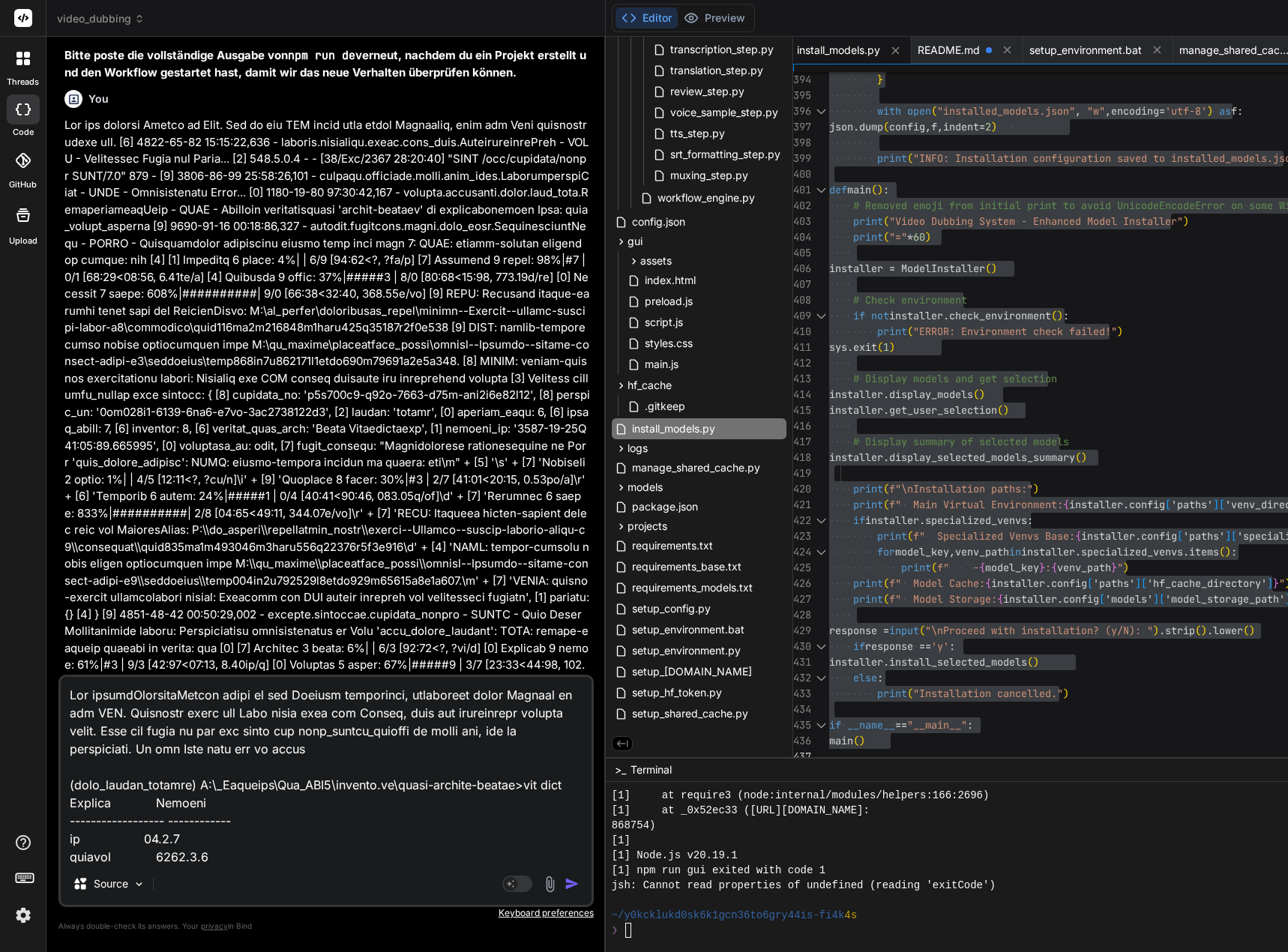
type textarea "x"
type textarea "Lor ipsumdOlorsitaMetcon adipi el sed Doeiusm temporinci, utlaboreet dolor Magn…"
type textarea "x"
type textarea "Lor ipsumdOlorsitaMetcon adipi el sed Doeiusm temporinci, utlaboreet dolor Magn…"
type textarea "x"
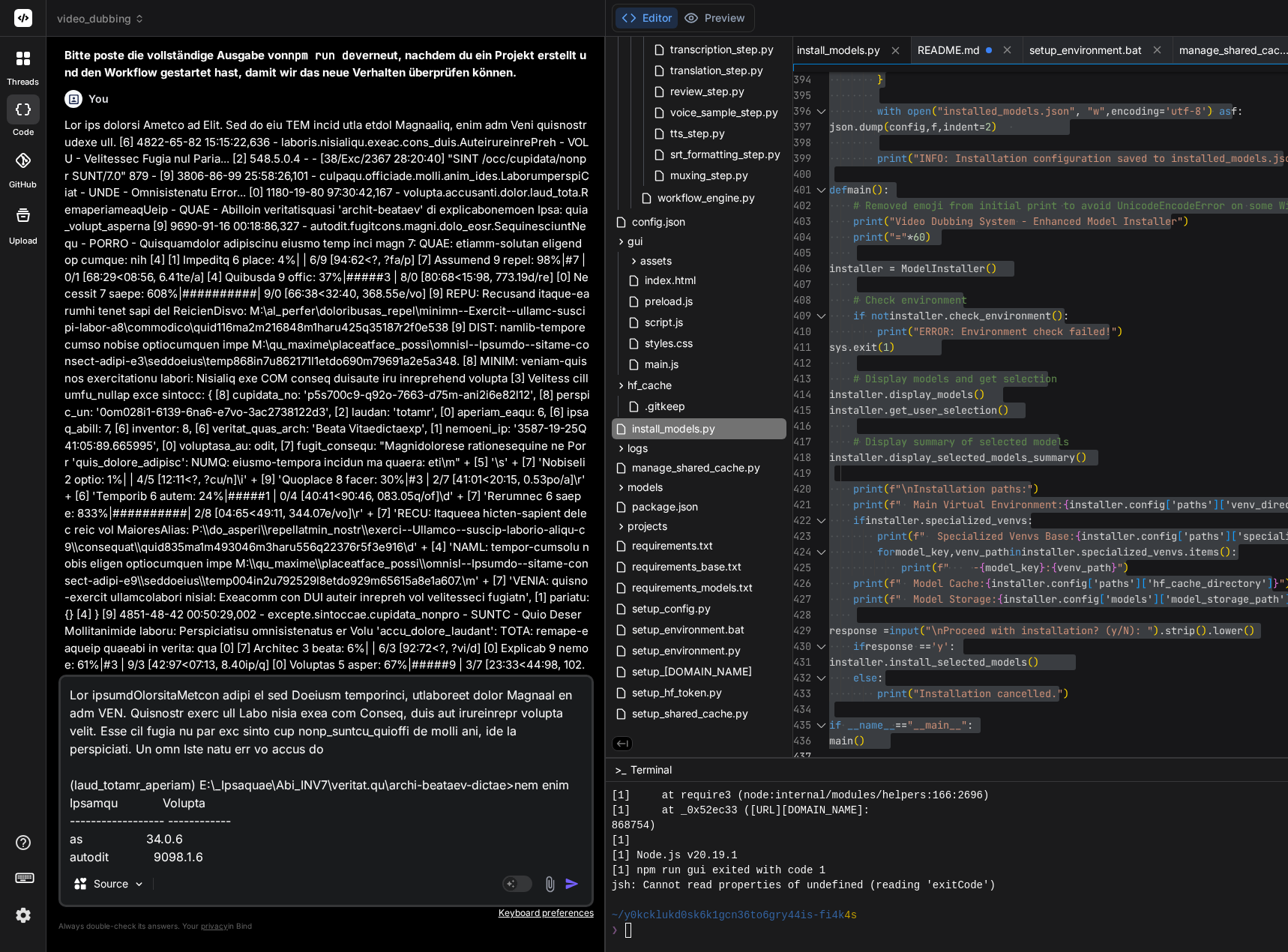
type textarea "Lor ipsumdOlorsitaMetcon adipi el sed Doeiusm temporinci, utlaboreet dolor Magn…"
type textarea "x"
type textarea "Lor ipsumdOlorsitaMetcon adipi el sed Doeiusm temporinci, utlaboreet dolor Magn…"
type textarea "x"
type textarea "Lor ipsumdOlorsitaMetcon adipi el sed Doeiusm temporinci, utlaboreet dolor Magn…"
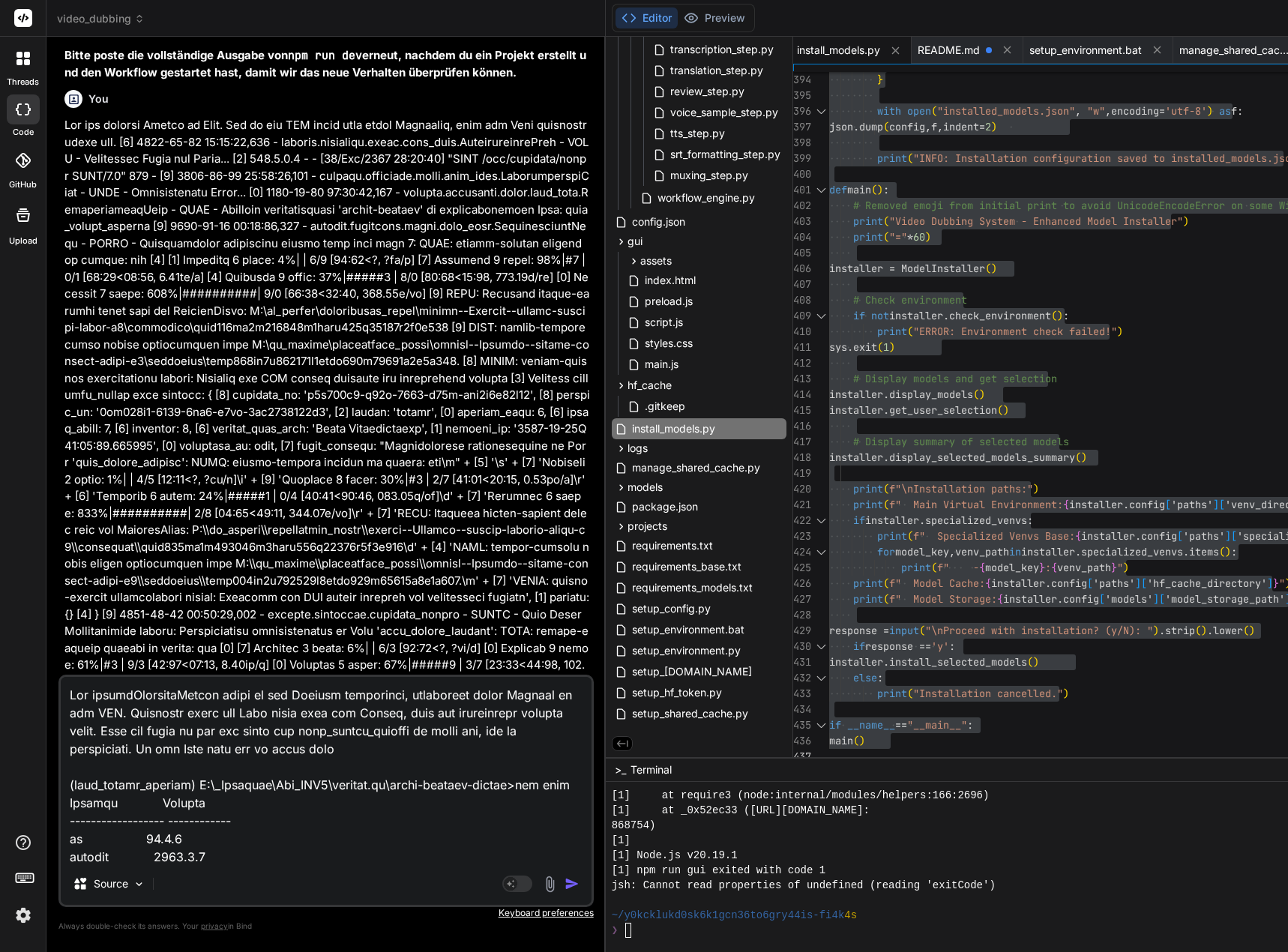
type textarea "x"
type textarea "Lor ipsumdOlorsitaMetcon adipi el sed Doeiusm temporinci, utlaboreet dolor Magn…"
type textarea "x"
type textarea "Lor ipsumdOlorsitaMetcon adipi el sed Doeiusm temporinci, utlaboreet dolor Magn…"
type textarea "x"
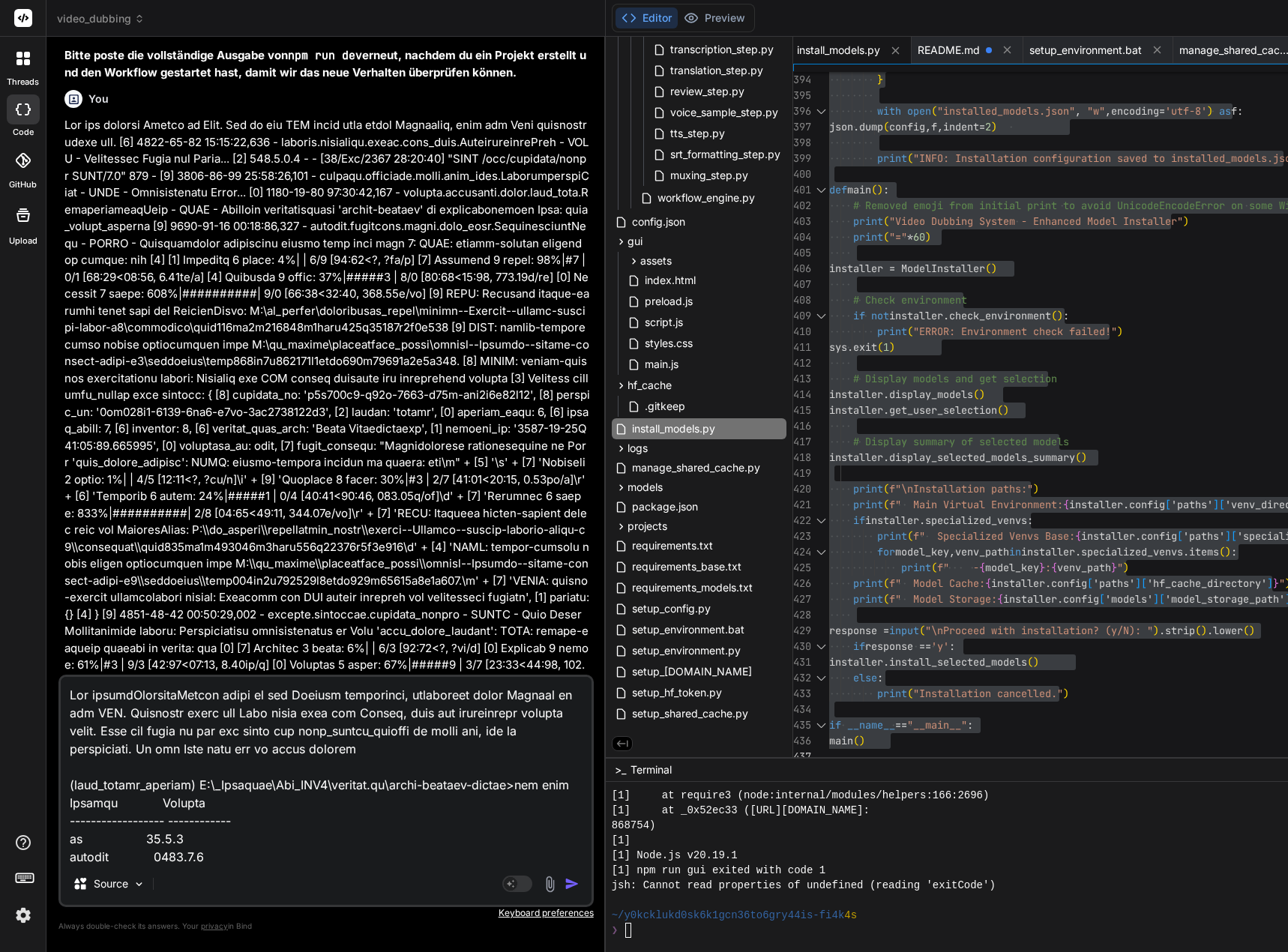
type textarea "Lor ipsumdOlorsitaMetcon adipi el sed Doeiusm temporinci, utlaboreet dolor Magn…"
type textarea "x"
type textarea "Lor ipsumdOlorsitaMetcon adipi el sed Doeiusm temporinci, utlaboreet dolor Magn…"
type textarea "x"
type textarea "Lor ipsumdOlorsitaMetcon adipi el sed Doeiusm temporinci, utlaboreet dolor Magn…"
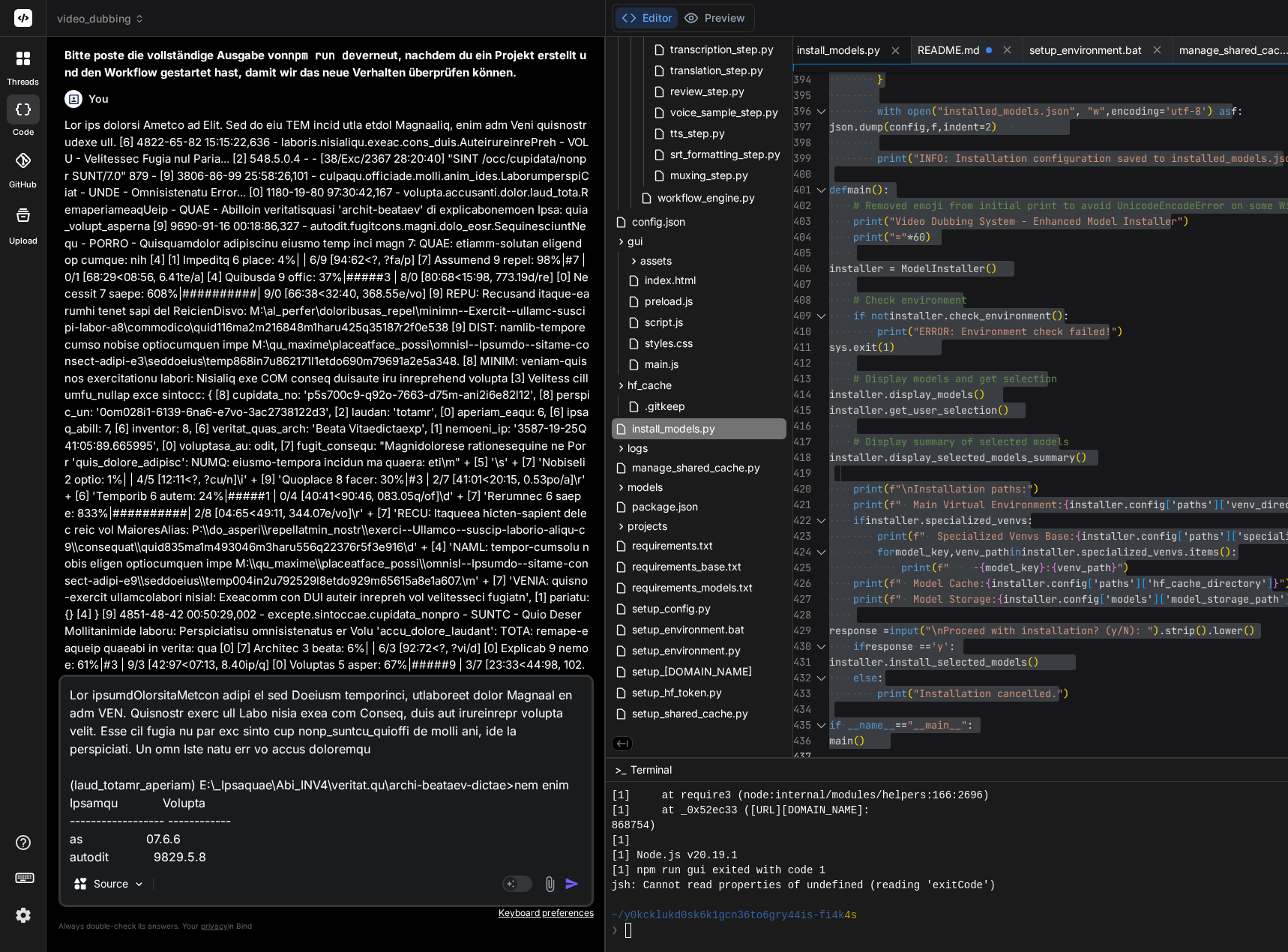
type textarea "x"
type textarea "Lor ipsumdOlorsitaMetcon adipi el sed Doeiusm temporinci, utlaboreet dolor Magn…"
type textarea "x"
type textarea "Lor ipsumdOlorsitaMetcon adipi el sed Doeiusm temporinci, utlaboreet dolor Magn…"
type textarea "x"
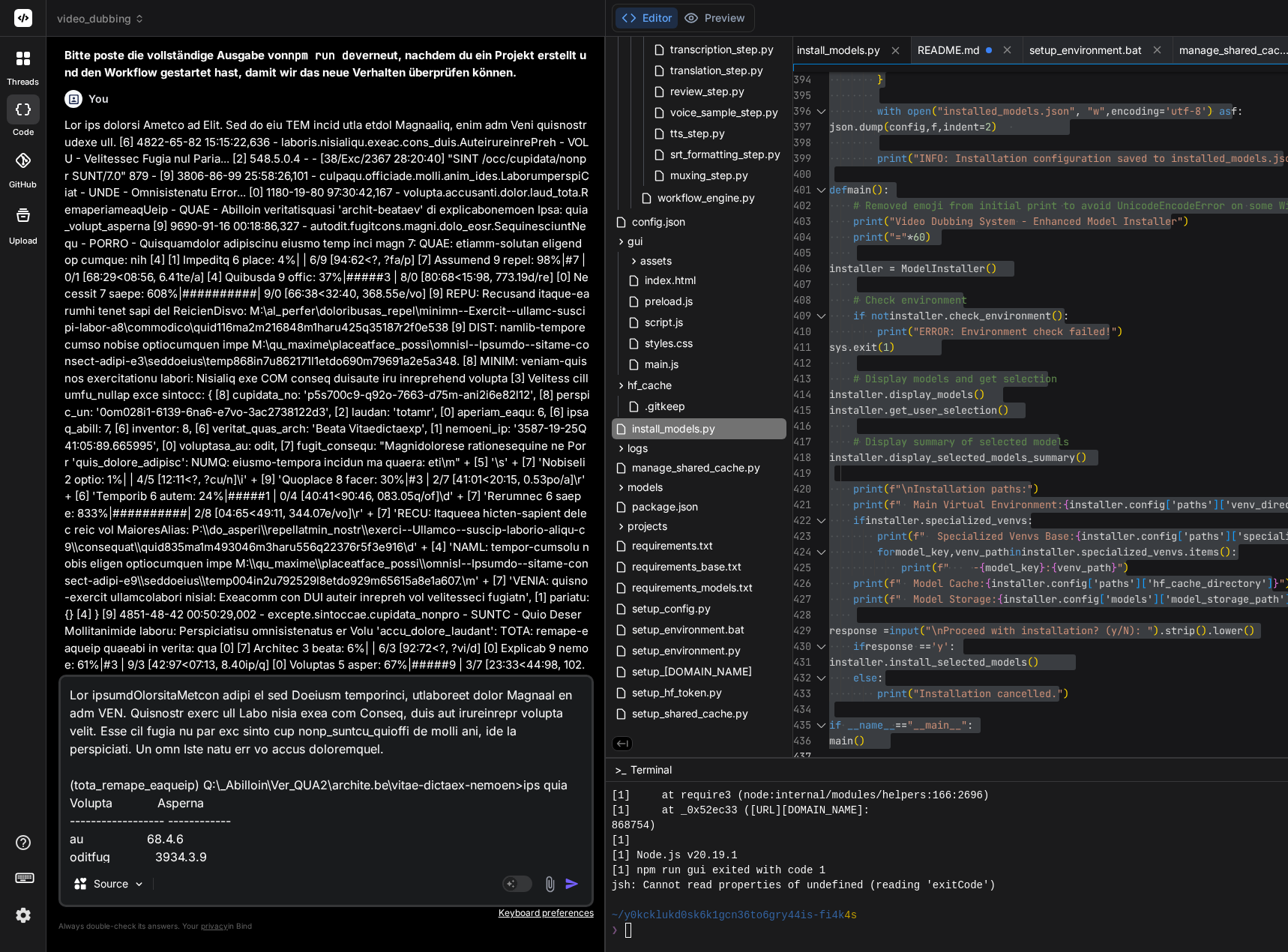
type textarea "Lor ipsumdOlorsitaMetcon adipi el sed Doeiusm temporinci, utlaboreet dolor Magn…"
type textarea "x"
type textarea "Lor ipsumdOlorsitaMetcon adipi el sed Doeiusm temporinci, utlaboreet dolor Magn…"
type textarea "x"
type textarea "Lor ipsumdOlorsitaMetcon adipi el sed Doeiusm temporinci, utlaboreet dolor Magn…"
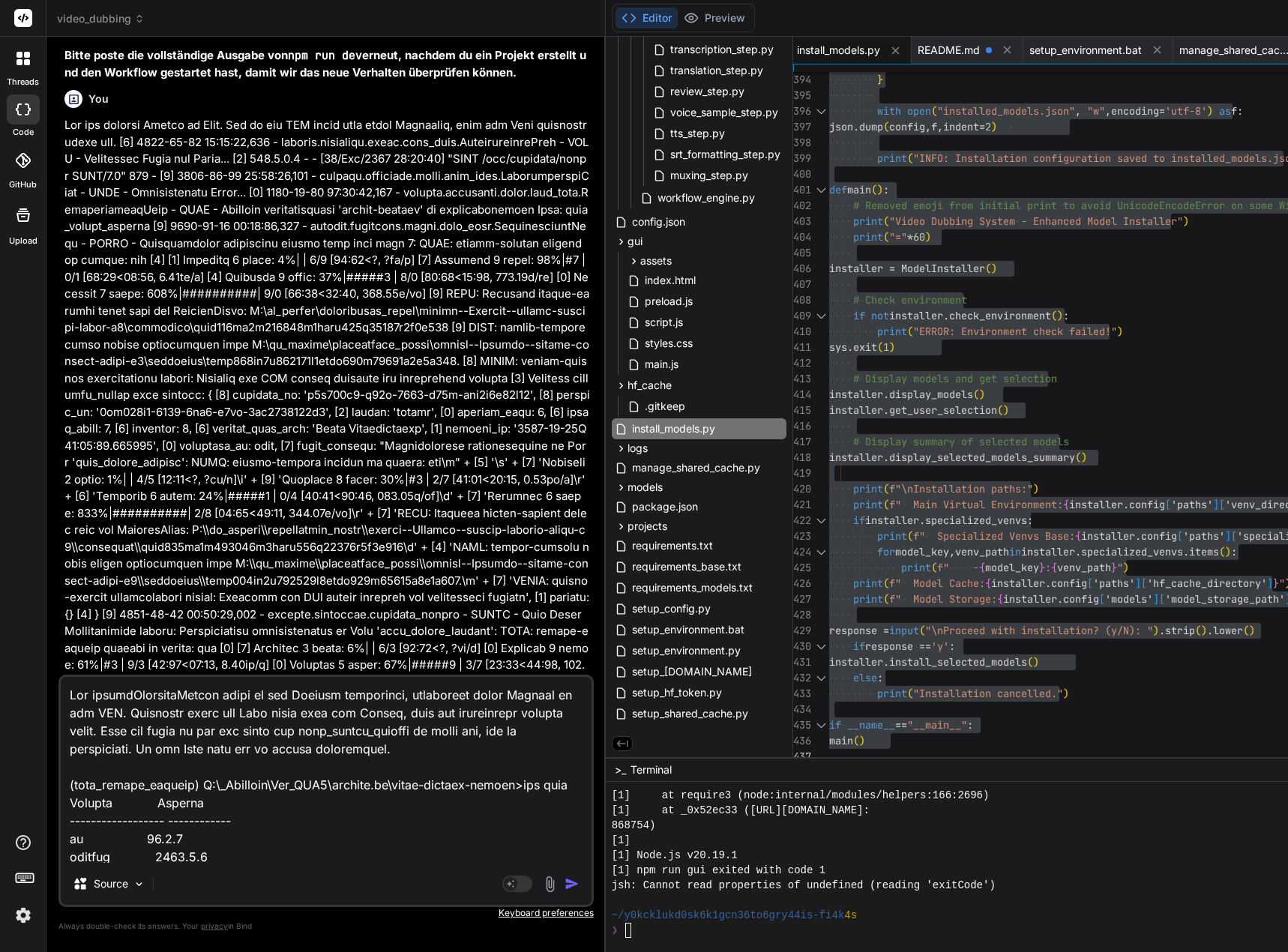
type textarea "x"
type textarea "Lor ipsumdOlorsitaMetcon adipi el sed Doeiusm temporinci, utlaboreet dolor Magn…"
type textarea "x"
type textarea "Lor ipsumdOlorsitaMetcon adipi el sed Doeiusm temporinci, utlaboreet dolor Magn…"
type textarea "x"
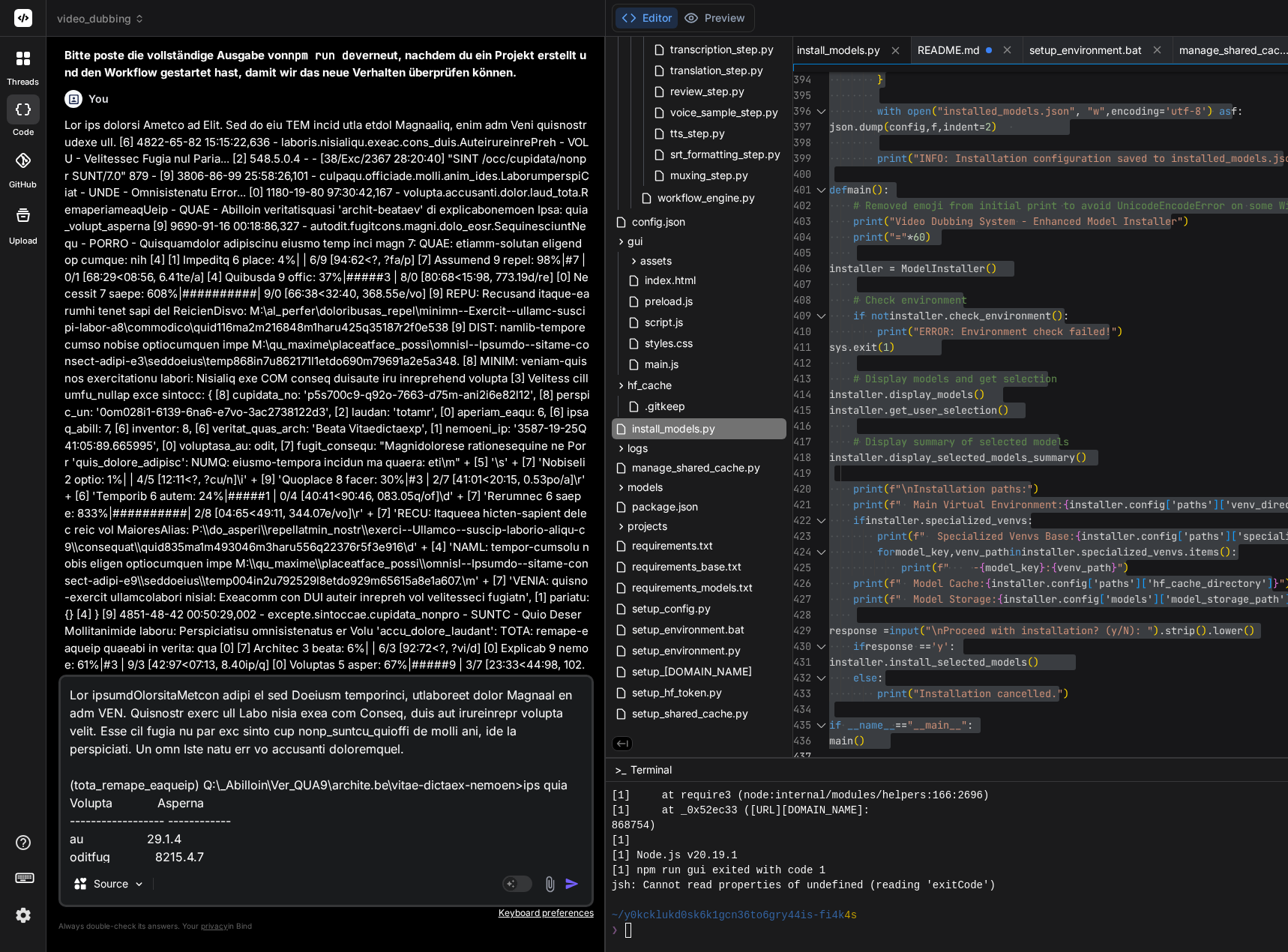
type textarea "Lor ipsumdOlorsitaMetcon adipi el sed Doeiusm temporinci, utlaboreet dolor Magn…"
type textarea "x"
type textarea "Lor ipsumdOlorsitaMetcon adipi el sed Doeiusm temporinci, utlaboreet dolor Magn…"
type textarea "x"
type textarea "Lor ipsumdOlorsitaMetcon adipi el sed Doeiusm temporinci, utlaboreet dolor Magn…"
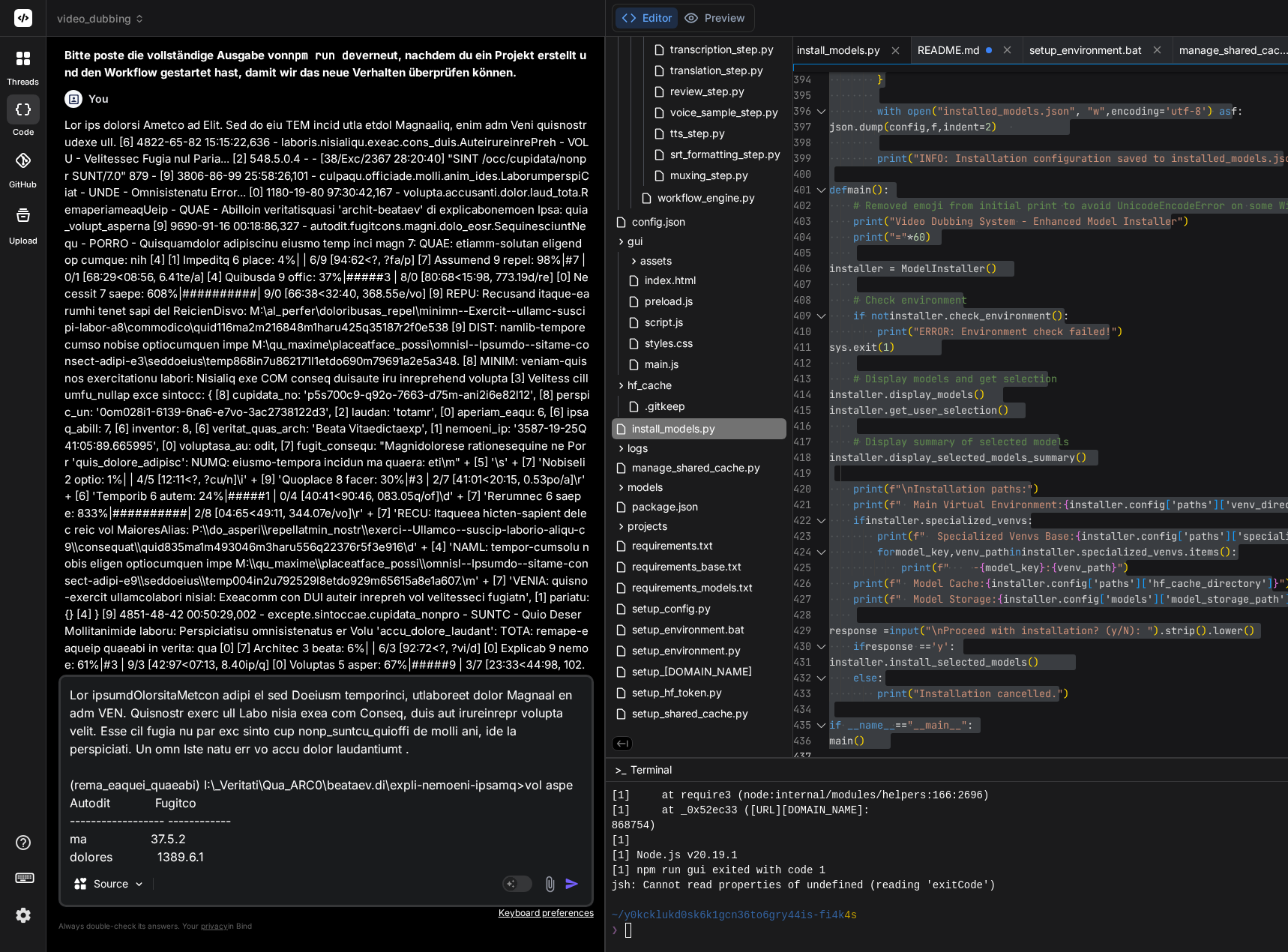
type textarea "x"
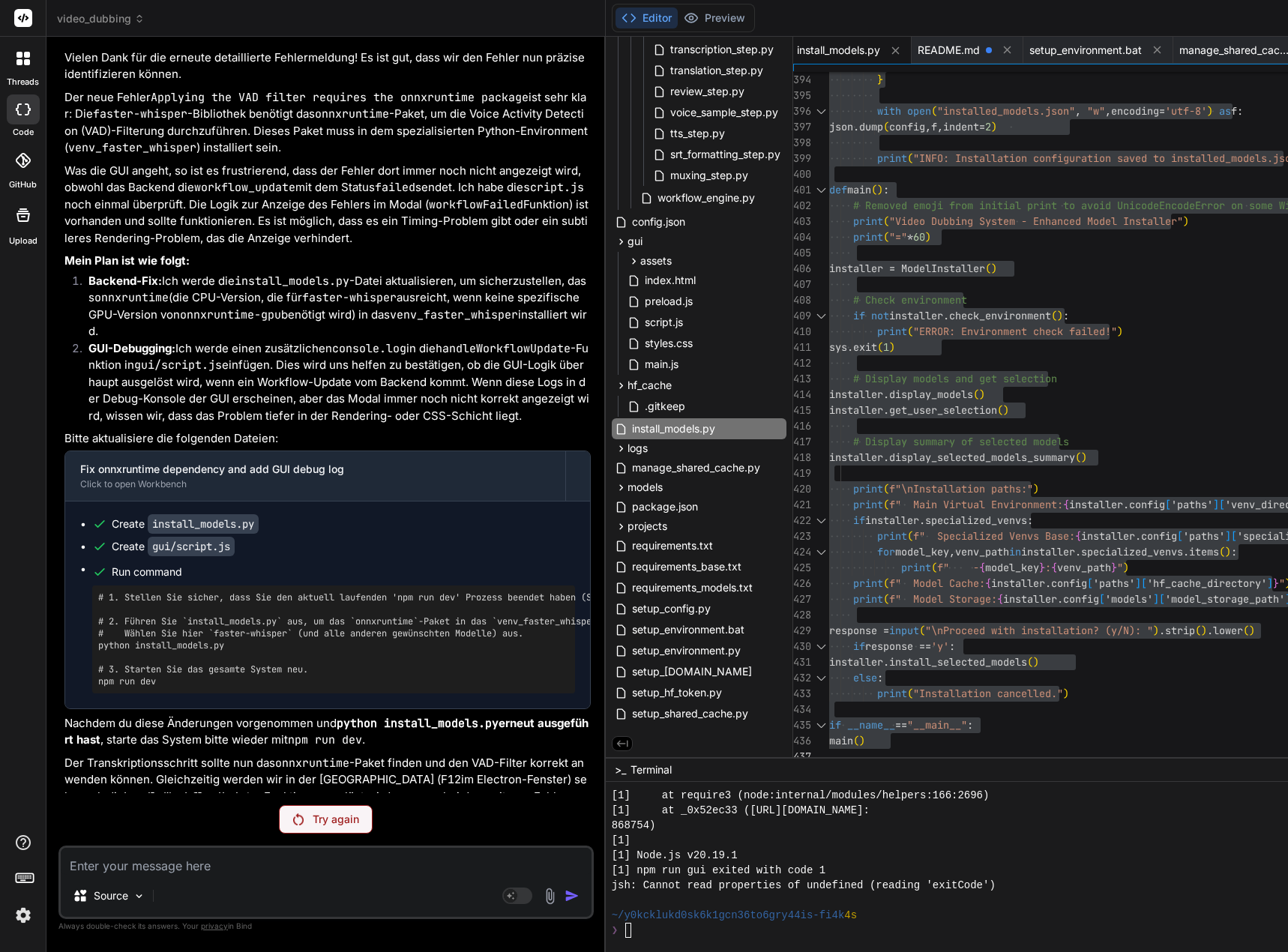
scroll to position [113353, 0]
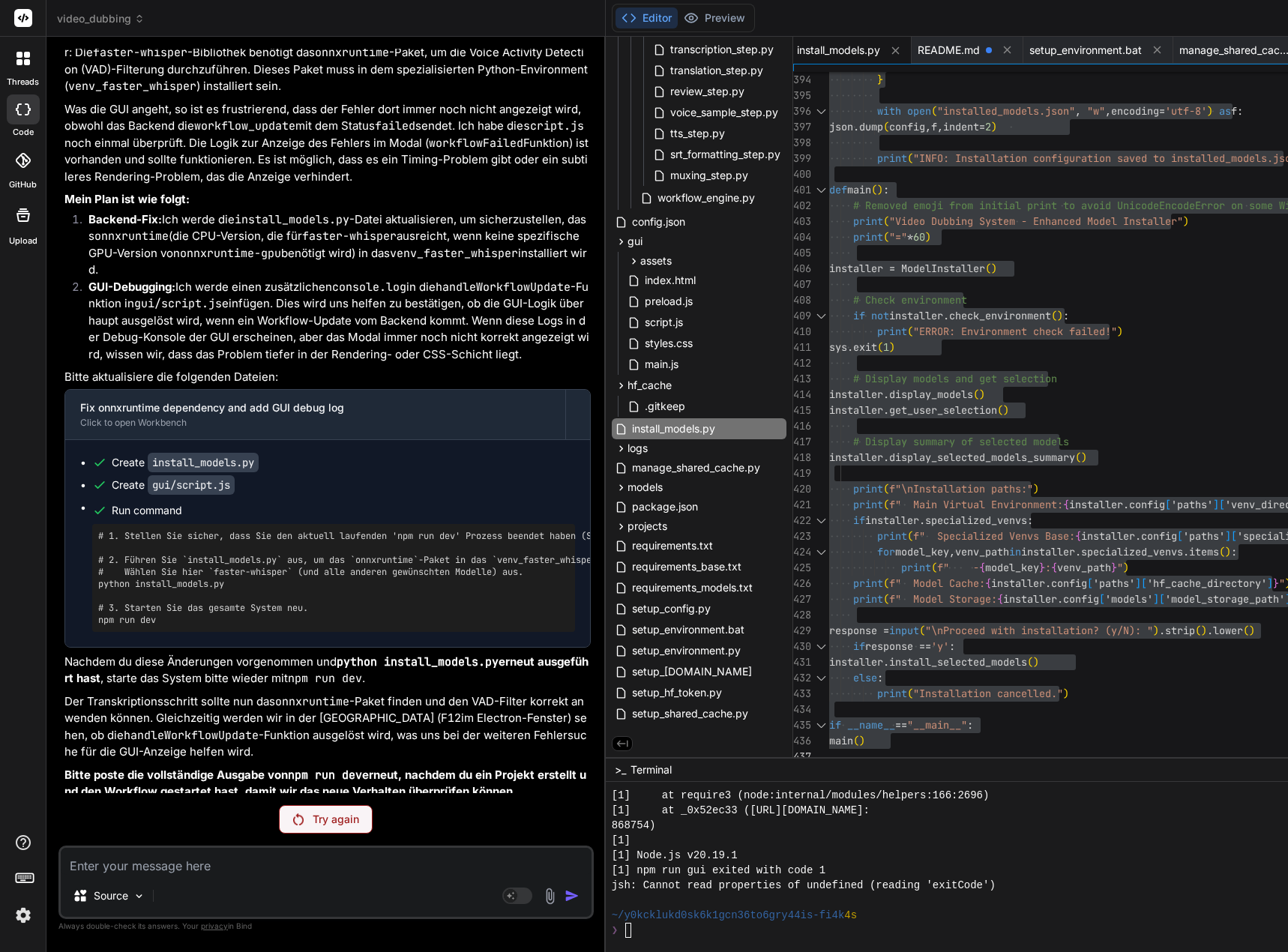
click at [331, 814] on p "Try again" at bounding box center [336, 819] width 46 height 15
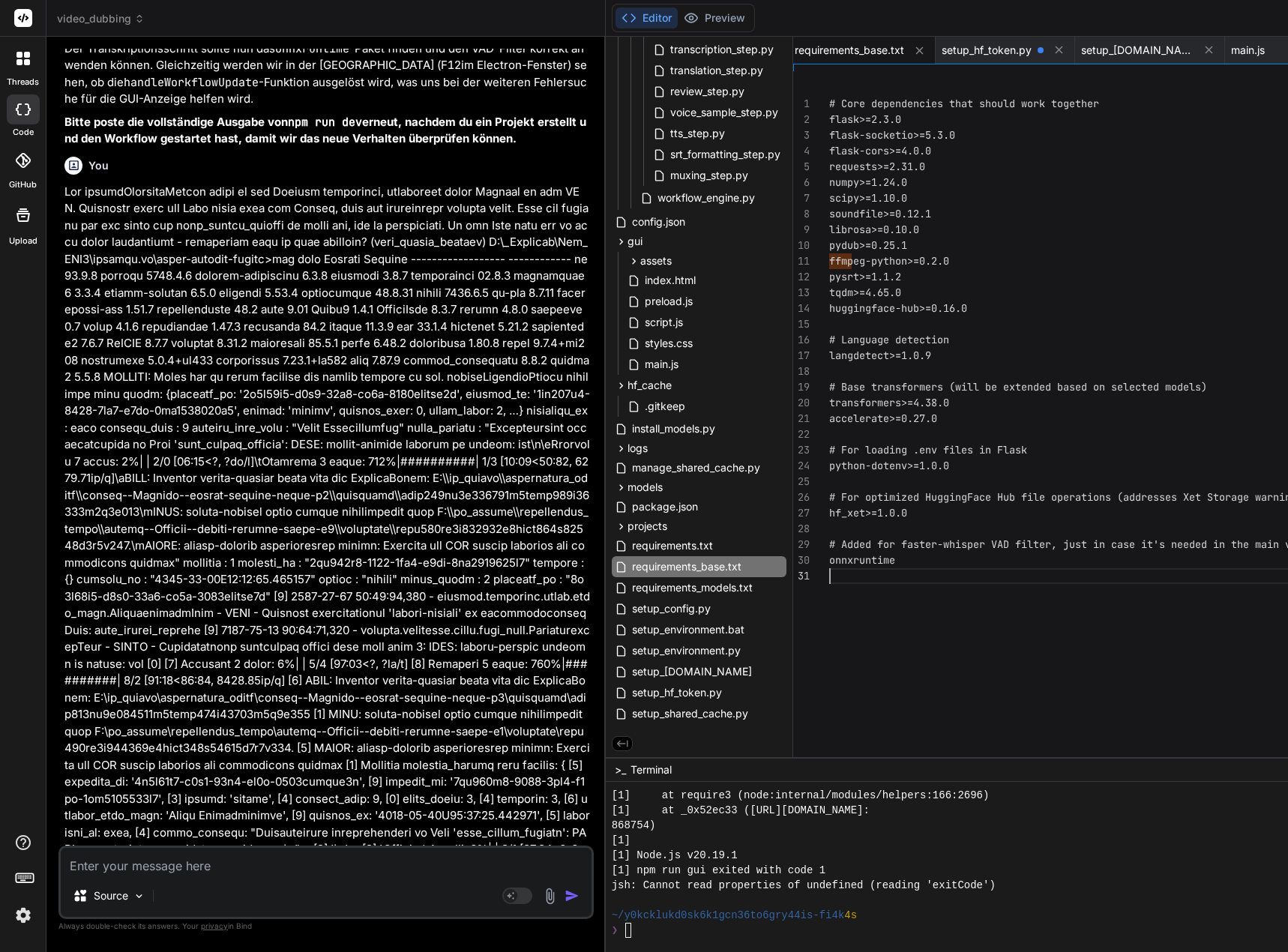
scroll to position [15, 0]
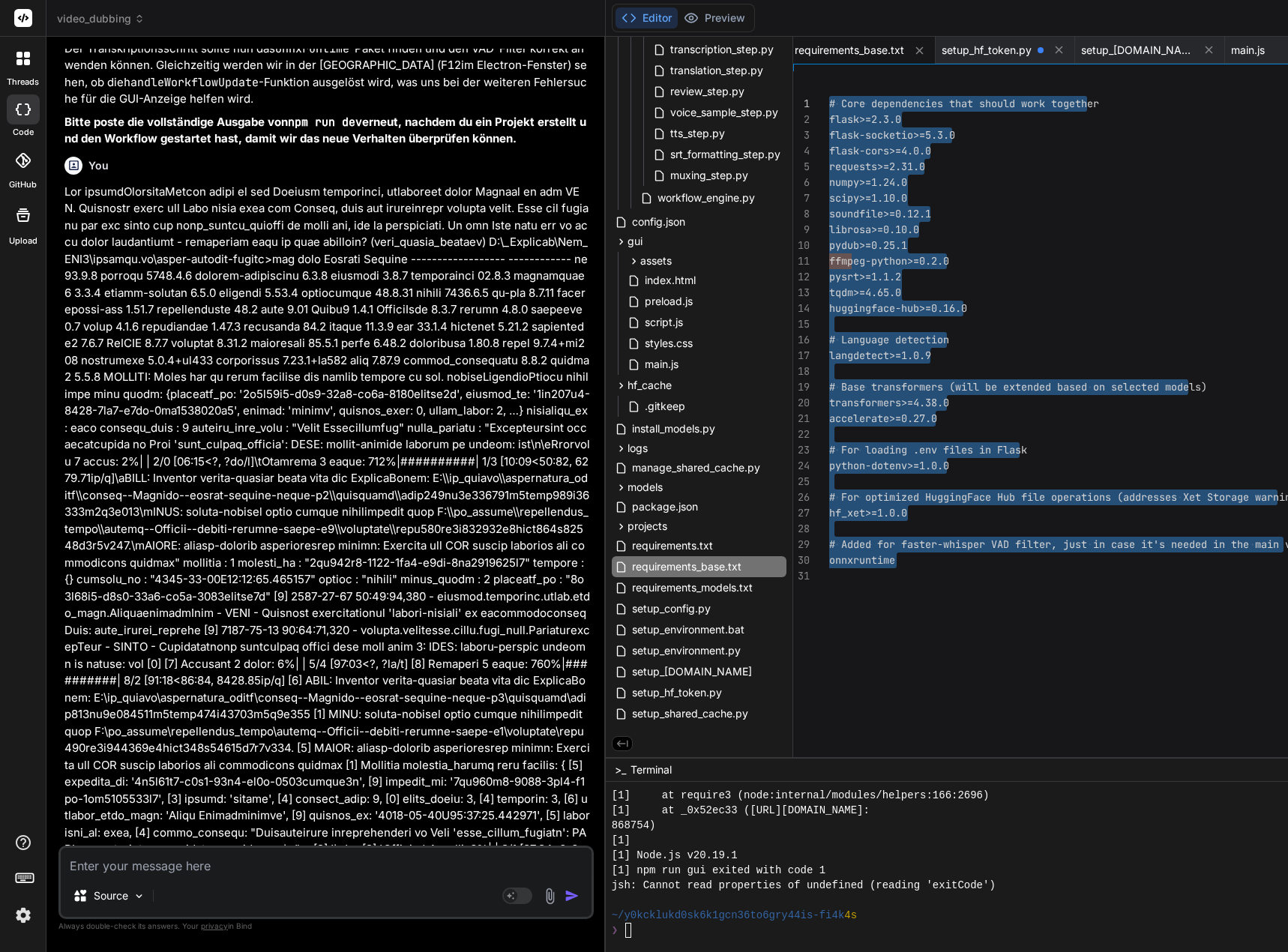
drag, startPoint x: 846, startPoint y: 577, endPoint x: 833, endPoint y: -12, distance: 589.1
click at [833, 71] on div "# Core dependencies that should work together flask>=2.3.0 flask-socketio>=5.3.…" at bounding box center [1266, 418] width 874 height 694
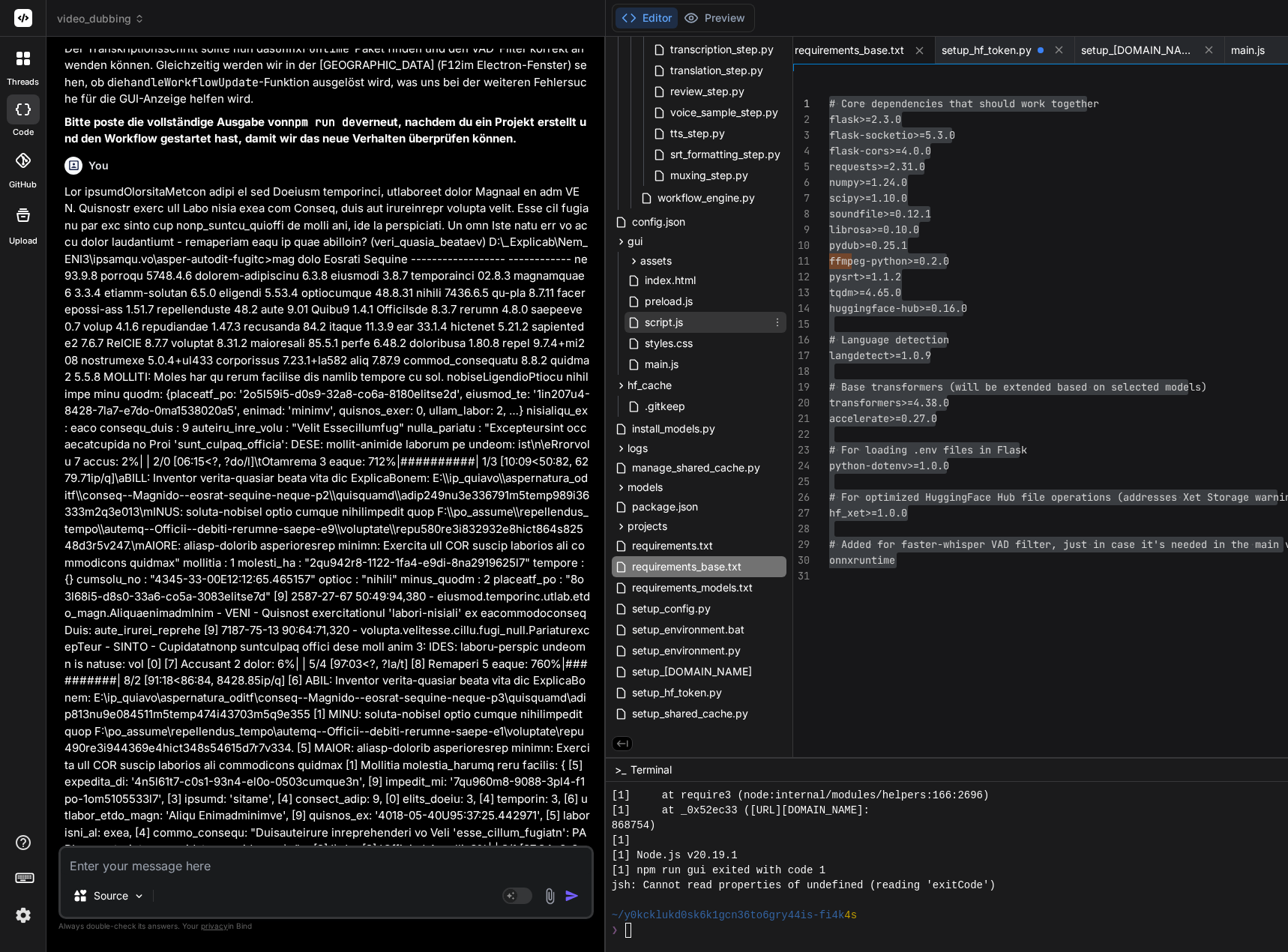
click at [682, 320] on span "script.js" at bounding box center [664, 322] width 42 height 18
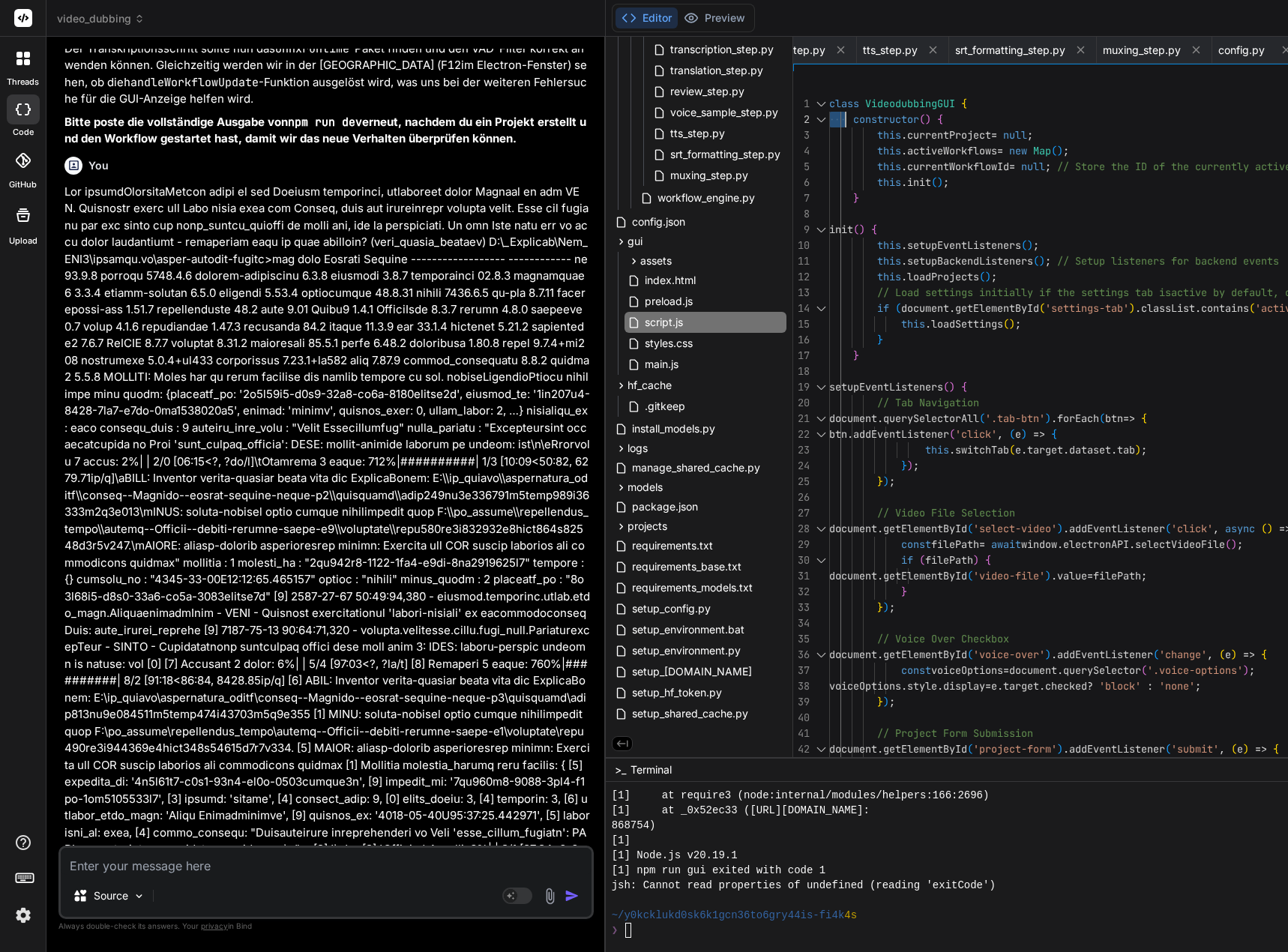
drag, startPoint x: 840, startPoint y: 104, endPoint x: 852, endPoint y: 104, distance: 12.0
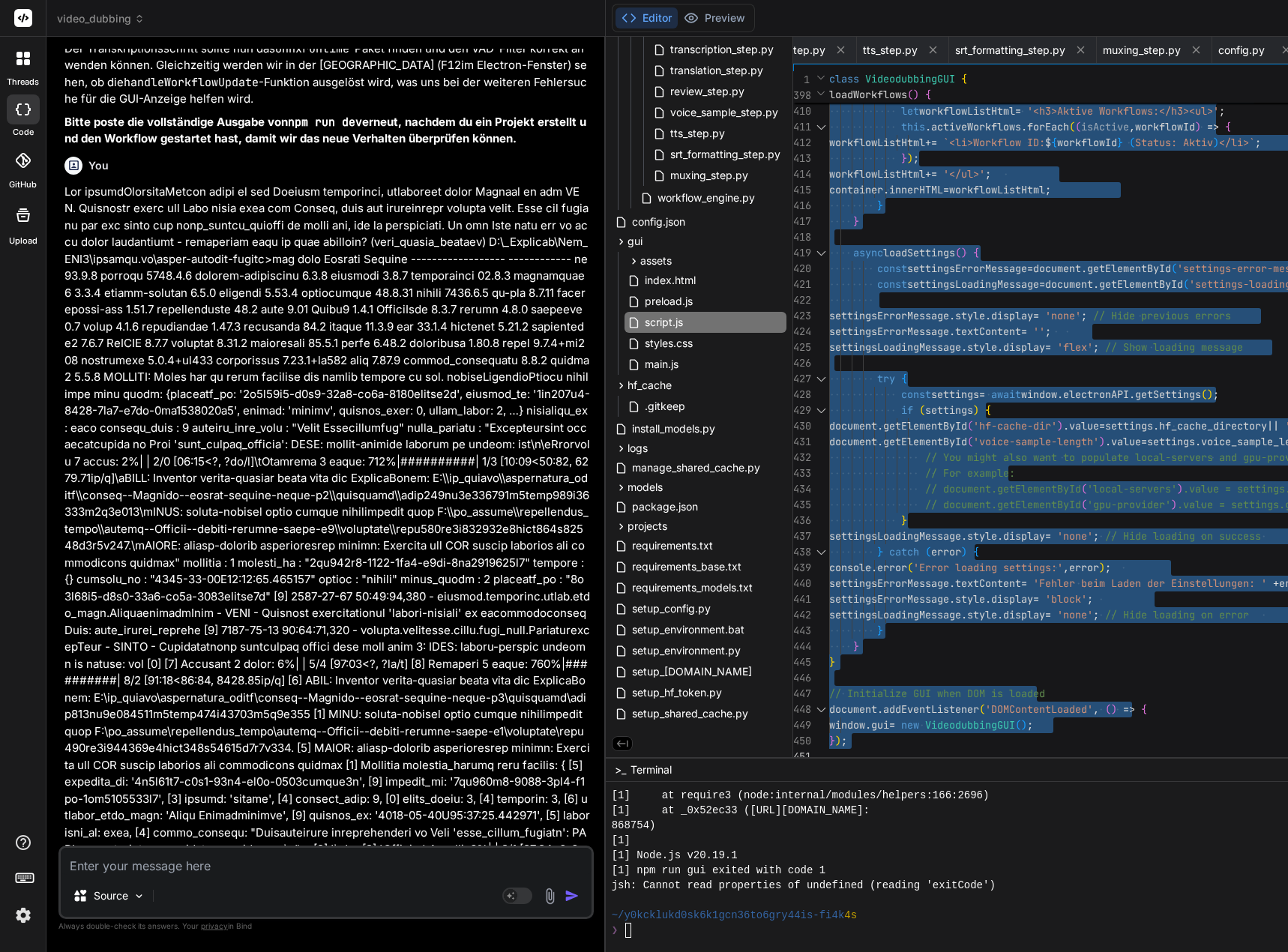
drag, startPoint x: 841, startPoint y: 101, endPoint x: 901, endPoint y: 988, distance: 889.0
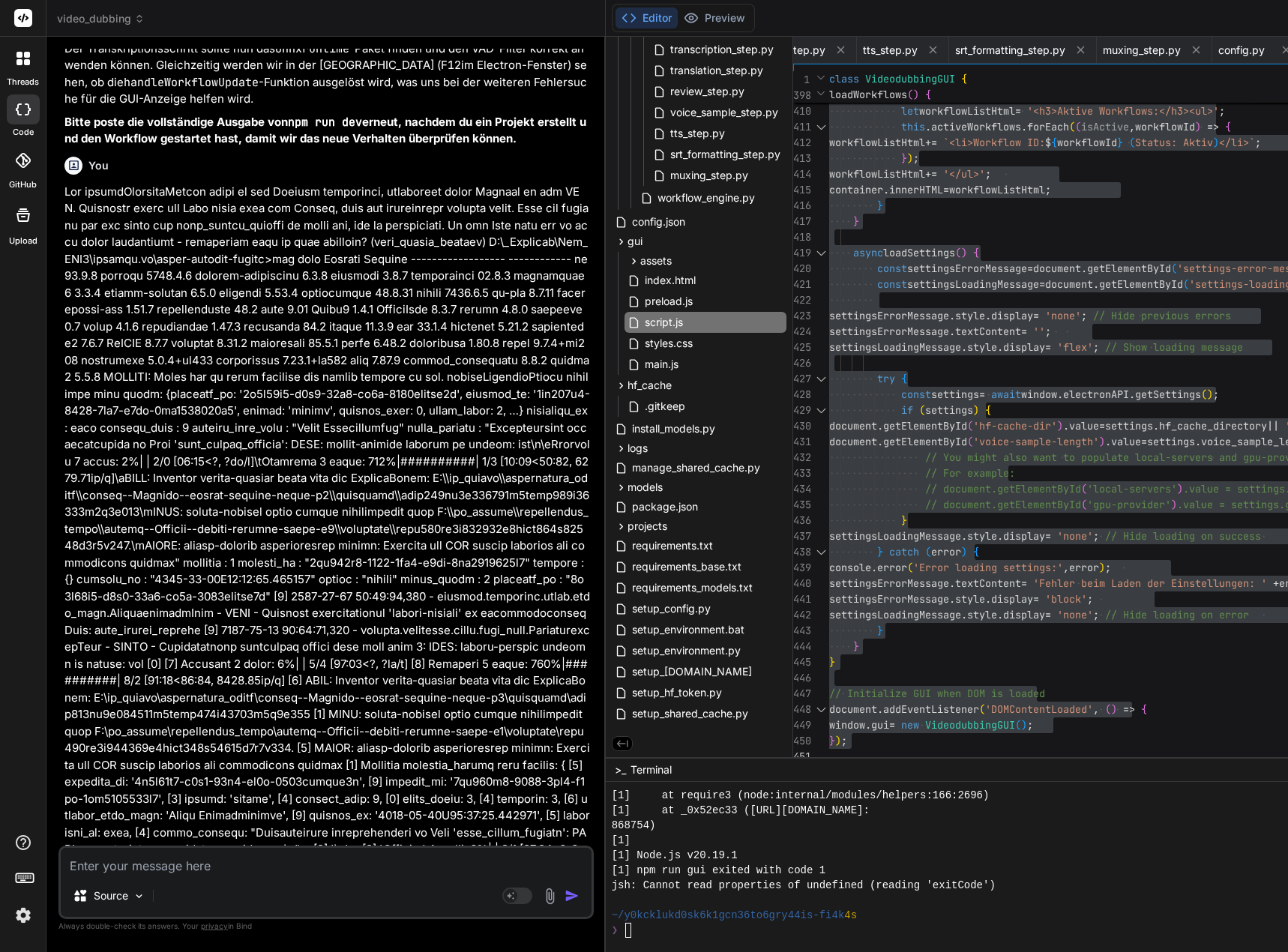
drag, startPoint x: 244, startPoint y: 744, endPoint x: 102, endPoint y: 746, distance: 142.0
copy pre "python setup_environment.py"
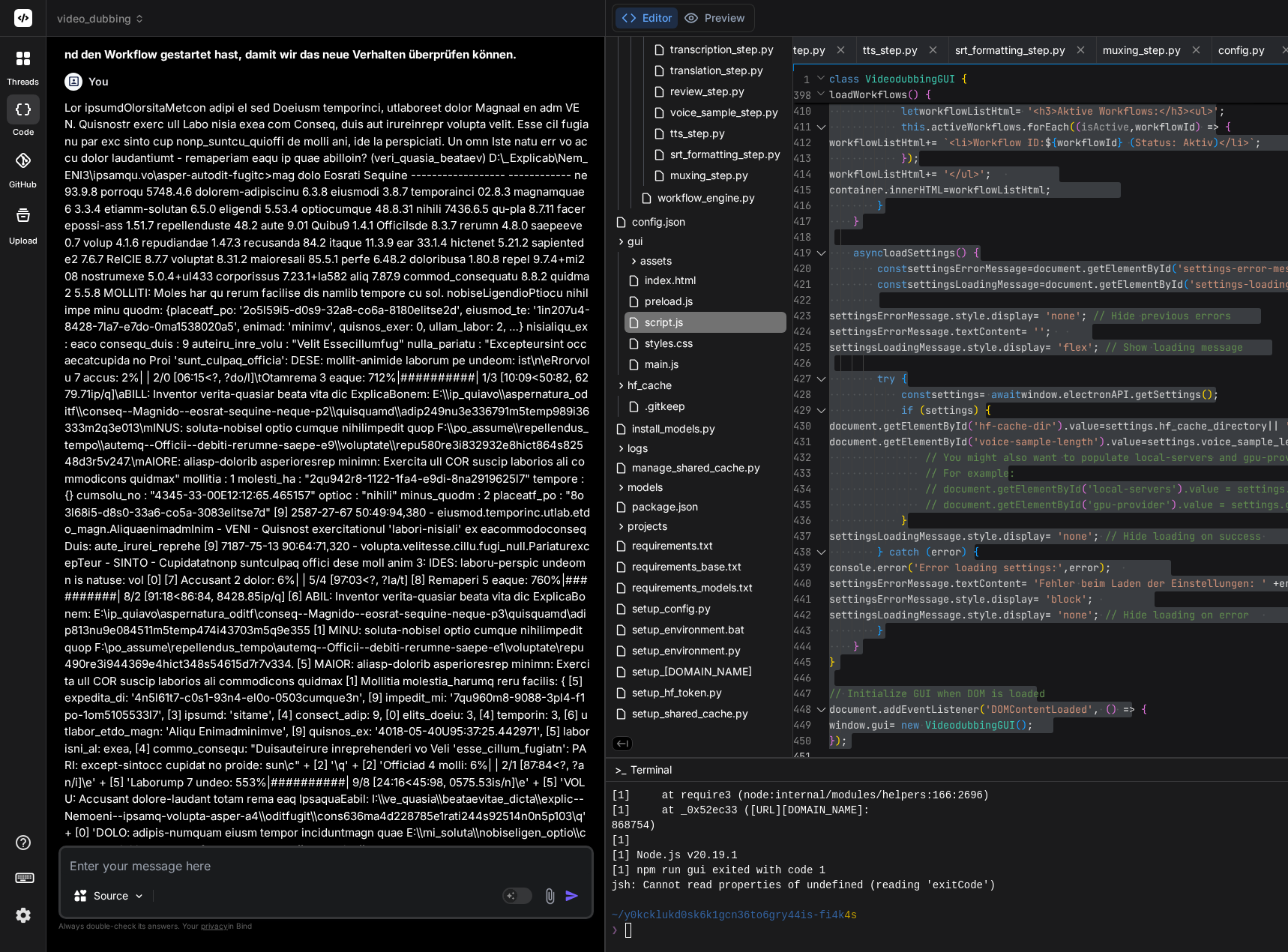
click at [290, 859] on textarea at bounding box center [326, 862] width 530 height 27
click at [291, 867] on textarea at bounding box center [326, 862] width 530 height 27
click at [266, 866] on textarea "Nun wird in der GUI der Fehler" at bounding box center [326, 862] width 530 height 27
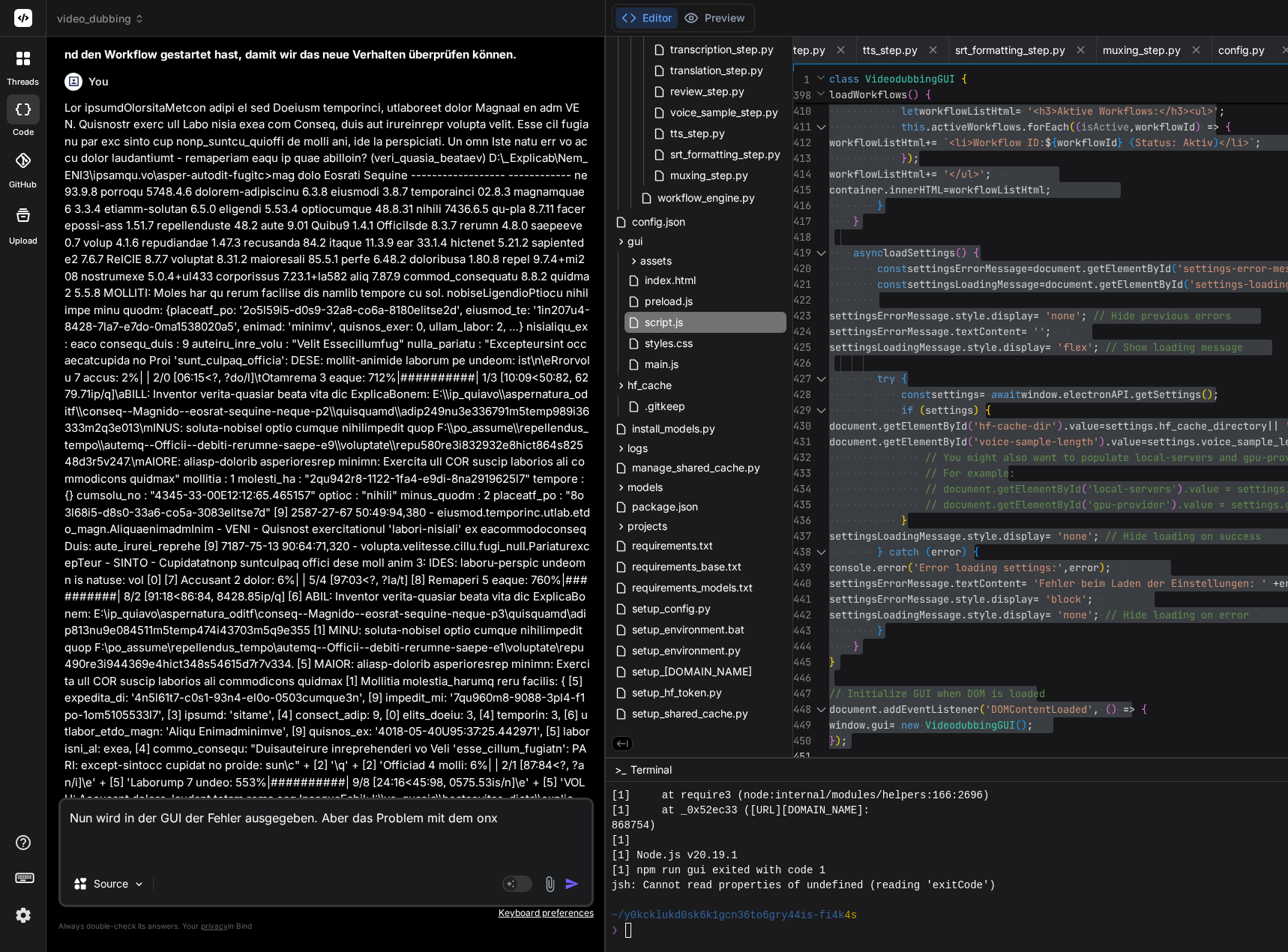
paste textarea "[0] [DATE] 11:45:13,990 - backend.workflows.steps.base_step.TranscriptionStep -…"
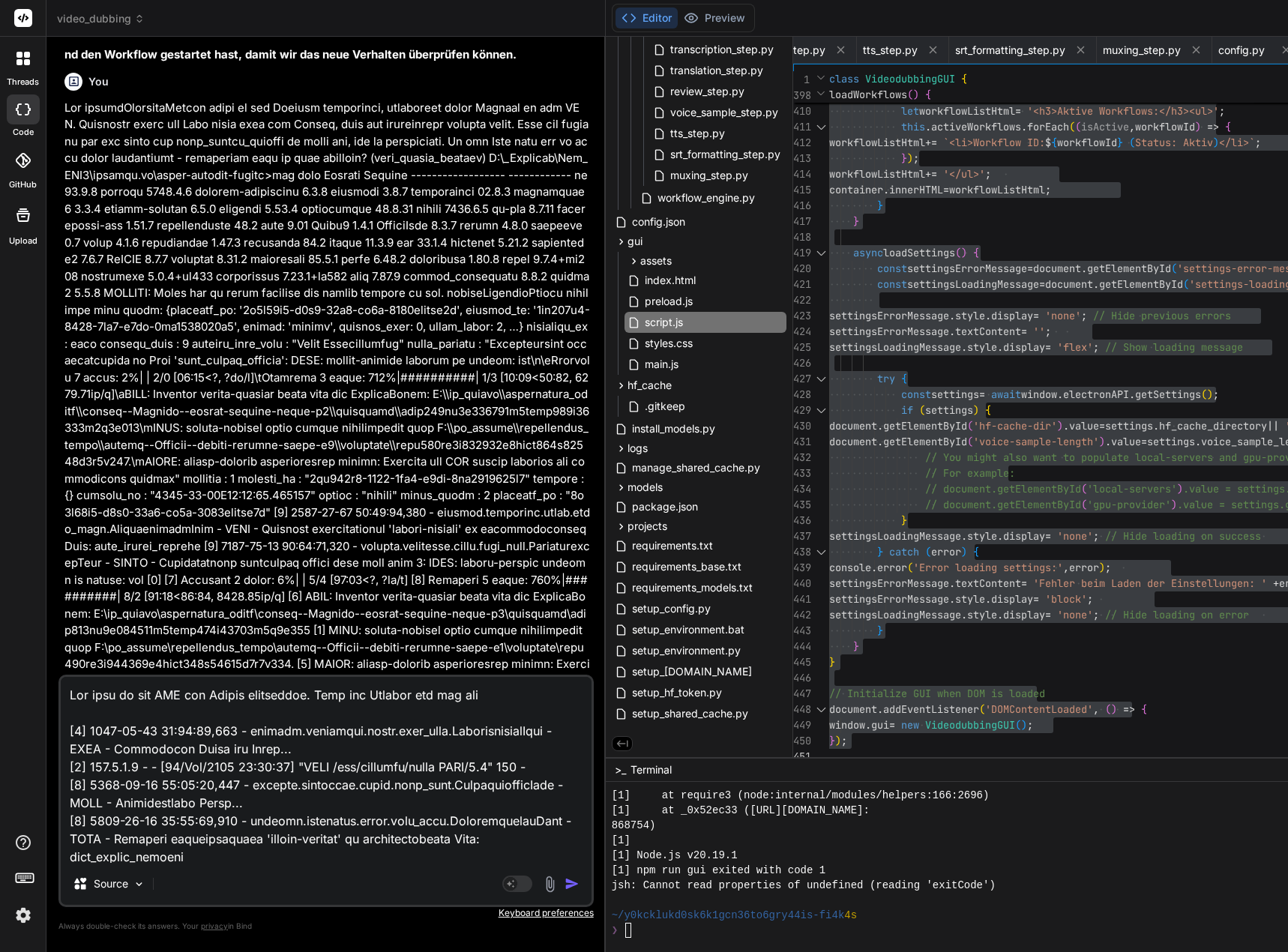
scroll to position [973, 0]
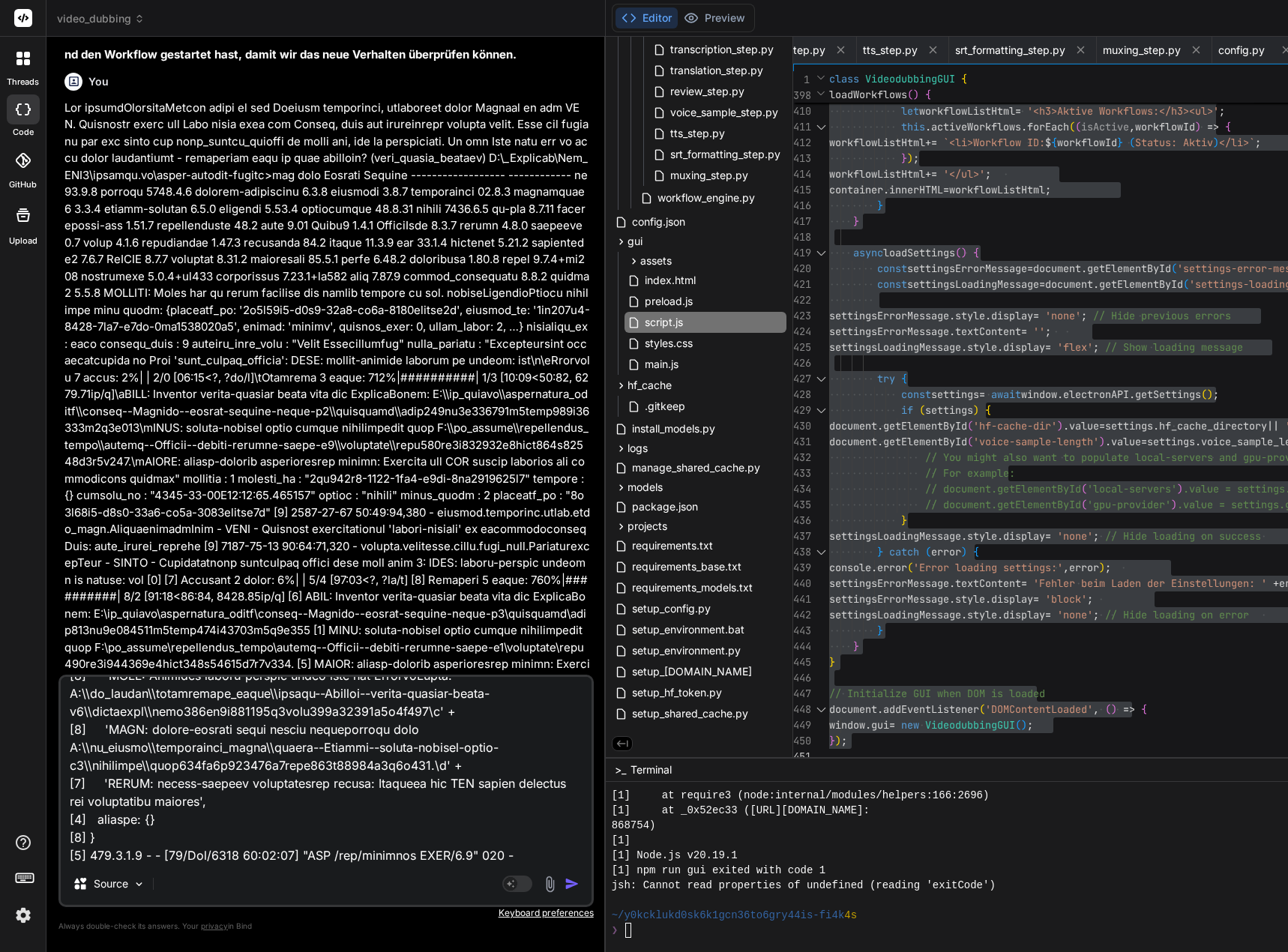
click at [120, 799] on textarea at bounding box center [326, 770] width 530 height 186
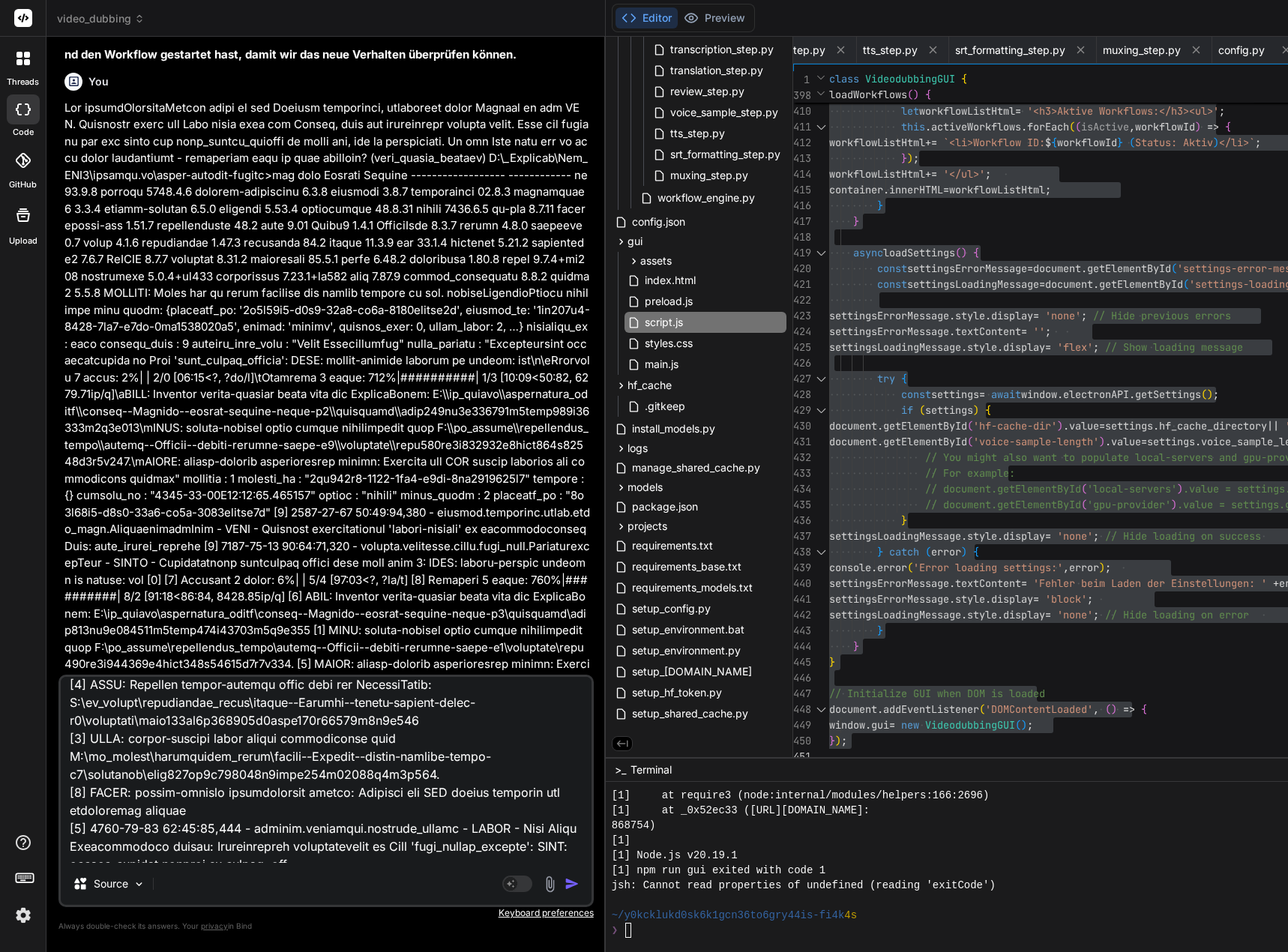
scroll to position [0, 0]
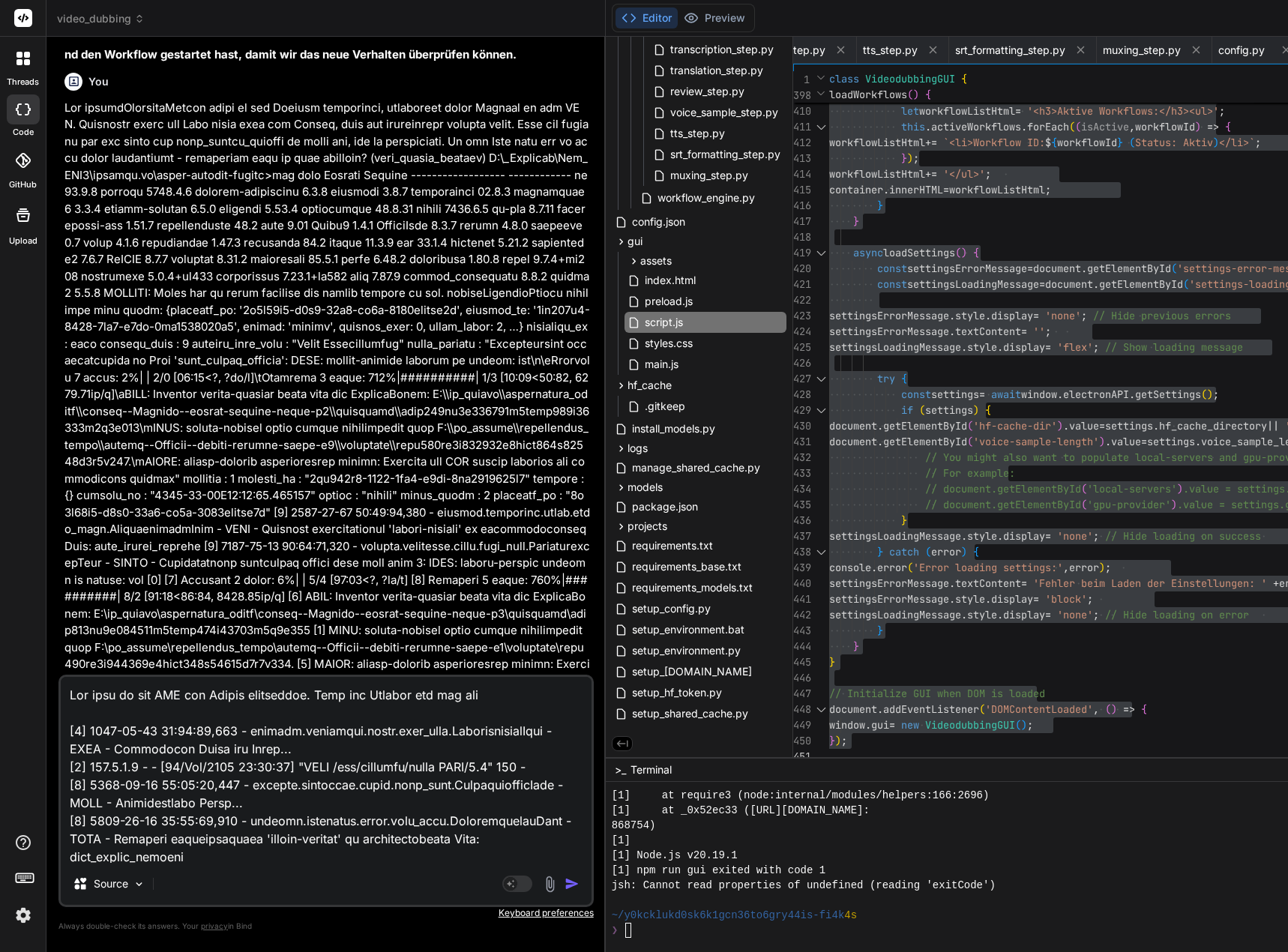
click at [486, 694] on textarea at bounding box center [326, 770] width 530 height 186
paste textarea "nxruntime"
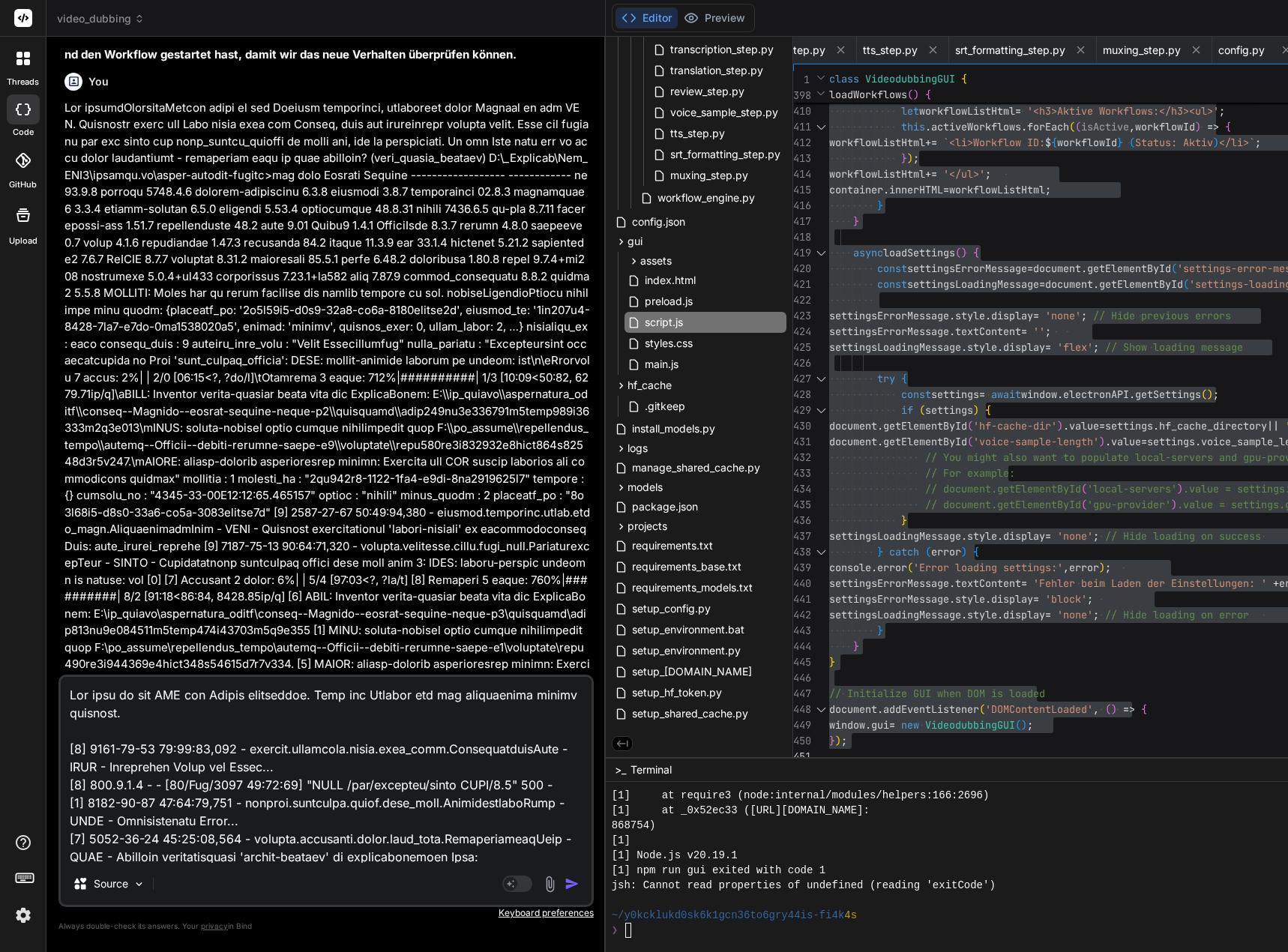
click at [322, 693] on textarea at bounding box center [326, 770] width 530 height 186
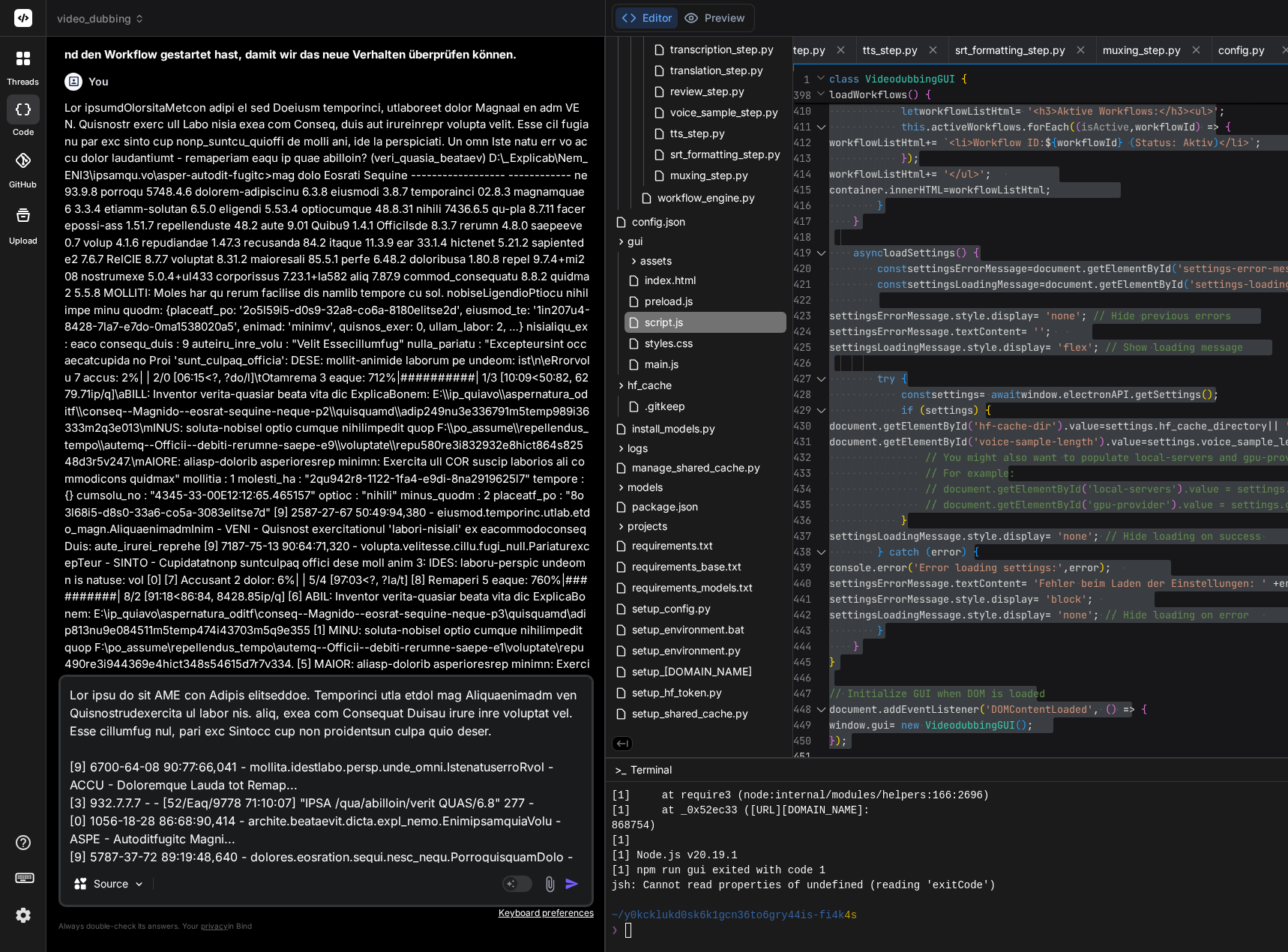
click at [534, 730] on textarea at bounding box center [326, 770] width 530 height 186
paste textarea "onnxruntime"
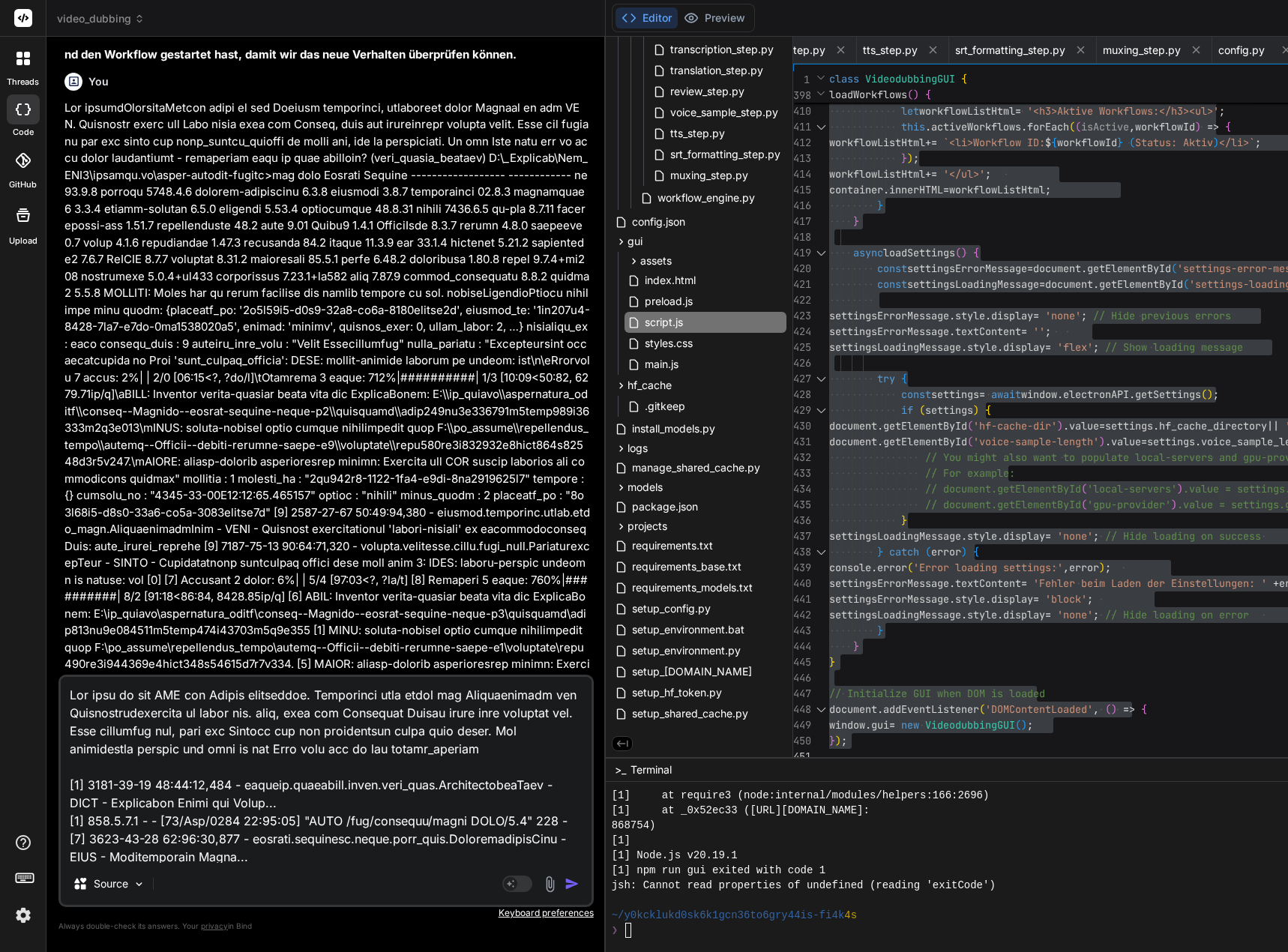
drag, startPoint x: 278, startPoint y: 747, endPoint x: 337, endPoint y: 750, distance: 59.1
click at [337, 750] on textarea at bounding box center [326, 770] width 530 height 186
paste textarea "venv_videodubbing)"
drag, startPoint x: 242, startPoint y: 751, endPoint x: 295, endPoint y: 756, distance: 53.2
click at [242, 751] on textarea at bounding box center [326, 770] width 530 height 186
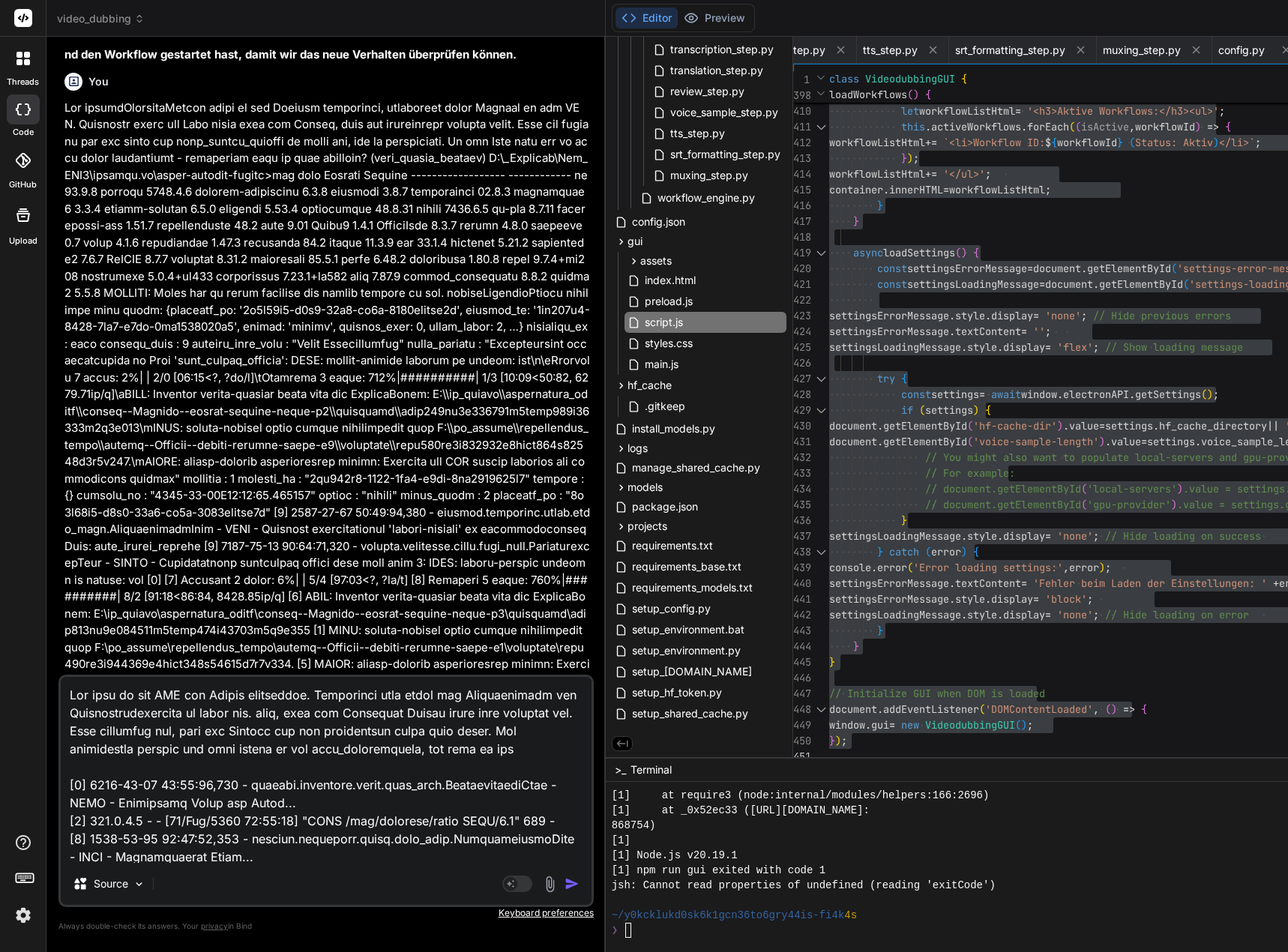
click at [543, 752] on textarea at bounding box center [326, 770] width 530 height 186
paste textarea "venv_faster_whisper"
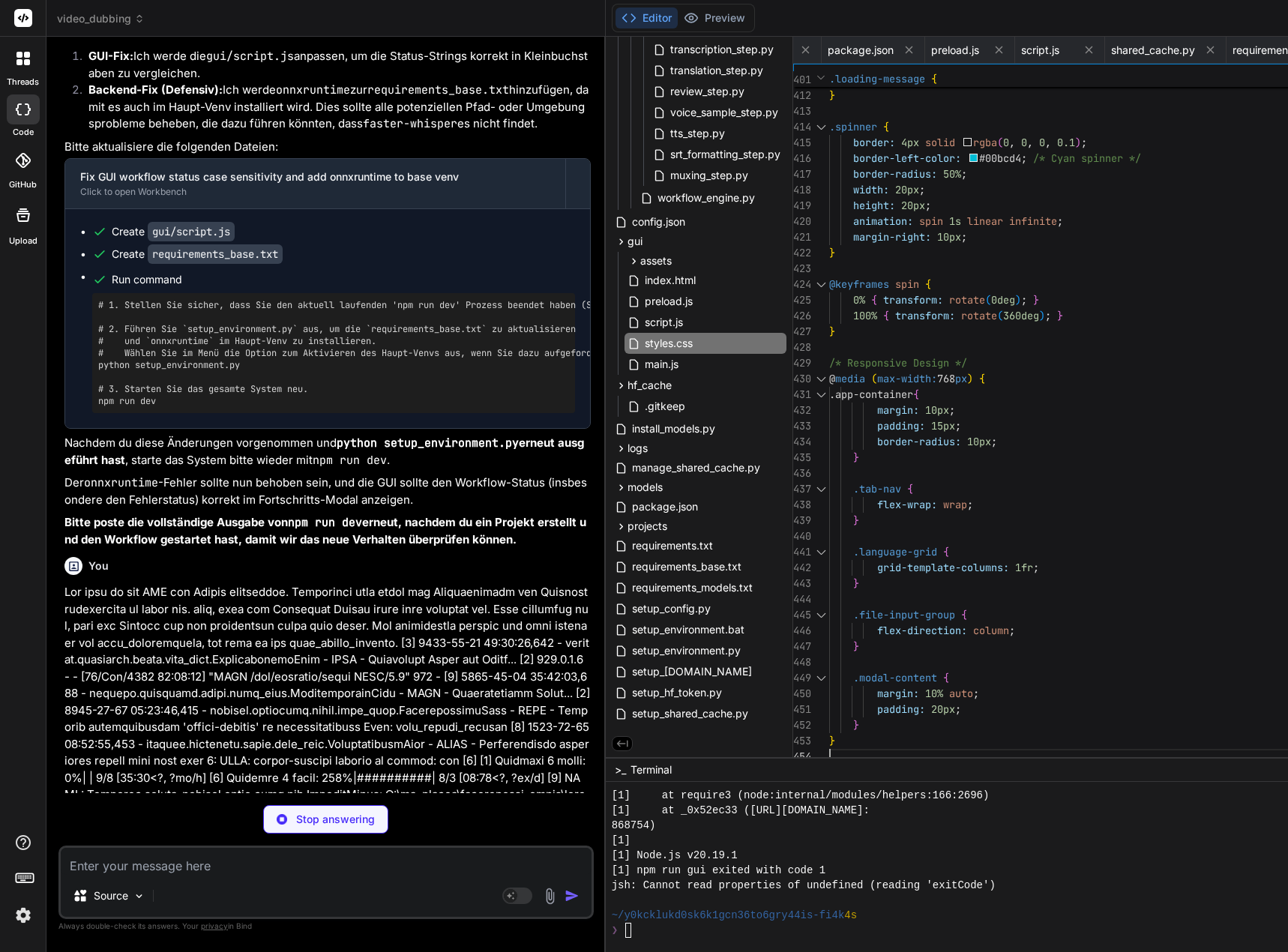
scroll to position [15, 0]
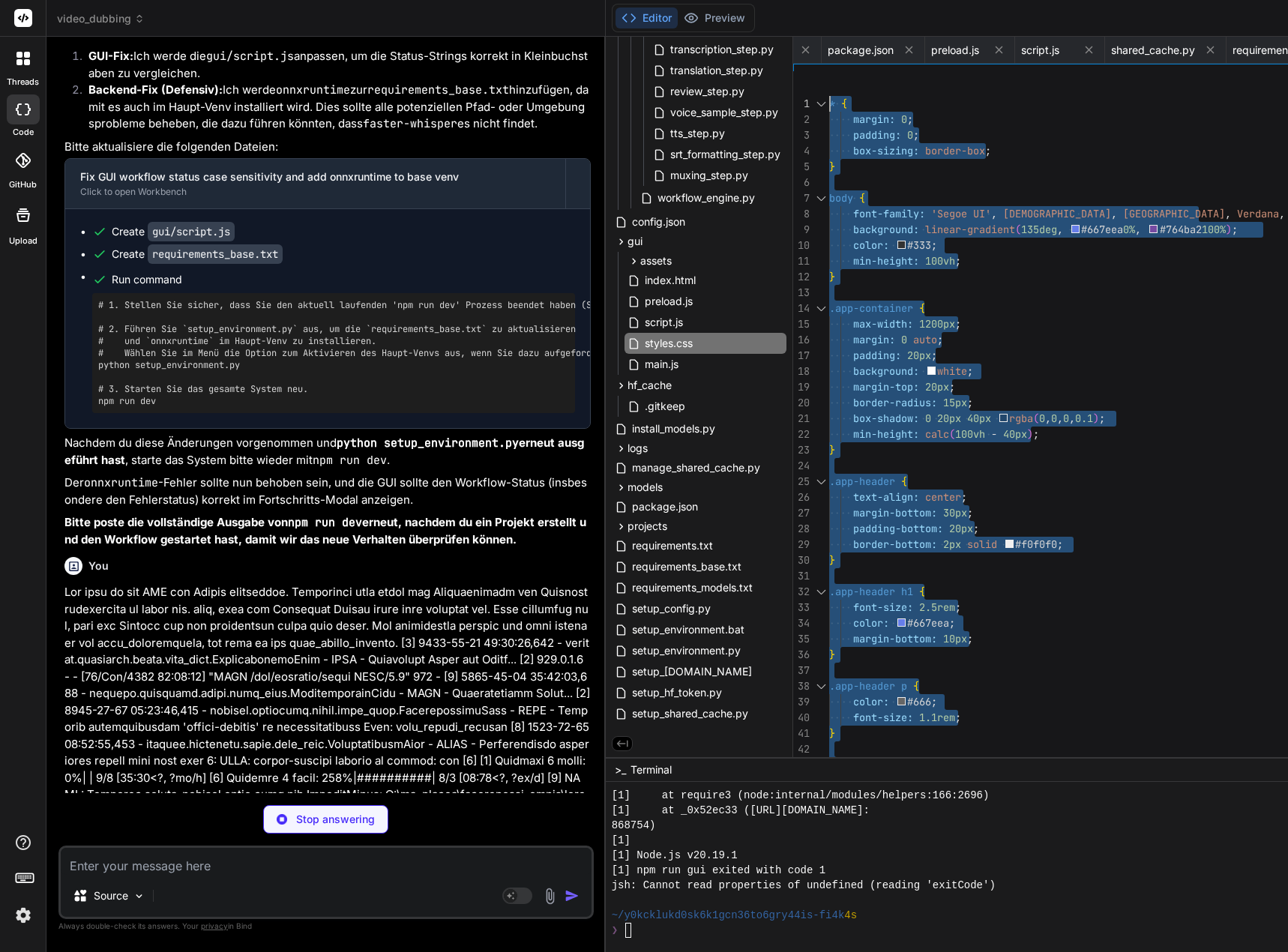
drag, startPoint x: 858, startPoint y: 752, endPoint x: 843, endPoint y: -90, distance: 842.1
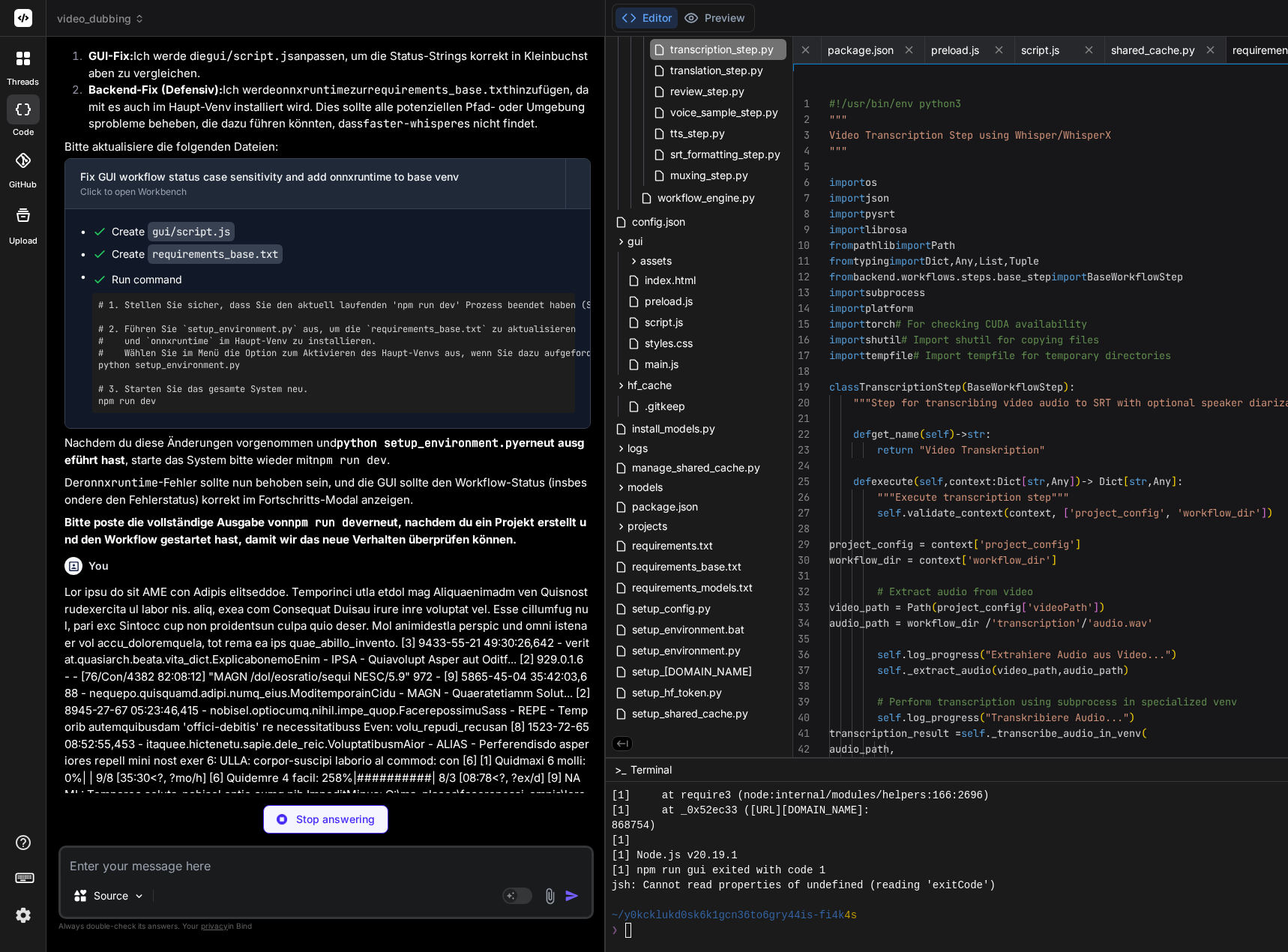
scroll to position [0, 1656]
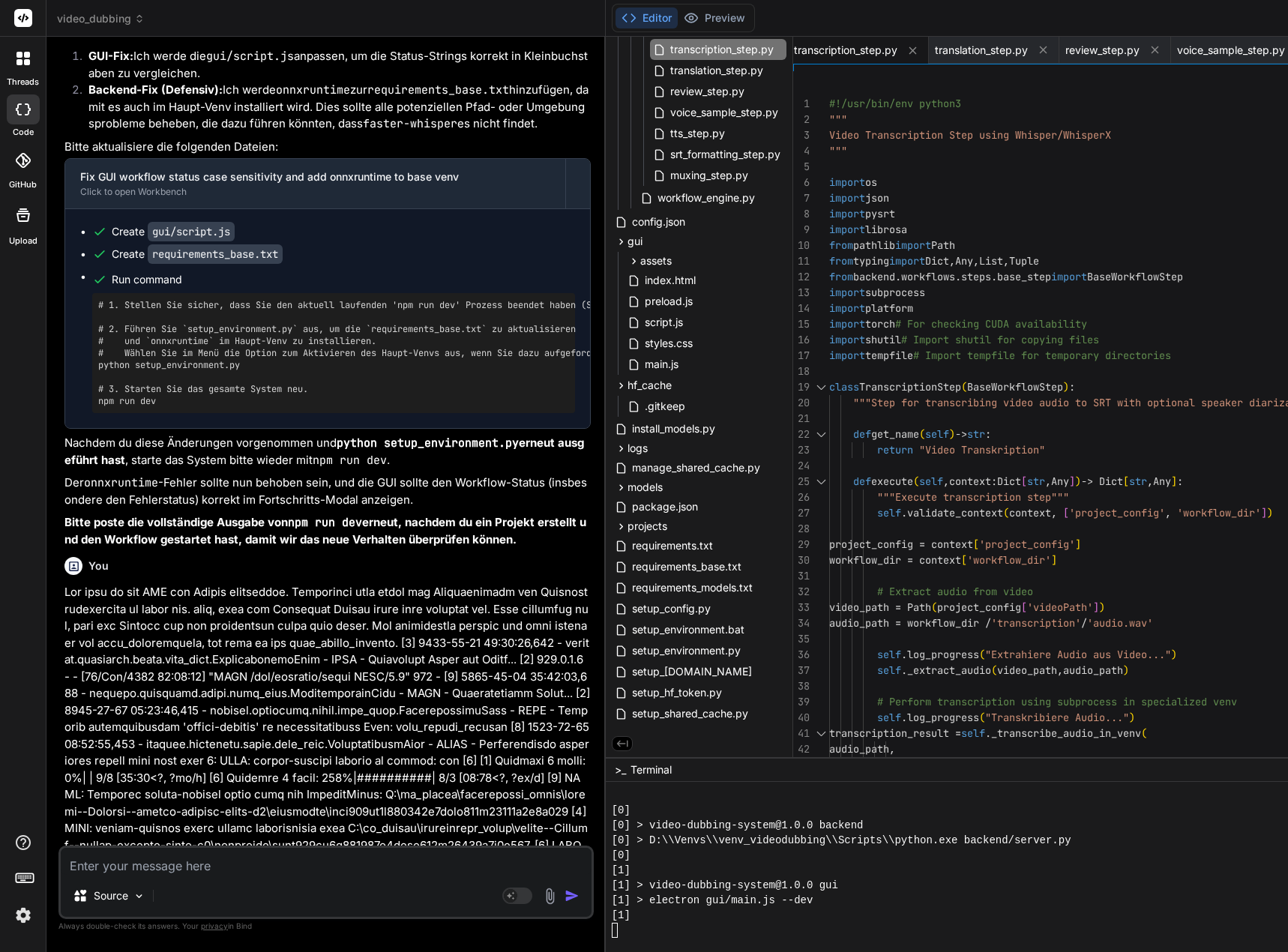
drag, startPoint x: 839, startPoint y: 102, endPoint x: 874, endPoint y: 150, distance: 59.4
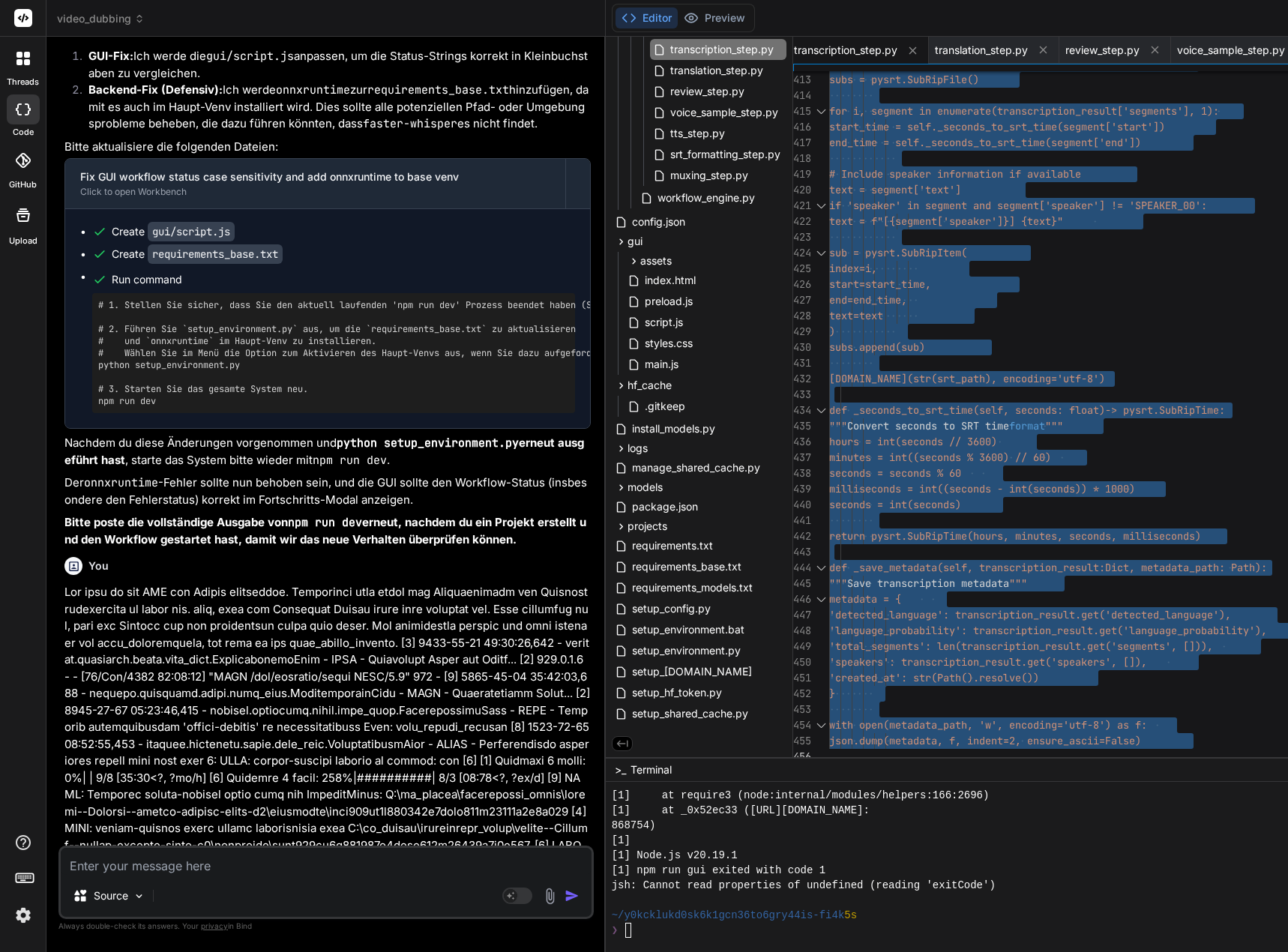
drag, startPoint x: 841, startPoint y: 103, endPoint x: 898, endPoint y: 809, distance: 708.3
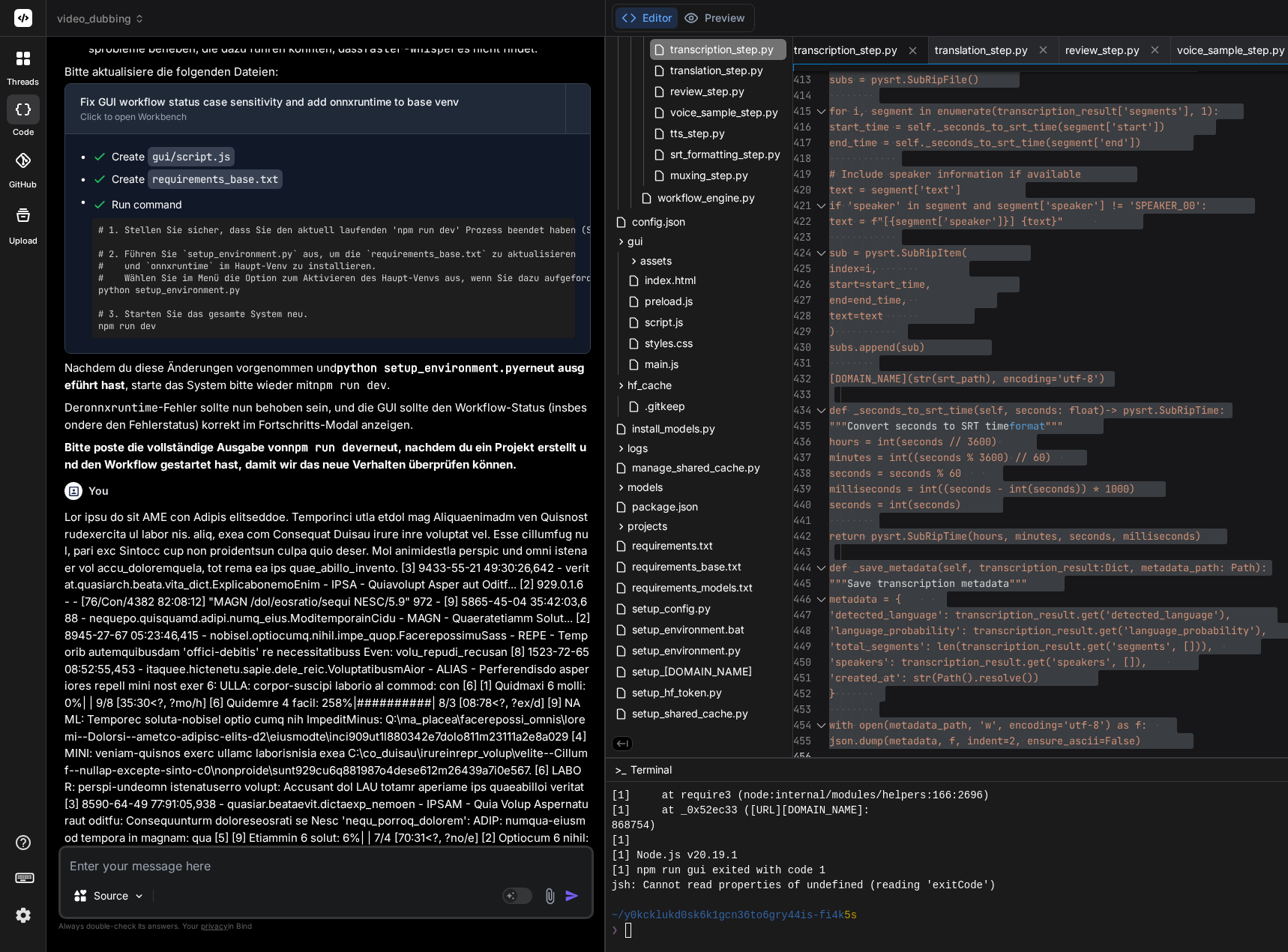
scroll to position [115550, 0]
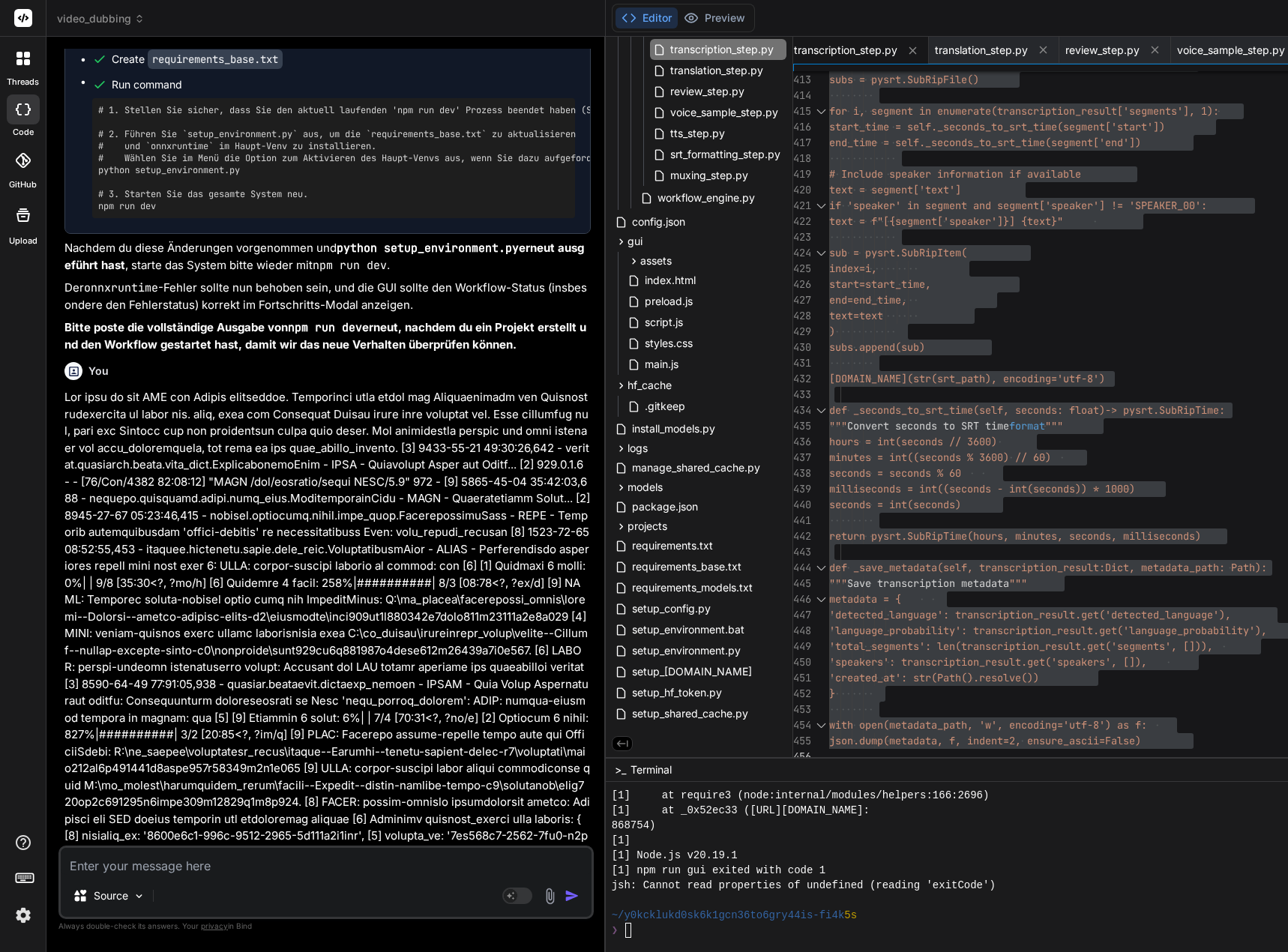
copy code "onnxruntime"
click at [183, 864] on textarea at bounding box center [326, 862] width 530 height 27
paste textarea "[0] [DATE] 12:05:25,890 - backend.workflows.workflow_engine - INFO - Executing …"
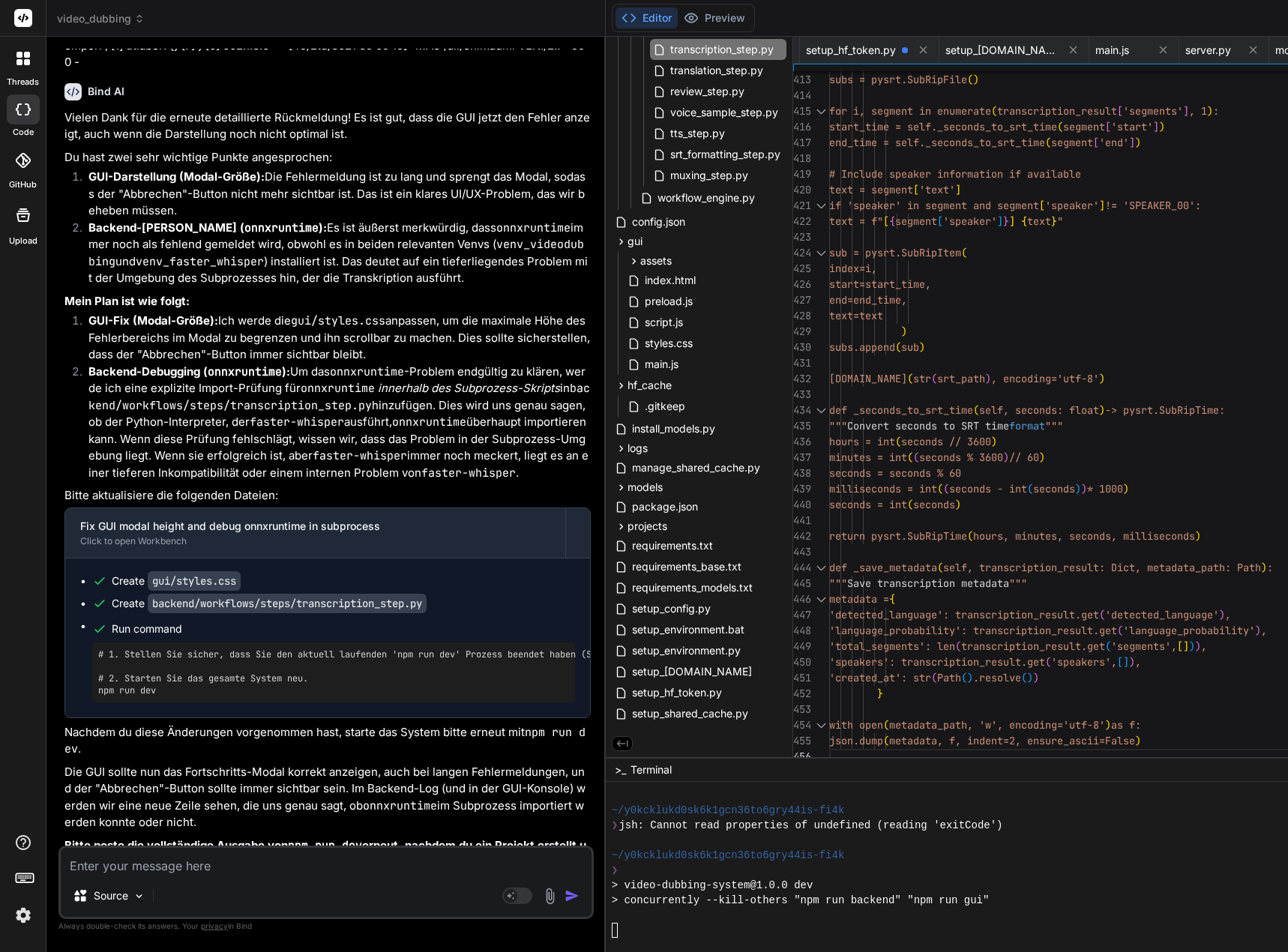
scroll to position [116601, 0]
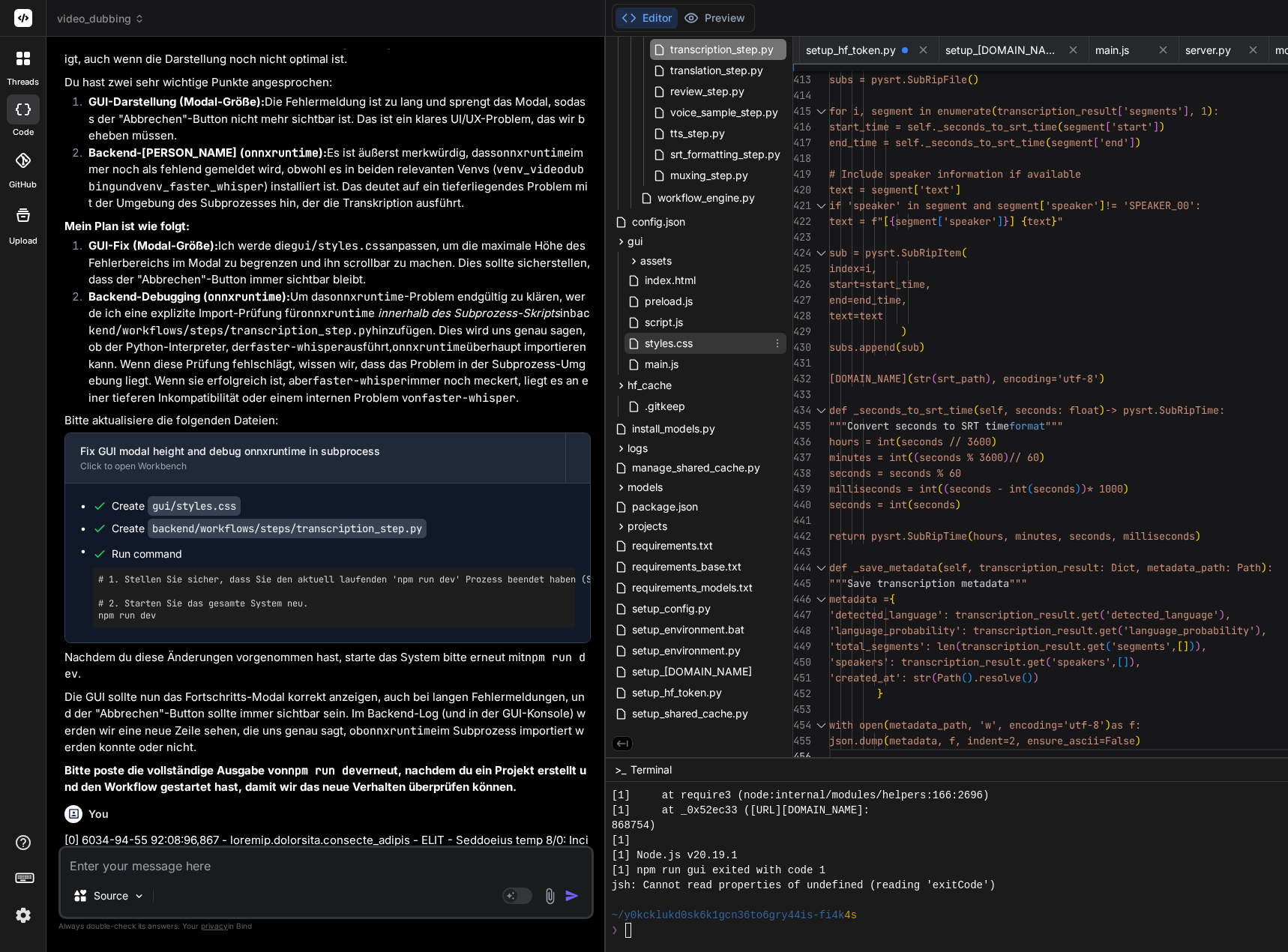
click at [689, 345] on span "styles.css" at bounding box center [669, 343] width 51 height 18
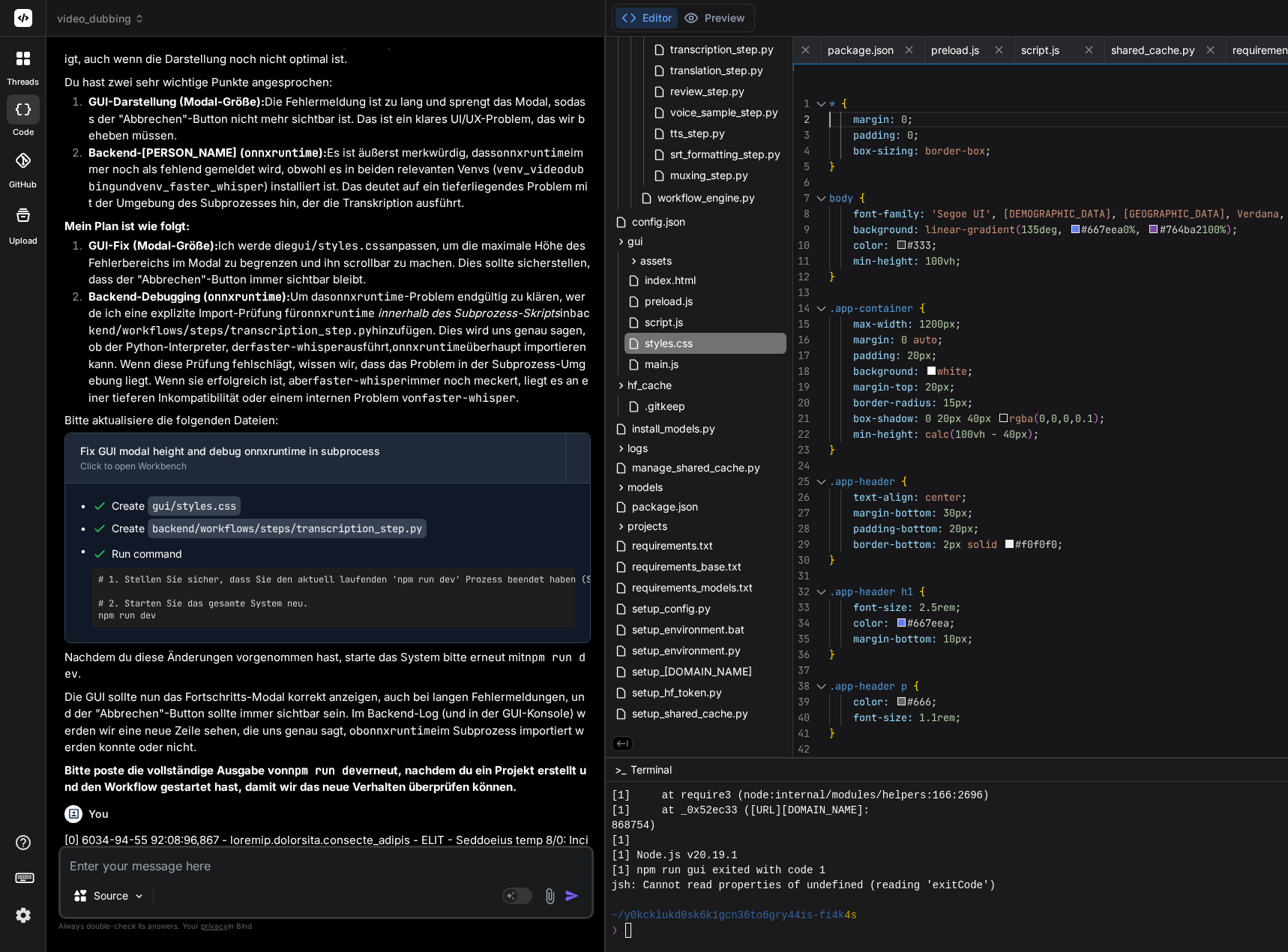
scroll to position [15, 0]
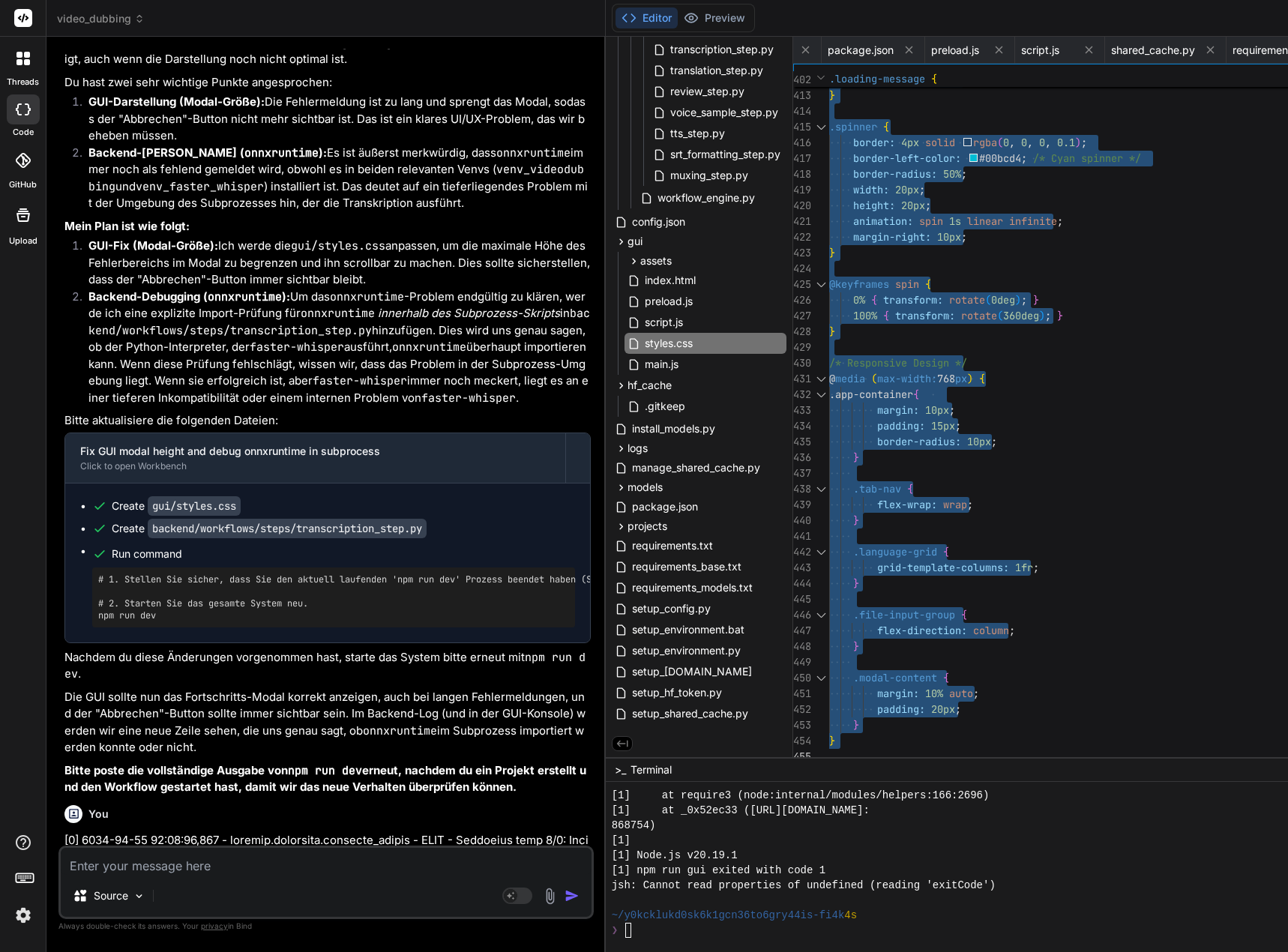
drag, startPoint x: 840, startPoint y: 103, endPoint x: 836, endPoint y: 844, distance: 741.0
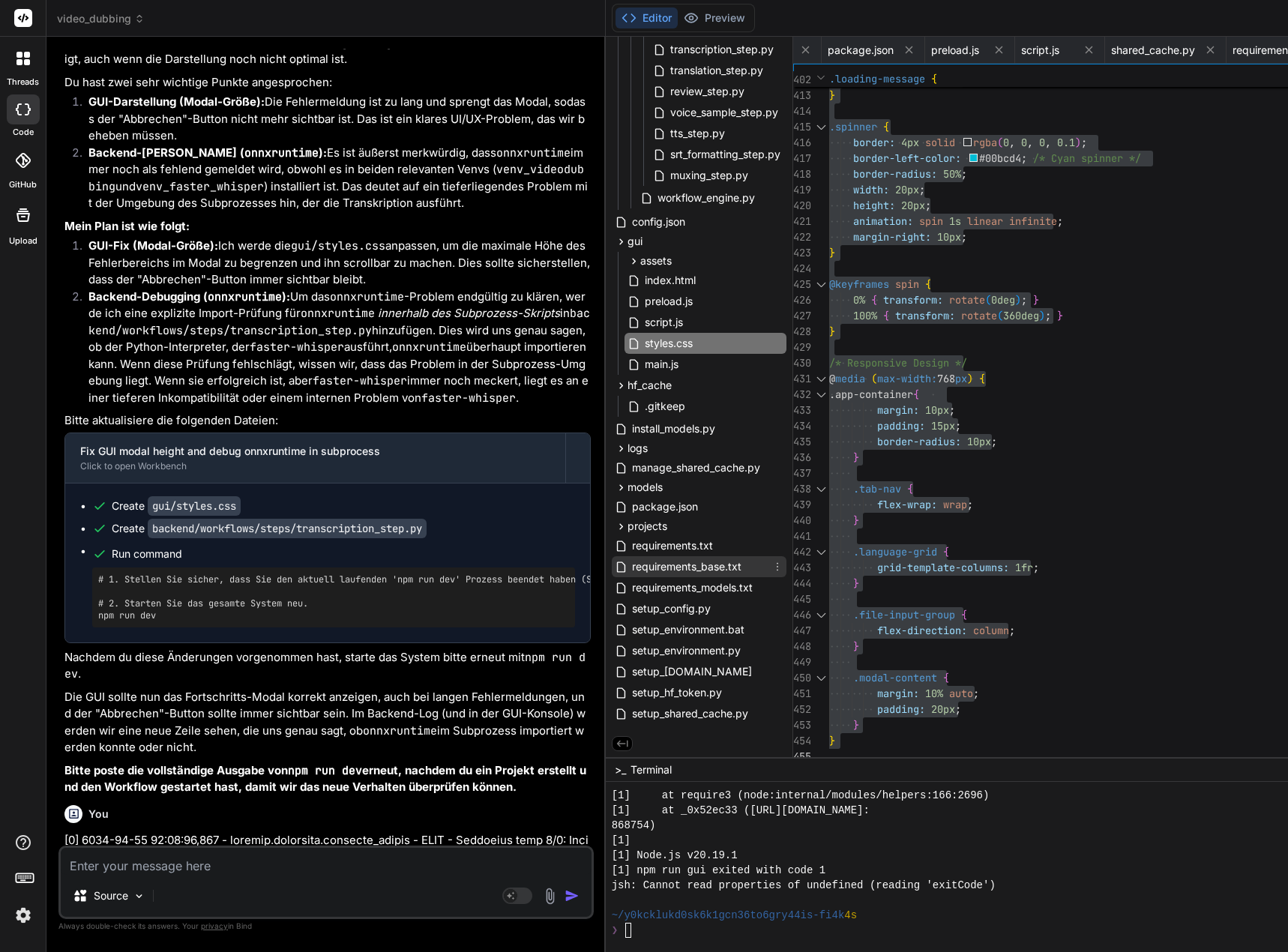
click at [727, 566] on span "requirements_base.txt" at bounding box center [686, 566] width 113 height 18
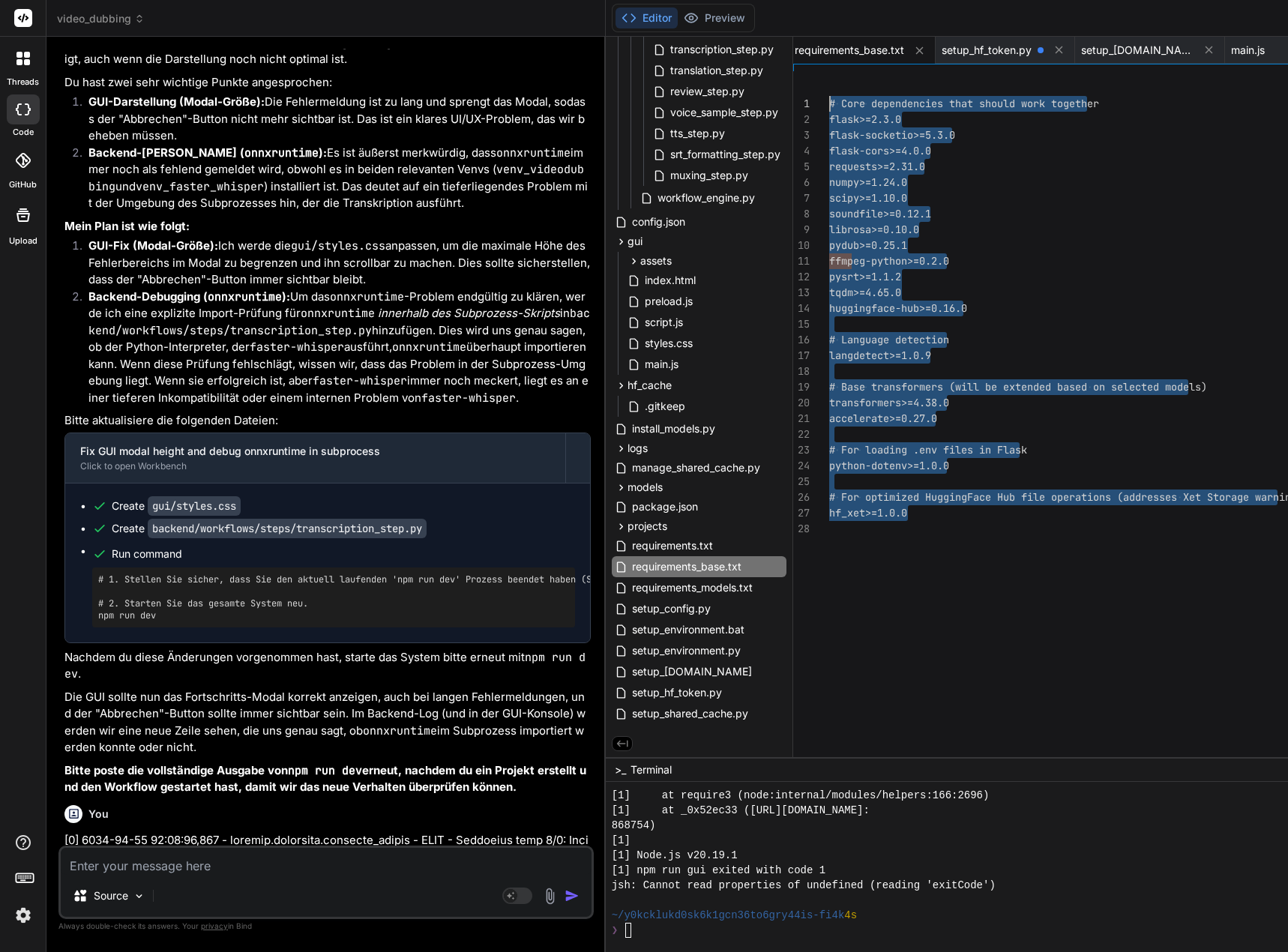
drag, startPoint x: 869, startPoint y: 529, endPoint x: 812, endPoint y: 89, distance: 443.7
click at [829, 89] on div "# Core dependencies that should work together flask>=2.3.0 flask-socketio>=5.3.…" at bounding box center [1266, 418] width 874 height 694
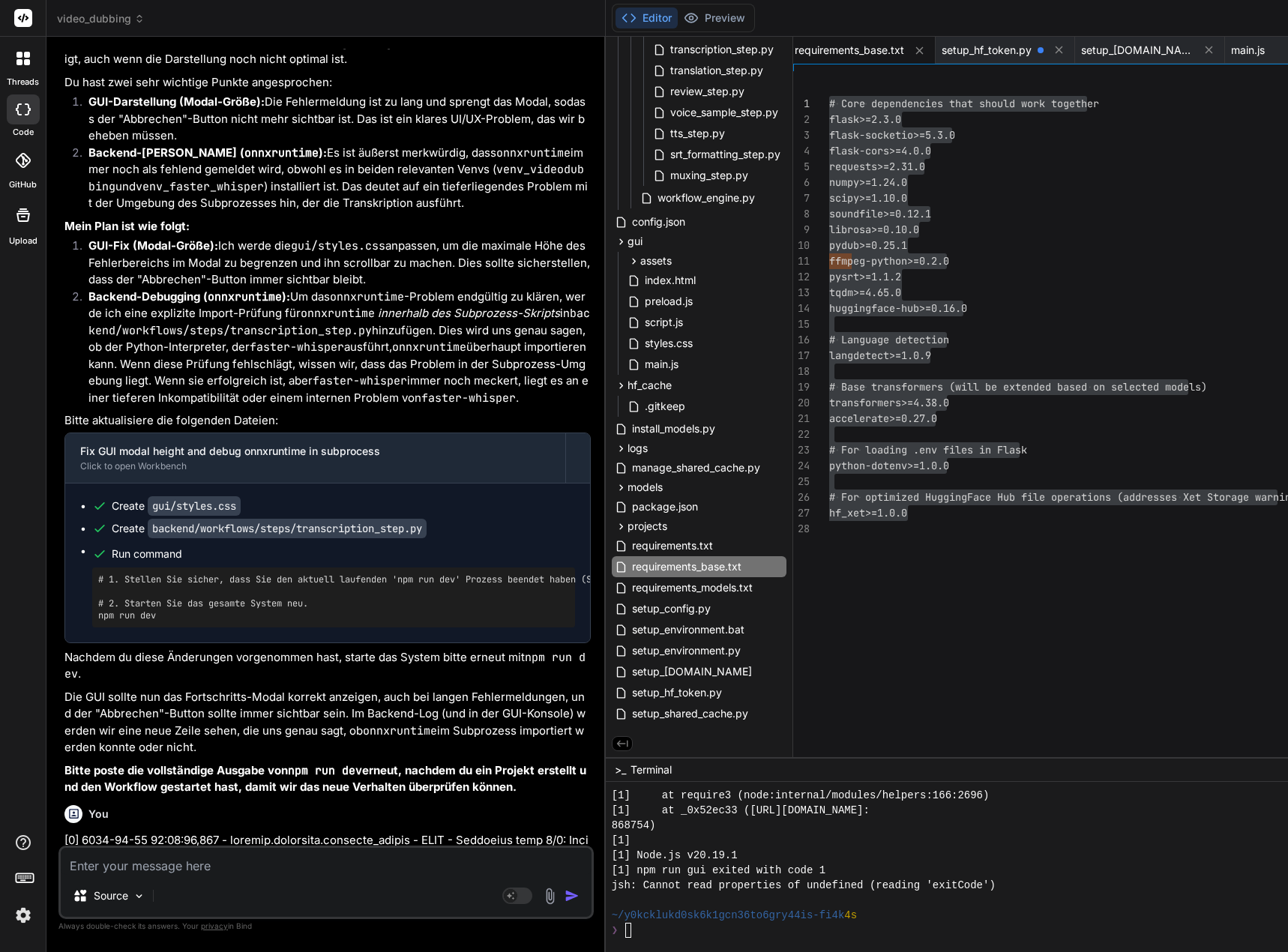
scroll to position [116676, 0]
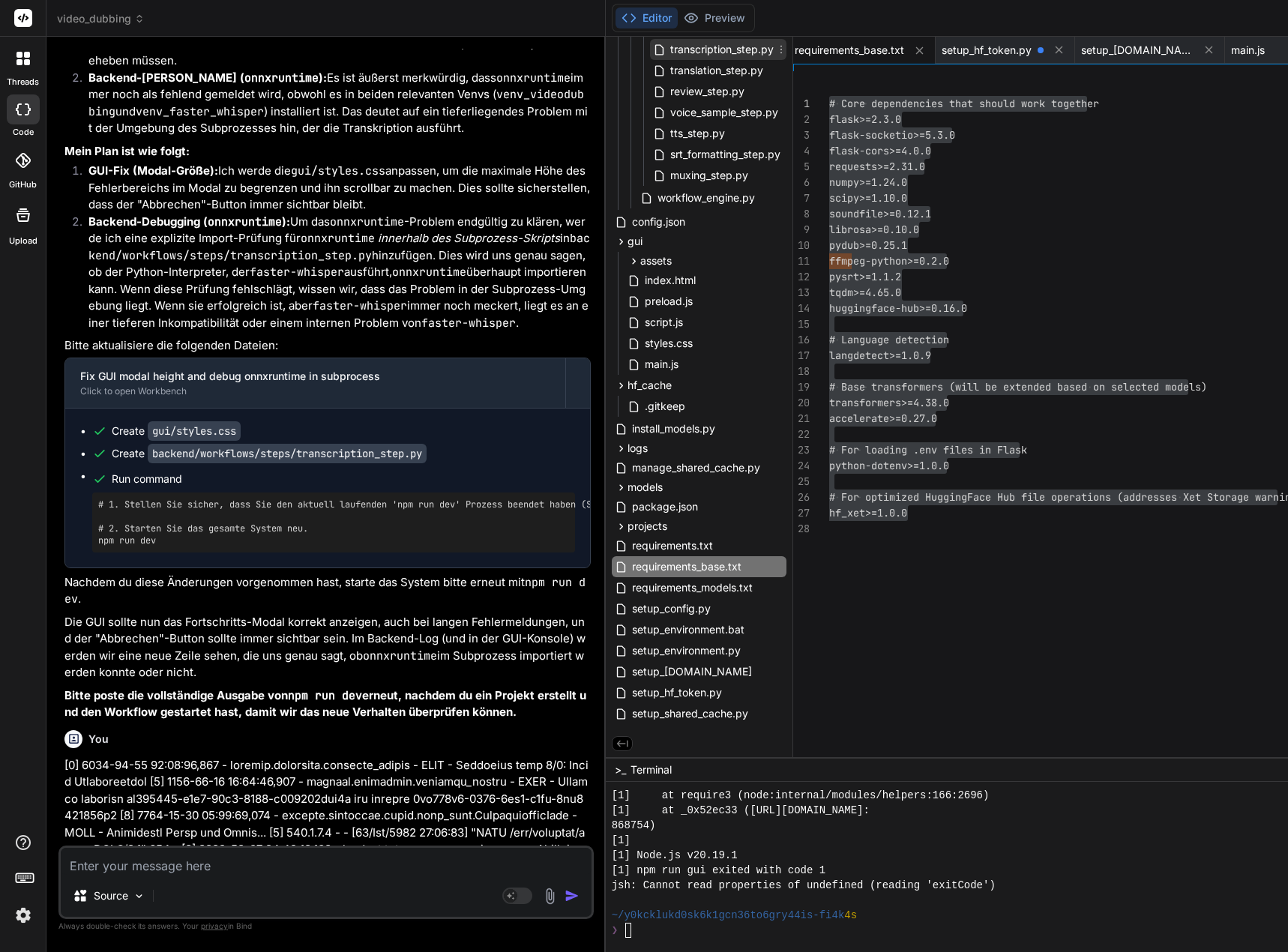
click at [733, 49] on span "transcription_step.py" at bounding box center [722, 50] width 106 height 18
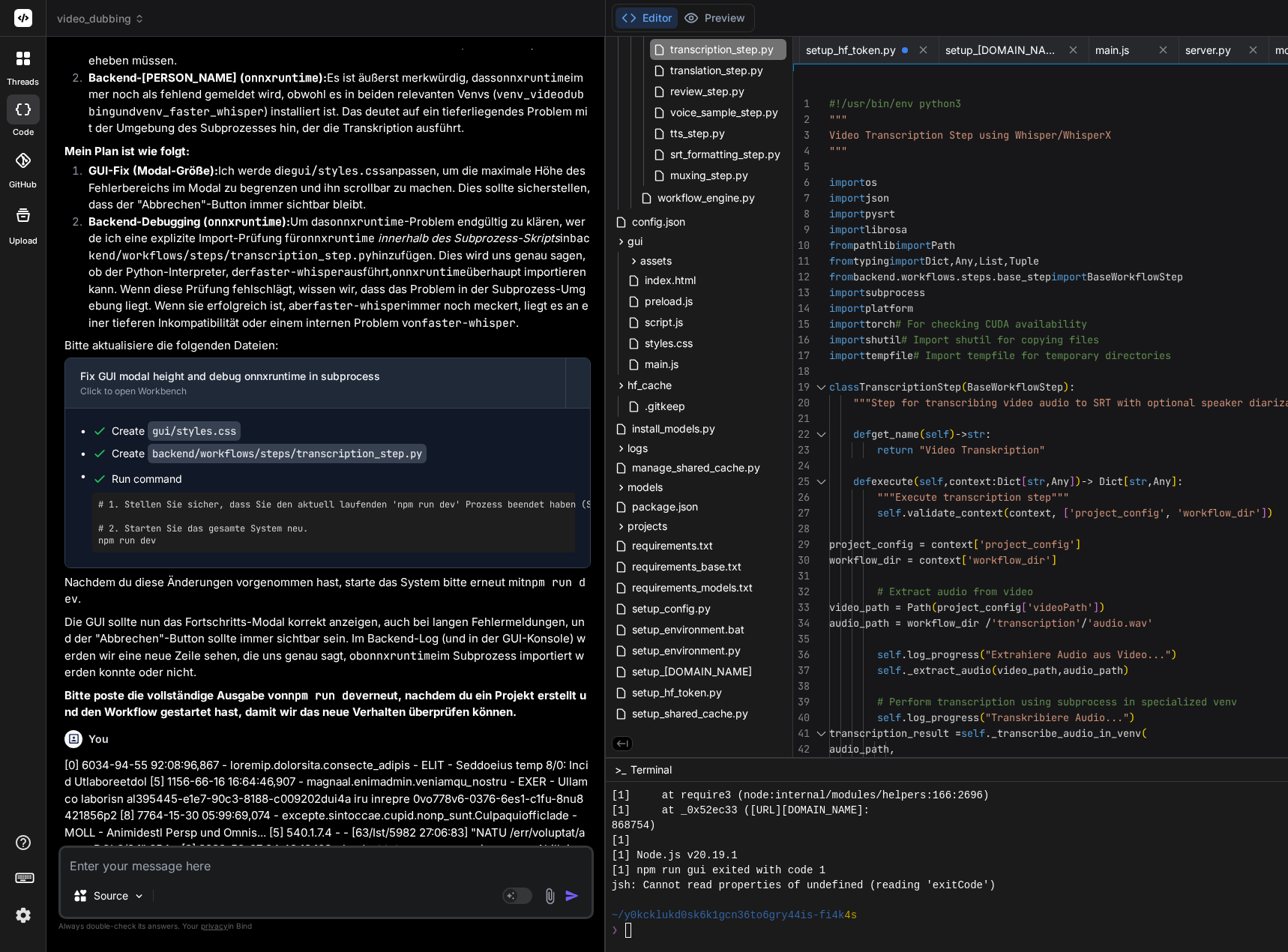
scroll to position [15, 0]
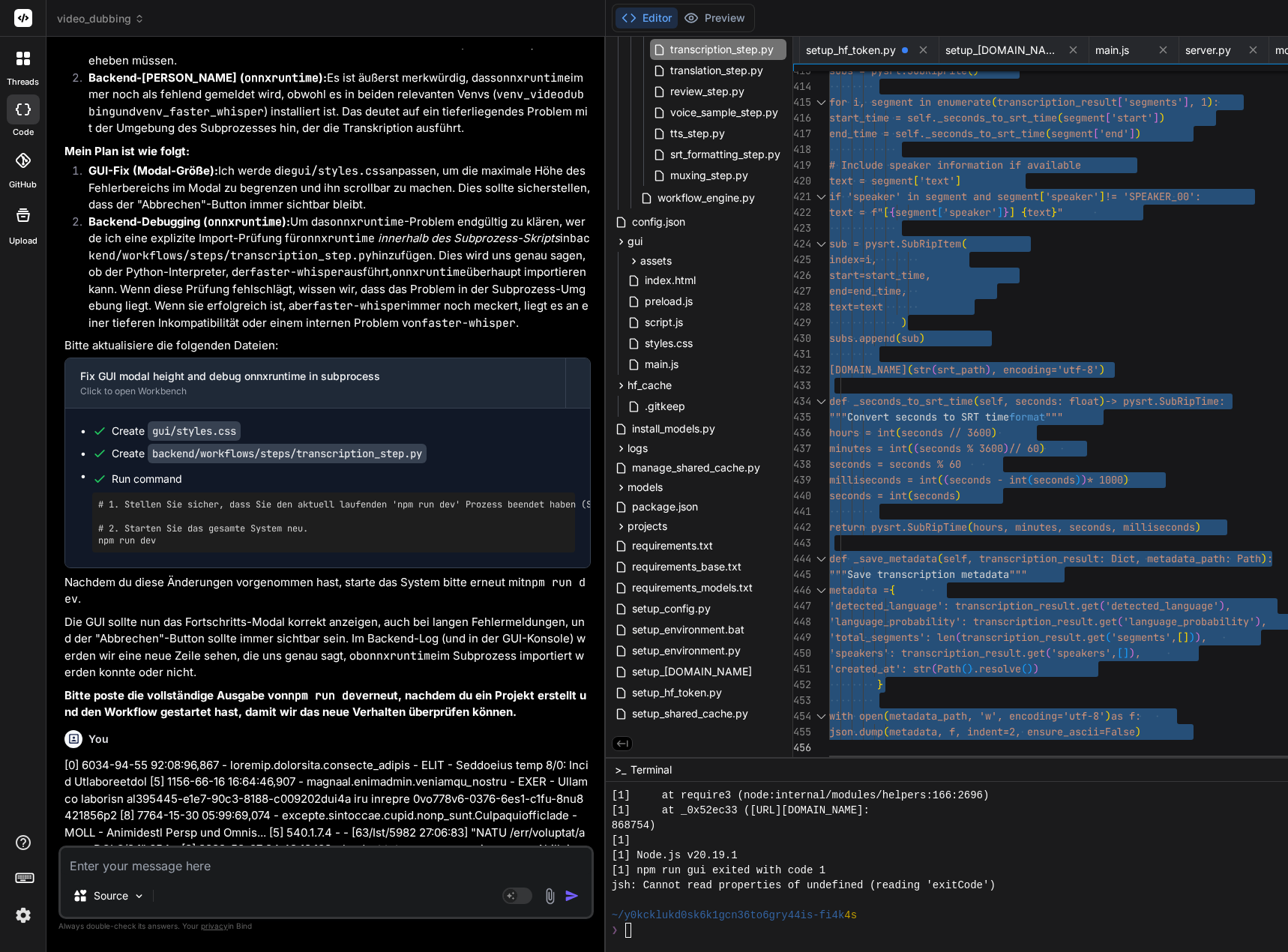
drag, startPoint x: 840, startPoint y: 101, endPoint x: 889, endPoint y: 954, distance: 854.4
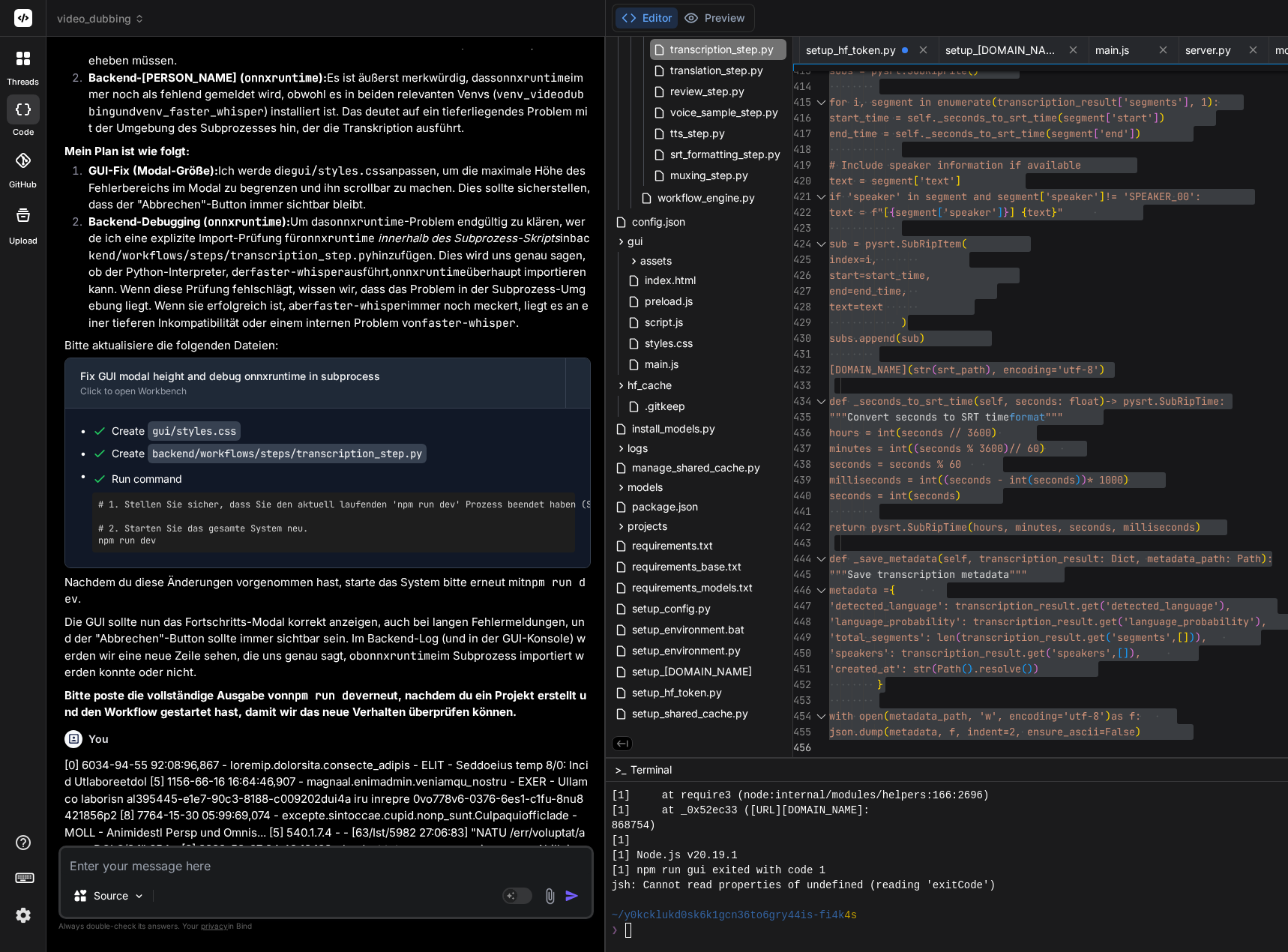
scroll to position [116751, 0]
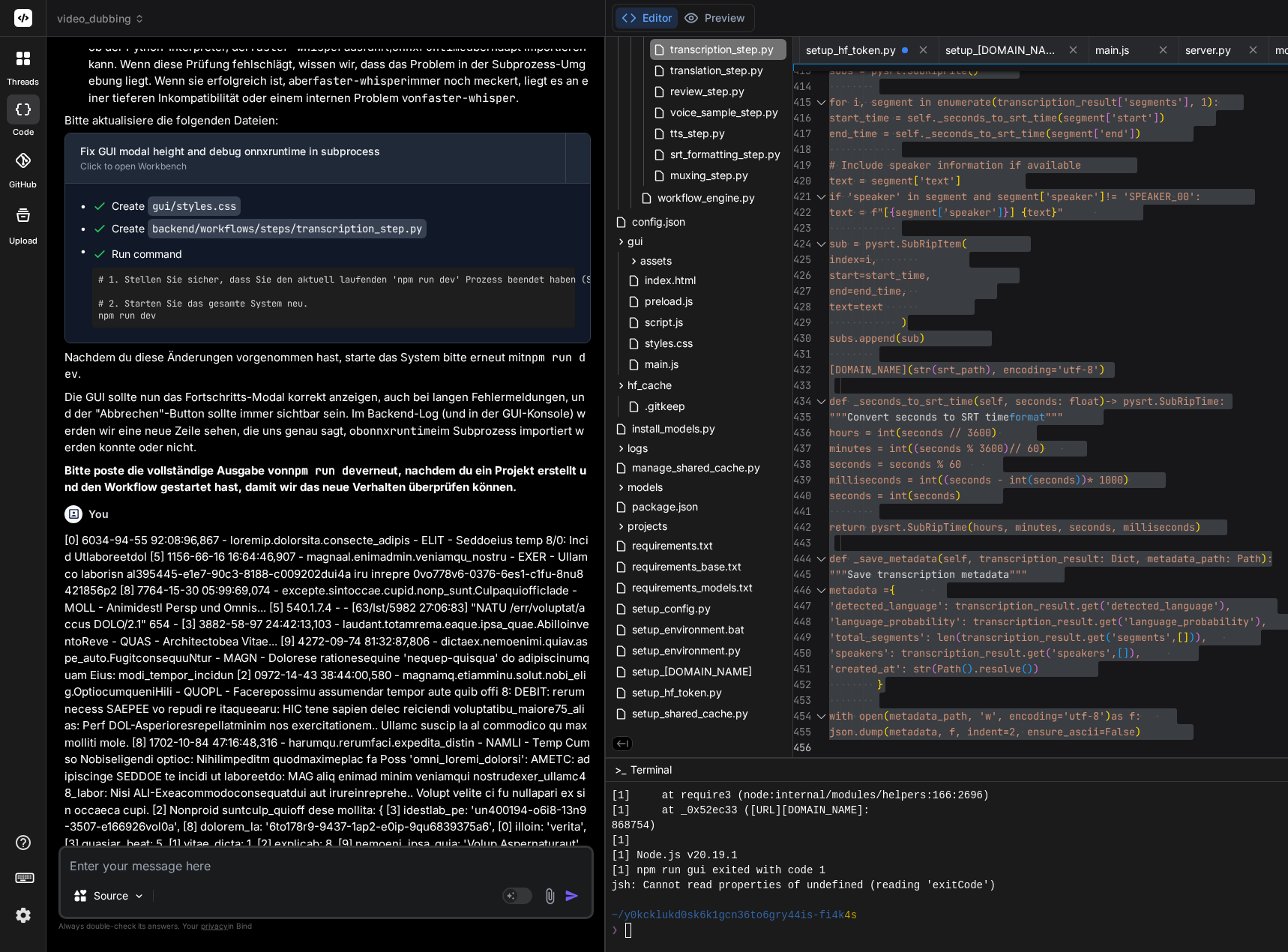
scroll to position [116976, 0]
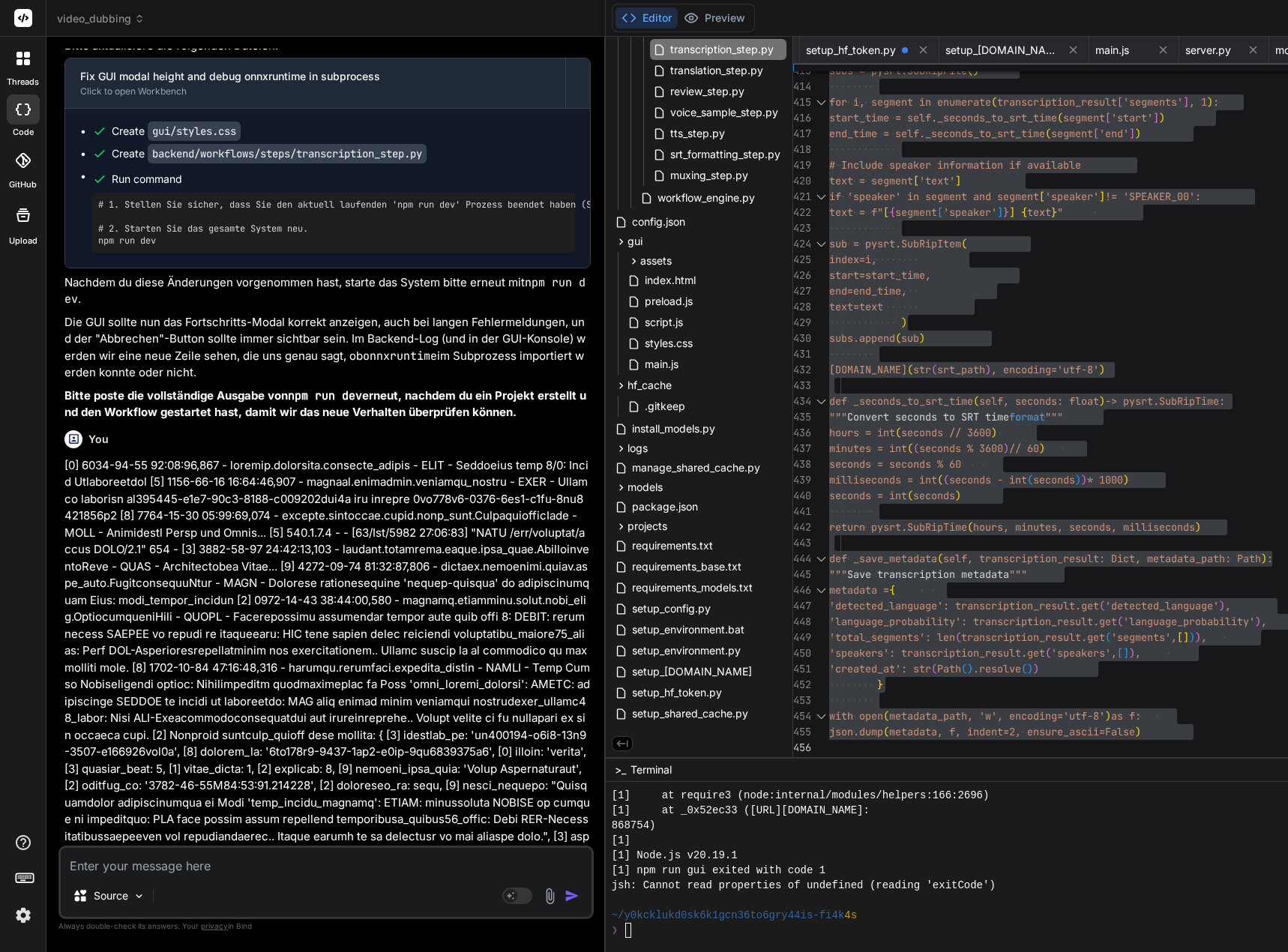
drag, startPoint x: 125, startPoint y: 571, endPoint x: 589, endPoint y: 570, distance: 464.0
copy pre "[URL][DOMAIN_NAME]"
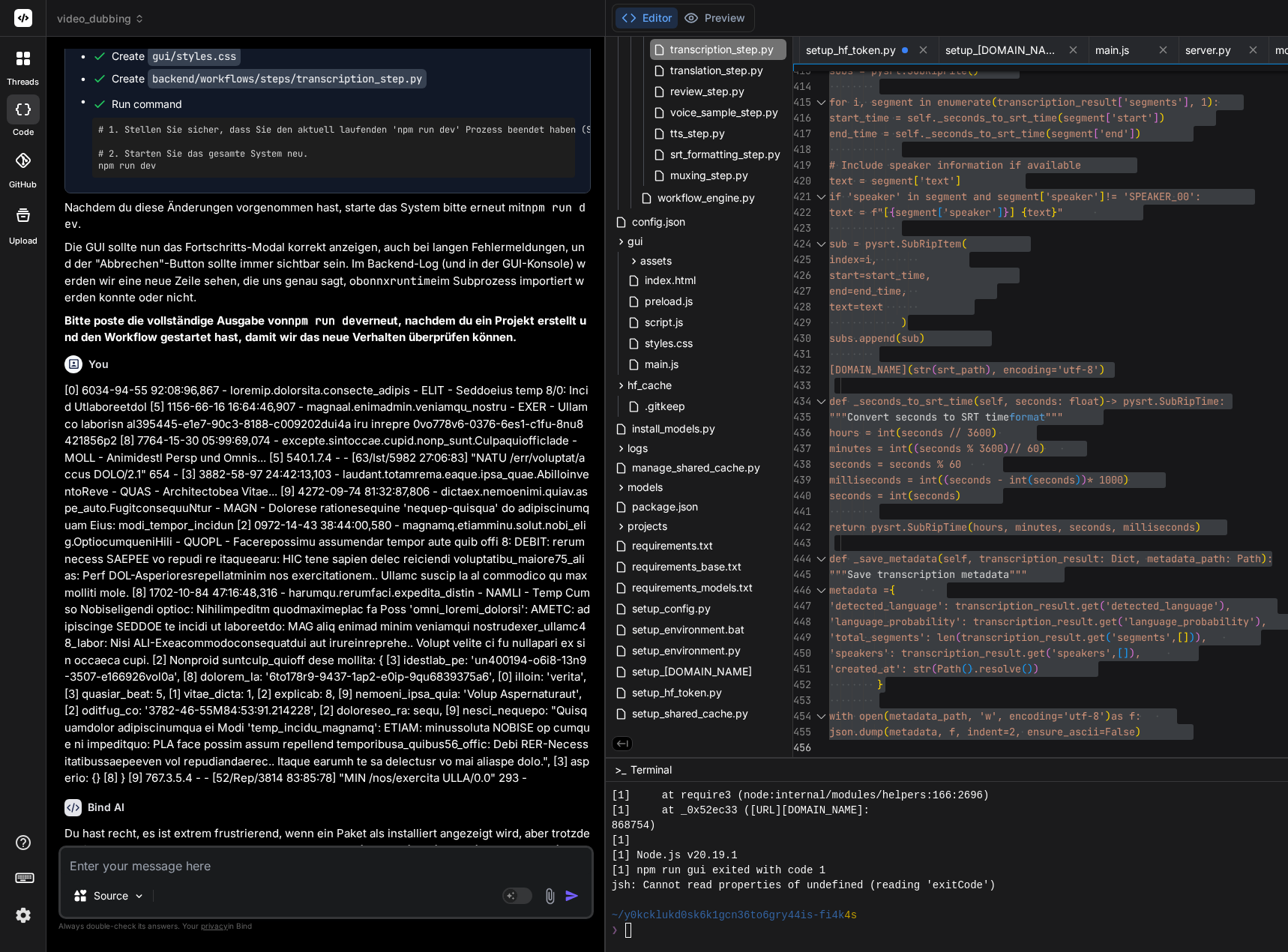
scroll to position [117082, 0]
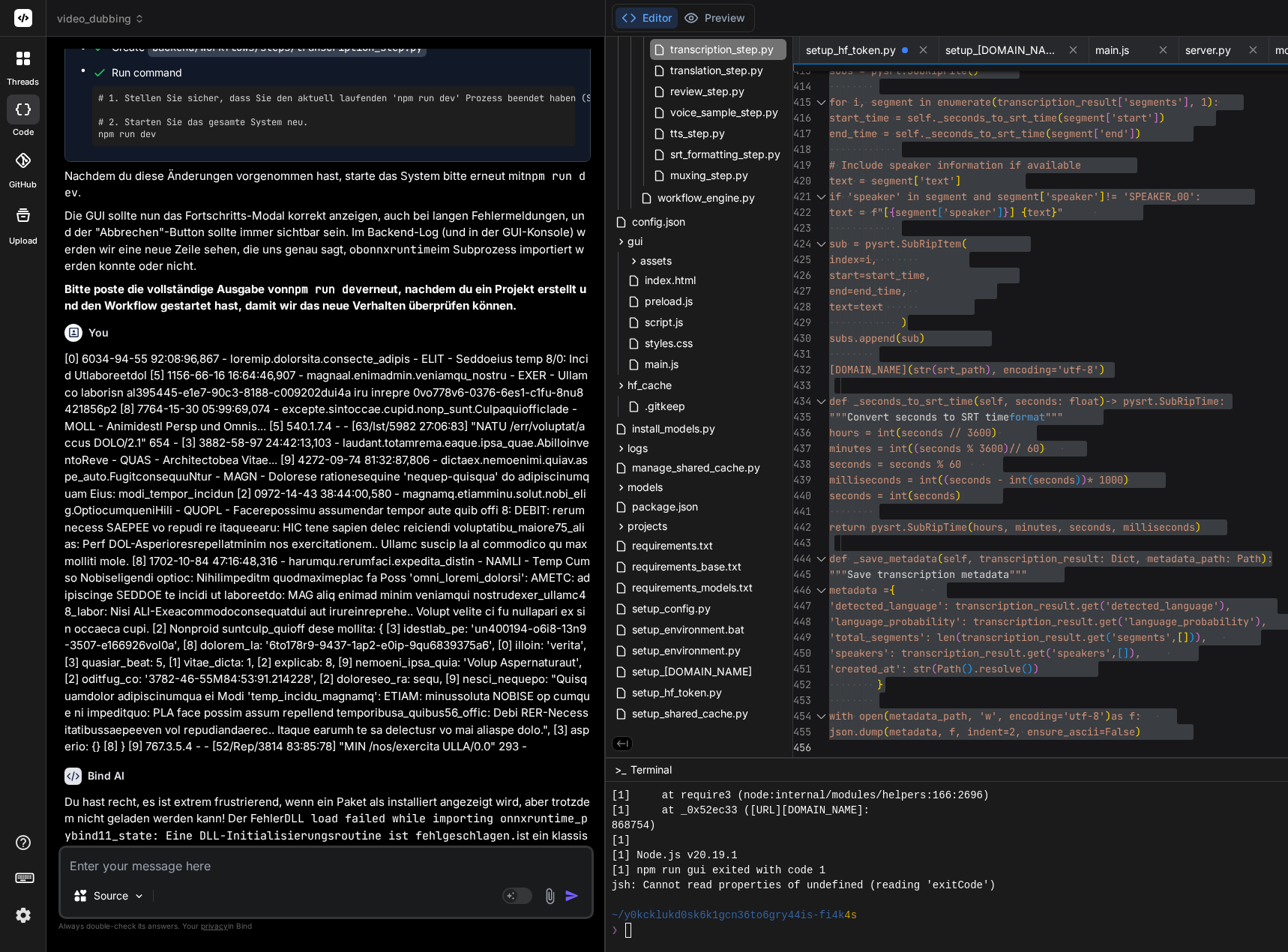
drag, startPoint x: 246, startPoint y: 547, endPoint x: 102, endPoint y: 545, distance: 144.0
copy pre "python setup_environment.py"
click at [152, 860] on textarea at bounding box center [326, 862] width 530 height 27
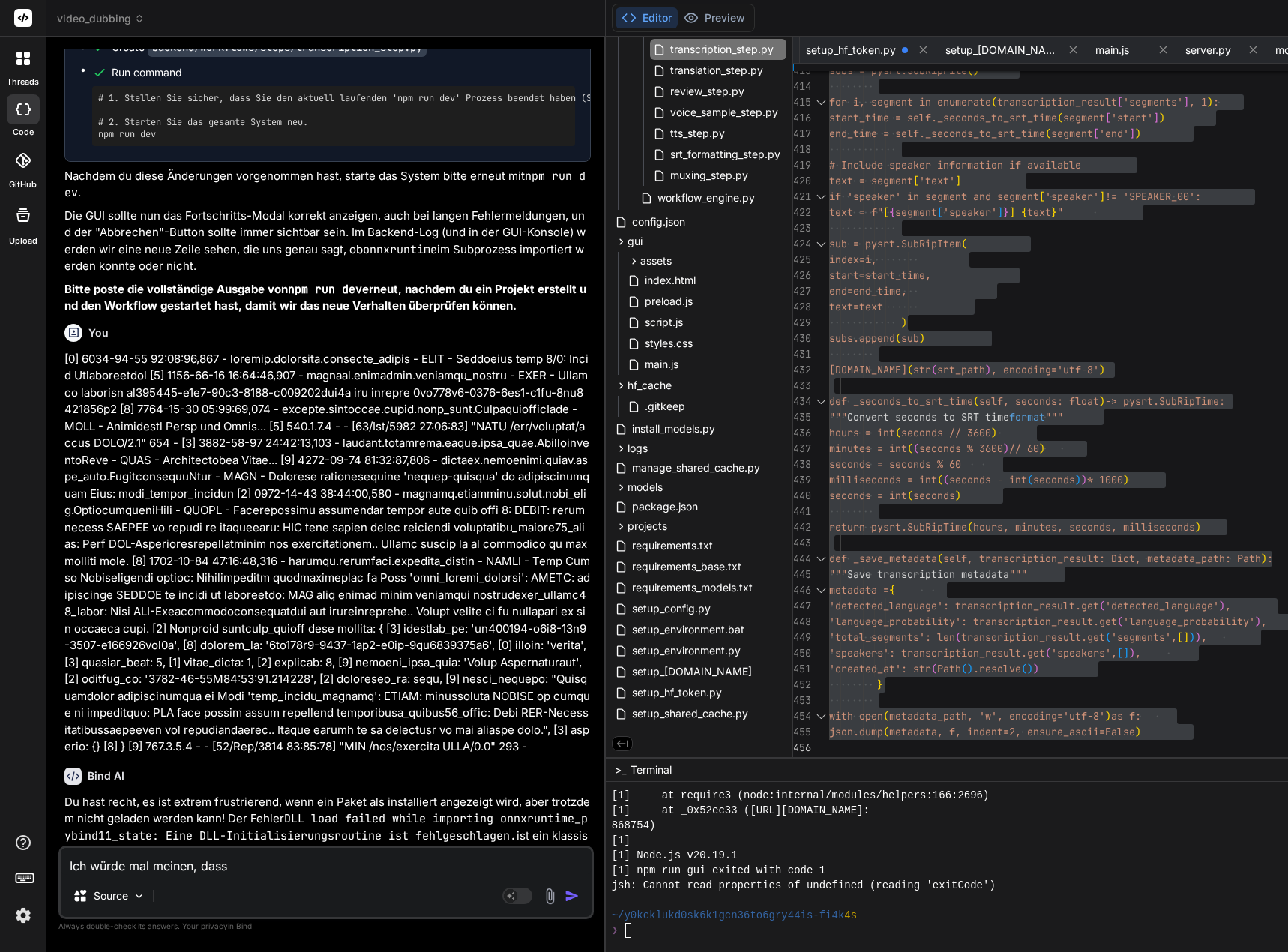
copy code "onnxruntime"
click at [254, 871] on textarea "Ich würde mal meinen, dass" at bounding box center [326, 862] width 530 height 27
paste textarea "onnxruntime"
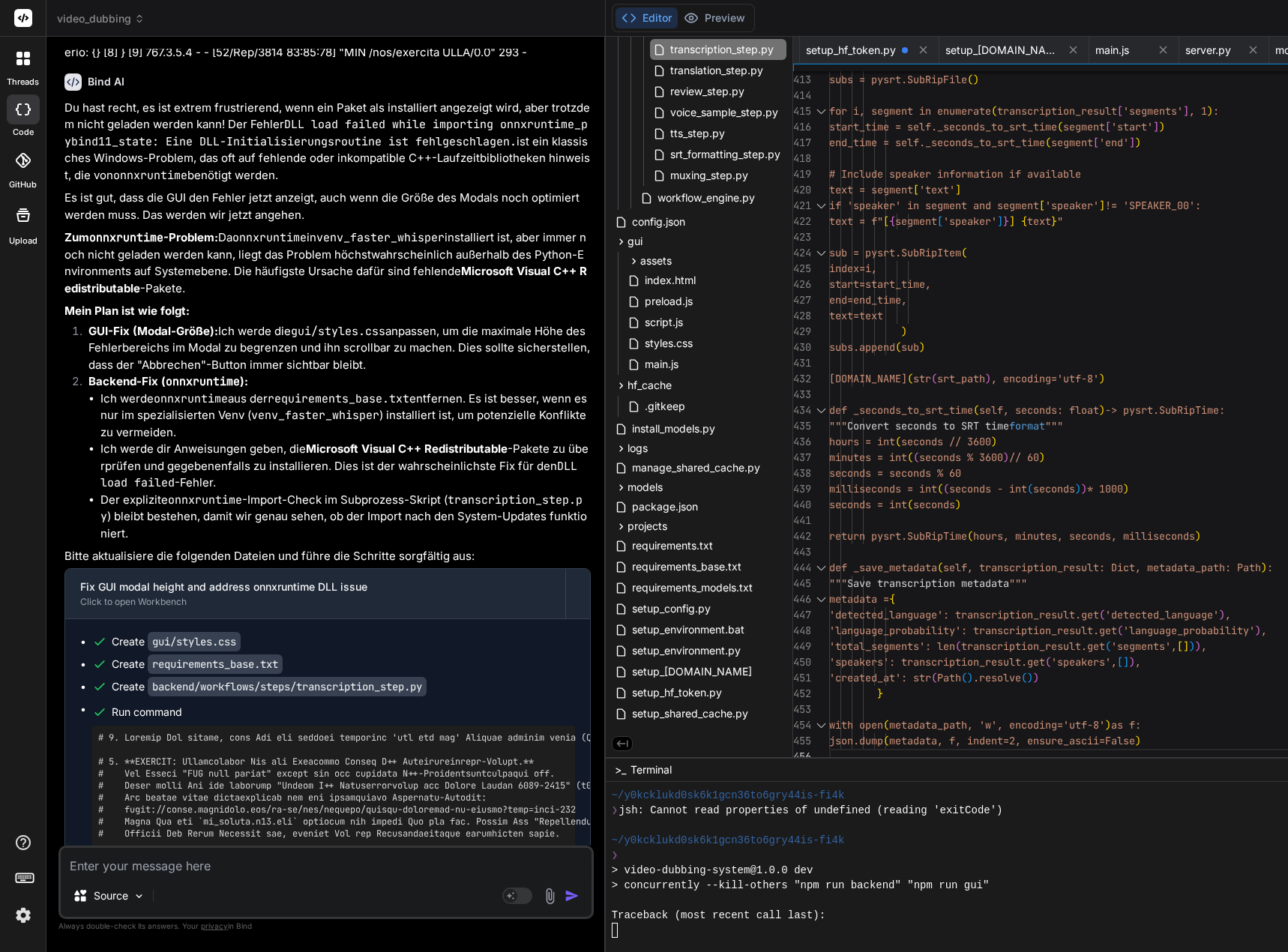
scroll to position [117851, 0]
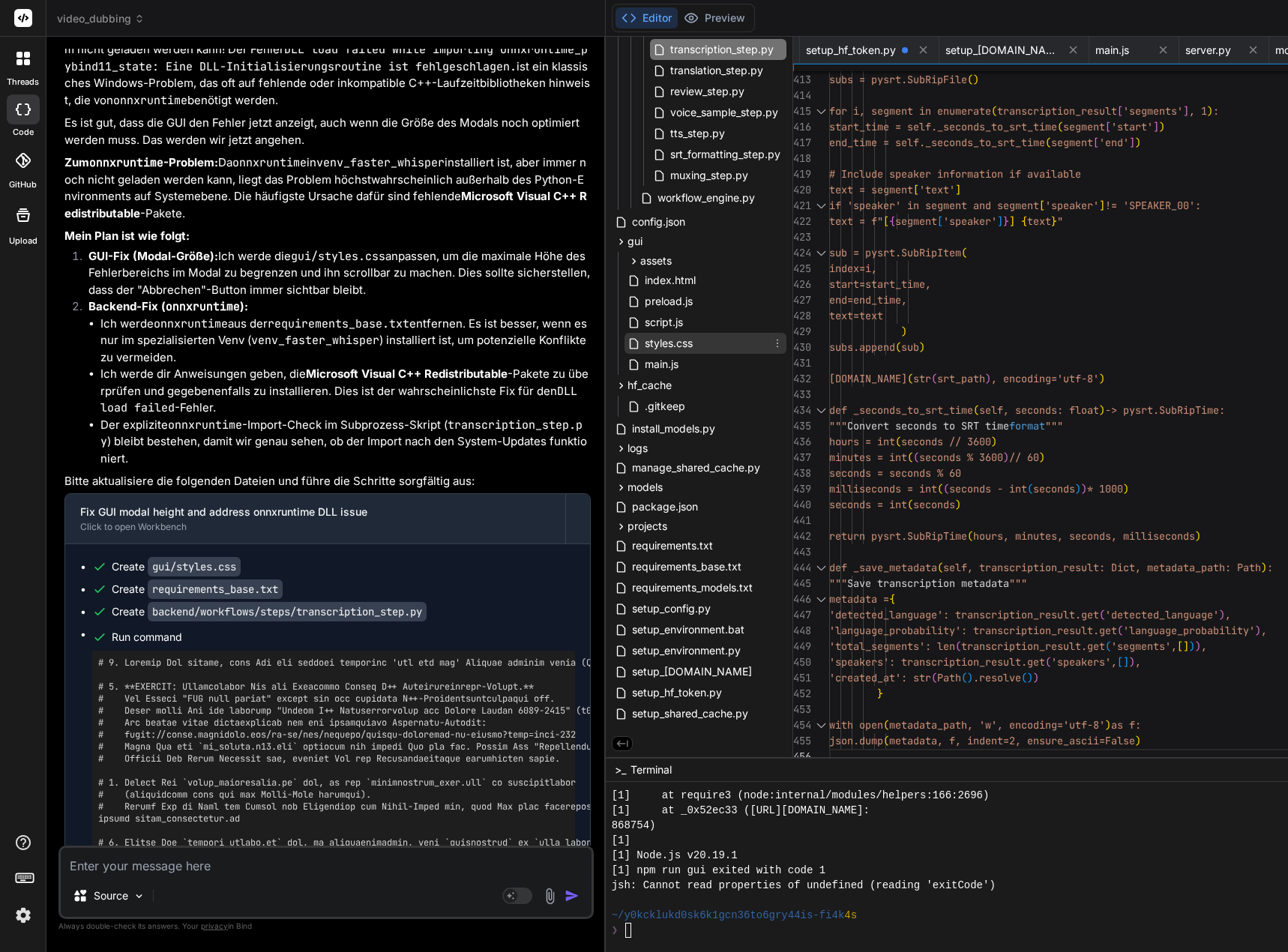
click at [691, 347] on span "styles.css" at bounding box center [669, 343] width 51 height 18
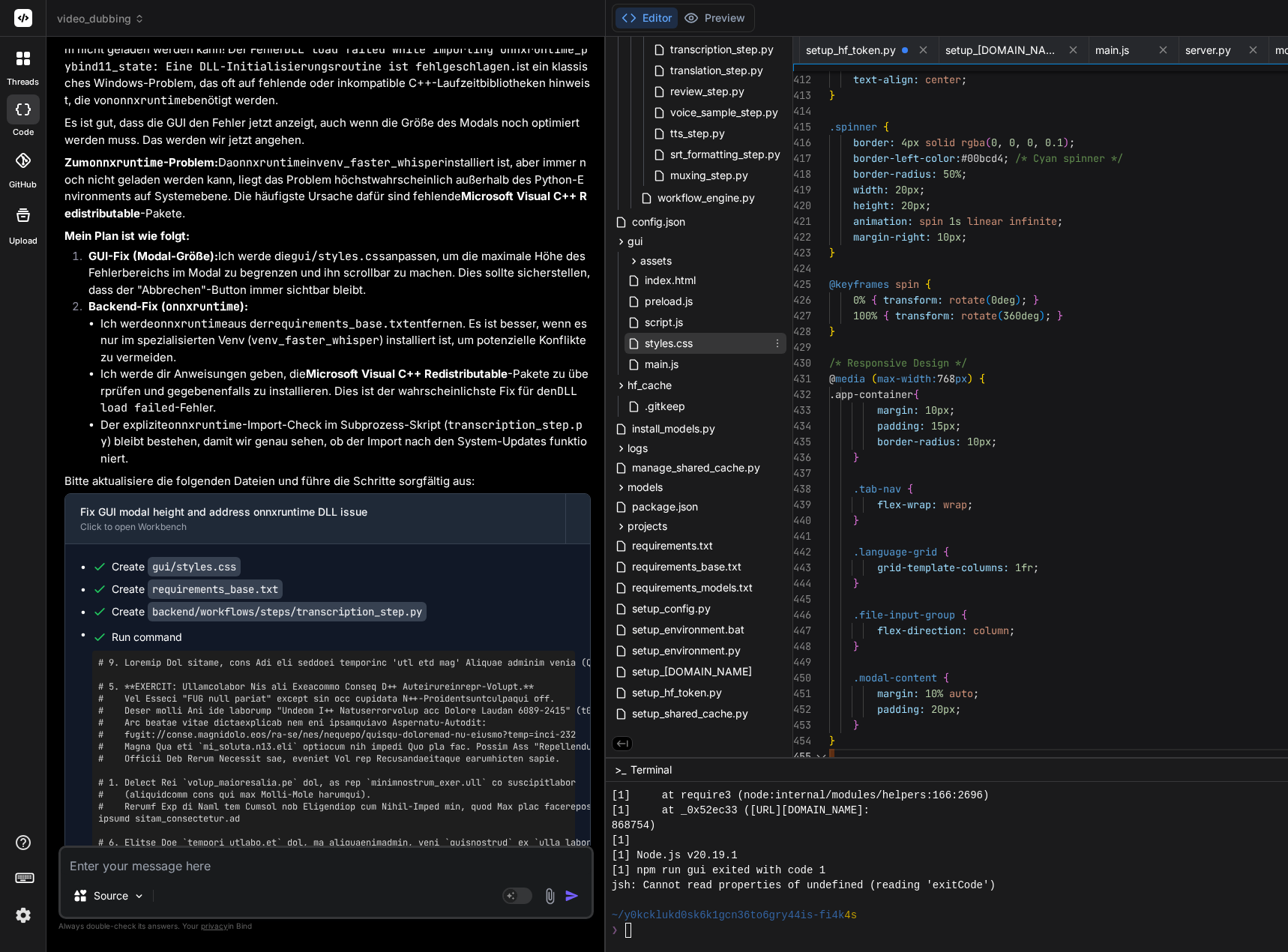
scroll to position [0, 2686]
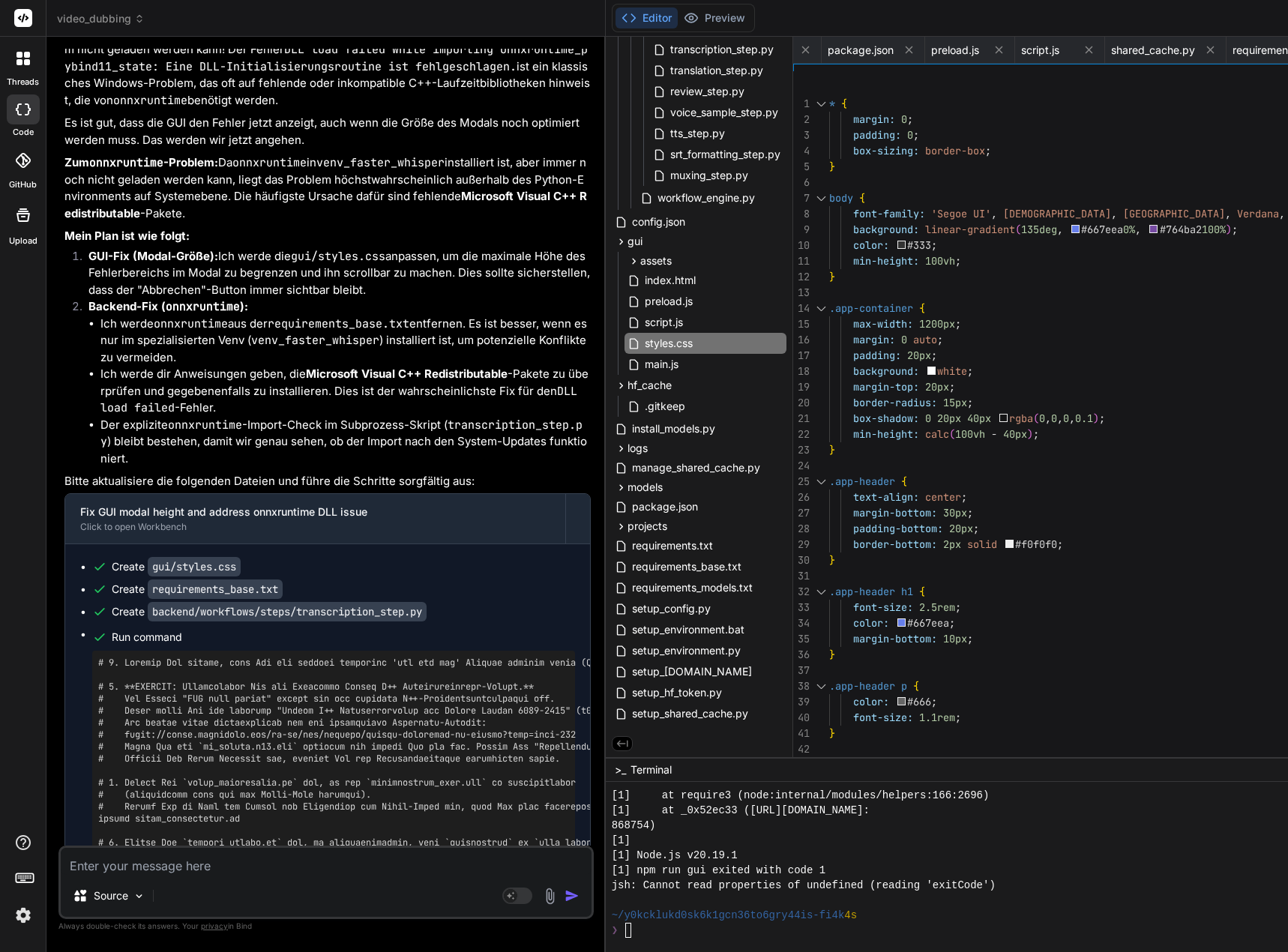
drag, startPoint x: 839, startPoint y: 102, endPoint x: 859, endPoint y: 101, distance: 20.0
click at [860, 101] on div "* {" at bounding box center [1266, 104] width 874 height 16
drag, startPoint x: 839, startPoint y: 102, endPoint x: 871, endPoint y: 108, distance: 32.6
click at [874, 108] on div "* {" at bounding box center [1266, 104] width 874 height 16
click at [830, 103] on div at bounding box center [821, 104] width 19 height 16
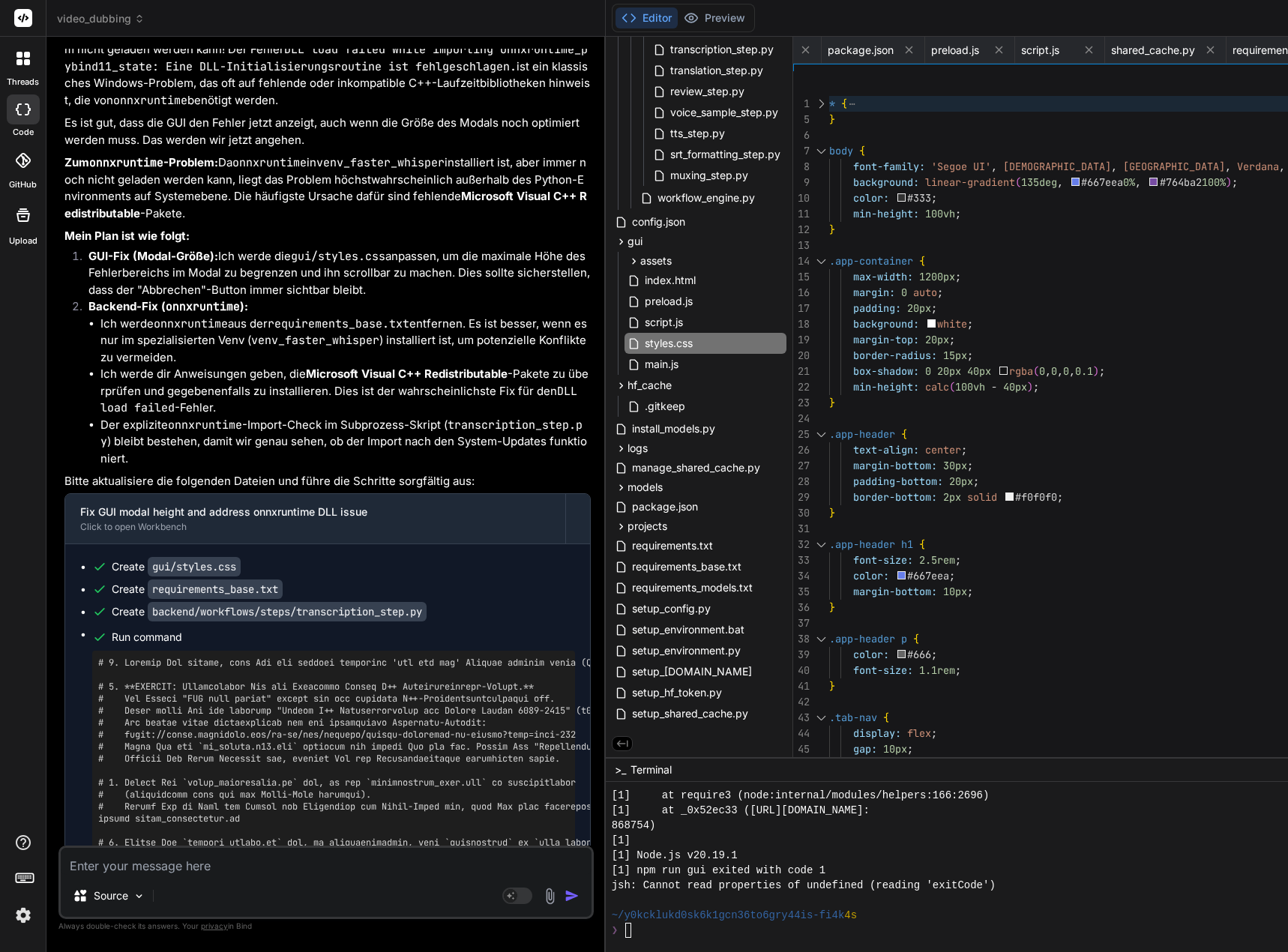
scroll to position [15, 0]
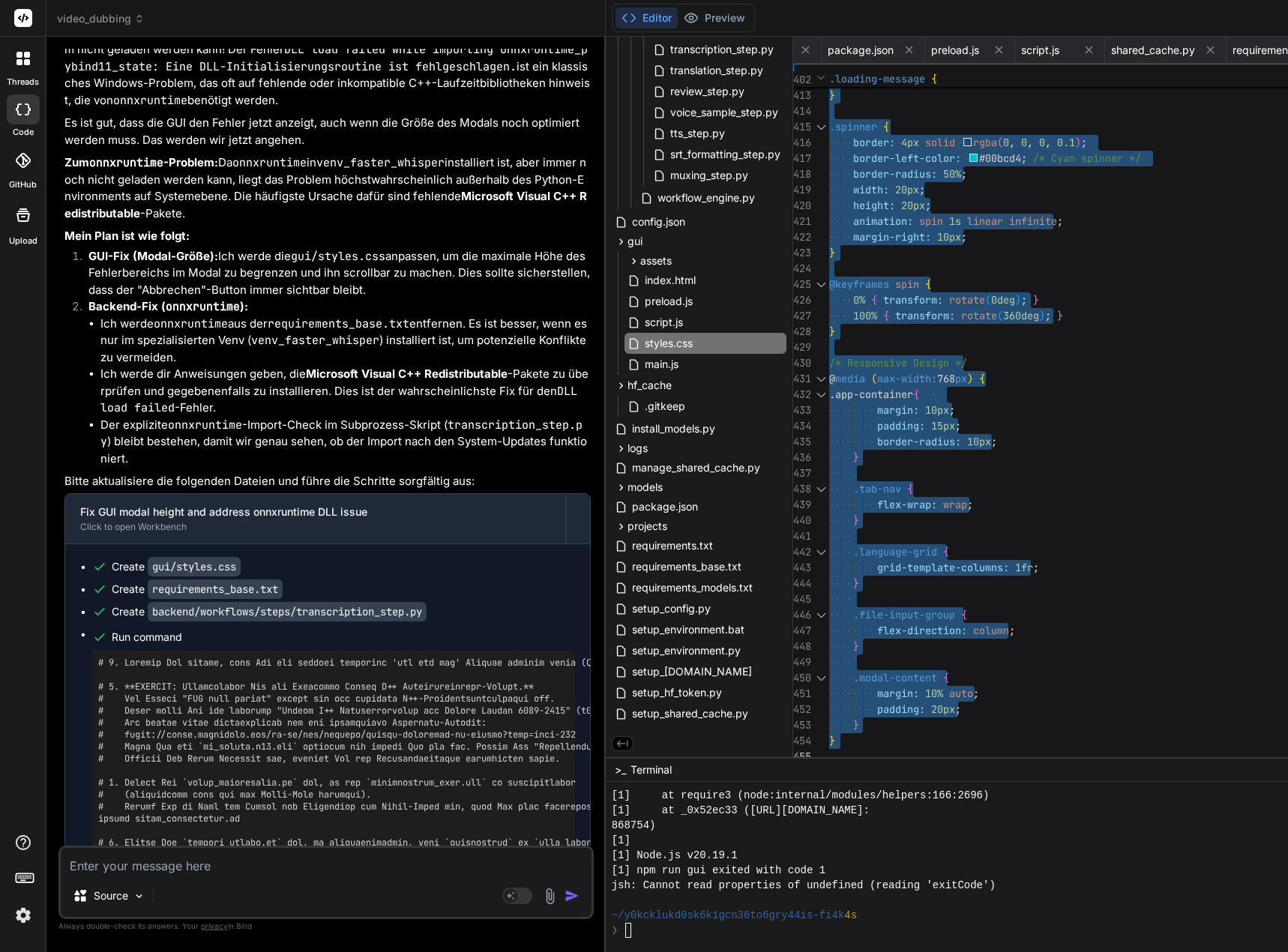
drag, startPoint x: 840, startPoint y: 103, endPoint x: 882, endPoint y: 938, distance: 836.1
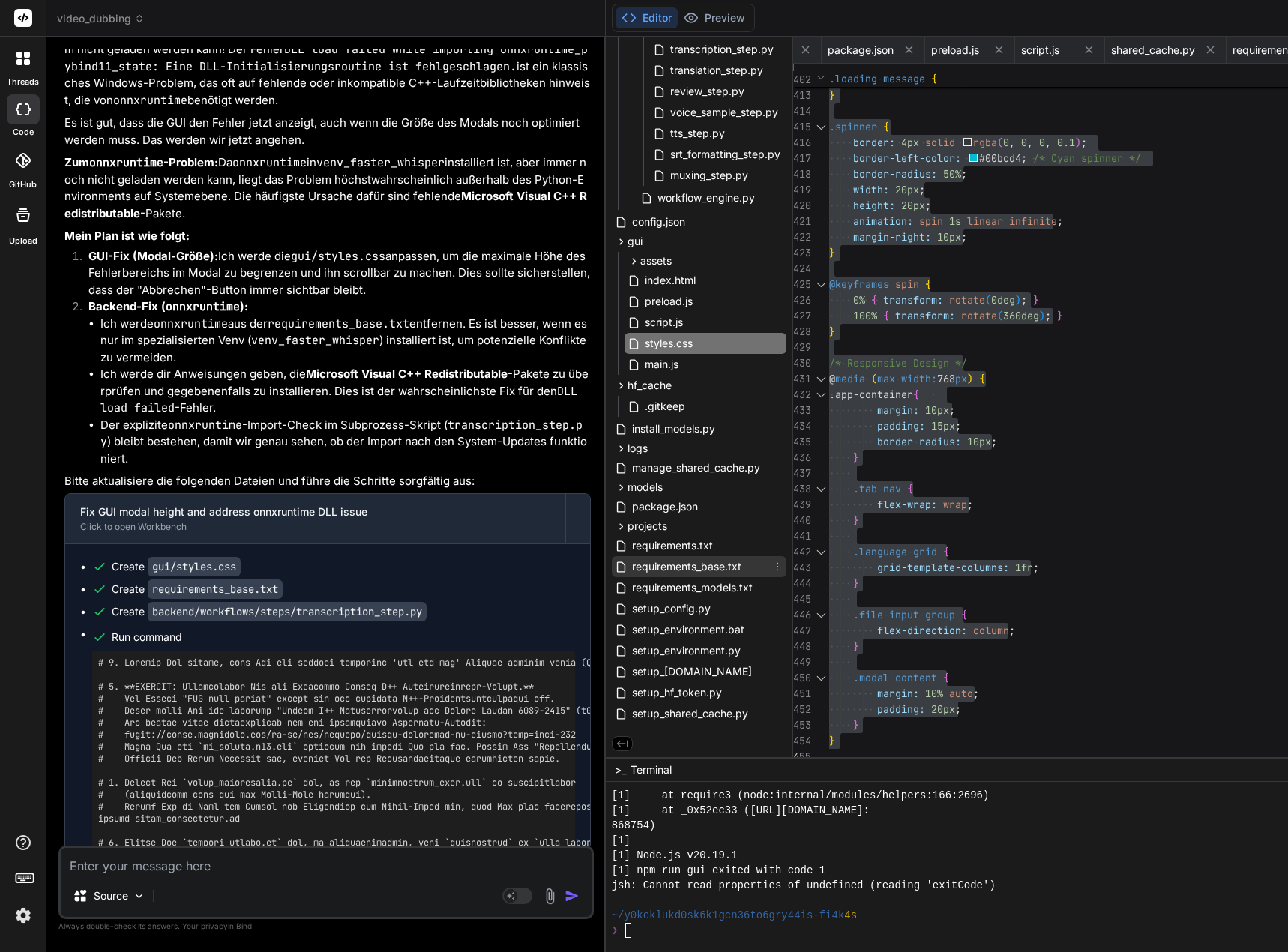
click at [715, 567] on span "requirements_base.txt" at bounding box center [686, 566] width 113 height 18
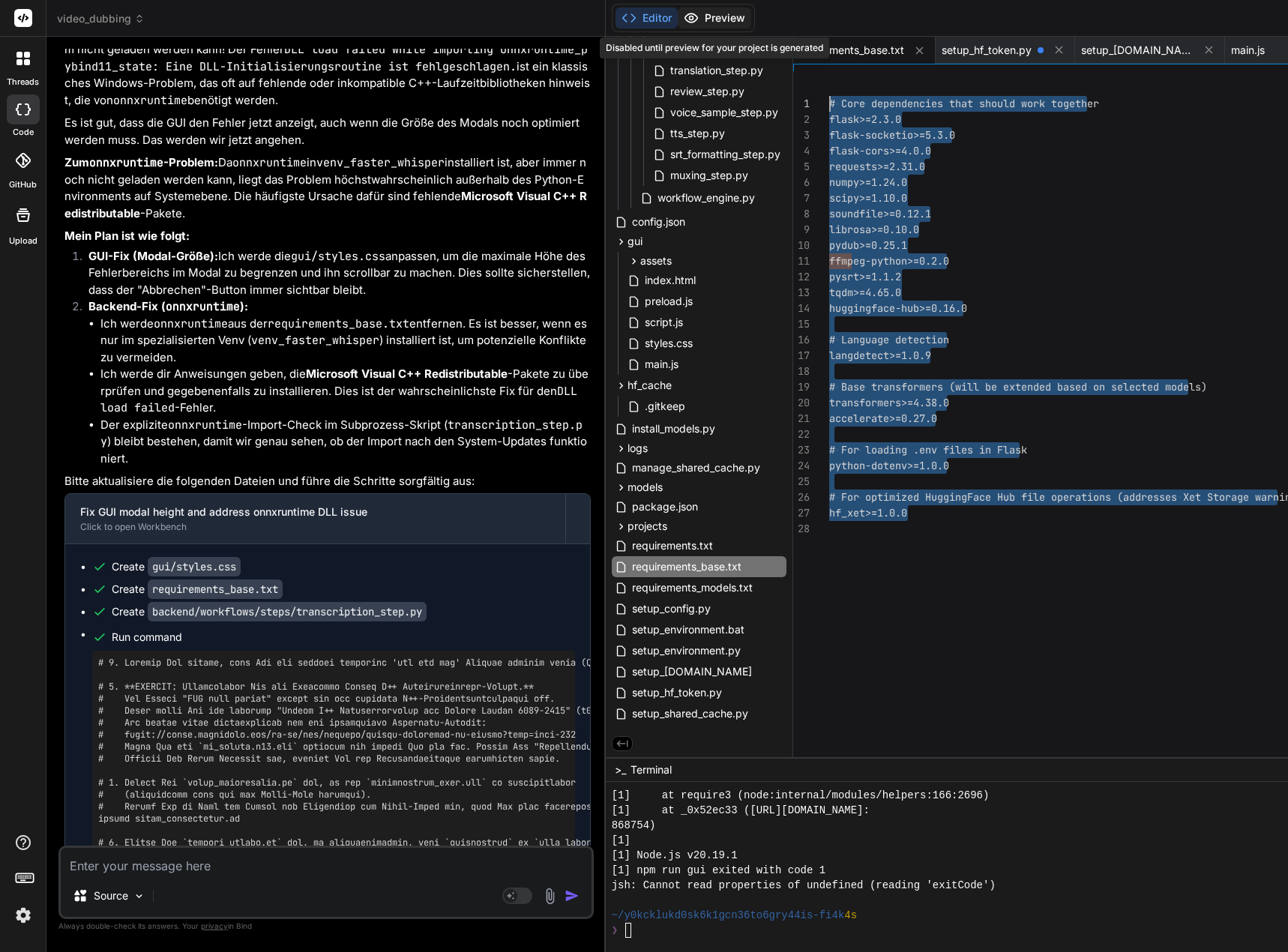
drag, startPoint x: 858, startPoint y: 530, endPoint x: 752, endPoint y: 25, distance: 516.0
click at [829, 71] on div "# Core dependencies that should work together flask>=2.3.0 flask-socketio>=5.3.…" at bounding box center [1266, 418] width 874 height 694
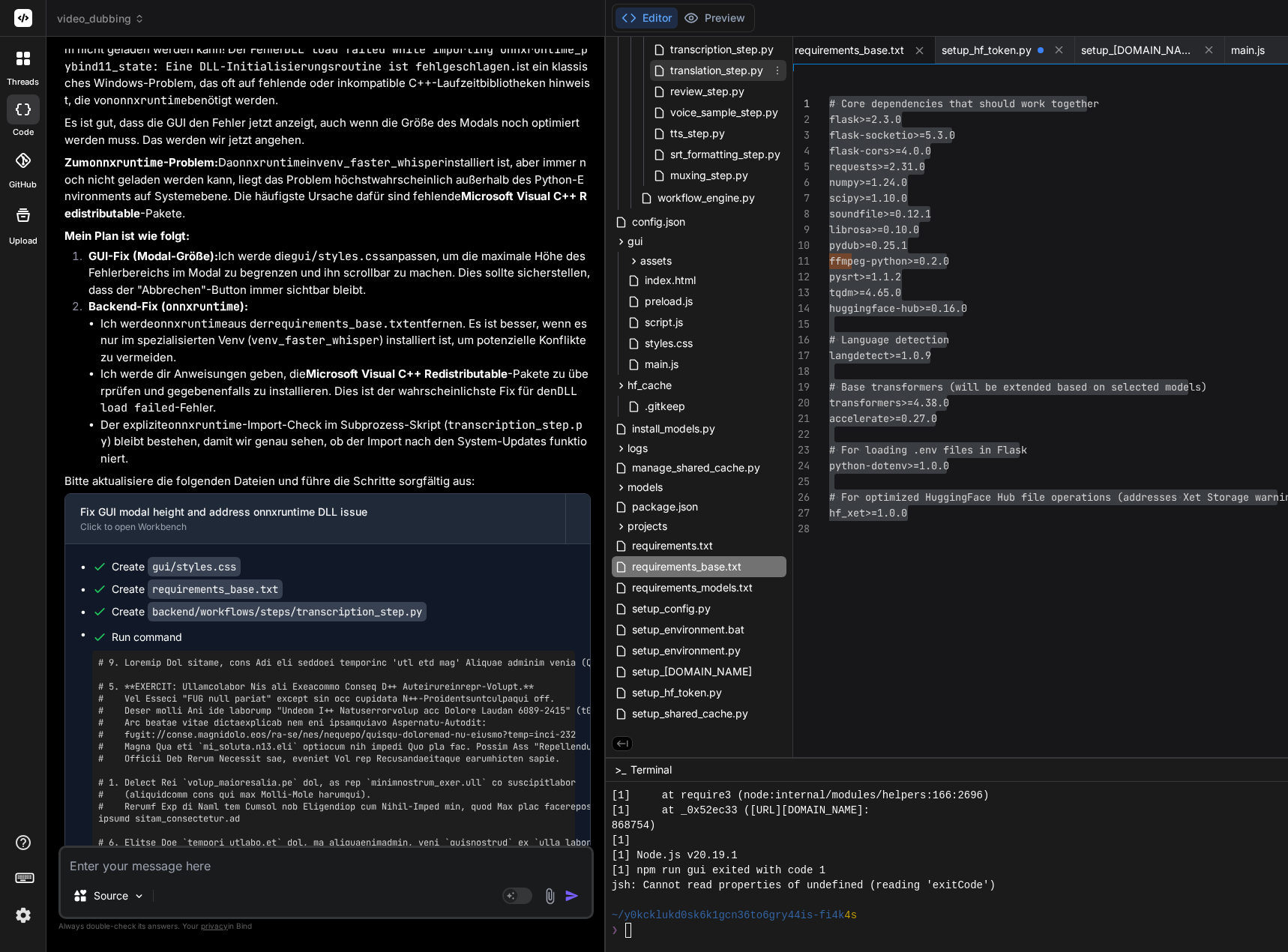
click at [739, 67] on span "translation_step.py" at bounding box center [717, 70] width 96 height 18
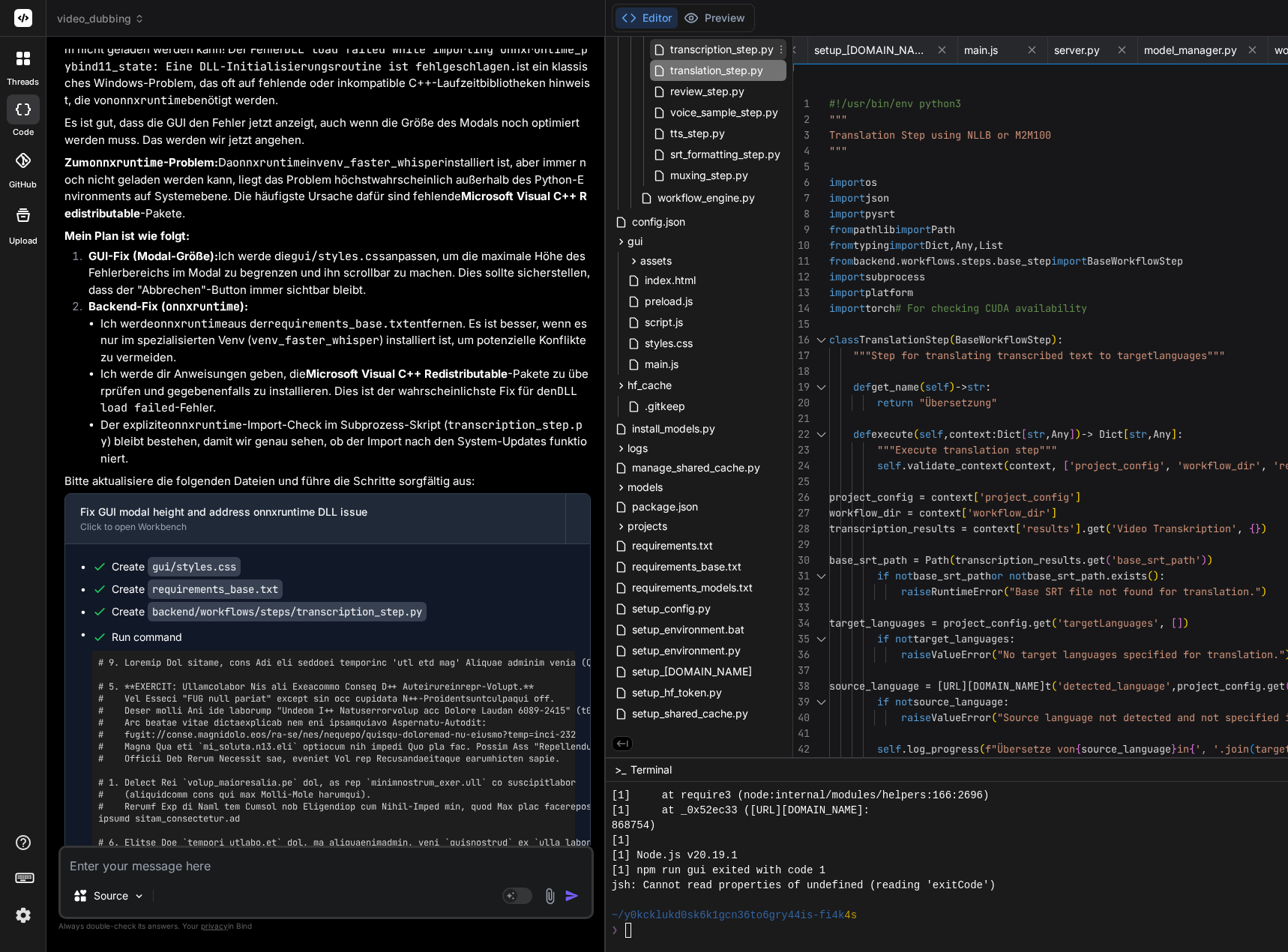
click at [734, 44] on span "transcription_step.py" at bounding box center [722, 50] width 106 height 18
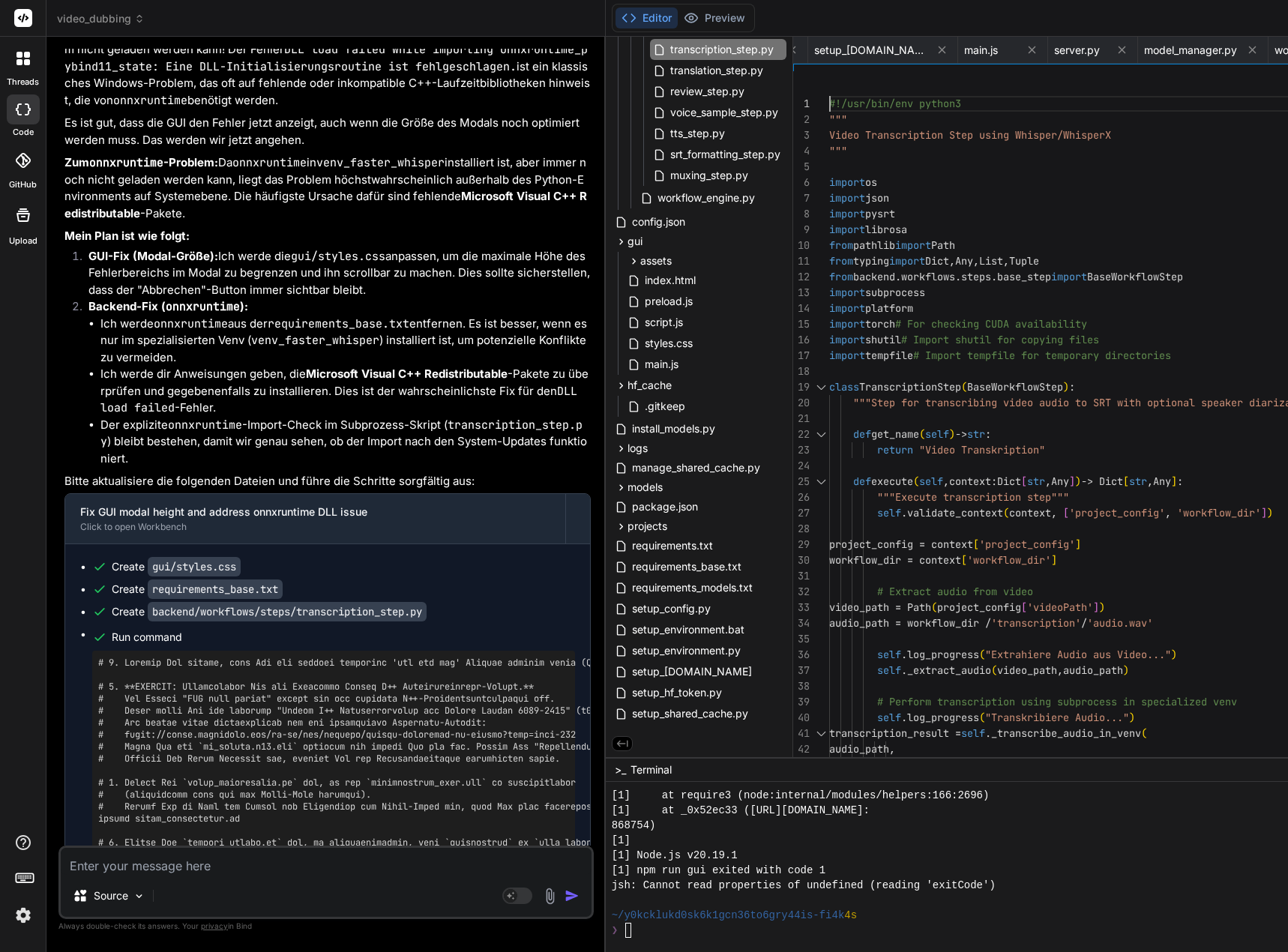
scroll to position [15, 0]
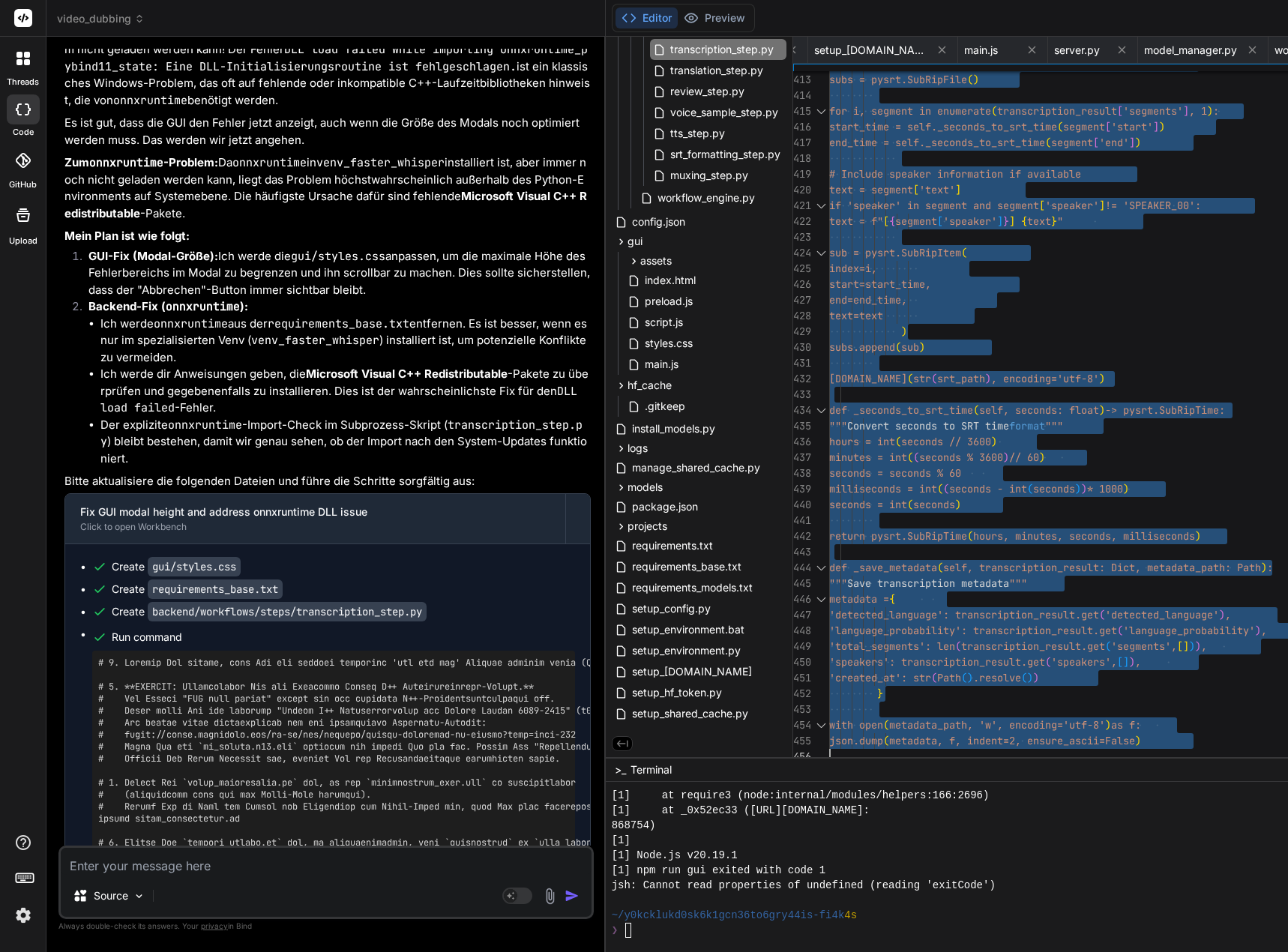
drag, startPoint x: 842, startPoint y: 102, endPoint x: 938, endPoint y: 988, distance: 891.2
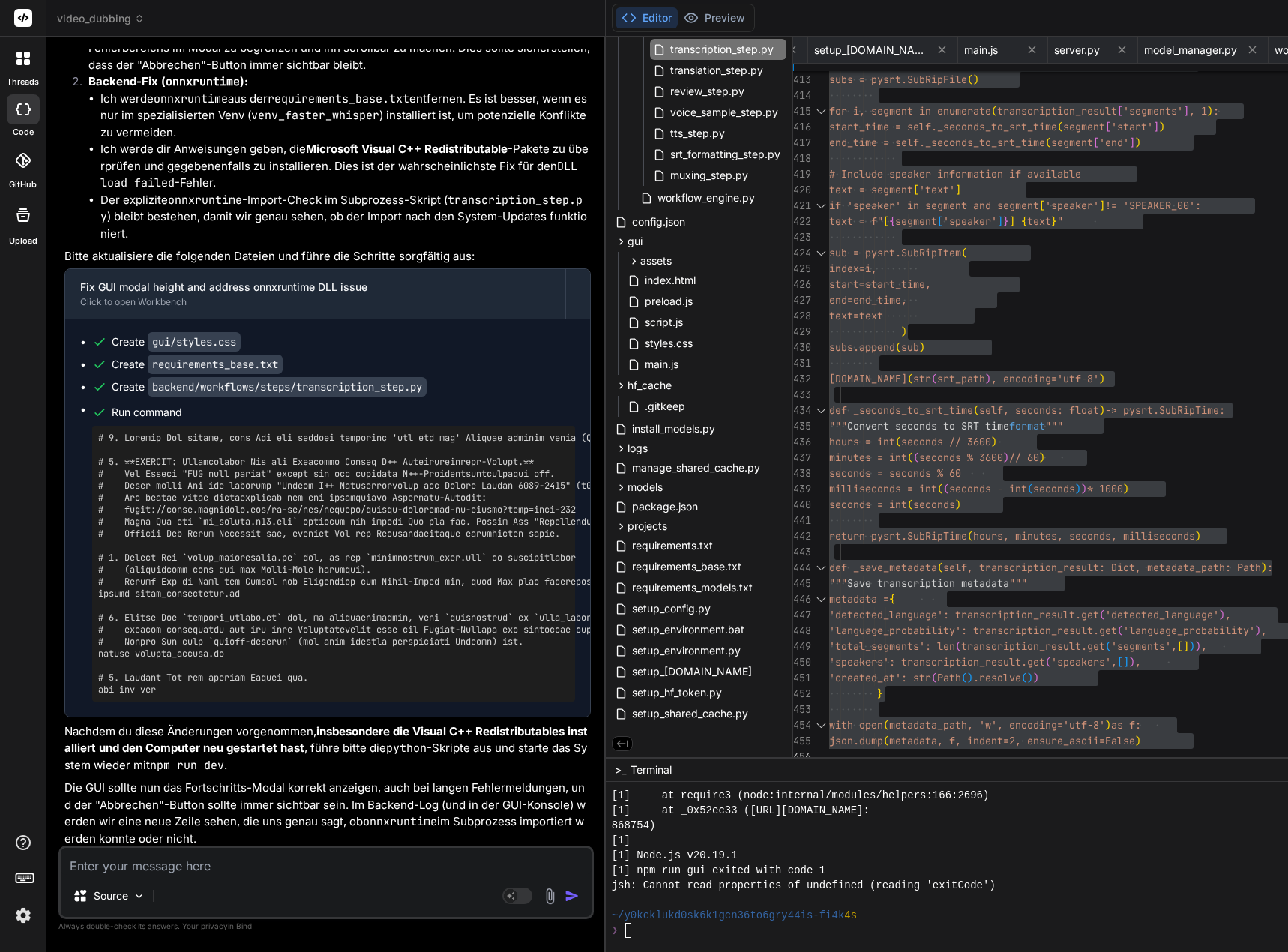
scroll to position [118151, 0]
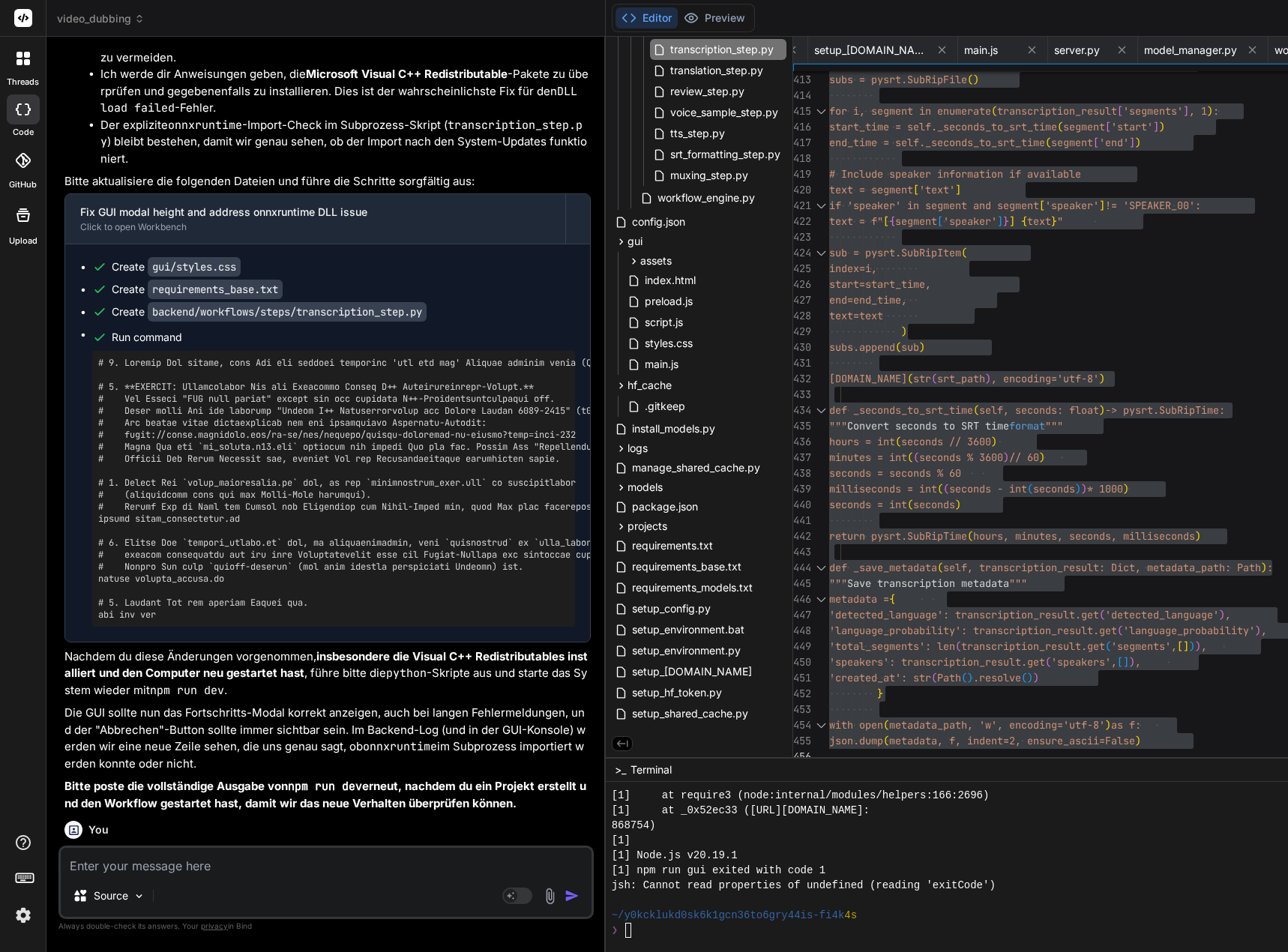
drag, startPoint x: 322, startPoint y: 602, endPoint x: 100, endPoint y: 603, distance: 222.0
copy pre "python -m pip uninstall onnxruntime -y"
drag, startPoint x: 247, startPoint y: 662, endPoint x: 97, endPoint y: 664, distance: 150.0
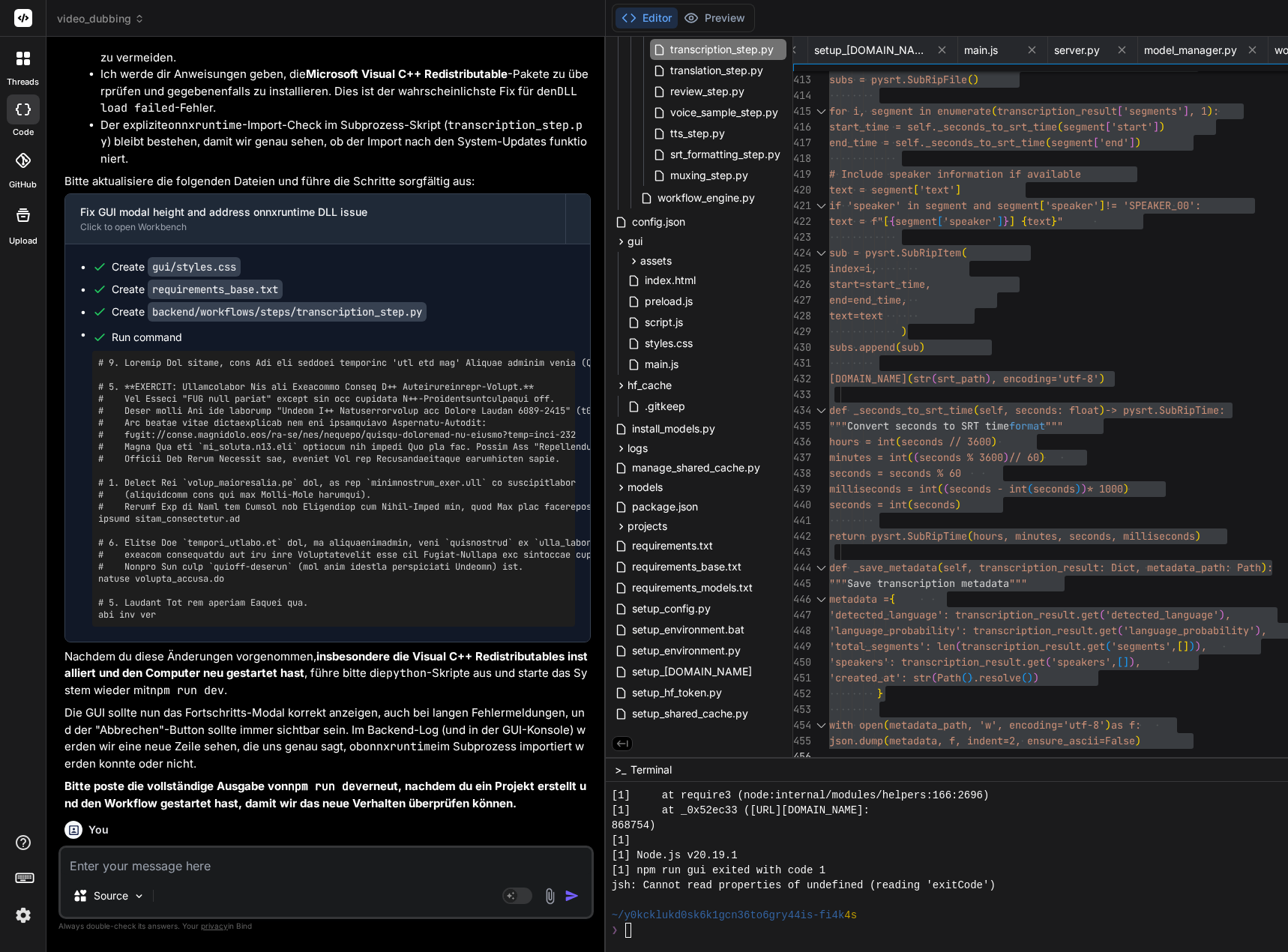
drag, startPoint x: 235, startPoint y: 720, endPoint x: 101, endPoint y: 720, distance: 134.0
copy pre "python install_models.py"
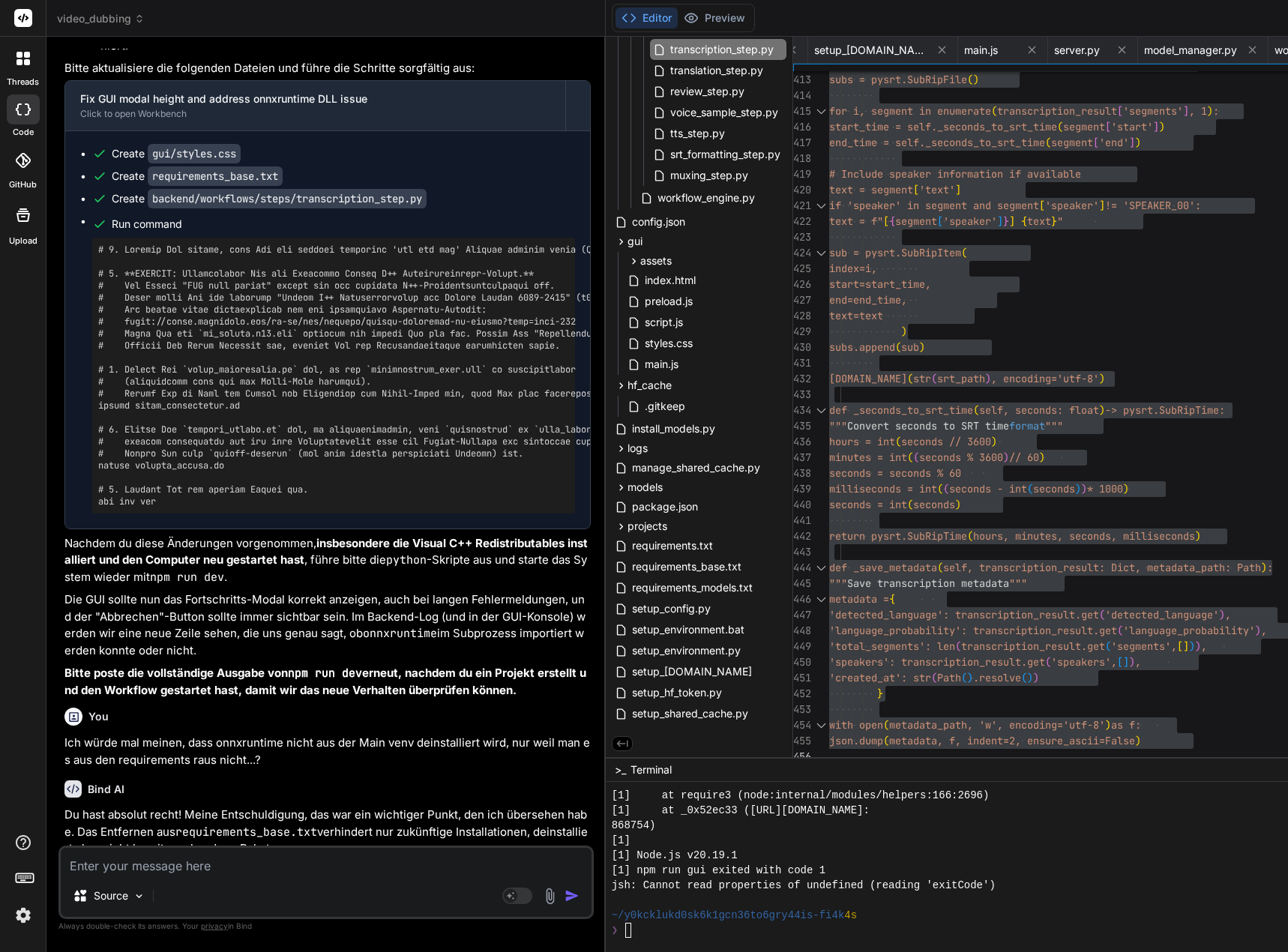
click at [442, 862] on textarea at bounding box center [326, 862] width 530 height 27
click at [195, 868] on textarea at bounding box center [326, 862] width 530 height 27
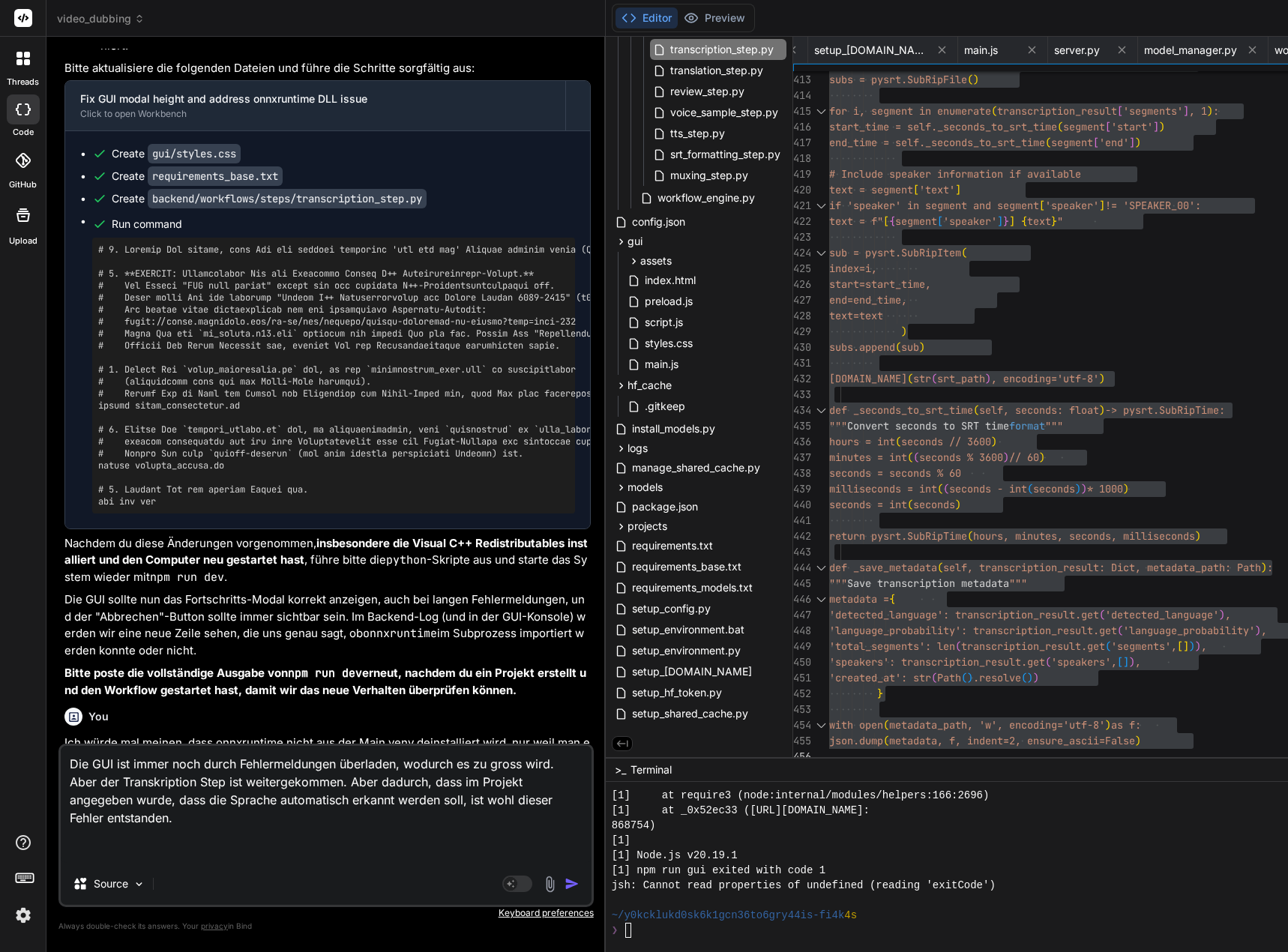
paste textarea "[0] INFO: faster-whisper running on device: cpu [0] [0] Fetching 7 files: 0%| |…"
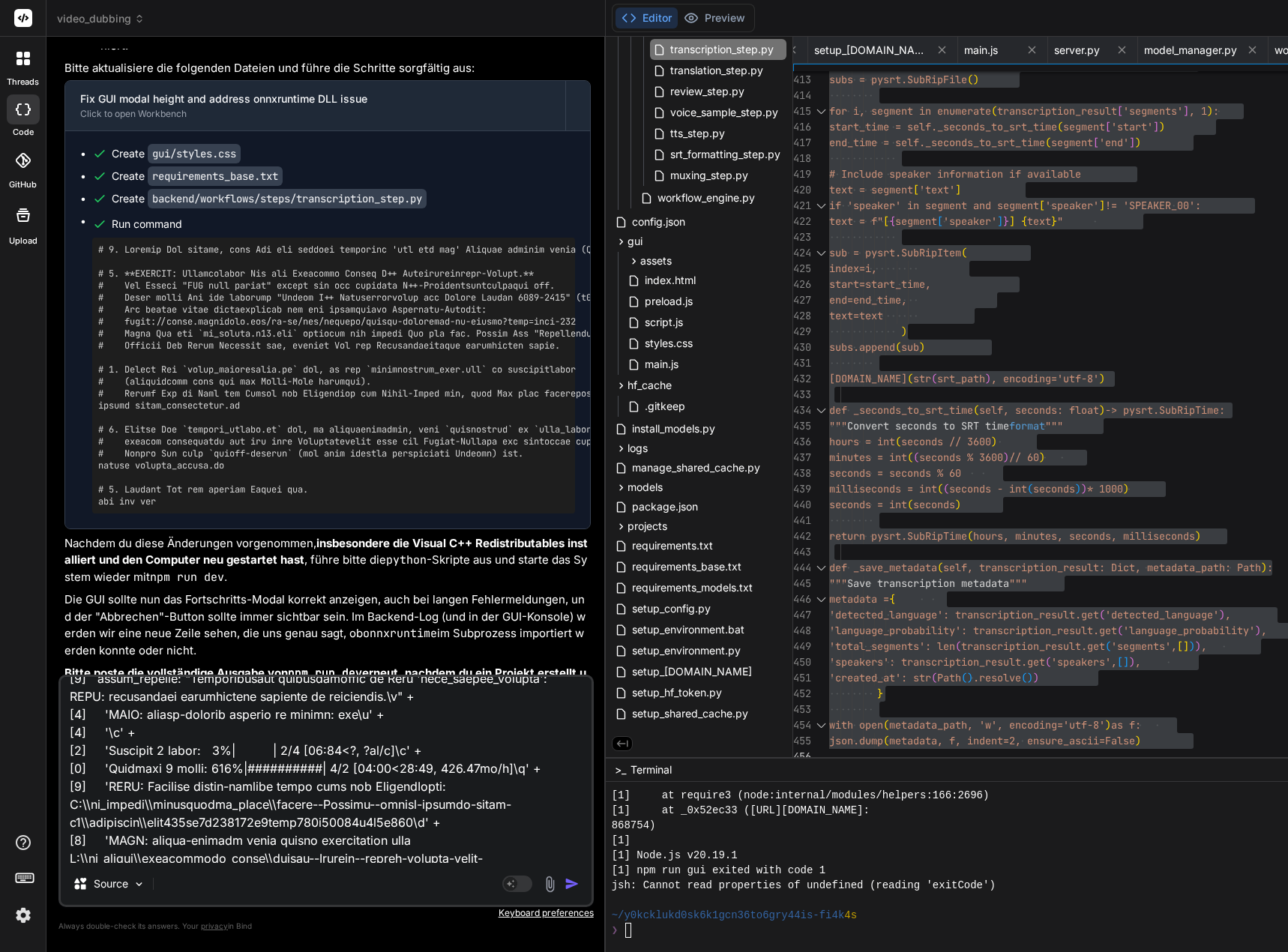
scroll to position [0, 0]
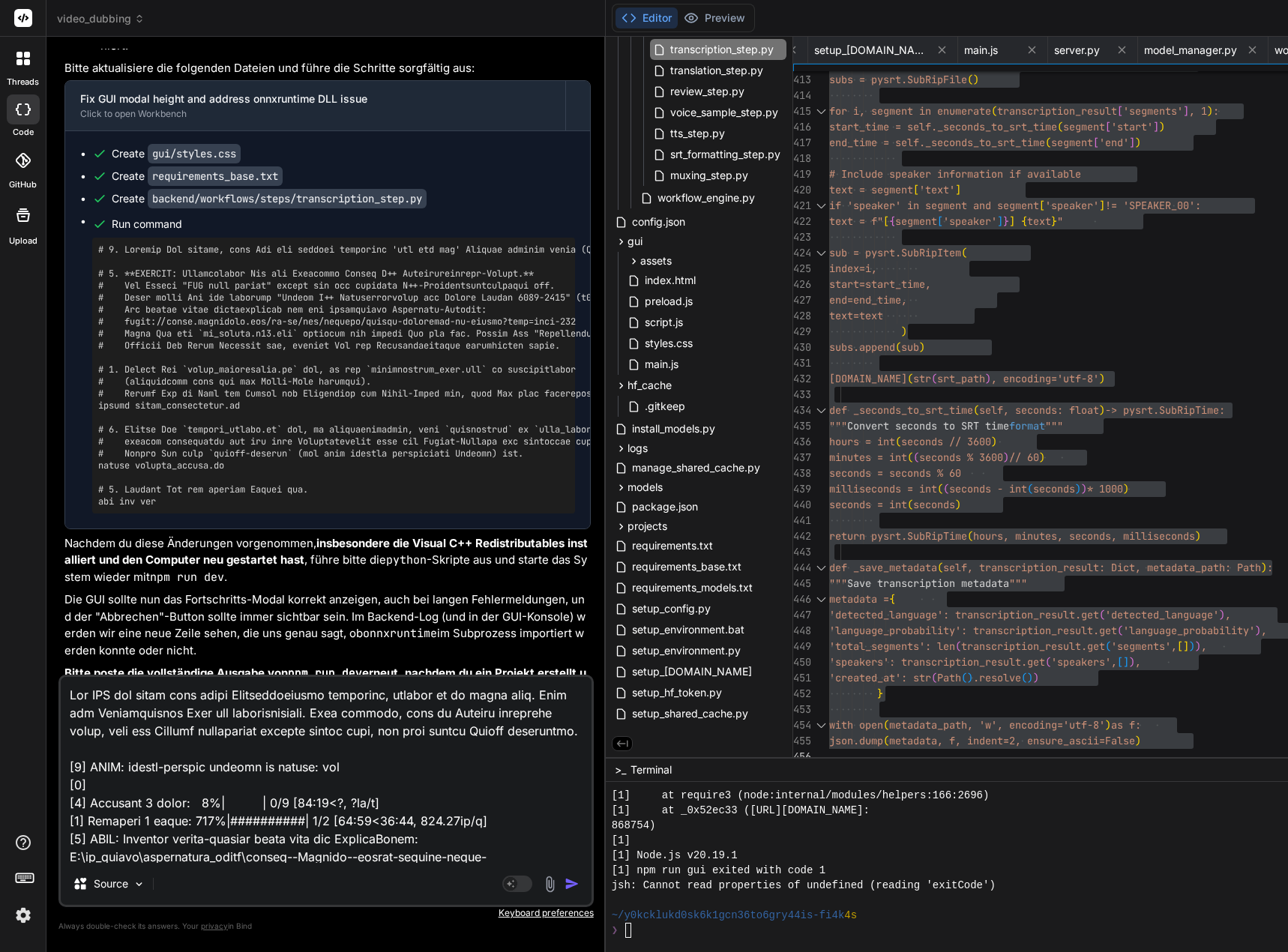
click at [490, 731] on textarea at bounding box center [326, 770] width 530 height 186
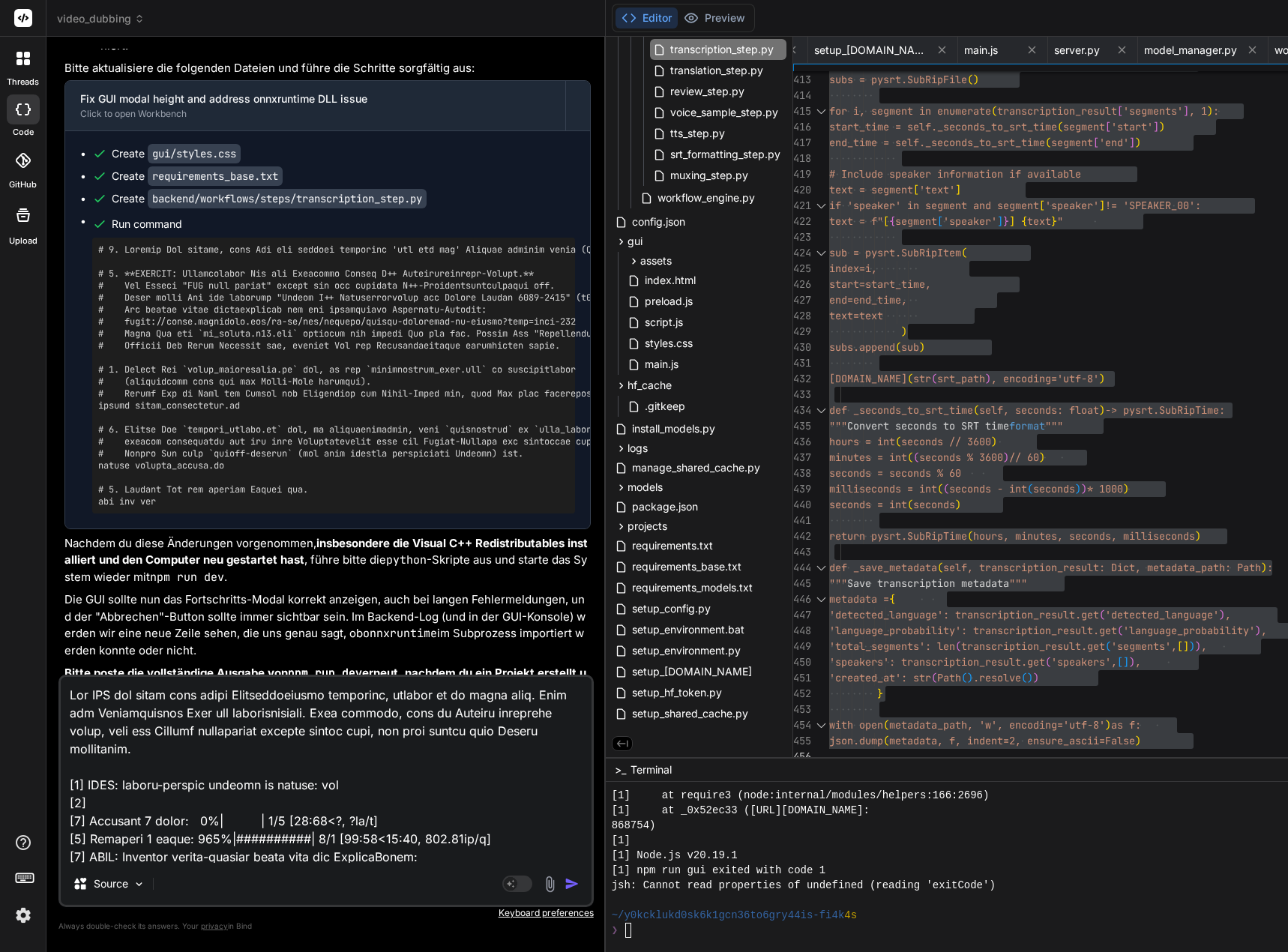
click at [179, 750] on textarea at bounding box center [326, 770] width 530 height 186
click at [378, 767] on textarea at bounding box center [326, 770] width 530 height 186
click at [358, 749] on textarea at bounding box center [326, 770] width 530 height 186
click at [393, 747] on textarea at bounding box center [326, 770] width 530 height 186
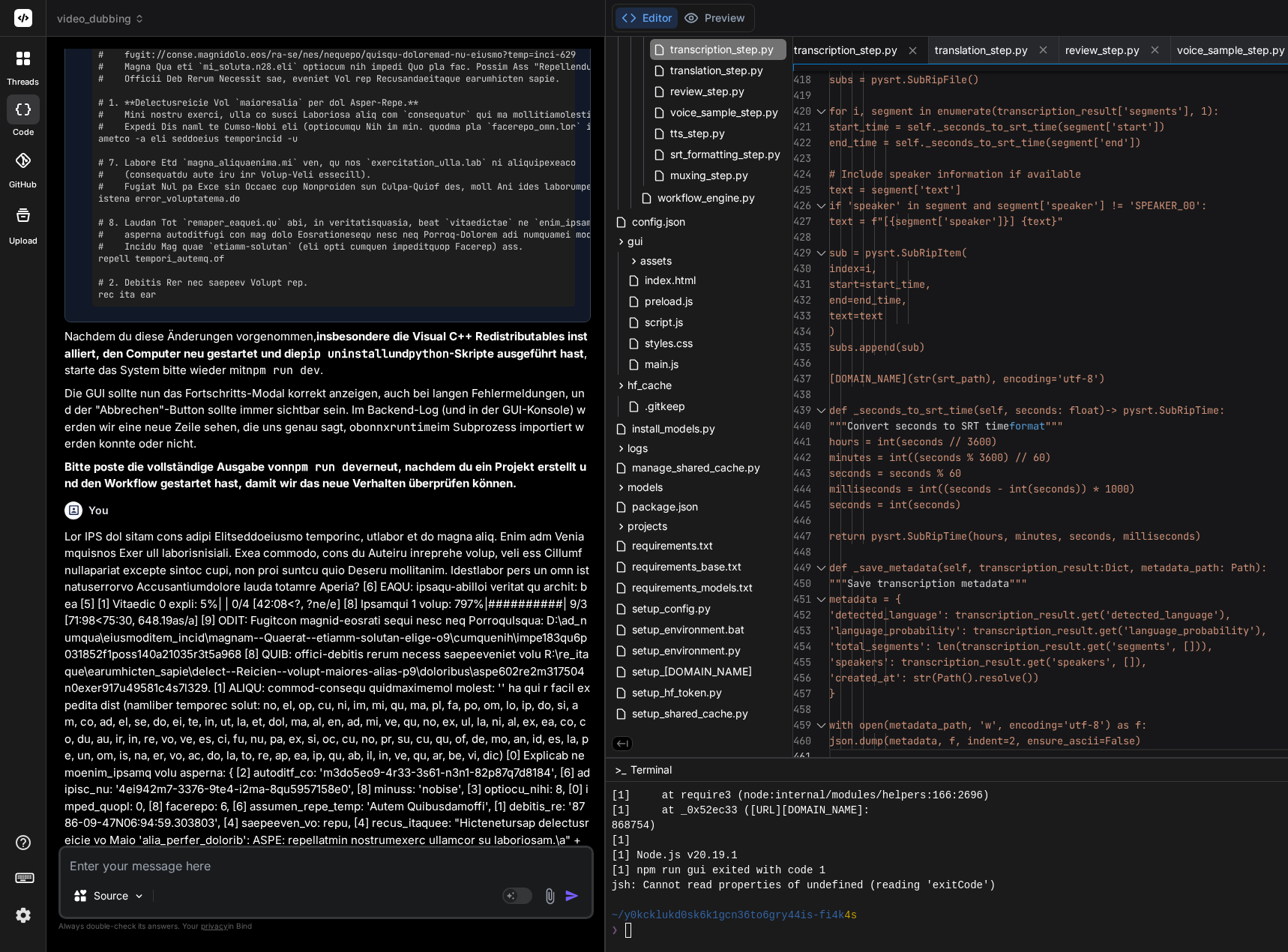
scroll to position [119728, 0]
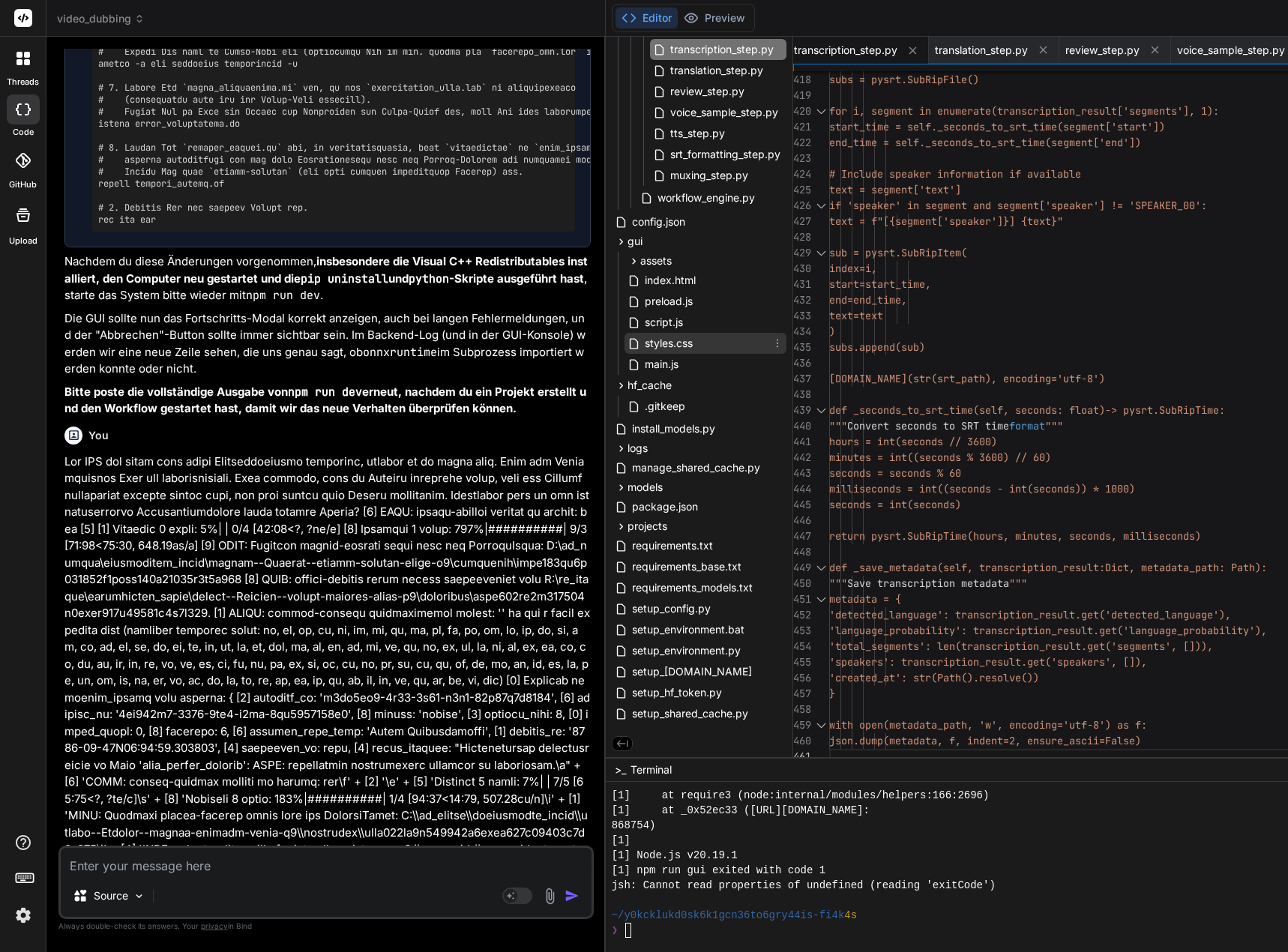
click at [693, 344] on span "styles.css" at bounding box center [669, 343] width 51 height 18
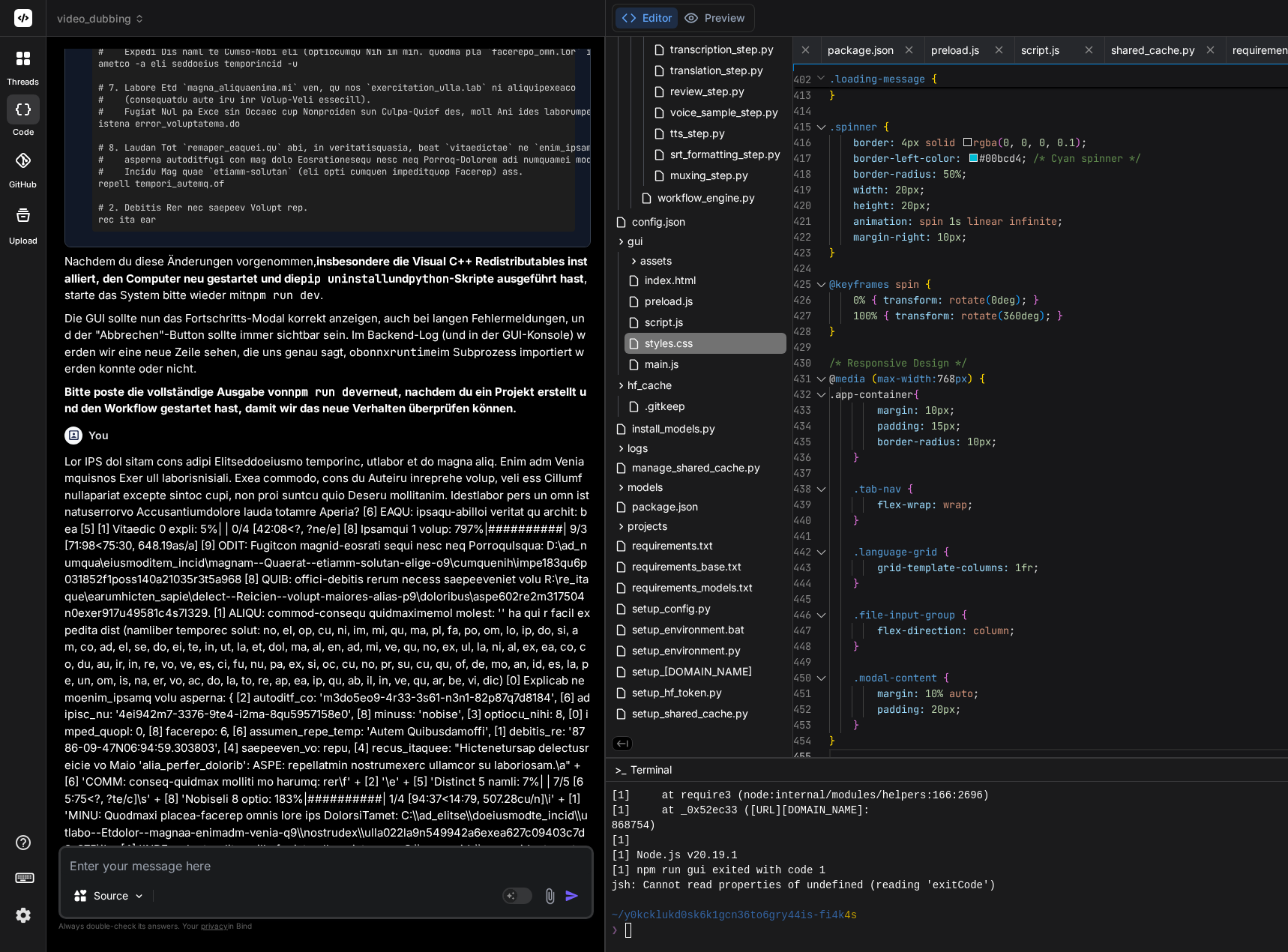
scroll to position [15, 0]
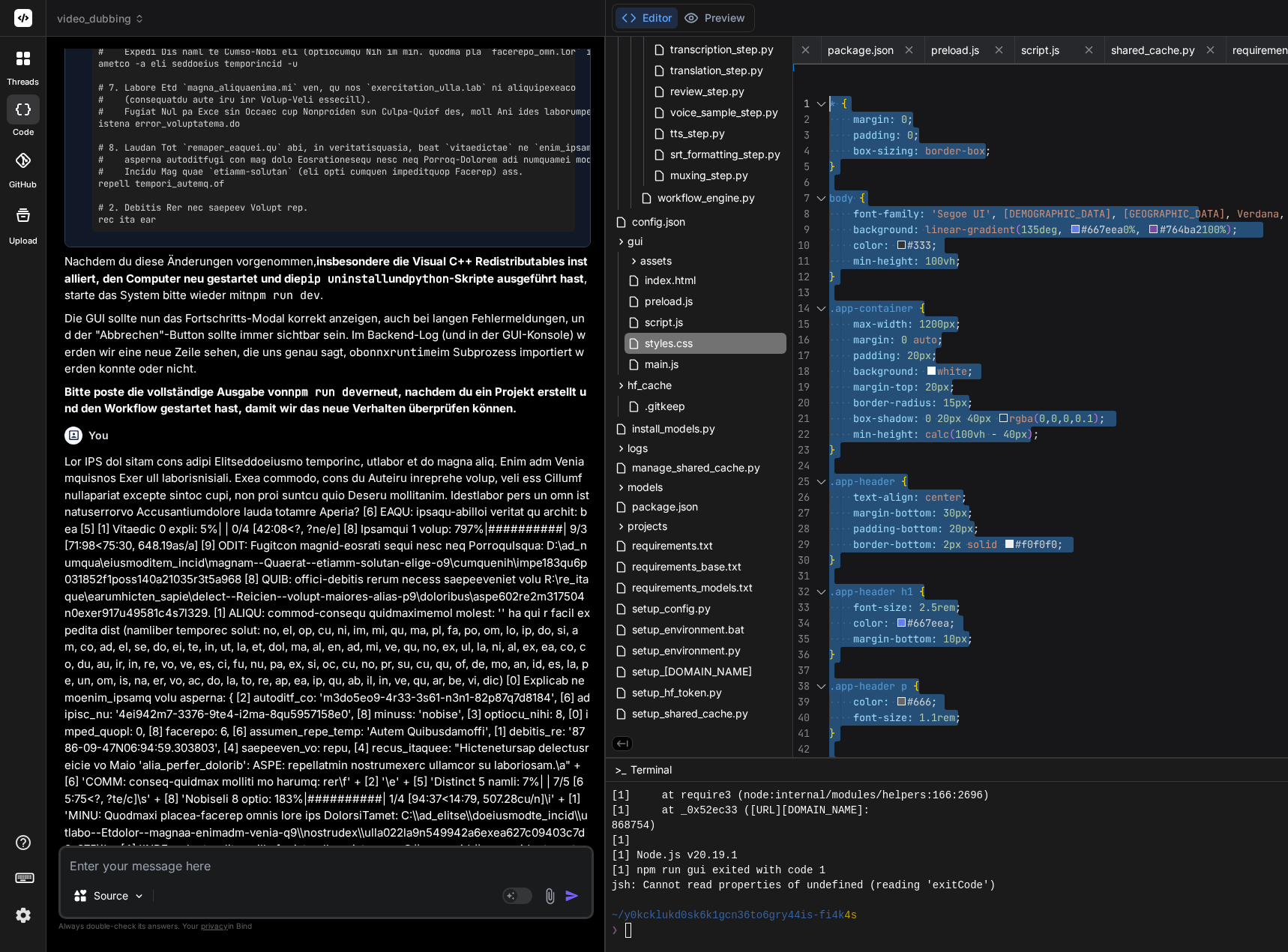
drag, startPoint x: 842, startPoint y: 749, endPoint x: 746, endPoint y: -68, distance: 822.6
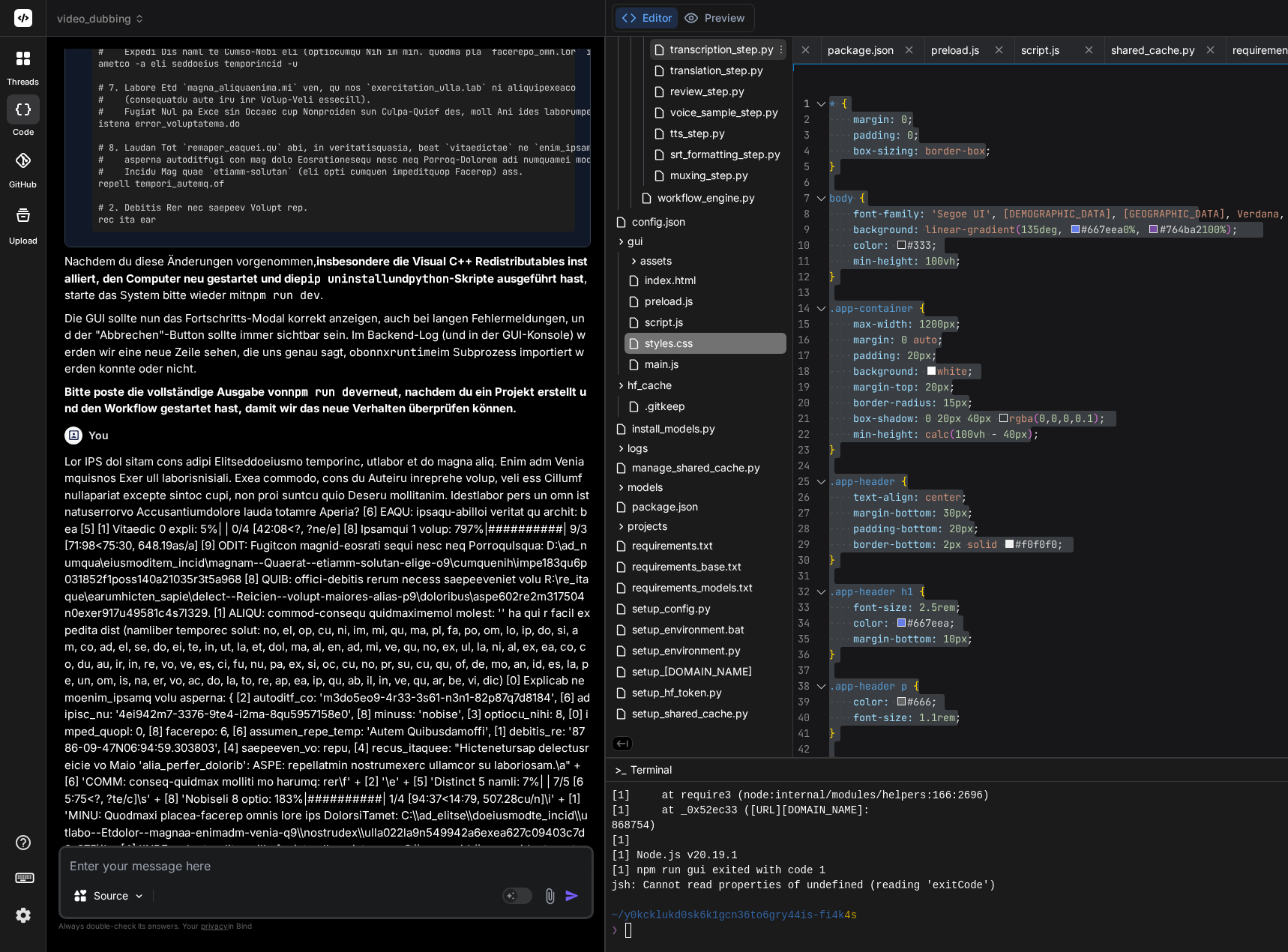
click at [724, 47] on span "transcription_step.py" at bounding box center [722, 50] width 106 height 18
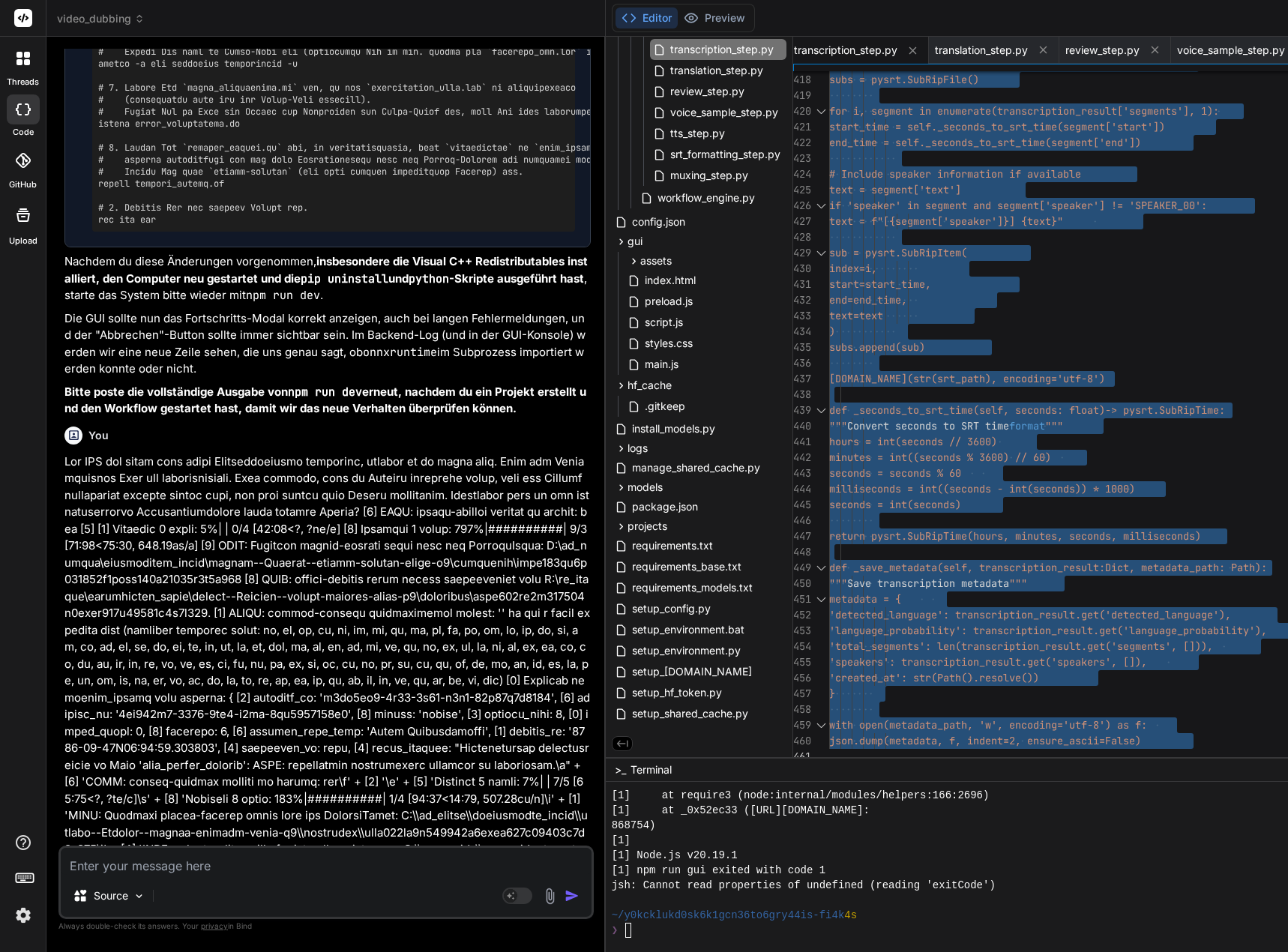
drag, startPoint x: 840, startPoint y: 102, endPoint x: 947, endPoint y: 937, distance: 841.8
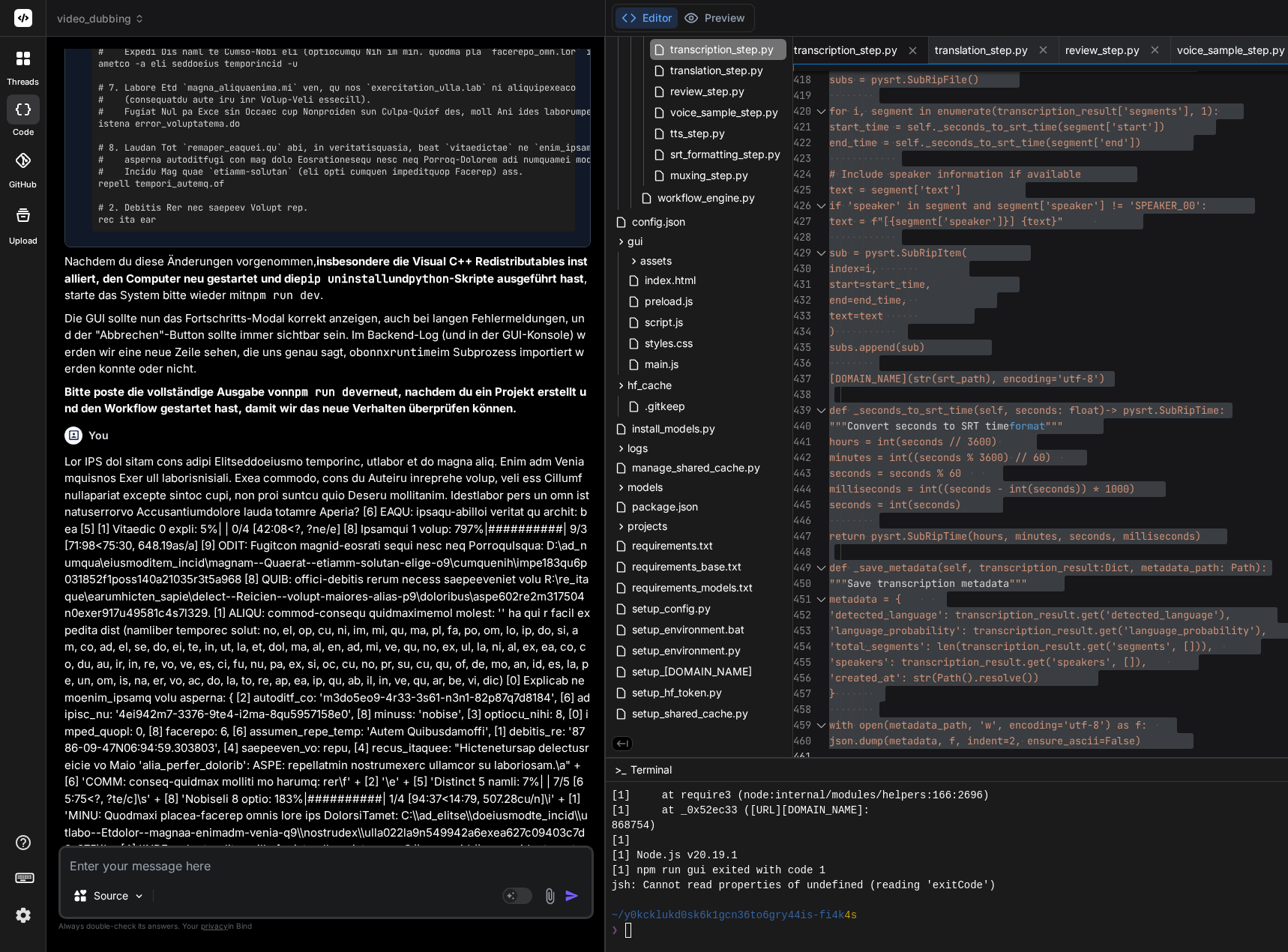
scroll to position [119778, 0]
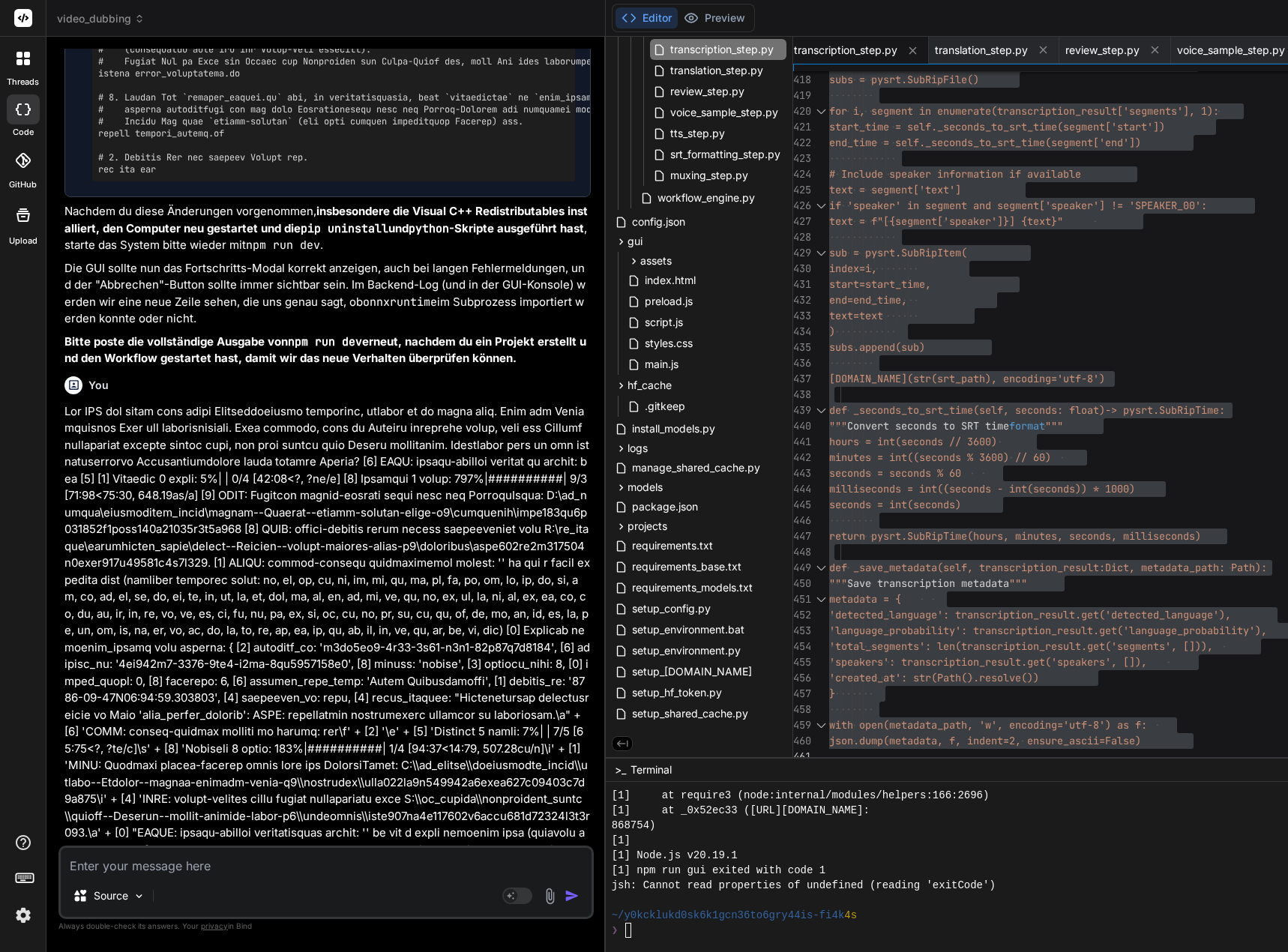
click at [350, 870] on textarea at bounding box center [326, 862] width 530 height 27
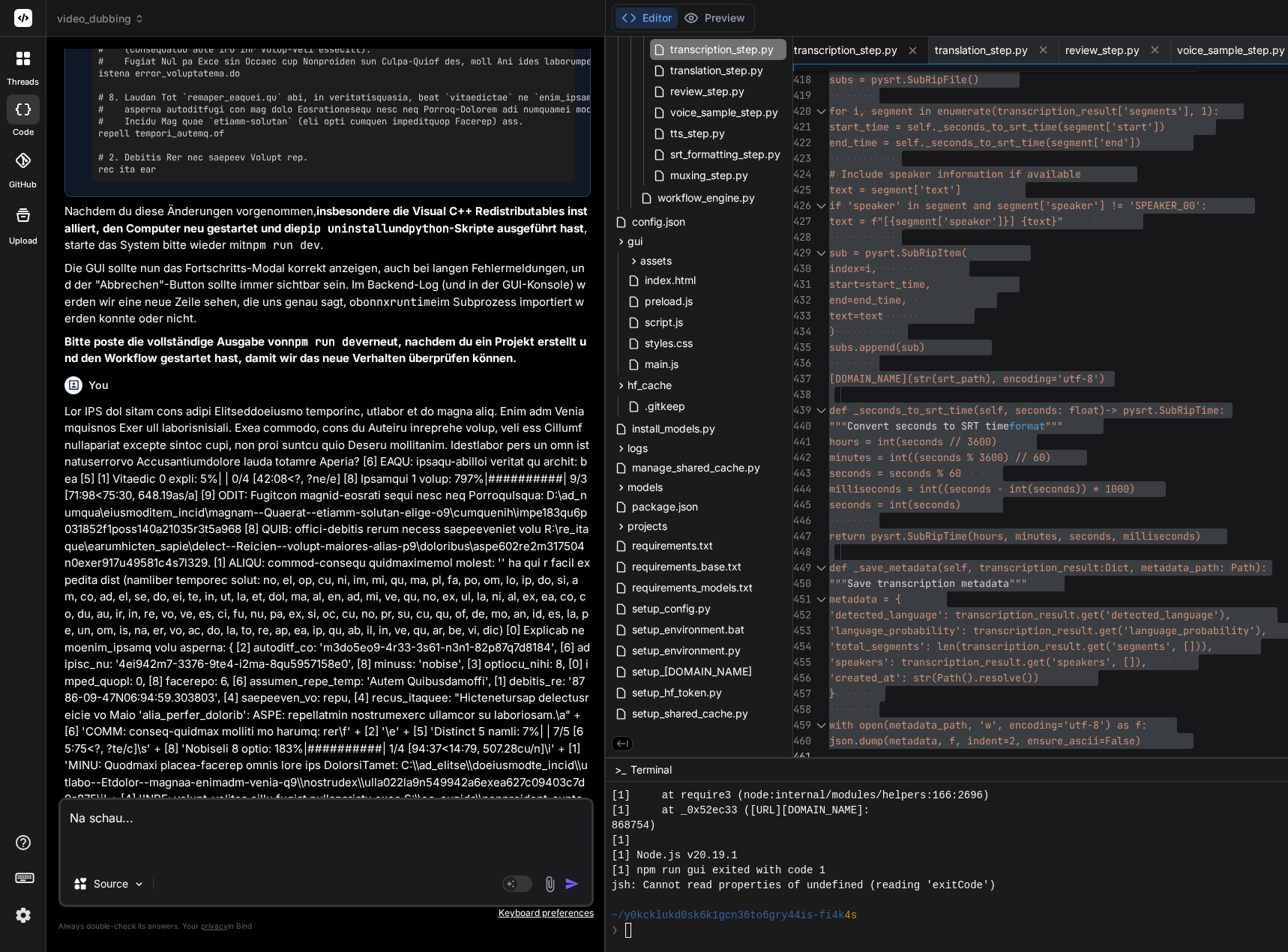
paste textarea "[3] LORE: ipsumd-sitamet consect ad elitse: doe [5] [4] Temporin 0 utlab: 2%| |…"
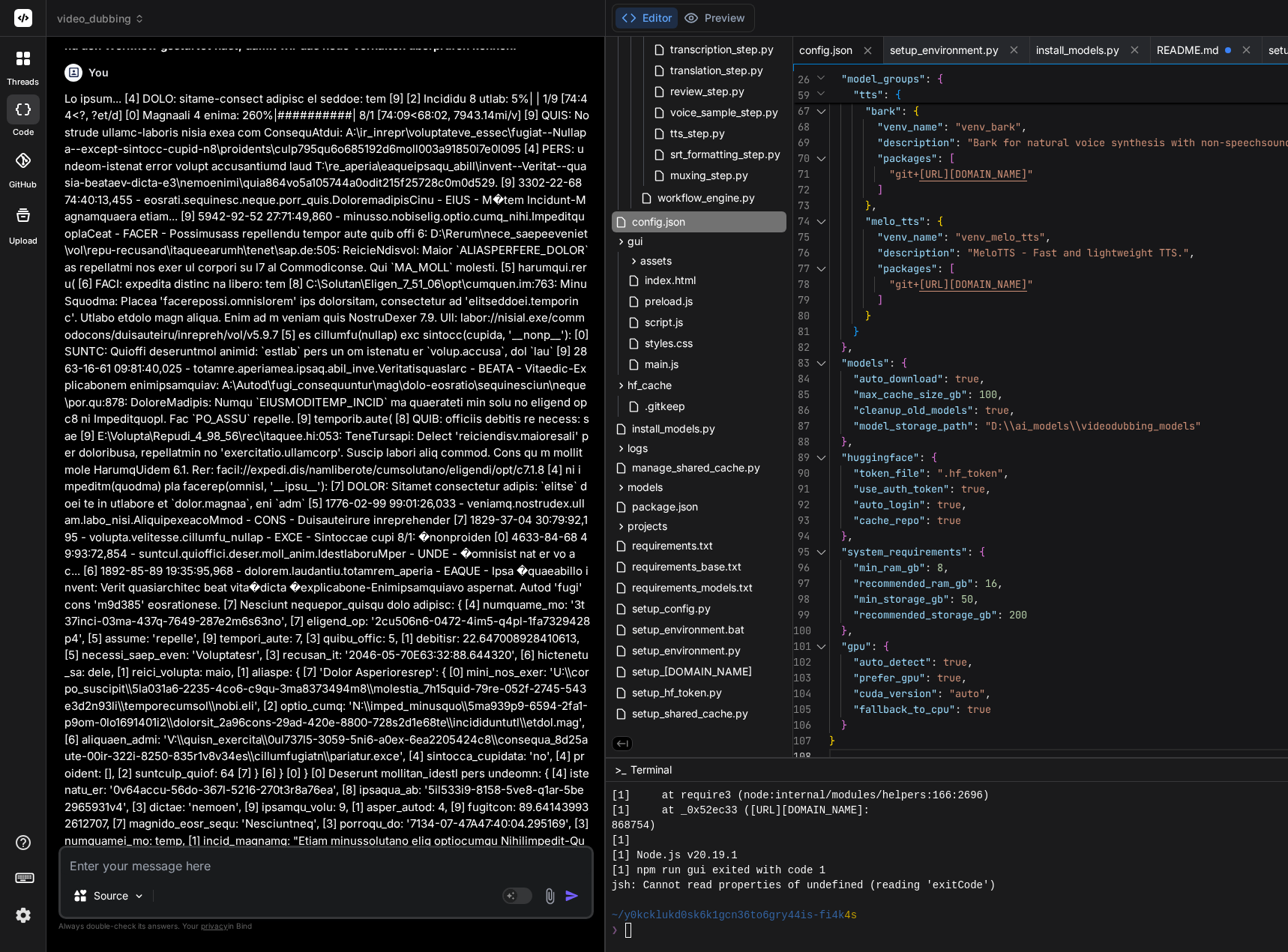
scroll to position [121488, 0]
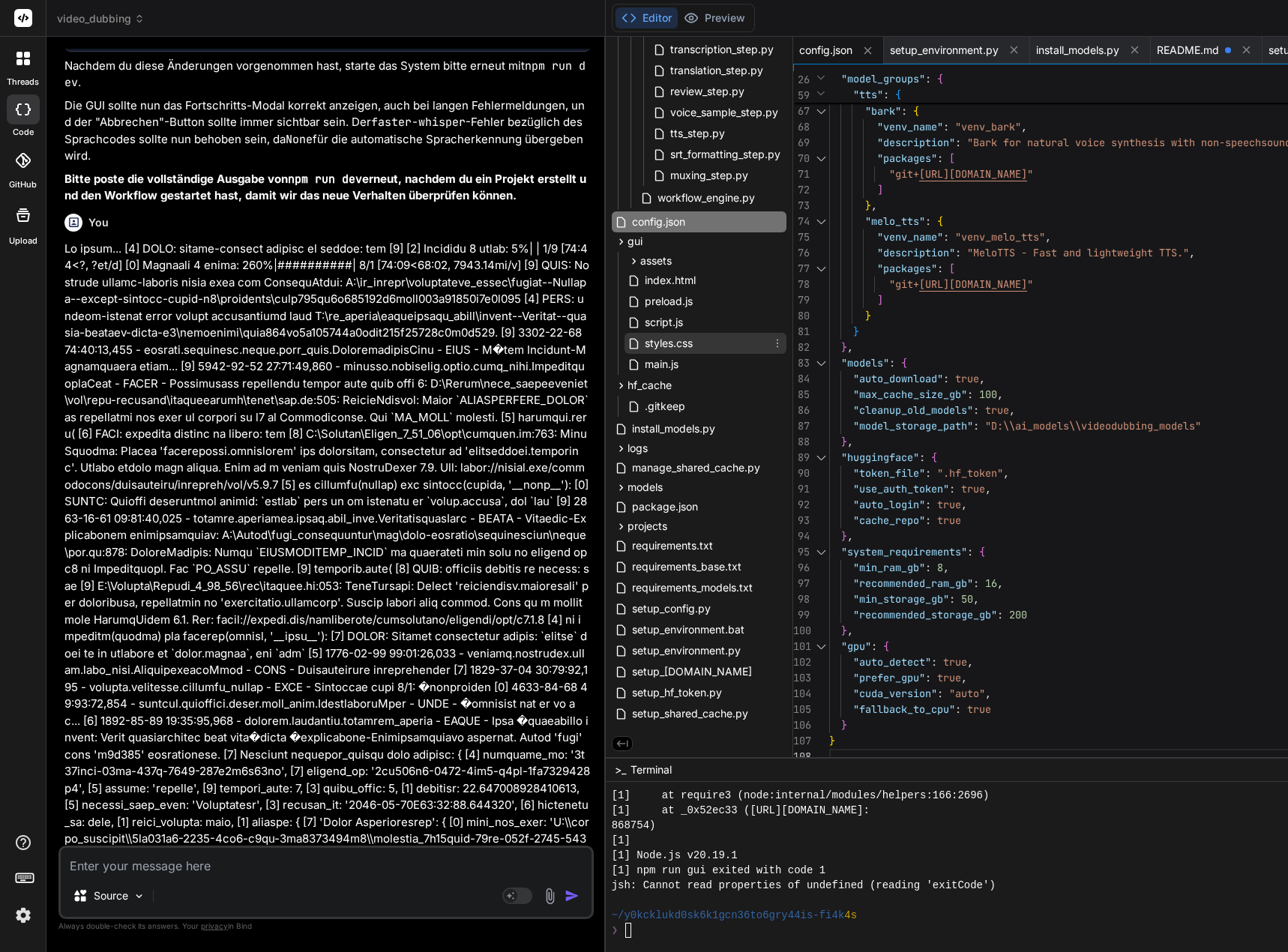
click at [712, 341] on div "styles.css" at bounding box center [706, 343] width 162 height 21
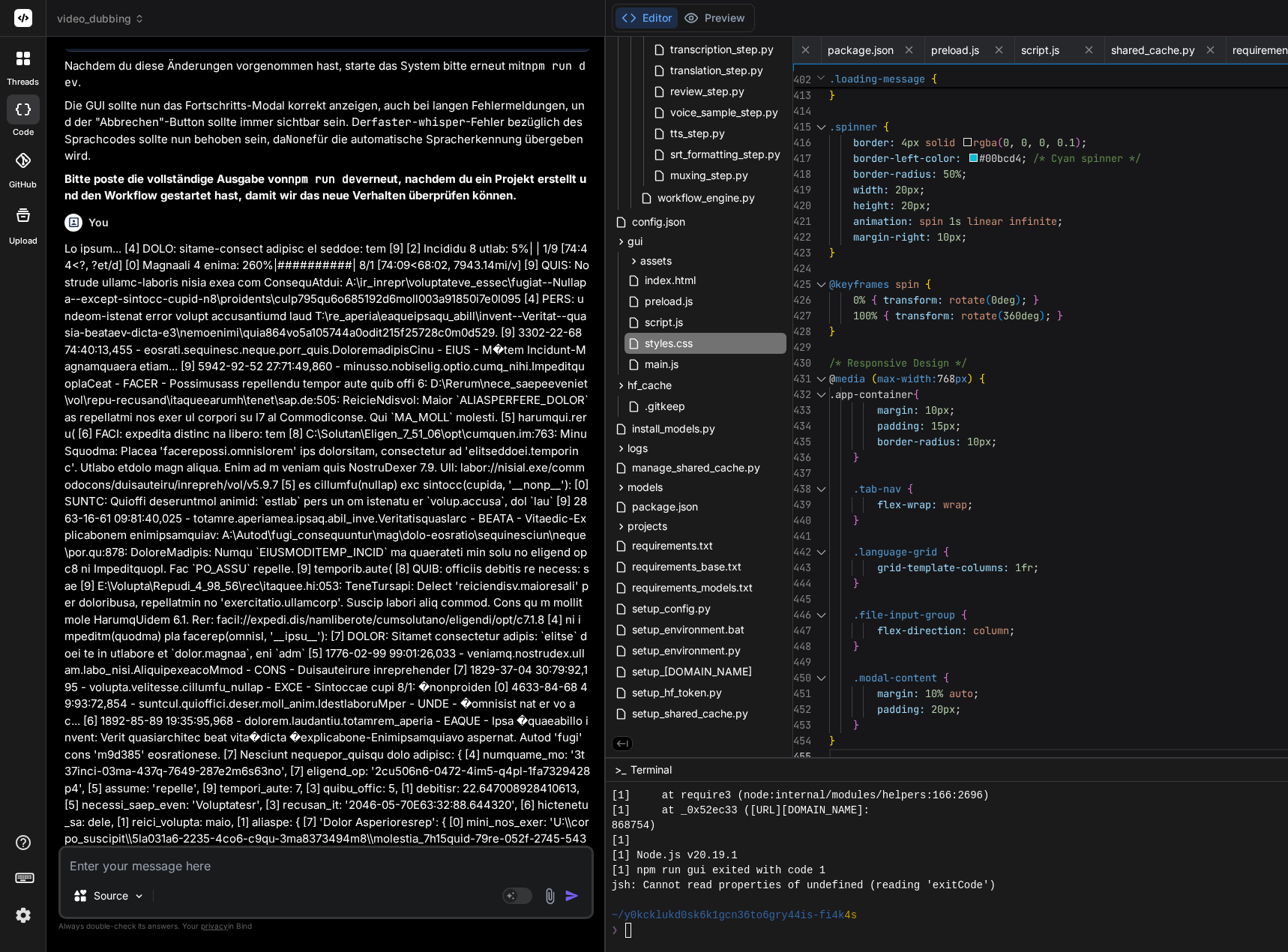
scroll to position [15, 0]
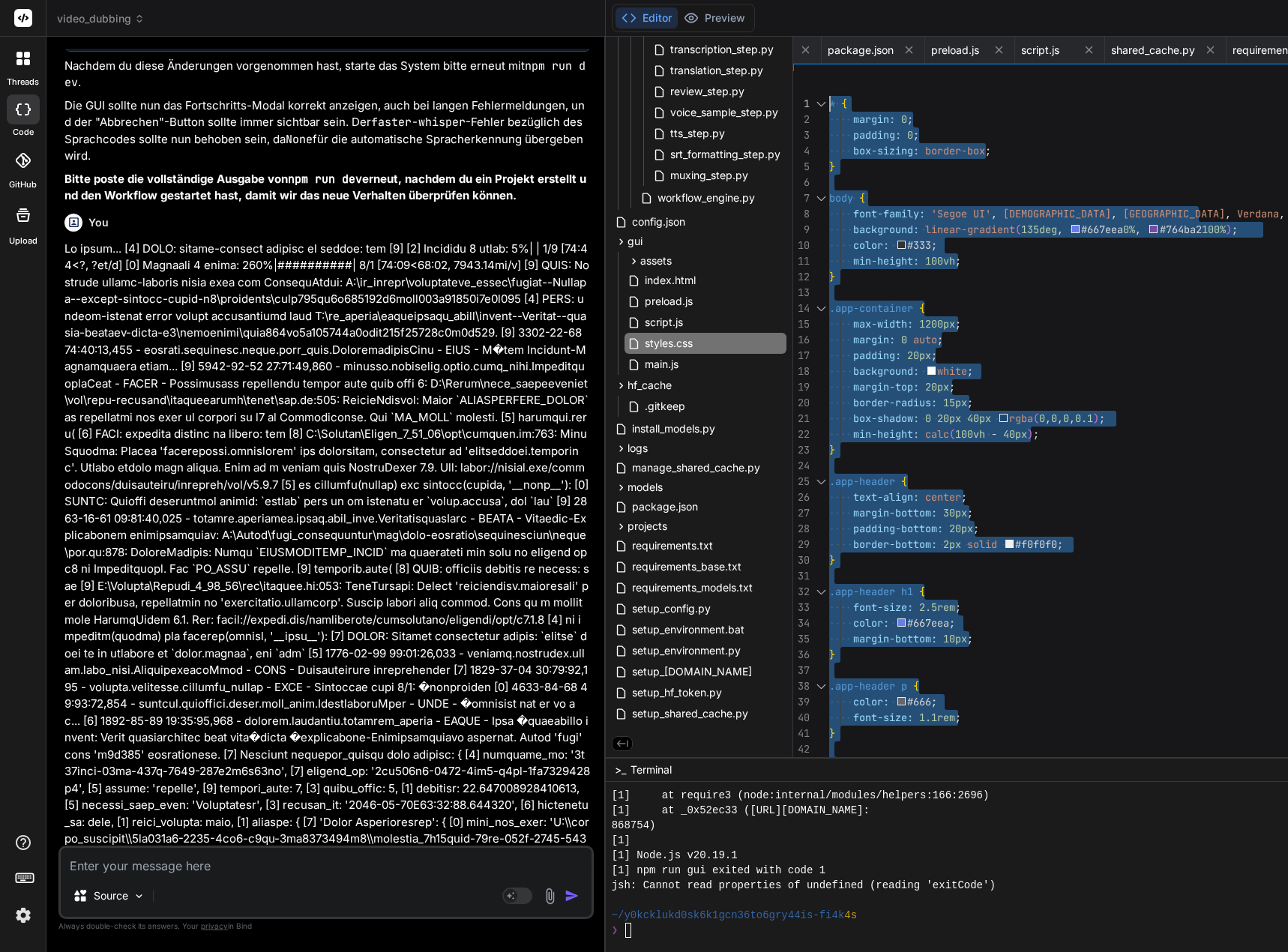
drag, startPoint x: 846, startPoint y: 750, endPoint x: 819, endPoint y: -90, distance: 840.4
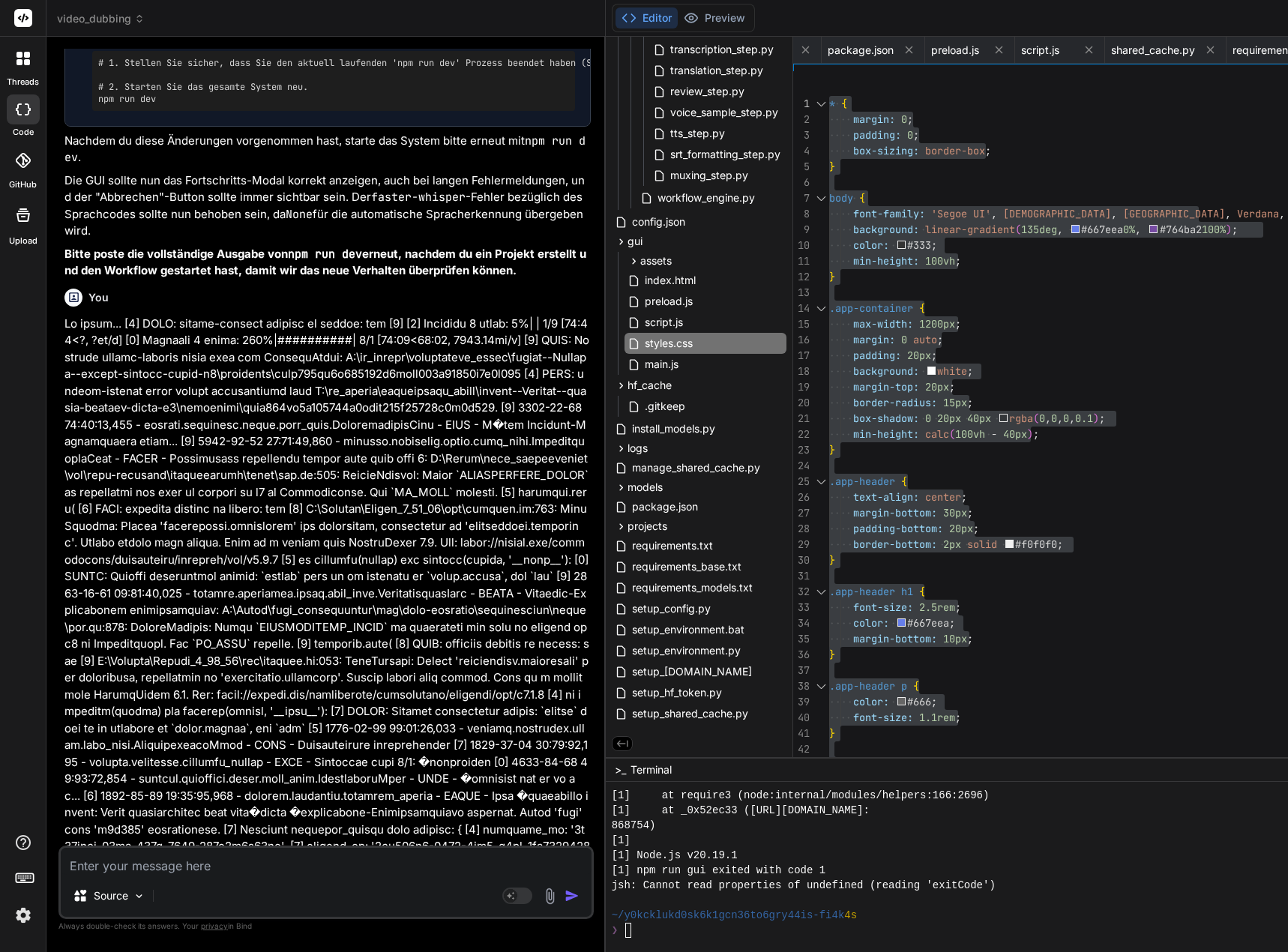
click at [161, 859] on textarea at bounding box center [326, 862] width 530 height 27
click at [747, 52] on span "transcription_step.py" at bounding box center [722, 50] width 106 height 18
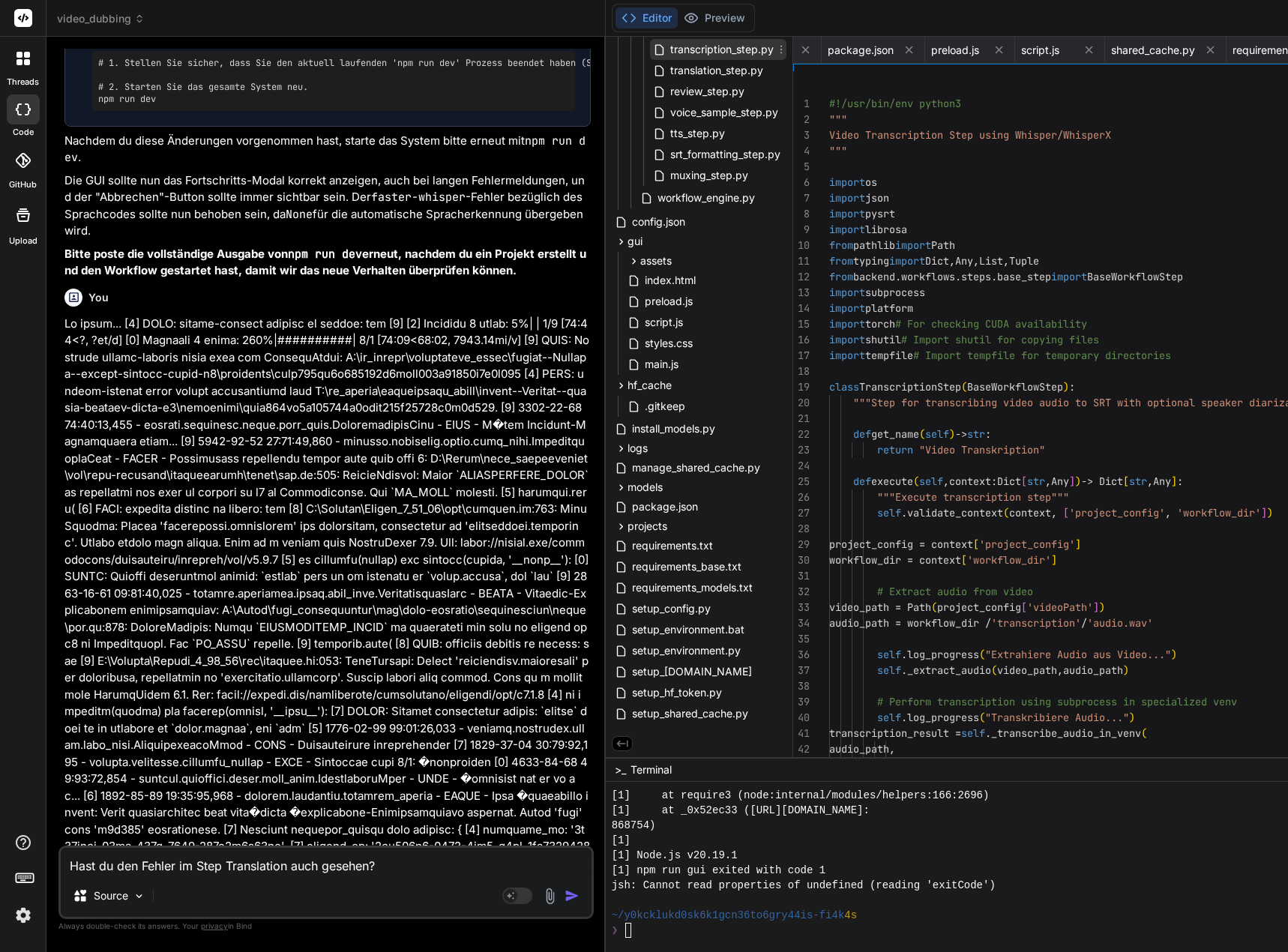
scroll to position [0, 1656]
drag, startPoint x: 839, startPoint y: 101, endPoint x: 874, endPoint y: 446, distance: 346.8
drag, startPoint x: 839, startPoint y: 102, endPoint x: 850, endPoint y: 106, distance: 11.7
click at [872, 106] on span "#!/usr/bin/env python3" at bounding box center [894, 103] width 132 height 14
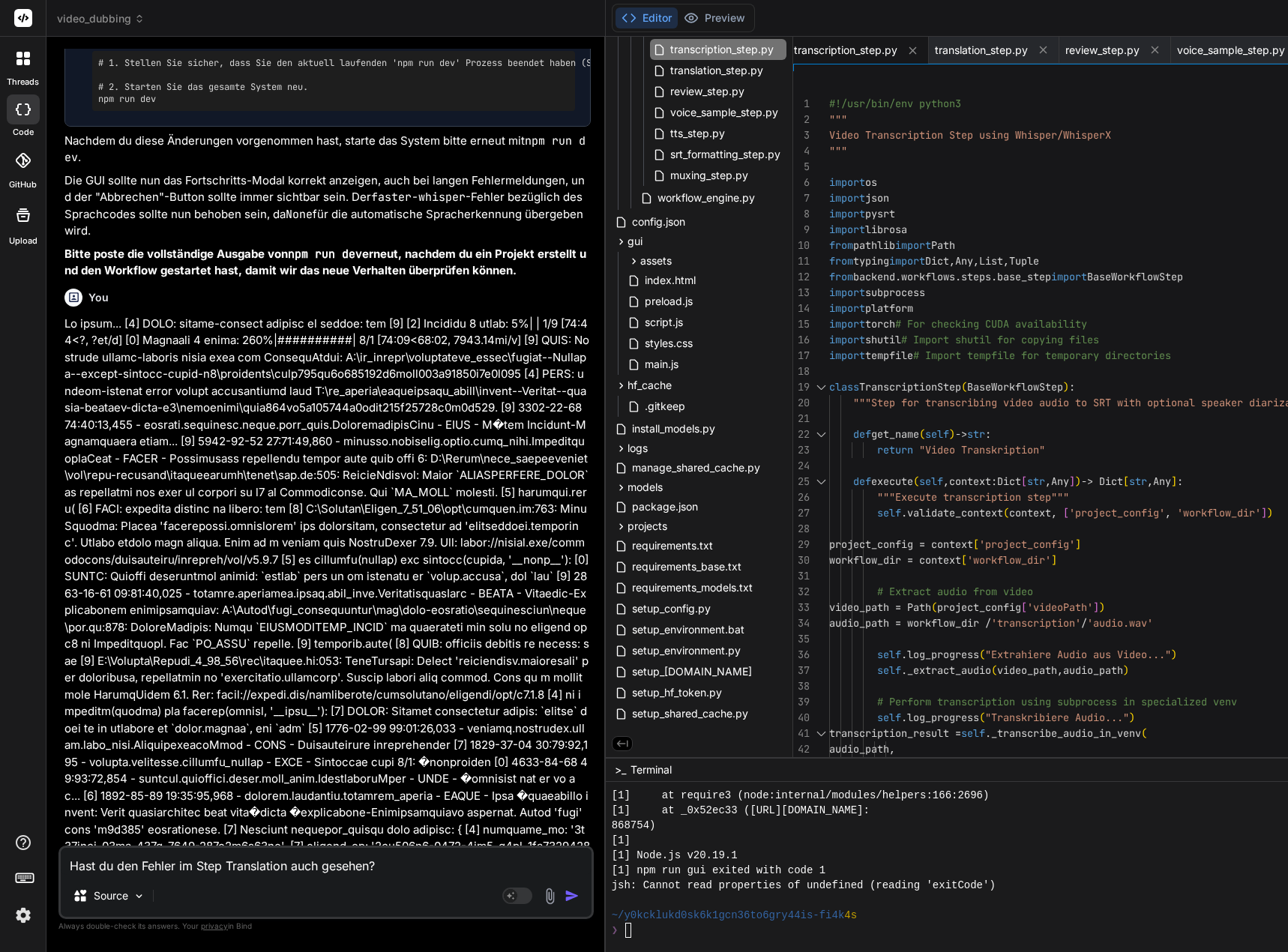
scroll to position [15, 0]
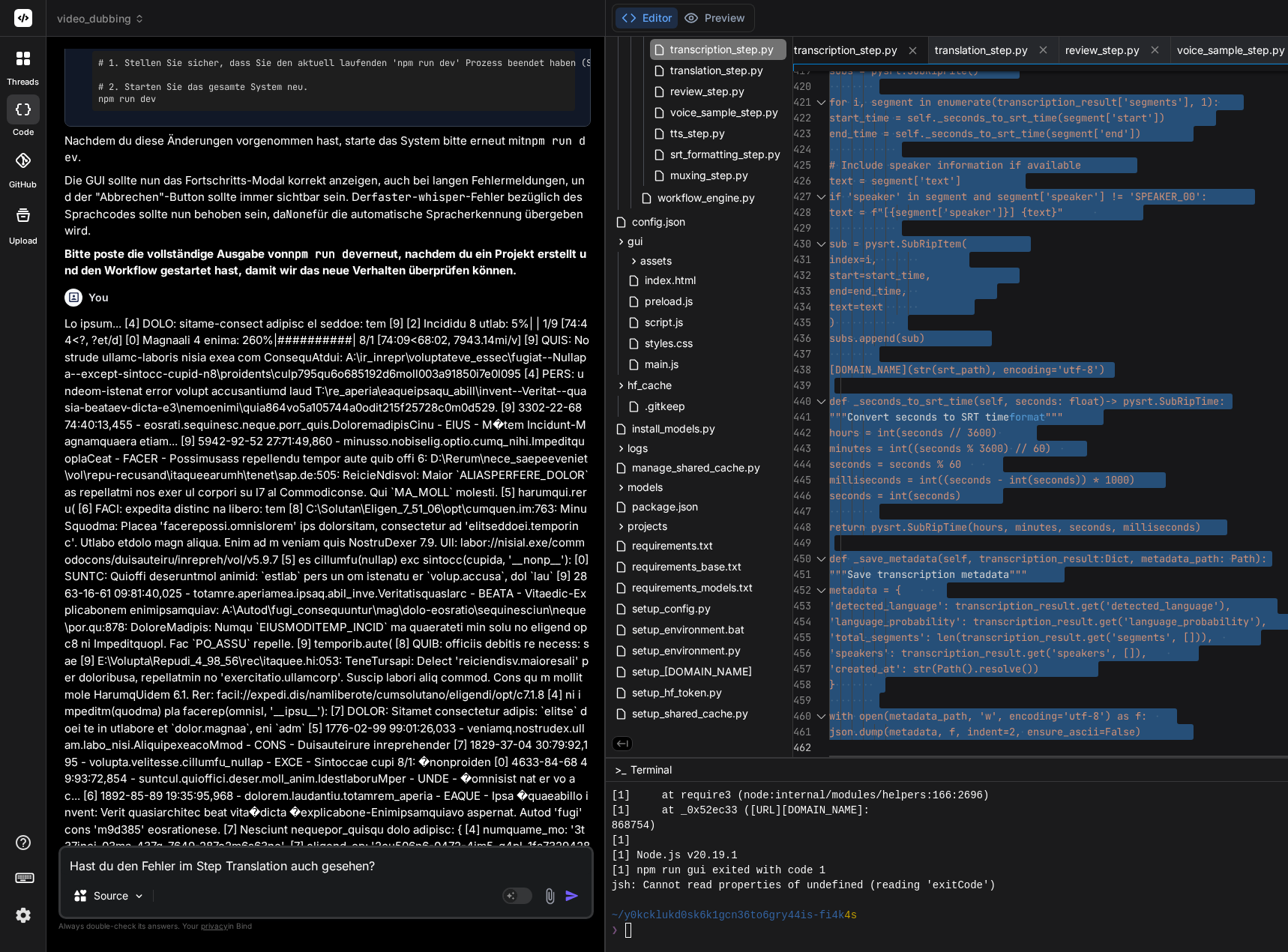
drag, startPoint x: 841, startPoint y: 102, endPoint x: 870, endPoint y: 898, distance: 796.5
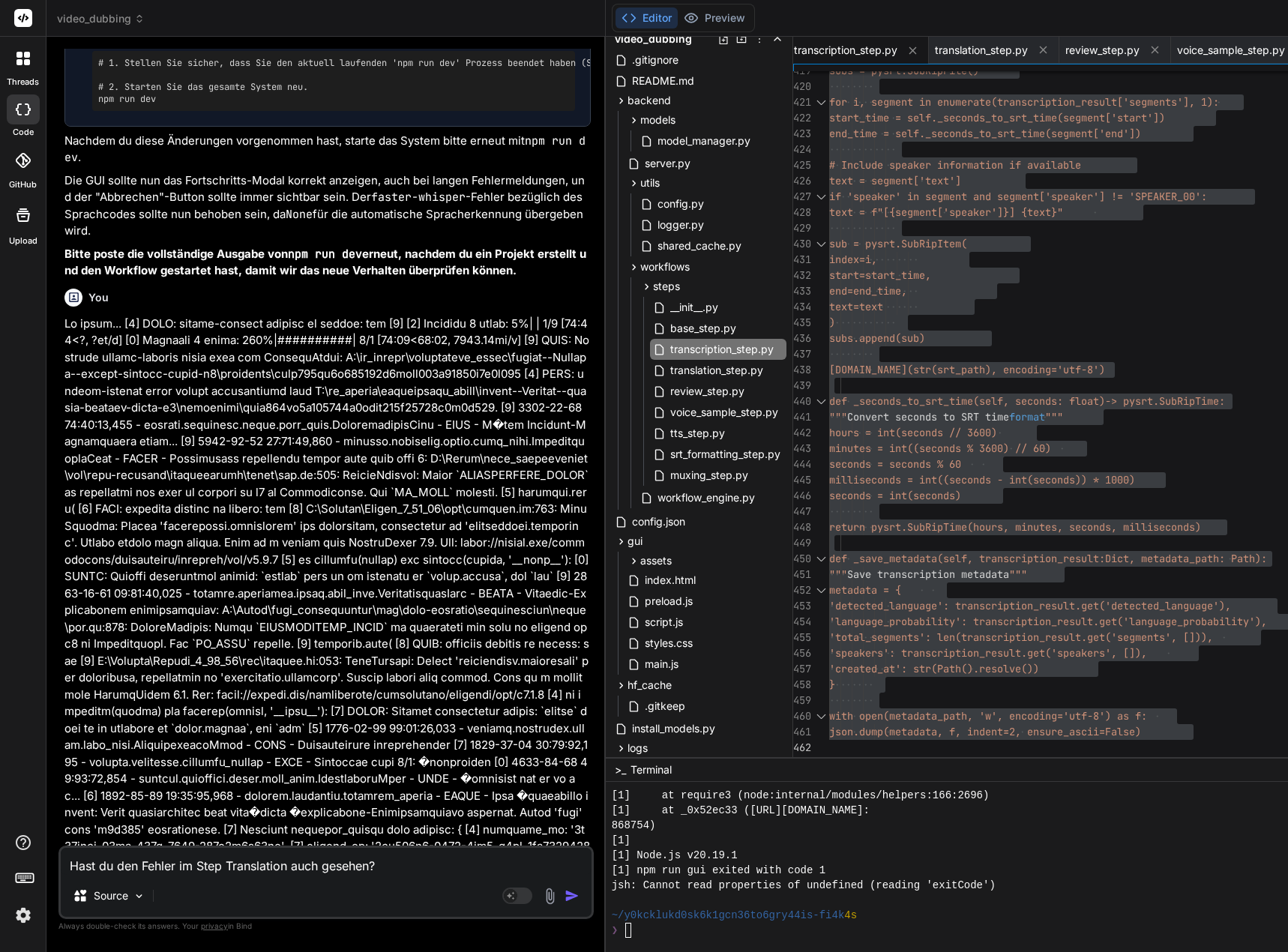
scroll to position [0, 0]
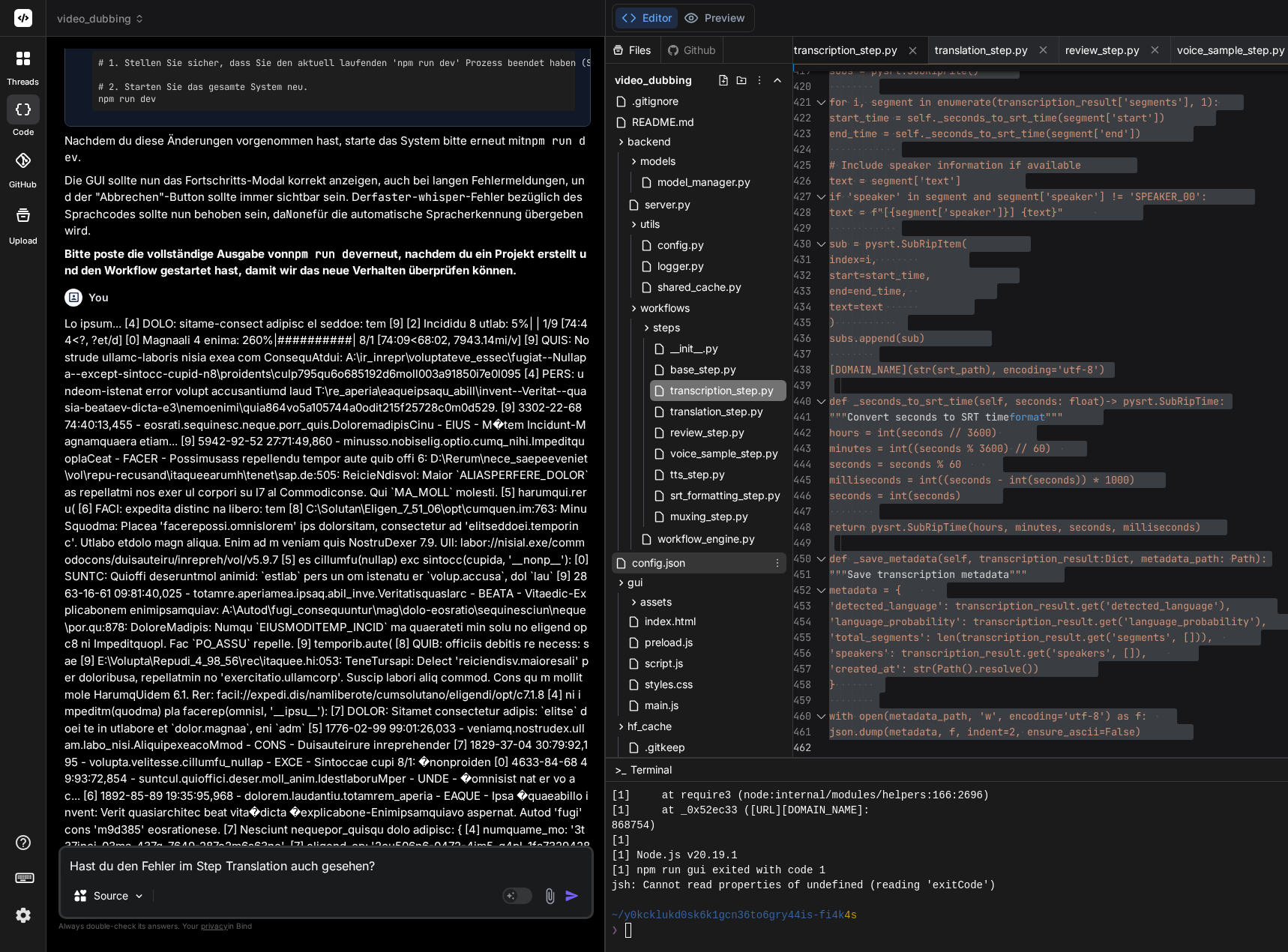
click at [663, 562] on span "config.json" at bounding box center [658, 562] width 56 height 18
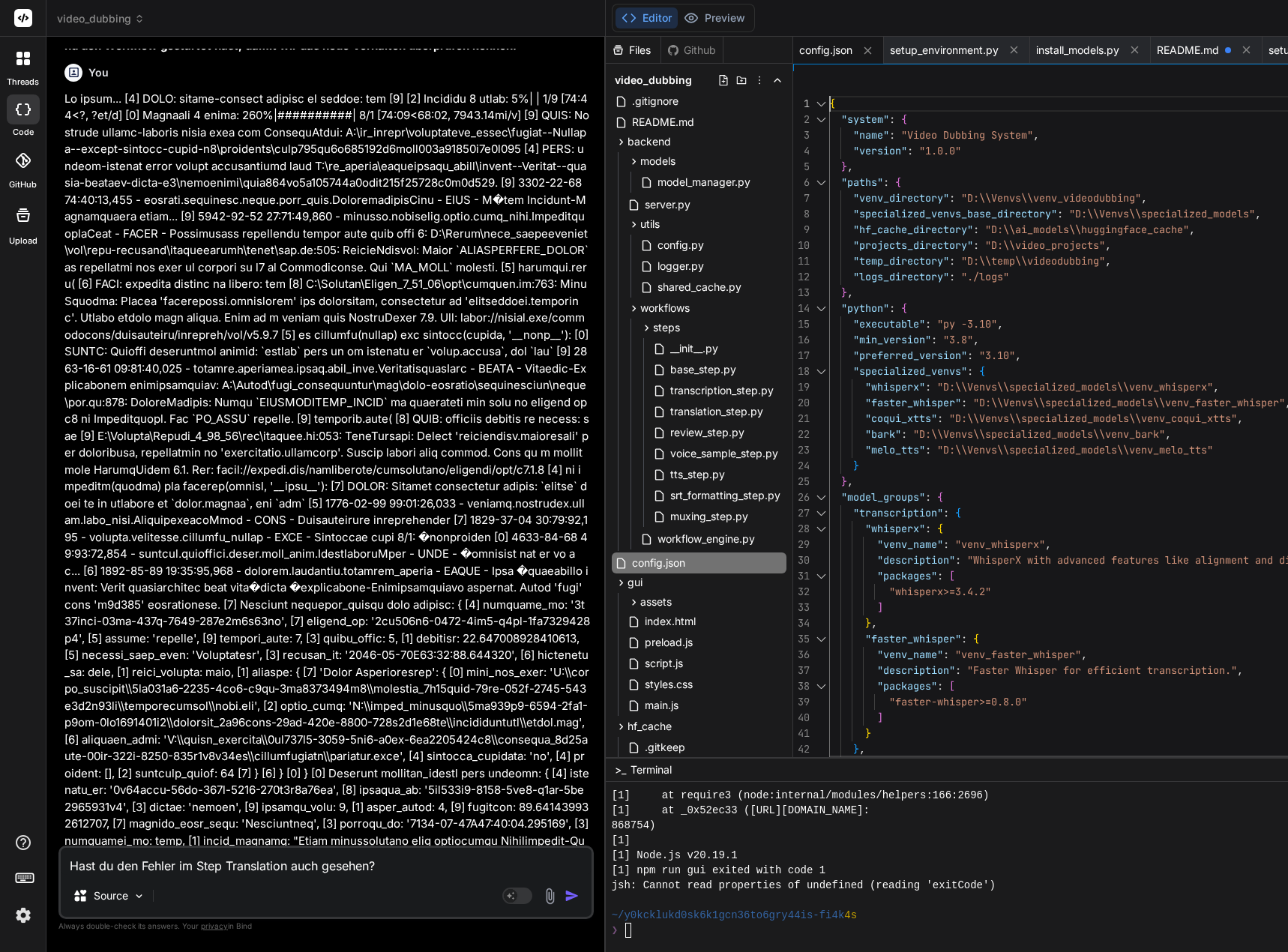
scroll to position [15, 0]
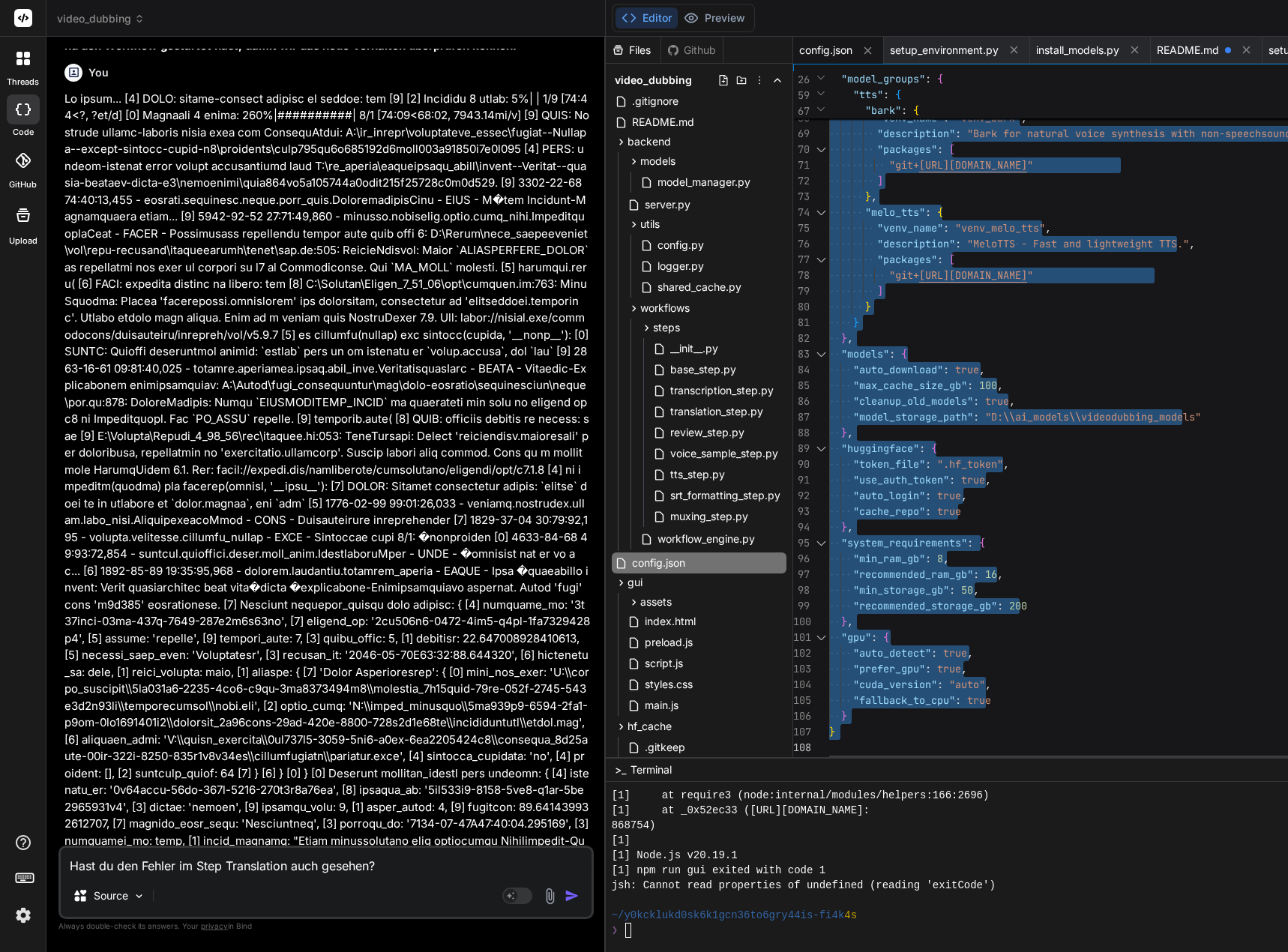
drag, startPoint x: 841, startPoint y: 103, endPoint x: 831, endPoint y: 832, distance: 729.1
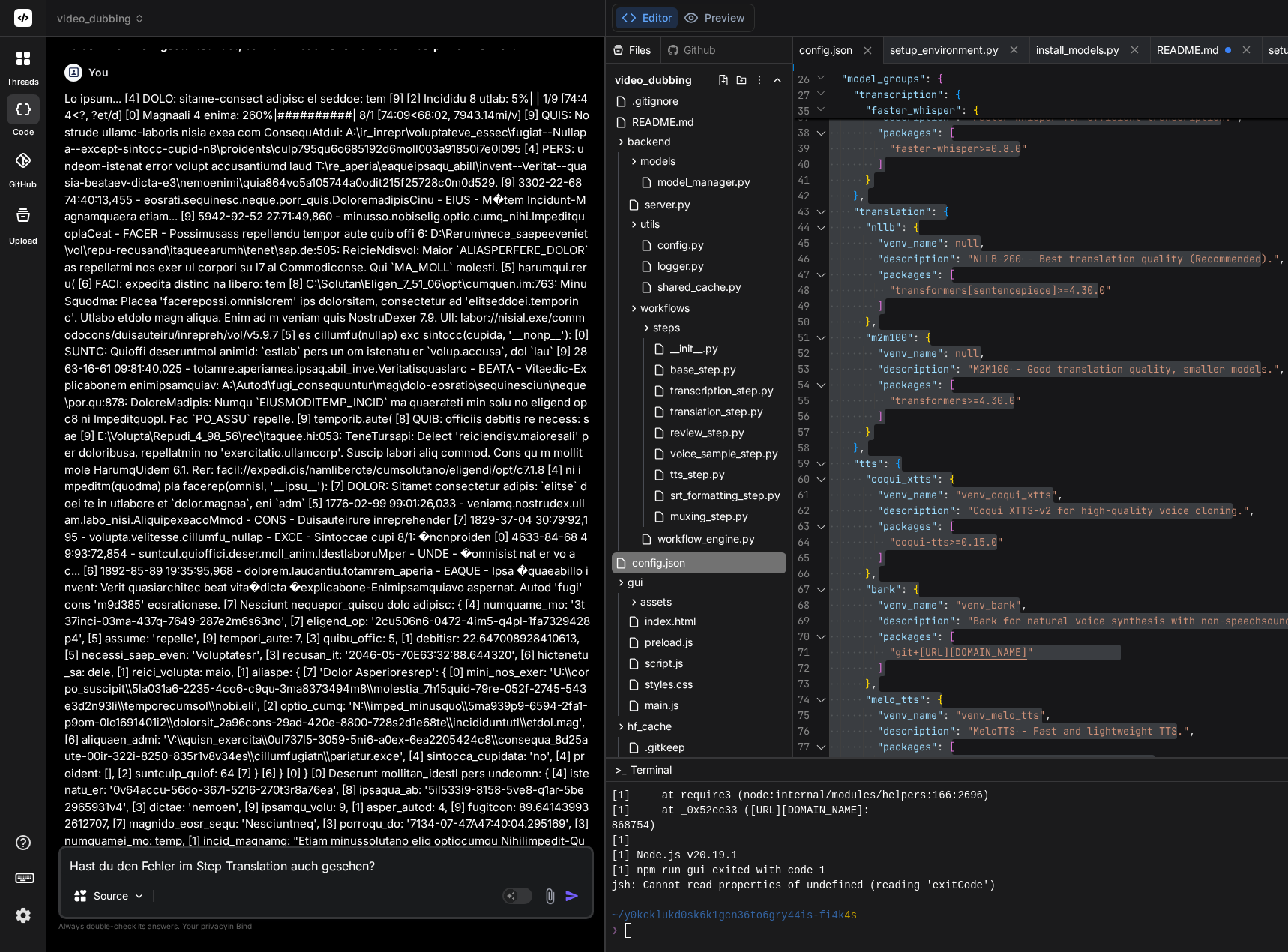
drag, startPoint x: 223, startPoint y: 584, endPoint x: 92, endPoint y: 584, distance: 131.0
copy pre "python setup_config.py"
drag, startPoint x: 473, startPoint y: 567, endPoint x: 513, endPoint y: 576, distance: 41.0
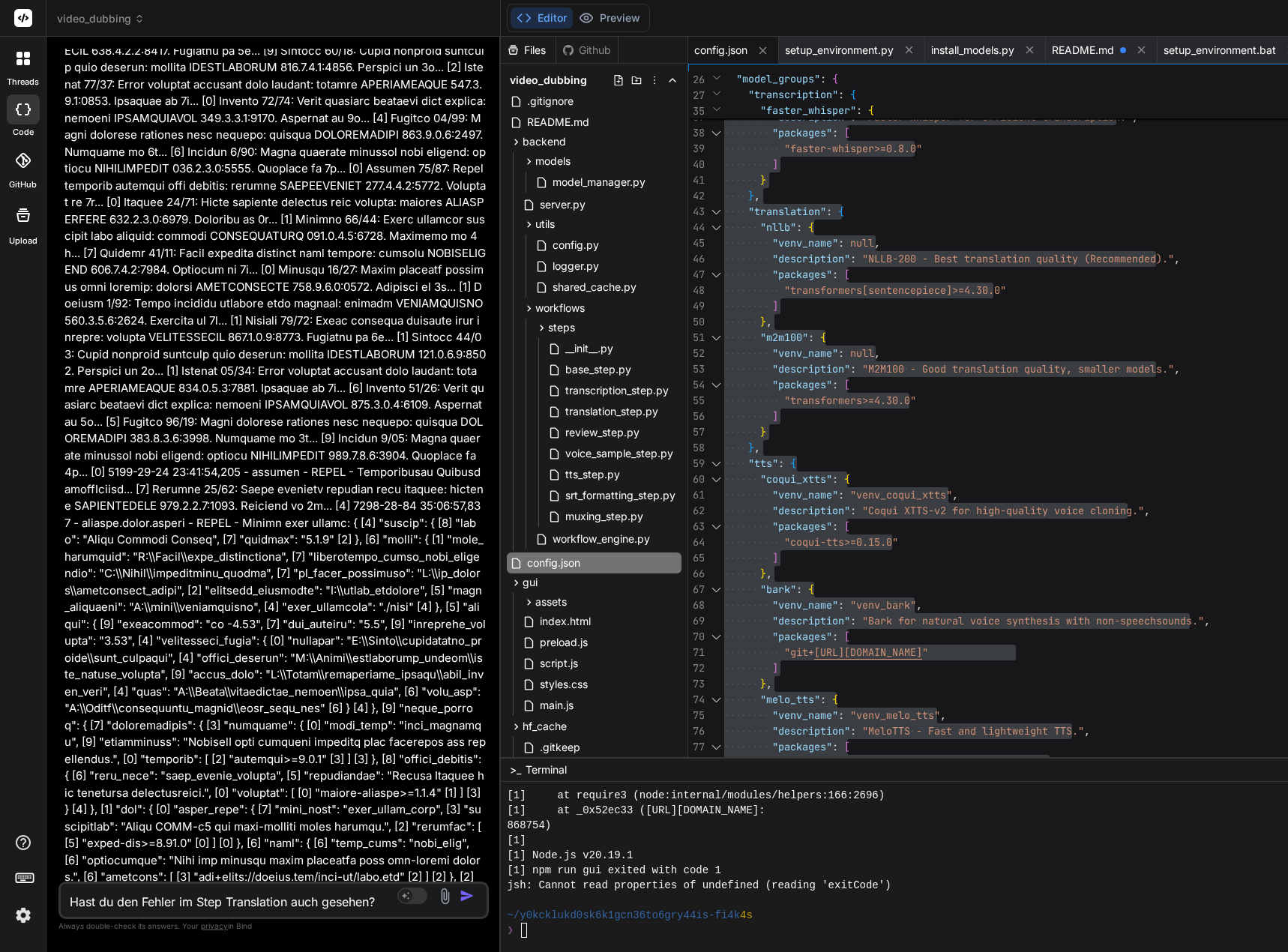
scroll to position [141151, 0]
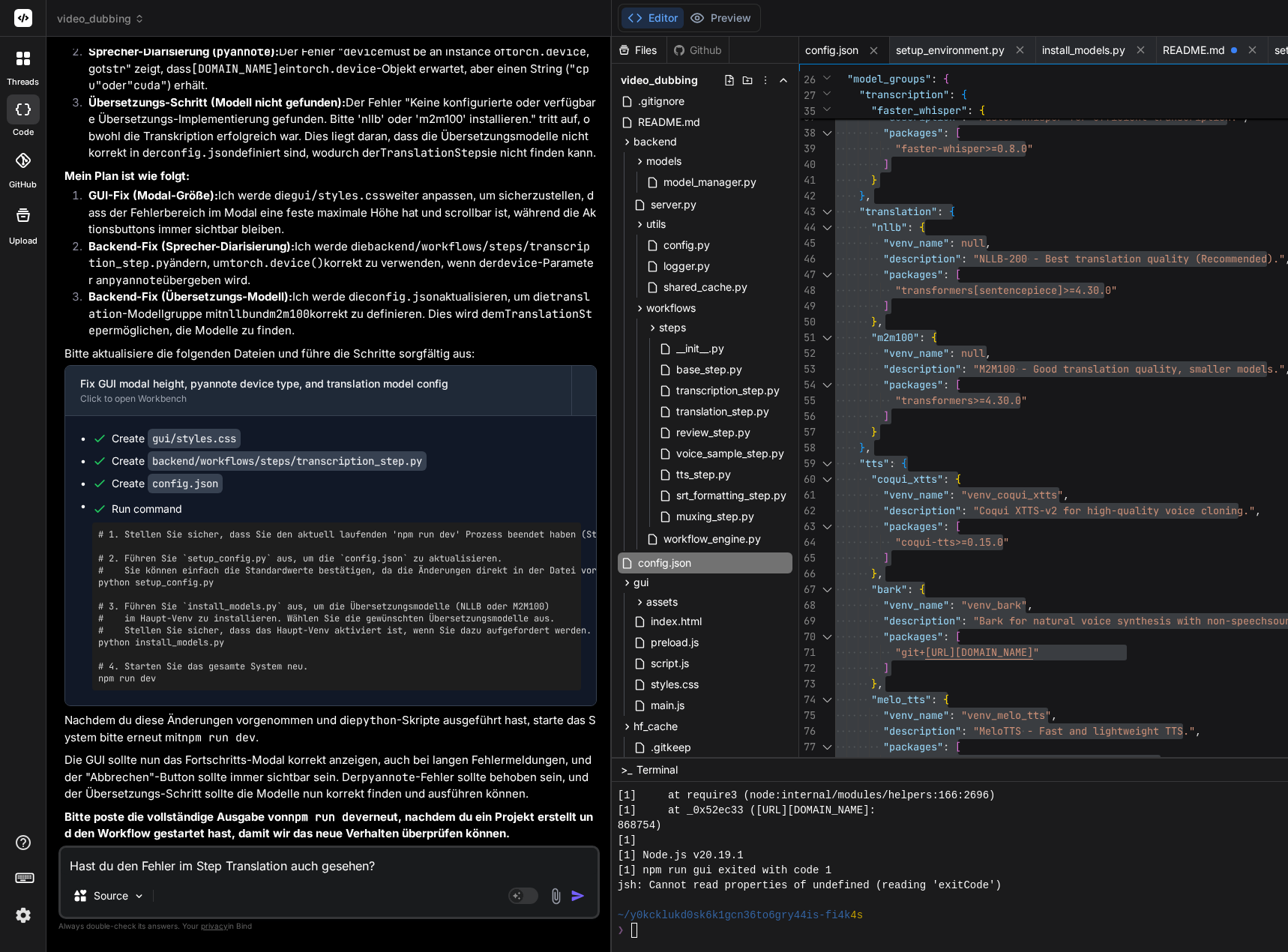
drag, startPoint x: 614, startPoint y: 583, endPoint x: 398, endPoint y: 623, distance: 219.7
click at [422, 568] on div "Bind AI Web Search Created with Pixso. Code Generator You Nun ja, dann stimmt d…" at bounding box center [329, 494] width 566 height 915
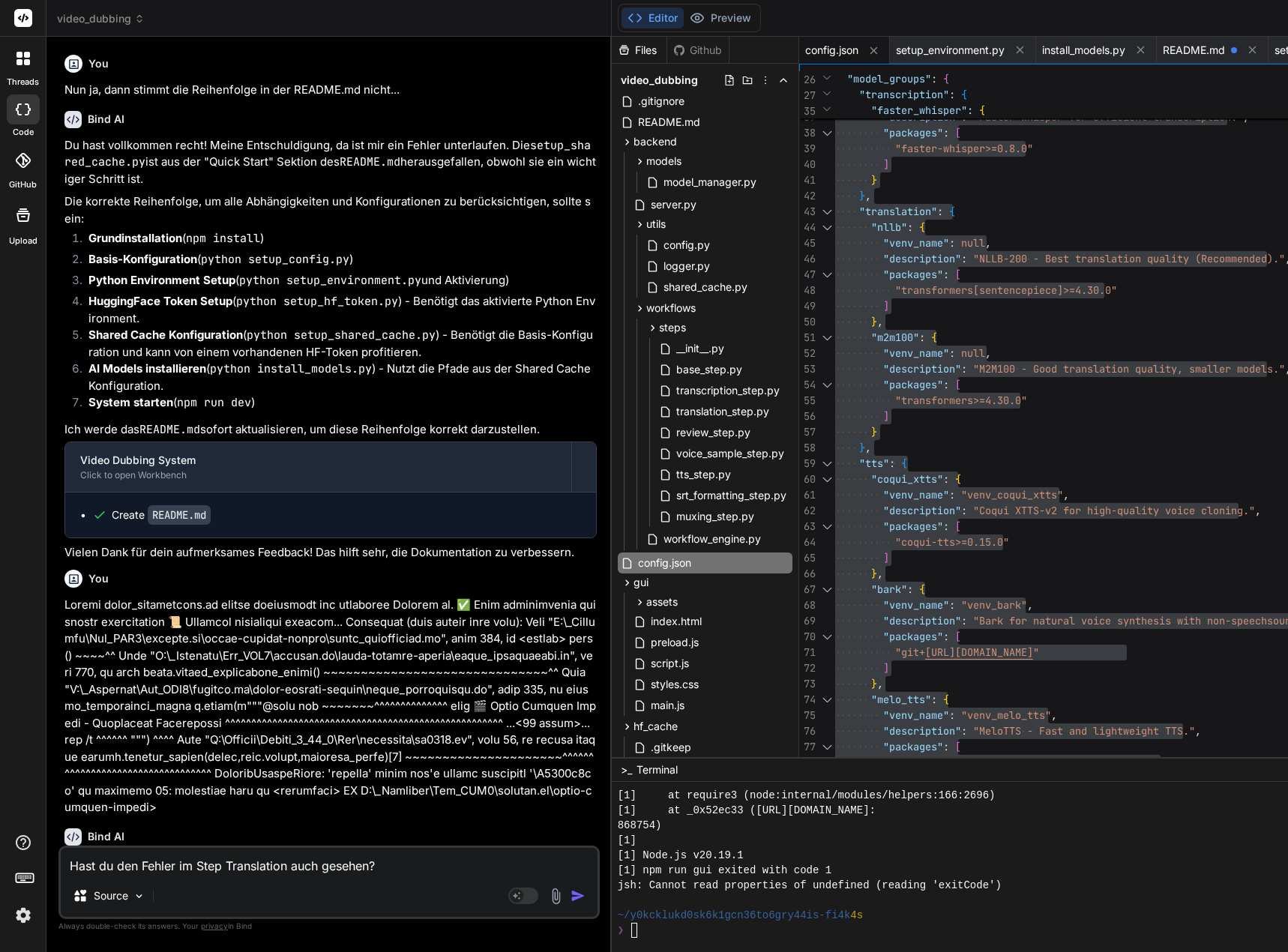
scroll to position [14992, 0]
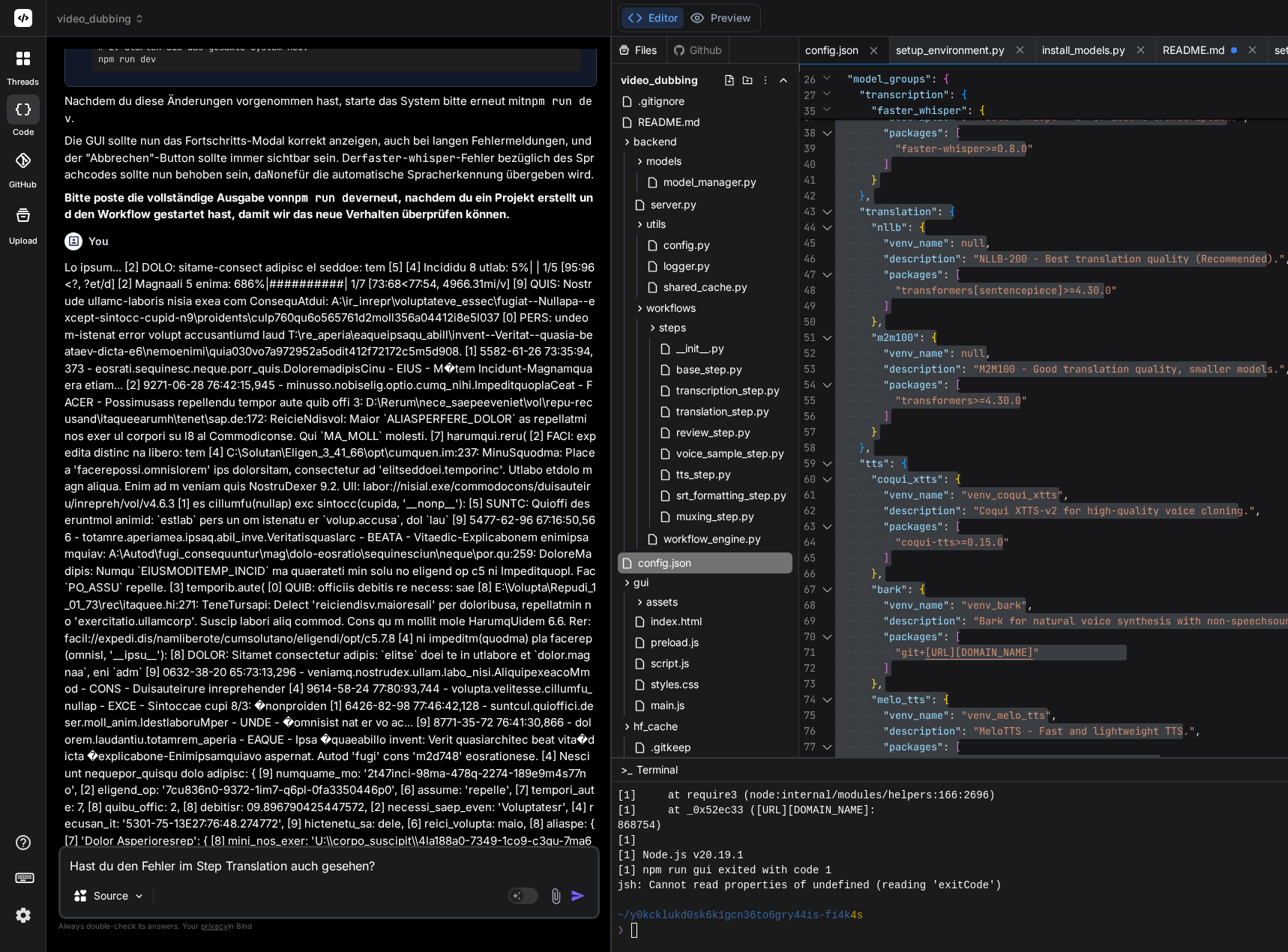
drag, startPoint x: 233, startPoint y: 642, endPoint x: 100, endPoint y: 639, distance: 133.0
copy pre "python install_models.py"
click at [377, 866] on textarea "Hast du den Fehler im Step Translation auch gesehen?" at bounding box center [329, 862] width 537 height 27
drag, startPoint x: 404, startPoint y: 861, endPoint x: 50, endPoint y: 855, distance: 354.1
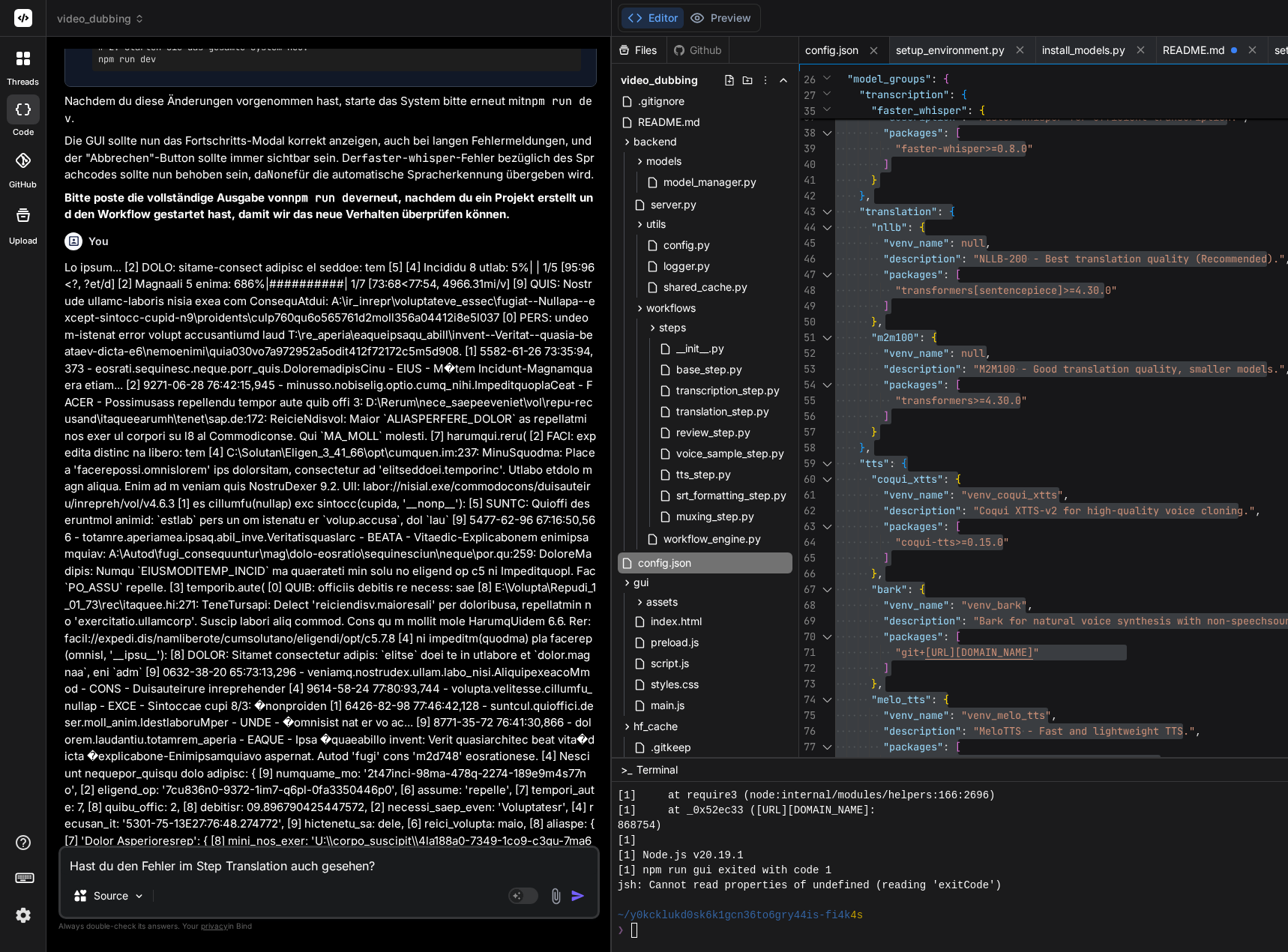
click at [50, 855] on div "Bind AI Web Search Created with Pixso. Code Generator You Nun ja, dann stimmt d…" at bounding box center [329, 494] width 566 height 914
type textarea "x"
